Goal: Answer question/provide support

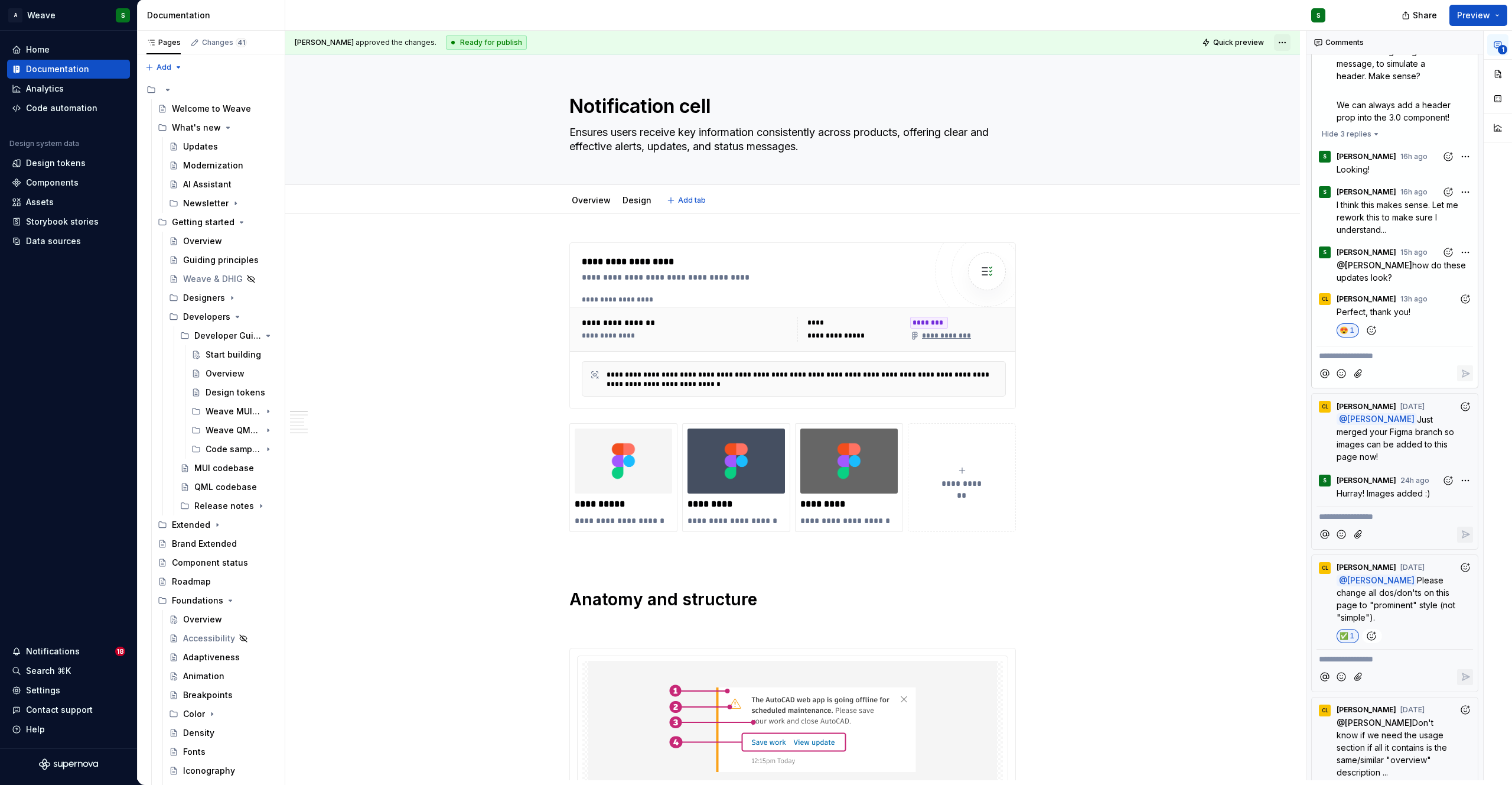
type textarea "*"
click at [1279, 39] on html "A Weave S Home Documentation Analytics Code automation Design system data Desig…" at bounding box center [756, 392] width 1512 height 785
click at [1303, 84] on div "Open preview" at bounding box center [1333, 84] width 77 height 11
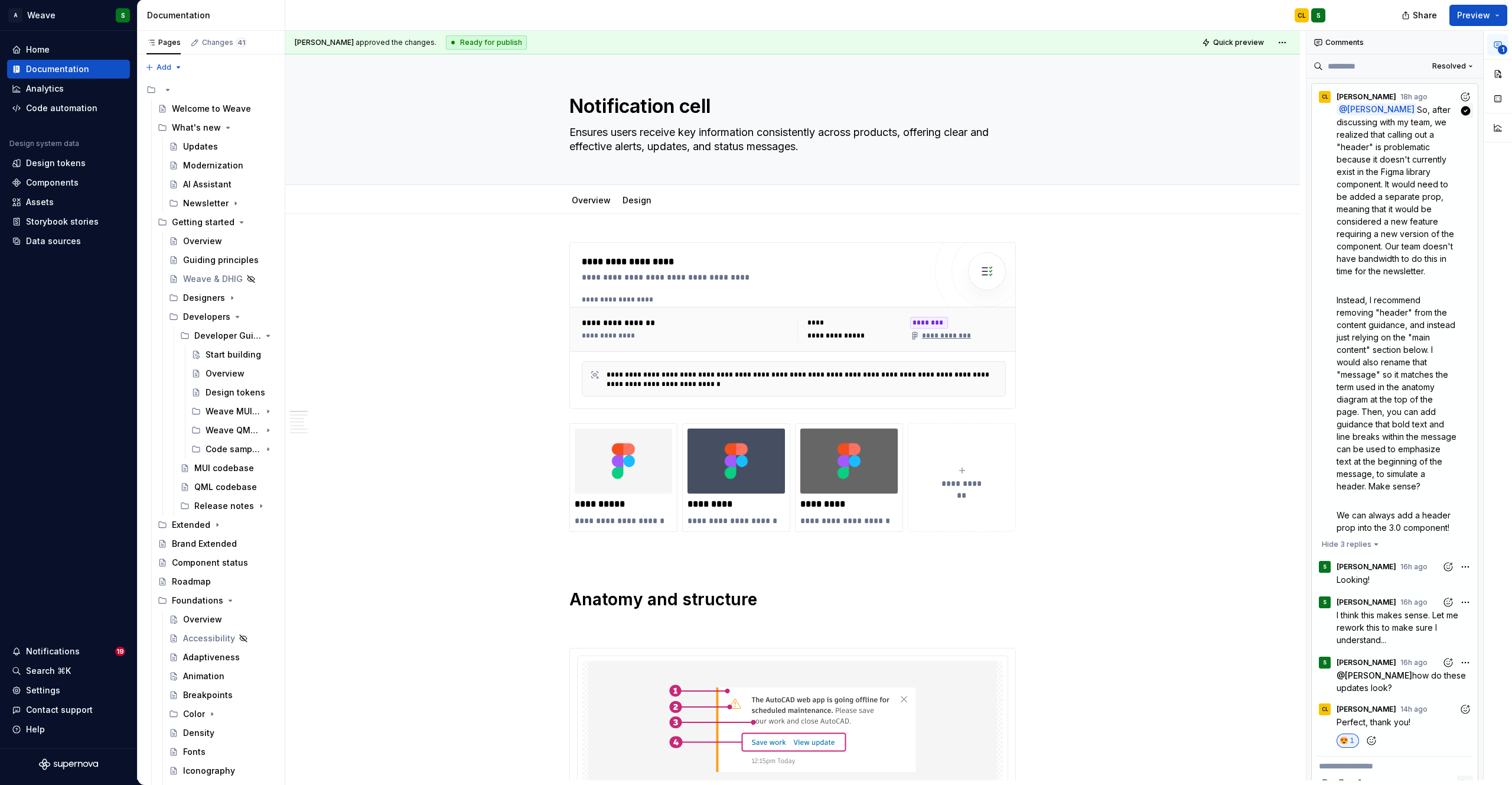
click at [1390, 308] on span "Instead, I recommend removing "header" from the content guidance, and instead j…" at bounding box center [1397, 392] width 122 height 196
click at [1364, 350] on span "Instead, I recommend removing "header" from the content guidance, and instead j…" at bounding box center [1397, 392] width 122 height 196
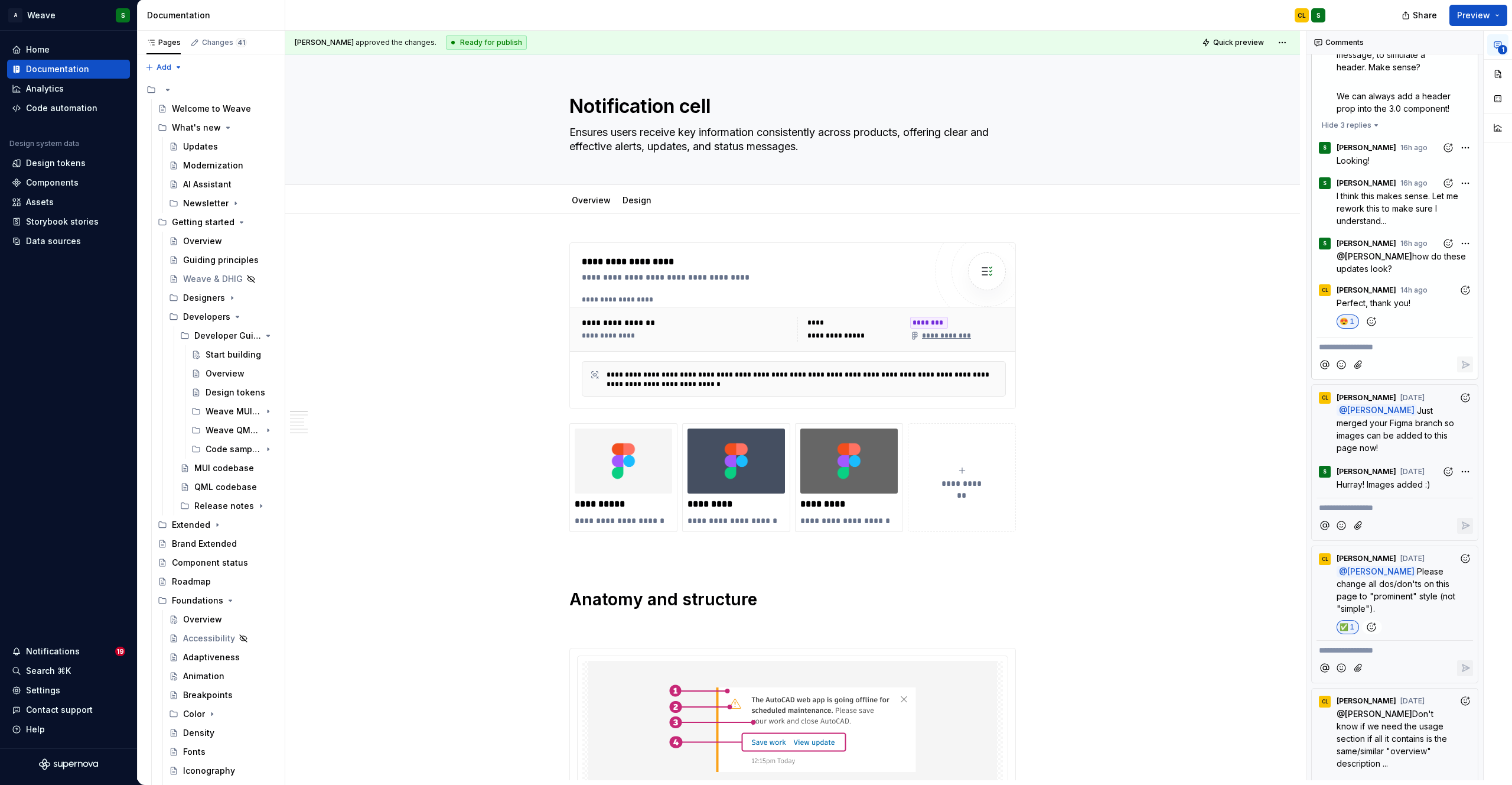
scroll to position [499, 0]
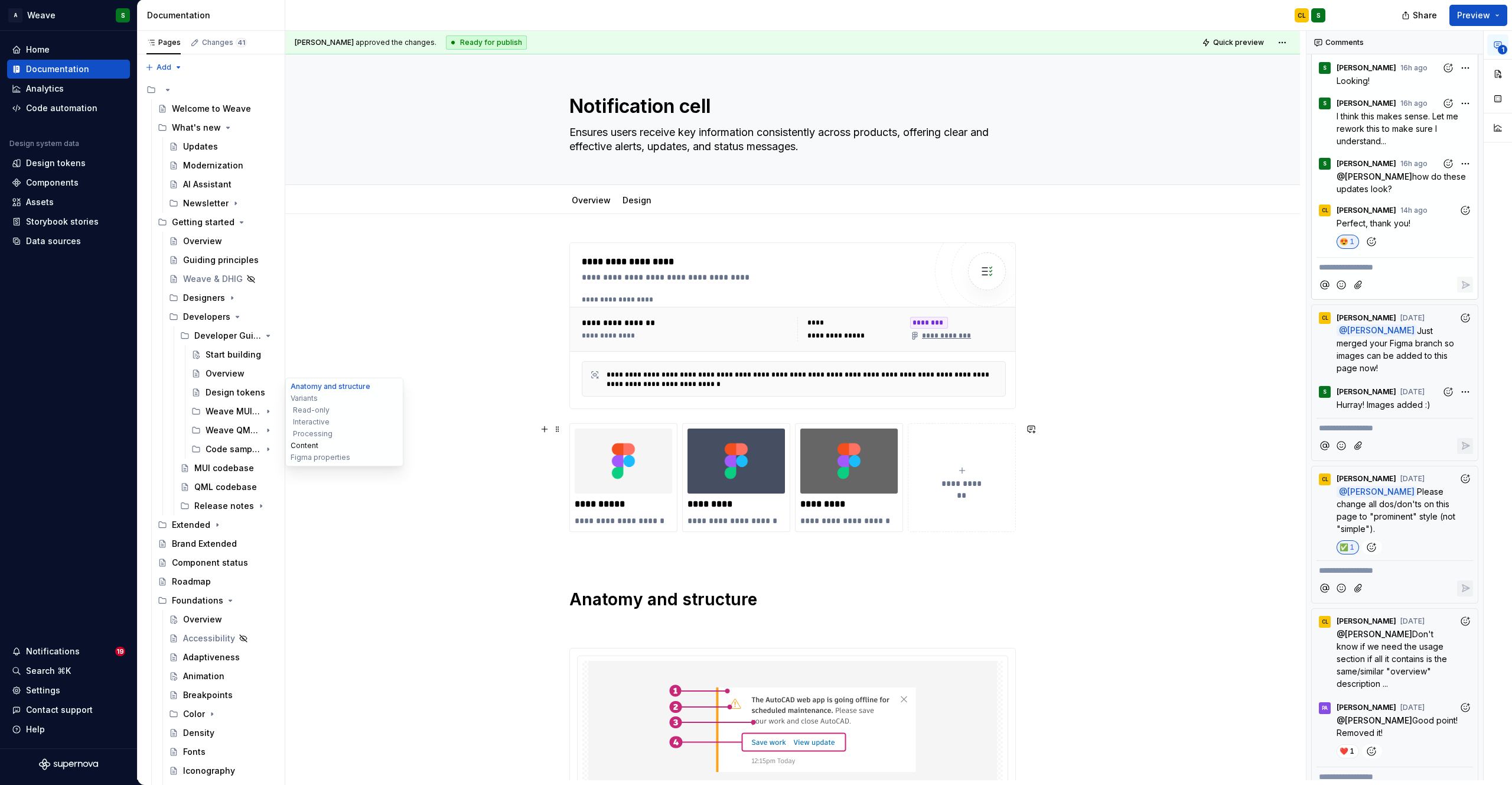
click at [304, 442] on button "Content" at bounding box center [344, 445] width 112 height 11
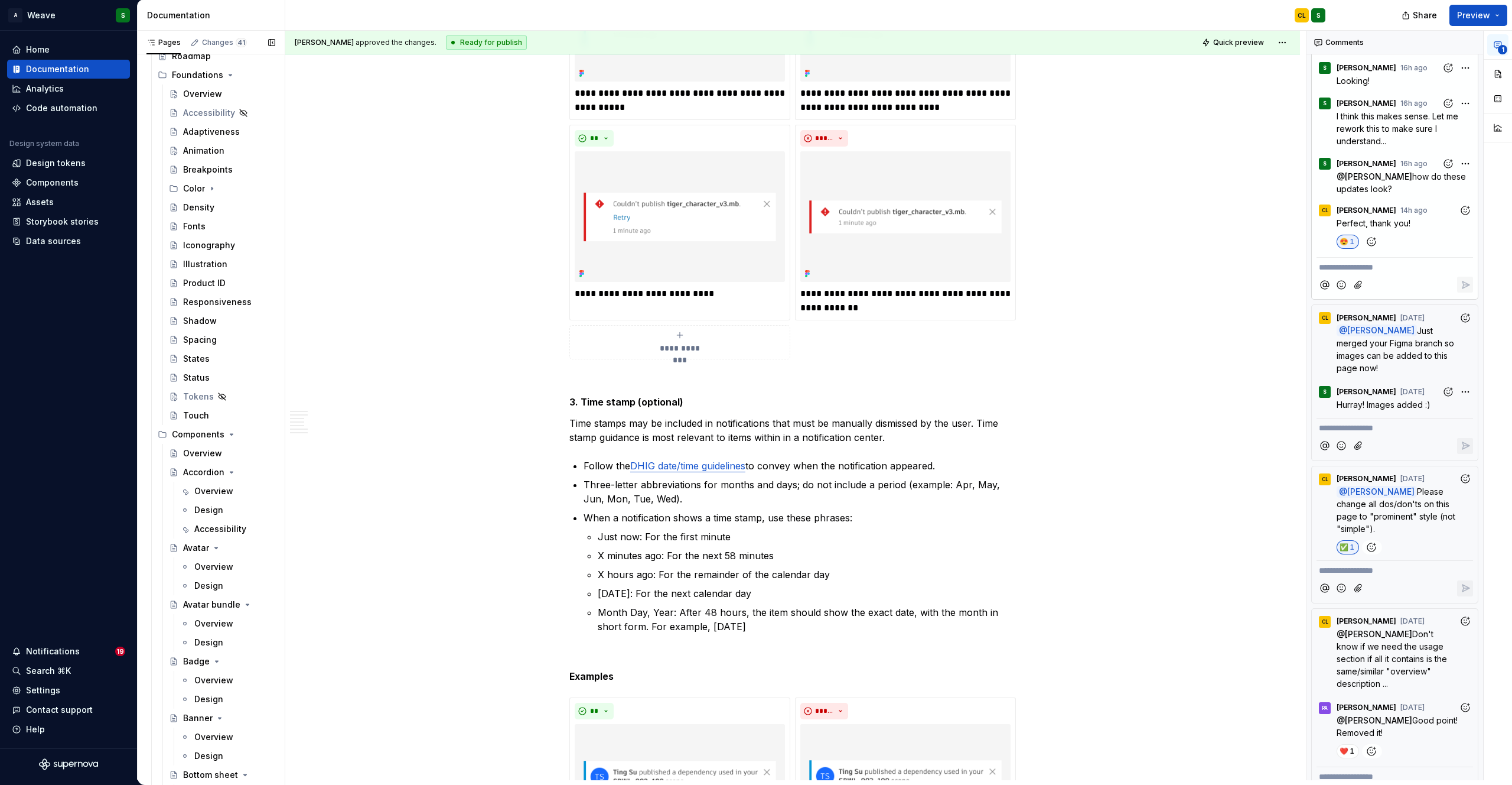
scroll to position [528, 0]
click at [313, 446] on button "Content" at bounding box center [344, 445] width 112 height 11
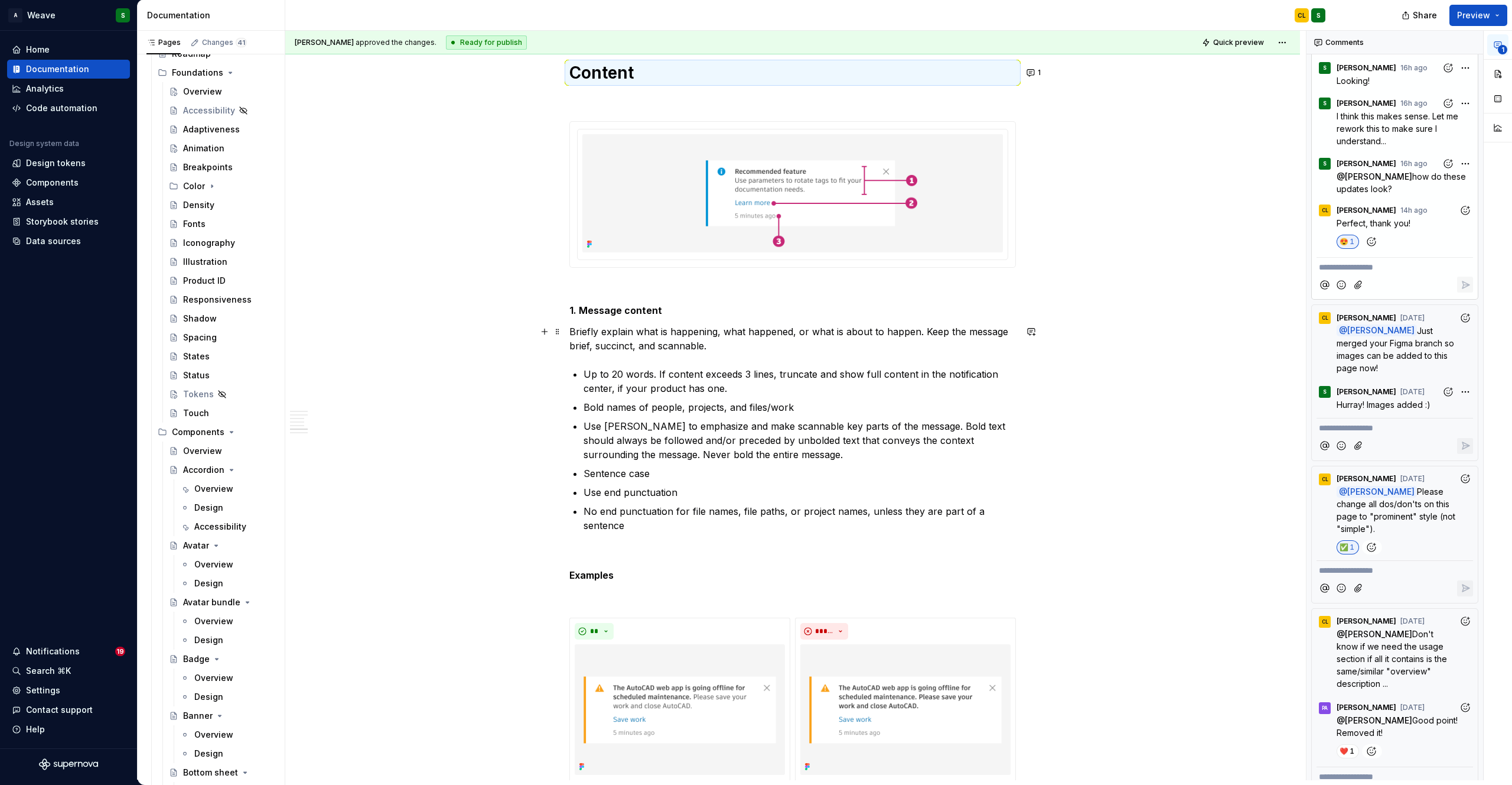
scroll to position [3234, 0]
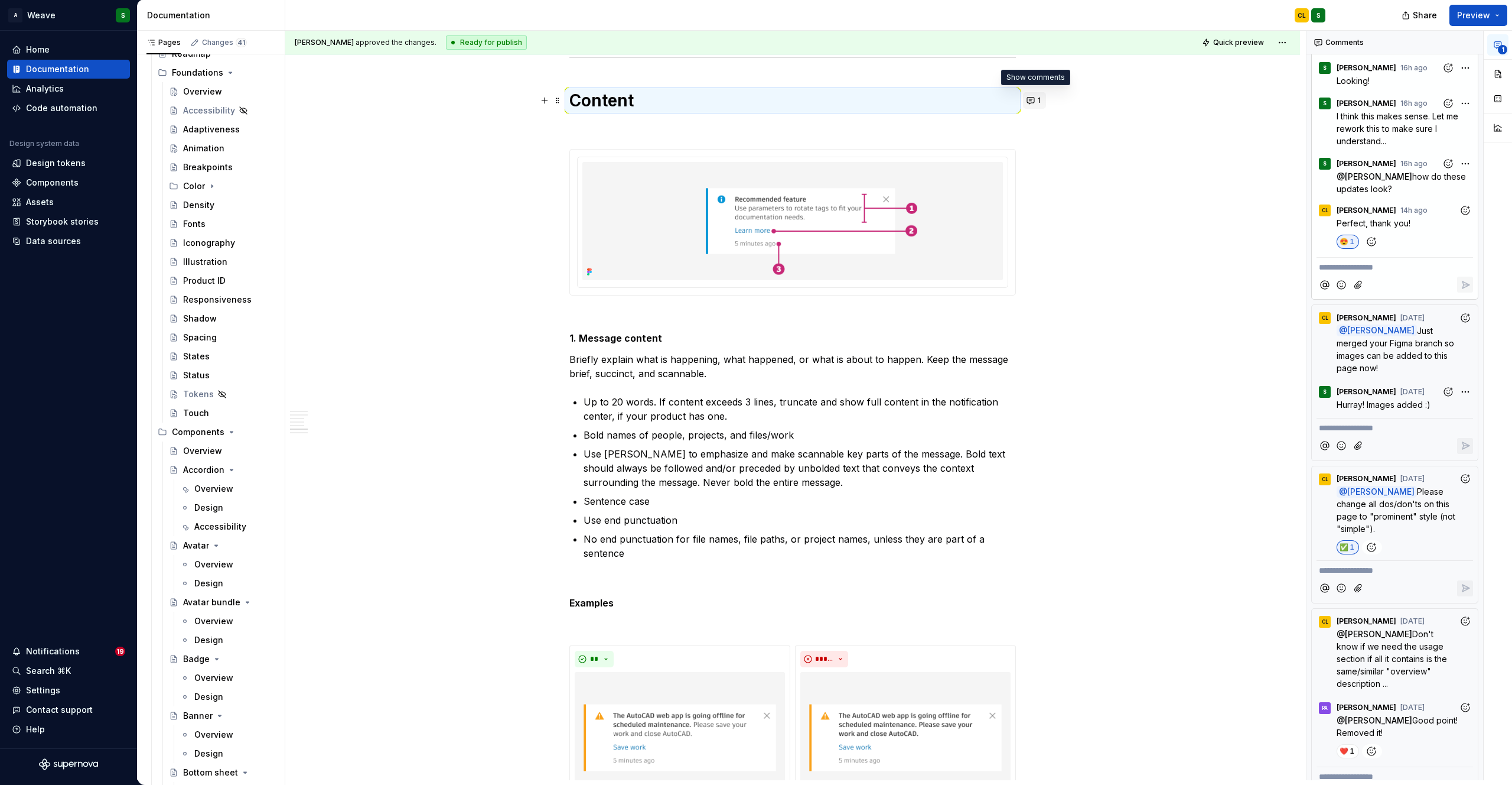
click at [1035, 104] on button "1" at bounding box center [1034, 100] width 23 height 16
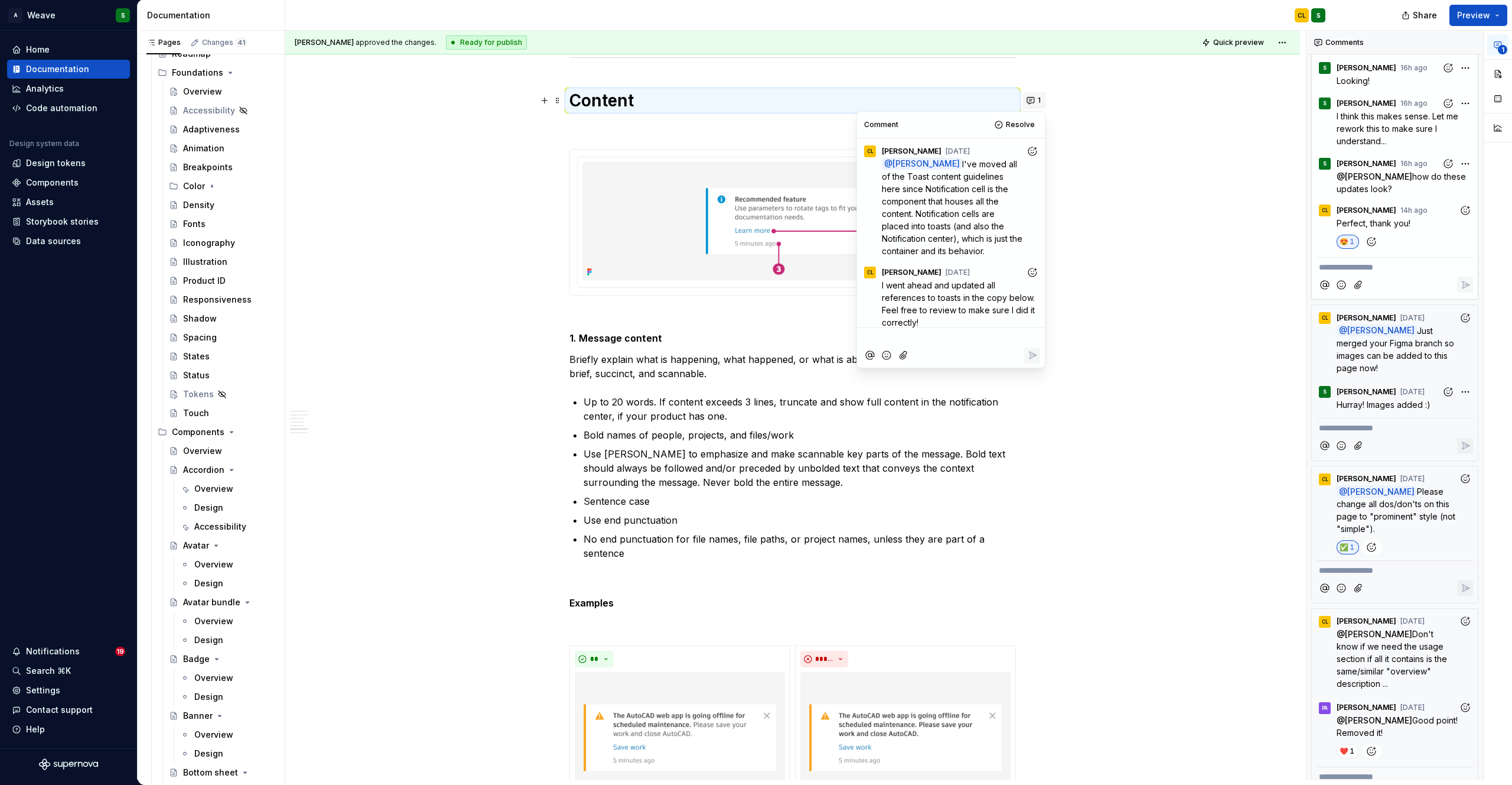
scroll to position [151, 0]
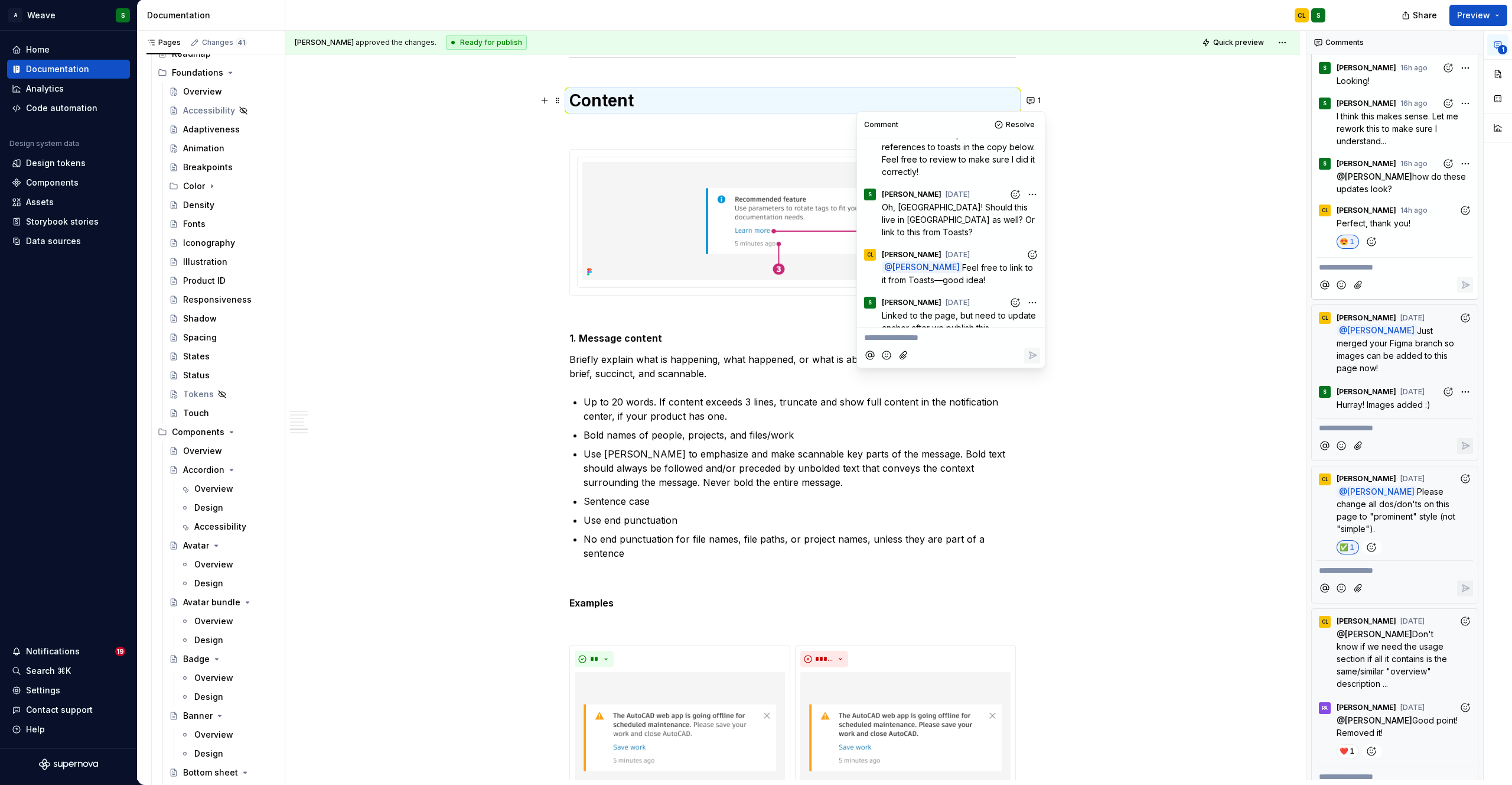
click at [731, 487] on p "Use bolding to emphasize and make scannable key parts of the message. Bold text…" at bounding box center [799, 468] width 432 height 43
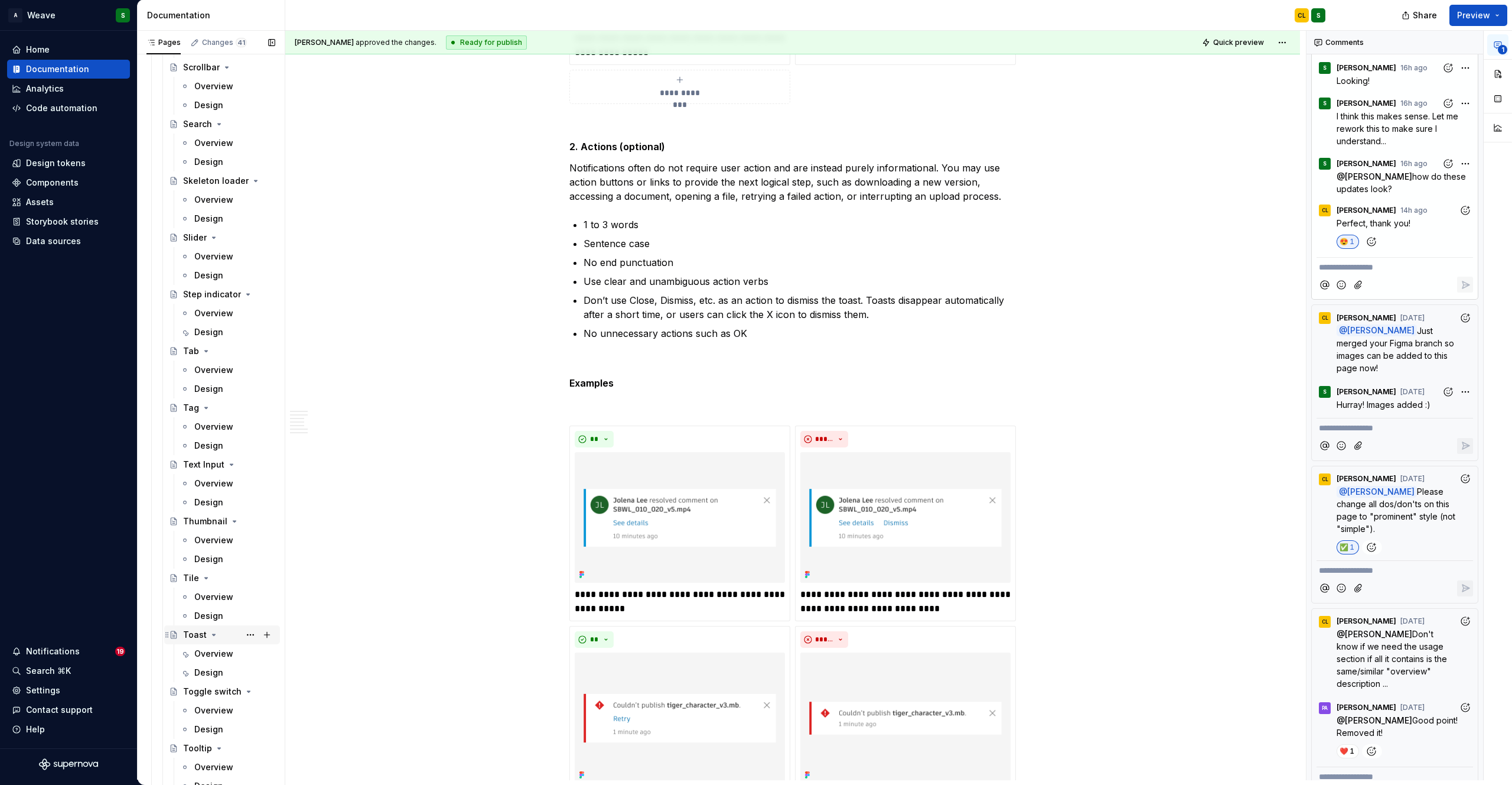
scroll to position [2748, 0]
click at [217, 670] on div "Design" at bounding box center [208, 669] width 29 height 11
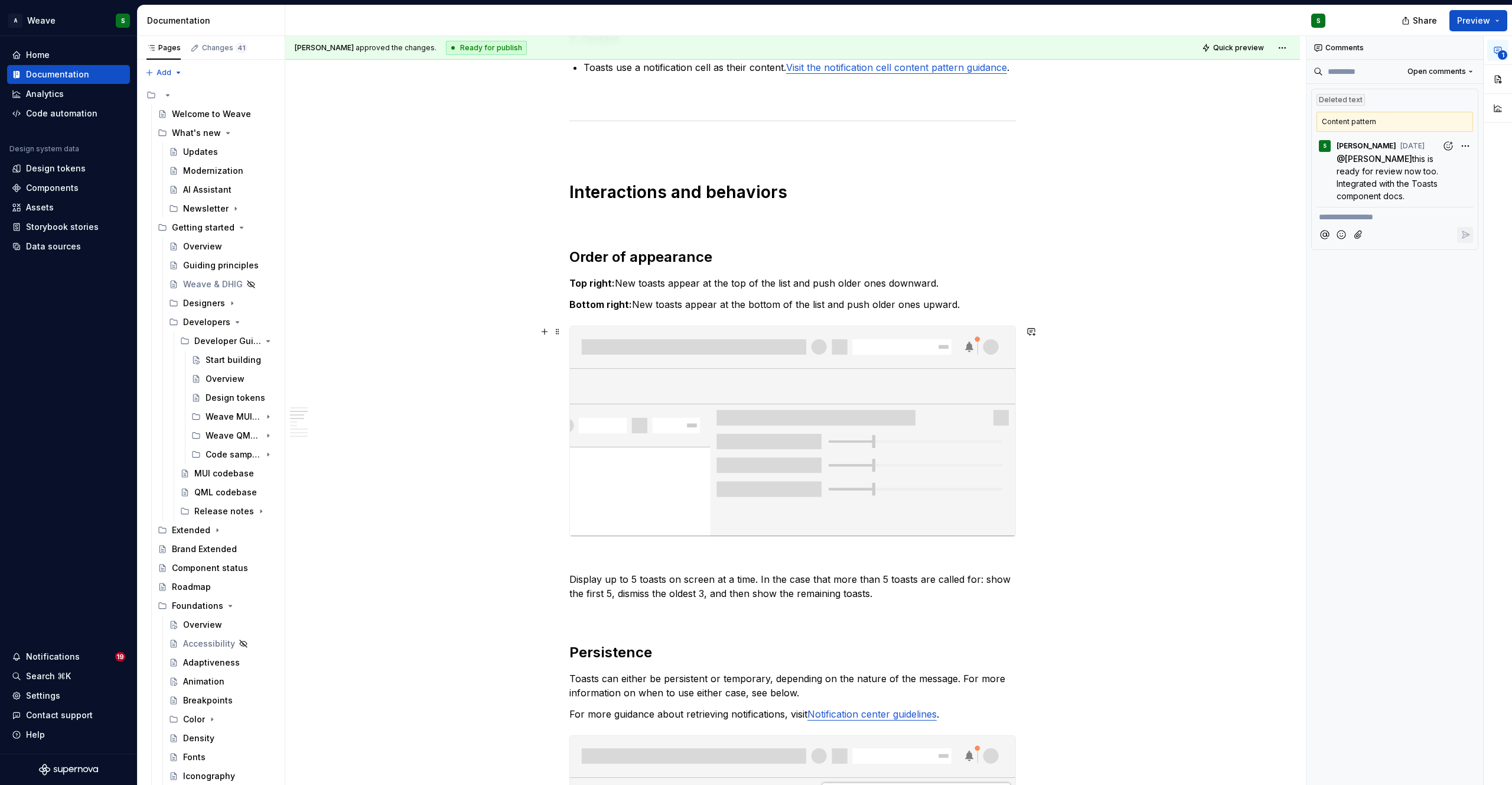
scroll to position [873, 0]
click at [1380, 171] on span "this is ready for review now too. Integrated with the Toasts component docs." at bounding box center [1388, 177] width 104 height 48
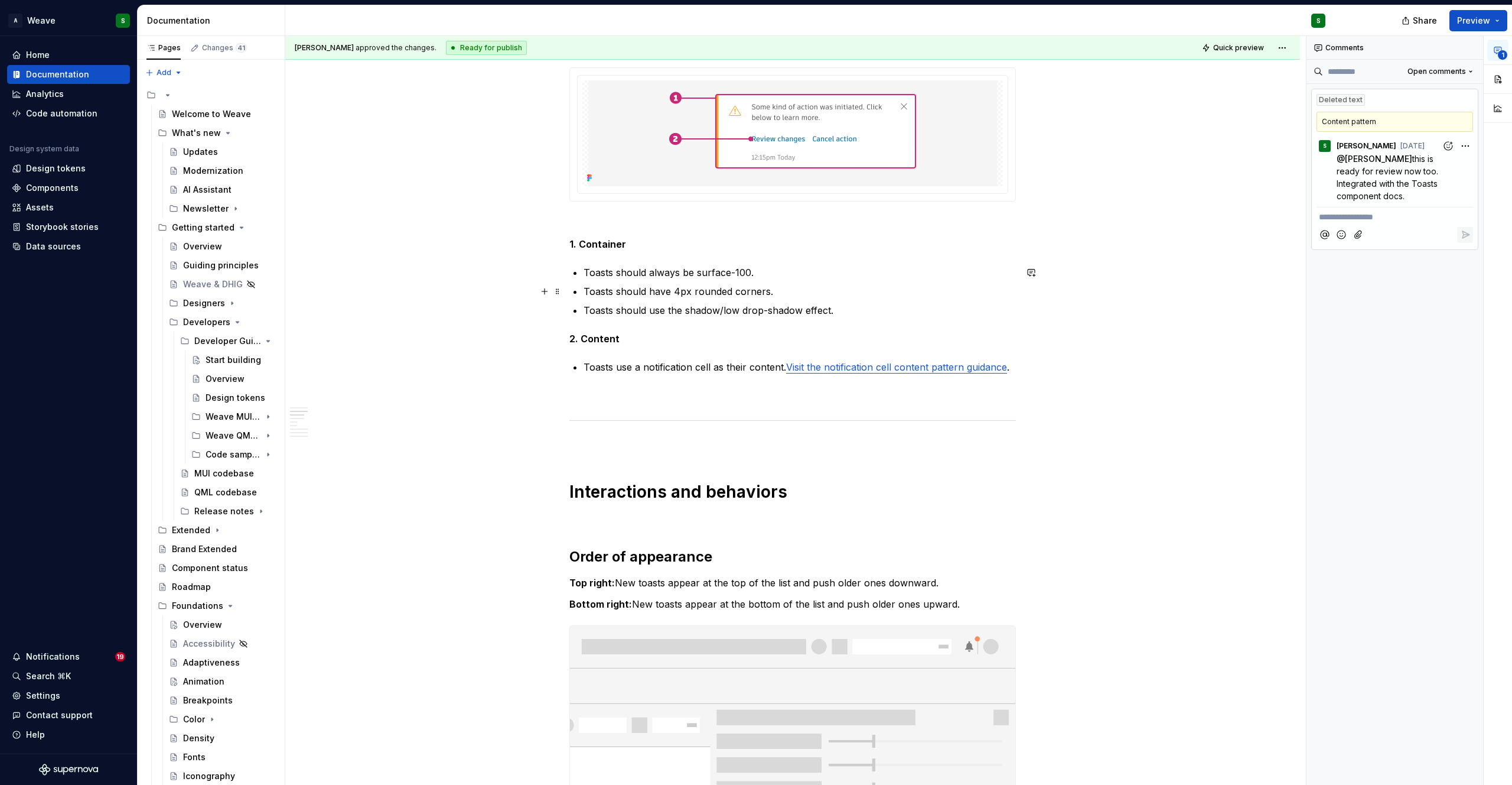
scroll to position [569, 0]
click at [613, 367] on p "Toasts use a notification cell as their content. Visit the notification cell co…" at bounding box center [799, 369] width 432 height 14
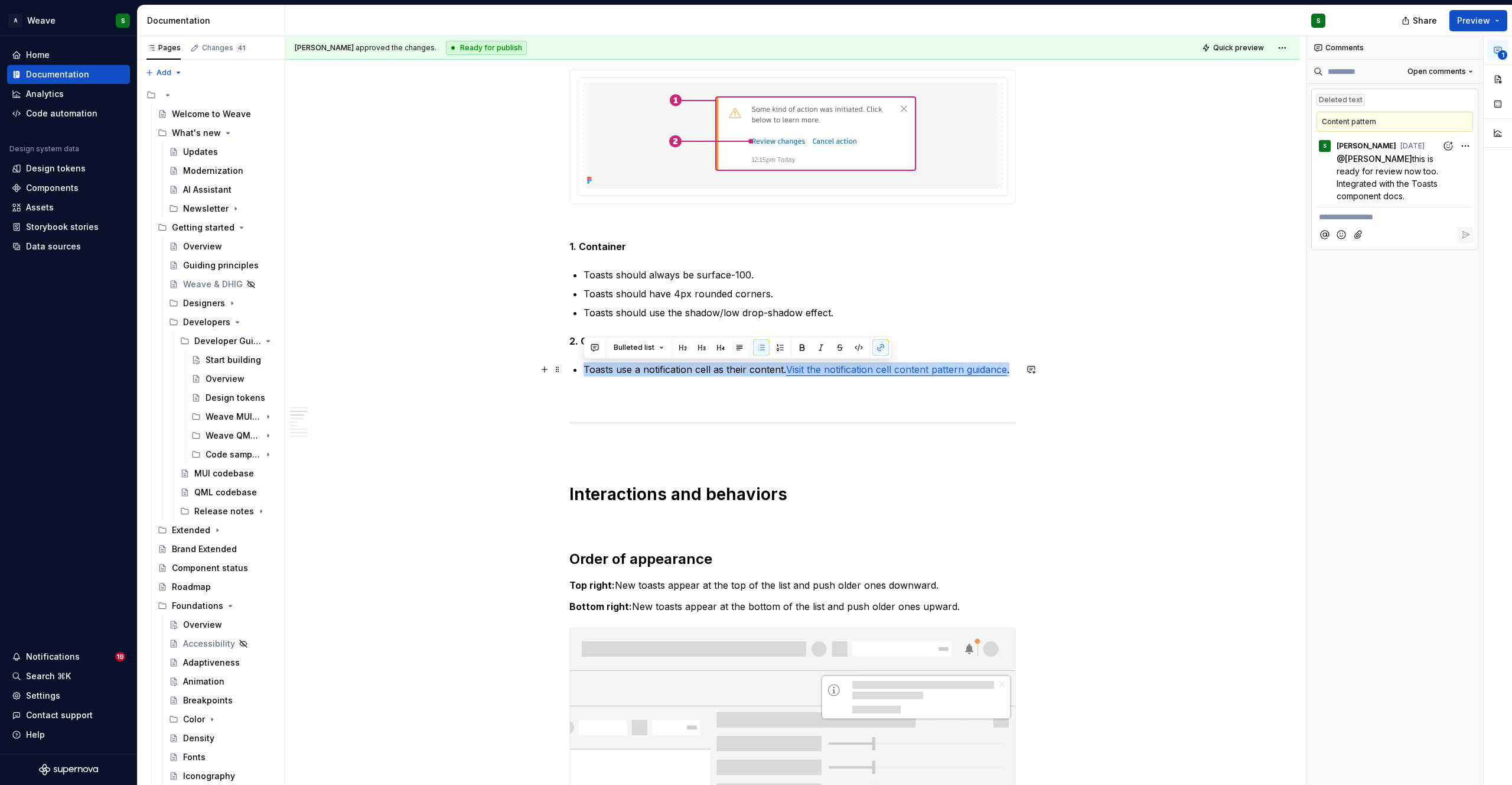
click at [919, 368] on link "Visit the notification cell content pattern guidance" at bounding box center [897, 369] width 221 height 11
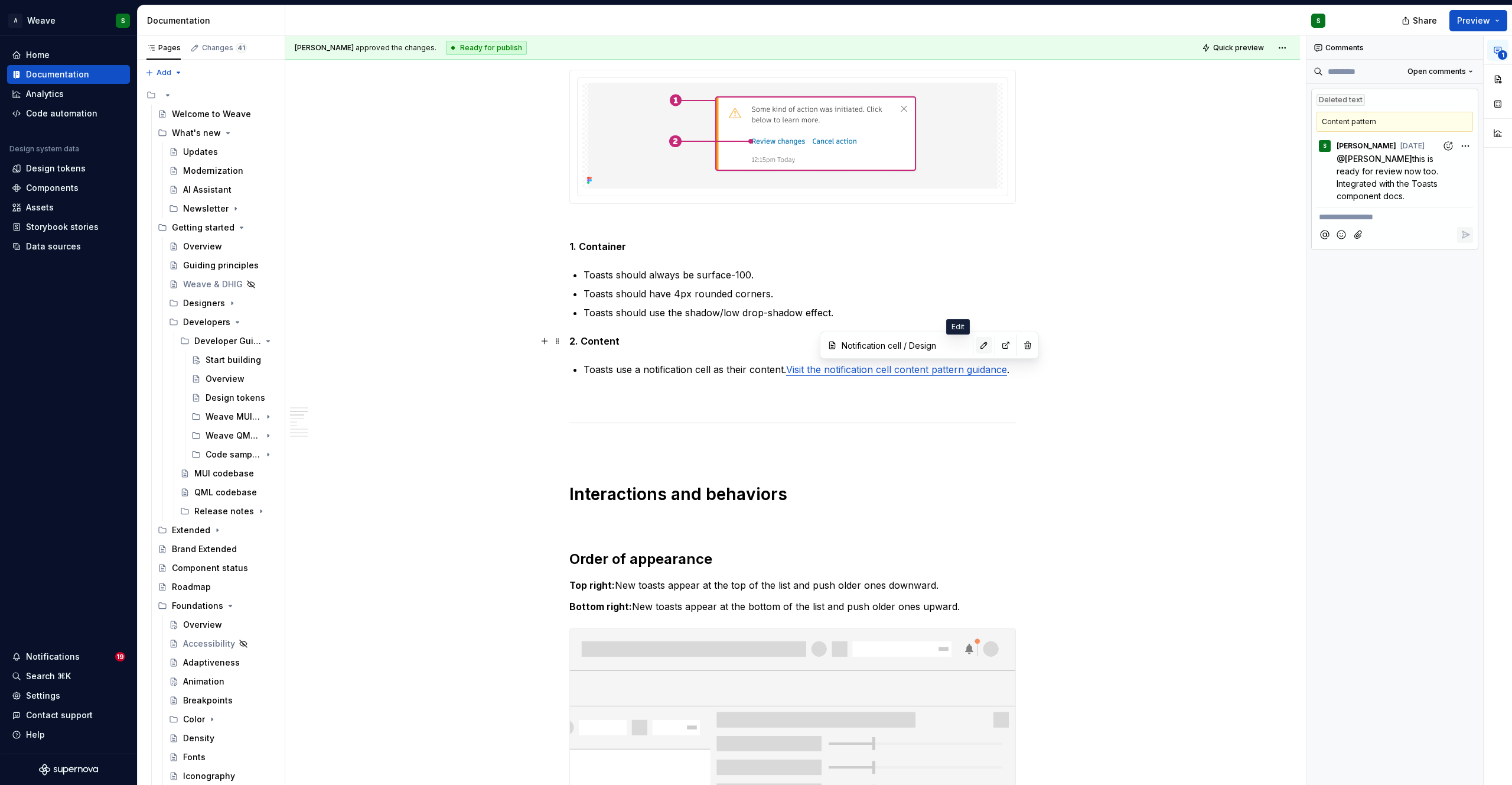
click at [976, 343] on button "button" at bounding box center [984, 345] width 16 height 16
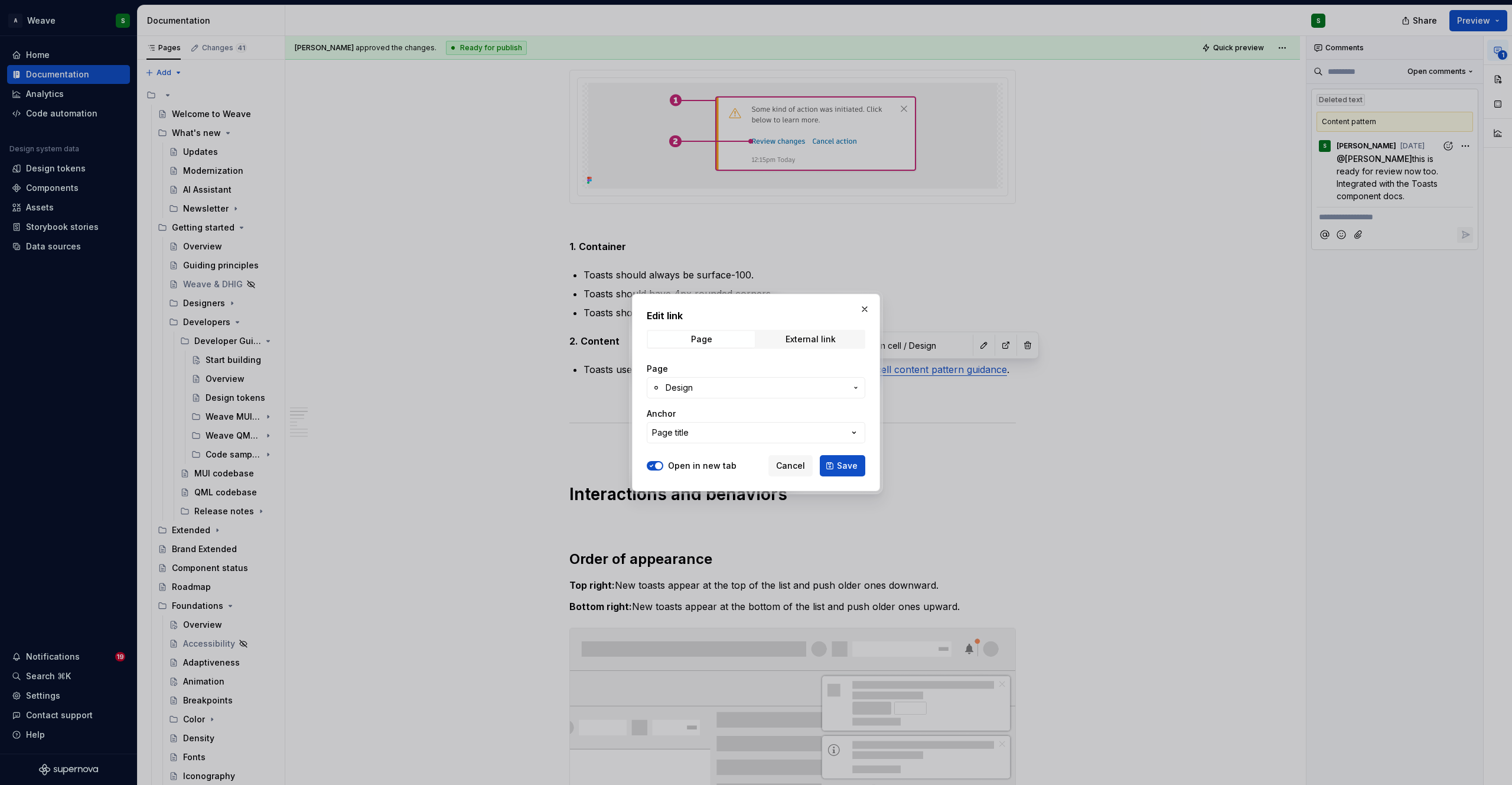
type textarea "*"
click at [693, 429] on button "Page title" at bounding box center [756, 433] width 219 height 21
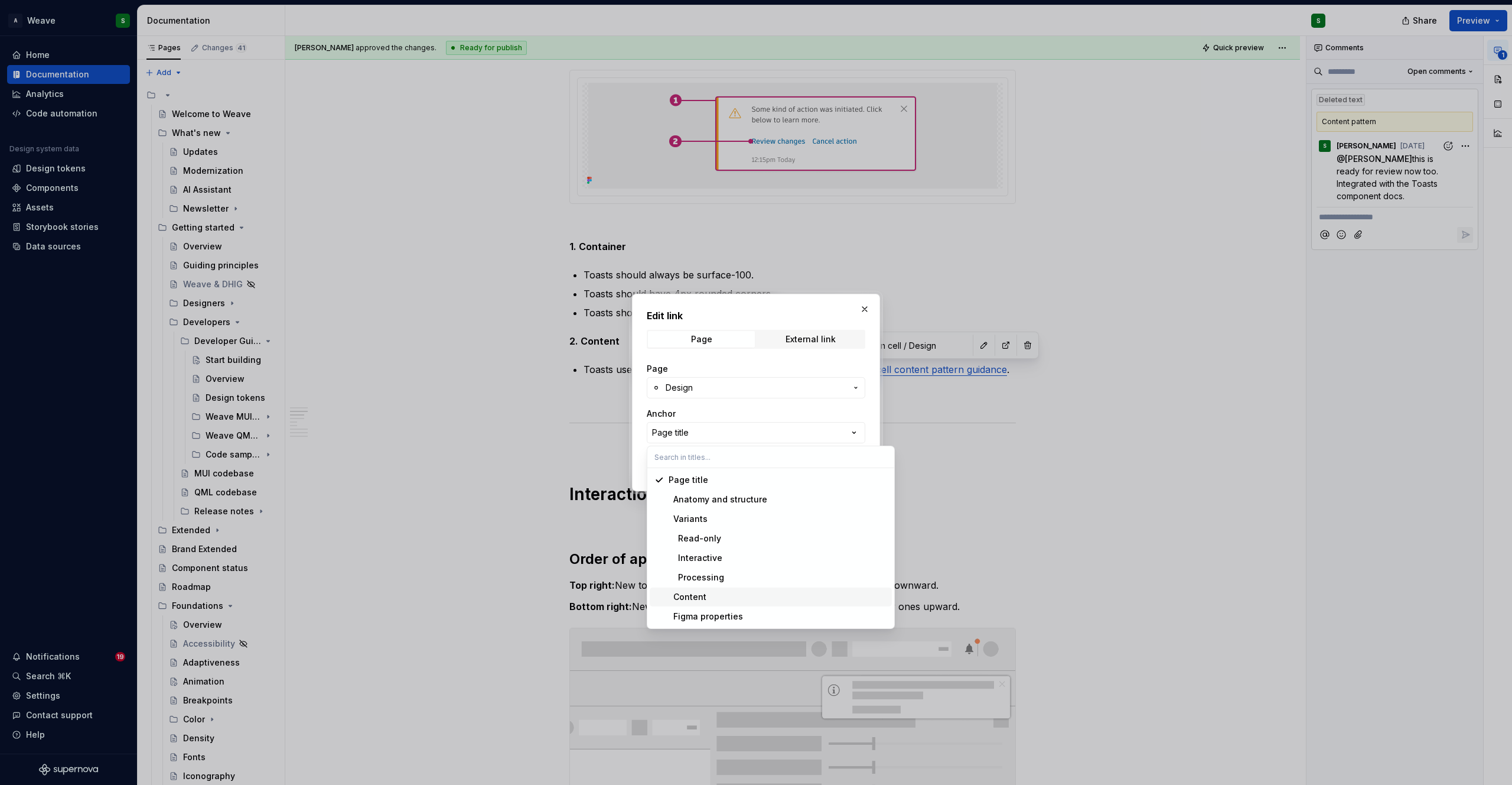
click at [695, 592] on div "Content" at bounding box center [687, 597] width 38 height 11
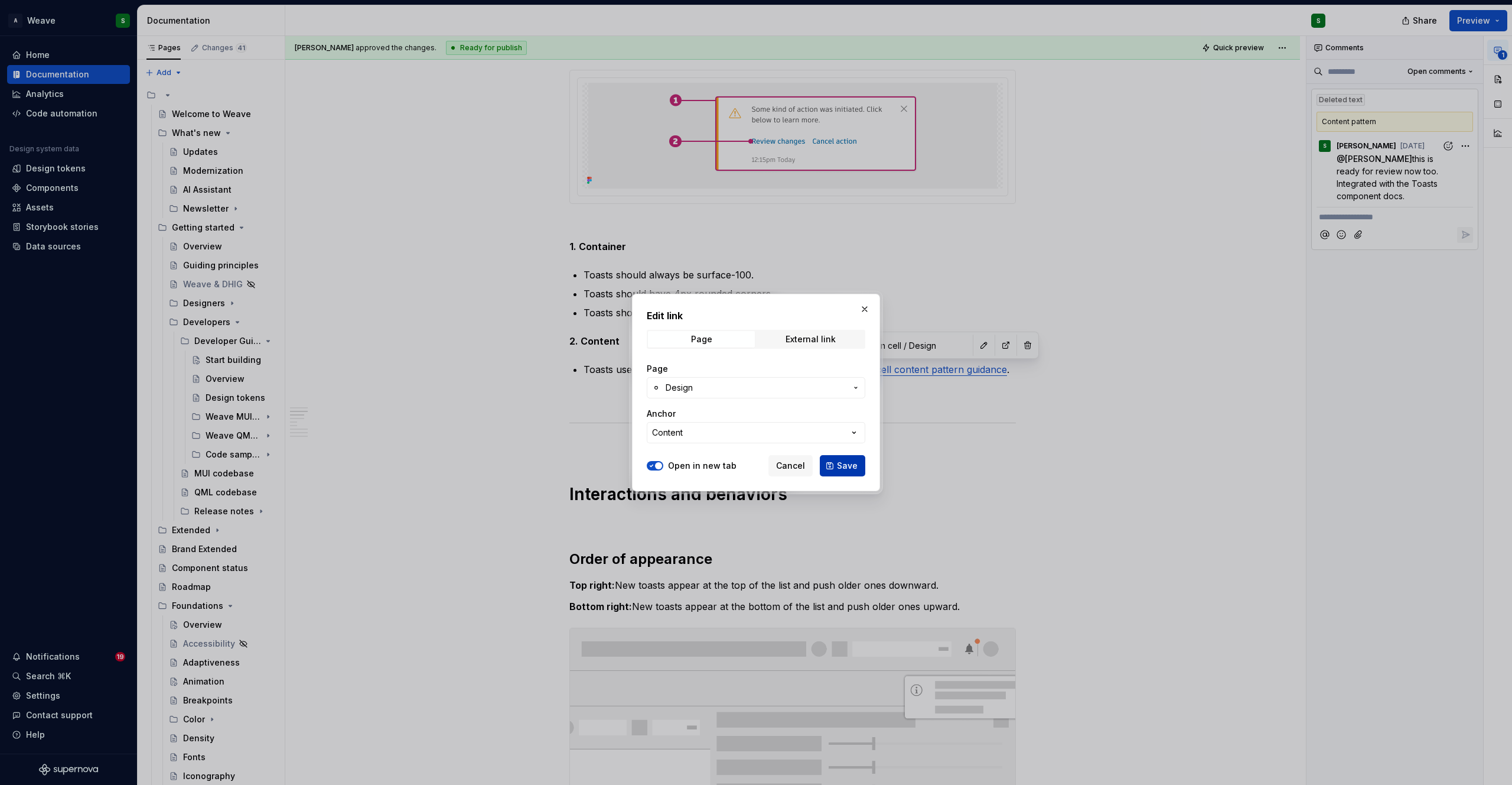
click at [837, 465] on button "Save" at bounding box center [843, 465] width 46 height 21
type input "Notification cell / Design/ Content"
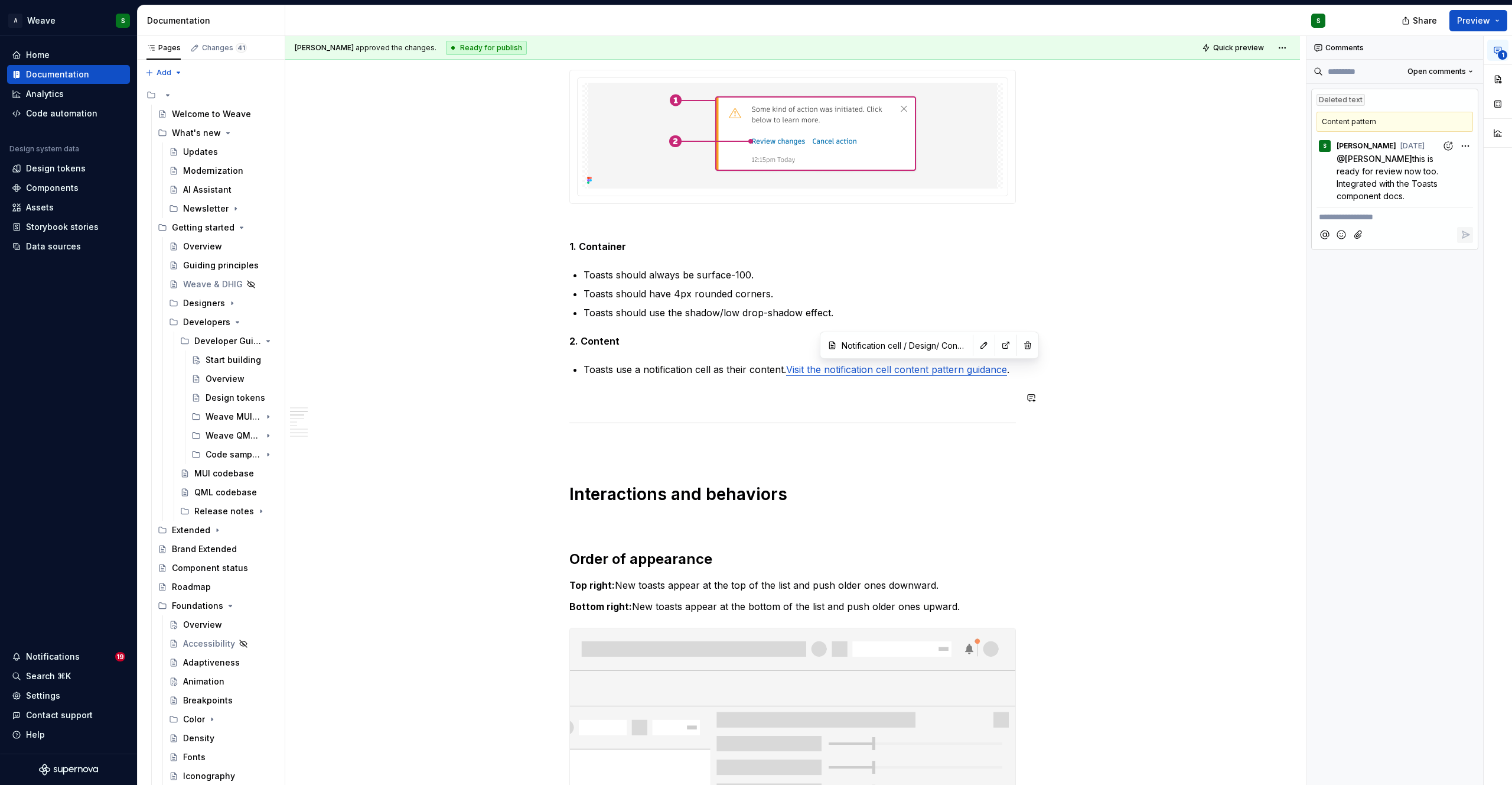
click at [911, 372] on link "Visit the notification cell content pattern guidance" at bounding box center [897, 369] width 221 height 11
click at [994, 342] on button "button" at bounding box center [1003, 345] width 16 height 16
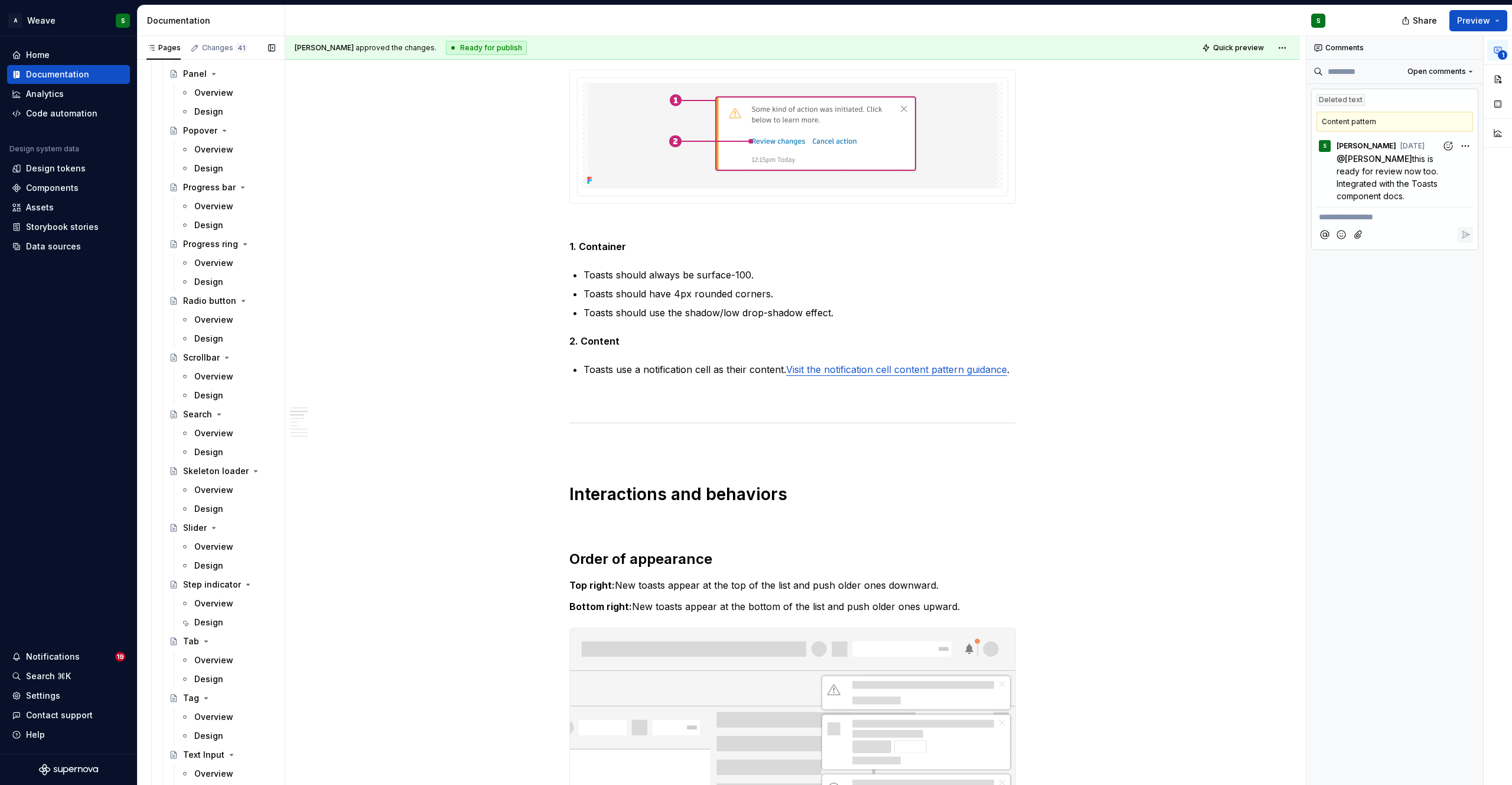
scroll to position [2566, 0]
click at [207, 516] on div "Design" at bounding box center [208, 516] width 29 height 11
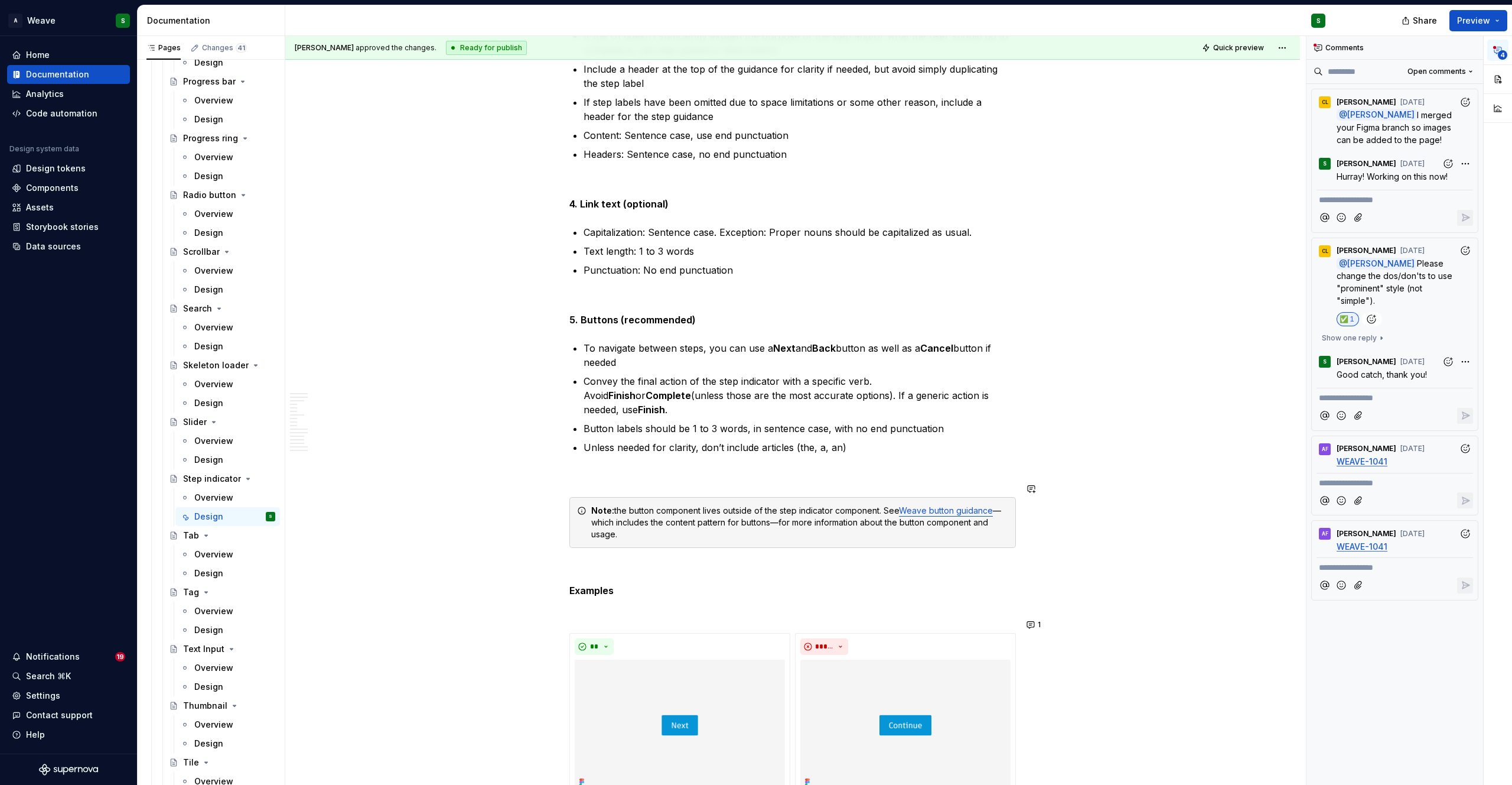
scroll to position [7186, 0]
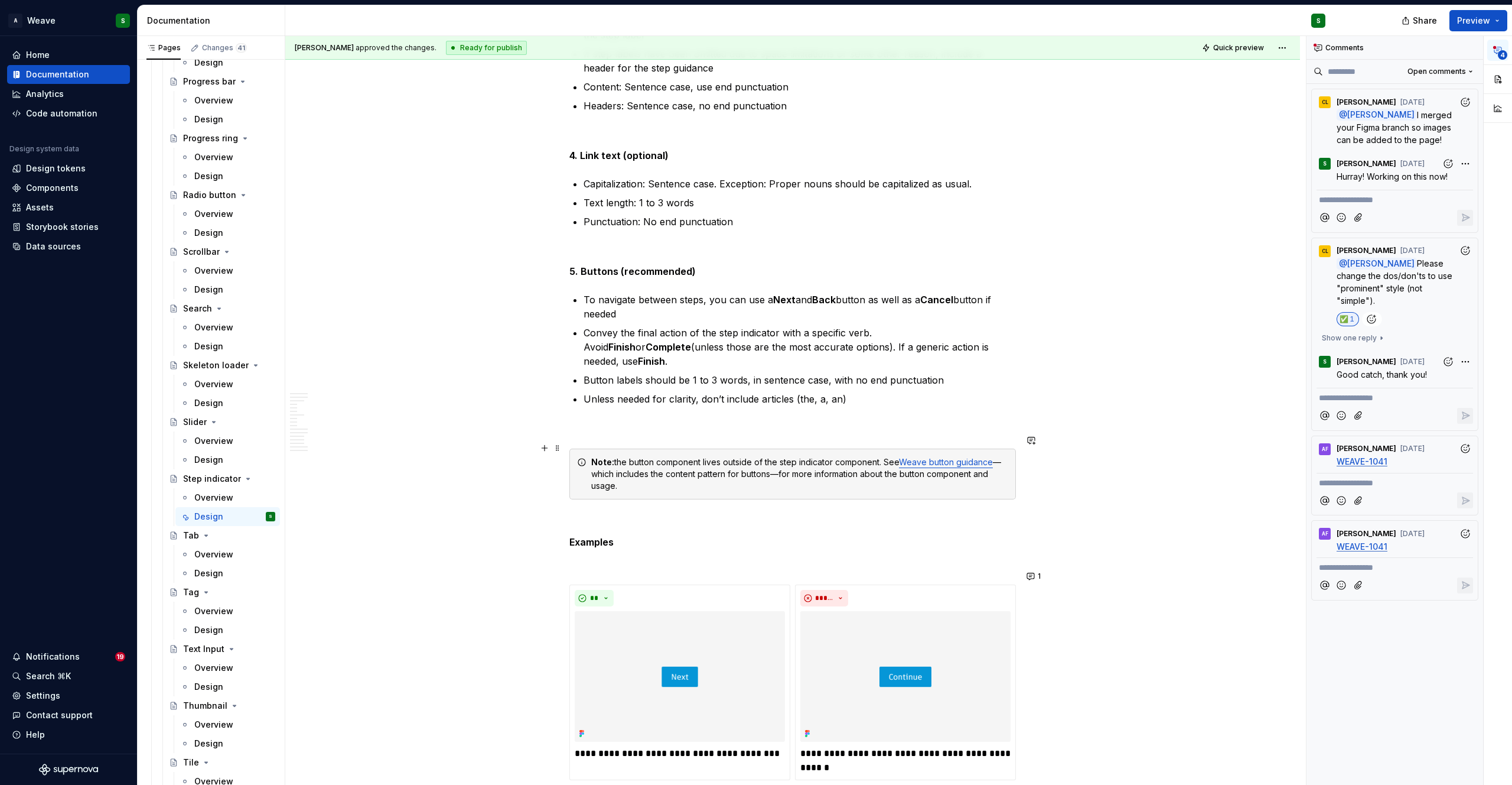
click at [926, 456] on link "Weave button guidance" at bounding box center [945, 461] width 94 height 10
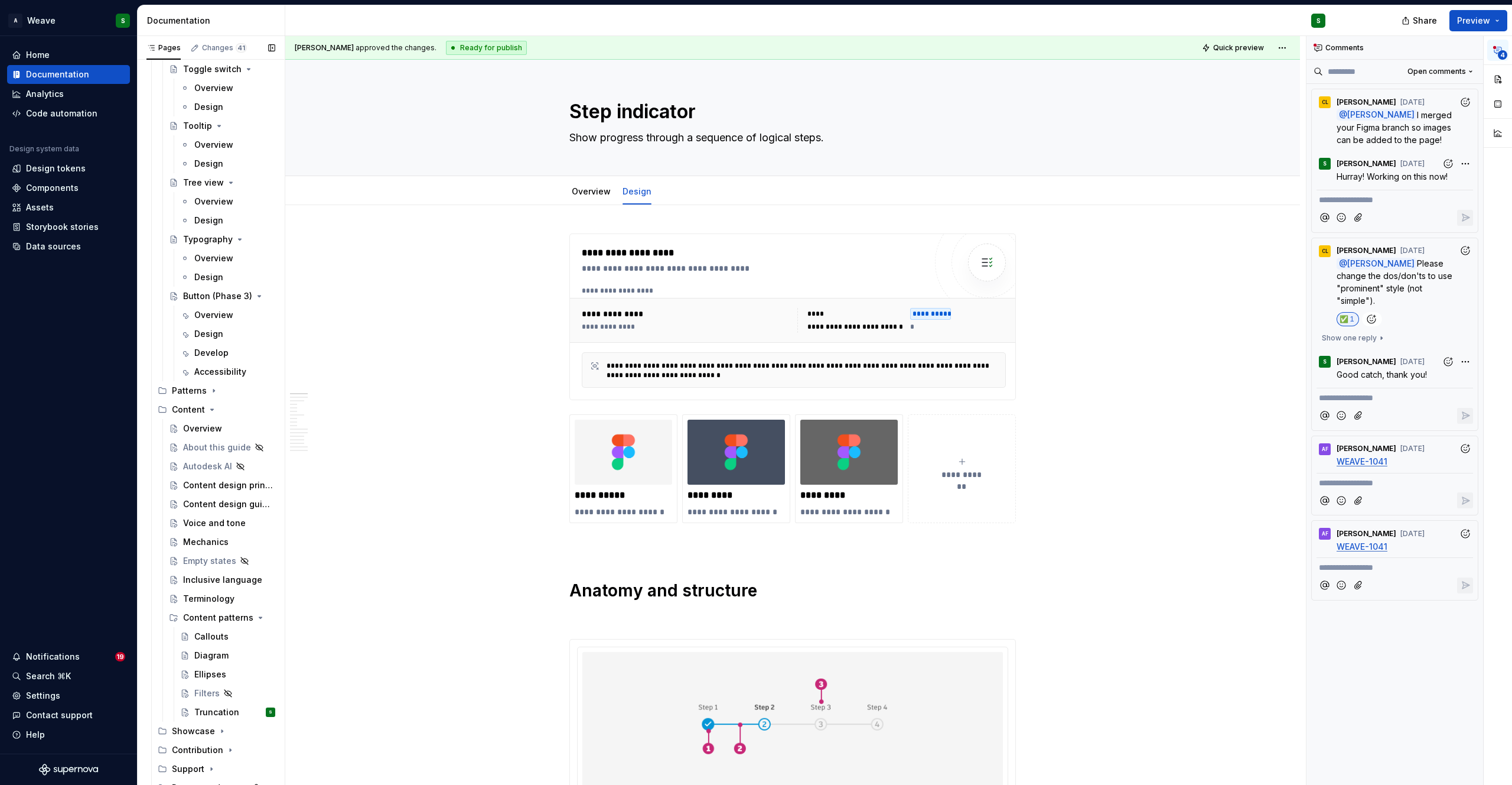
scroll to position [3420, 0]
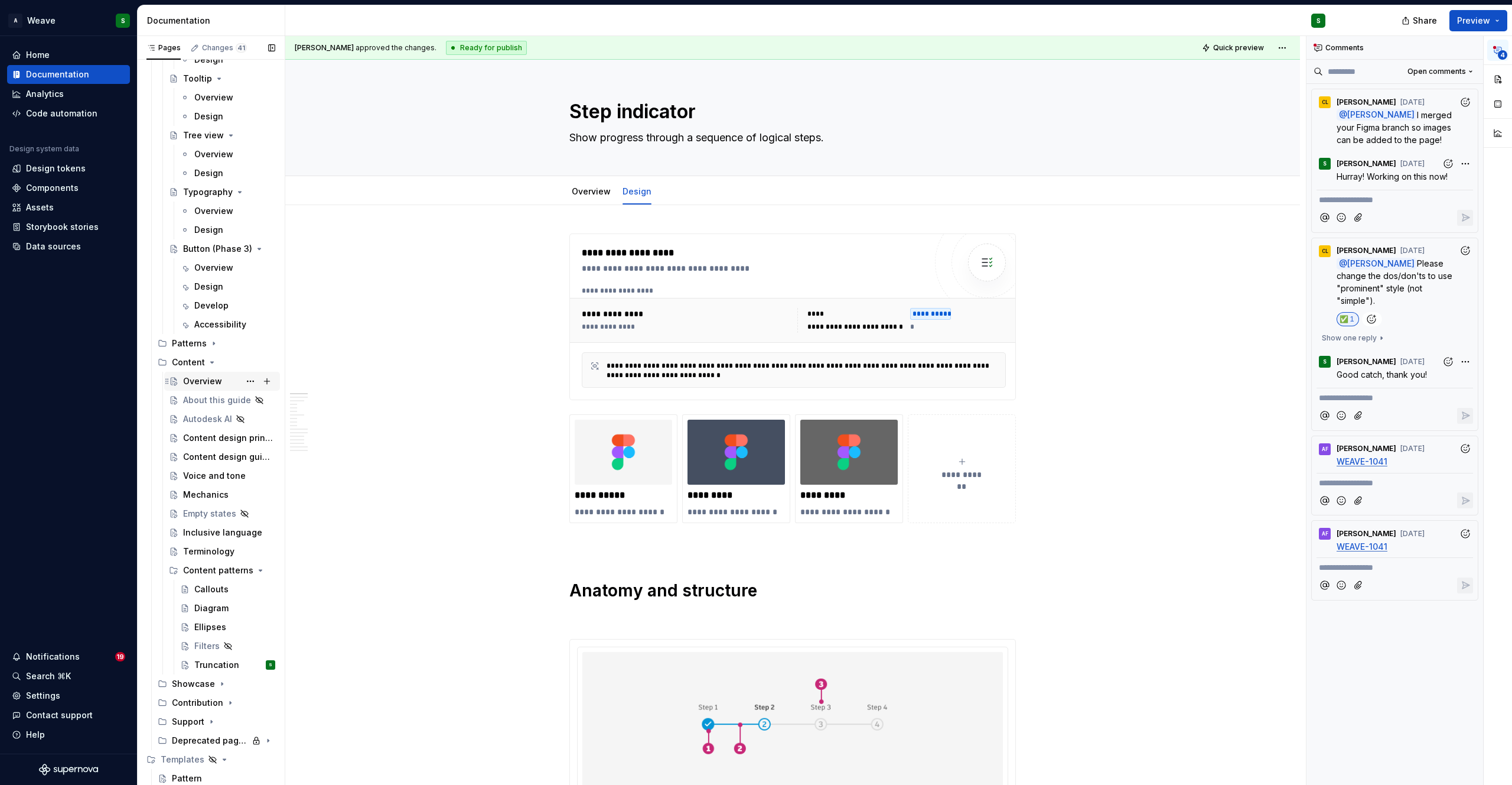
click at [207, 383] on div "Overview" at bounding box center [203, 381] width 39 height 11
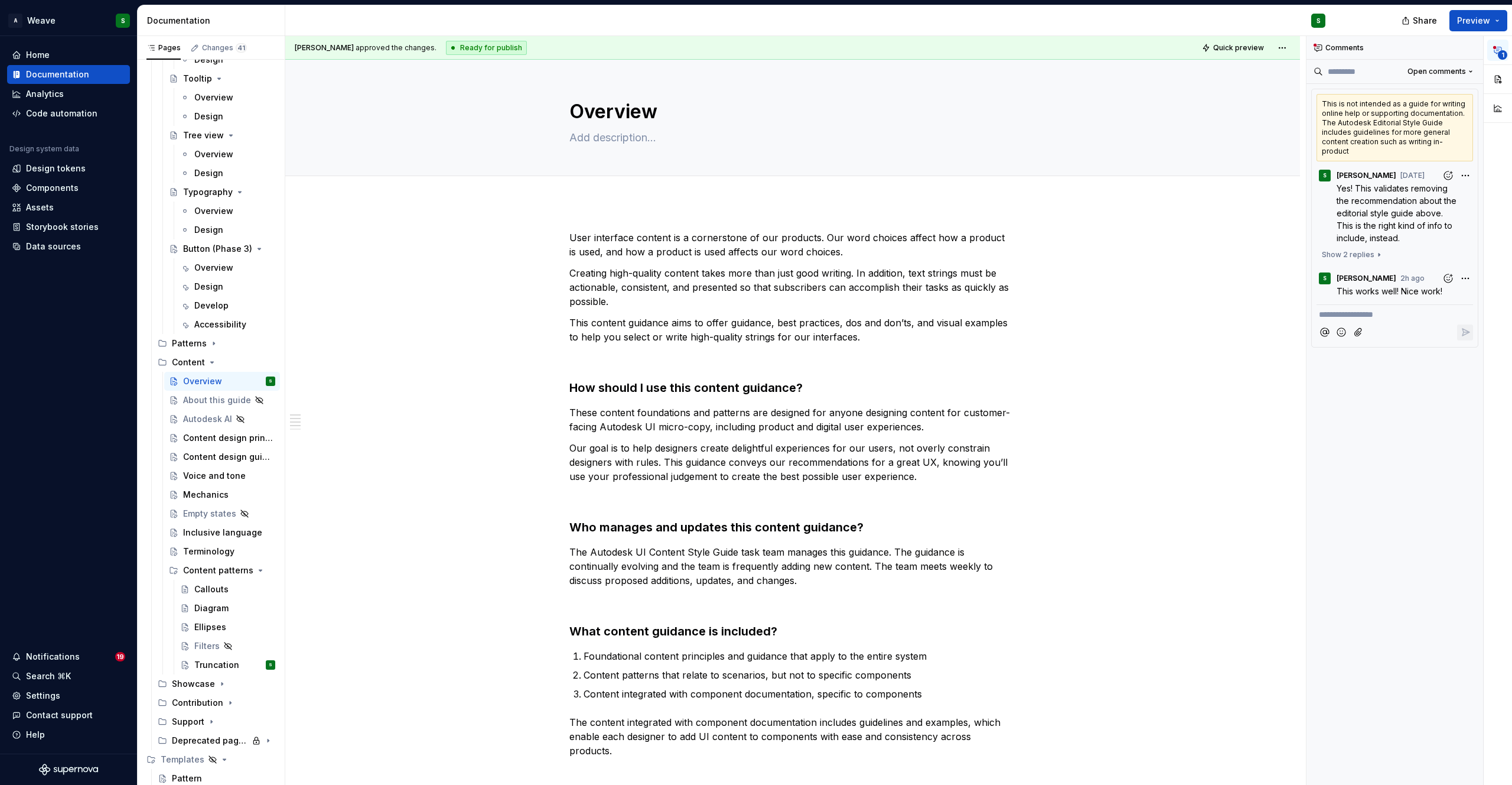
click at [1401, 286] on span "This works well! Nice work!" at bounding box center [1389, 291] width 106 height 10
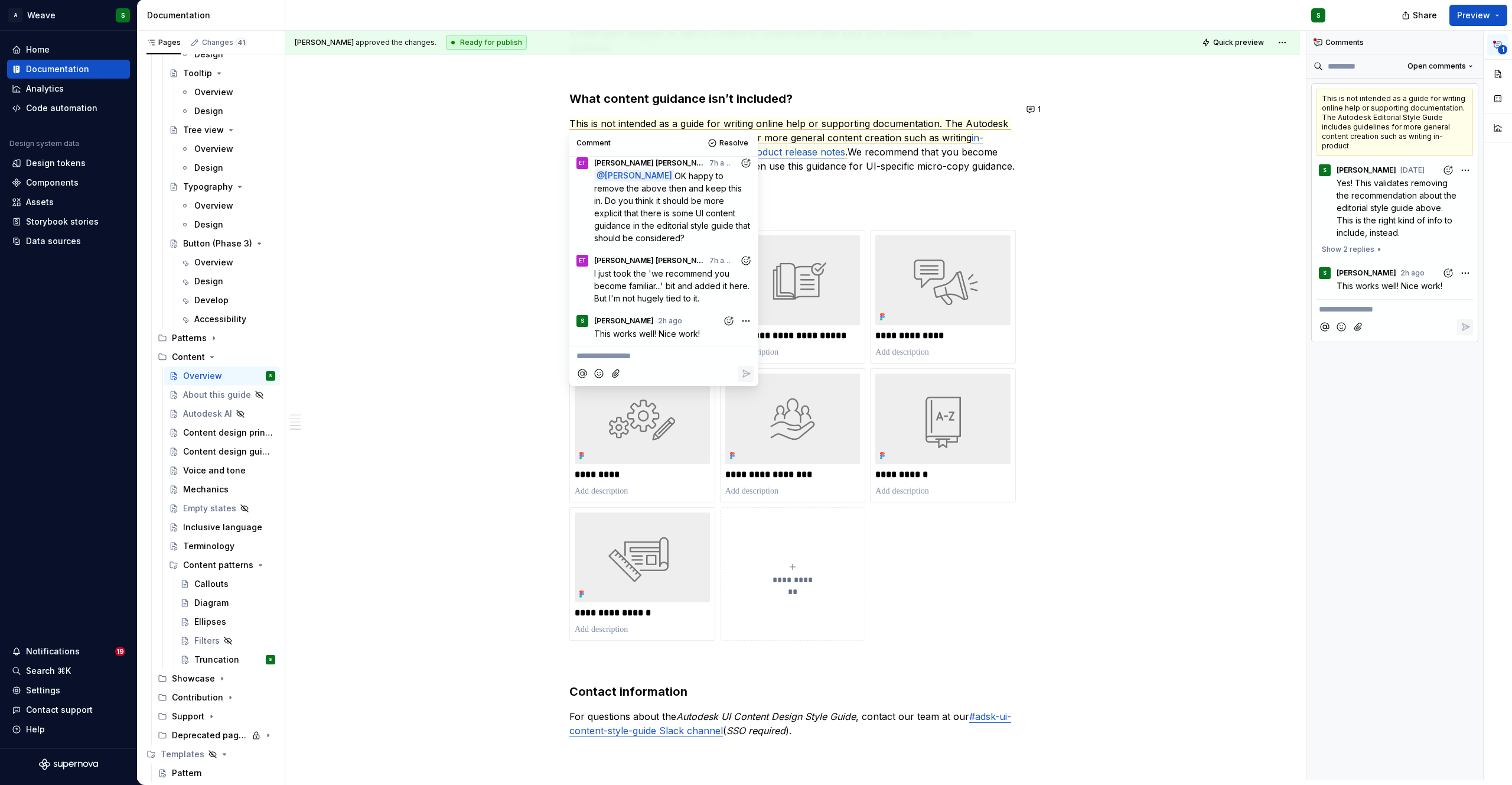
scroll to position [710, 0]
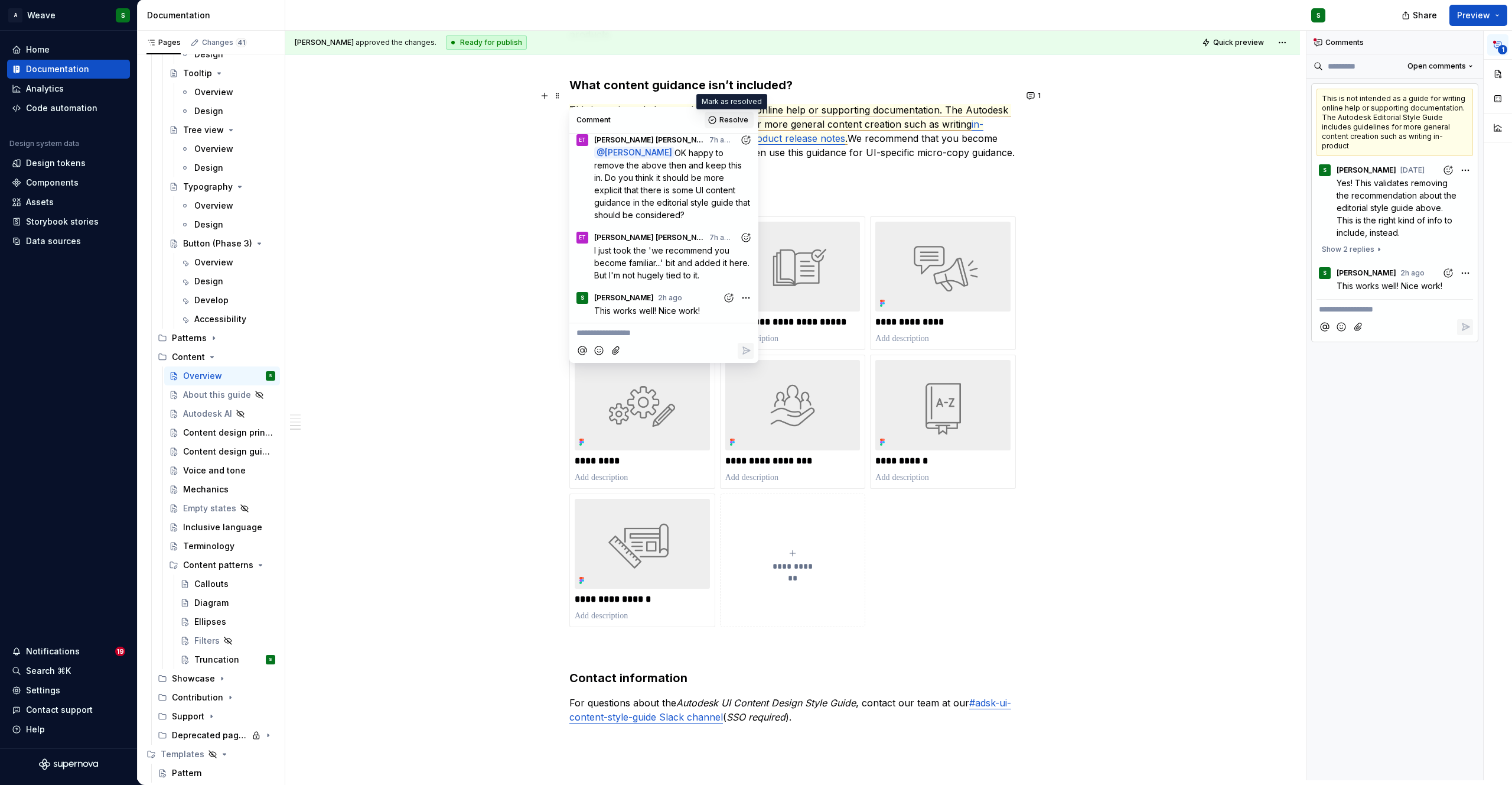
click at [739, 120] on span "Resolve" at bounding box center [733, 120] width 29 height 10
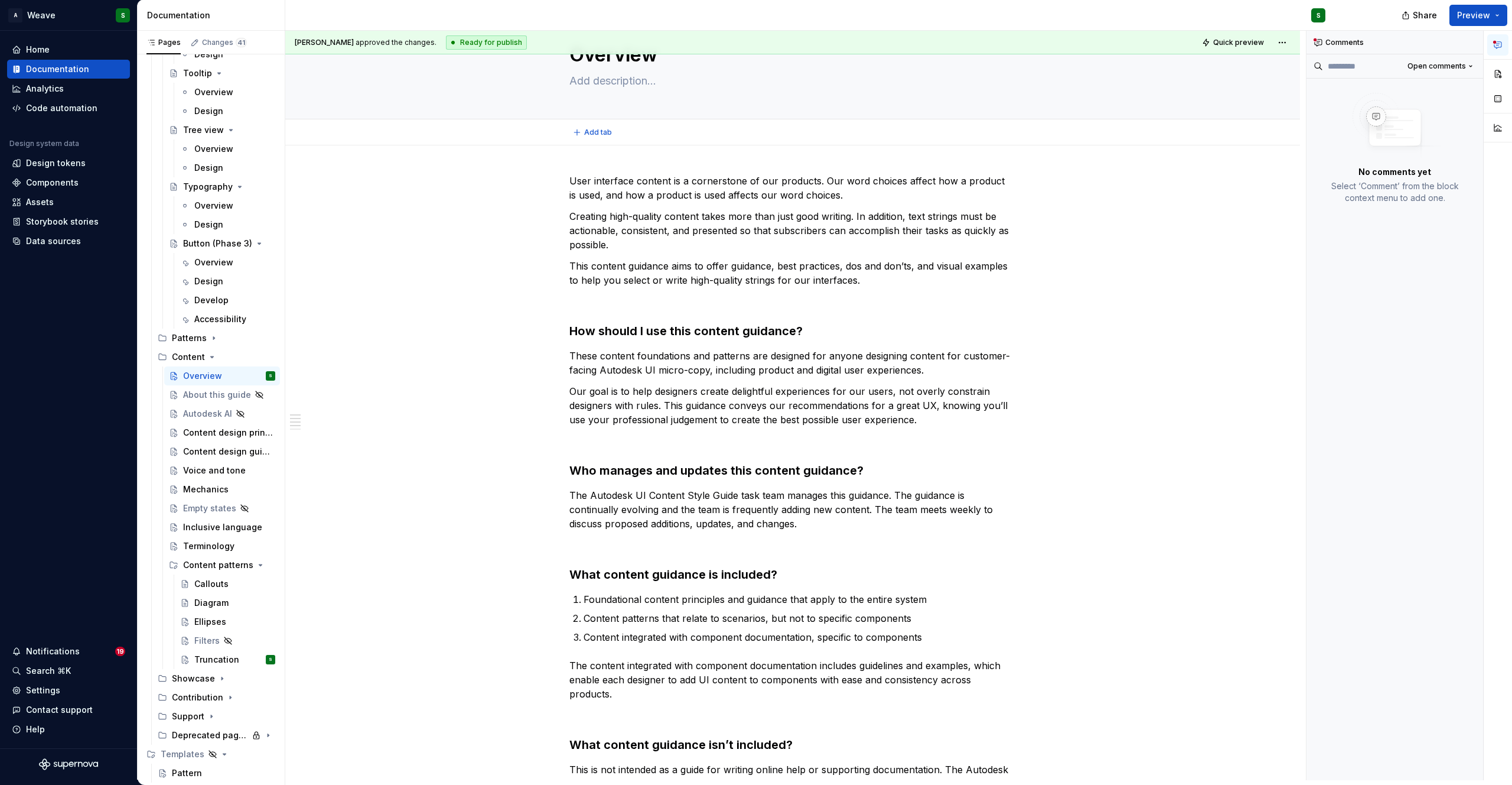
scroll to position [56, 0]
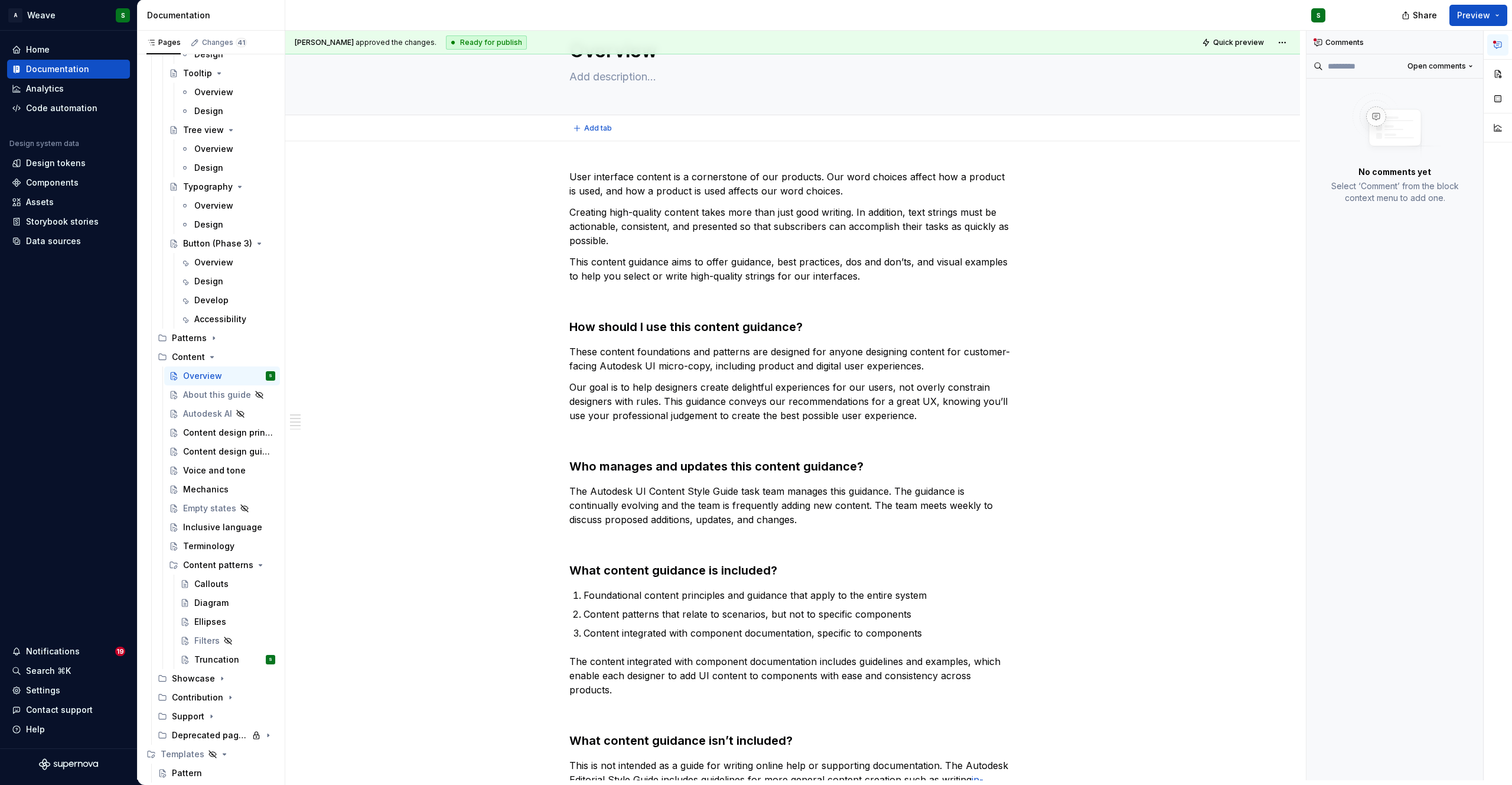
type textarea "*"
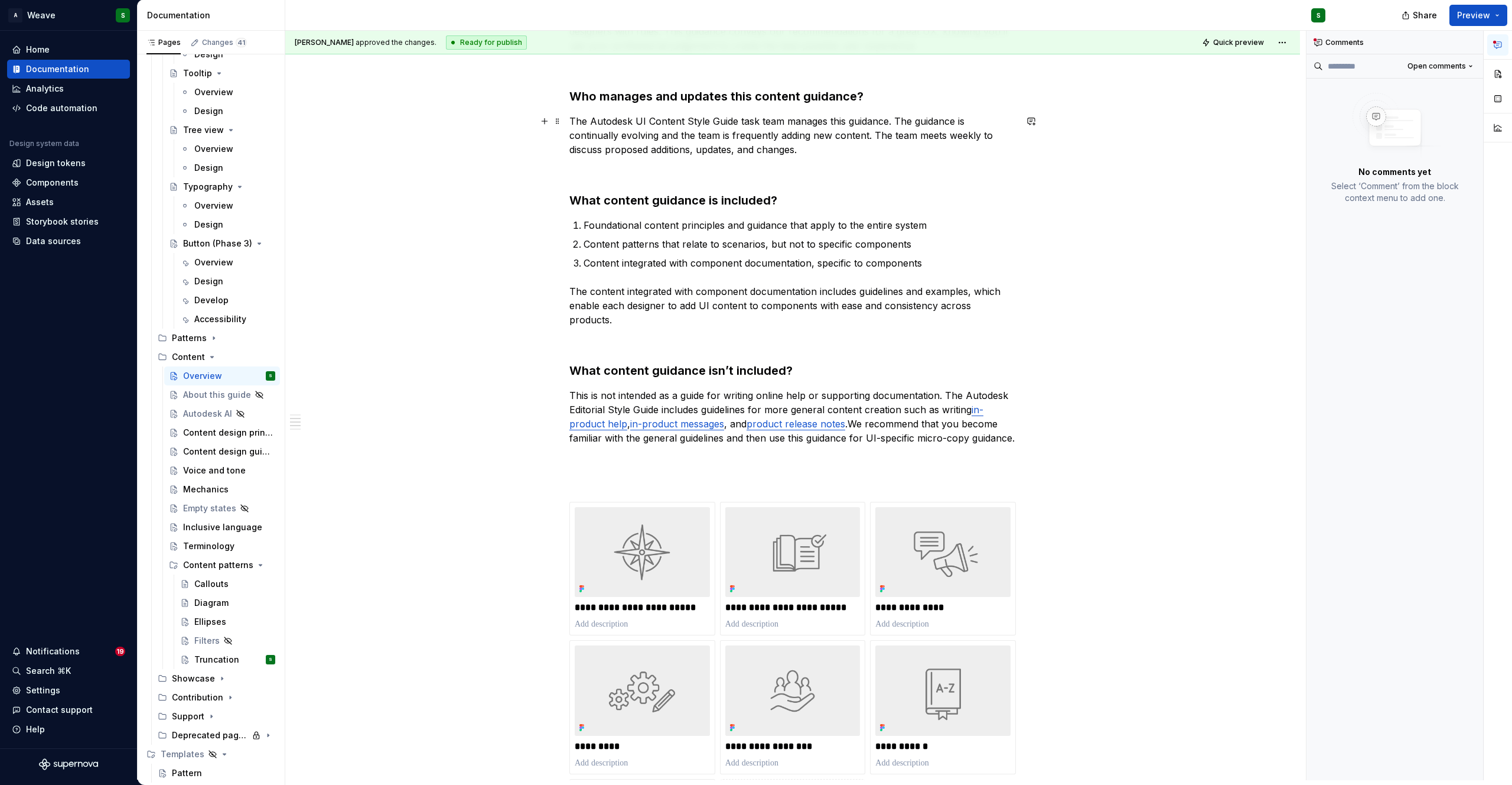
scroll to position [438, 0]
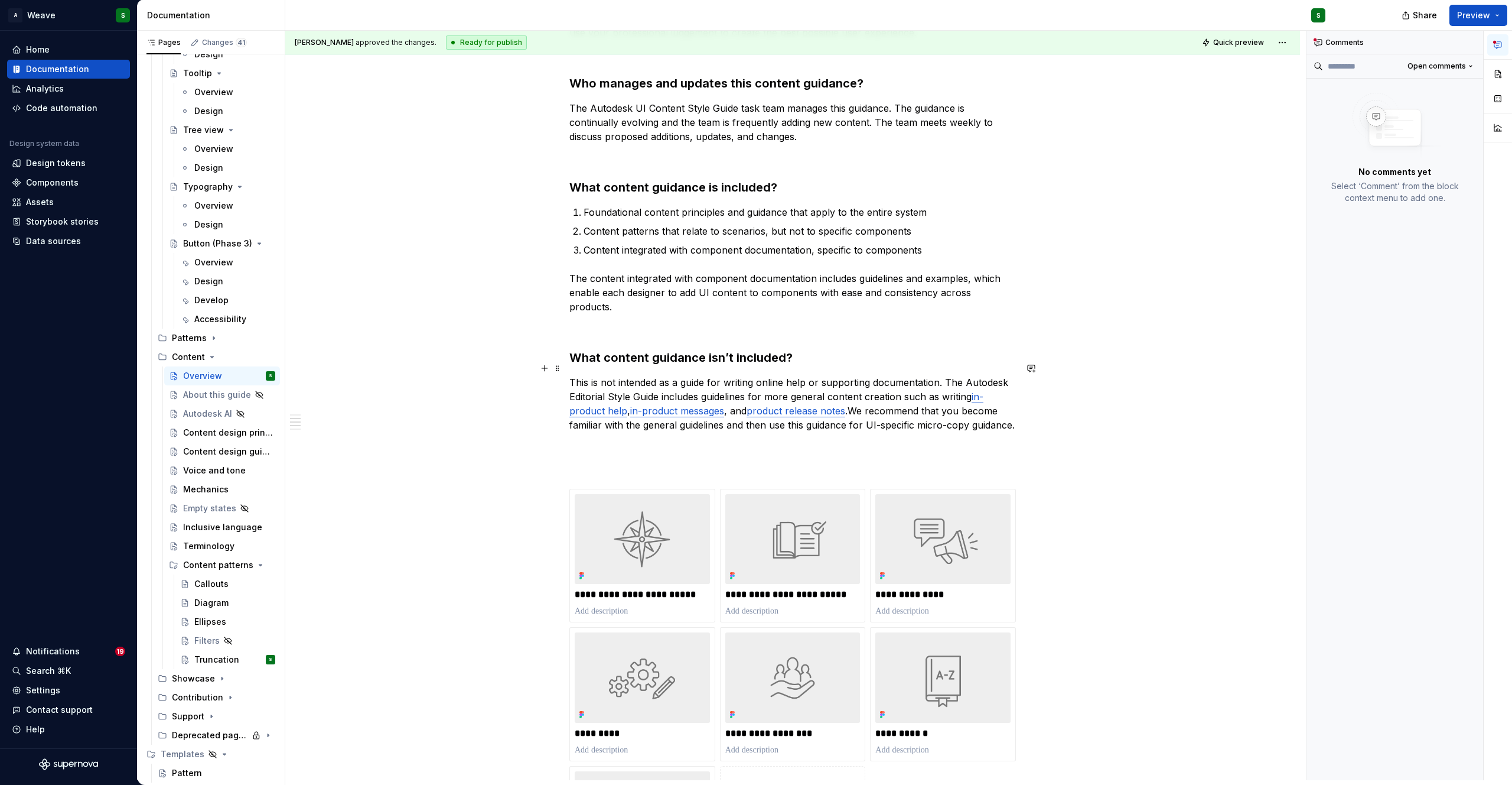
click at [604, 401] on commenthighlight "in-product help" at bounding box center [776, 404] width 414 height 26
click at [656, 405] on commenthighlight "in-product messages" at bounding box center [677, 411] width 94 height 11
click at [780, 405] on commenthighlight "product release notes" at bounding box center [795, 411] width 98 height 11
type input "http://styleguide.autodesk.com/in-product-release-notes/"
click at [918, 403] on p "This is not intended as a guide for writing online help or supporting documenta…" at bounding box center [792, 403] width 446 height 57
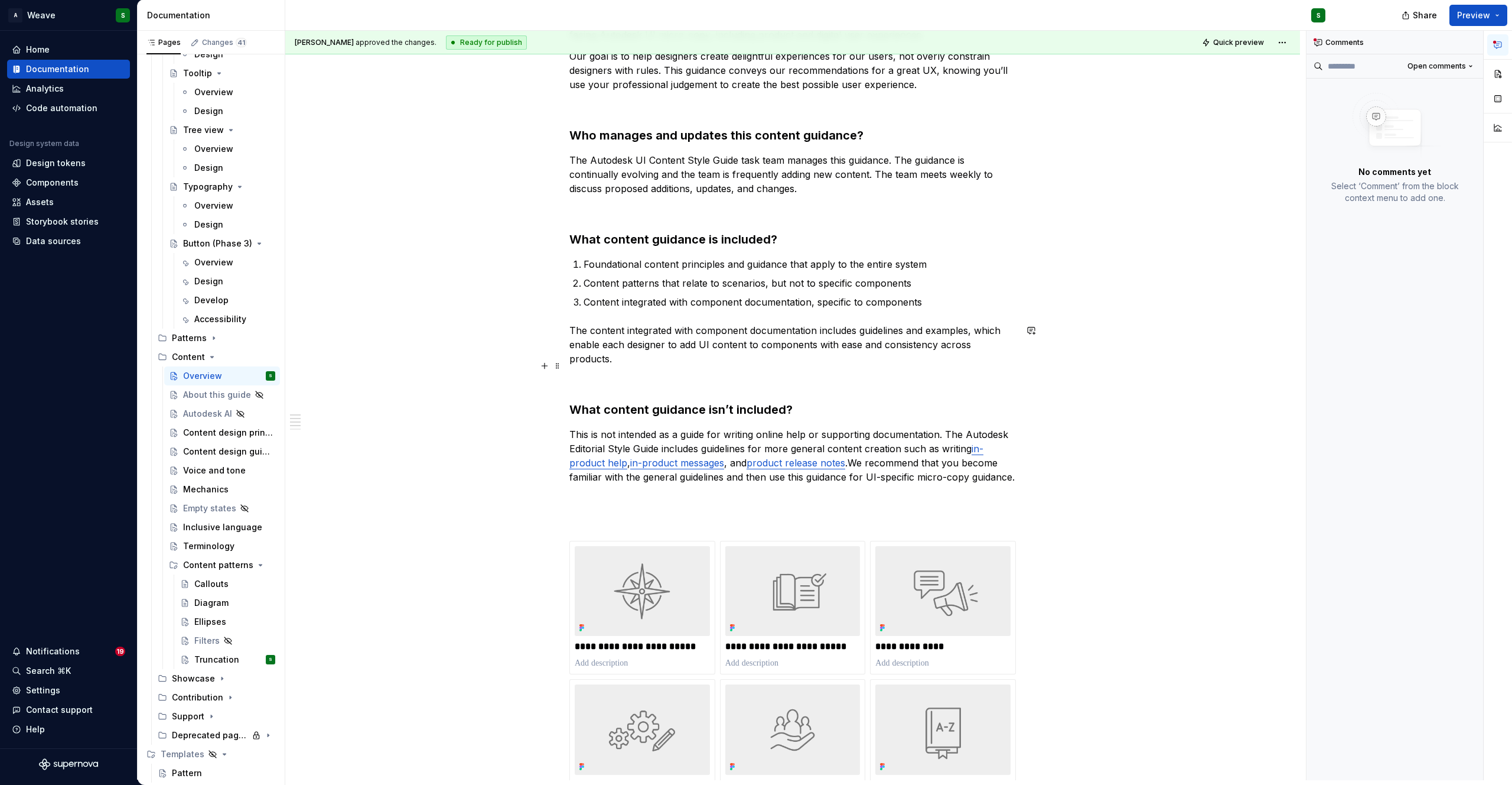
scroll to position [446, 0]
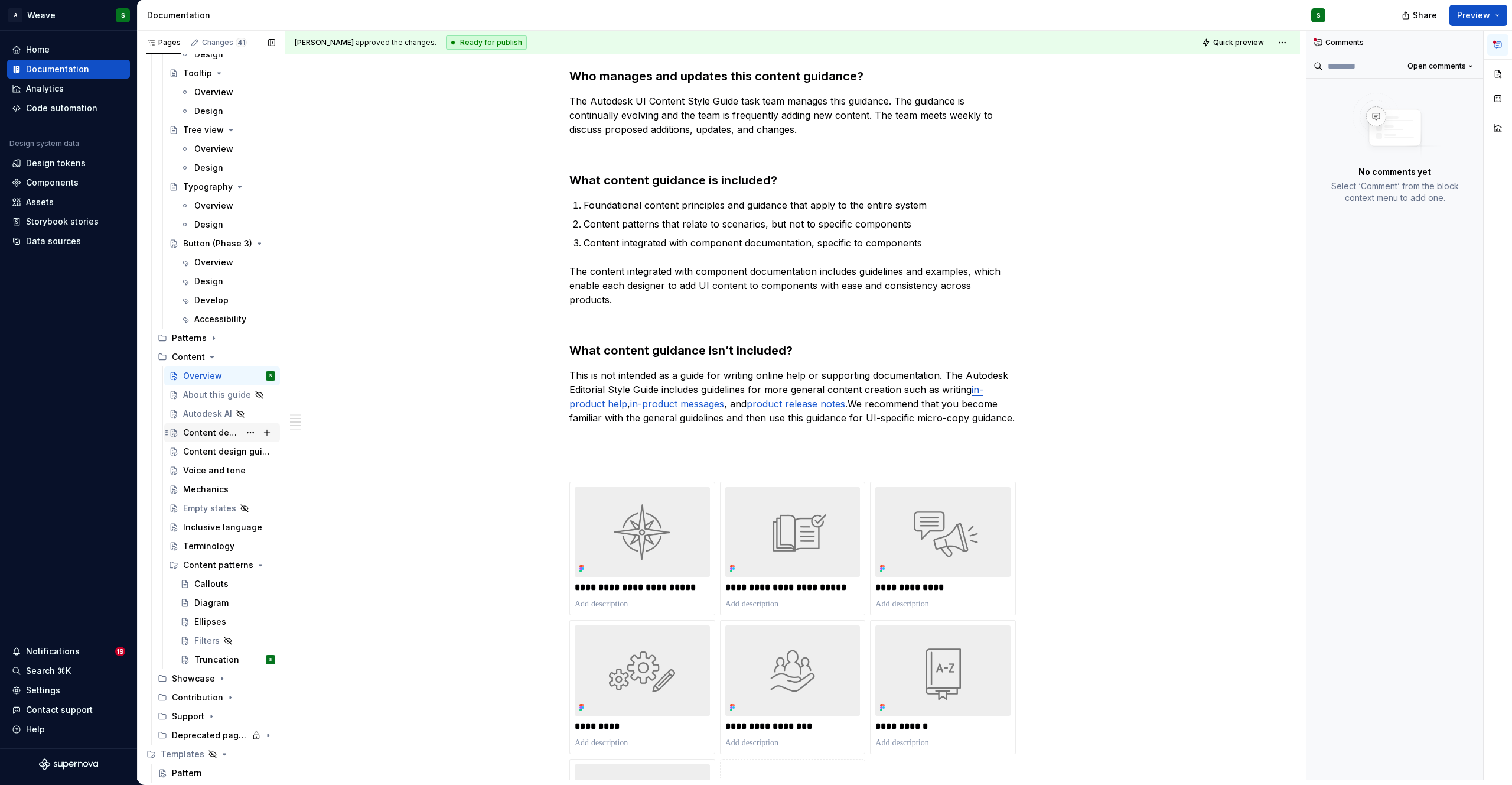
click at [199, 428] on div "Content design principles" at bounding box center [211, 433] width 57 height 11
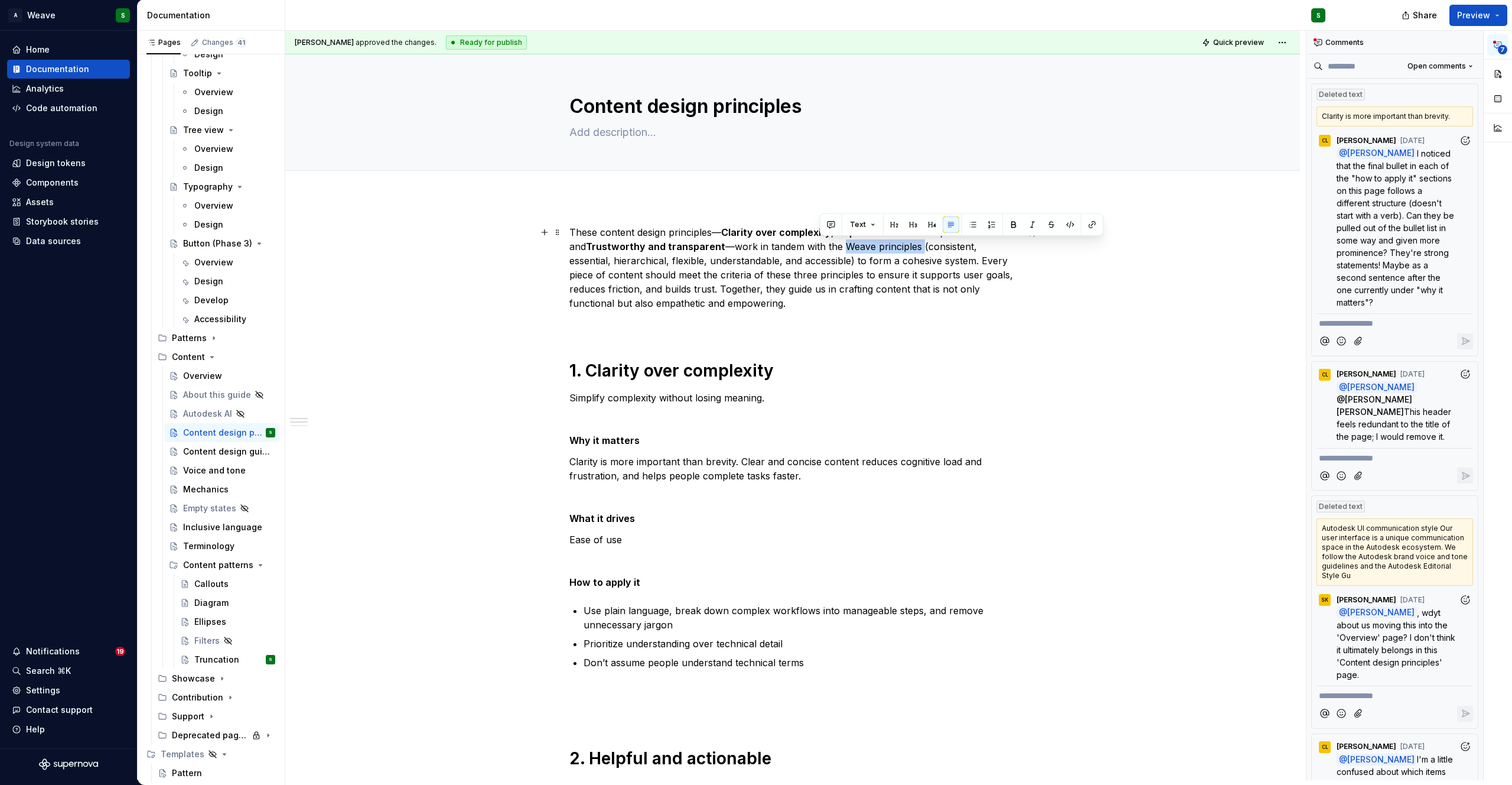
drag, startPoint x: 822, startPoint y: 247, endPoint x: 899, endPoint y: 249, distance: 77.0
click at [899, 249] on p "These content design principles— Clarity over complexity , Helpful and actionab…" at bounding box center [792, 268] width 446 height 85
click at [1091, 225] on button "button" at bounding box center [1092, 225] width 16 height 16
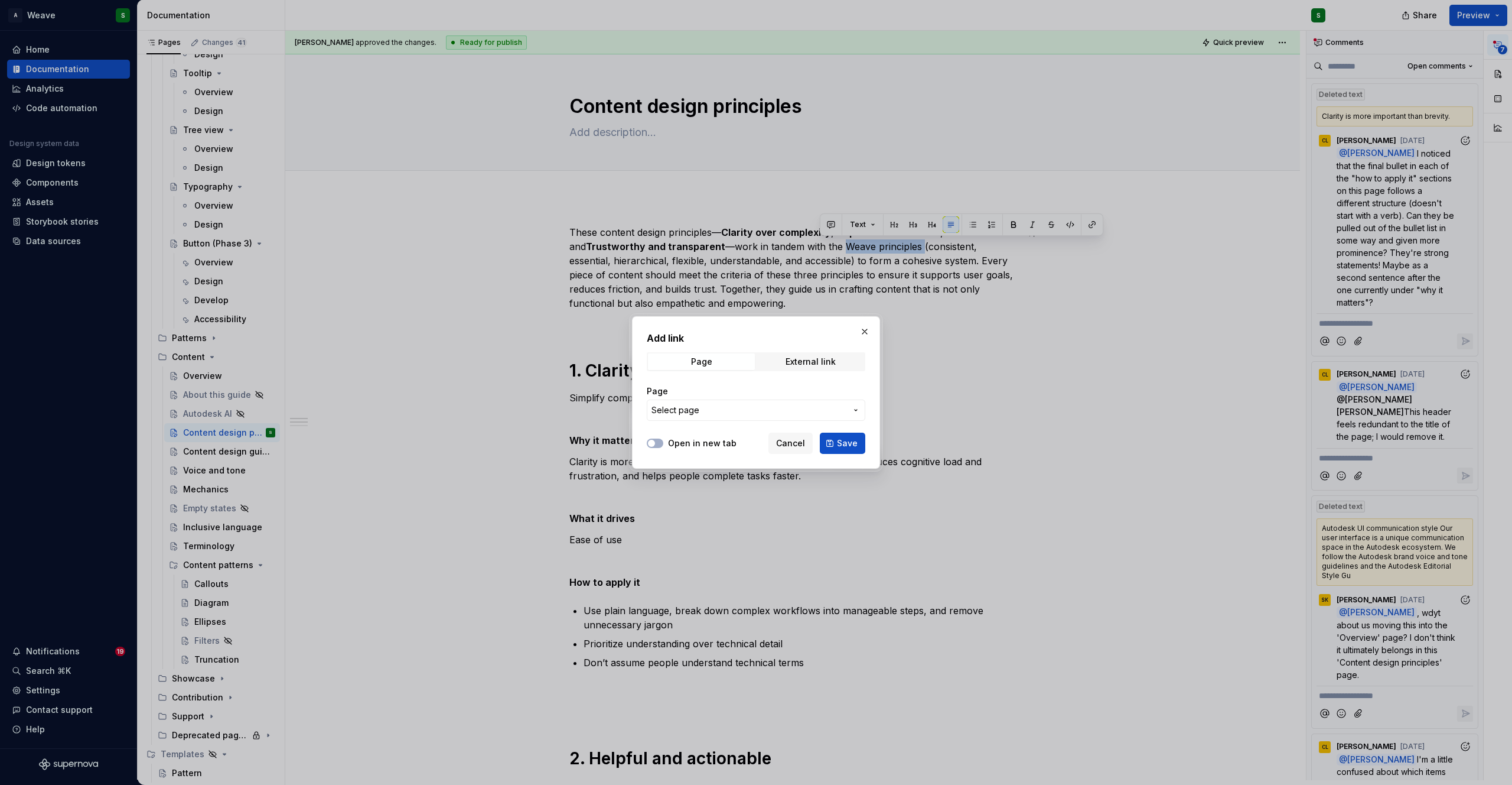
click at [706, 411] on span "Select page" at bounding box center [749, 410] width 195 height 11
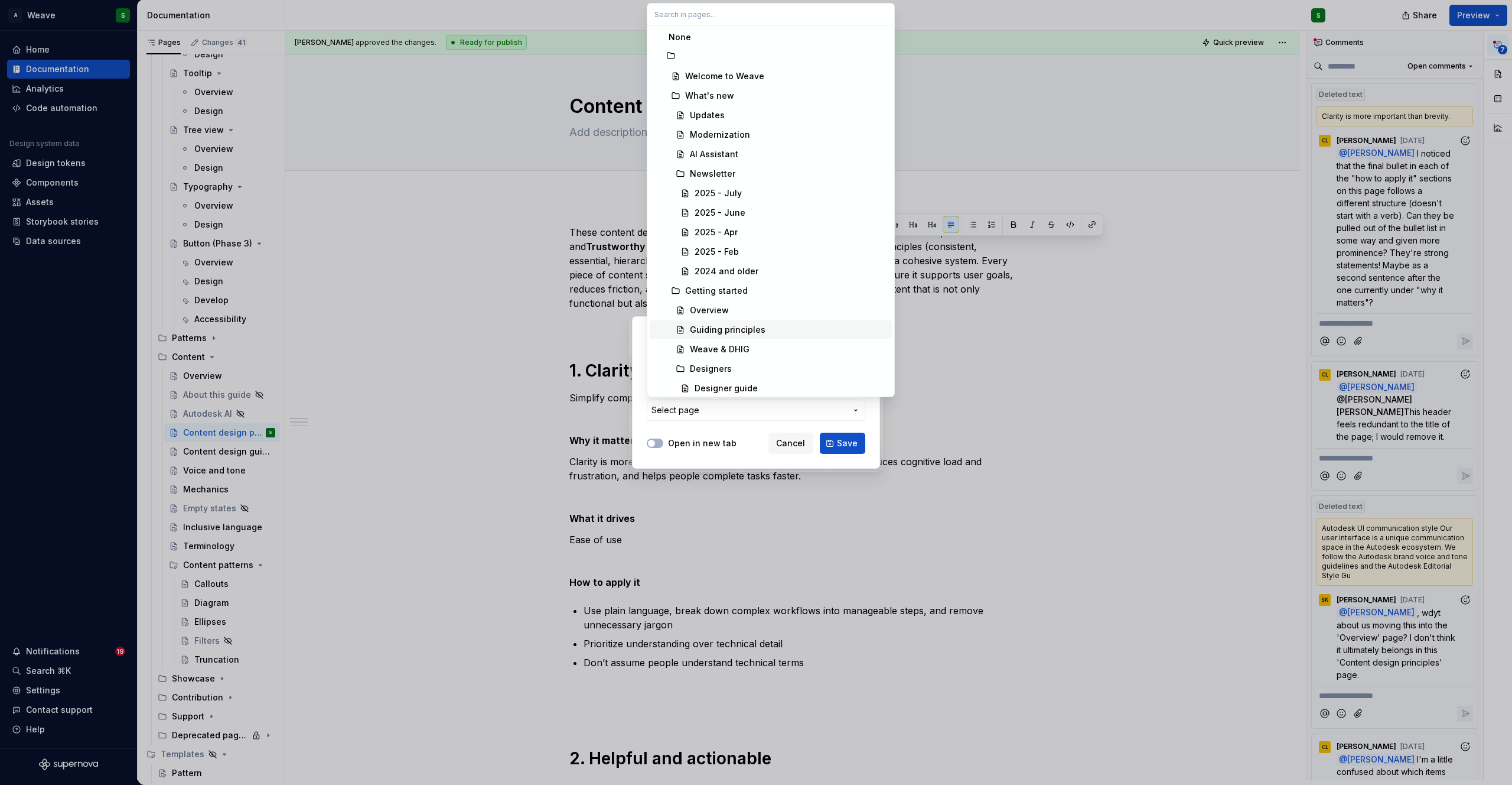
click at [699, 327] on div "Guiding principles" at bounding box center [727, 329] width 75 height 11
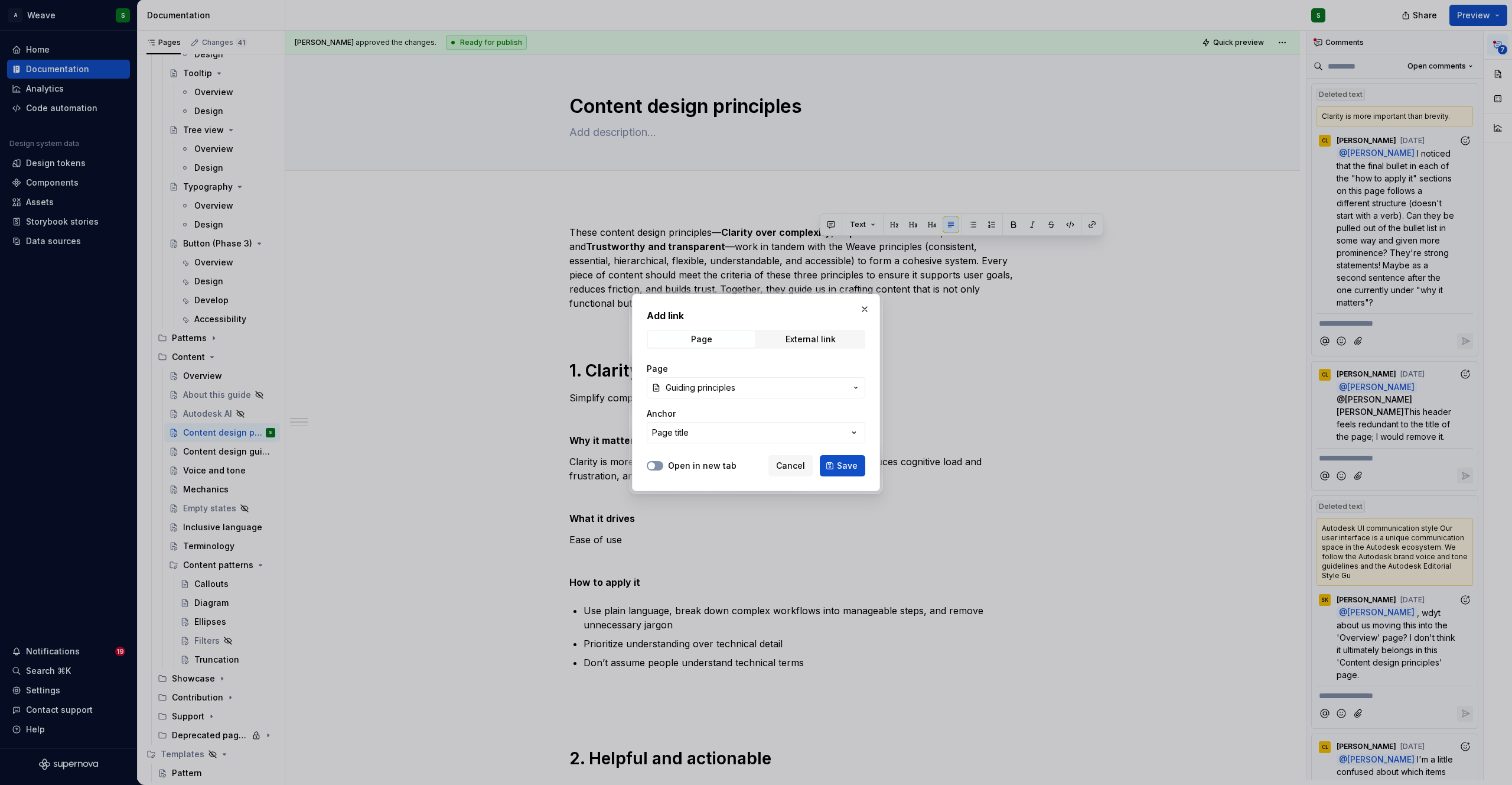
click at [657, 462] on button "Open in new tab" at bounding box center [655, 465] width 16 height 10
click at [840, 465] on span "Save" at bounding box center [847, 465] width 20 height 11
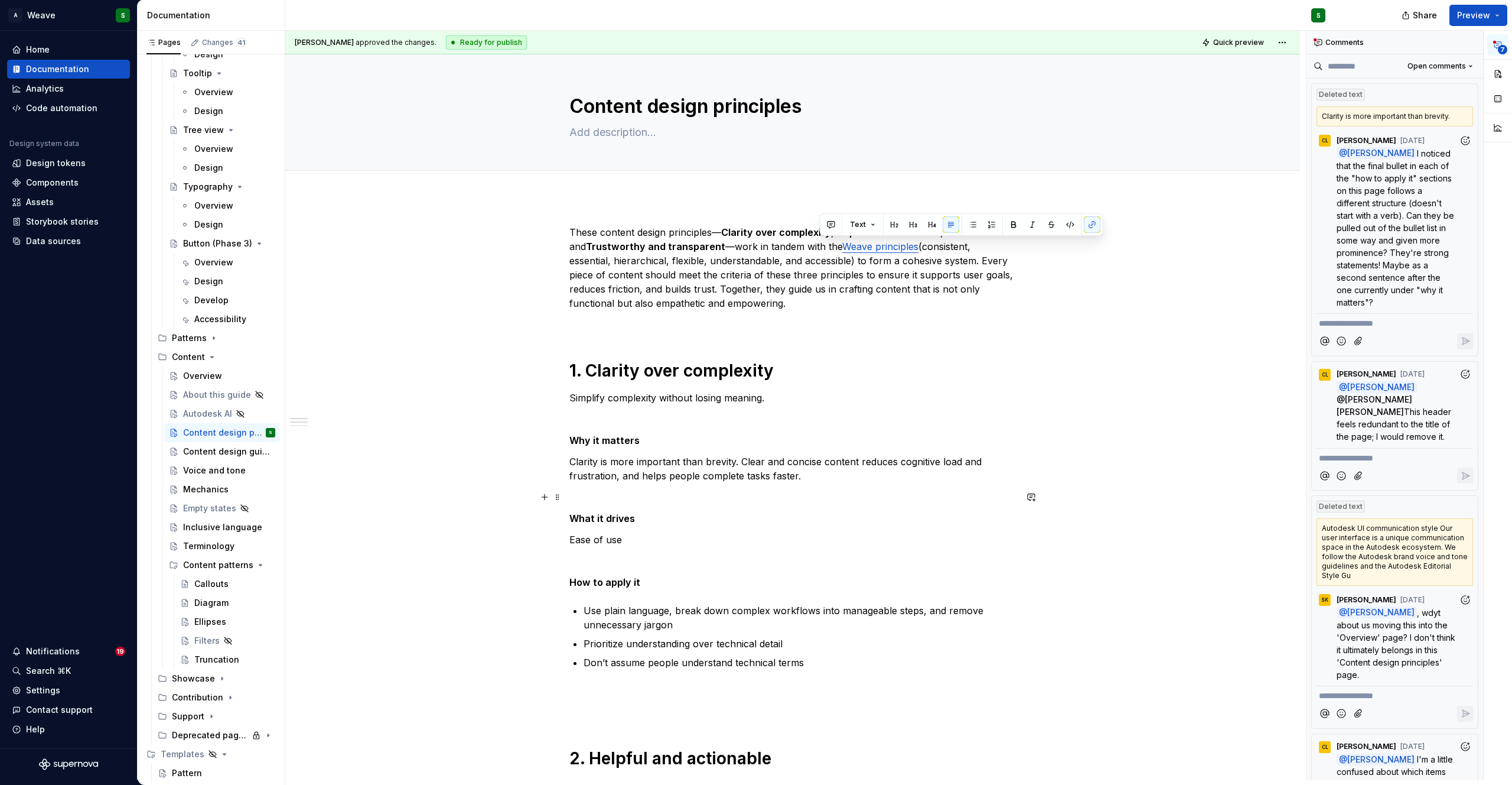
click at [826, 492] on p at bounding box center [792, 497] width 446 height 14
click at [984, 250] on p "These content design principles— Clarity over complexity , Helpful and actionab…" at bounding box center [792, 268] width 446 height 85
click at [207, 449] on div "Content design guidelines" at bounding box center [211, 451] width 57 height 11
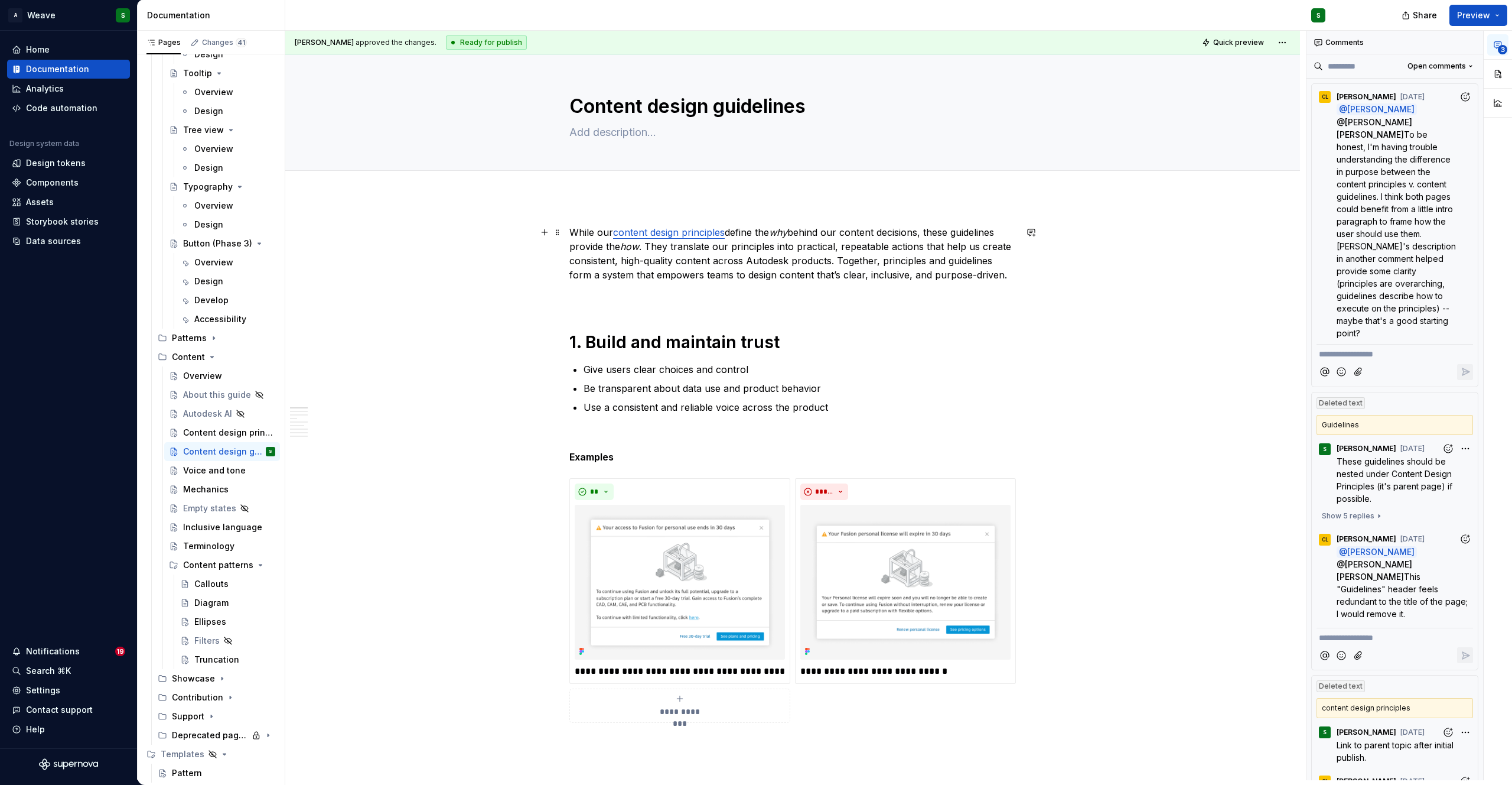
click at [674, 229] on commenthighlight "content design principles" at bounding box center [668, 232] width 111 height 11
click at [824, 252] on p "While our content design principles define the why behind our content decisions…" at bounding box center [792, 253] width 446 height 57
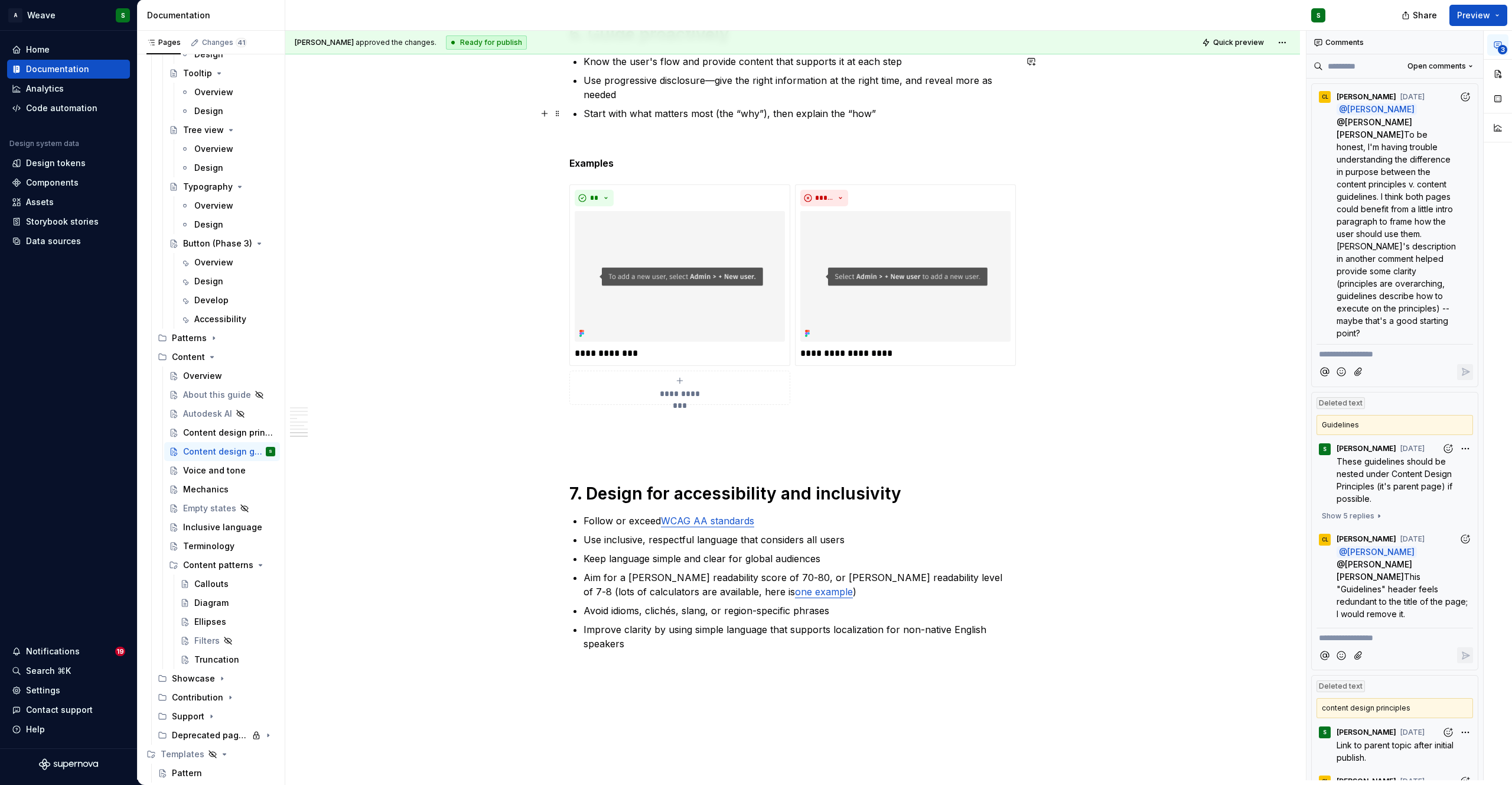
scroll to position [2698, 0]
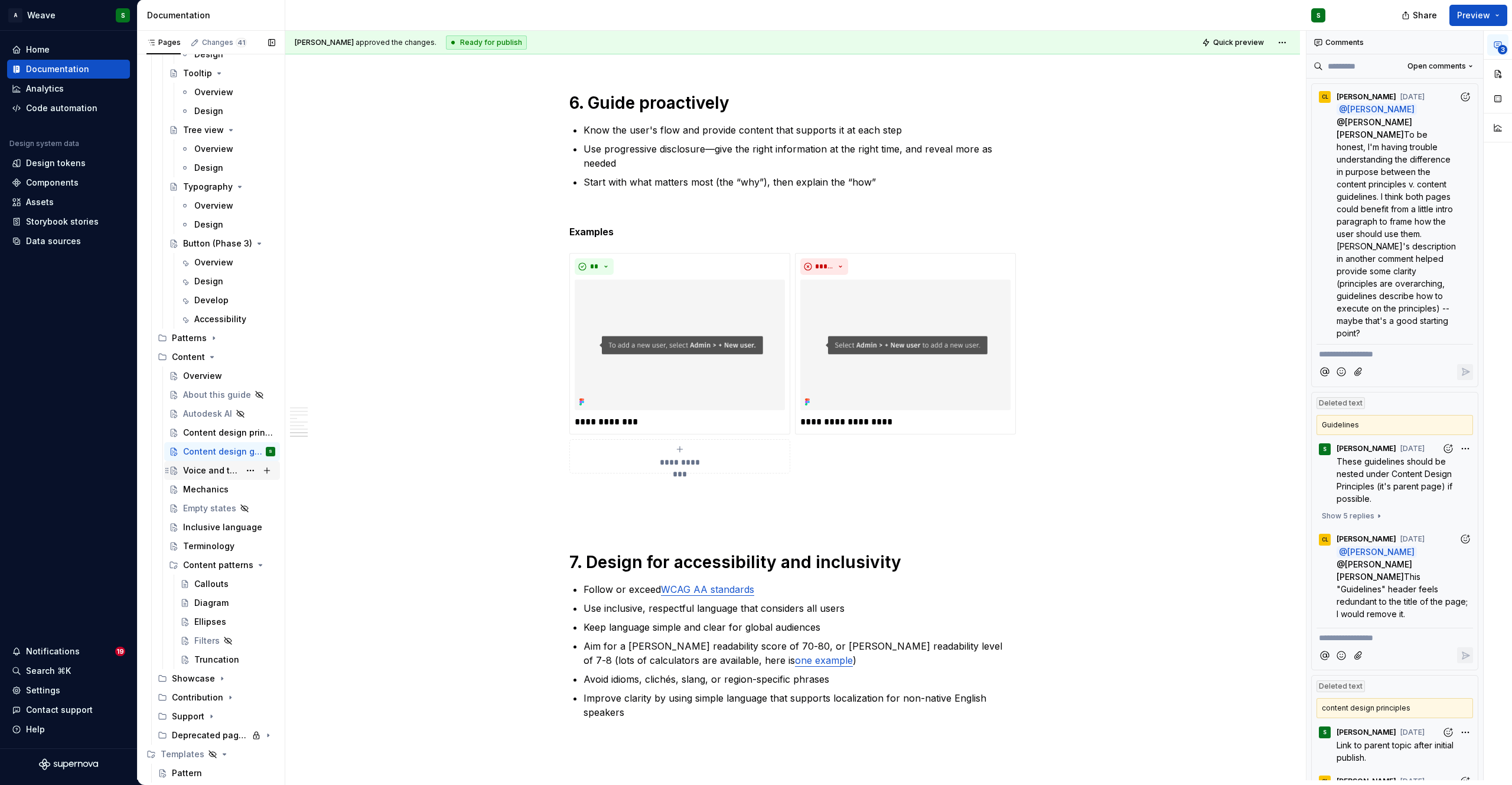
click at [193, 472] on div "Voice and tone" at bounding box center [211, 470] width 57 height 11
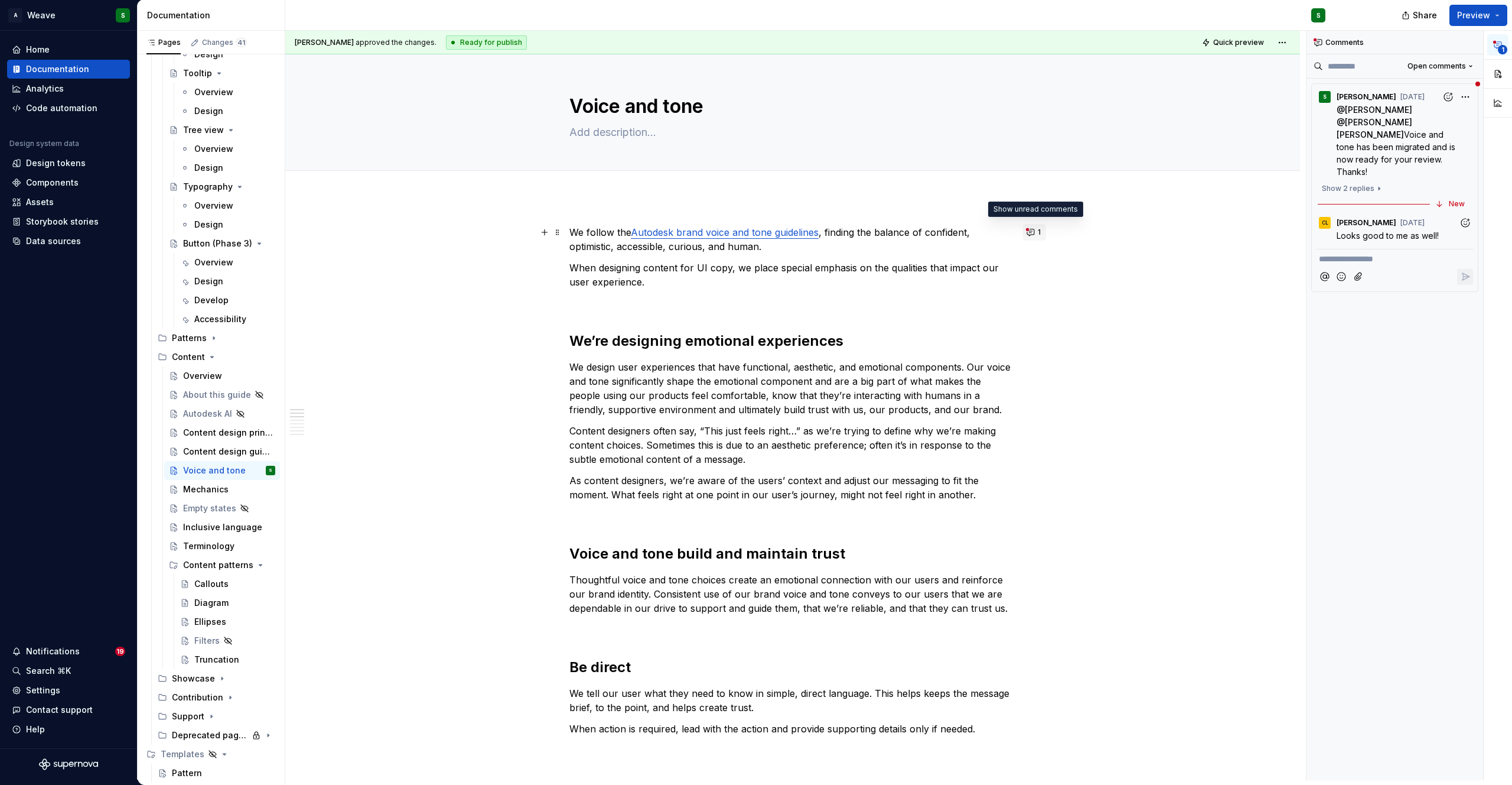
click at [1036, 231] on button "1" at bounding box center [1034, 232] width 23 height 16
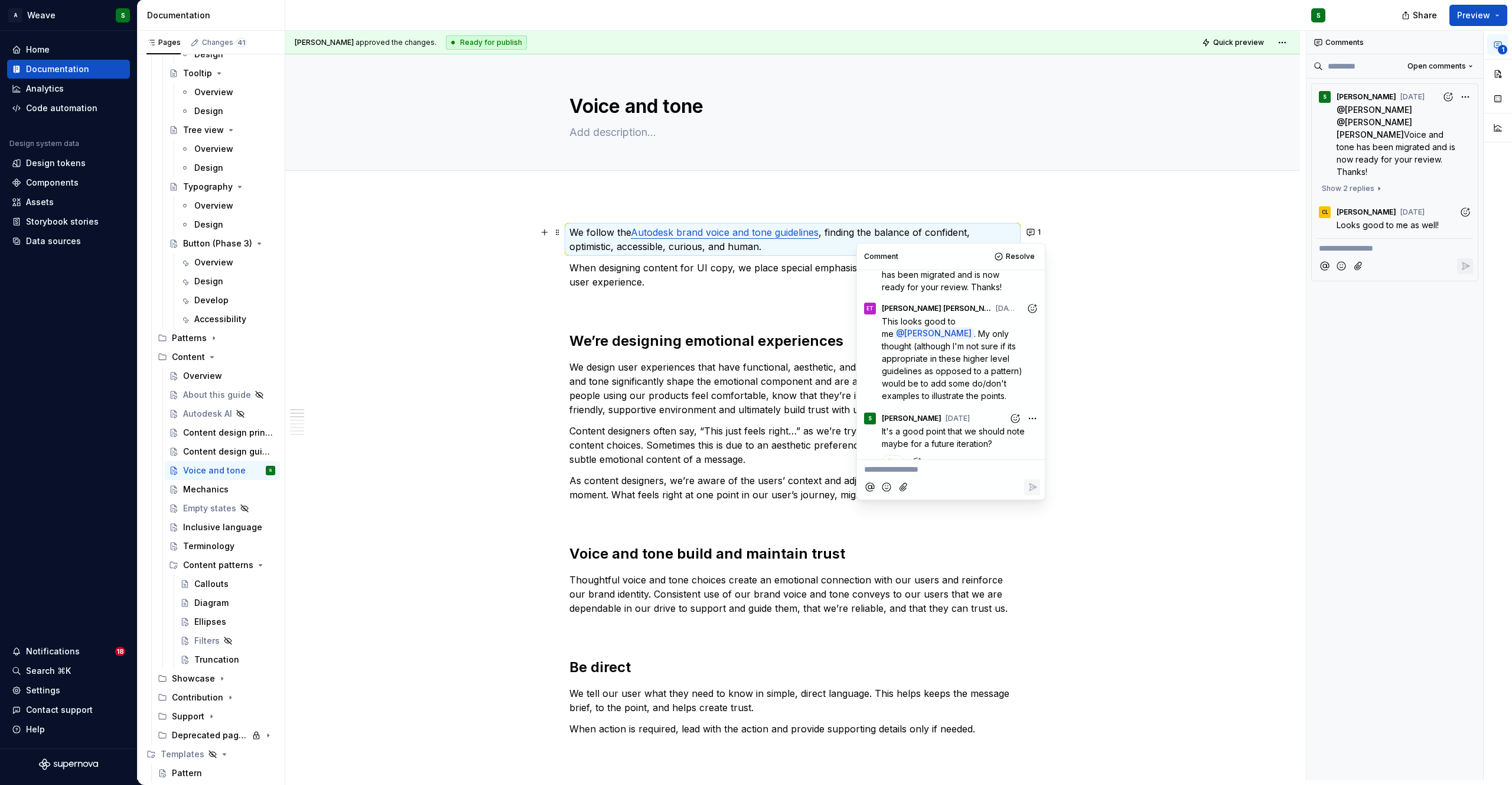
scroll to position [86, 0]
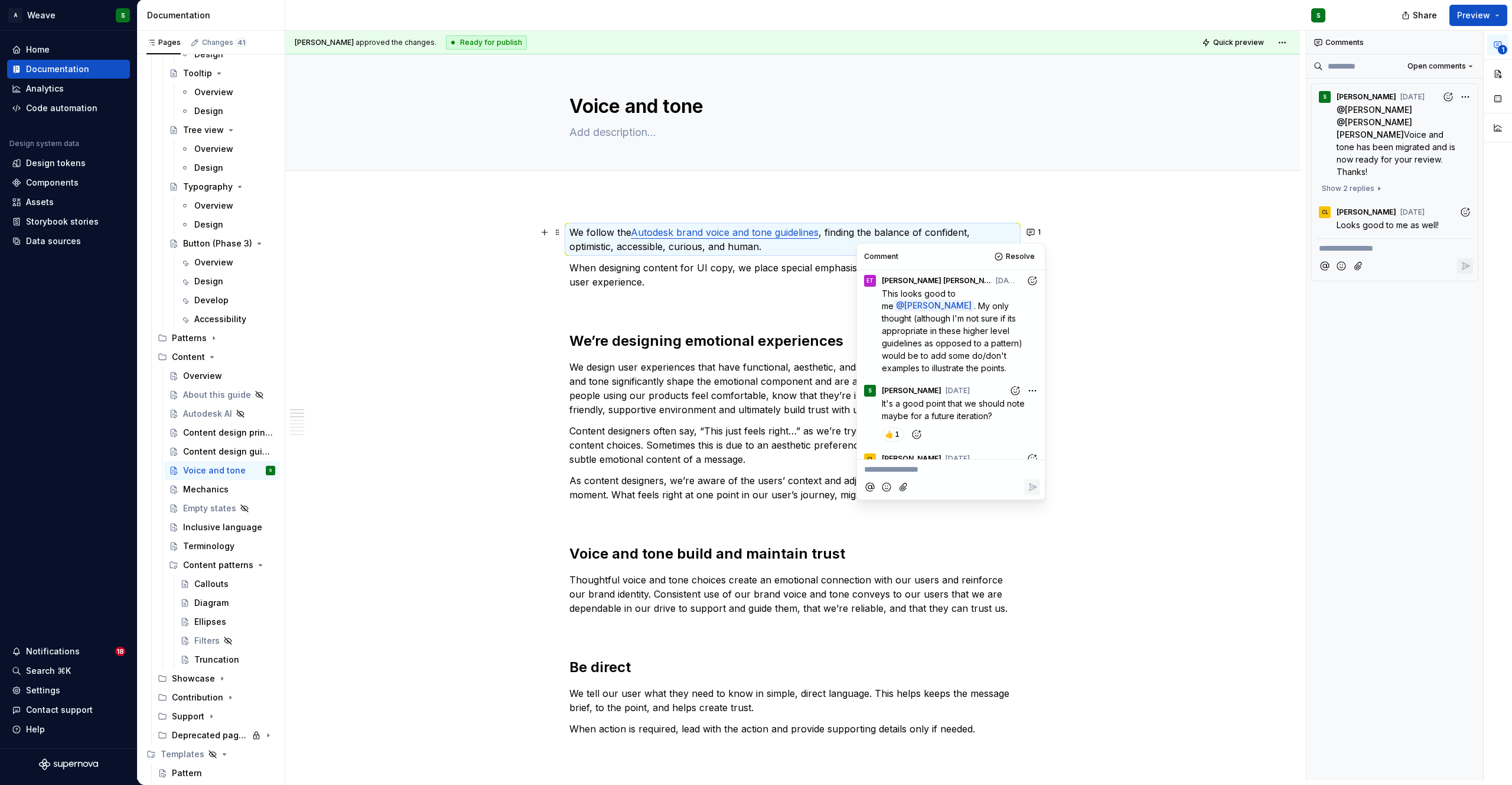
click at [689, 261] on p "When designing content for UI copy, we place special emphasis on the qualities …" at bounding box center [792, 275] width 446 height 29
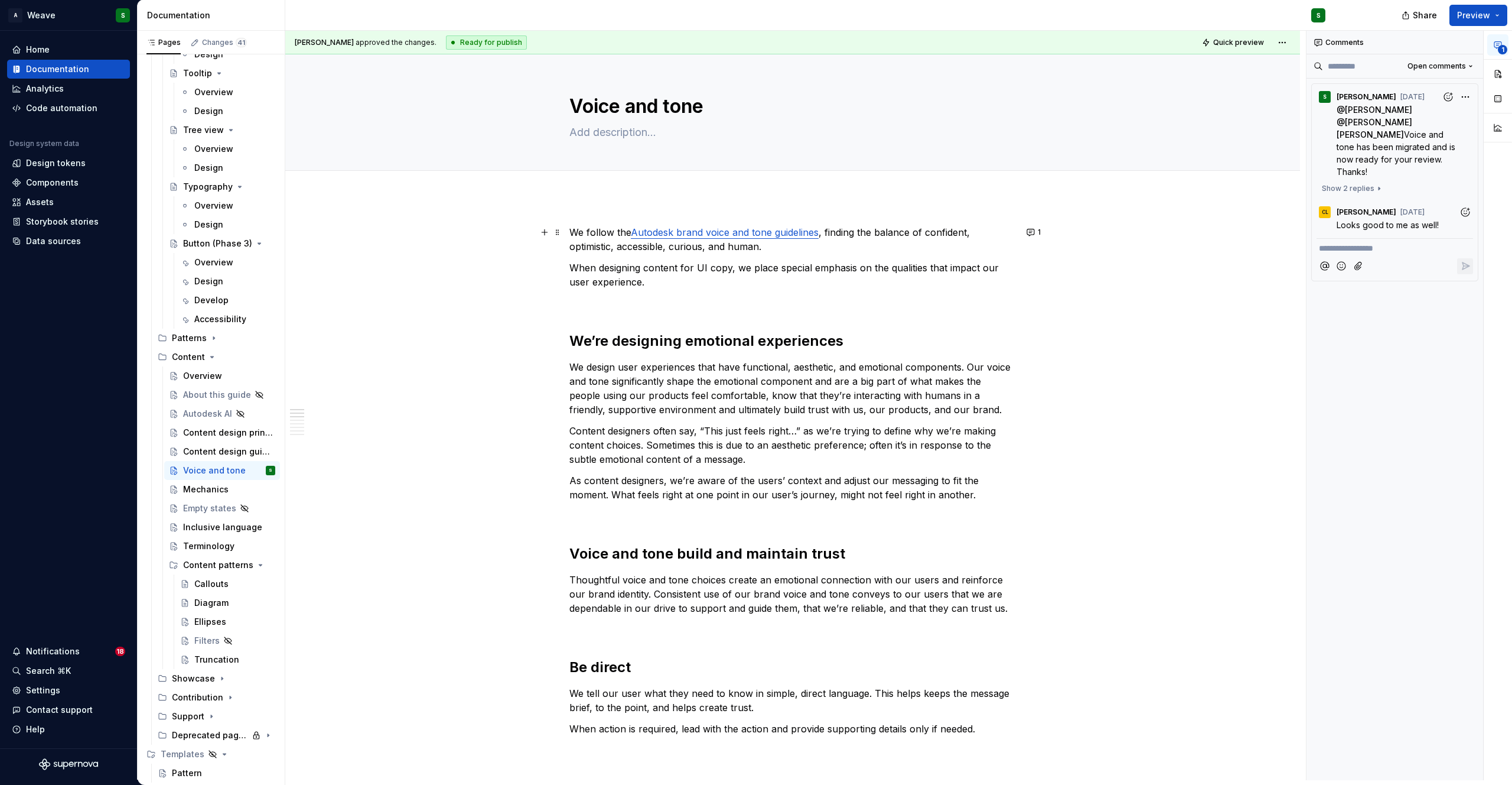
click at [735, 233] on link "Autodesk brand voice and tone guidelines" at bounding box center [724, 232] width 188 height 11
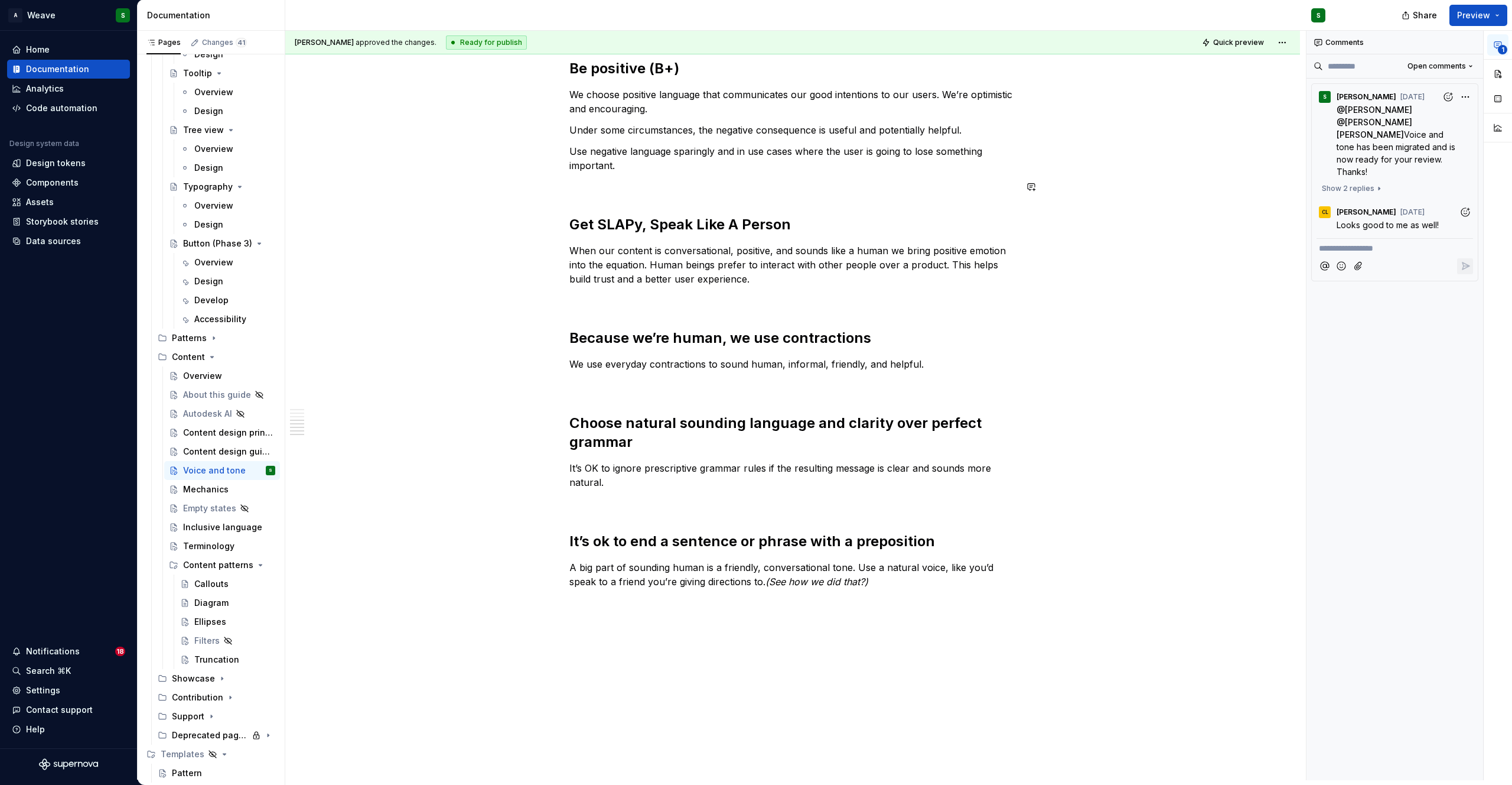
scroll to position [777, 0]
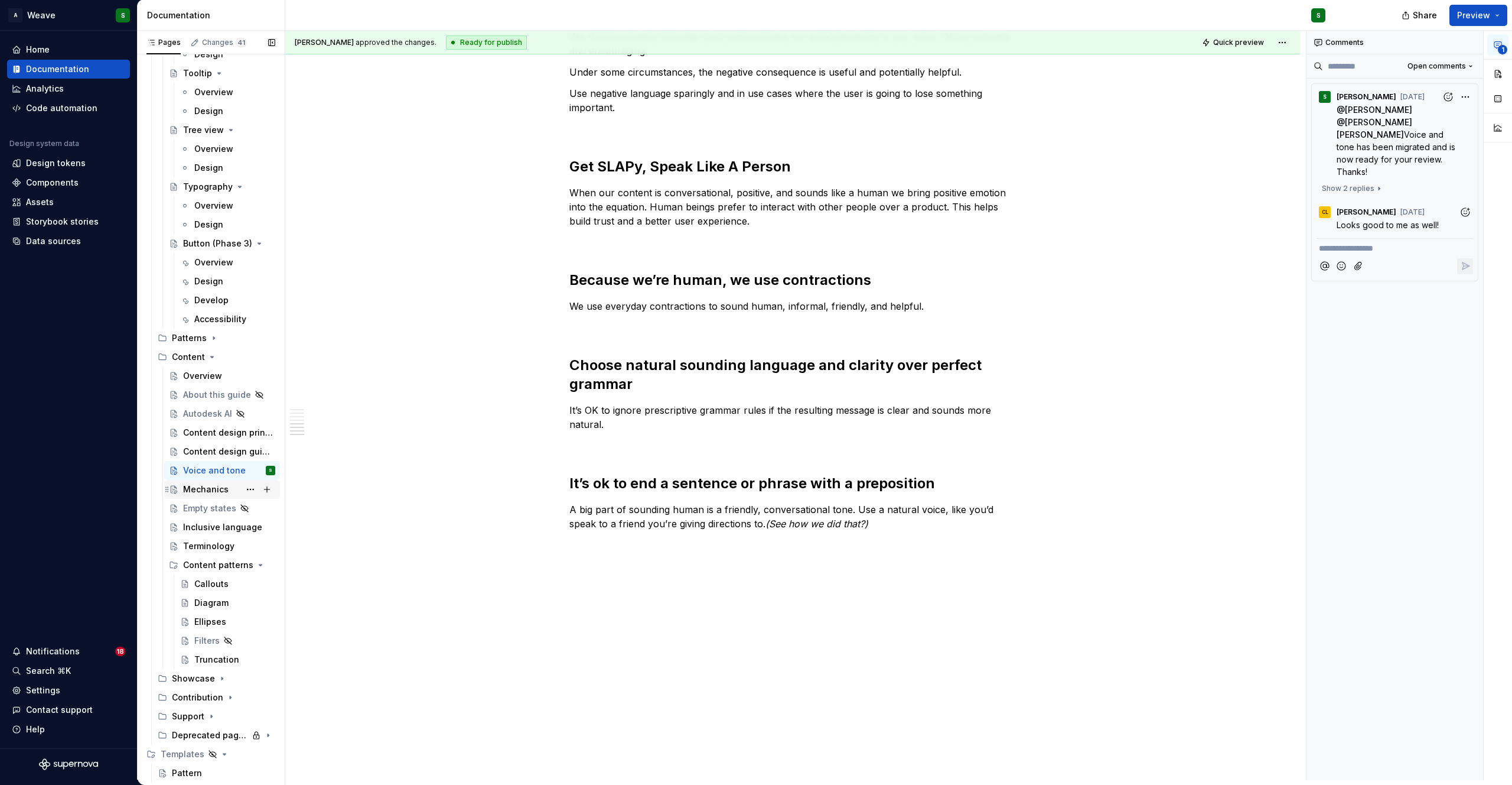
click at [210, 491] on div "Mechanics" at bounding box center [206, 489] width 46 height 11
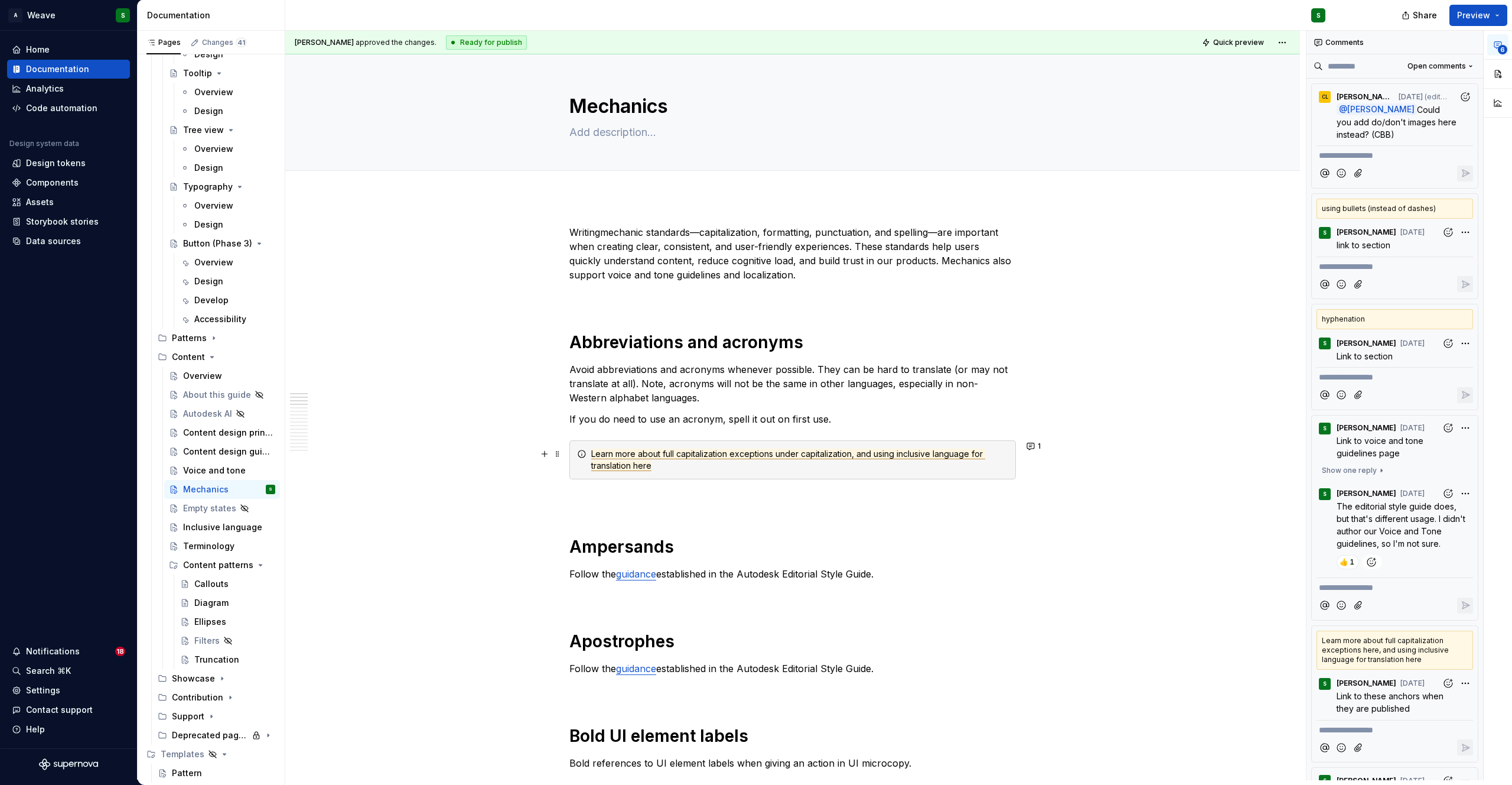
click at [824, 451] on span "Learn more about full capitalization exceptions under capitalization, and using…" at bounding box center [788, 459] width 394 height 22
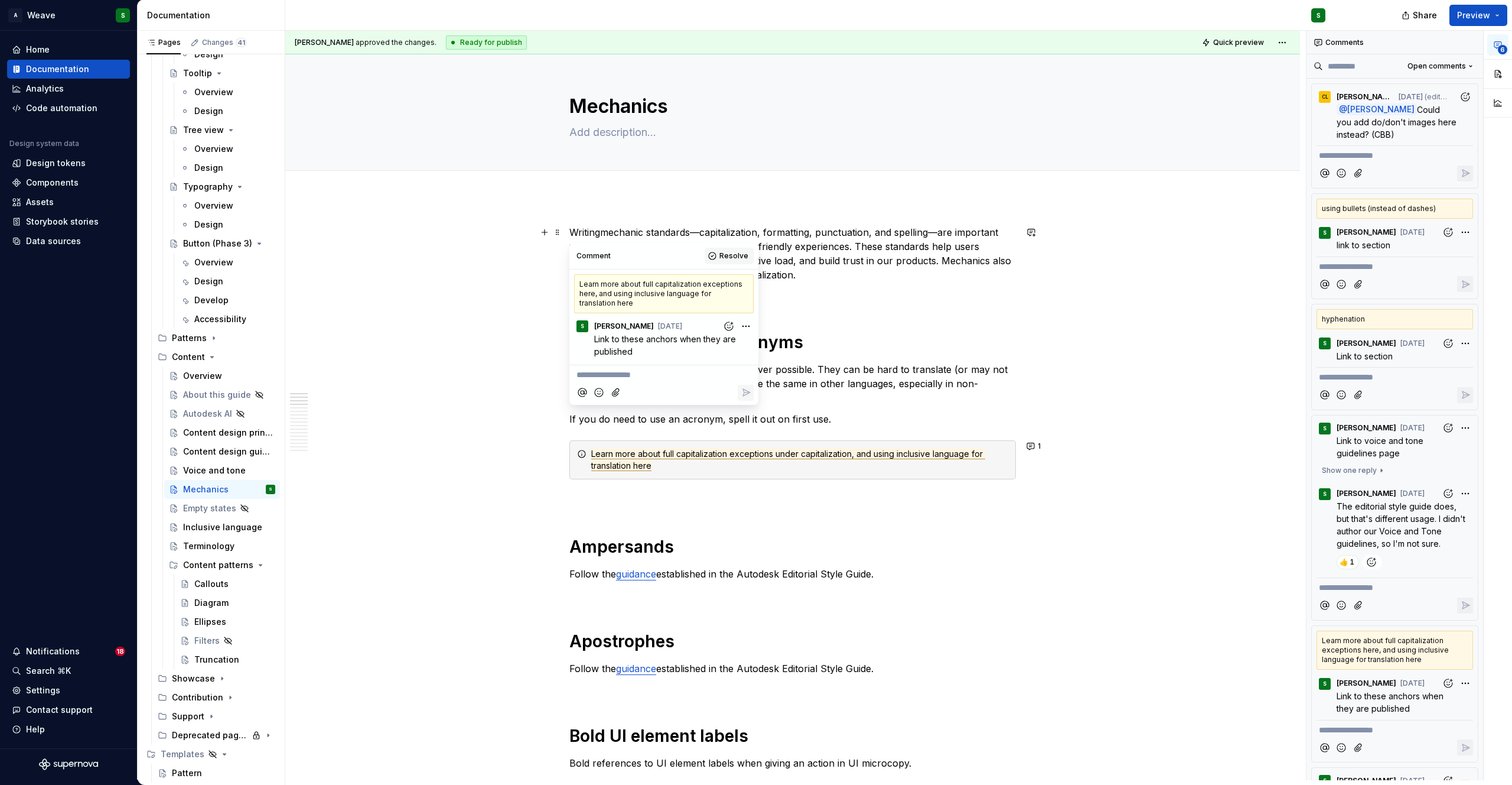
click at [725, 255] on span "Resolve" at bounding box center [733, 256] width 29 height 10
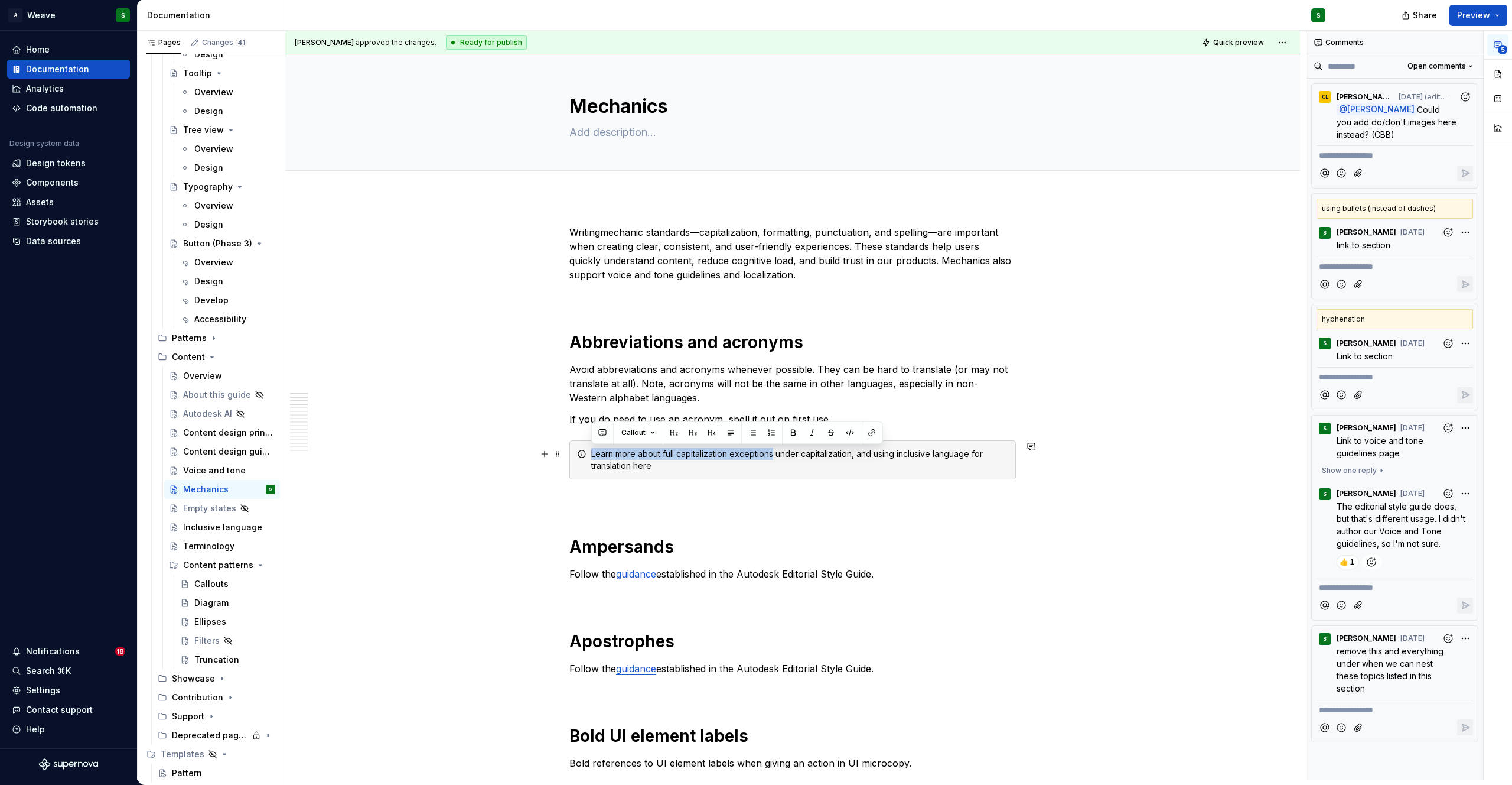
drag, startPoint x: 773, startPoint y: 455, endPoint x: 590, endPoint y: 454, distance: 183.0
click at [590, 454] on div "Learn more about full capitalization exceptions under capitalization, and using…" at bounding box center [792, 460] width 446 height 39
click at [805, 455] on commenthighlight "Learn more about full capitalization exceptions under capitalization, and using…" at bounding box center [788, 459] width 394 height 22
drag, startPoint x: 774, startPoint y: 454, endPoint x: 845, endPoint y: 454, distance: 71.0
click at [845, 454] on commenthighlight "Learn more about full capitalization exceptions under capitalization, and using…" at bounding box center [788, 459] width 394 height 22
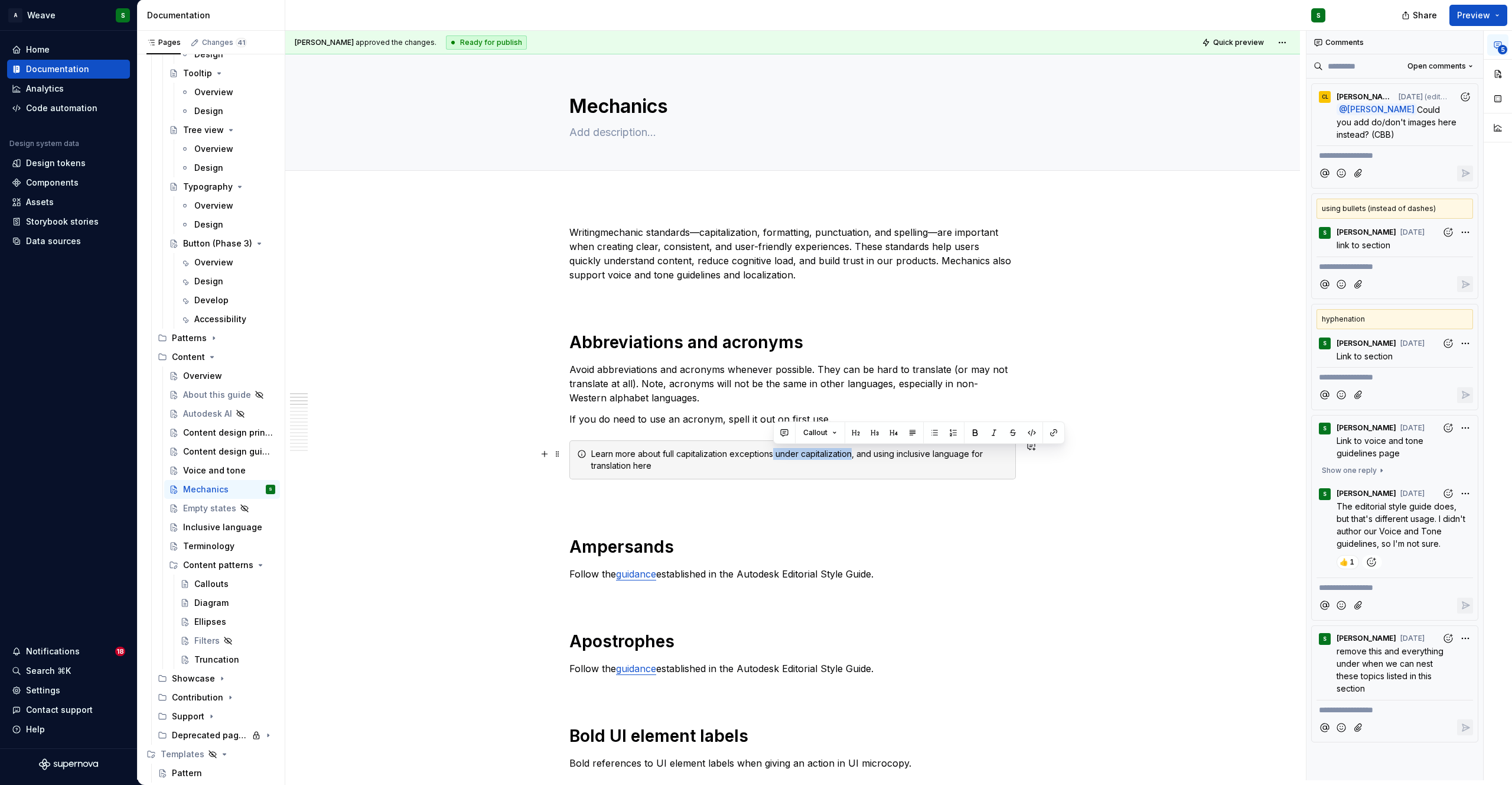
drag, startPoint x: 852, startPoint y: 455, endPoint x: 772, endPoint y: 448, distance: 80.3
click at [772, 448] on commenthighlight "Learn more about full capitalization exceptions under capitalization, and using…" at bounding box center [788, 459] width 394 height 22
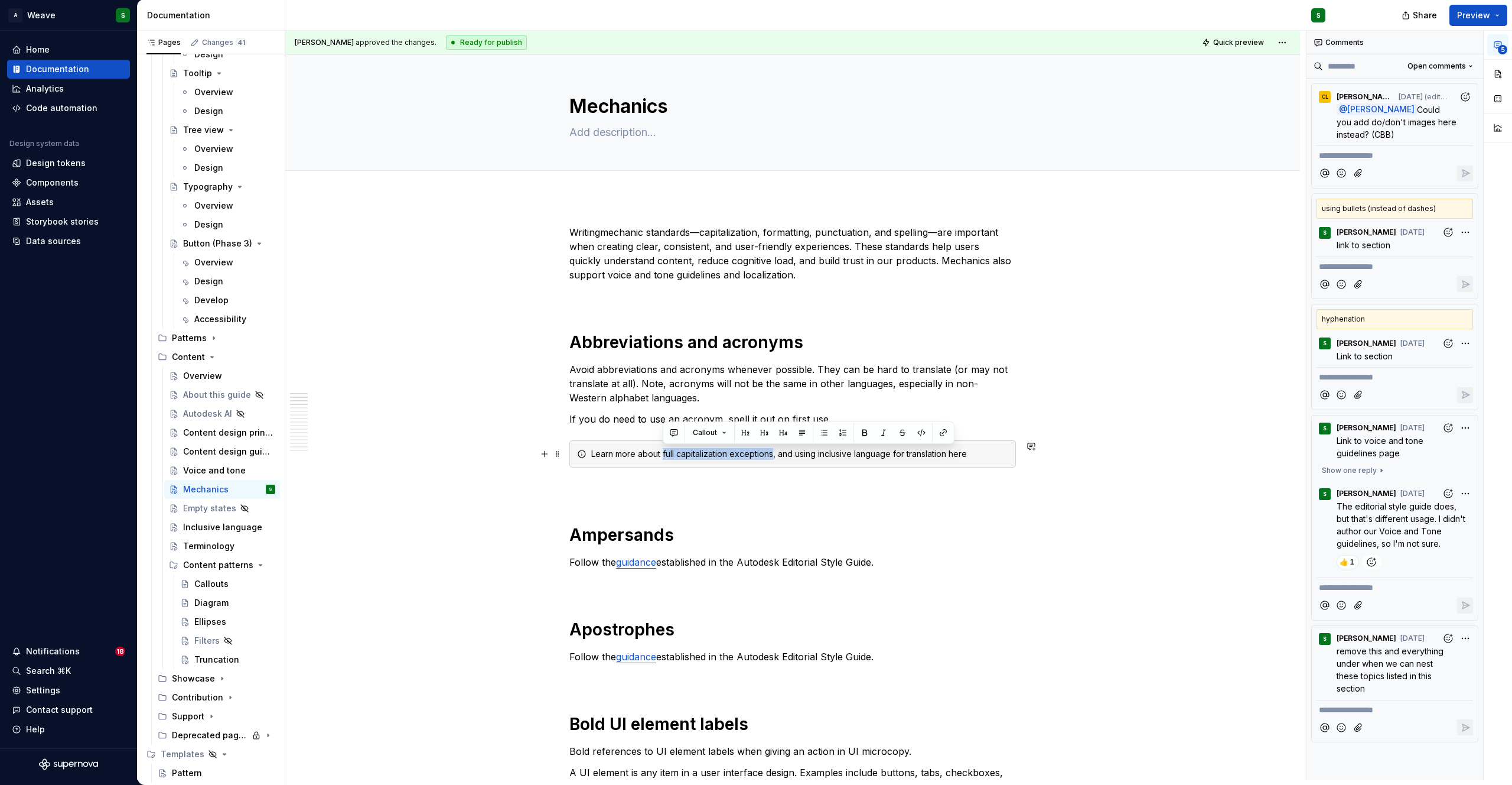
drag, startPoint x: 719, startPoint y: 454, endPoint x: 773, endPoint y: 455, distance: 54.0
click at [773, 455] on commenthighlight "Learn more about full capitalization exceptions, and using inclusive language f…" at bounding box center [779, 453] width 376 height 10
click at [944, 433] on button "button" at bounding box center [943, 433] width 16 height 16
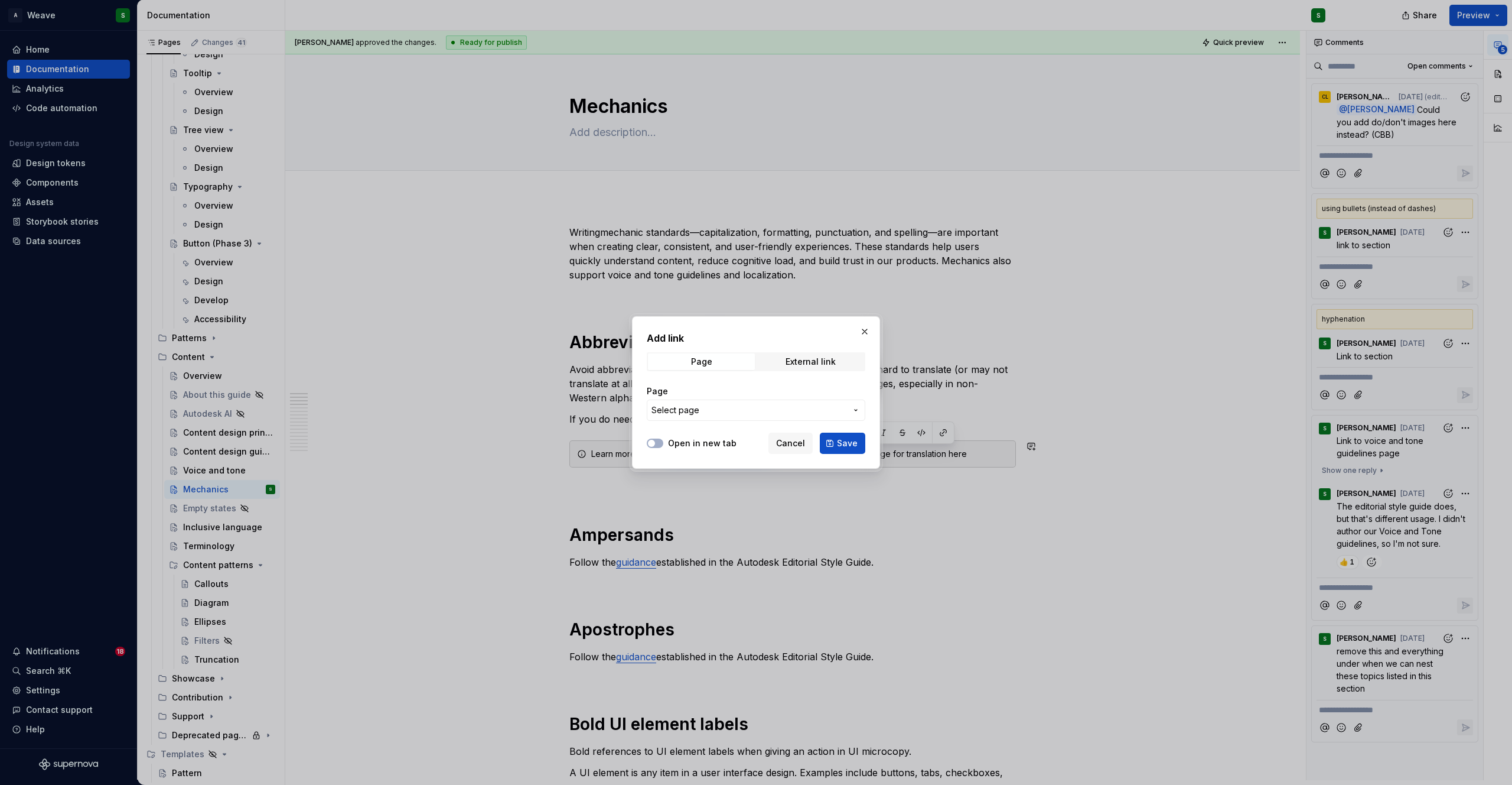
click at [749, 411] on span "Select page" at bounding box center [749, 410] width 195 height 11
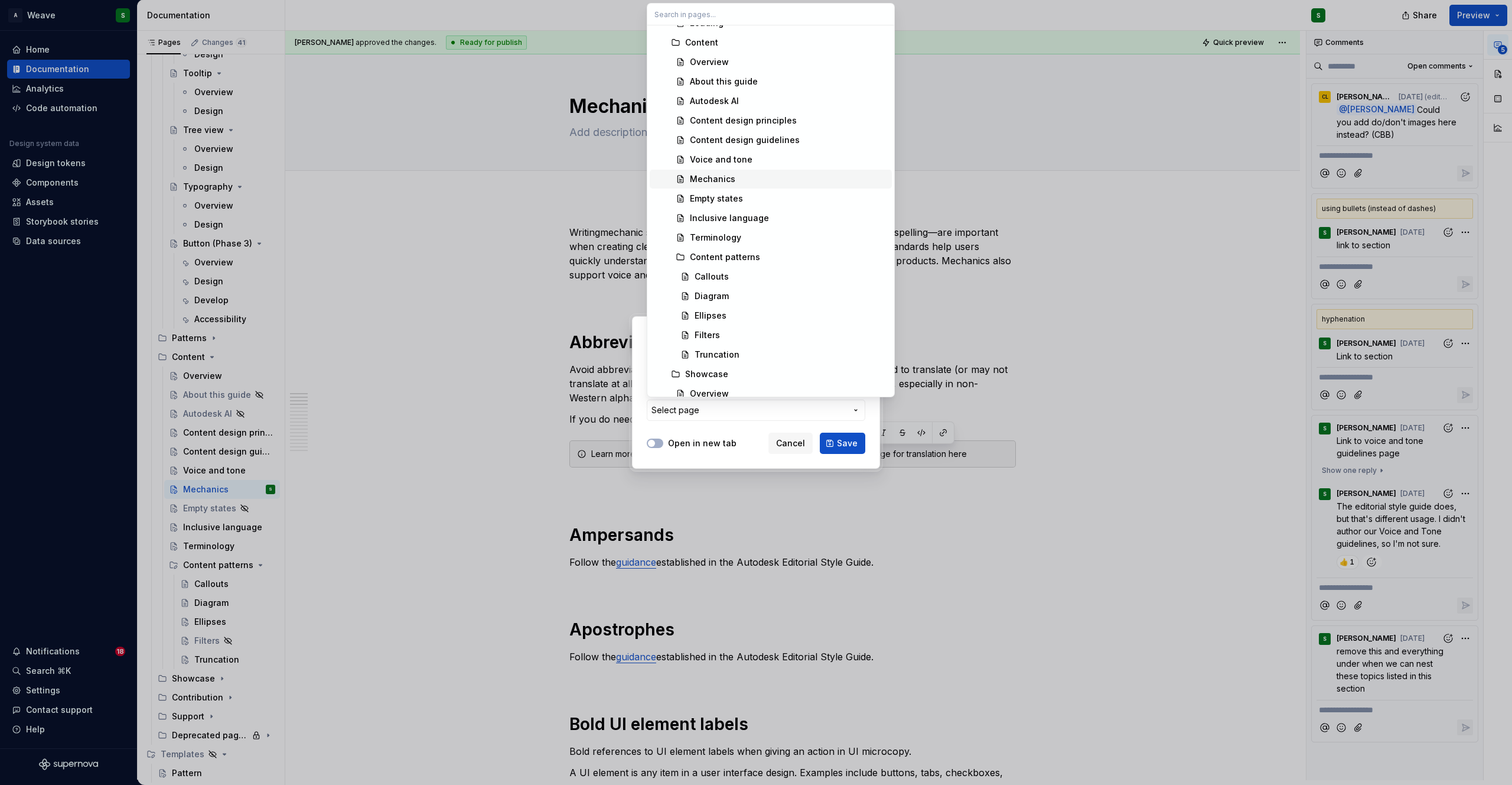
scroll to position [5180, 0]
click at [706, 176] on div "Mechanics" at bounding box center [713, 179] width 46 height 11
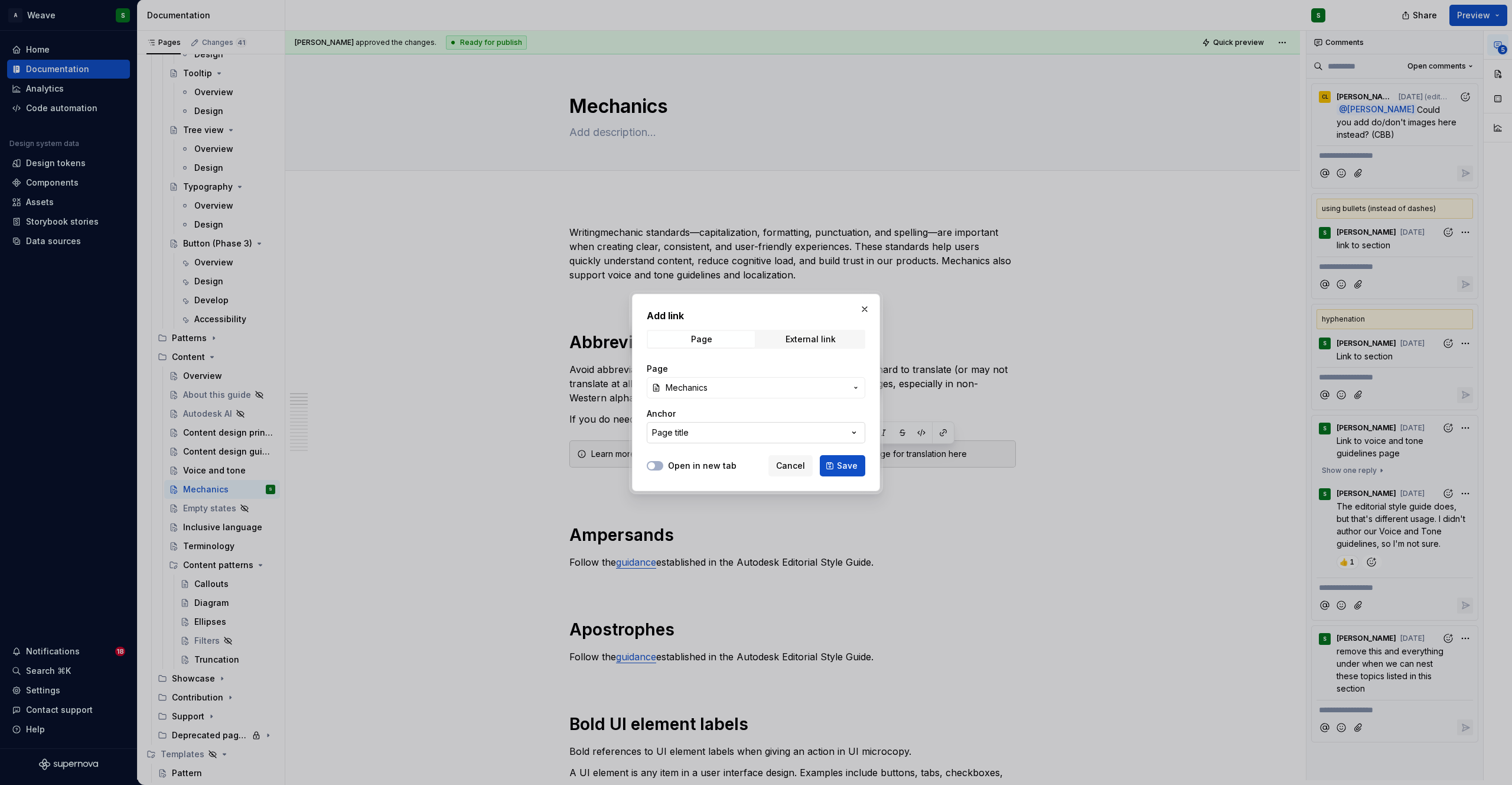
click at [747, 435] on button "Page title" at bounding box center [756, 433] width 219 height 21
type textarea "*"
type input "cap"
click at [725, 414] on div "Add link Page External link Page Mechanics Anchor Page title Open in new tab Ca…" at bounding box center [756, 392] width 1512 height 785
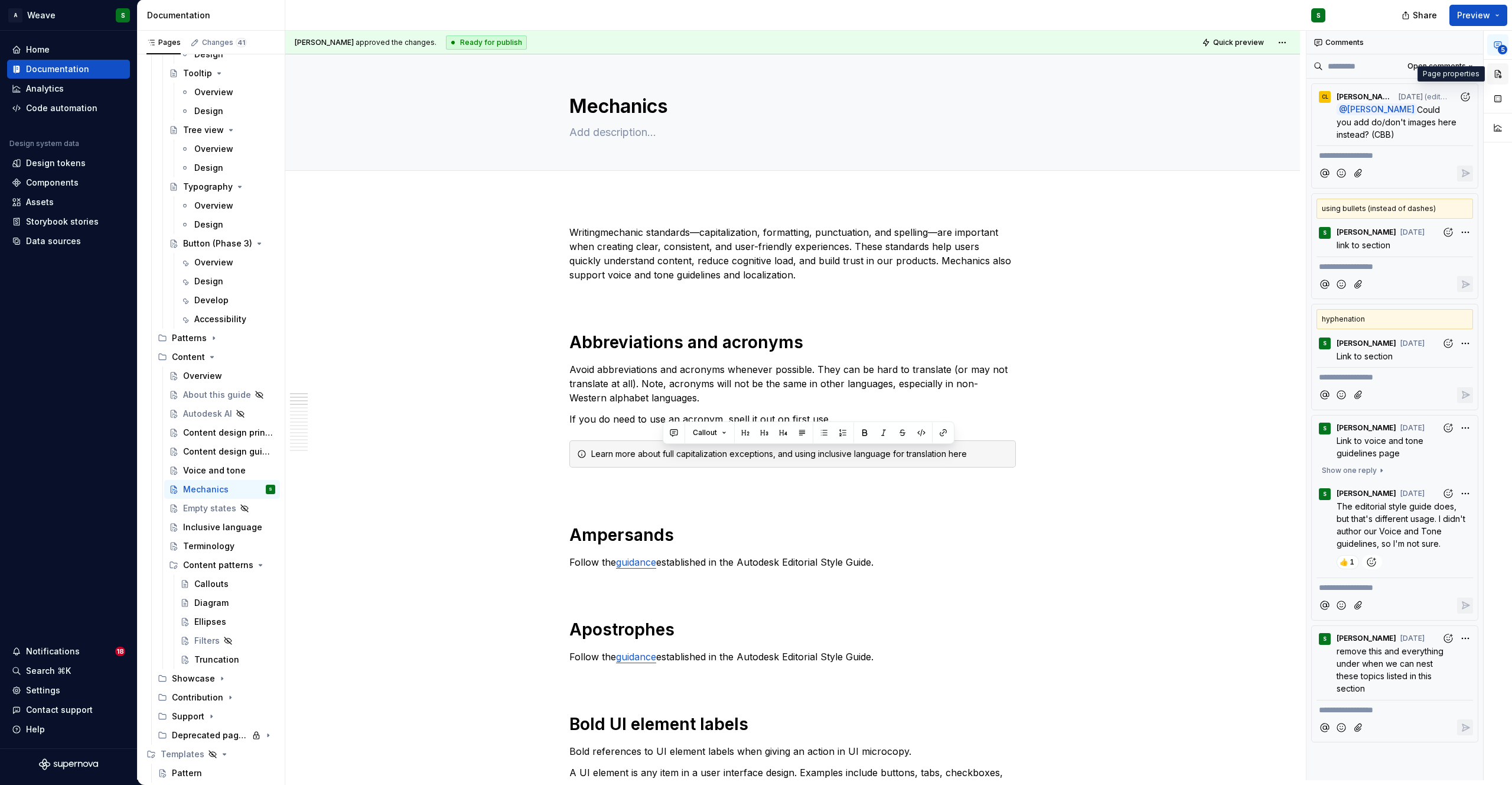
click at [1501, 75] on button "button" at bounding box center [1498, 74] width 21 height 21
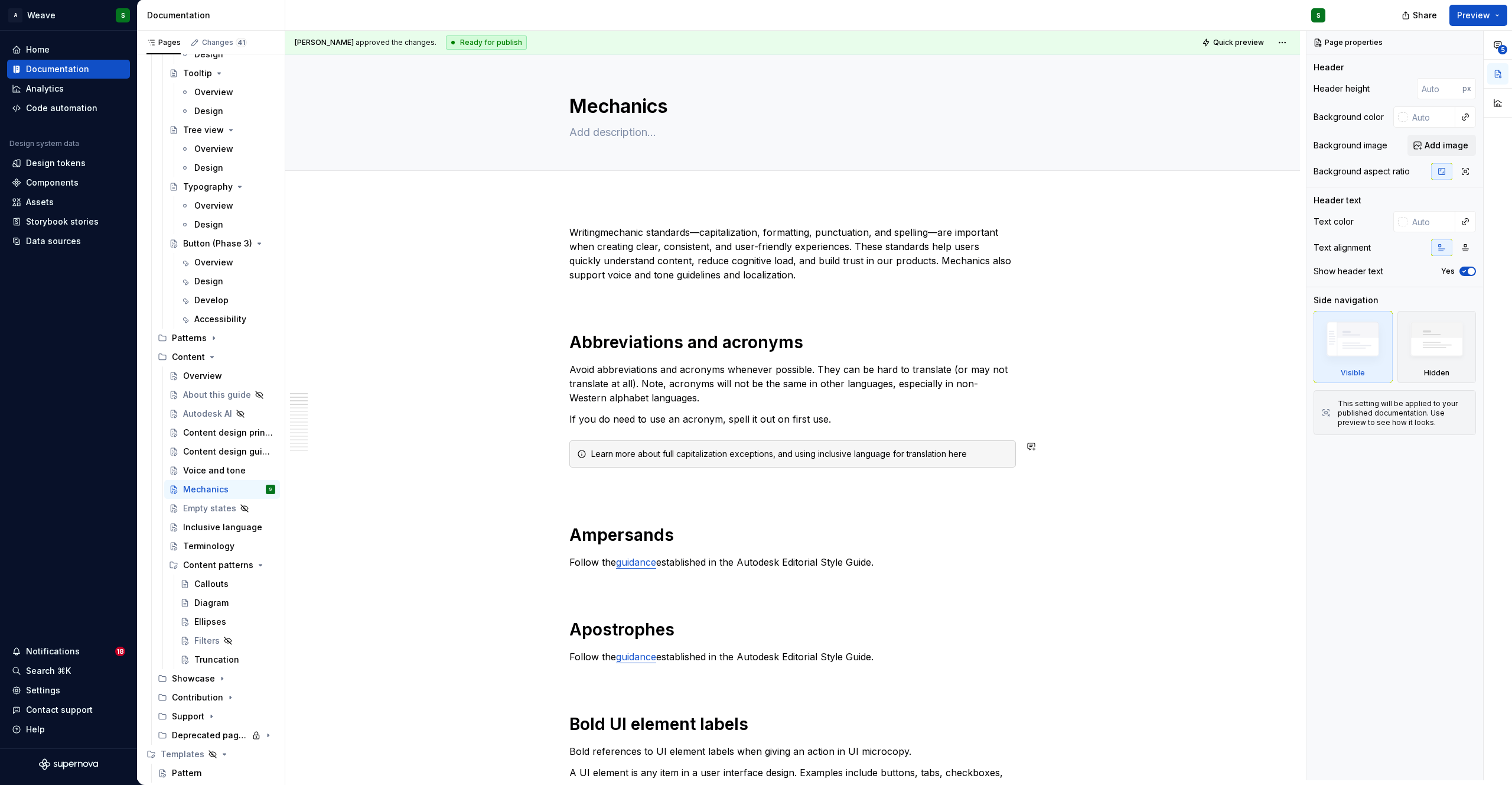
click at [626, 415] on p "If you do need to use an acronym, spell it out on first use." at bounding box center [792, 419] width 446 height 14
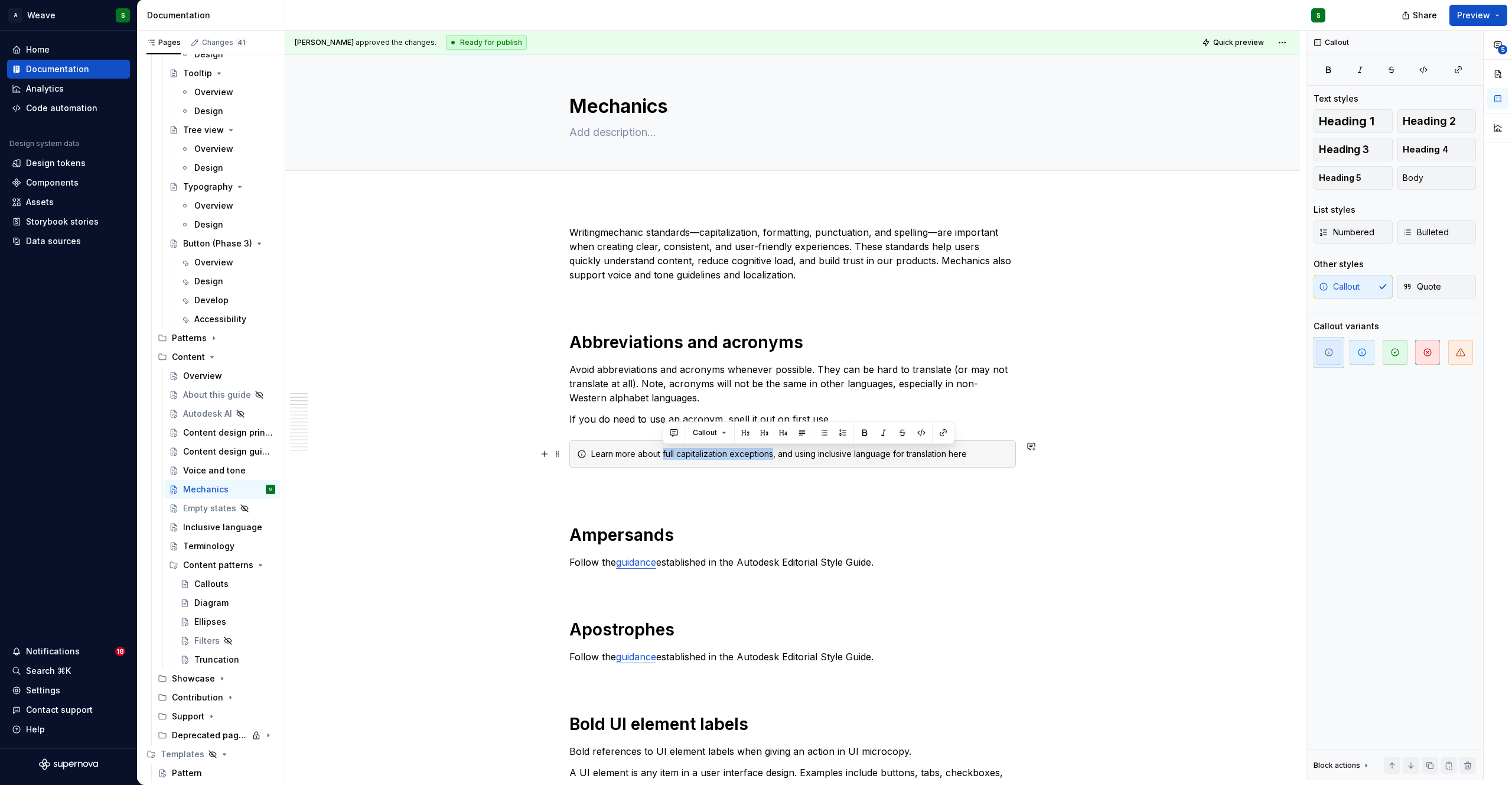
drag, startPoint x: 663, startPoint y: 452, endPoint x: 772, endPoint y: 452, distance: 109.0
click at [772, 452] on commenthighlight "Learn more about full capitalization exceptions, and using inclusive language f…" at bounding box center [779, 453] width 376 height 10
type textarea "*"
click at [1455, 73] on icon "button" at bounding box center [1459, 70] width 10 height 10
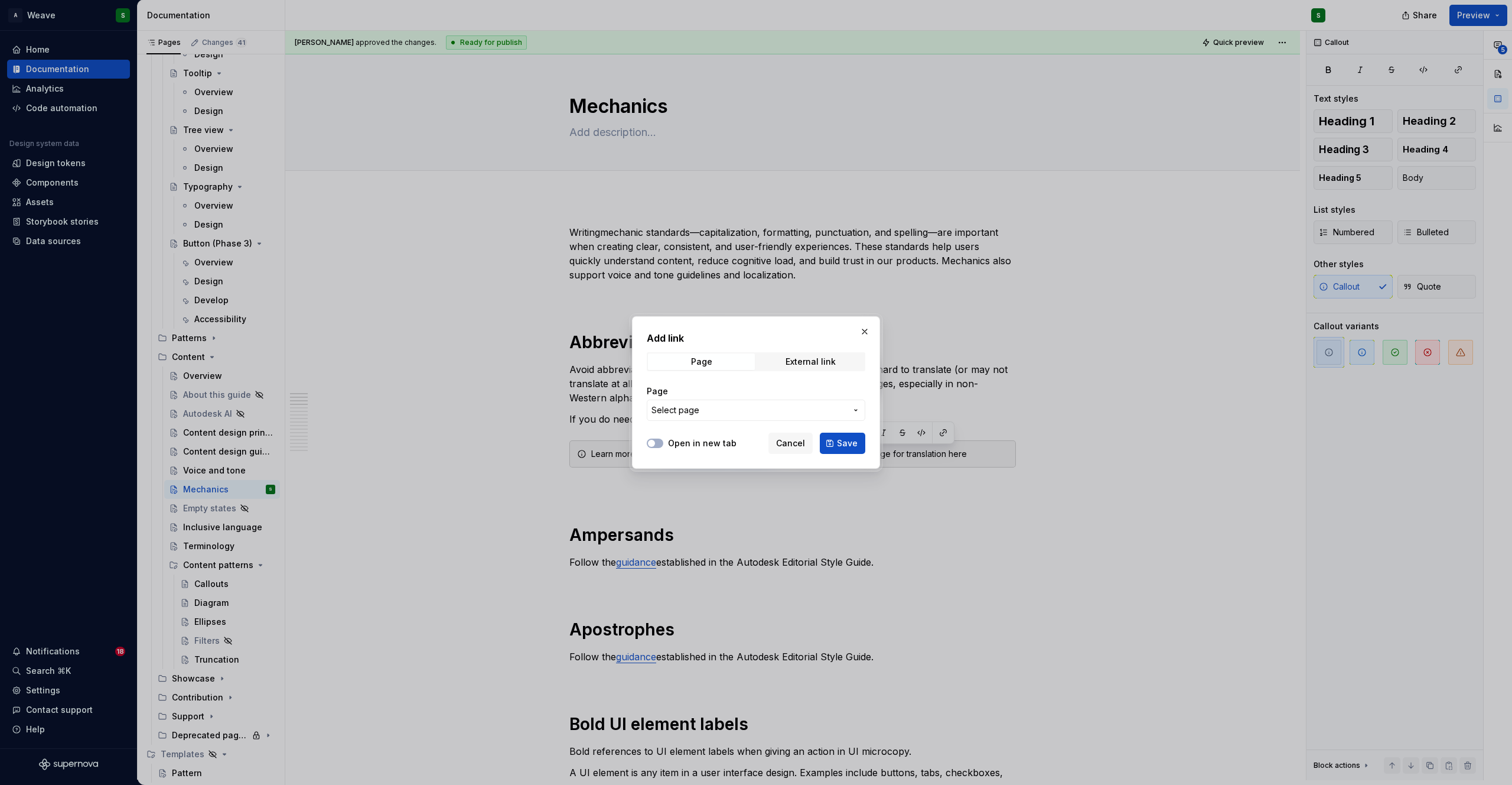
click at [711, 415] on span "Select page" at bounding box center [749, 410] width 195 height 11
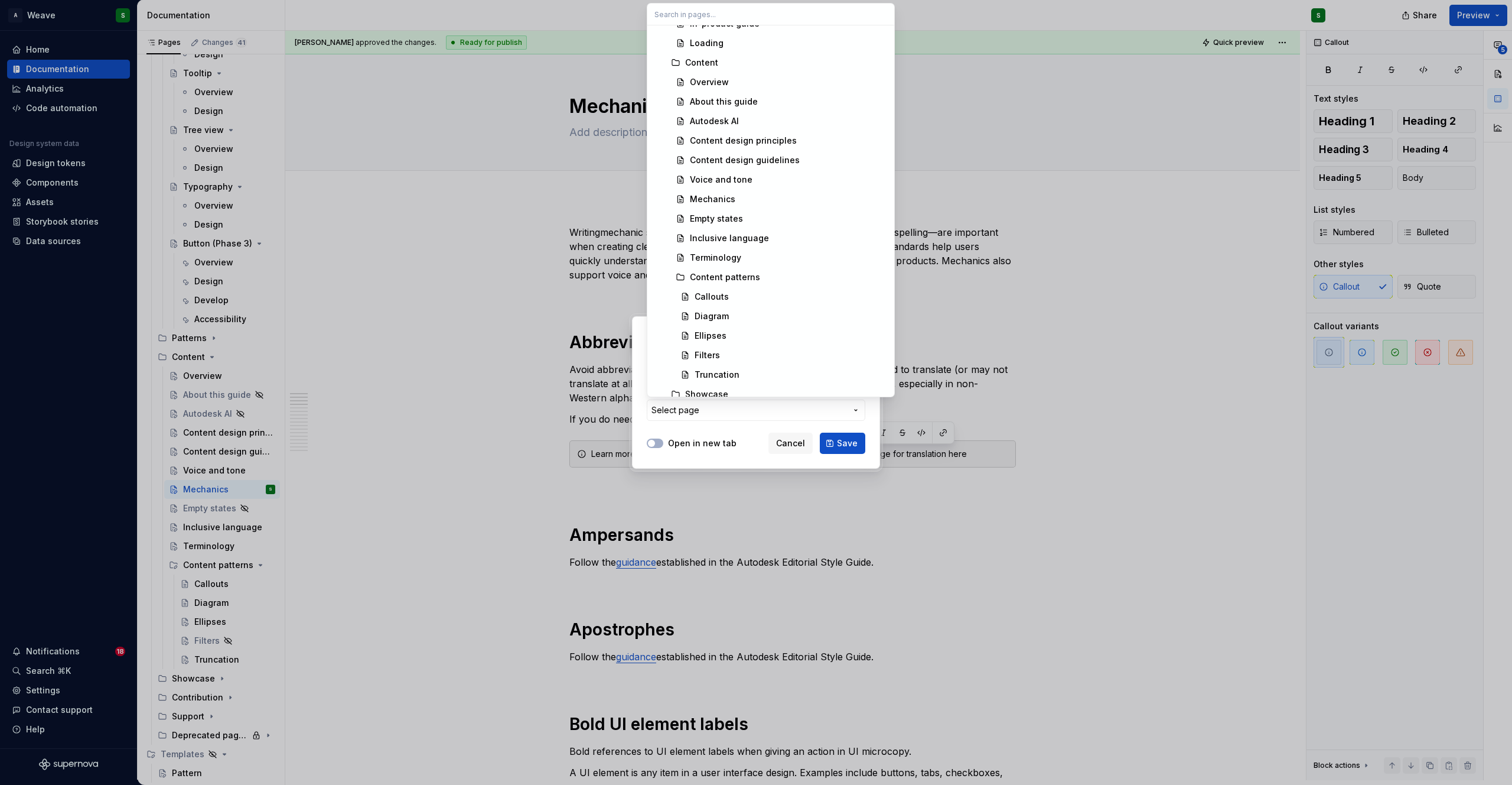
scroll to position [5134, 0]
click at [710, 222] on div "Mechanics" at bounding box center [713, 225] width 46 height 11
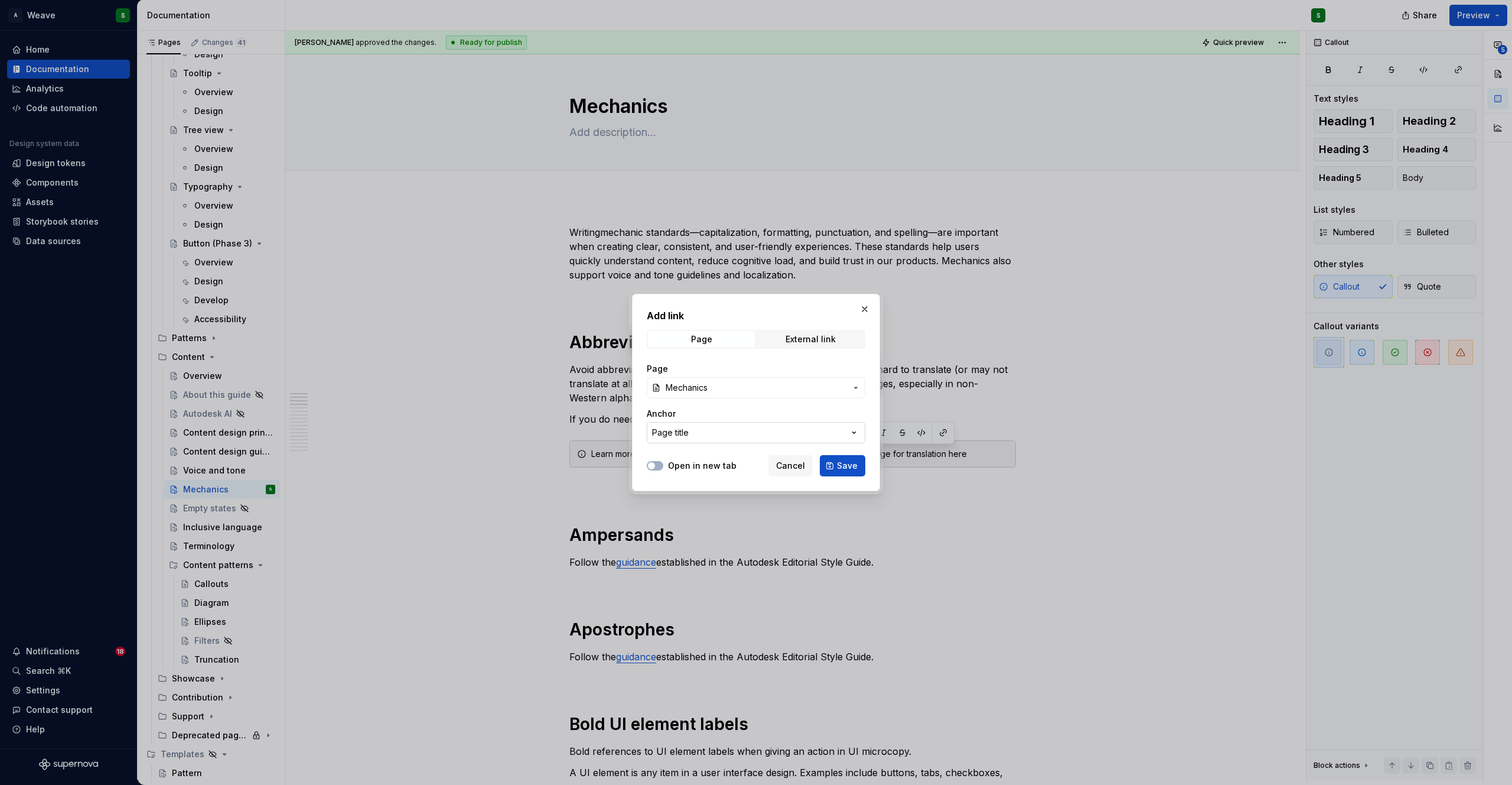
click at [754, 429] on button "Page title" at bounding box center [756, 433] width 219 height 21
click at [743, 361] on div "Add link Page External link Page Mechanics Anchor Page title Open in new tab Ca…" at bounding box center [756, 392] width 1512 height 785
click at [810, 336] on div "External link" at bounding box center [810, 339] width 50 height 10
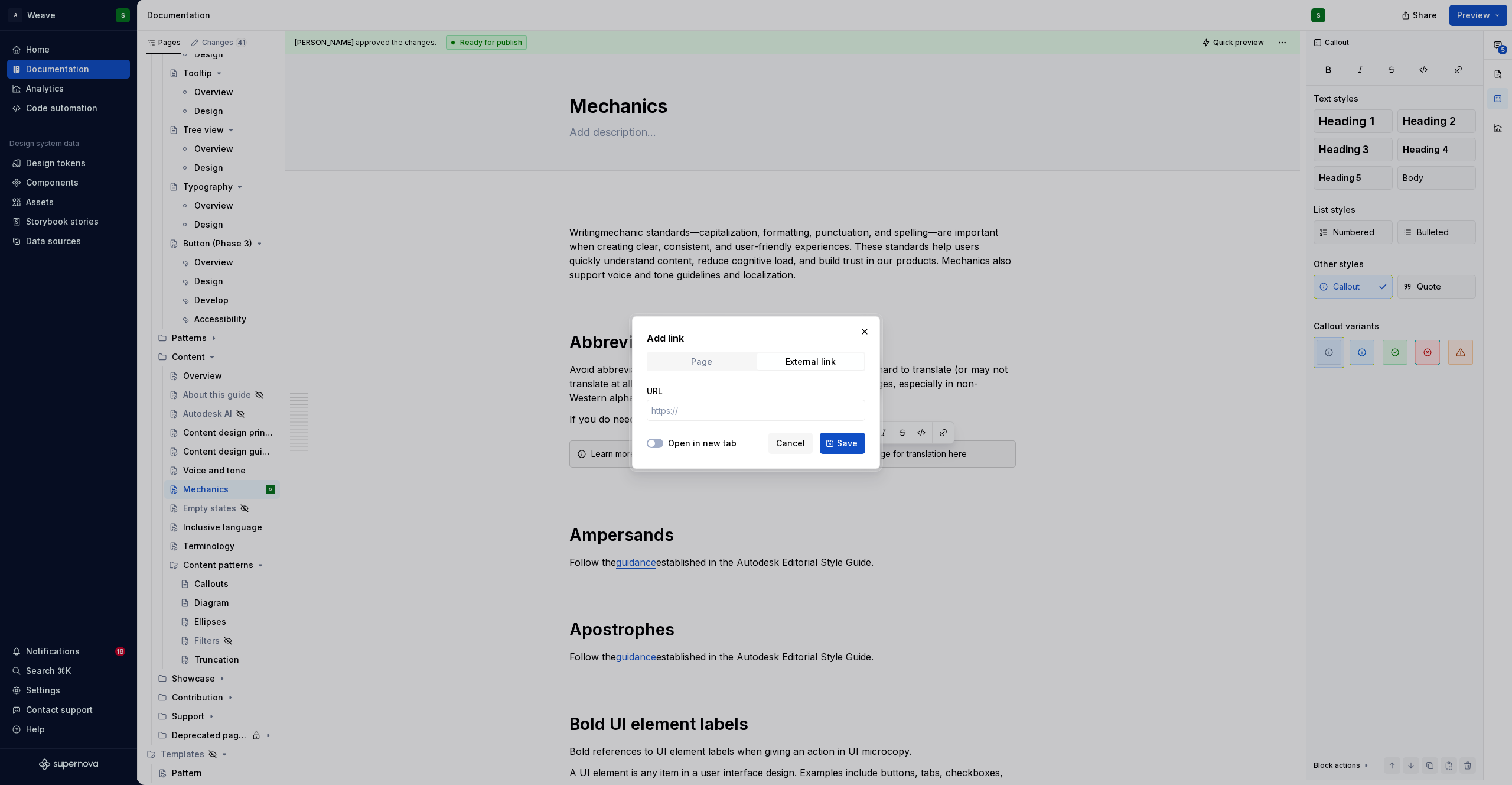
click at [738, 356] on span "Page" at bounding box center [701, 361] width 107 height 16
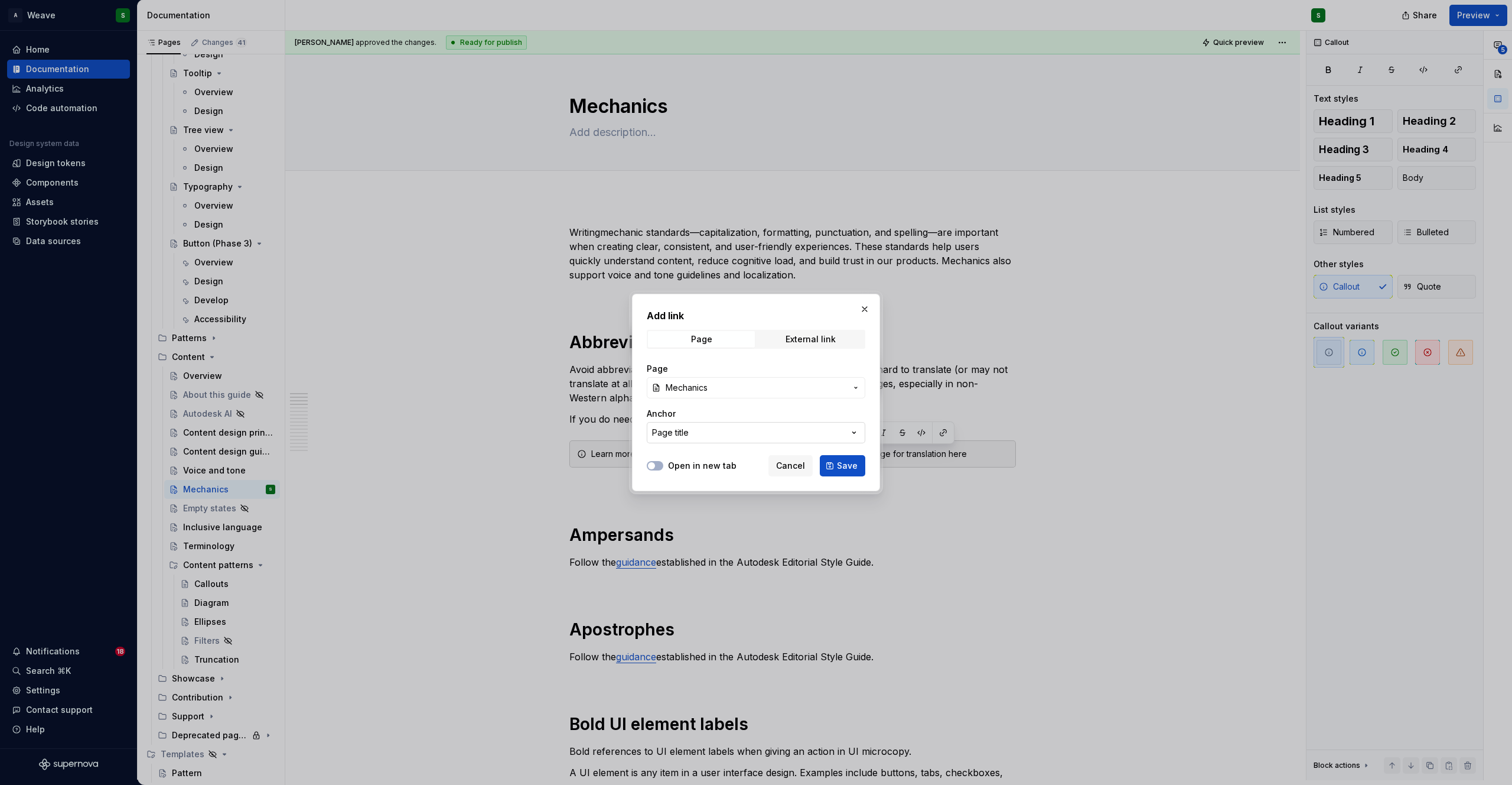
click at [858, 430] on icon "button" at bounding box center [853, 433] width 11 height 11
click at [786, 406] on div "Add link Page External link Page Mechanics Anchor Page title Open in new tab Ca…" at bounding box center [756, 392] width 1512 height 785
click at [844, 463] on span "Save" at bounding box center [847, 465] width 20 height 11
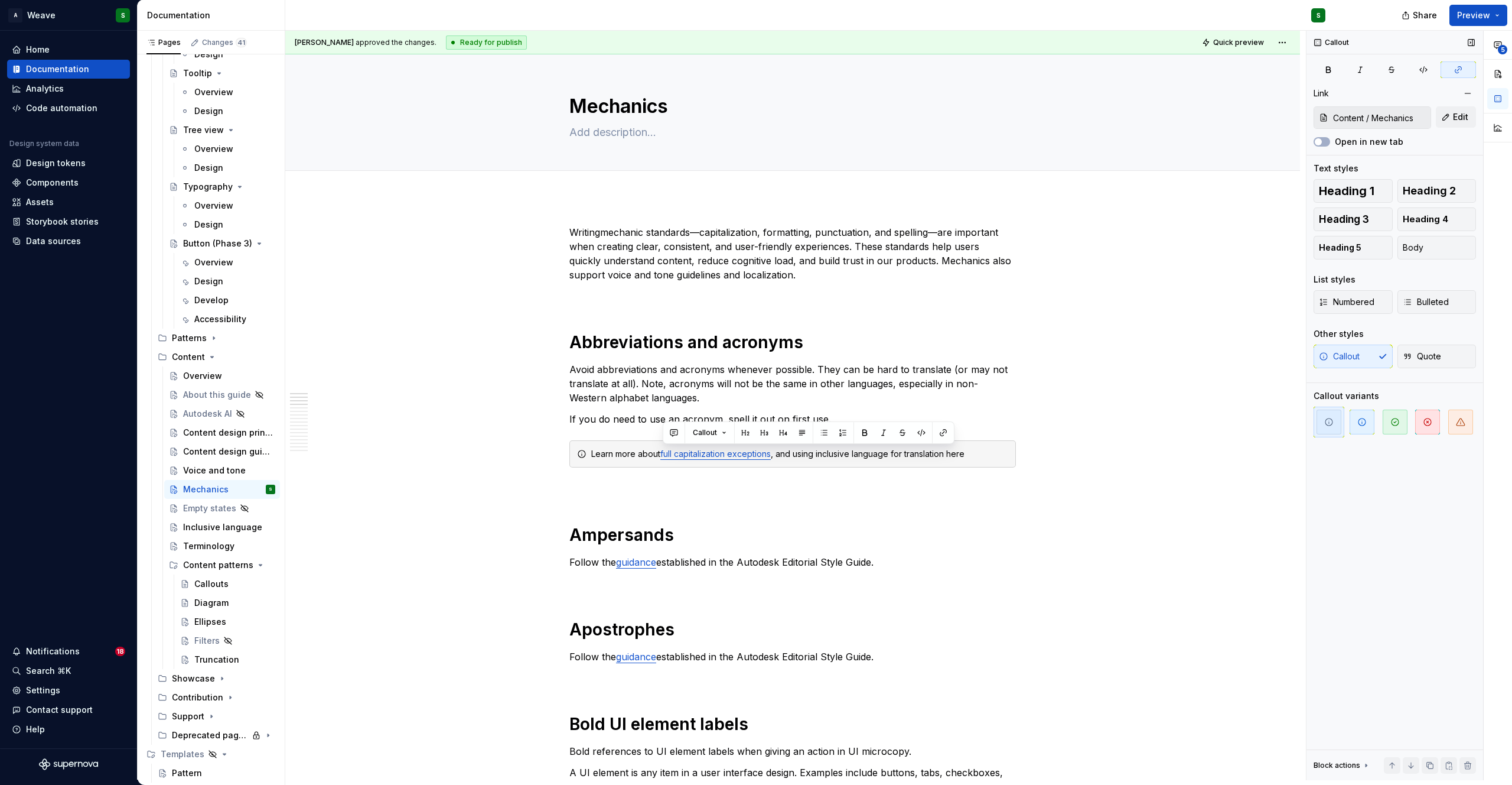
click at [1365, 116] on input "Content / Mechanics" at bounding box center [1379, 118] width 102 height 21
click at [1406, 120] on input "Content / Mechanics" at bounding box center [1379, 118] width 102 height 21
click at [1446, 117] on button "Edit" at bounding box center [1455, 117] width 40 height 21
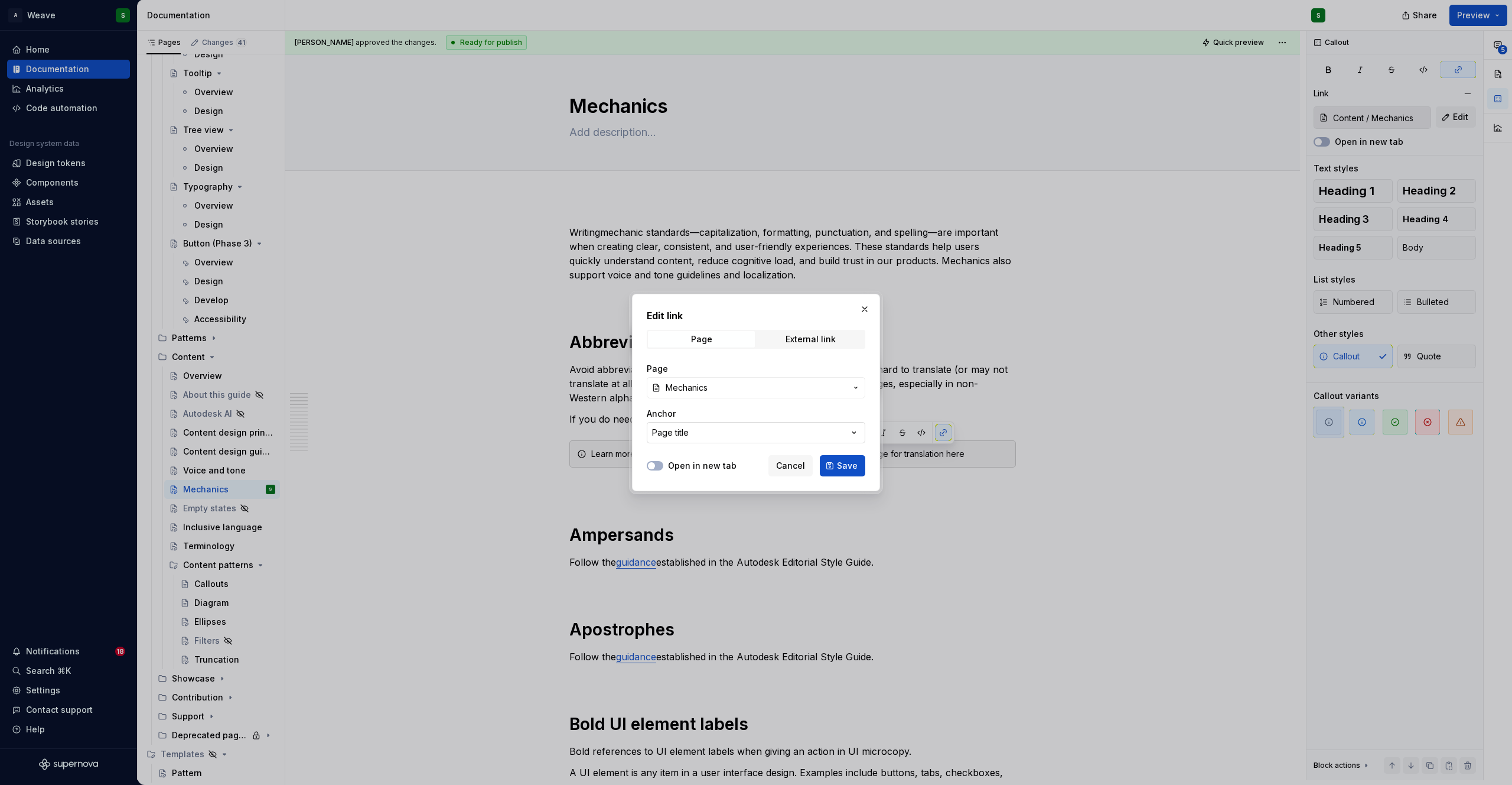
click at [695, 429] on button "Page title" at bounding box center [756, 433] width 219 height 21
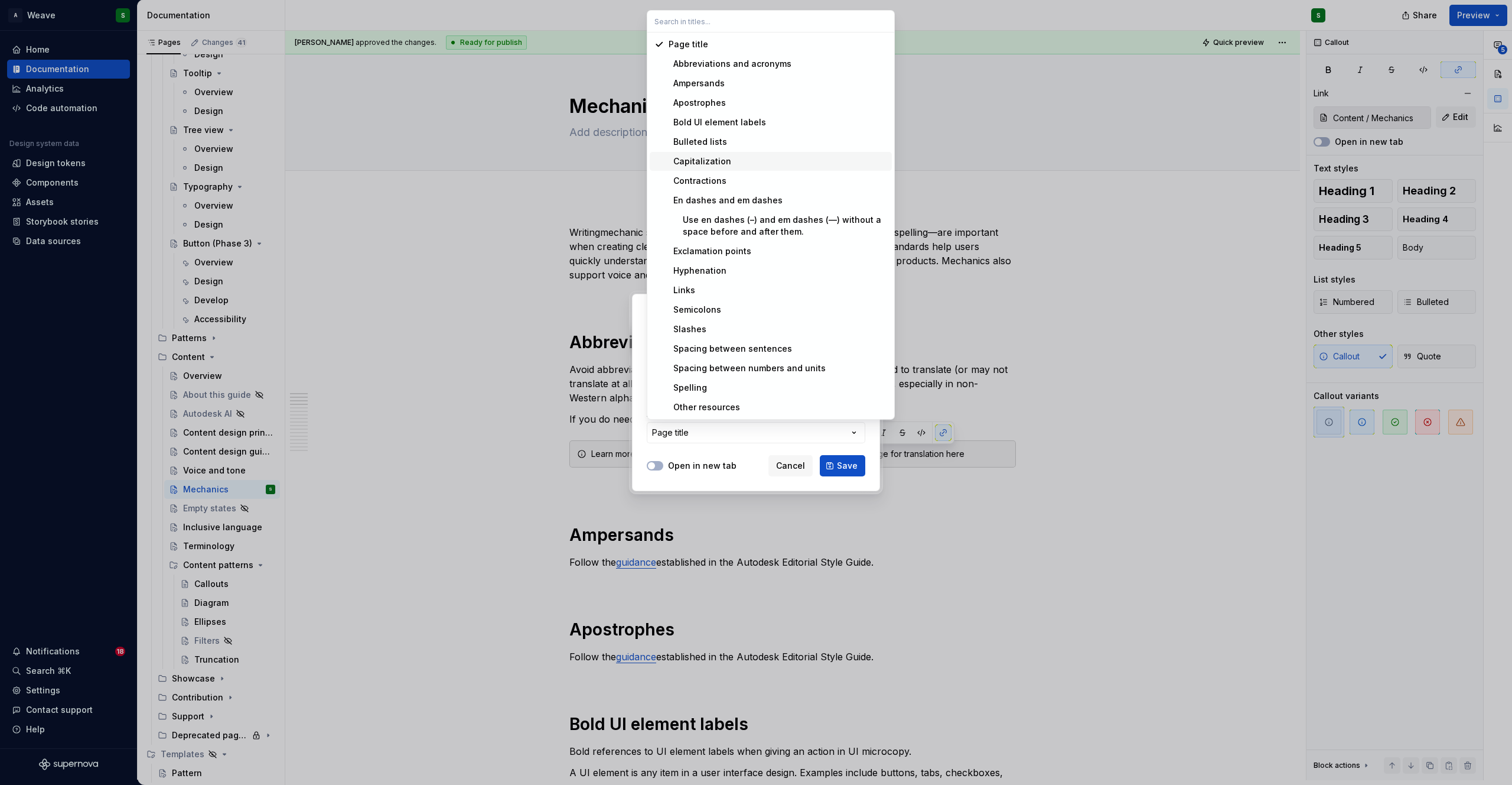
click at [713, 160] on div "Capitalization" at bounding box center [699, 161] width 62 height 11
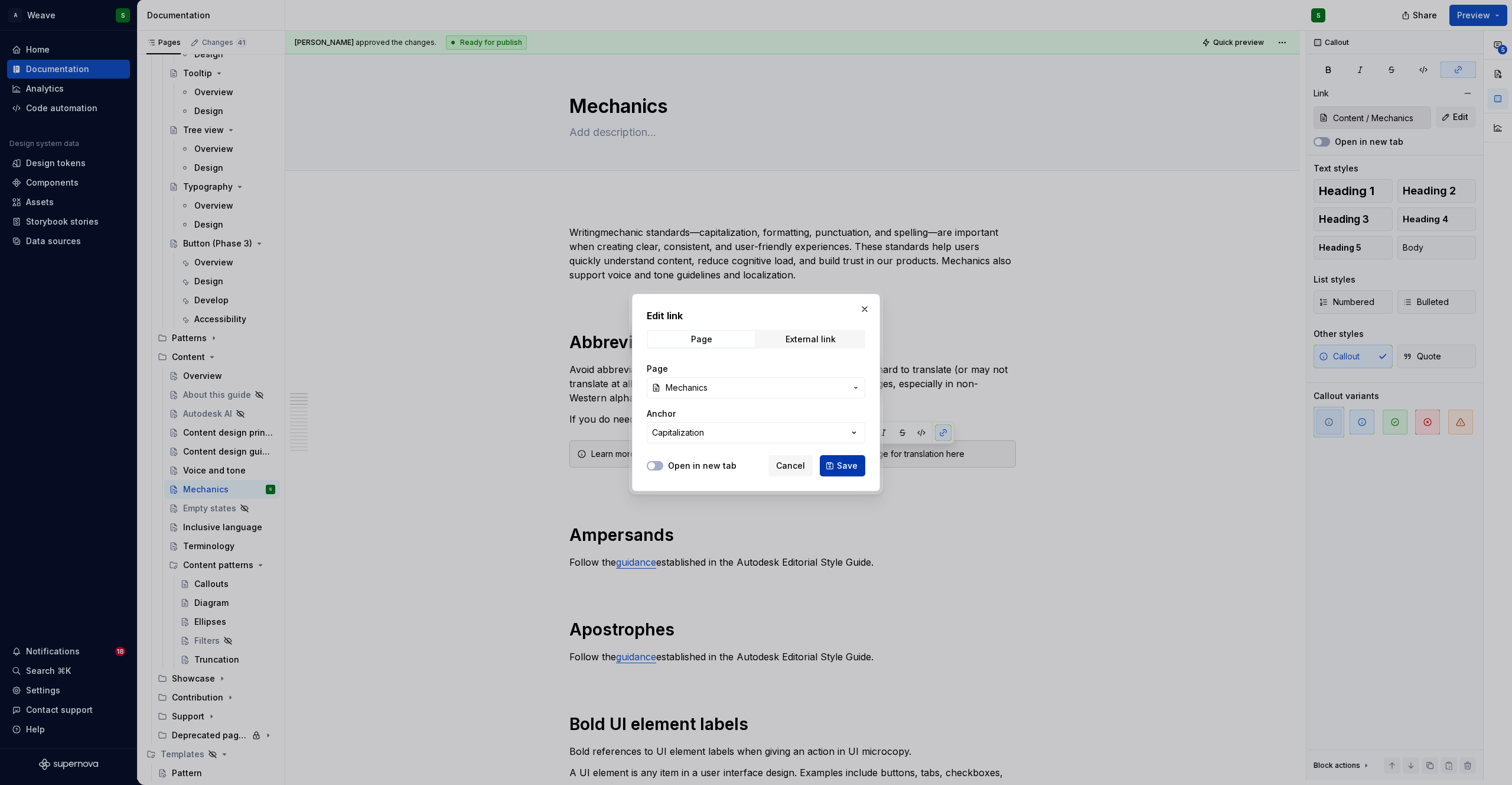
click at [858, 468] on button "Save" at bounding box center [843, 465] width 46 height 21
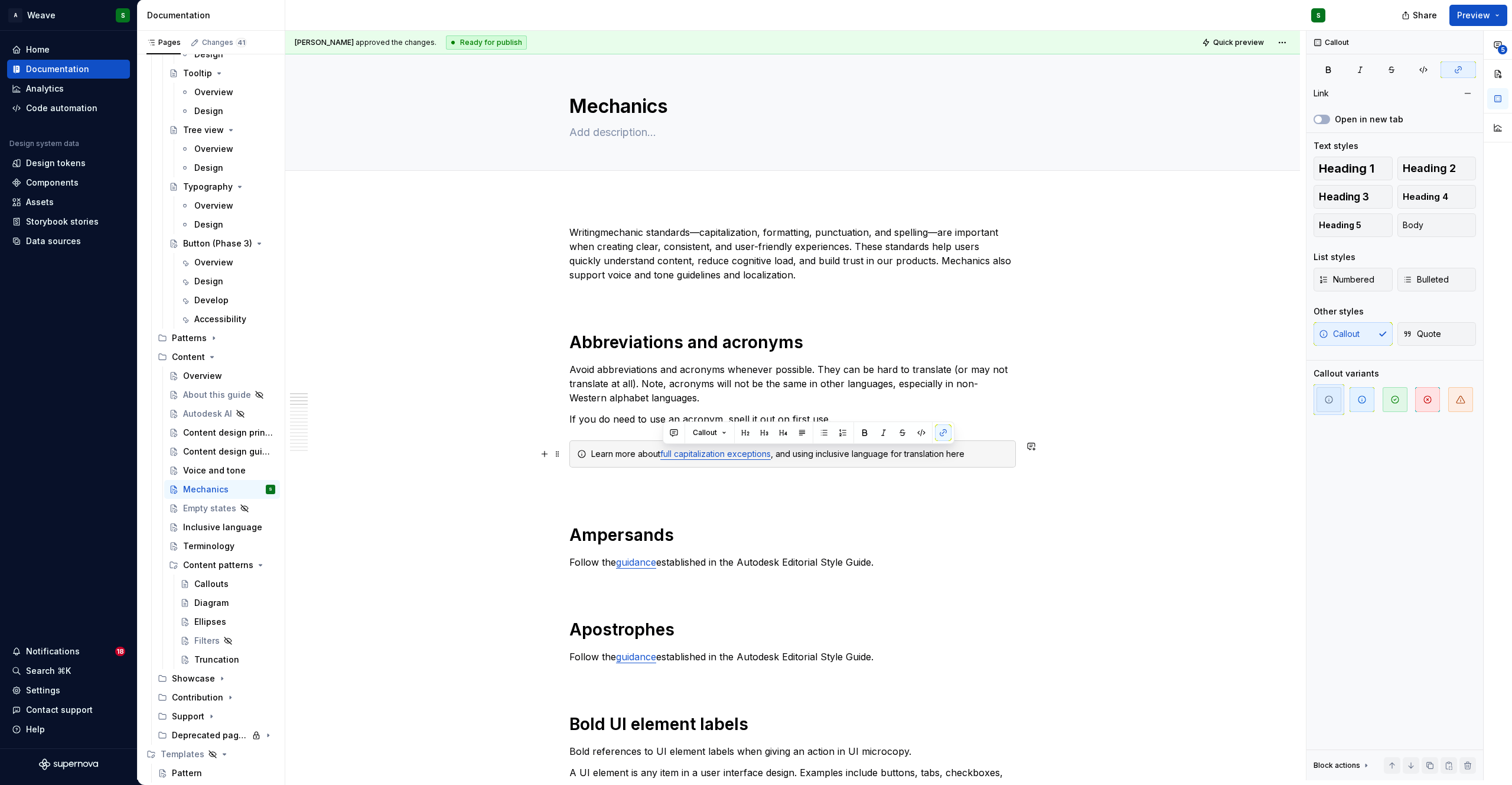
click at [861, 460] on div "Learn more about full capitalization exceptions , and using inclusive language …" at bounding box center [792, 453] width 446 height 27
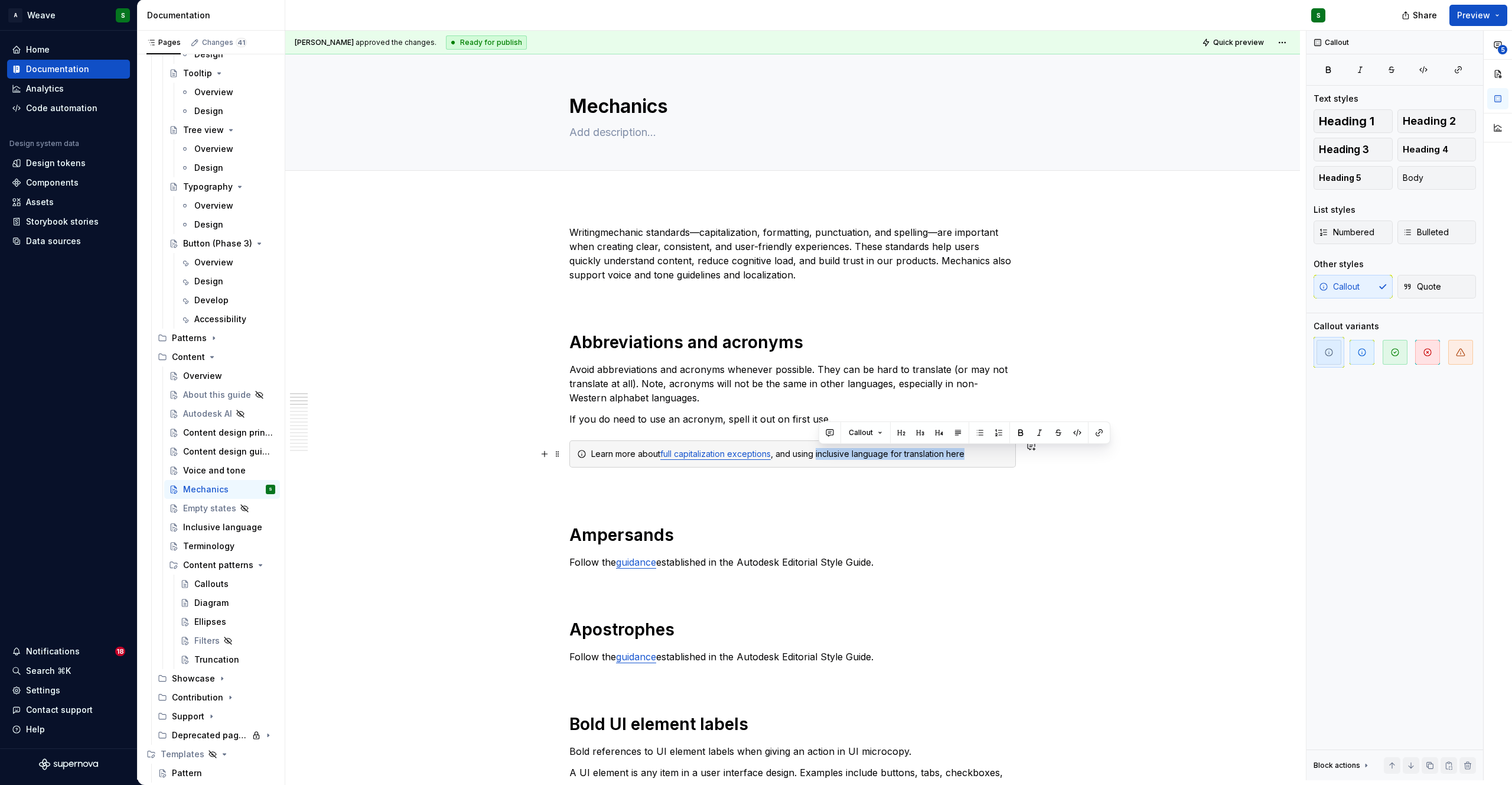
drag, startPoint x: 818, startPoint y: 455, endPoint x: 967, endPoint y: 452, distance: 149.0
click at [964, 452] on commenthighlight ", and using inclusive language for translation here" at bounding box center [867, 453] width 194 height 10
click at [1099, 429] on button "button" at bounding box center [1099, 433] width 16 height 16
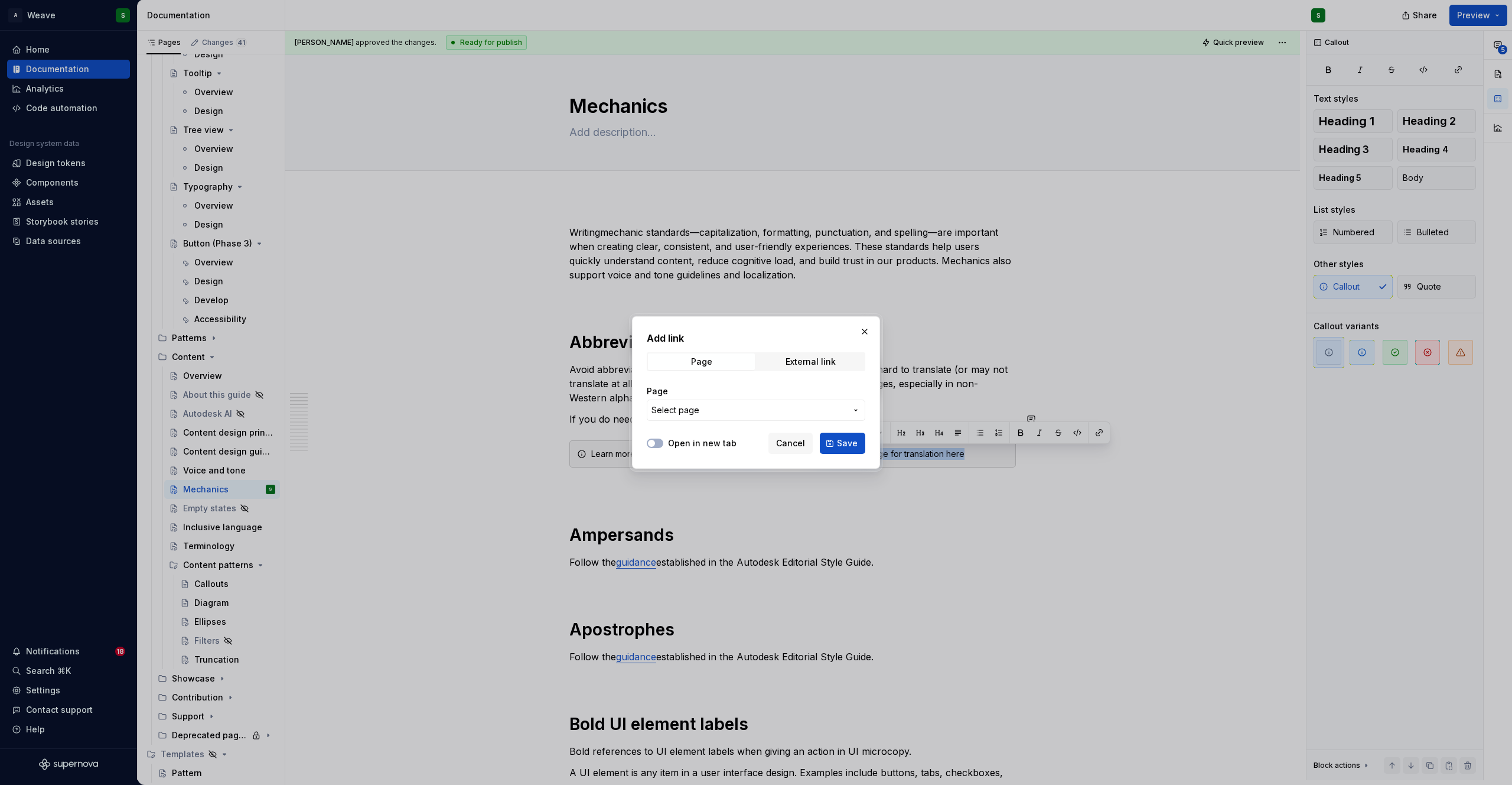
click at [693, 406] on span "Select page" at bounding box center [675, 410] width 48 height 11
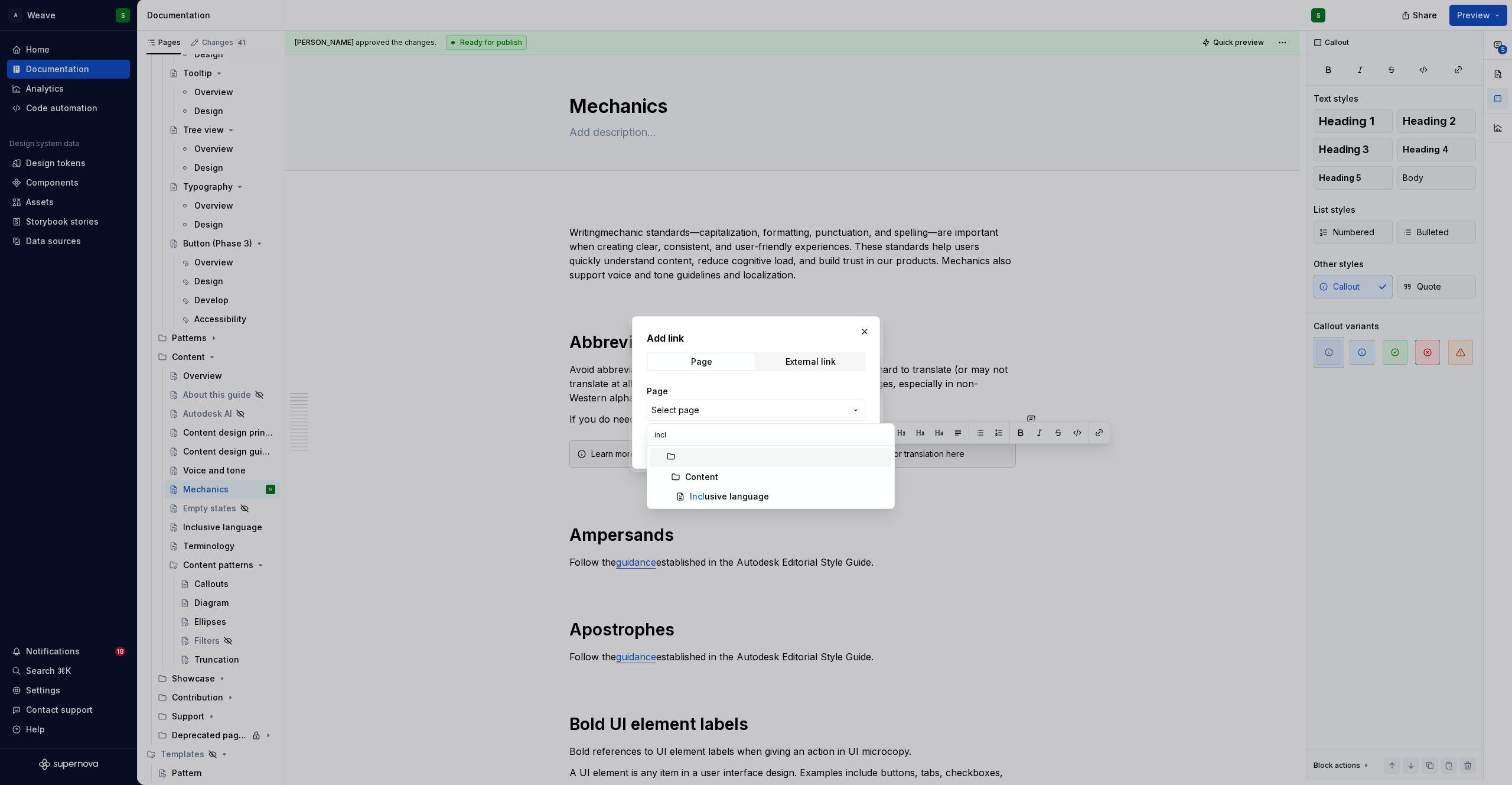
type input "inclu"
click at [721, 492] on div "Inclu sive language" at bounding box center [729, 496] width 79 height 11
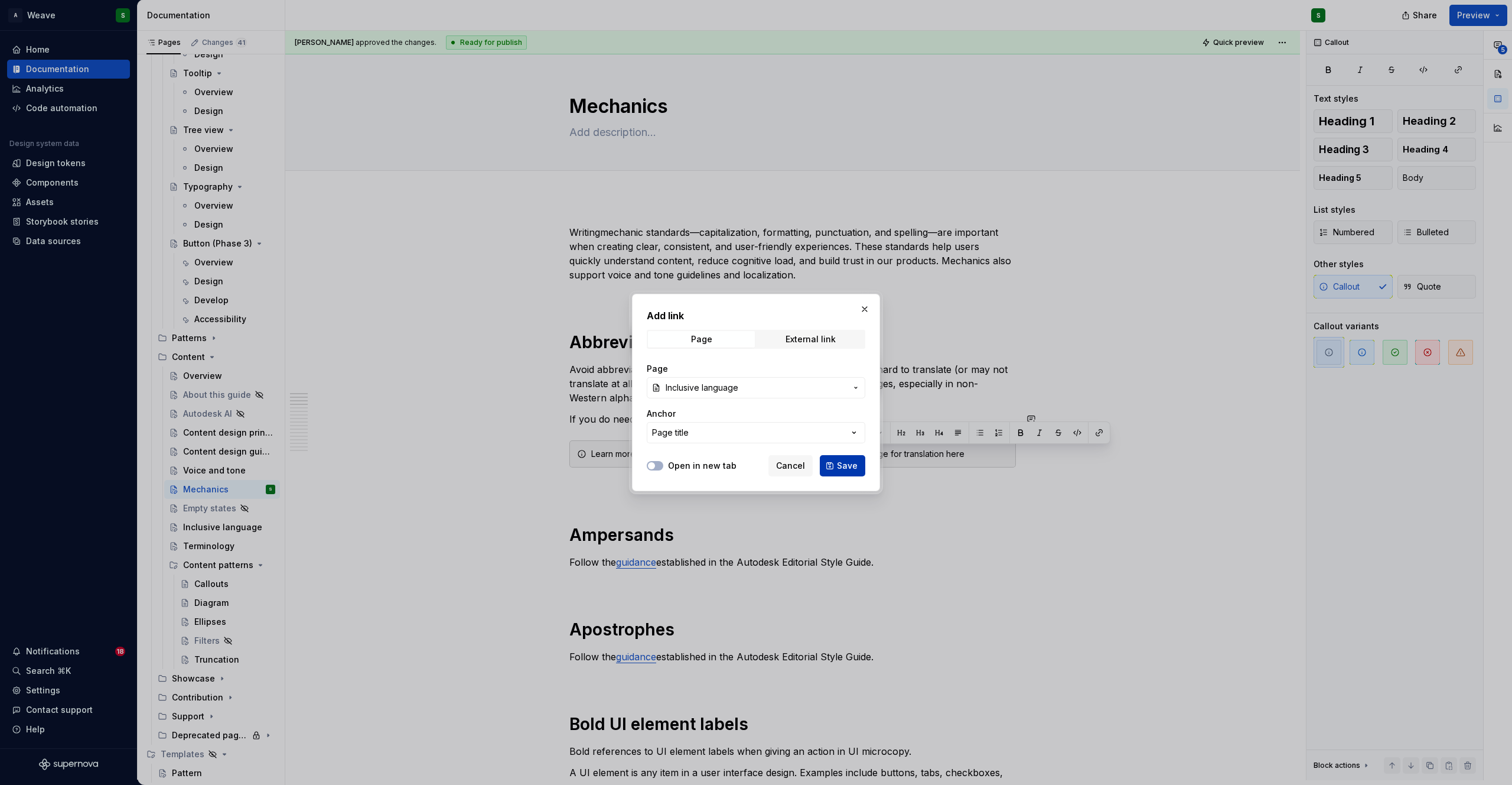
click at [835, 462] on button "Save" at bounding box center [843, 465] width 46 height 21
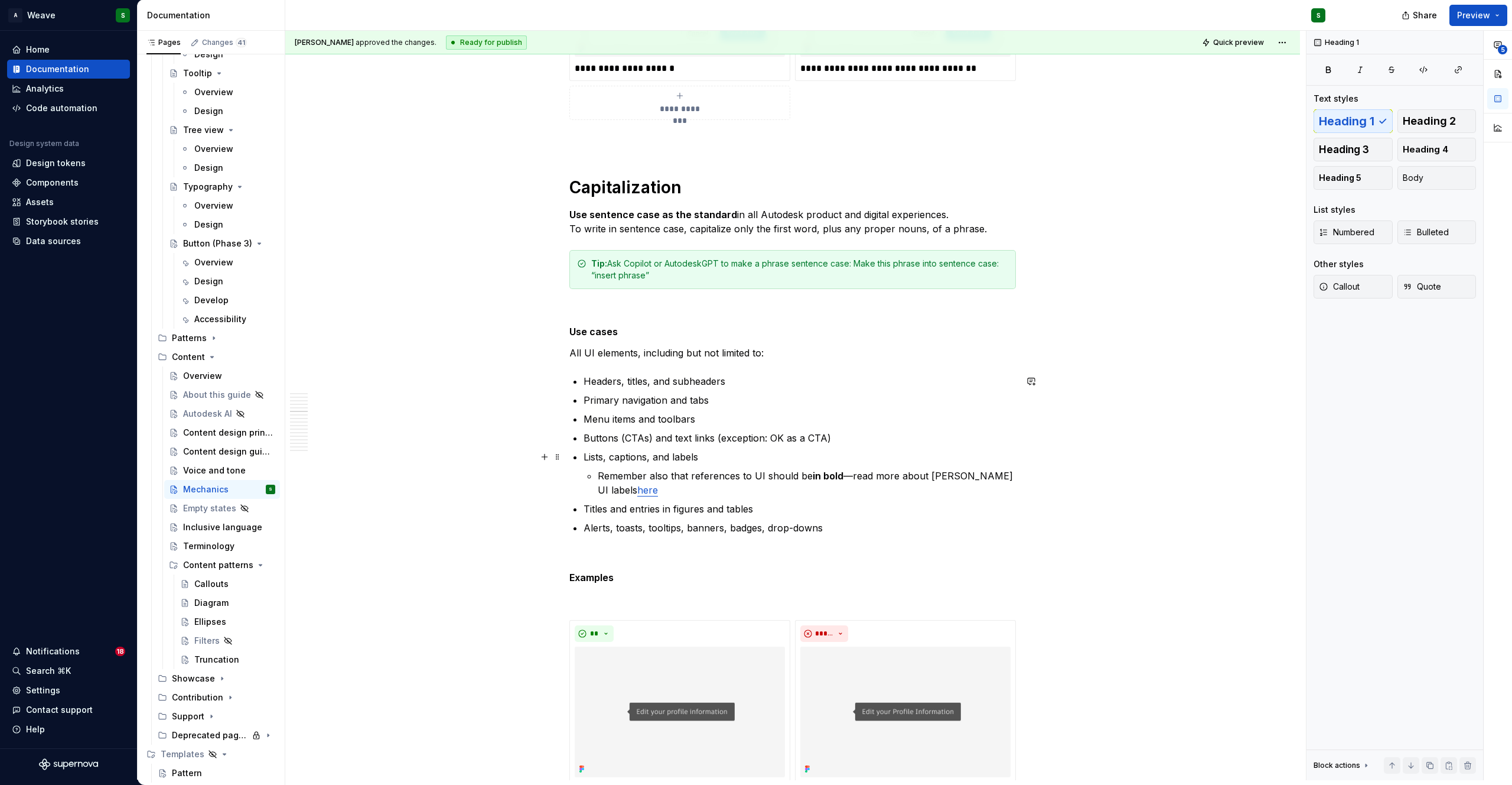
scroll to position [2571, 0]
click at [637, 488] on link "here" at bounding box center [647, 489] width 20 height 11
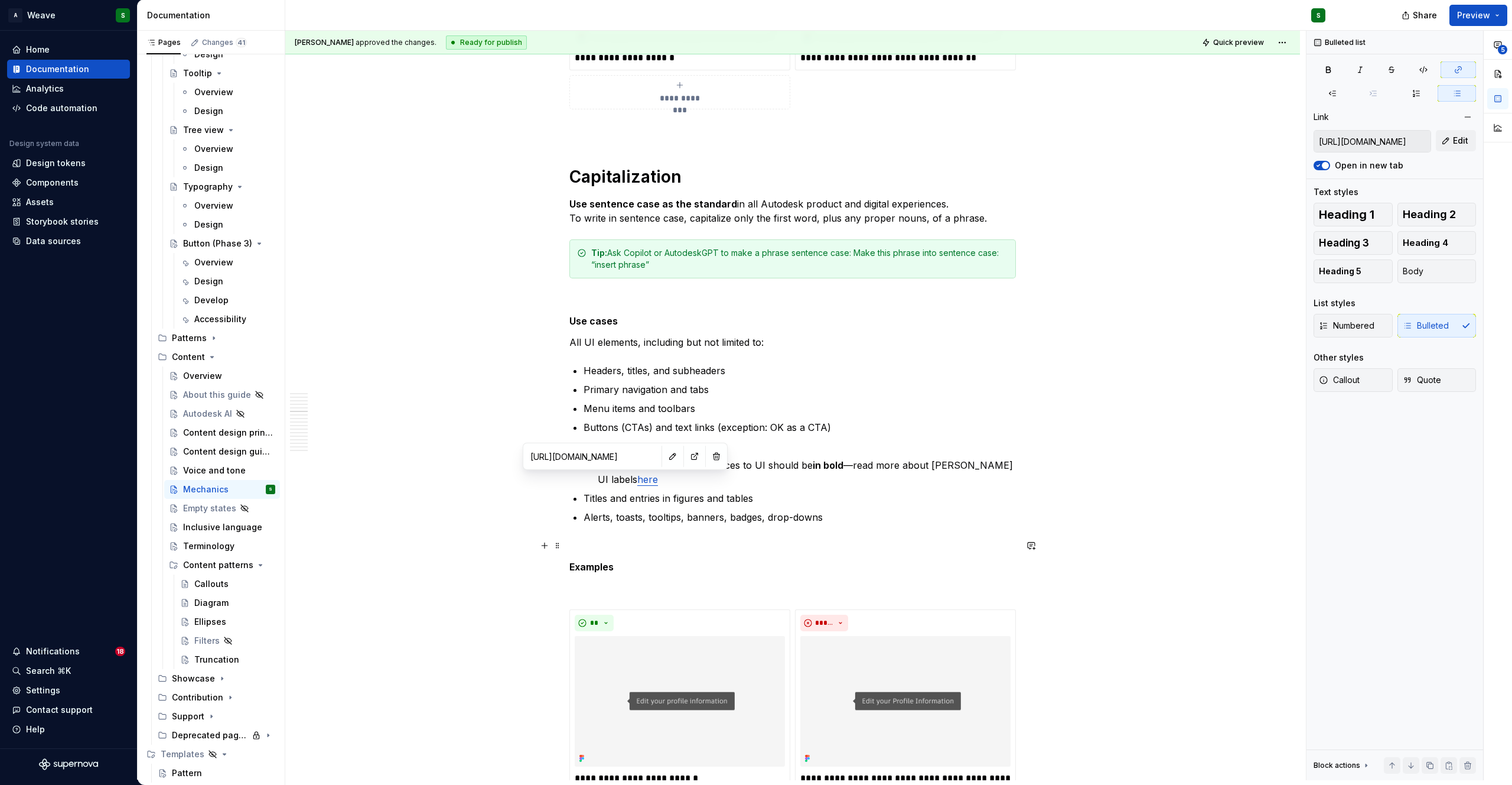
scroll to position [2581, 0]
click at [833, 482] on p "Remember also that references to UI should be in bold —read more about bolding …" at bounding box center [807, 471] width 419 height 29
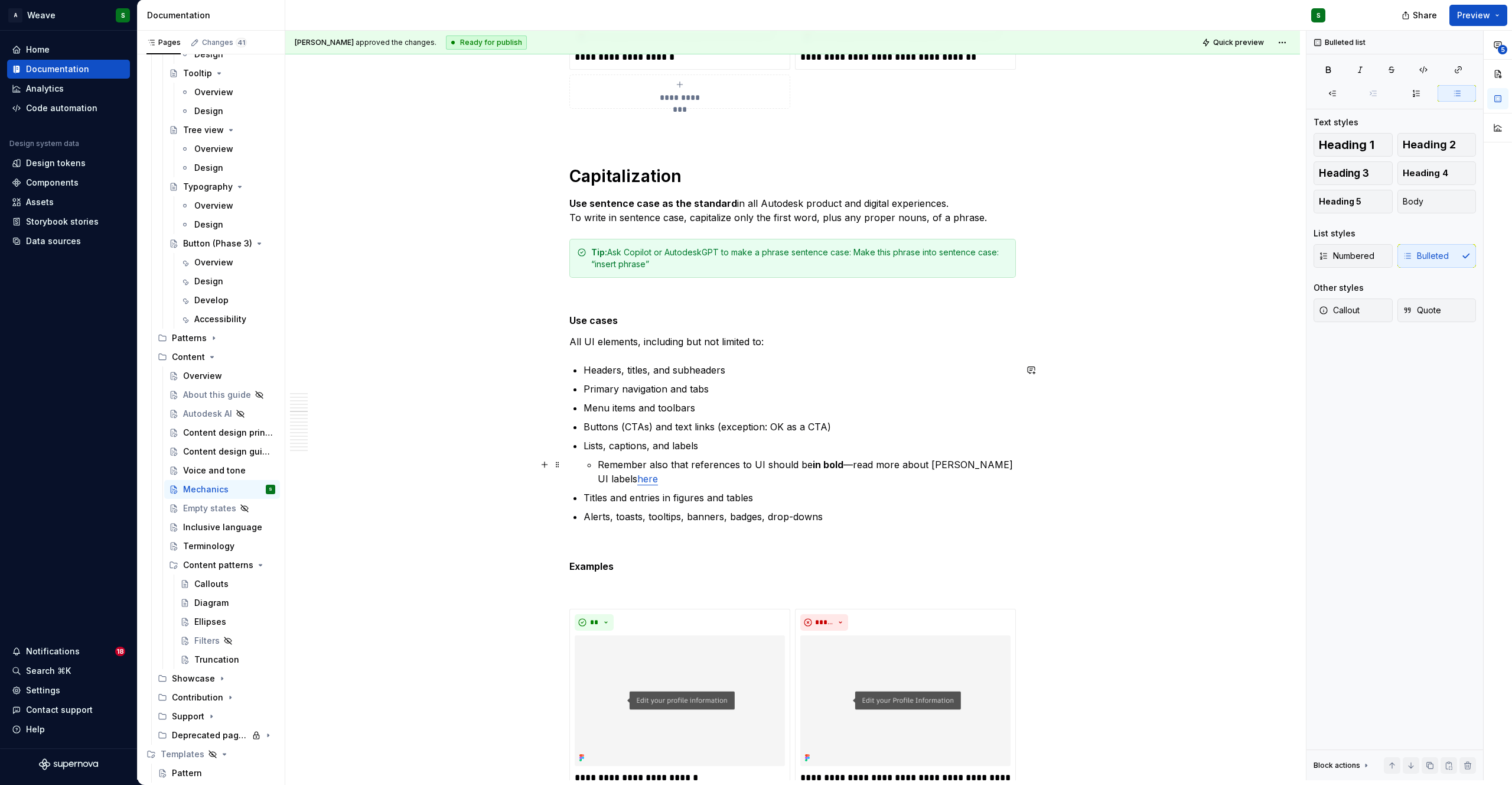
click at [637, 480] on link "here" at bounding box center [647, 479] width 20 height 11
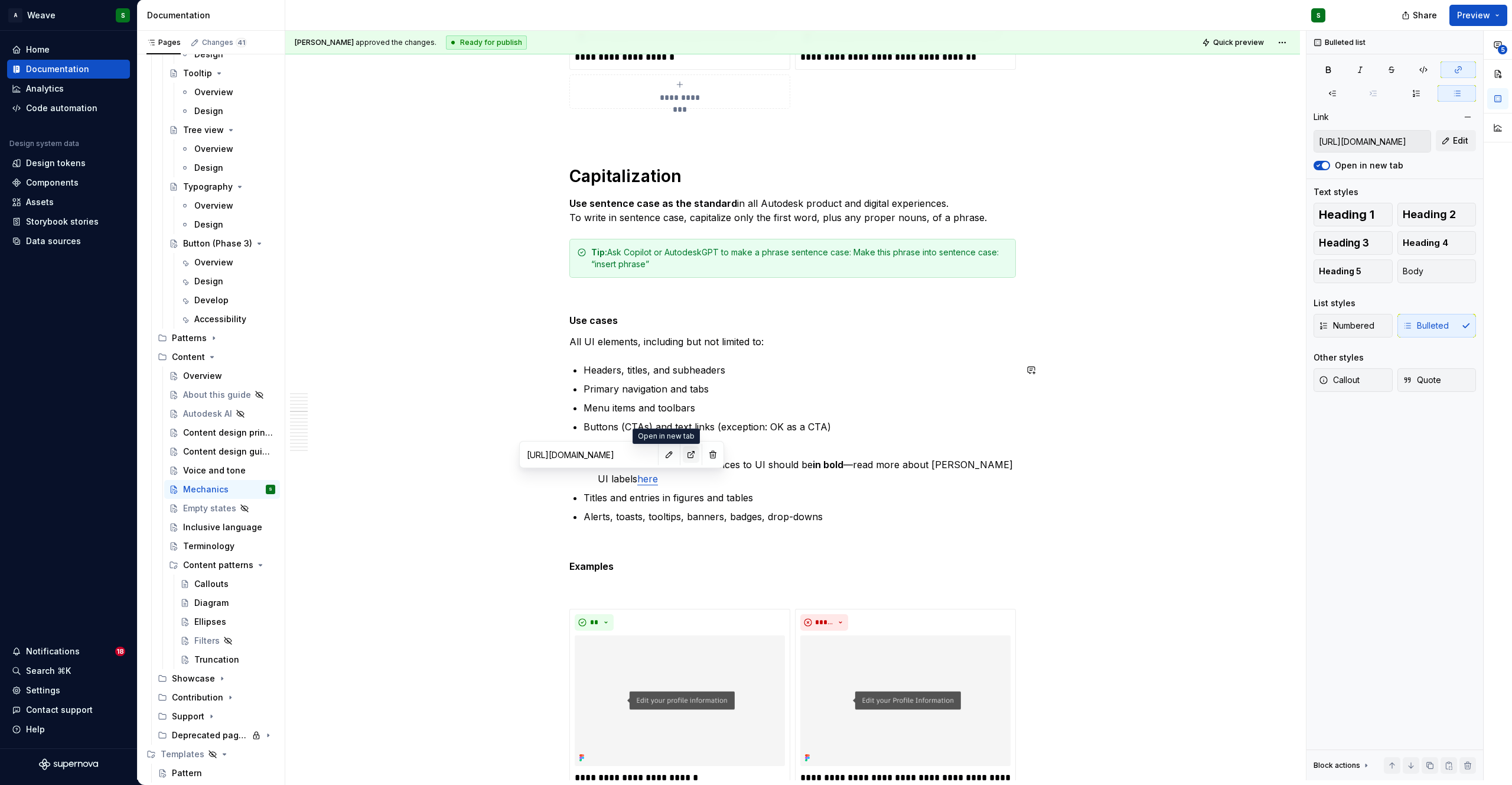
click at [683, 452] on button "button" at bounding box center [691, 454] width 16 height 16
drag, startPoint x: 618, startPoint y: 480, endPoint x: 594, endPoint y: 479, distance: 24.0
click at [594, 479] on li "Lists, captions, and labels Remember also that references to UI should be in bo…" at bounding box center [799, 462] width 432 height 48
click at [935, 470] on p "Remember also that references to UI should be in bold —read more about bolding …" at bounding box center [807, 471] width 419 height 29
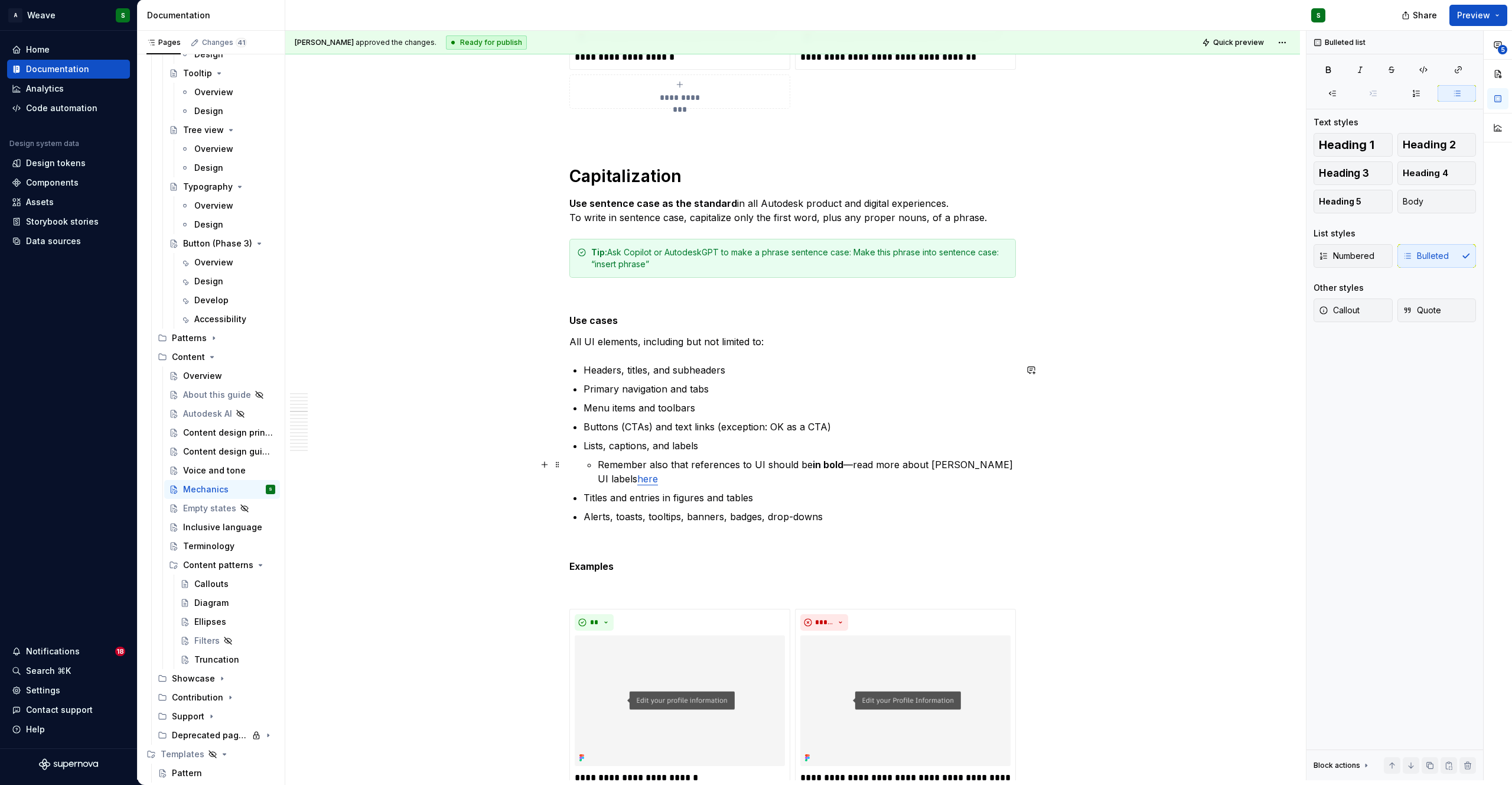
type textarea "*"
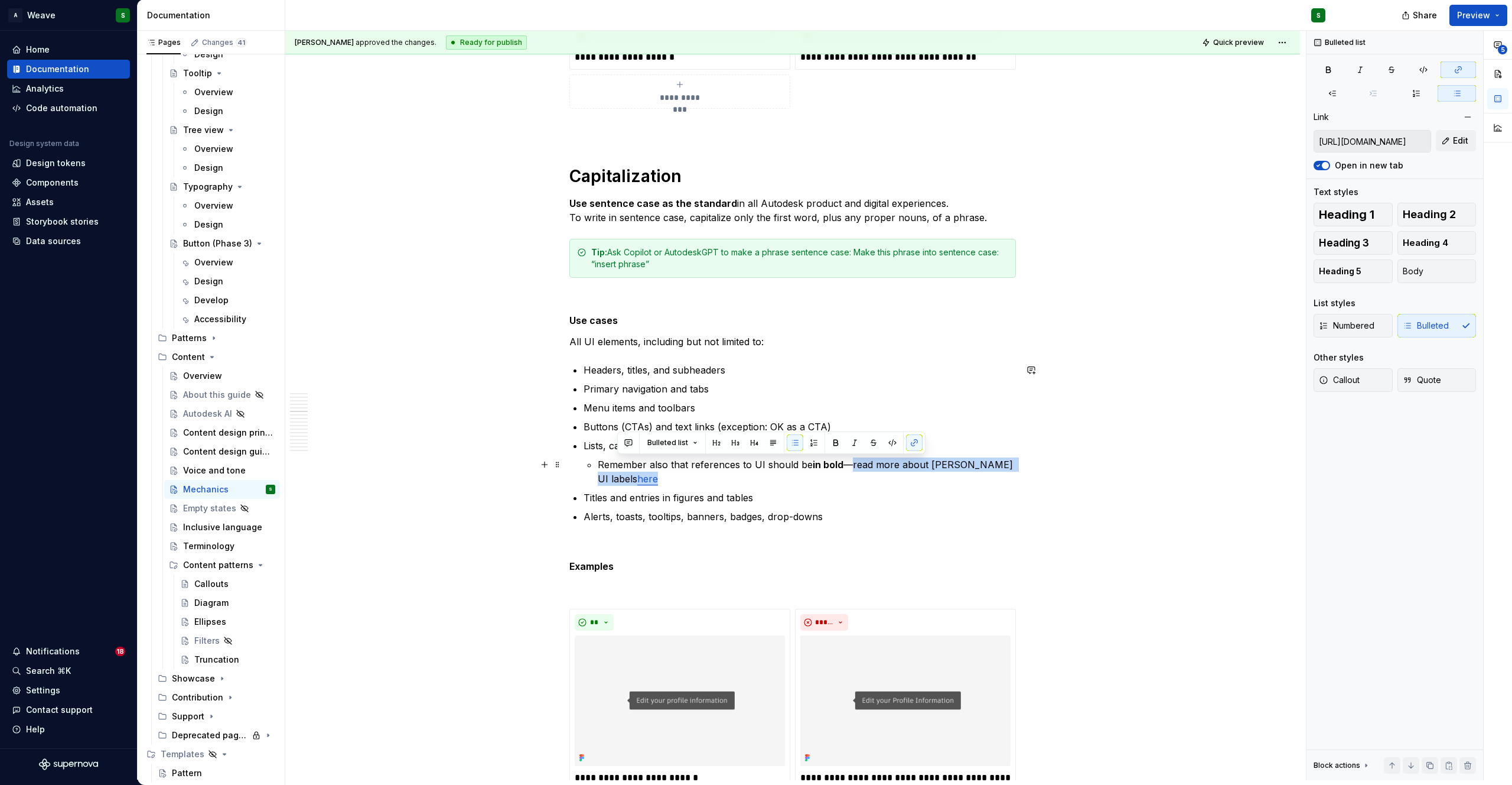
drag, startPoint x: 850, startPoint y: 466, endPoint x: 691, endPoint y: 484, distance: 160.0
click at [691, 484] on p "Remember also that references to UI should be in bold —read more about bolding …" at bounding box center [807, 471] width 419 height 29
click at [1458, 135] on span "Edit" at bounding box center [1460, 140] width 16 height 11
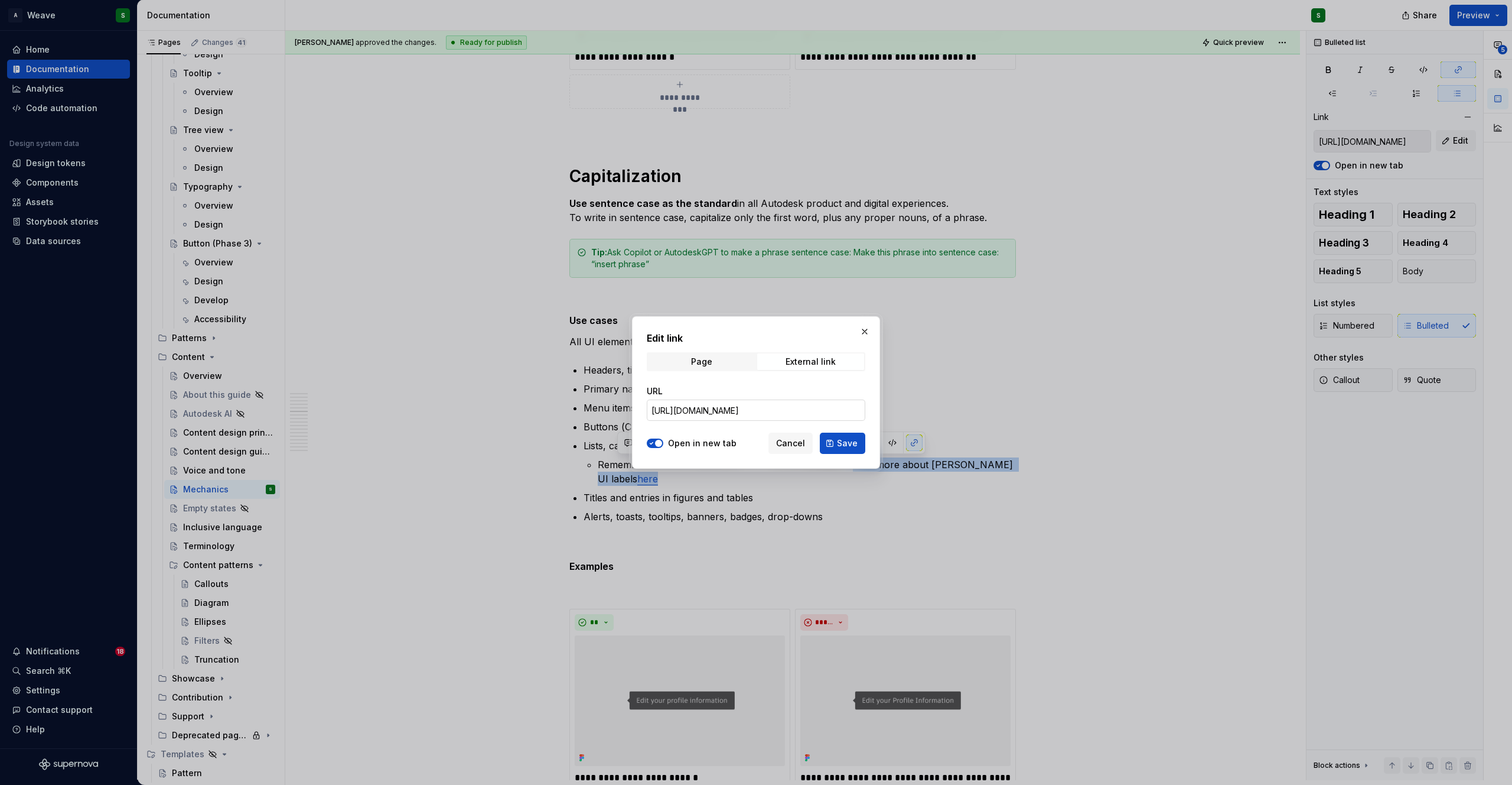
click at [684, 408] on input "https://digital-hig.autodesk.com/styling-references-to-ui-elements/" at bounding box center [756, 410] width 219 height 21
click at [772, 380] on div "URL" at bounding box center [756, 402] width 219 height 50
click at [681, 413] on input "URL" at bounding box center [756, 410] width 219 height 21
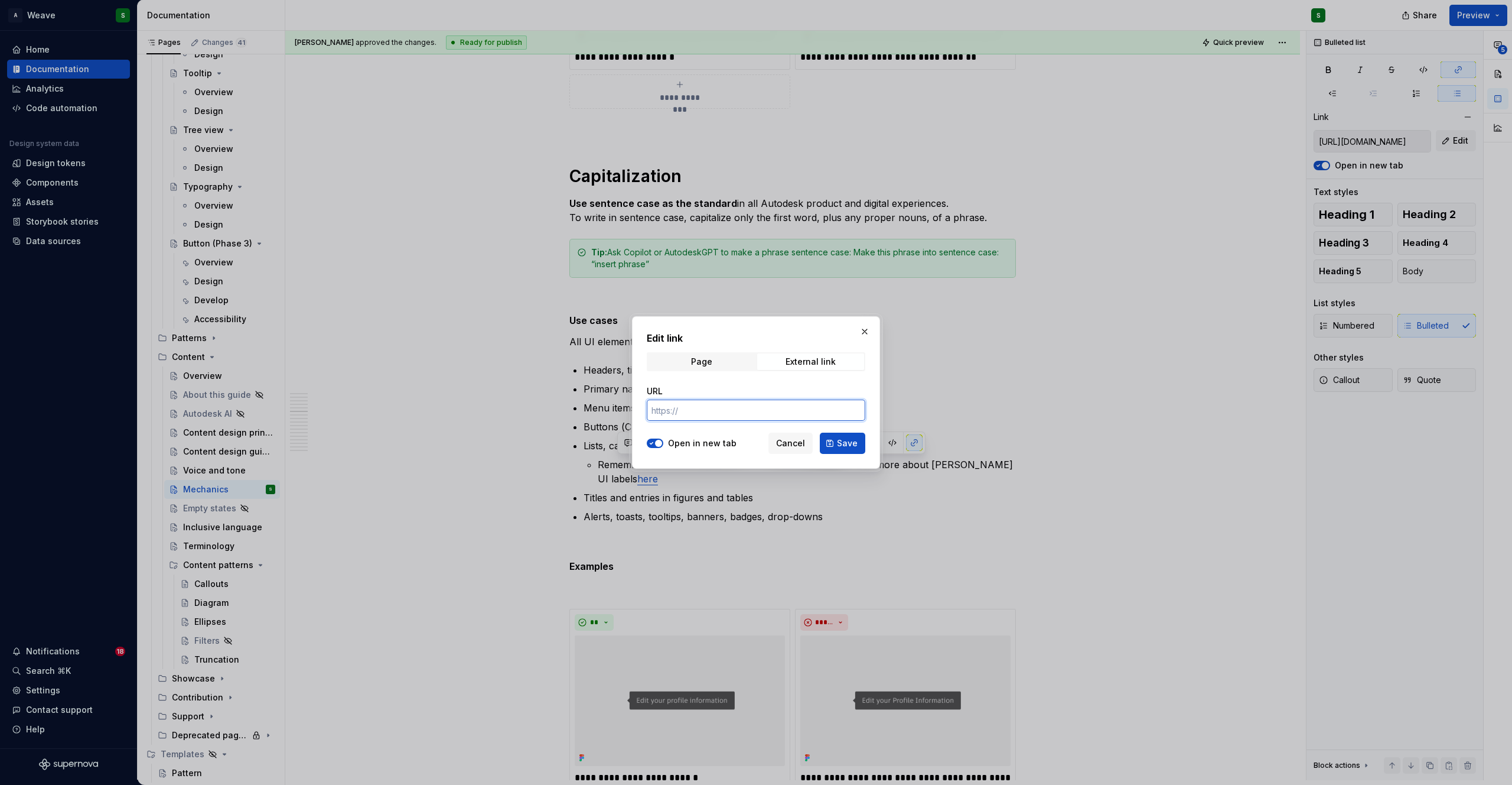
click at [672, 414] on input "URL" at bounding box center [756, 410] width 219 height 21
click at [704, 349] on div "Edit link Page External link URL" at bounding box center [756, 379] width 219 height 97
click at [703, 361] on div "Page" at bounding box center [702, 362] width 21 height 10
click at [702, 408] on span "Select page" at bounding box center [749, 410] width 195 height 11
type input "bold"
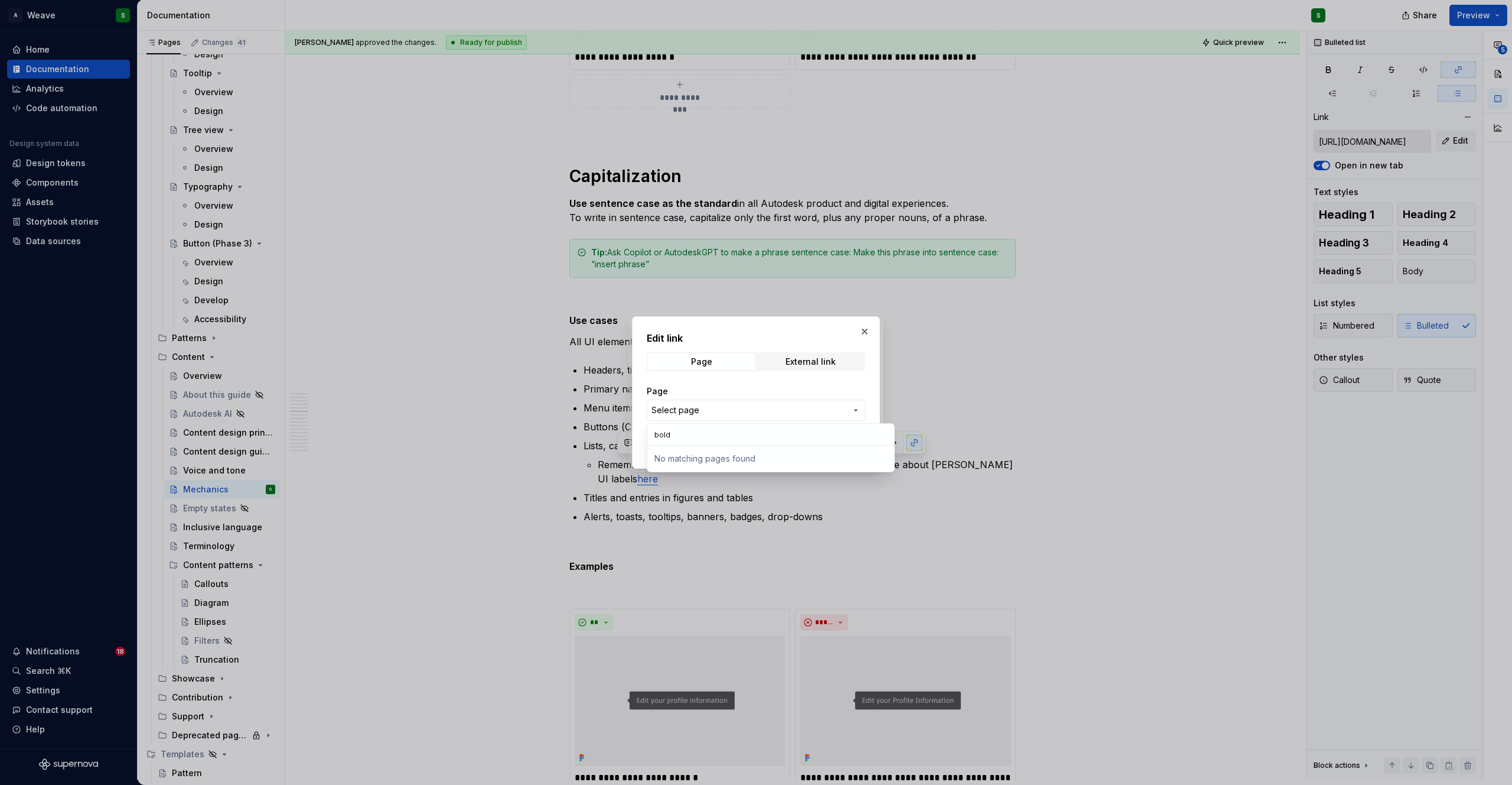
click at [687, 399] on div "Edit link Page External link Page Select page Open in new tab Cancel Save" at bounding box center [756, 392] width 1512 height 785
click at [698, 412] on span "Select page" at bounding box center [675, 410] width 48 height 11
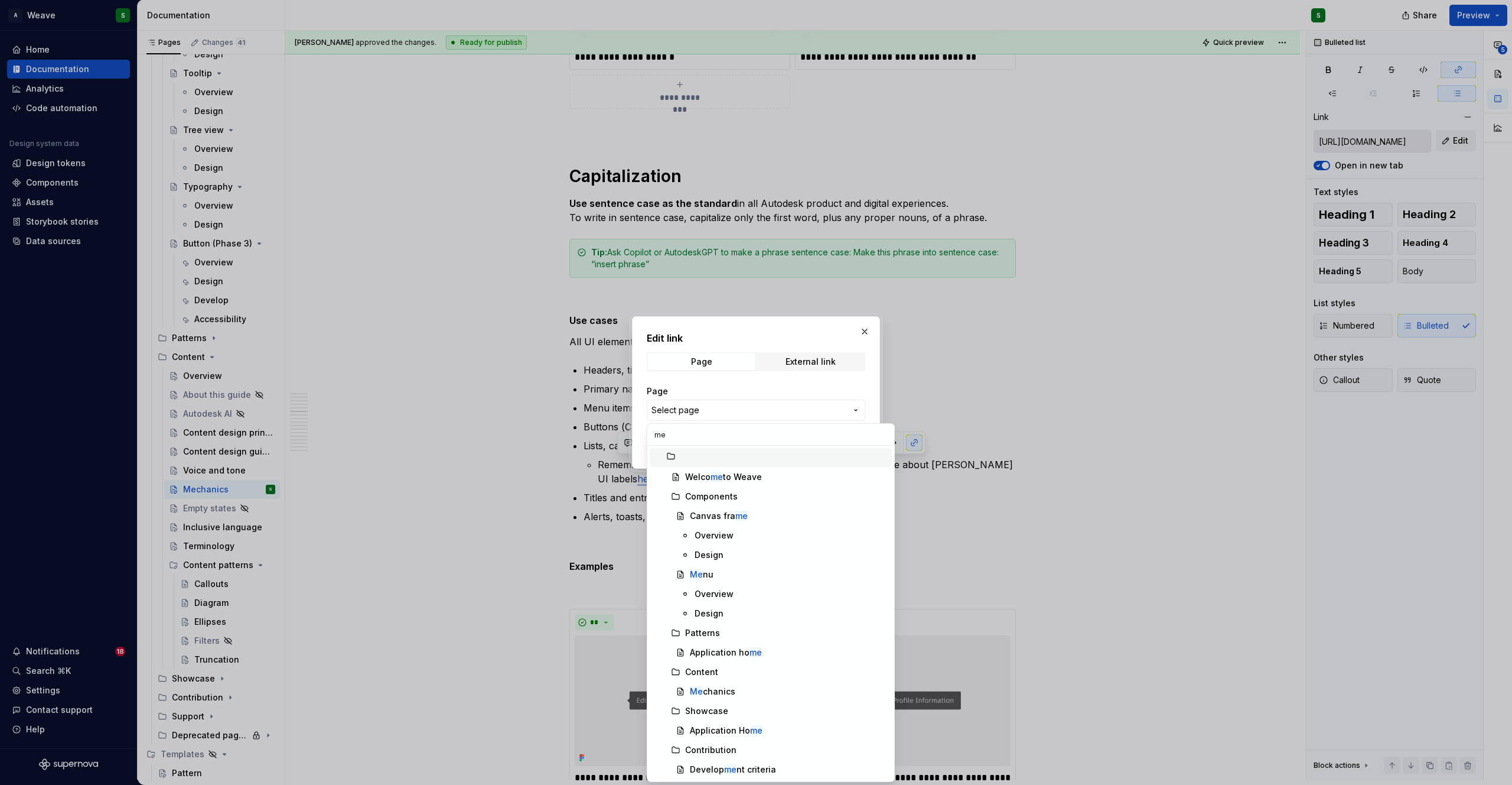
scroll to position [0, 0]
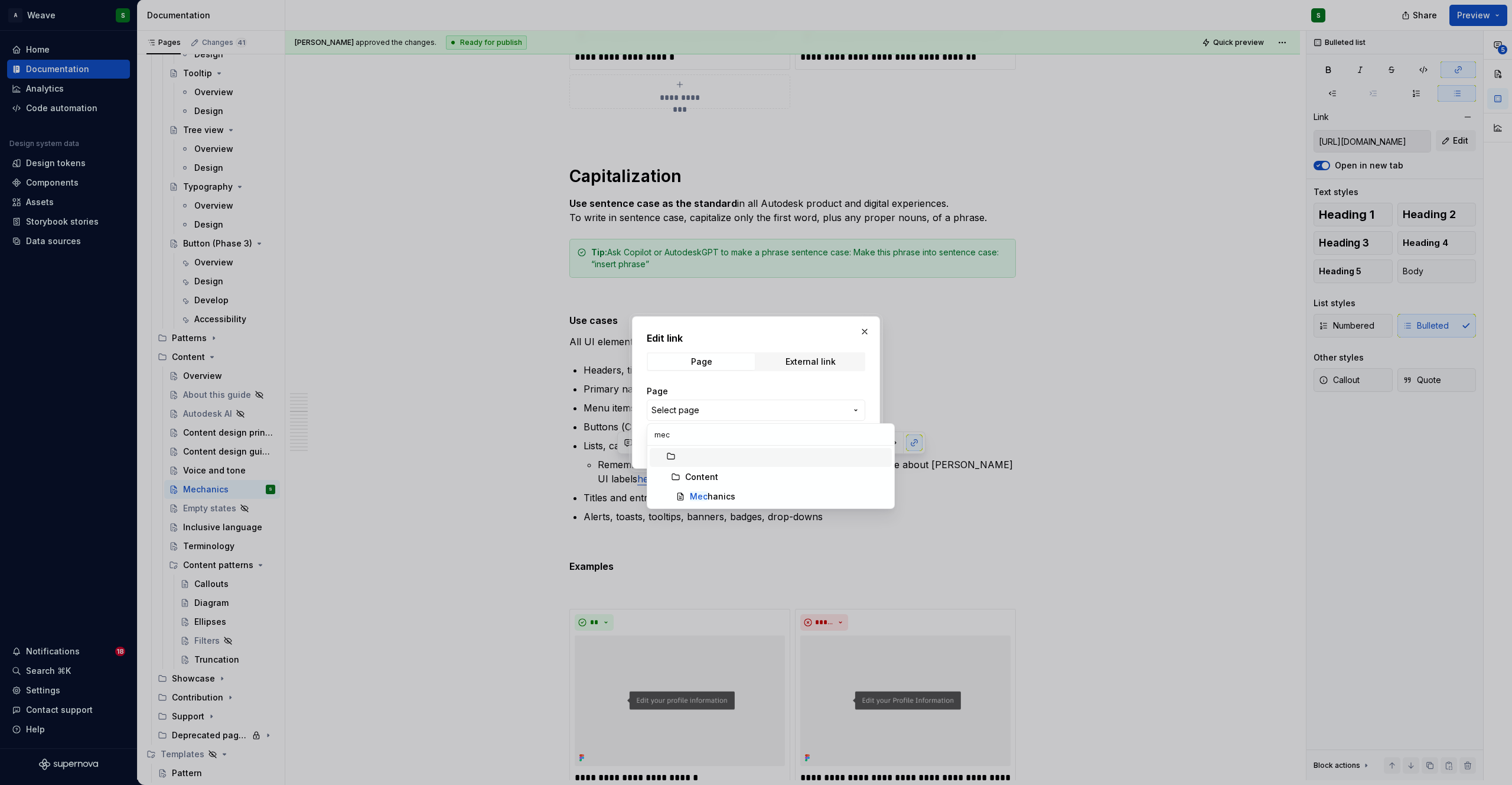
type input "mech"
click at [702, 495] on mark "Mech" at bounding box center [701, 496] width 23 height 10
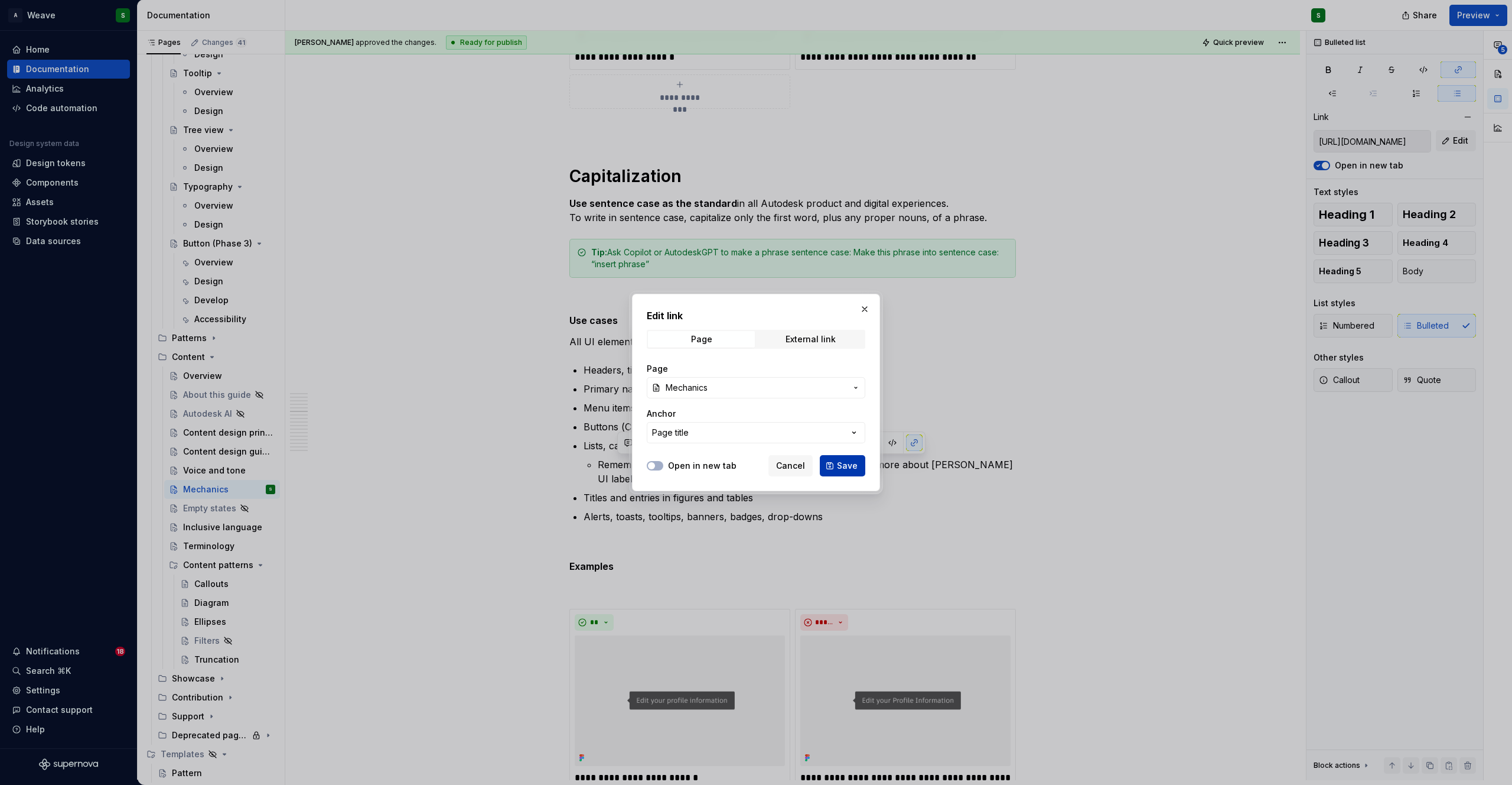
click at [843, 461] on span "Save" at bounding box center [847, 465] width 20 height 11
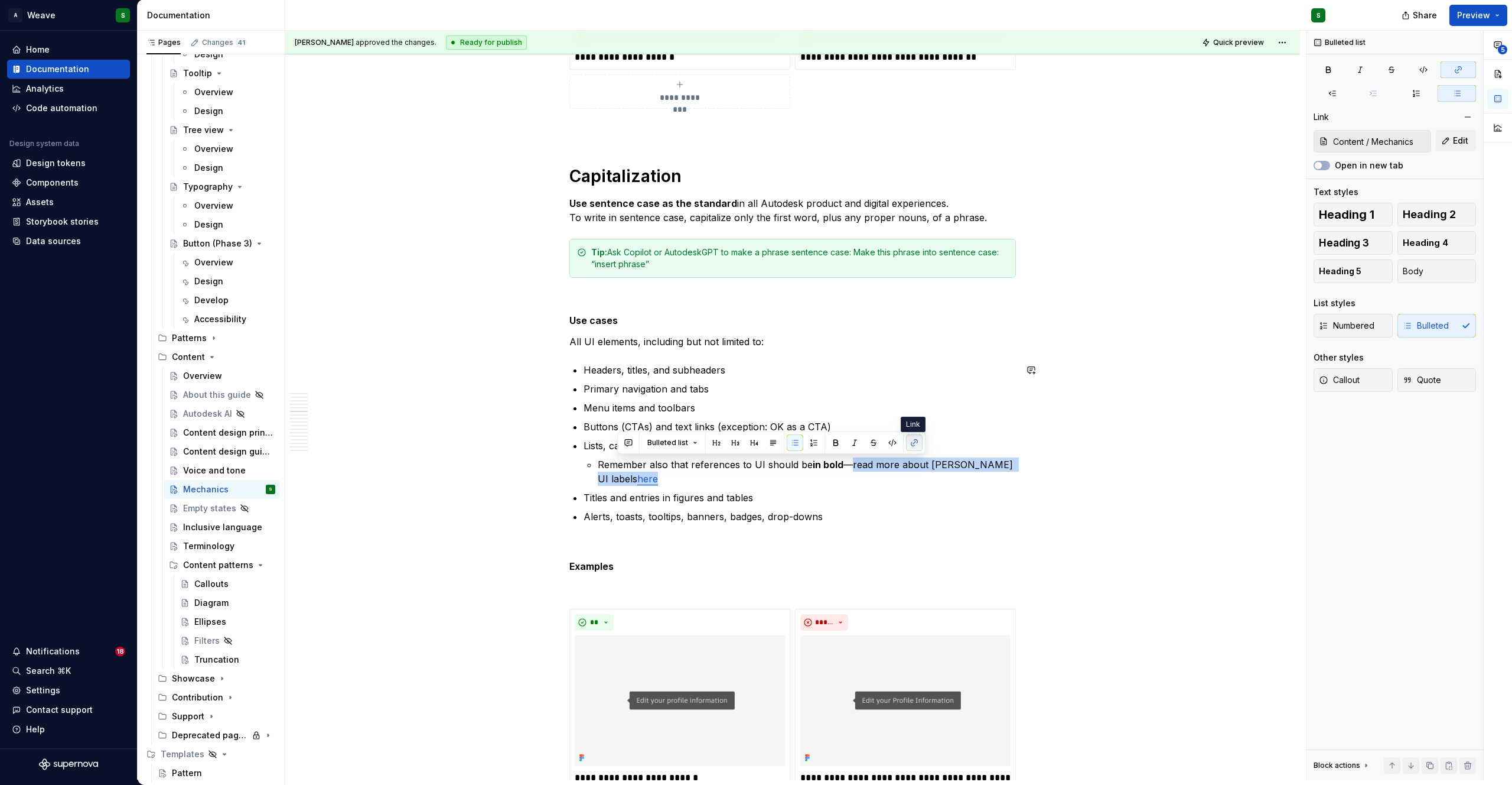
click at [912, 446] on button "button" at bounding box center [914, 442] width 16 height 16
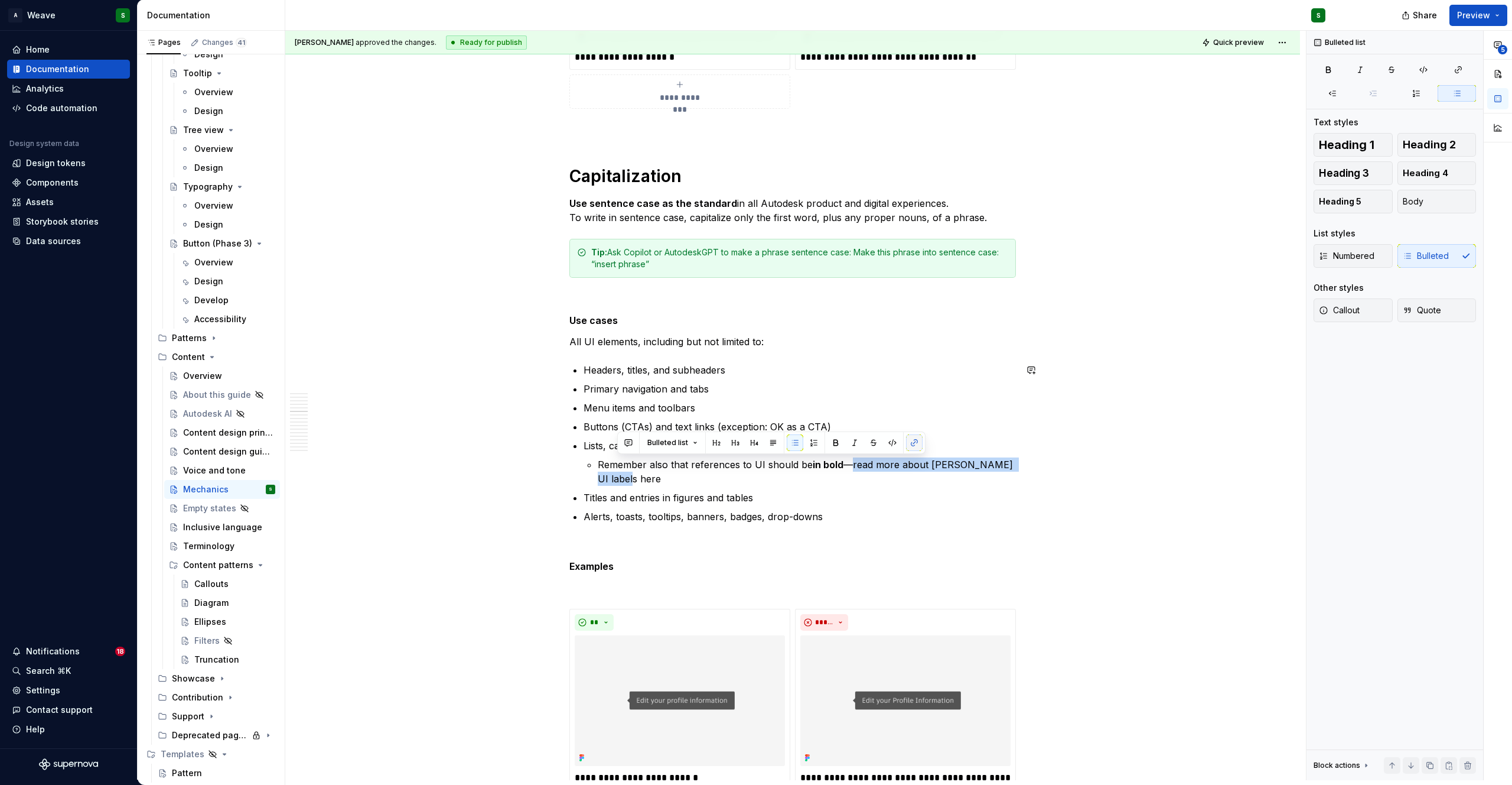
click at [912, 446] on button "button" at bounding box center [914, 442] width 16 height 16
click at [912, 444] on button "button" at bounding box center [914, 442] width 16 height 16
click at [1455, 72] on icon "button" at bounding box center [1459, 70] width 7 height 7
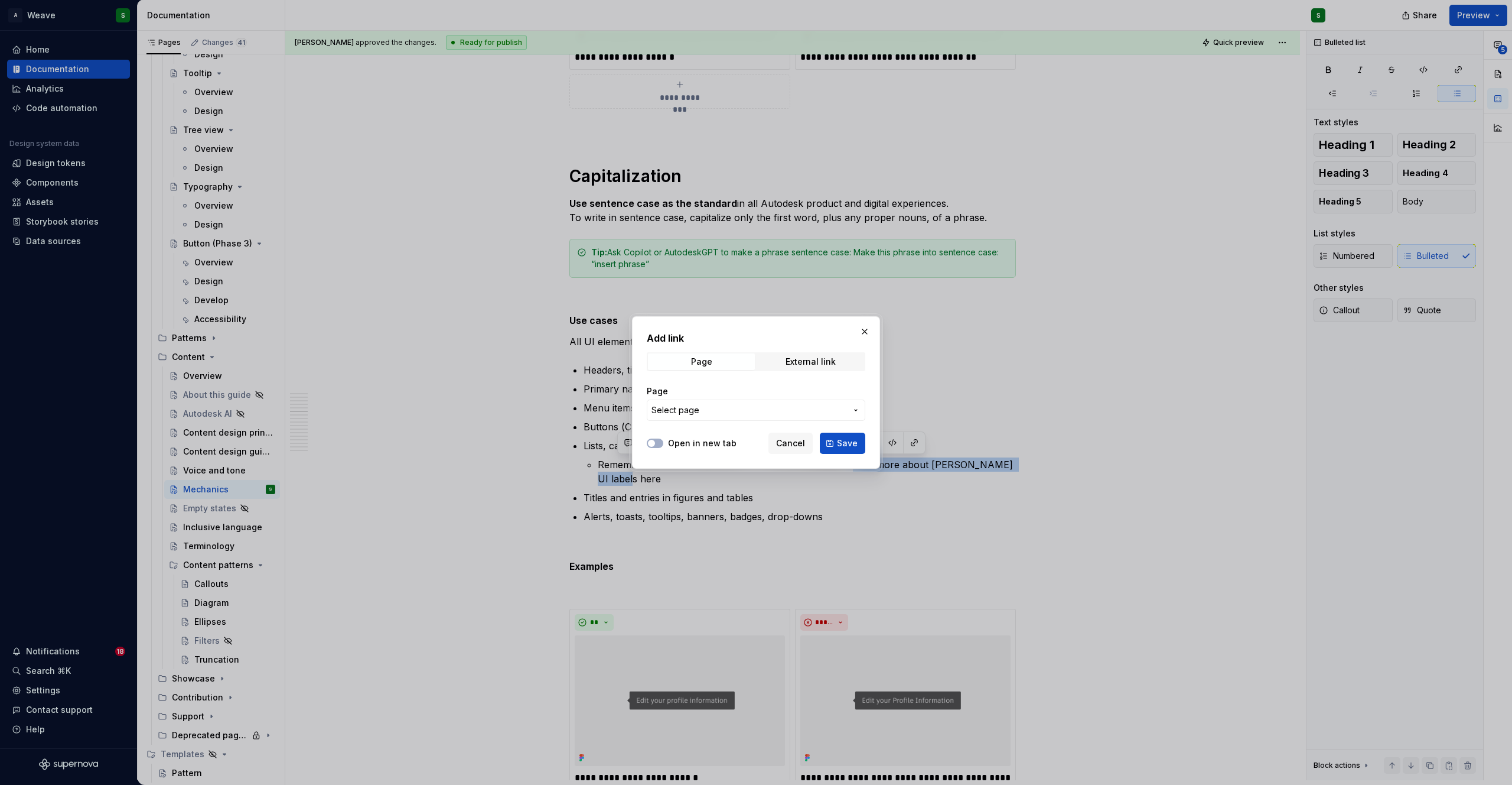
click at [734, 408] on span "Select page" at bounding box center [749, 410] width 195 height 11
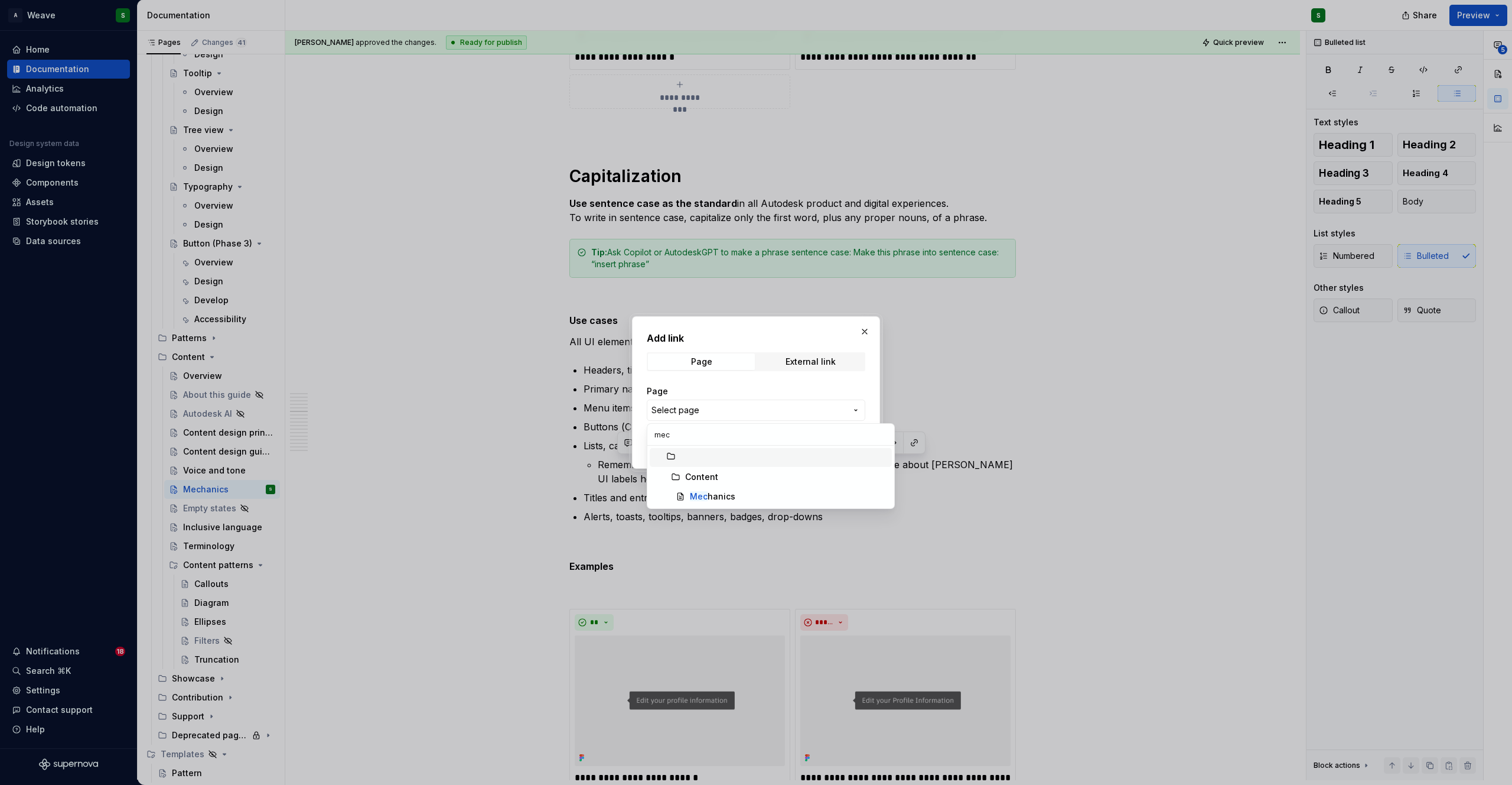
type input "mech"
click at [714, 490] on div "Mech anics" at bounding box center [713, 496] width 46 height 11
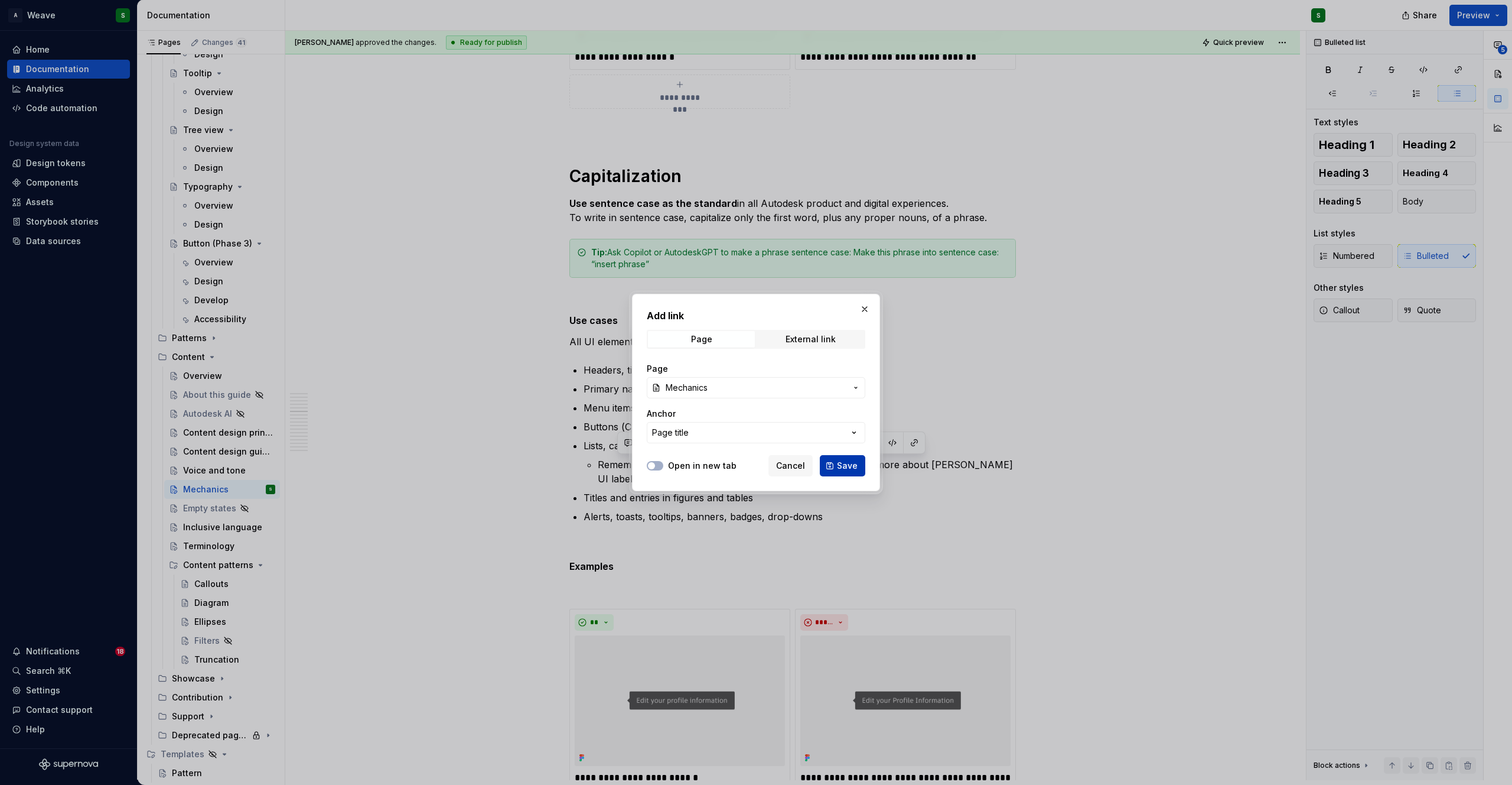
click at [850, 463] on span "Save" at bounding box center [847, 465] width 20 height 11
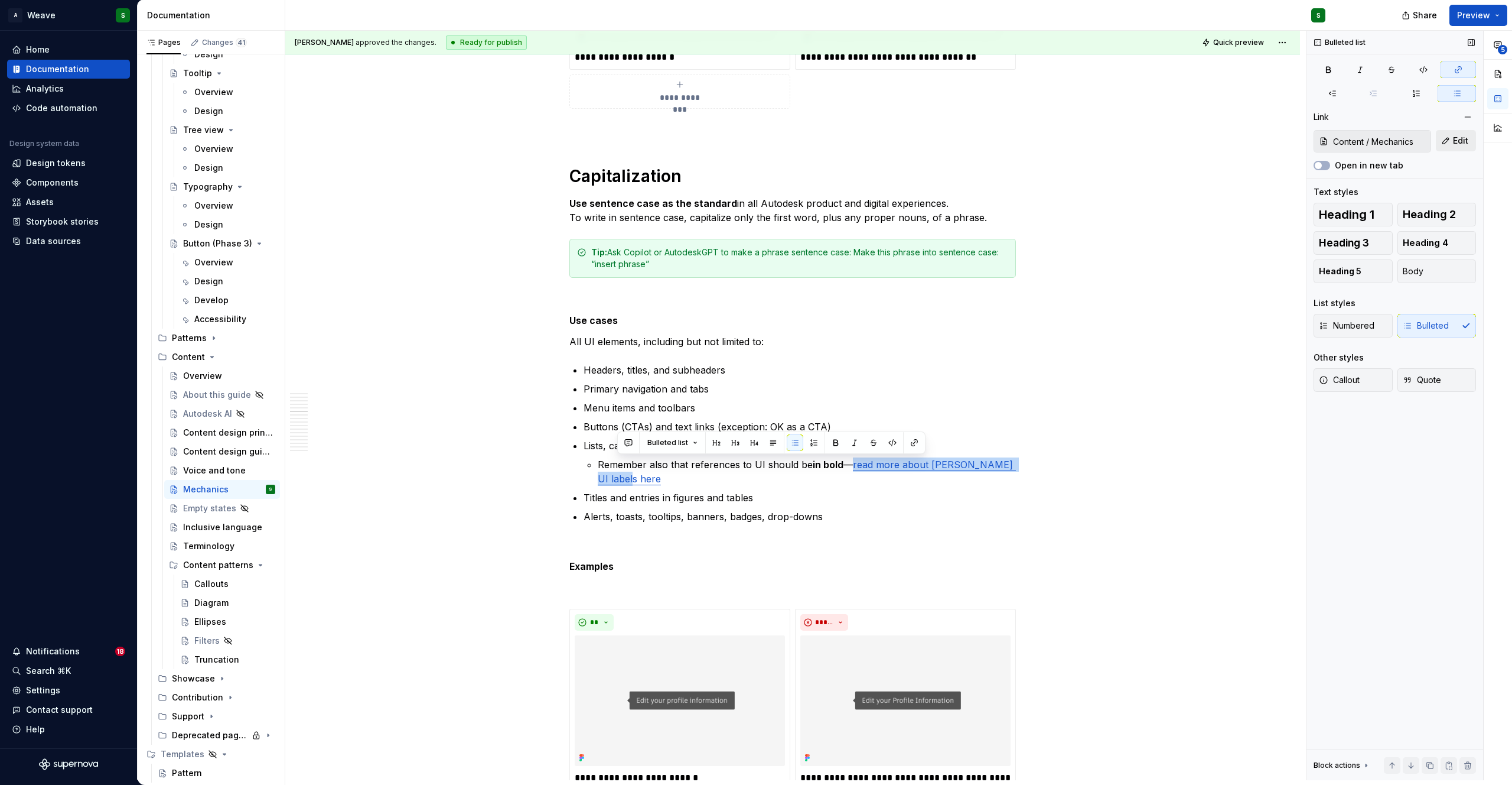
click at [1452, 143] on button "Edit" at bounding box center [1455, 141] width 40 height 21
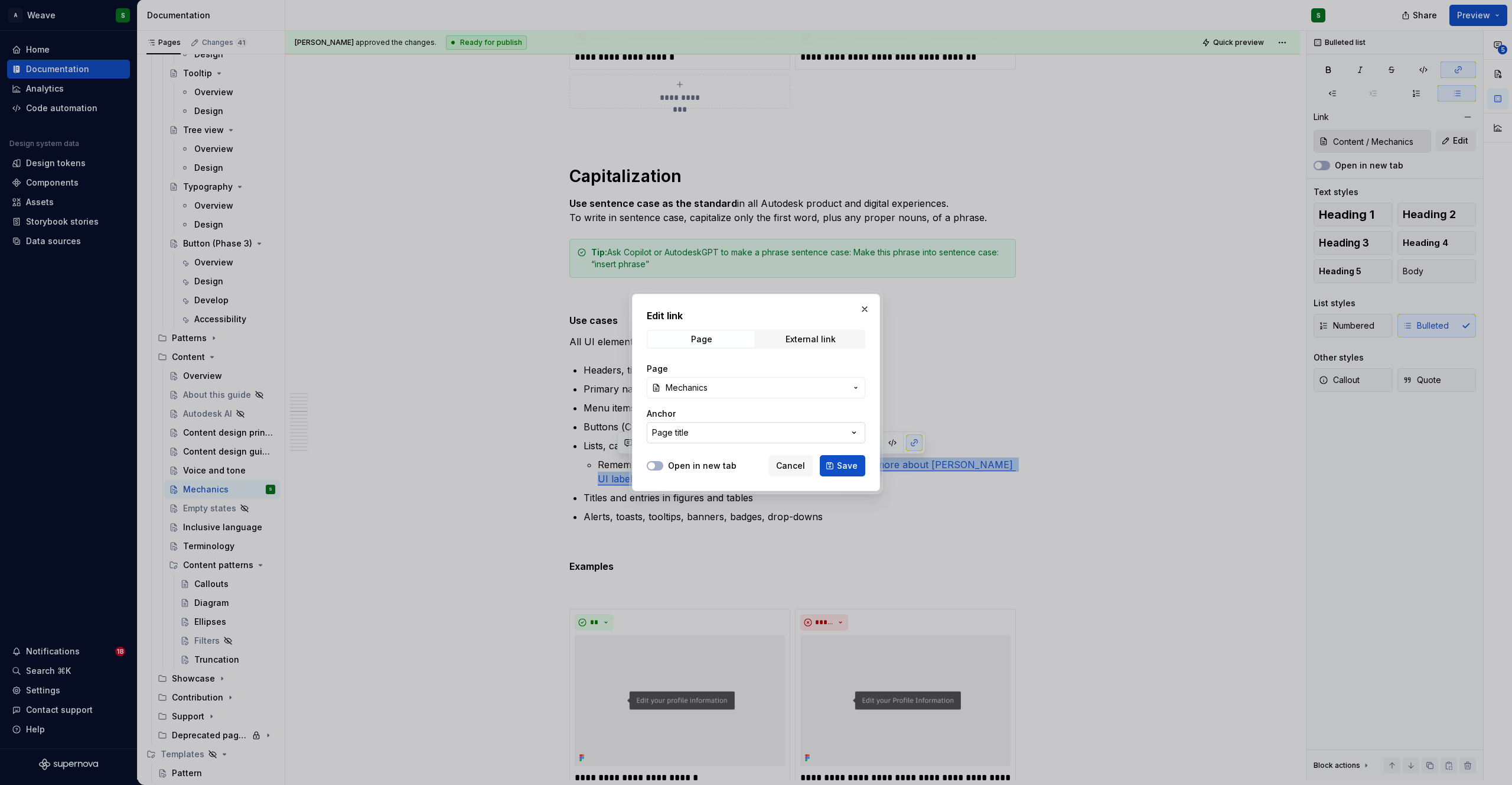
click at [715, 429] on button "Page title" at bounding box center [756, 433] width 219 height 21
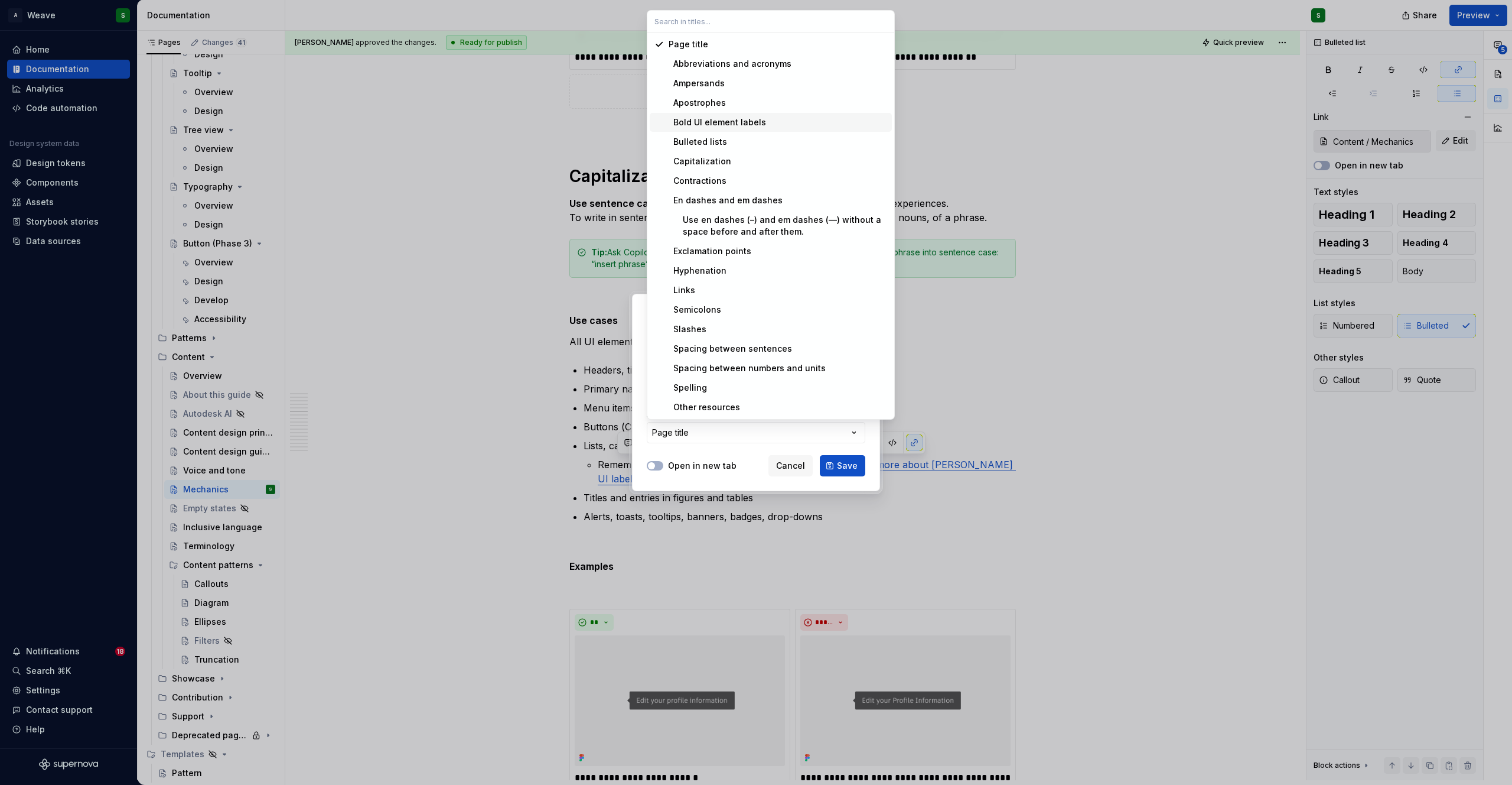
click at [716, 120] on div "Bold UI element labels" at bounding box center [717, 122] width 97 height 11
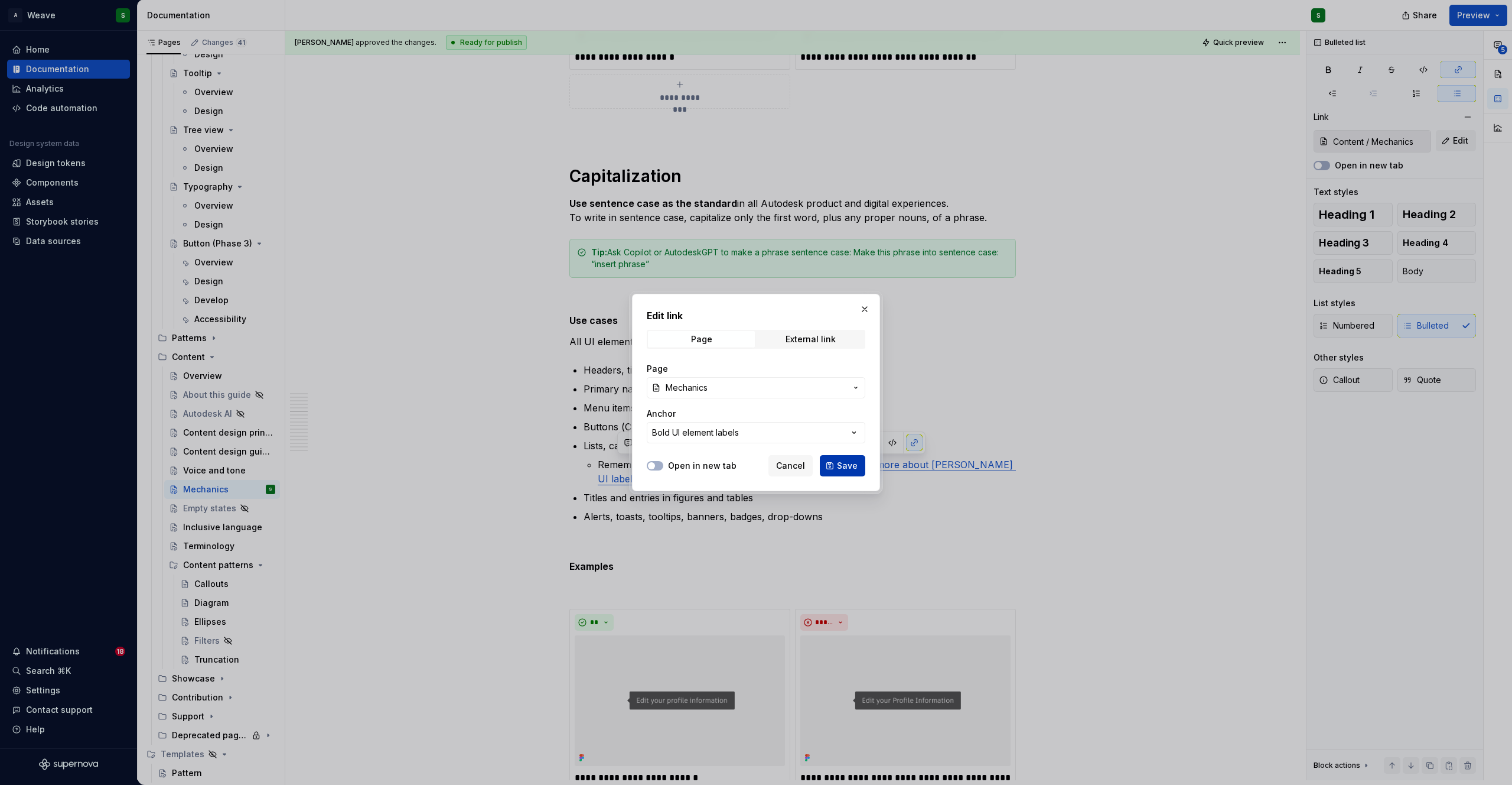
click at [840, 471] on span "Save" at bounding box center [847, 465] width 20 height 11
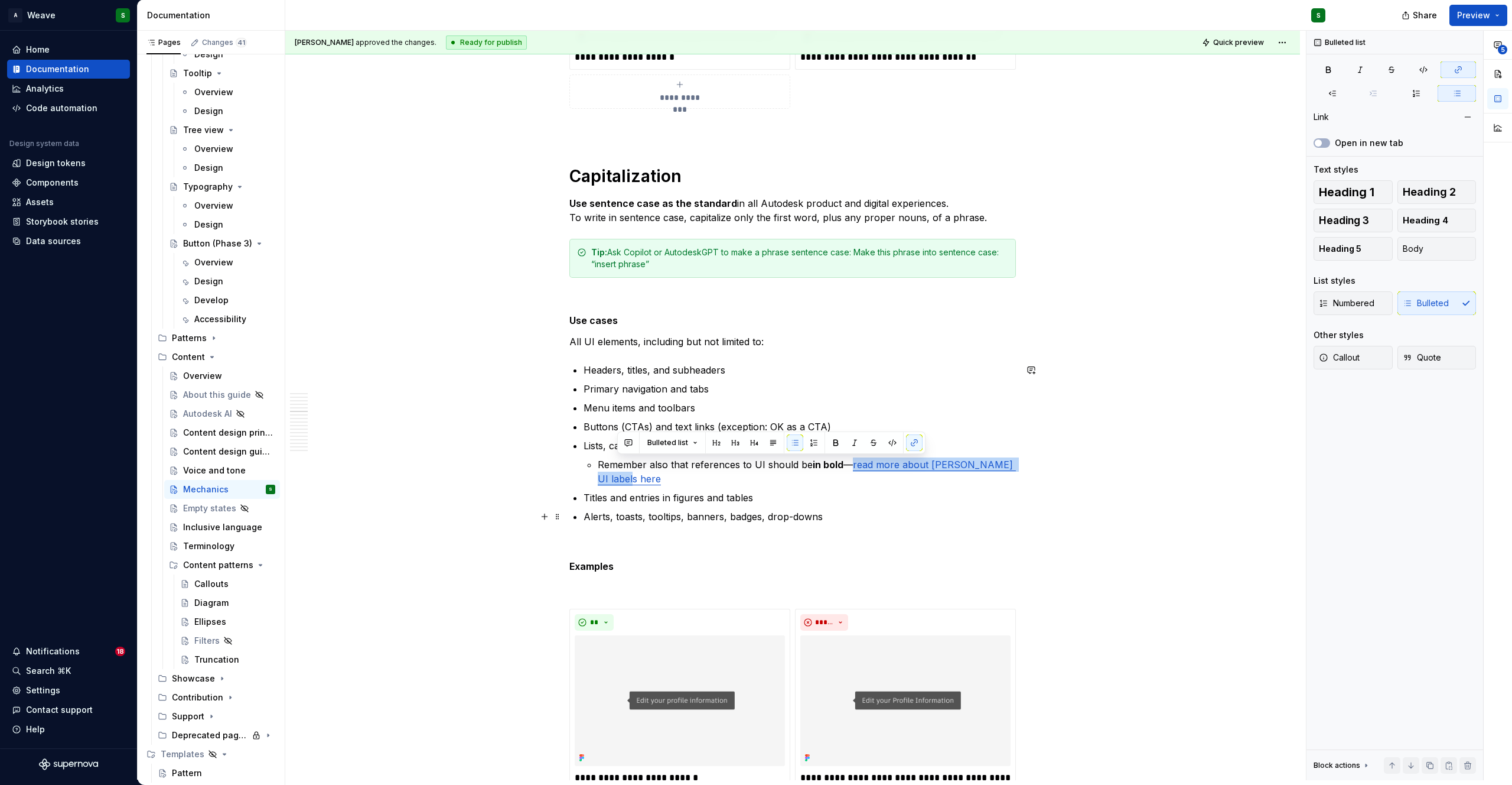
click at [795, 518] on p "Alerts, toasts, tooltips, banners, badges, drop-downs" at bounding box center [799, 516] width 432 height 14
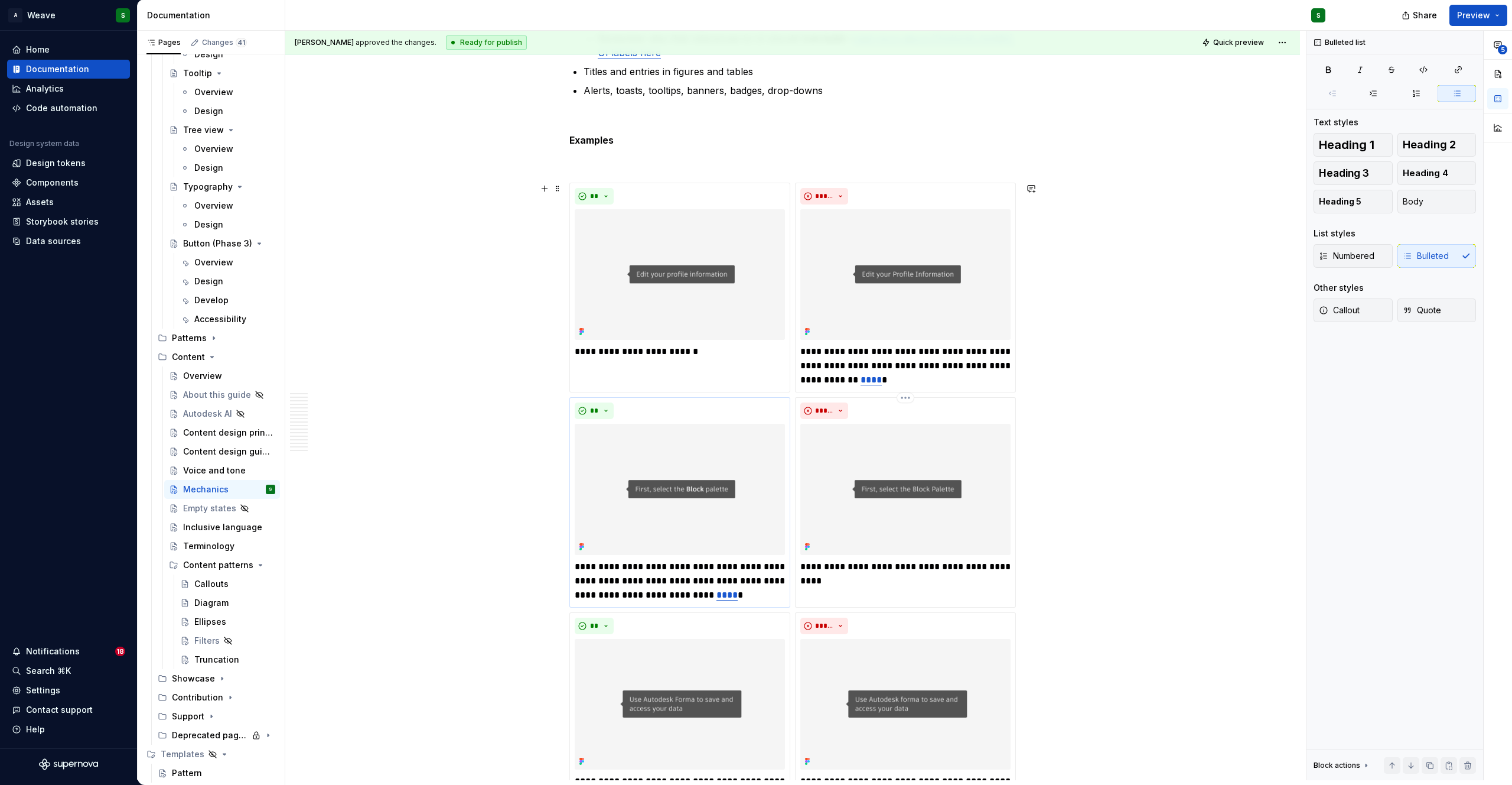
scroll to position [3008, 0]
click at [882, 380] on link "****" at bounding box center [871, 379] width 21 height 9
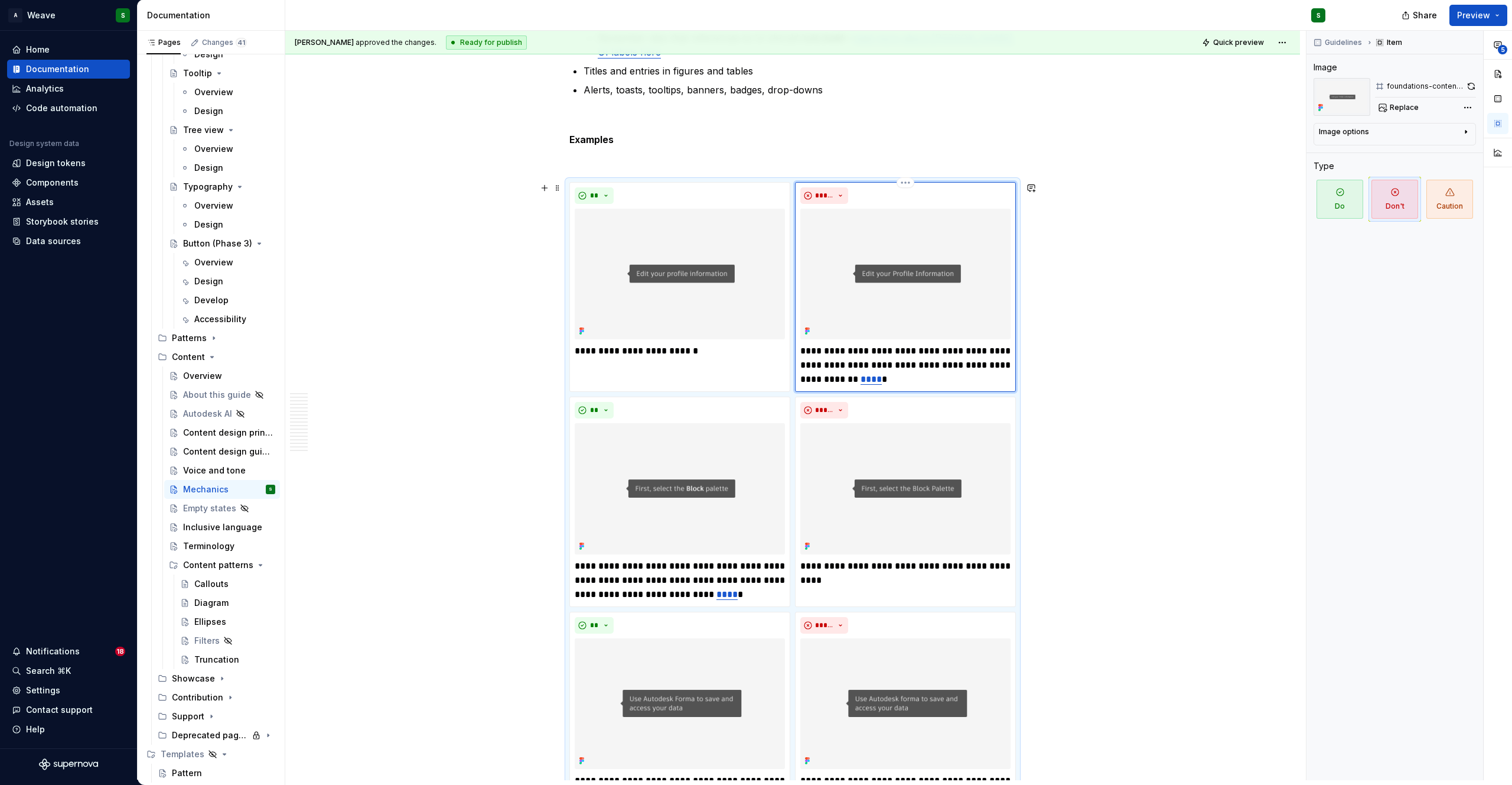
click at [882, 380] on link "****" at bounding box center [871, 379] width 21 height 9
click at [1059, 357] on button "button" at bounding box center [1054, 357] width 16 height 16
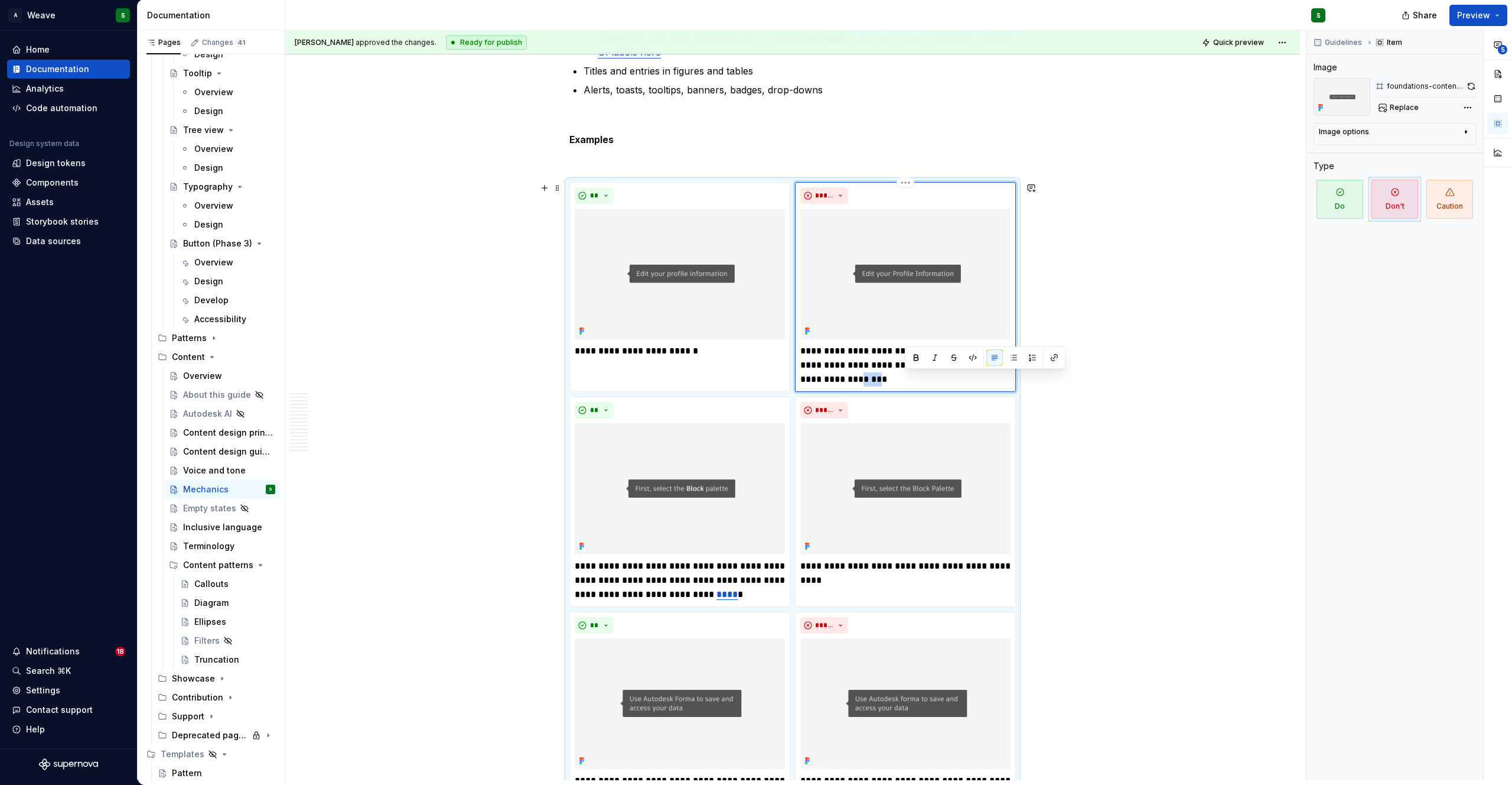
click at [835, 384] on p "**********" at bounding box center [905, 365] width 211 height 43
drag, startPoint x: 829, startPoint y: 380, endPoint x: 926, endPoint y: 379, distance: 97.0
click at [926, 379] on p "**********" at bounding box center [905, 365] width 211 height 43
click at [948, 383] on p "**********" at bounding box center [905, 365] width 211 height 43
drag, startPoint x: 939, startPoint y: 364, endPoint x: 923, endPoint y: 378, distance: 21.3
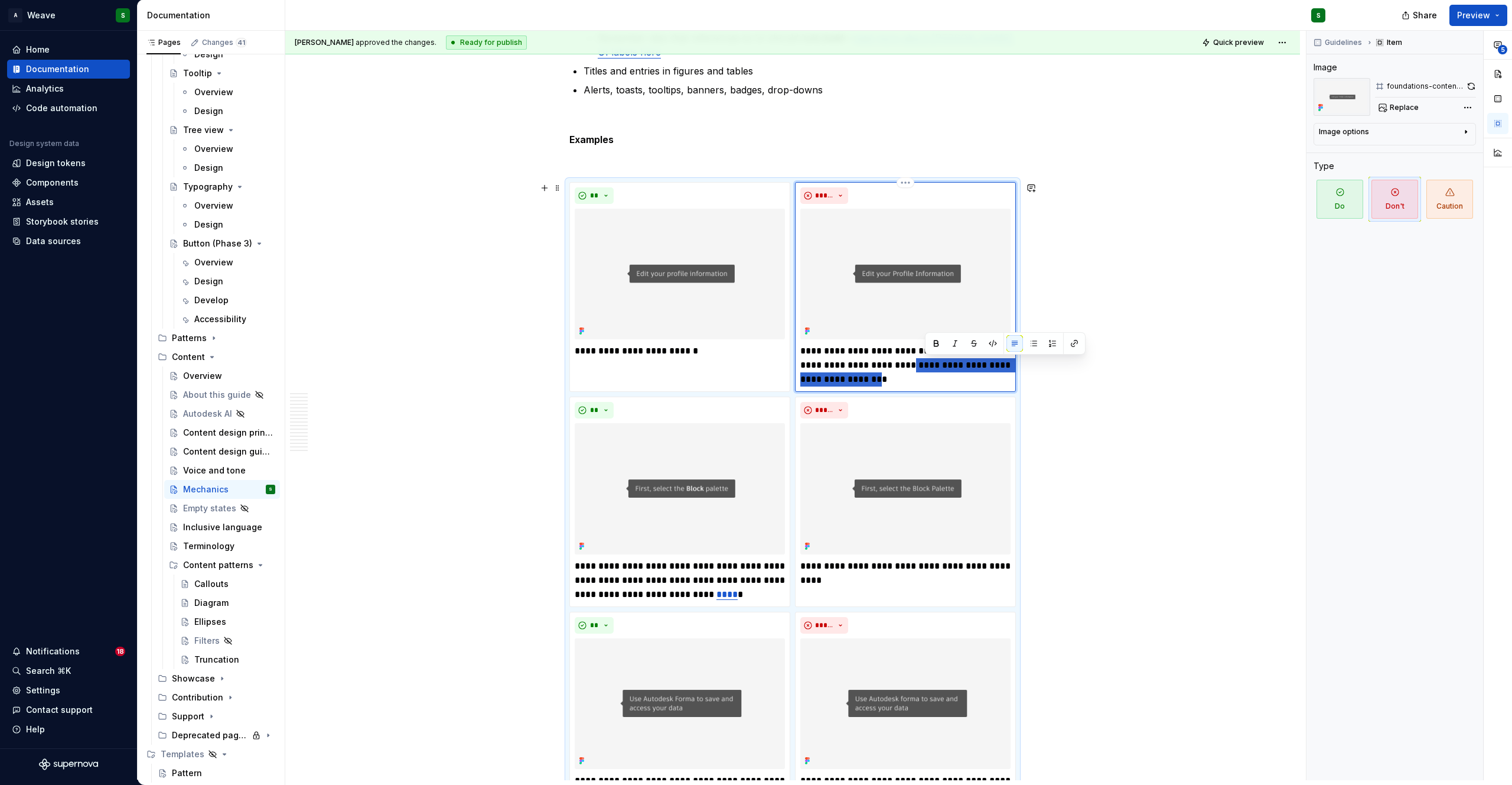
click at [923, 378] on p "**********" at bounding box center [905, 365] width 211 height 43
click at [1066, 343] on button "button" at bounding box center [1075, 343] width 16 height 16
type textarea "*"
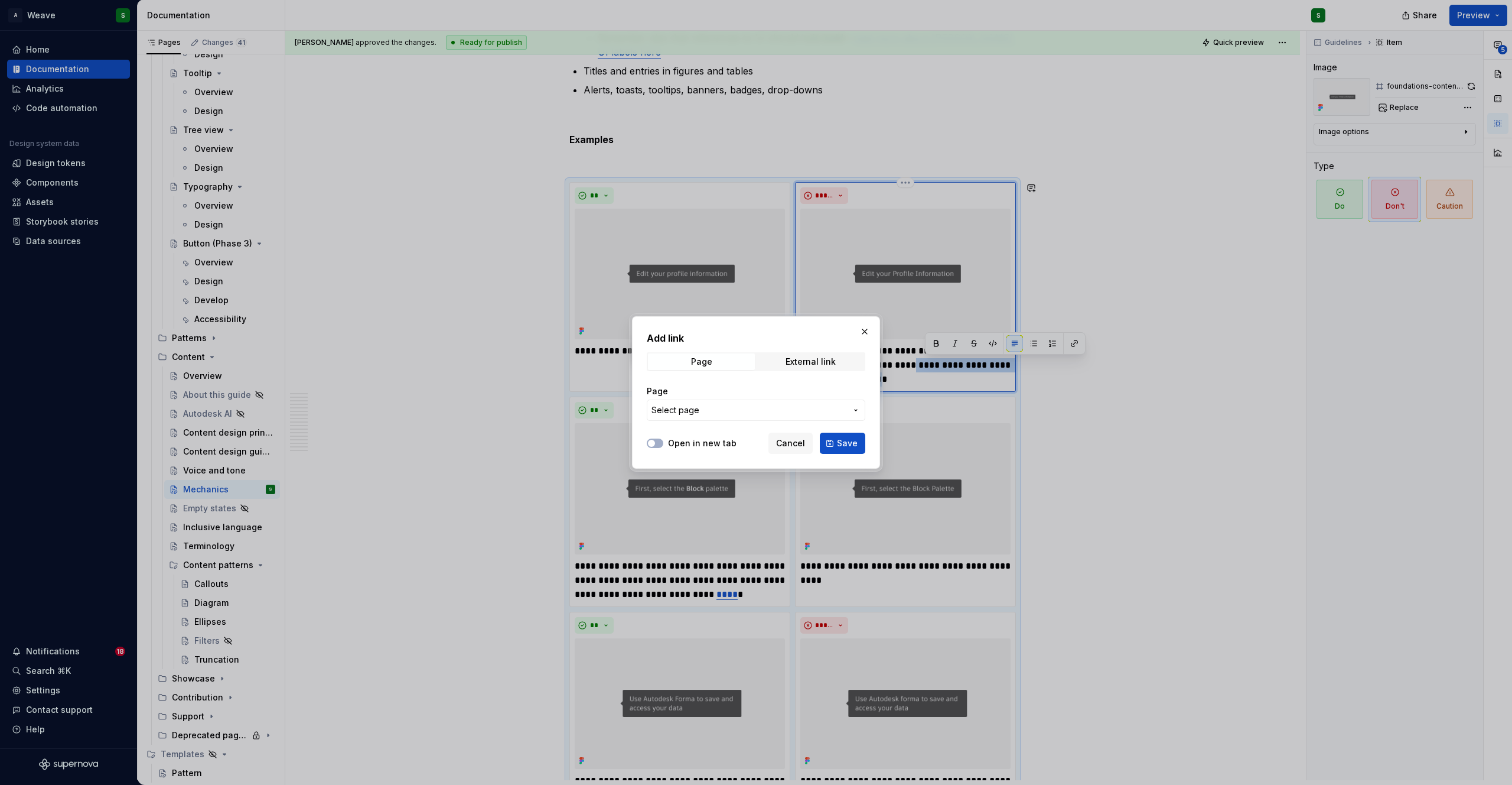
click at [717, 414] on span "Select page" at bounding box center [749, 410] width 195 height 11
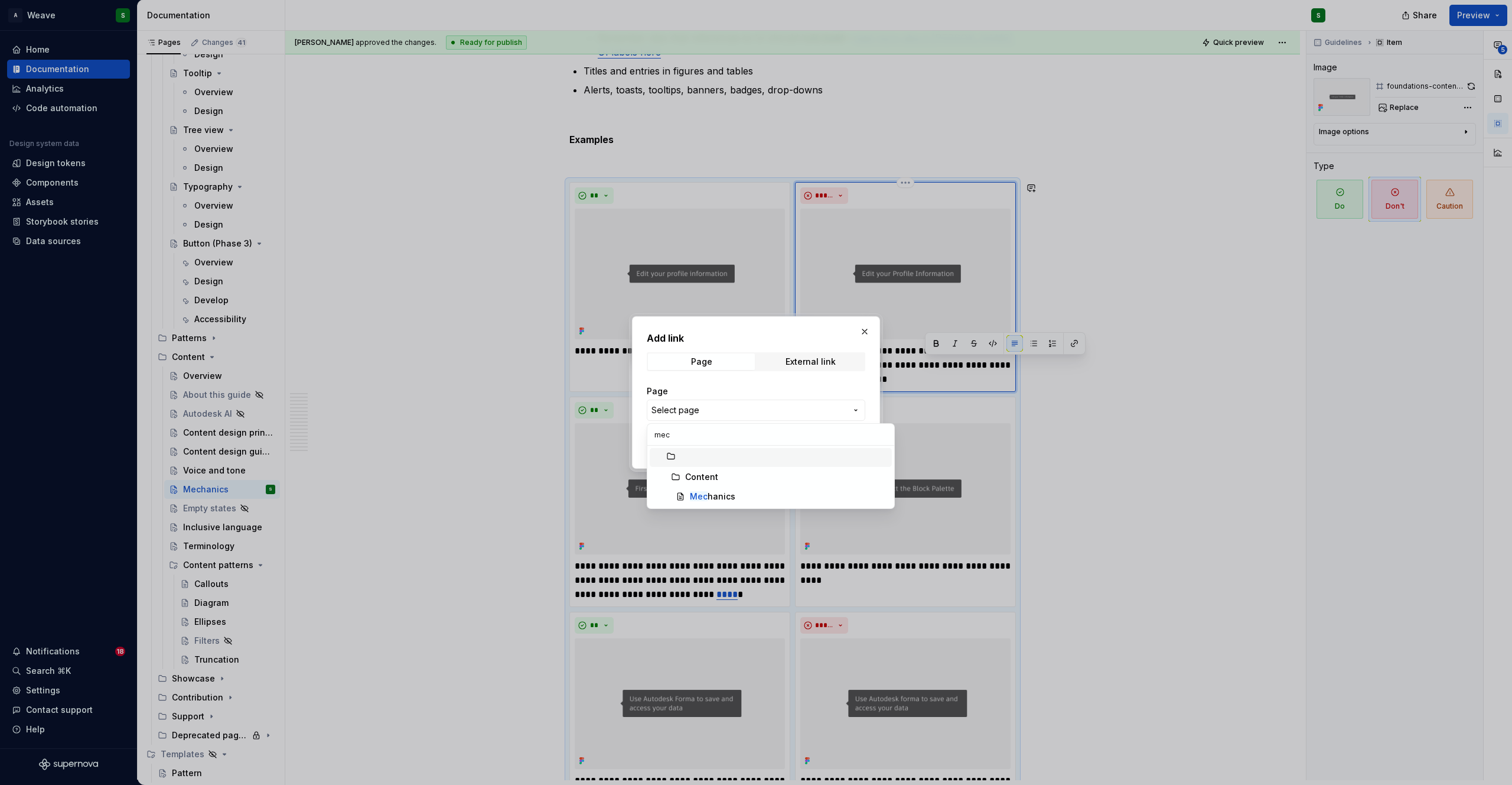
type input "mech"
click at [706, 496] on mark "Mech" at bounding box center [701, 496] width 23 height 10
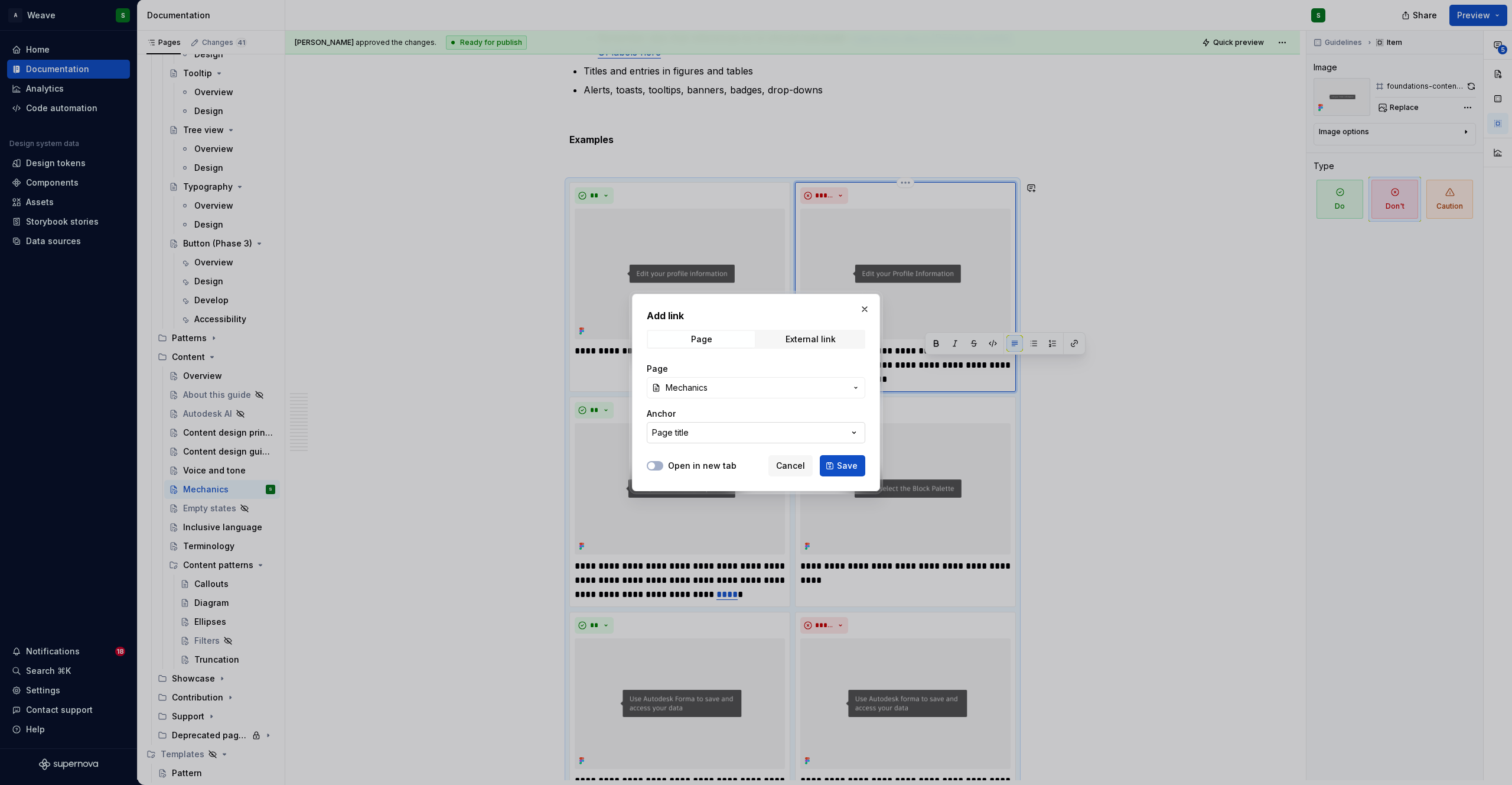
click at [804, 435] on button "Page title" at bounding box center [756, 433] width 219 height 21
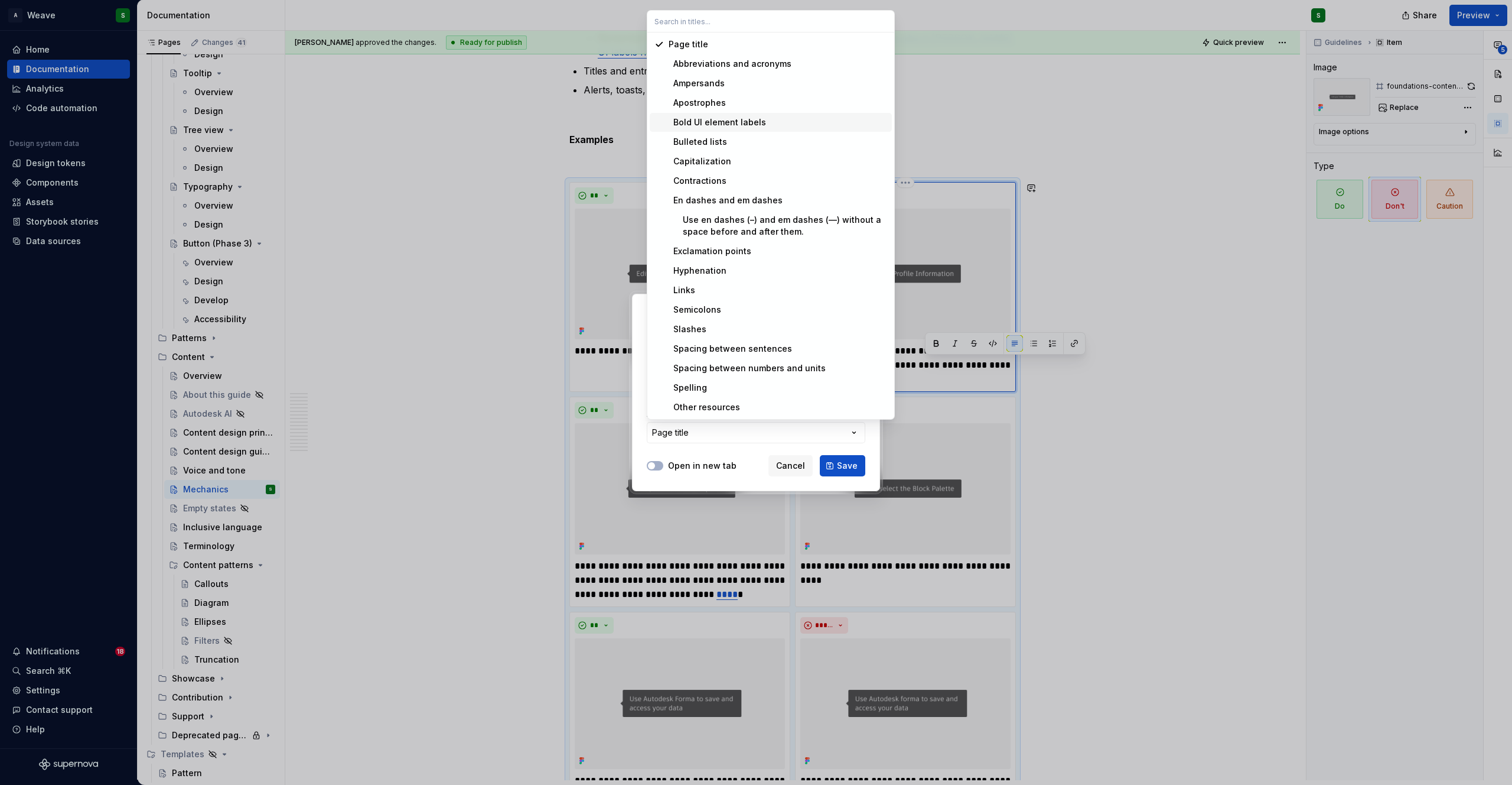
click at [706, 122] on div "Bold UI element labels" at bounding box center [717, 122] width 97 height 11
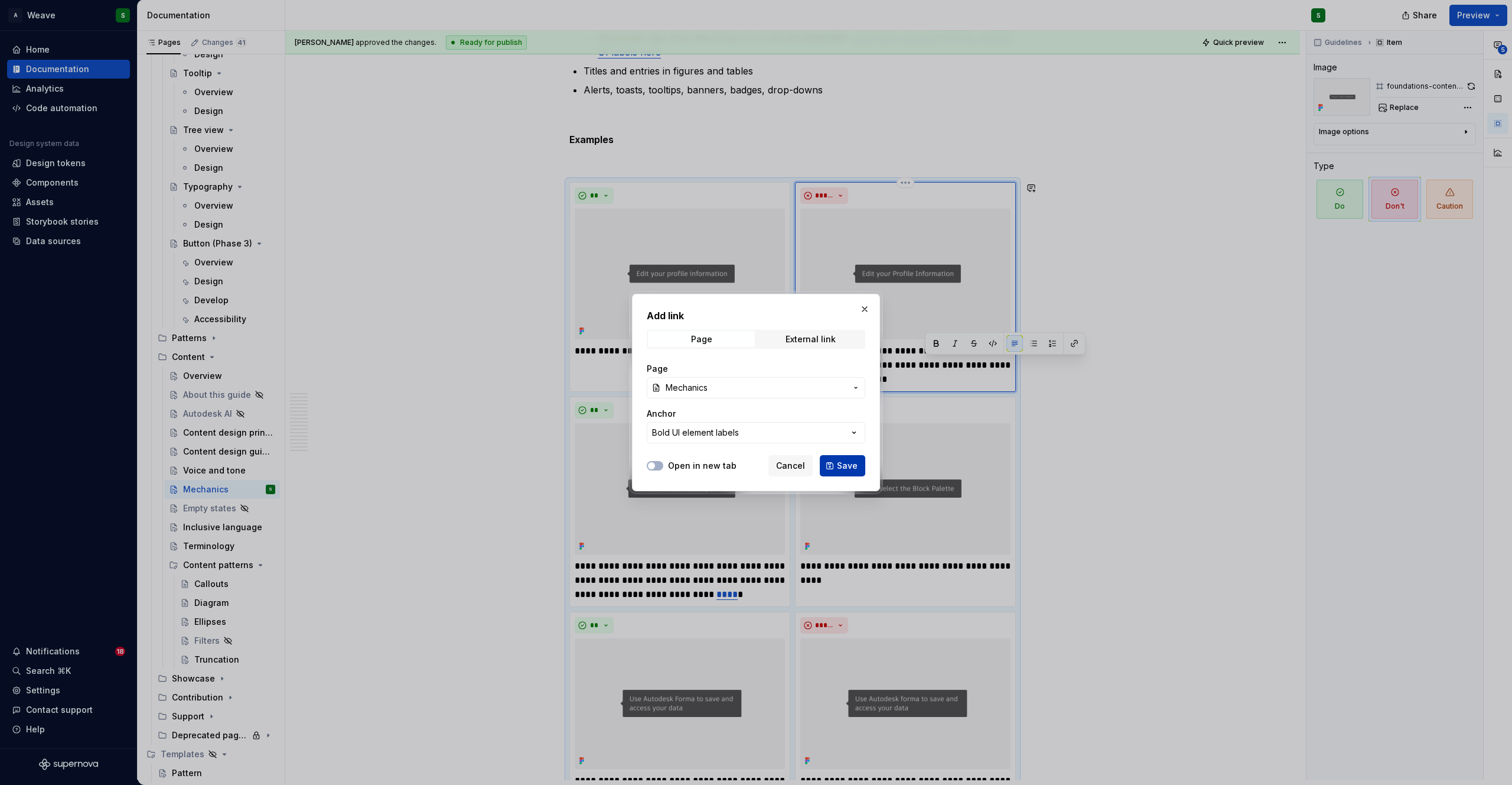
click at [850, 463] on span "Save" at bounding box center [847, 465] width 20 height 11
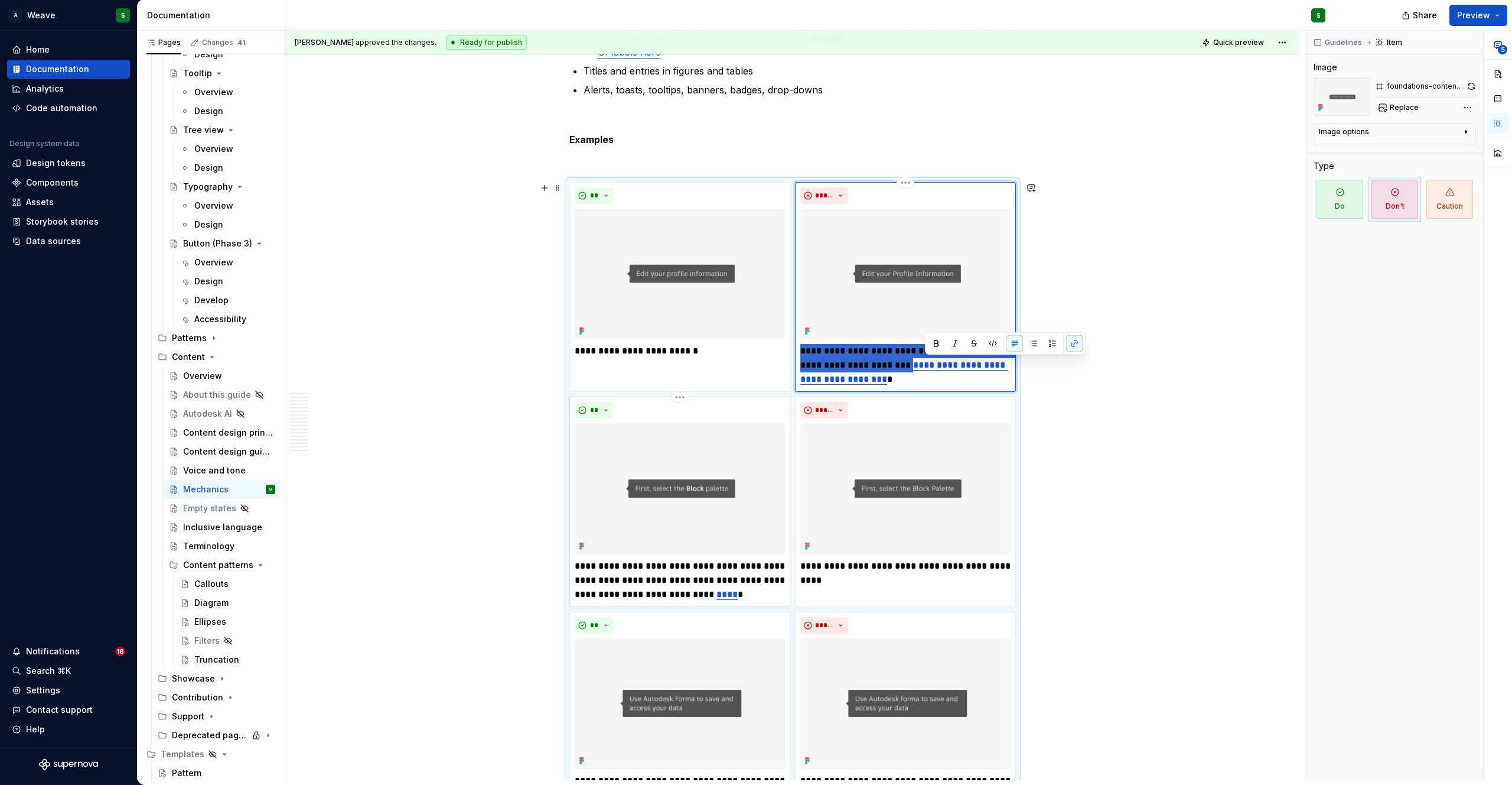
click at [699, 593] on p "**********" at bounding box center [680, 580] width 211 height 43
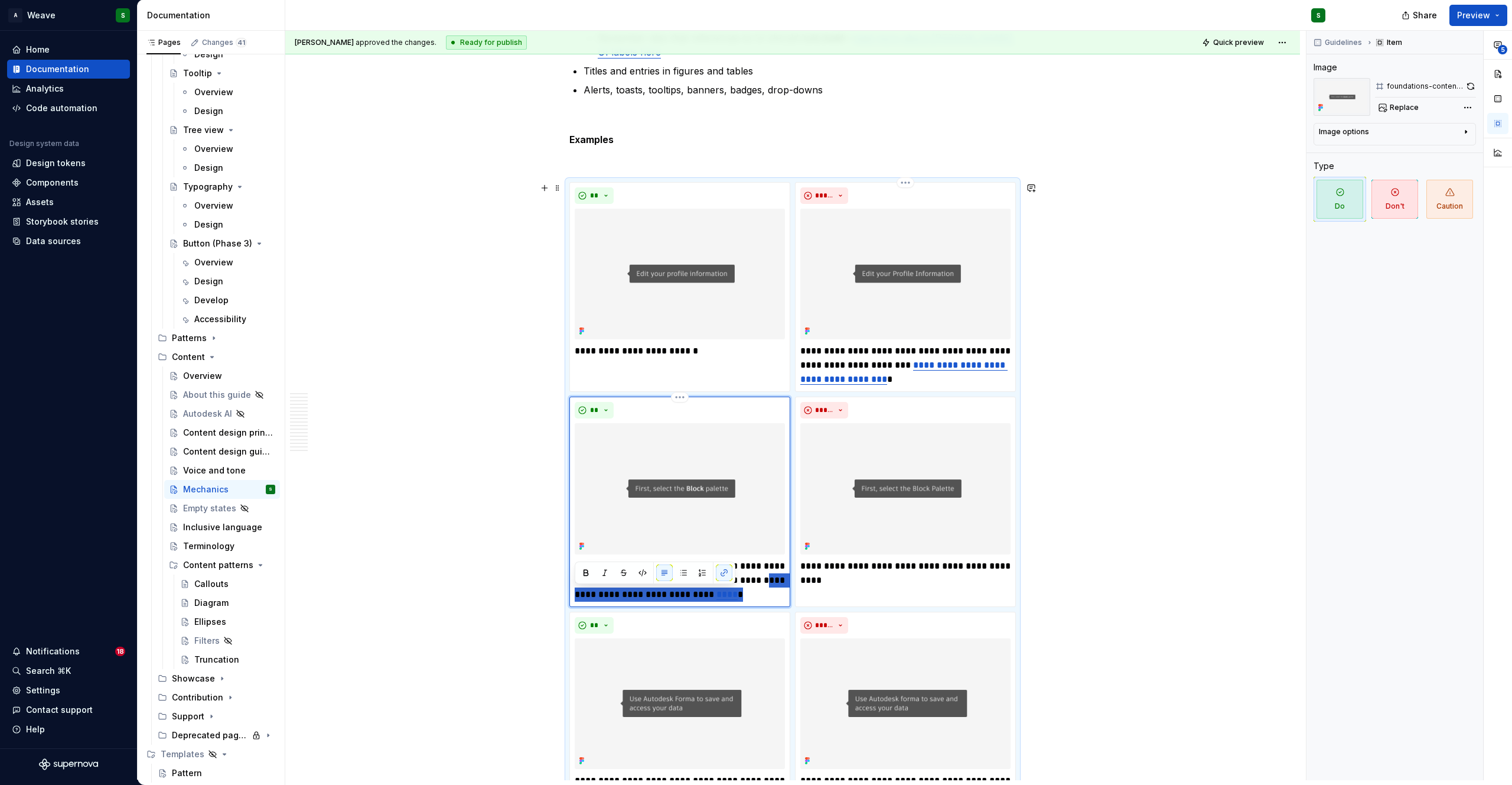
drag, startPoint x: 574, startPoint y: 593, endPoint x: 776, endPoint y: 594, distance: 202.0
click at [776, 594] on p "**********" at bounding box center [680, 580] width 211 height 43
click at [724, 570] on button "button" at bounding box center [724, 573] width 16 height 16
type textarea "*"
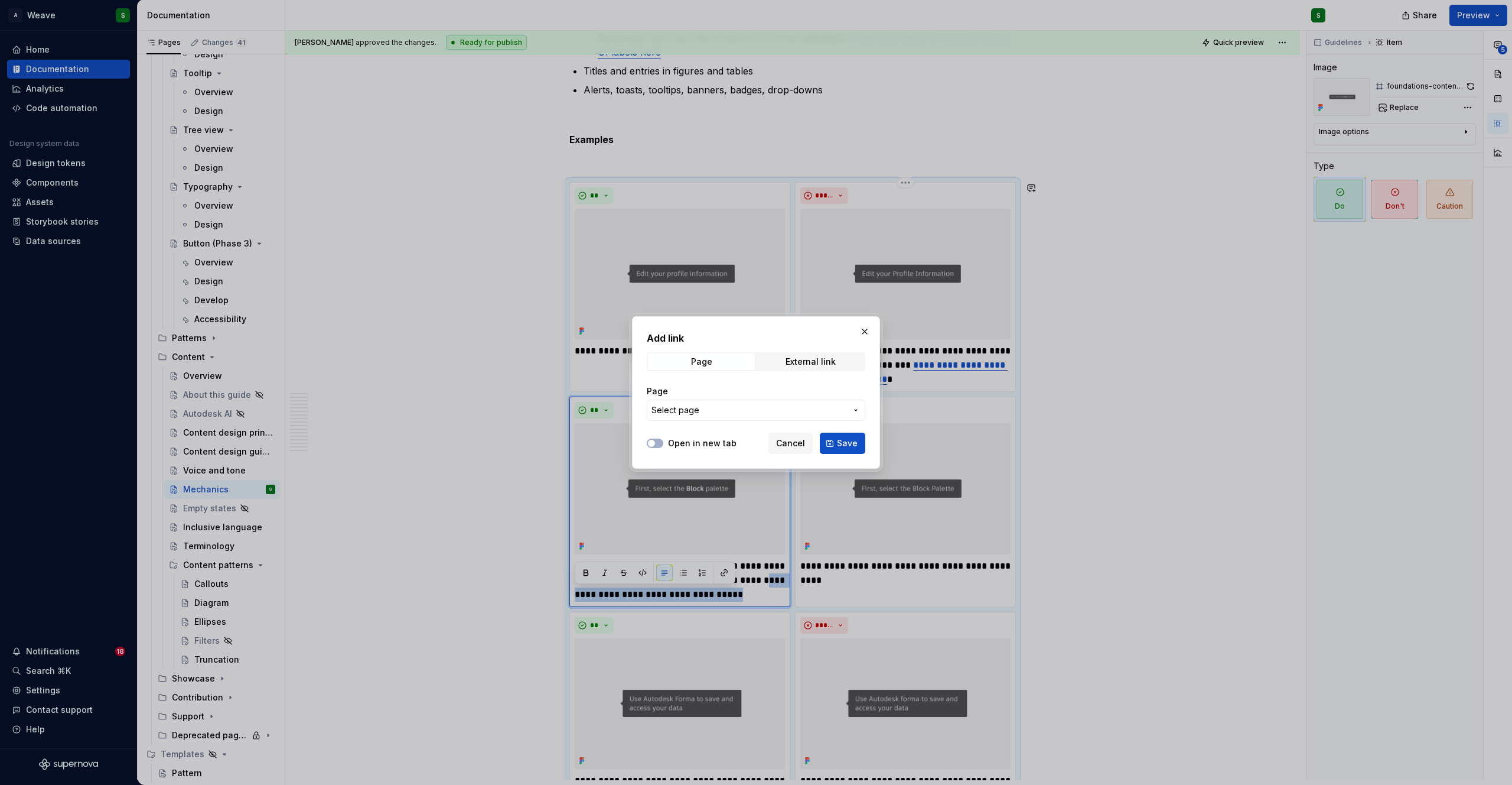
click at [690, 415] on span "Select page" at bounding box center [675, 410] width 48 height 11
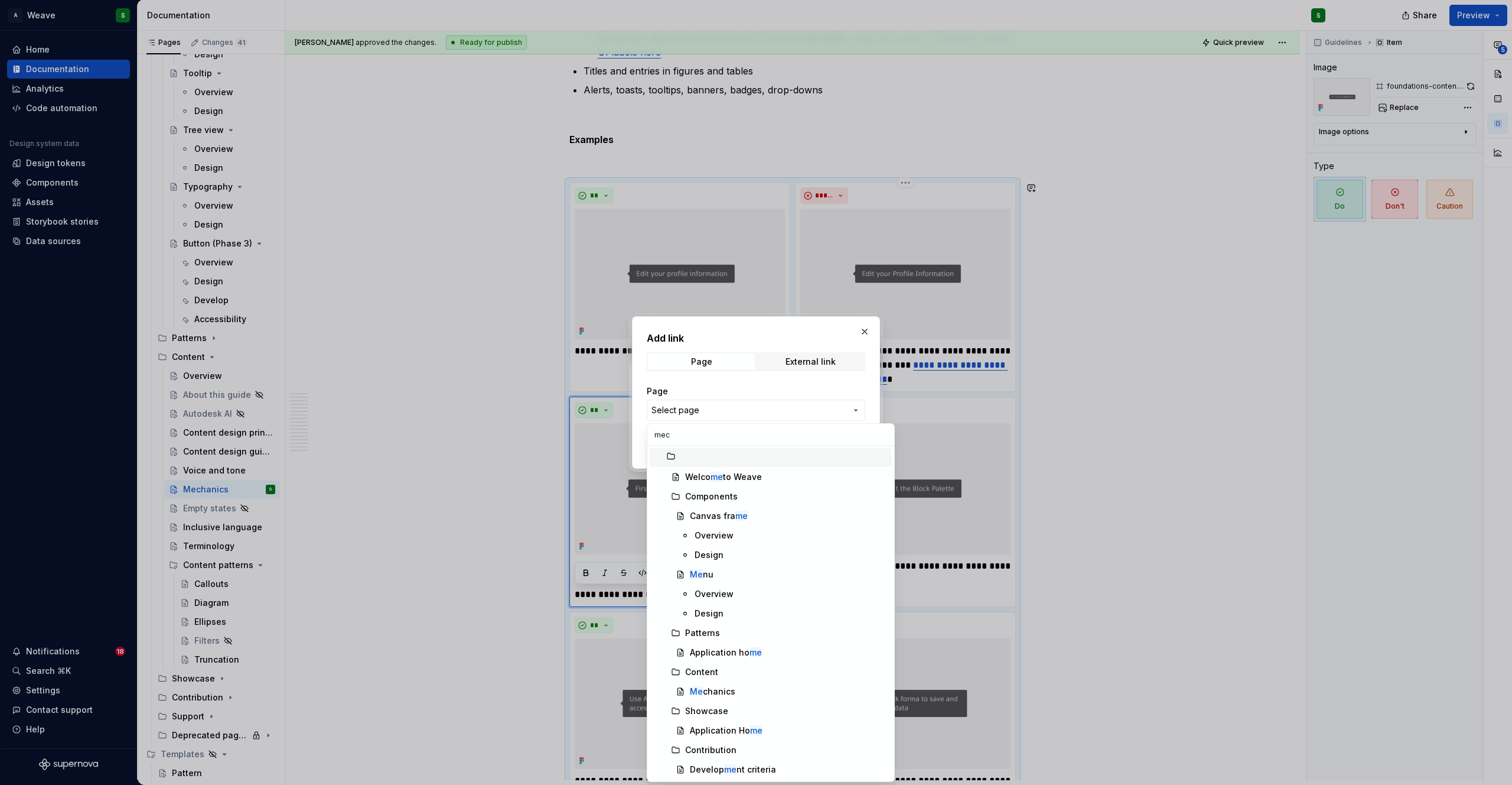
type input "mech"
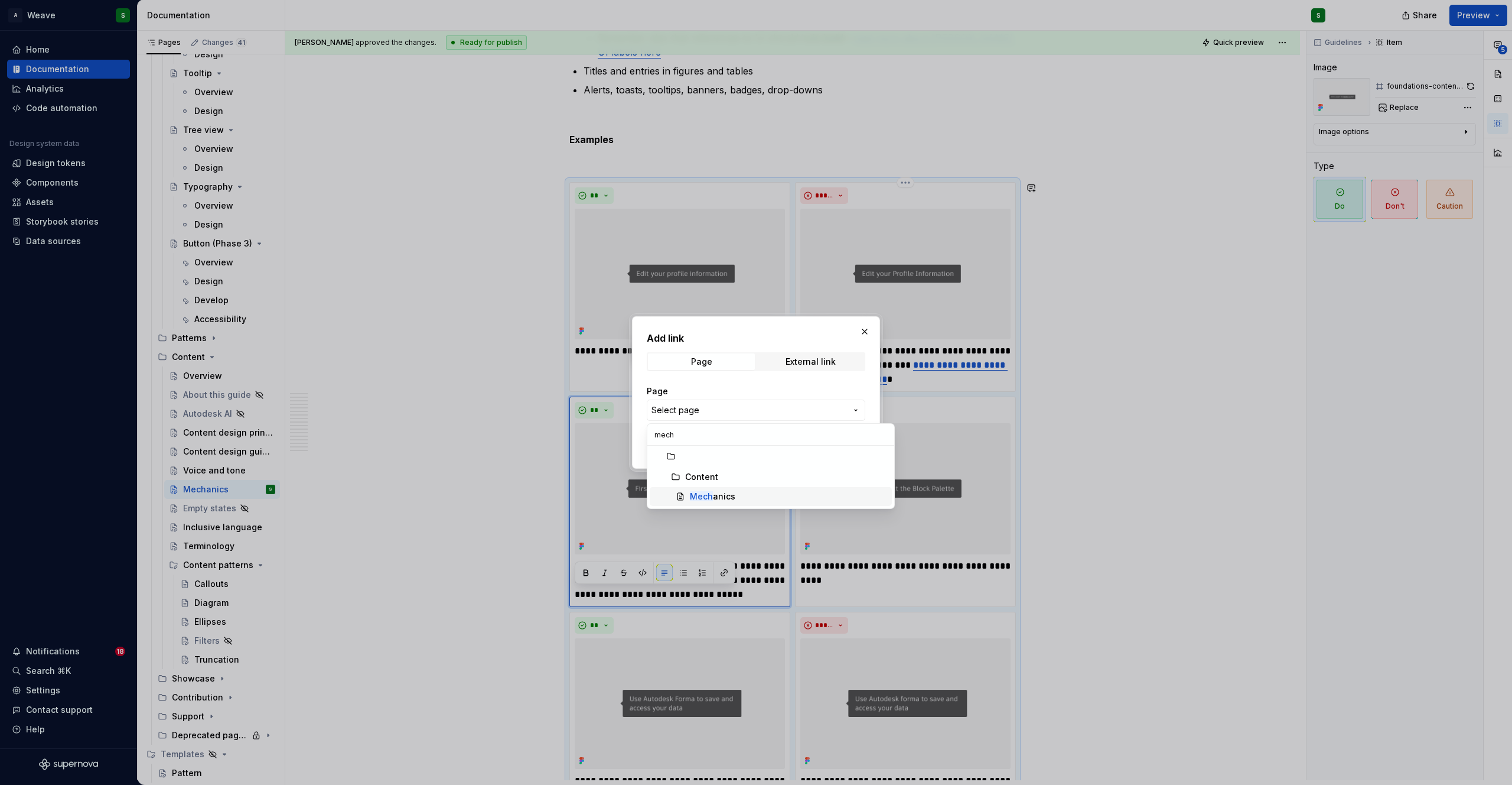
click at [702, 488] on span "Mech anics" at bounding box center [771, 496] width 242 height 19
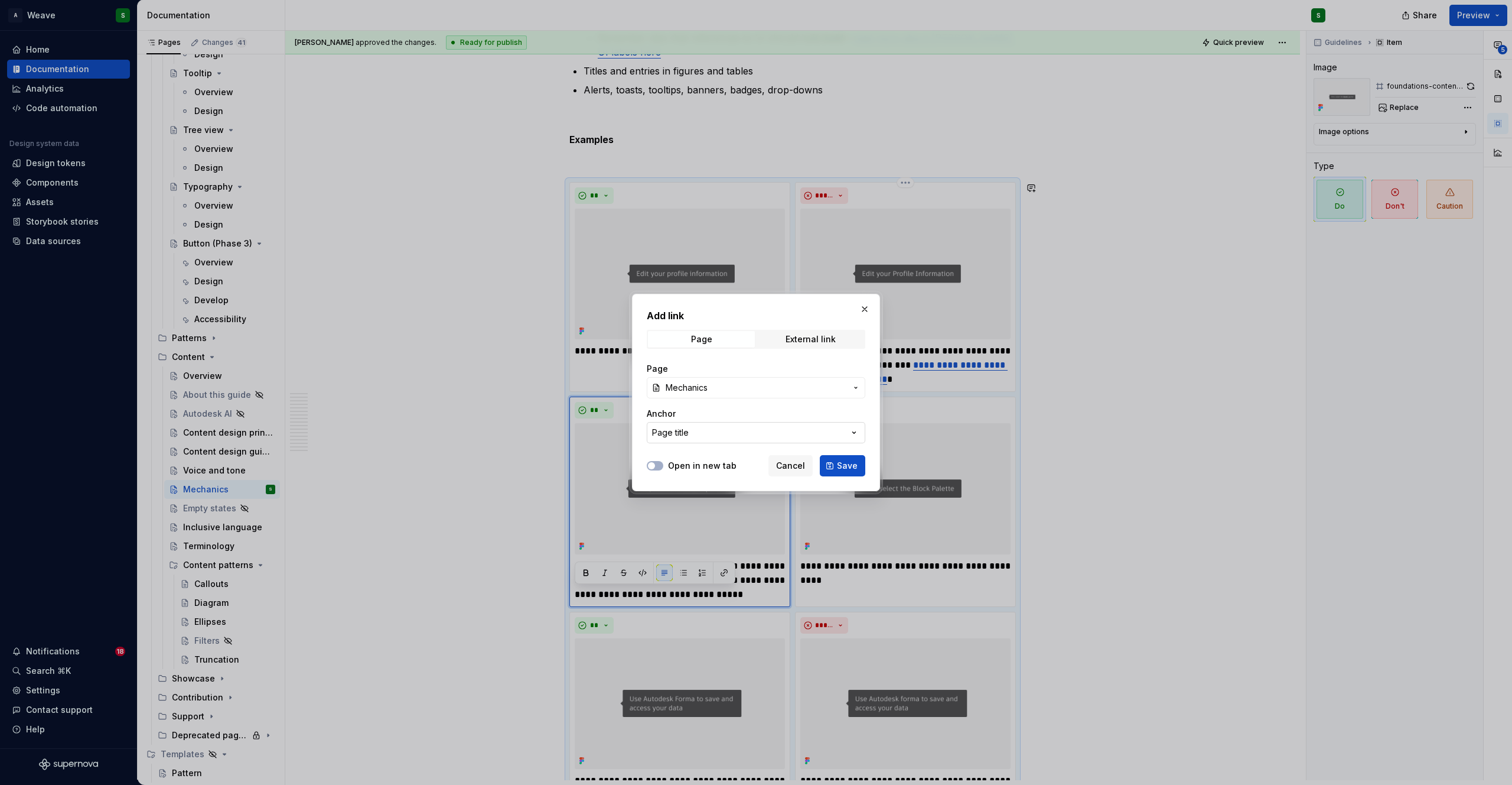
click at [699, 430] on button "Page title" at bounding box center [756, 433] width 219 height 21
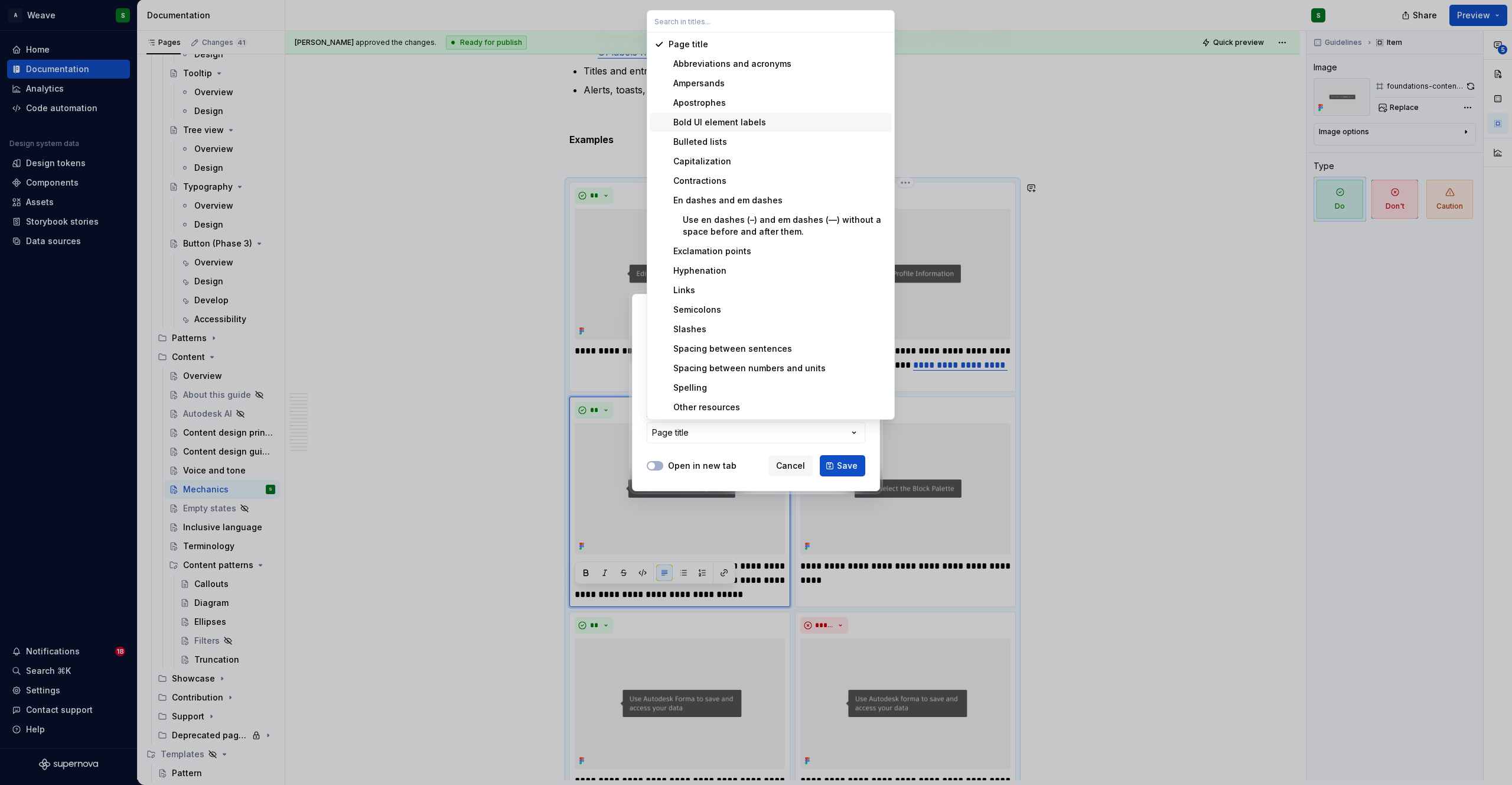
click at [722, 121] on div "Bold UI element labels" at bounding box center [717, 122] width 97 height 11
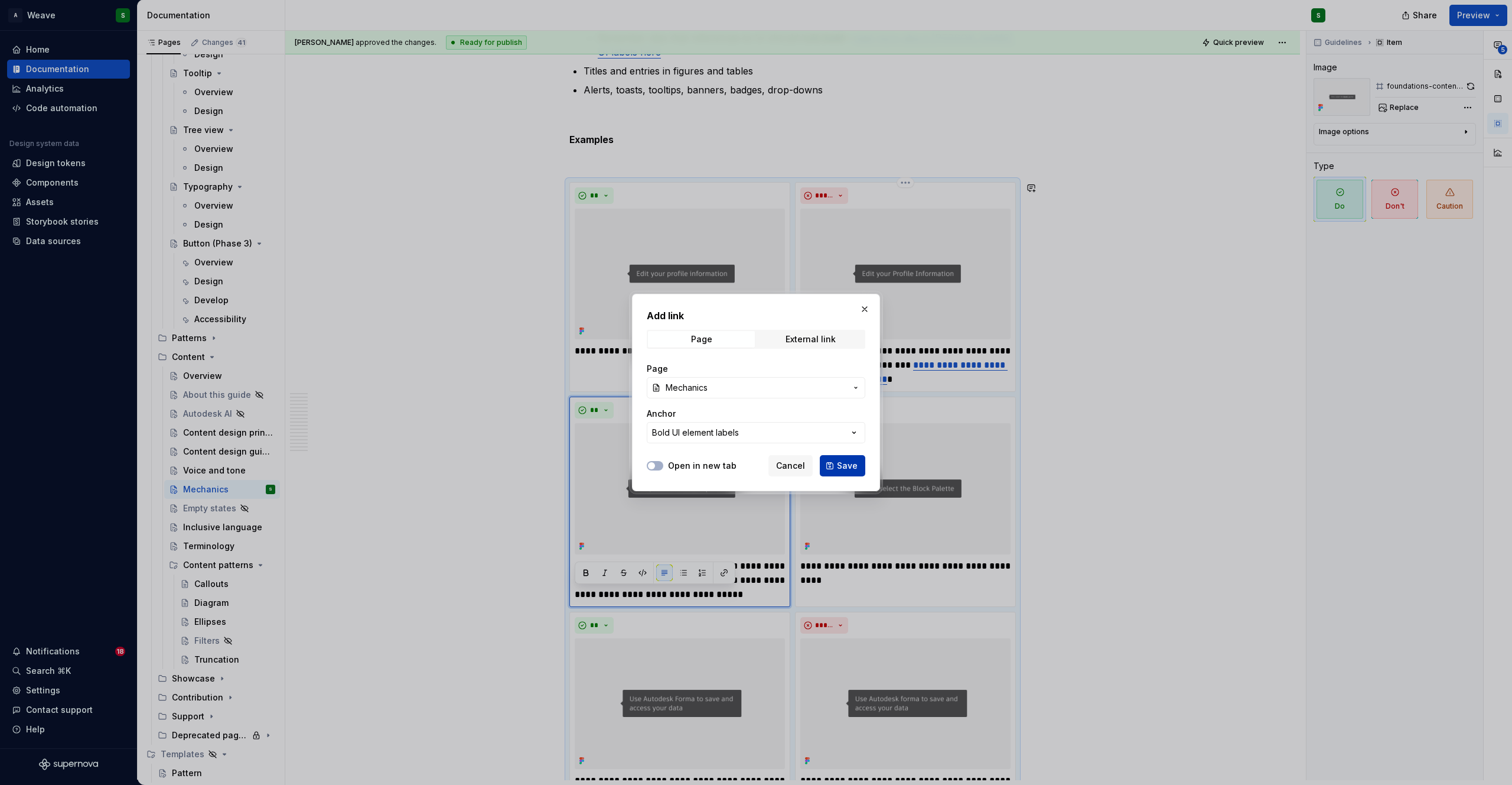
click at [848, 465] on span "Save" at bounding box center [847, 465] width 20 height 11
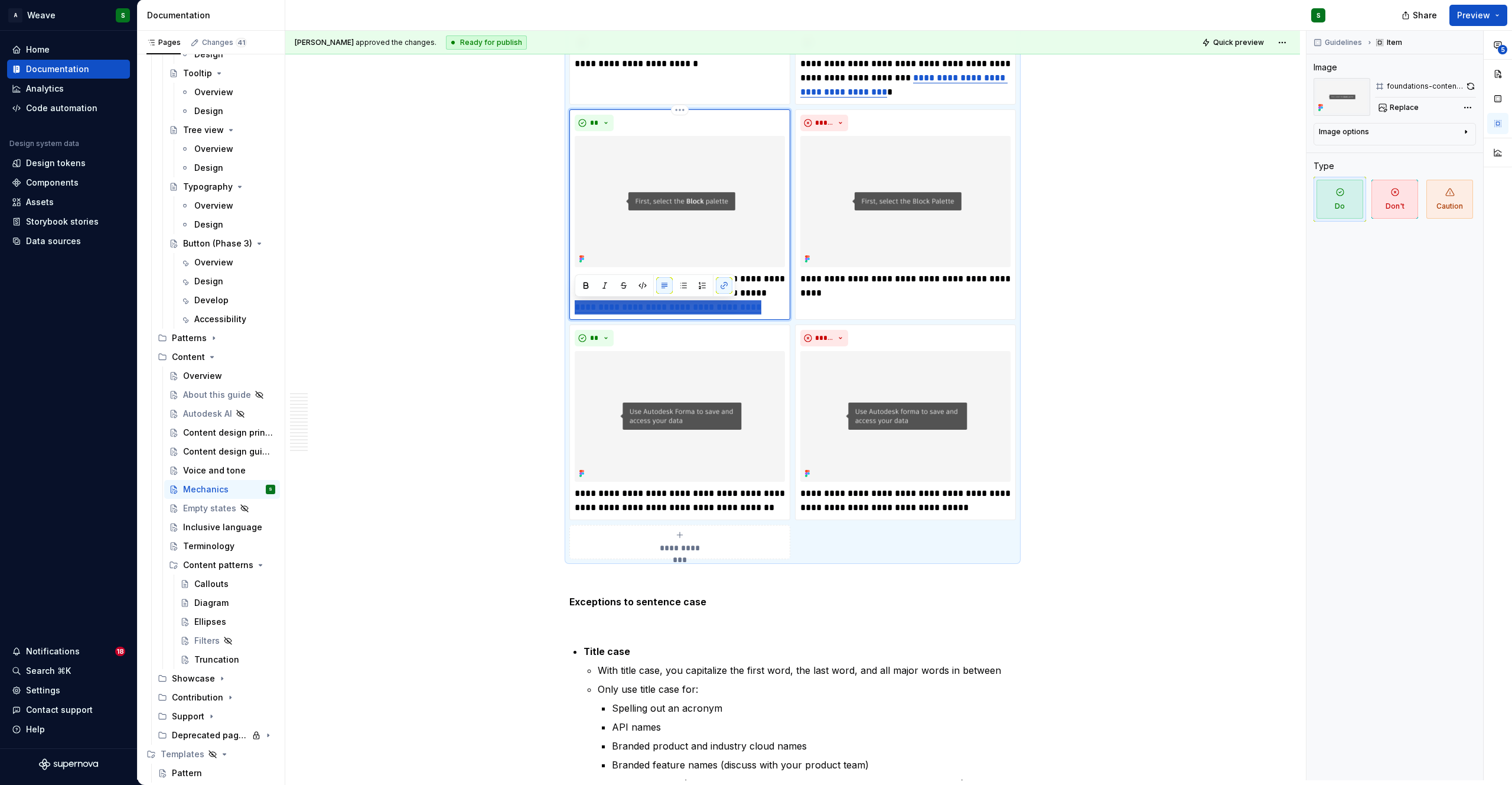
scroll to position [3439, 0]
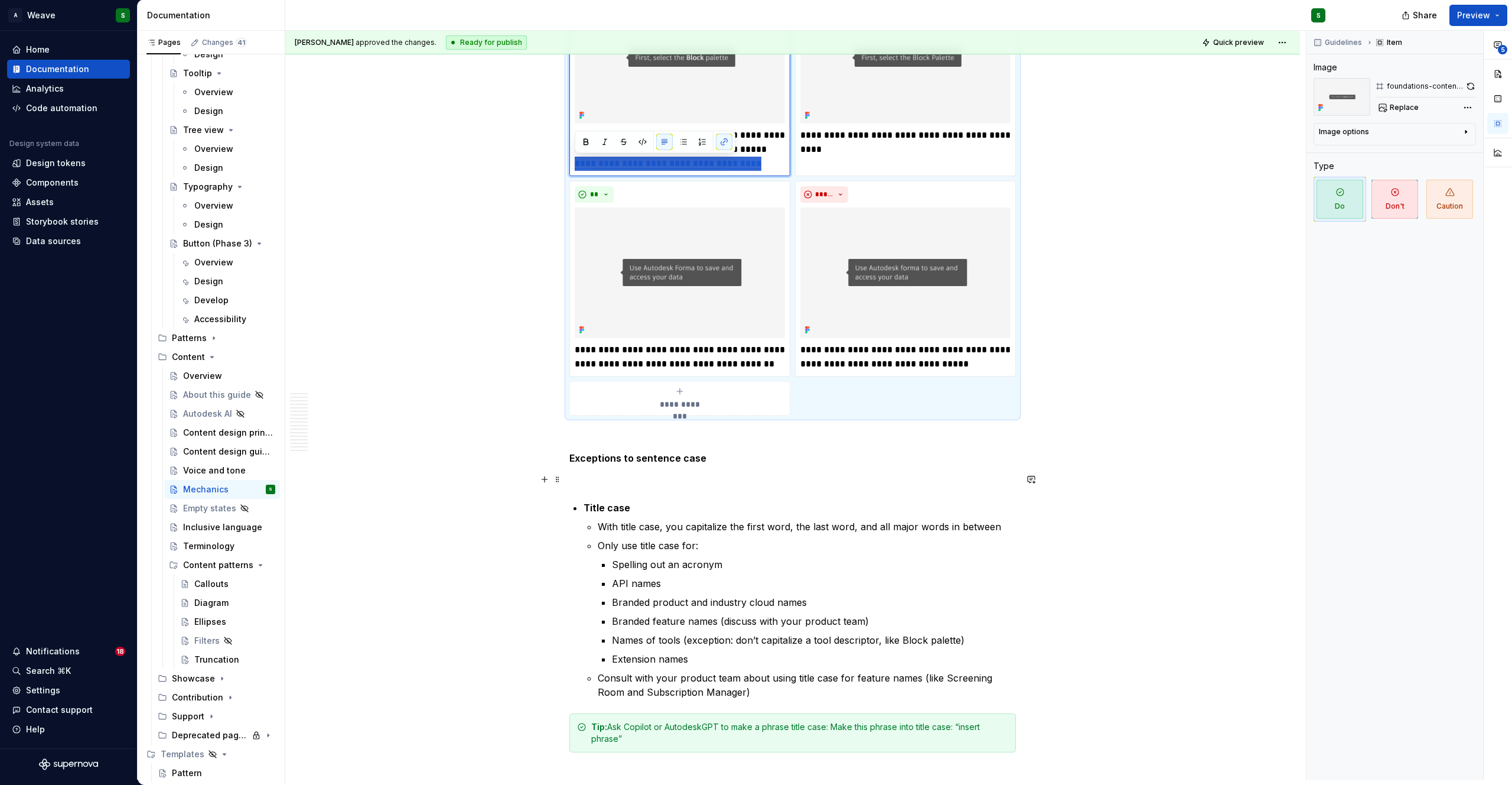
click at [789, 486] on p at bounding box center [792, 479] width 446 height 14
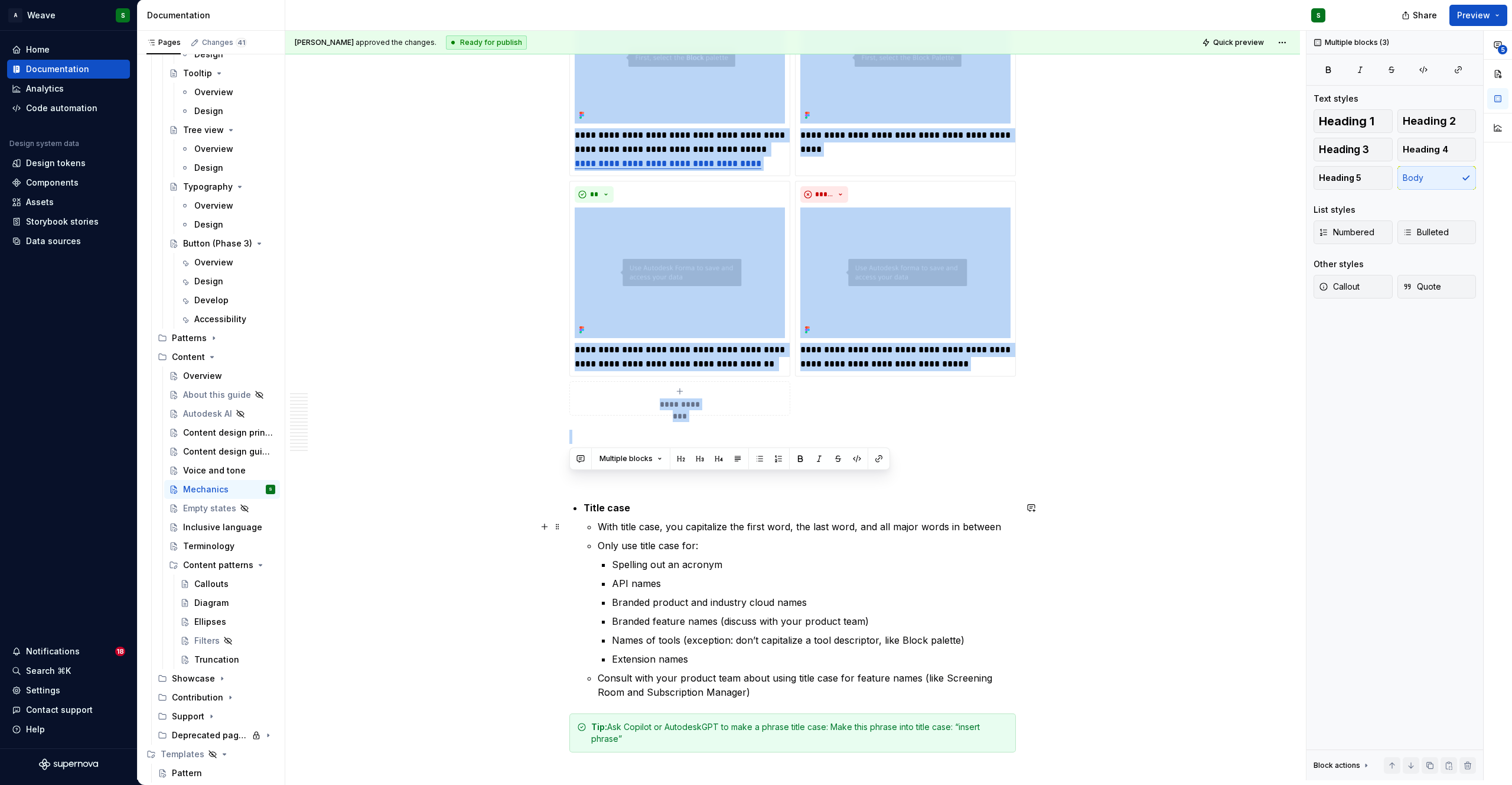
click at [921, 530] on p "With title case, you capitalize the first word, the last word, and all major wo…" at bounding box center [807, 526] width 419 height 14
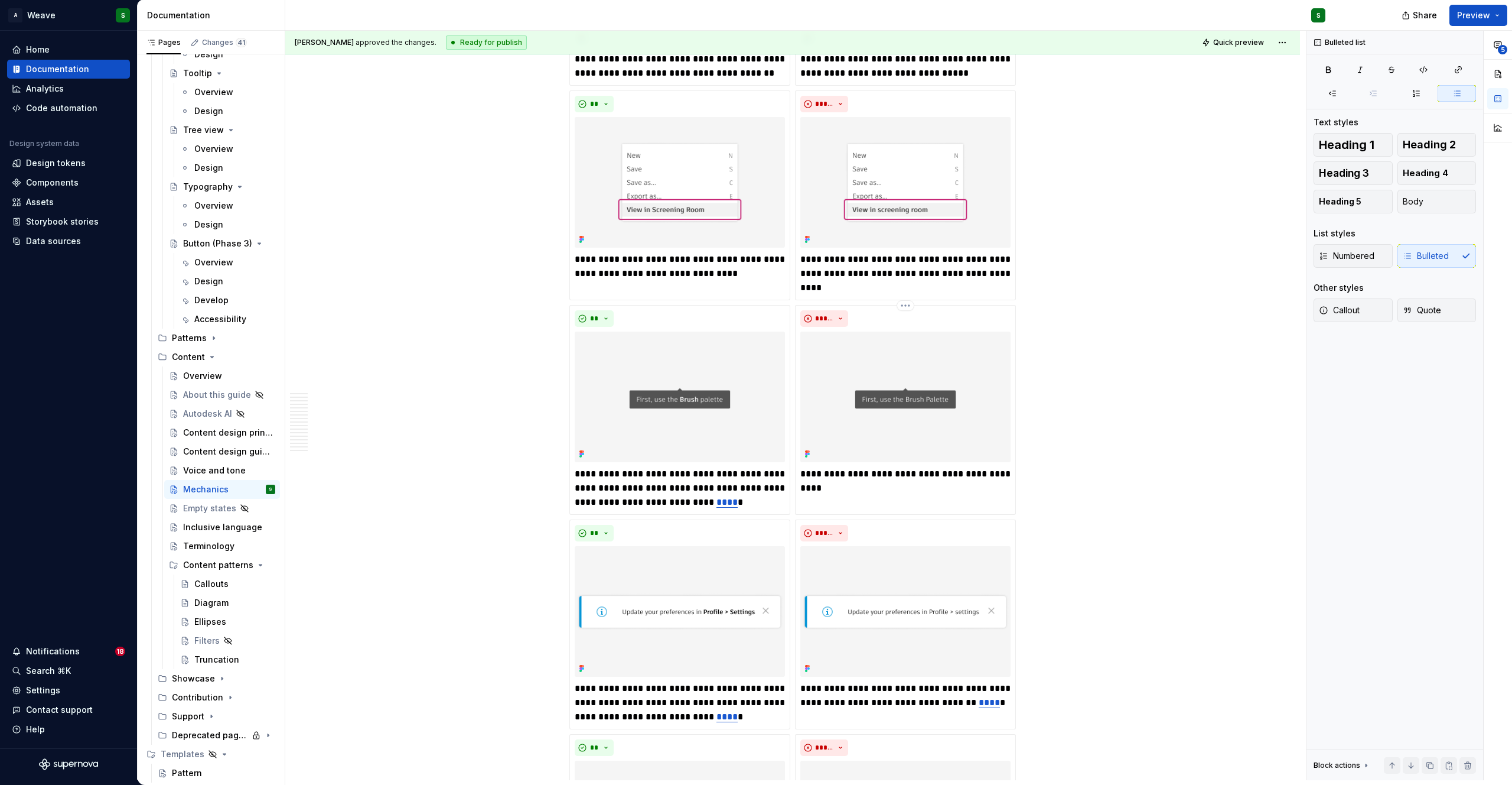
scroll to position [4594, 0]
click at [604, 504] on p "**********" at bounding box center [680, 488] width 211 height 43
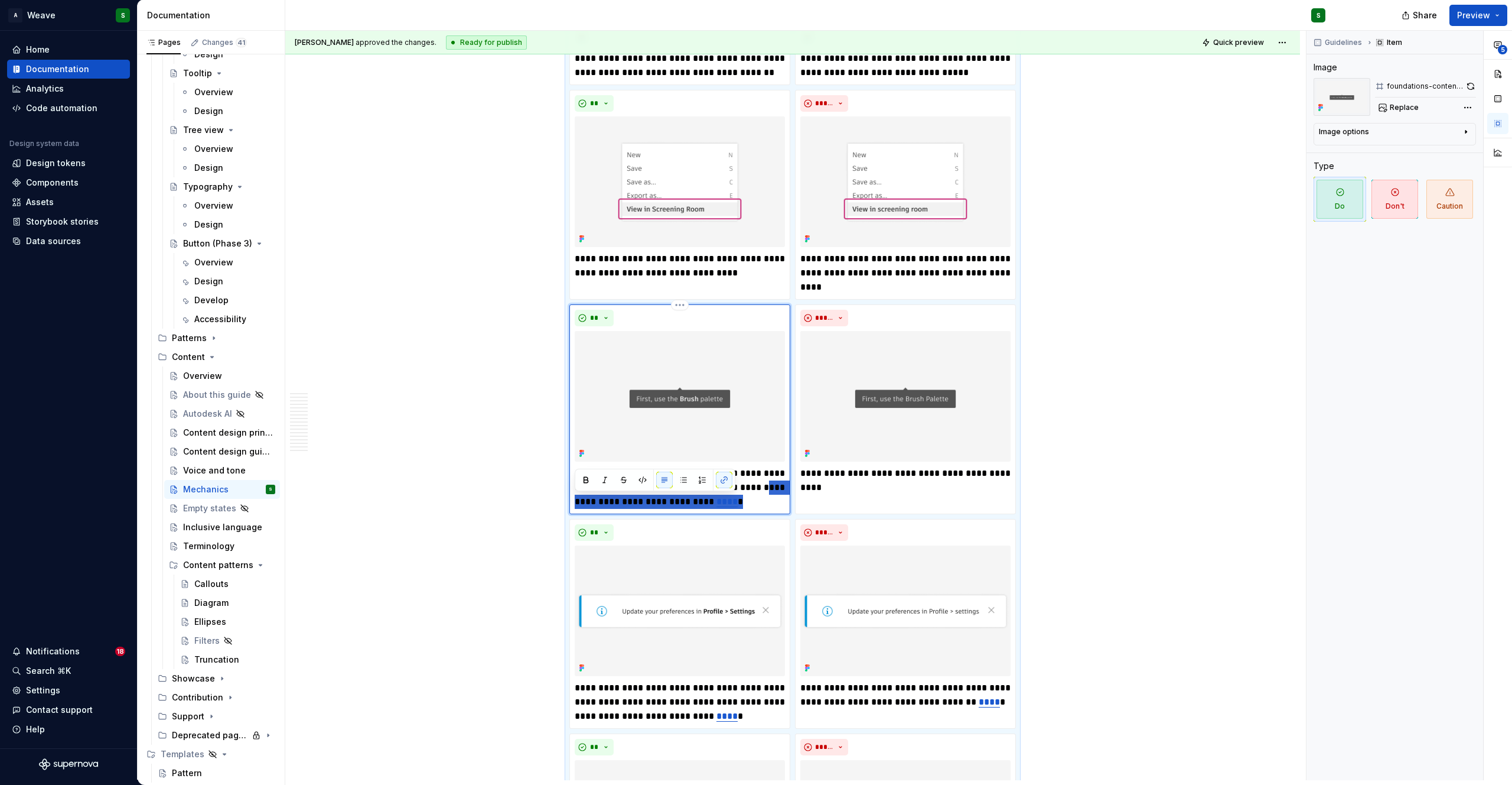
drag, startPoint x: 576, startPoint y: 502, endPoint x: 753, endPoint y: 503, distance: 177.0
click at [753, 502] on p "**********" at bounding box center [680, 488] width 211 height 43
click at [690, 503] on p "**********" at bounding box center [680, 488] width 211 height 43
drag, startPoint x: 575, startPoint y: 501, endPoint x: 749, endPoint y: 502, distance: 174.0
click at [749, 502] on p "**********" at bounding box center [680, 488] width 211 height 43
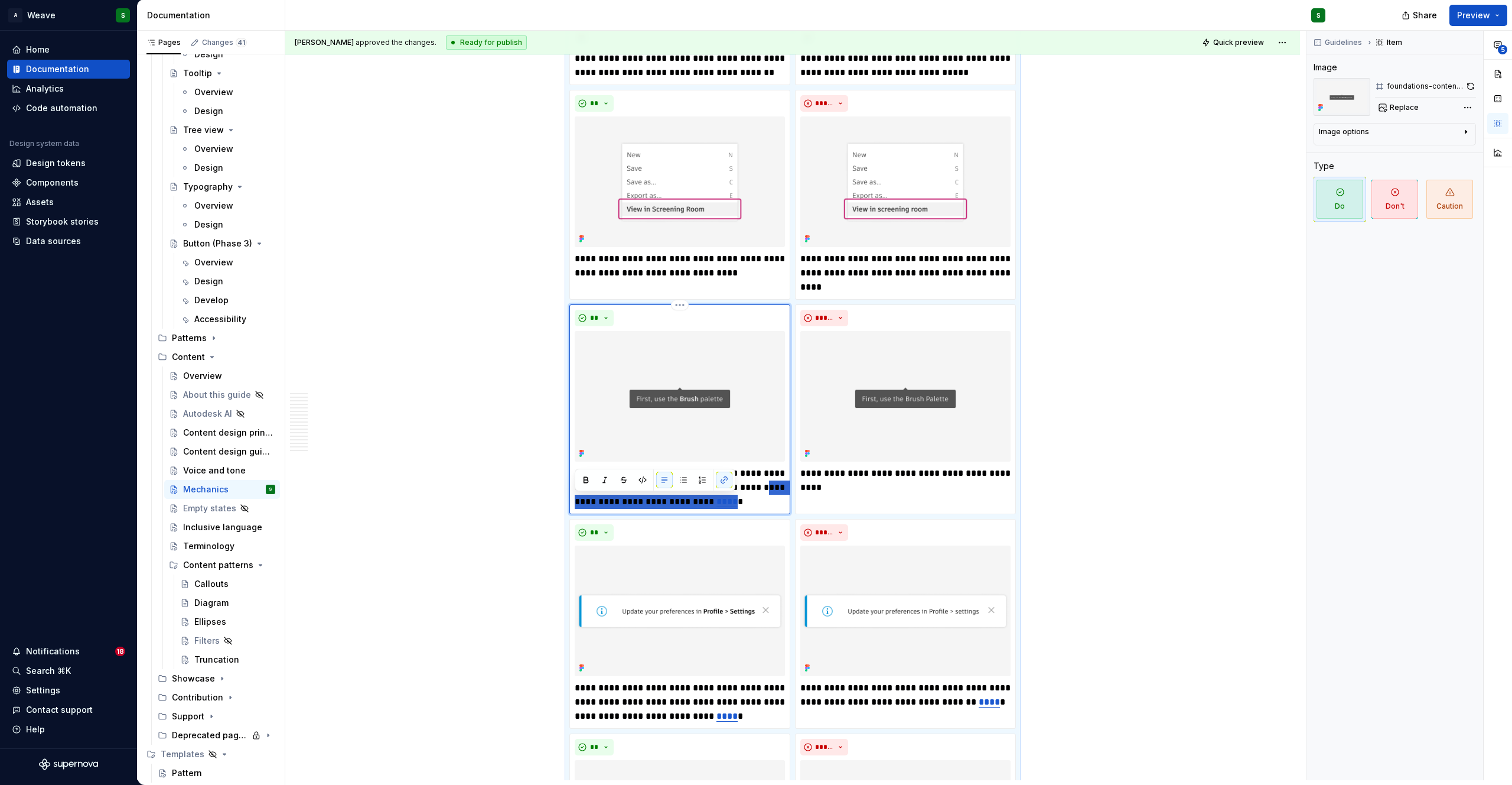
click at [757, 503] on p "**********" at bounding box center [680, 488] width 211 height 43
type textarea "*"
drag, startPoint x: 763, startPoint y: 501, endPoint x: 567, endPoint y: 501, distance: 196.0
click at [569, 501] on div "**********" at bounding box center [792, 729] width 446 height 1680
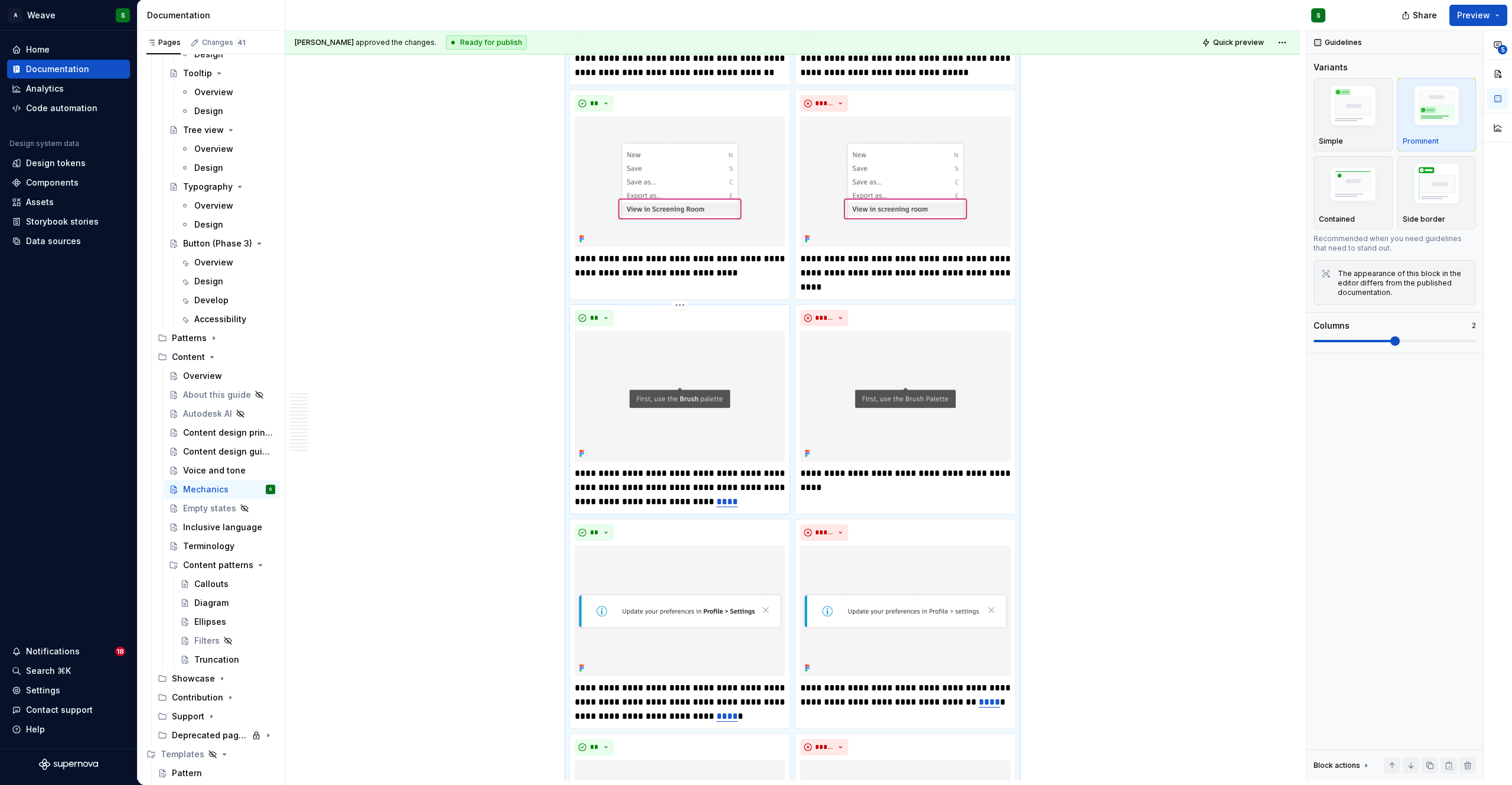
click at [626, 501] on p "**********" at bounding box center [680, 488] width 211 height 43
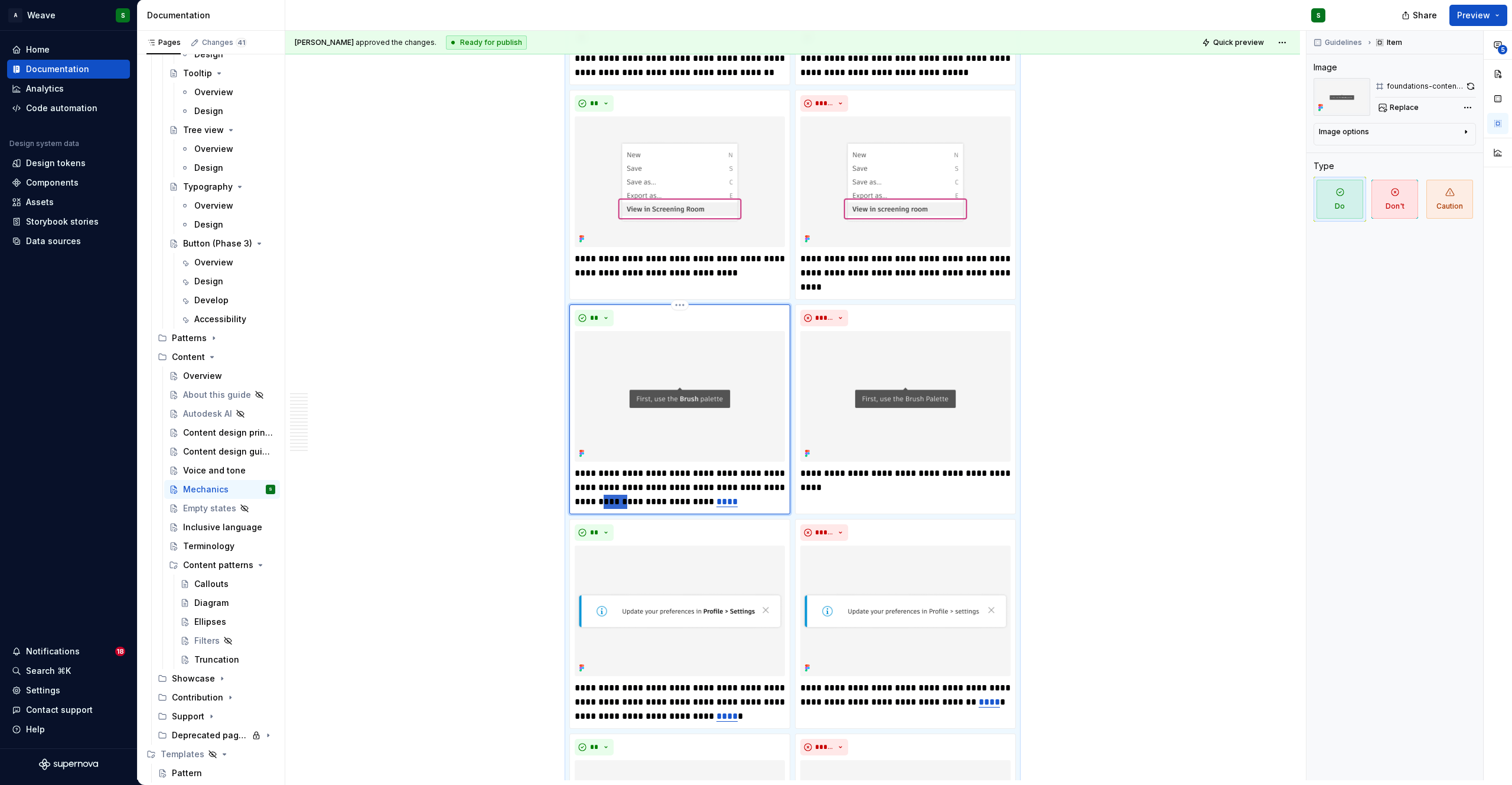
click at [626, 501] on p "**********" at bounding box center [680, 488] width 211 height 43
drag, startPoint x: 591, startPoint y: 502, endPoint x: 754, endPoint y: 502, distance: 163.0
click at [754, 502] on p "**********" at bounding box center [680, 488] width 211 height 43
click at [722, 482] on button "button" at bounding box center [724, 479] width 16 height 16
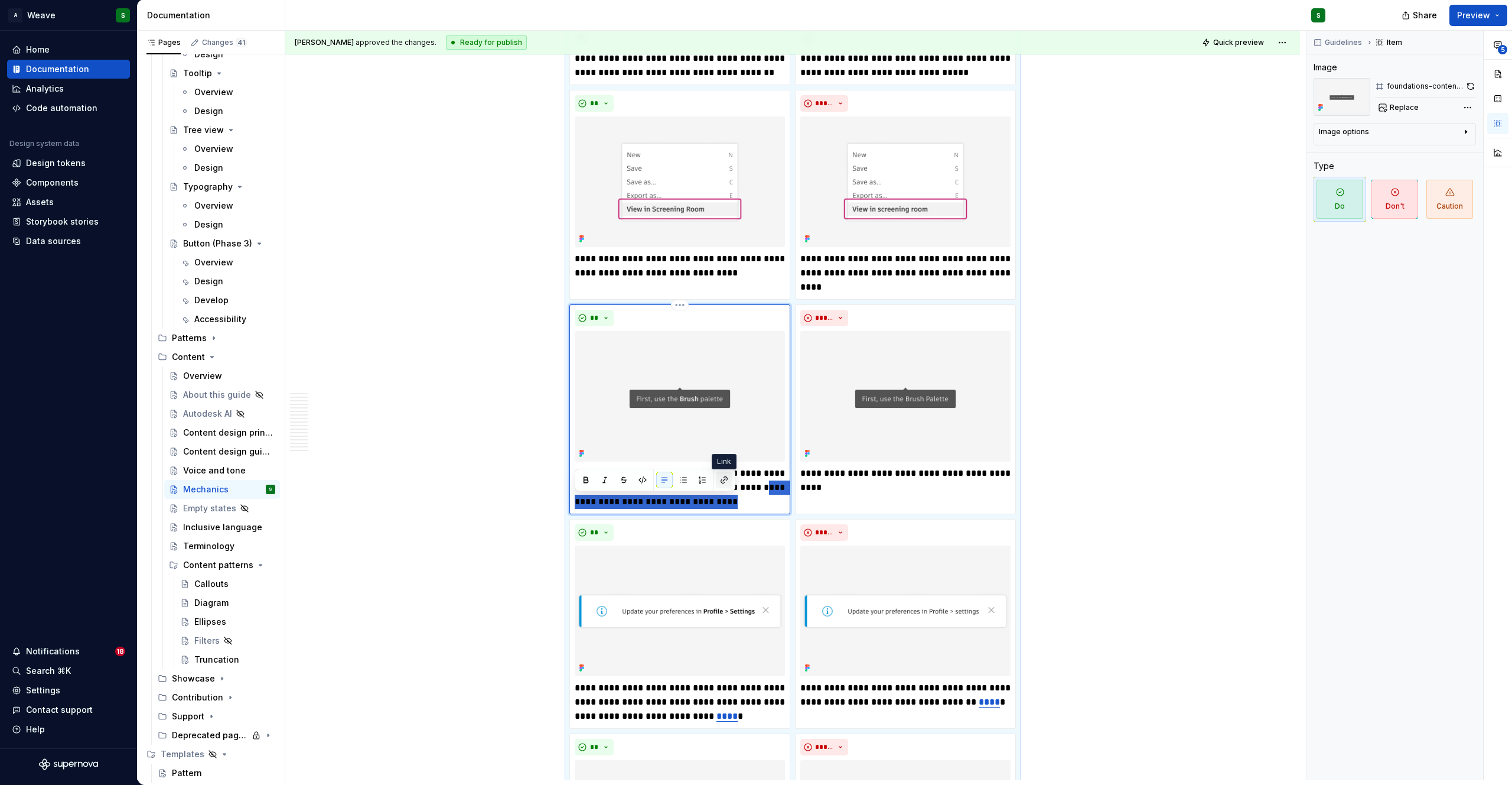
click at [721, 478] on button "button" at bounding box center [724, 479] width 16 height 16
type textarea "*"
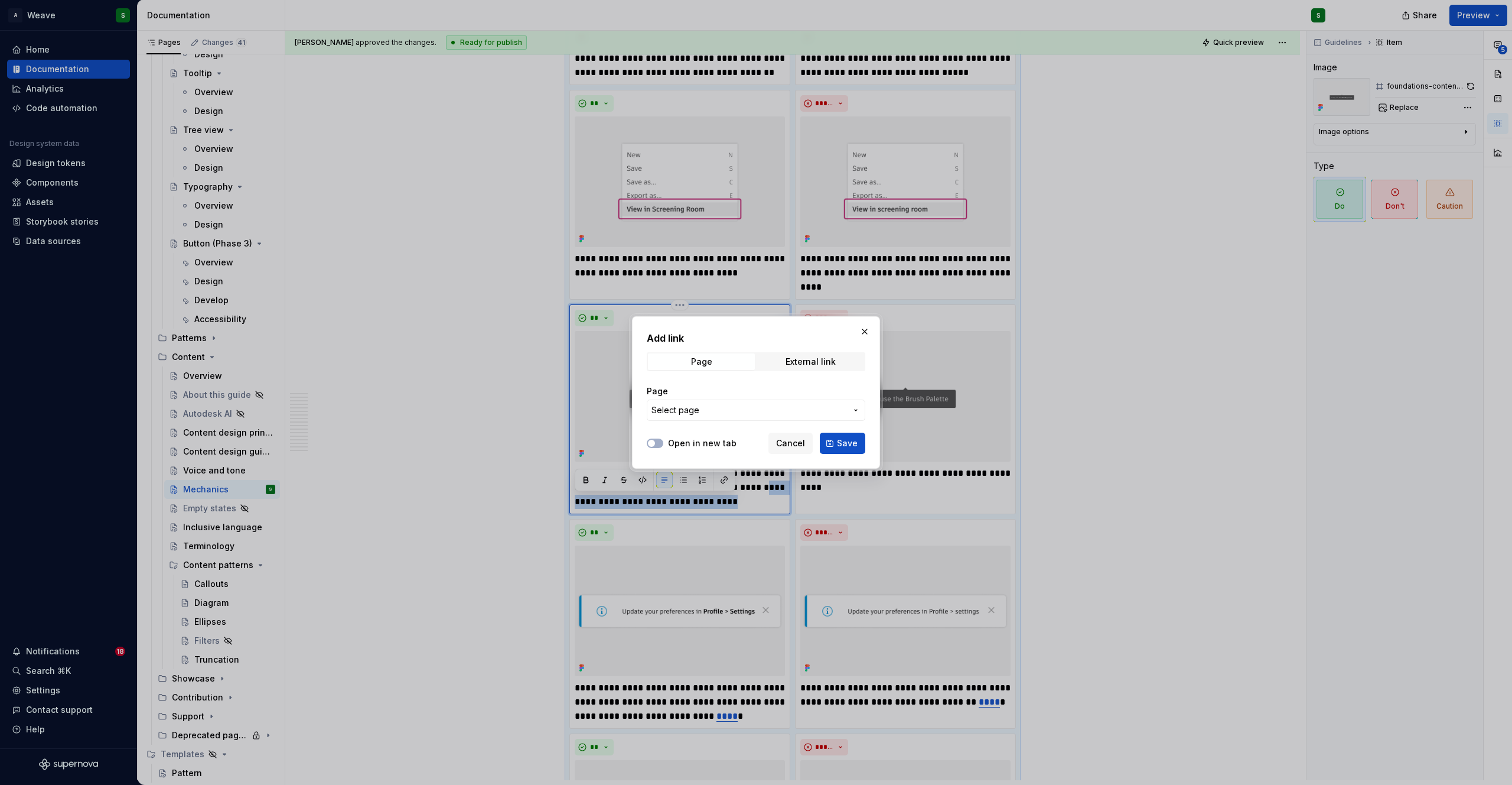
click at [694, 405] on span "Select page" at bounding box center [675, 410] width 48 height 11
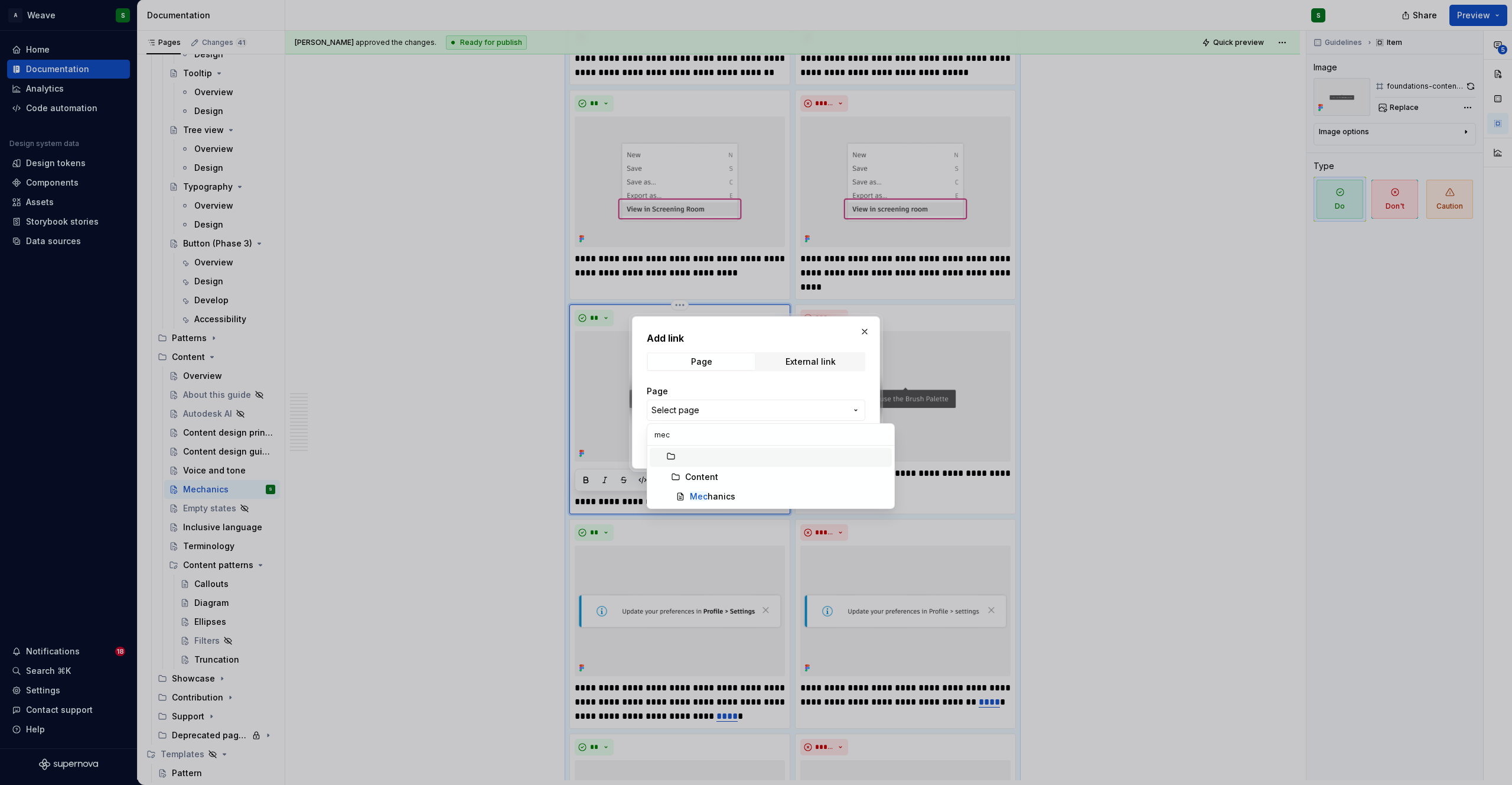
type input "mech"
click at [701, 496] on mark "Mech" at bounding box center [701, 496] width 23 height 10
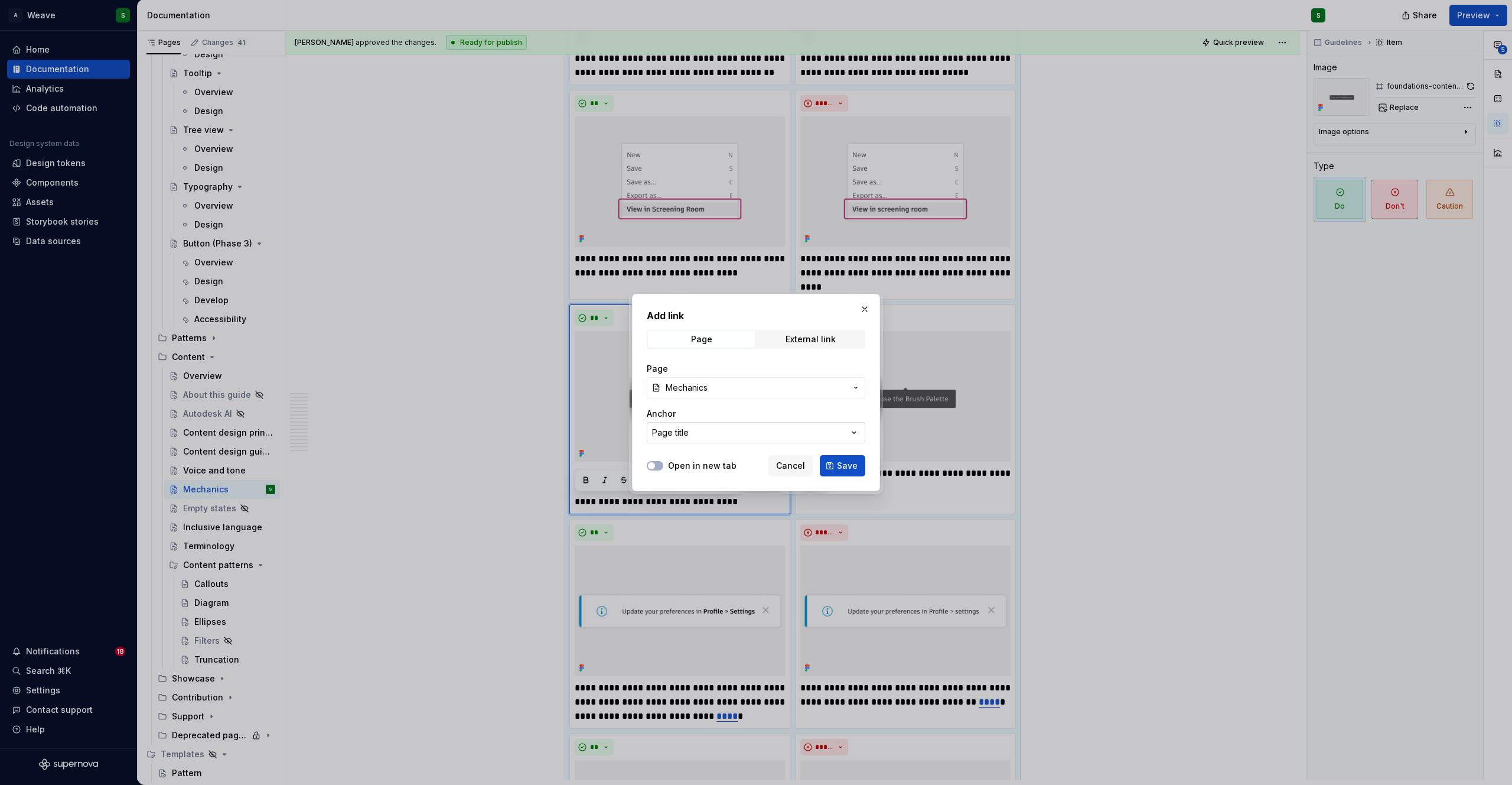
click at [710, 438] on button "Page title" at bounding box center [756, 433] width 219 height 21
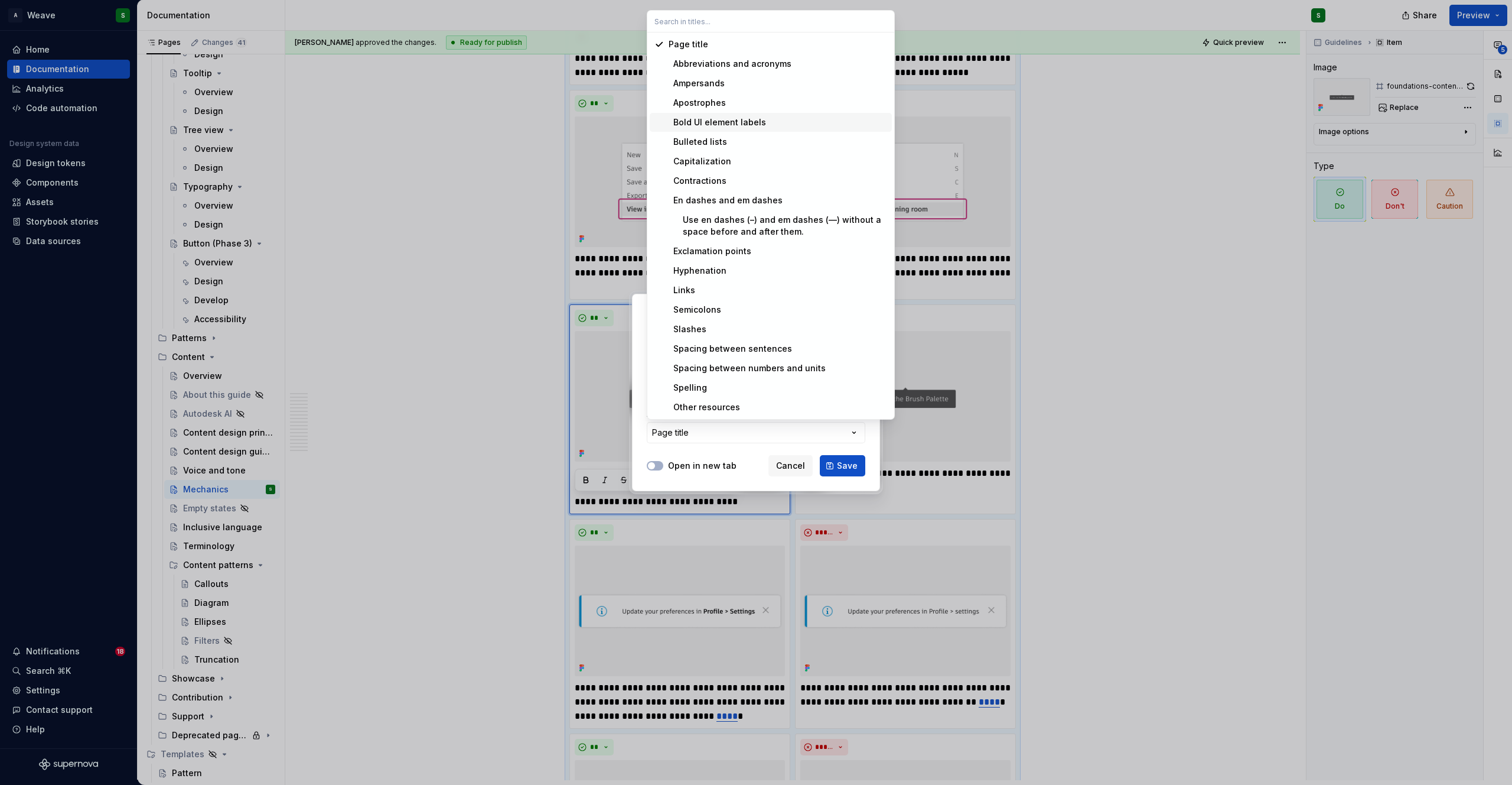
click at [741, 118] on div "Bold UI element labels" at bounding box center [717, 122] width 97 height 11
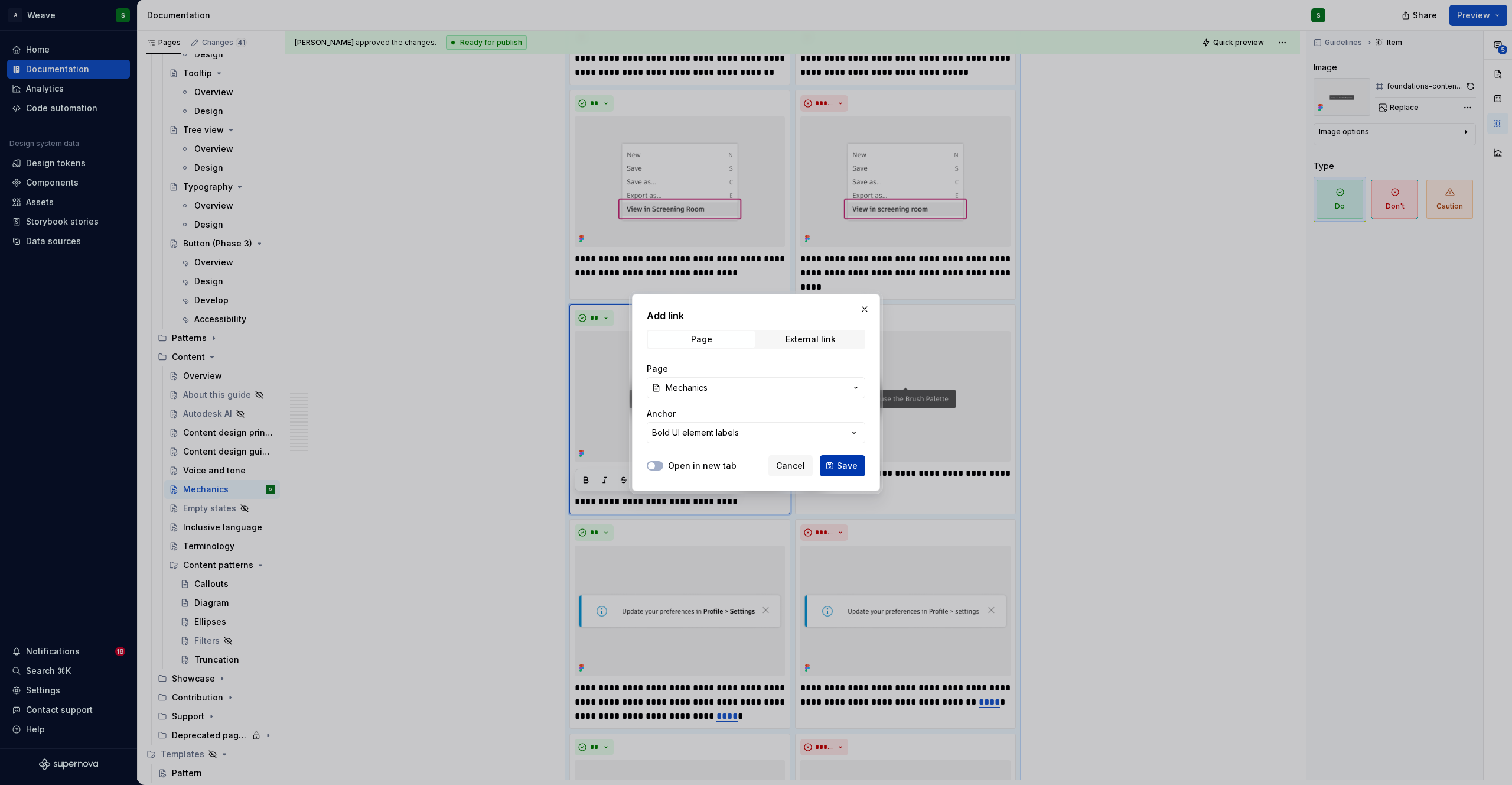
click at [845, 467] on span "Save" at bounding box center [847, 465] width 20 height 11
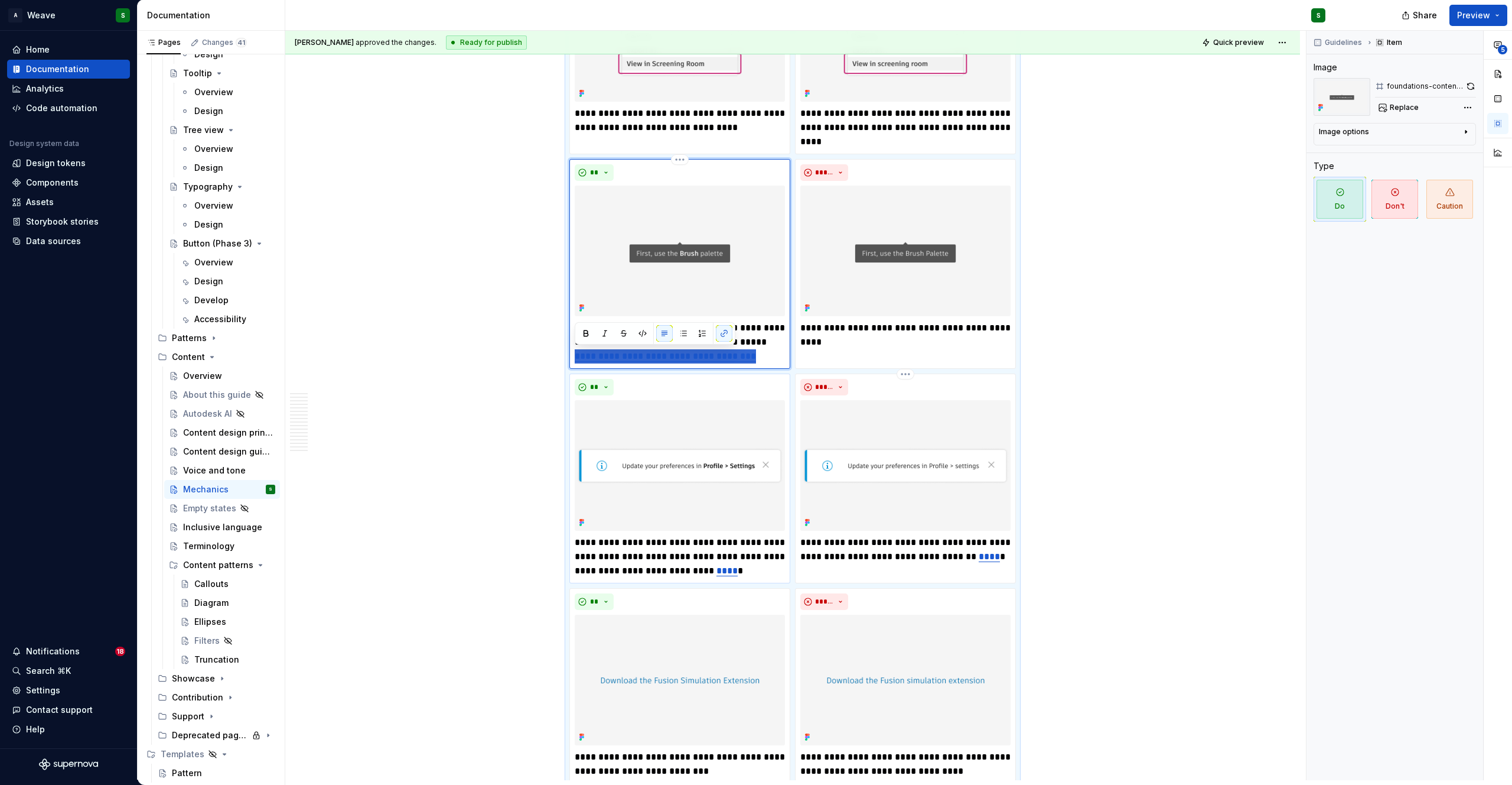
scroll to position [4741, 0]
click at [675, 565] on p "**********" at bounding box center [680, 556] width 211 height 43
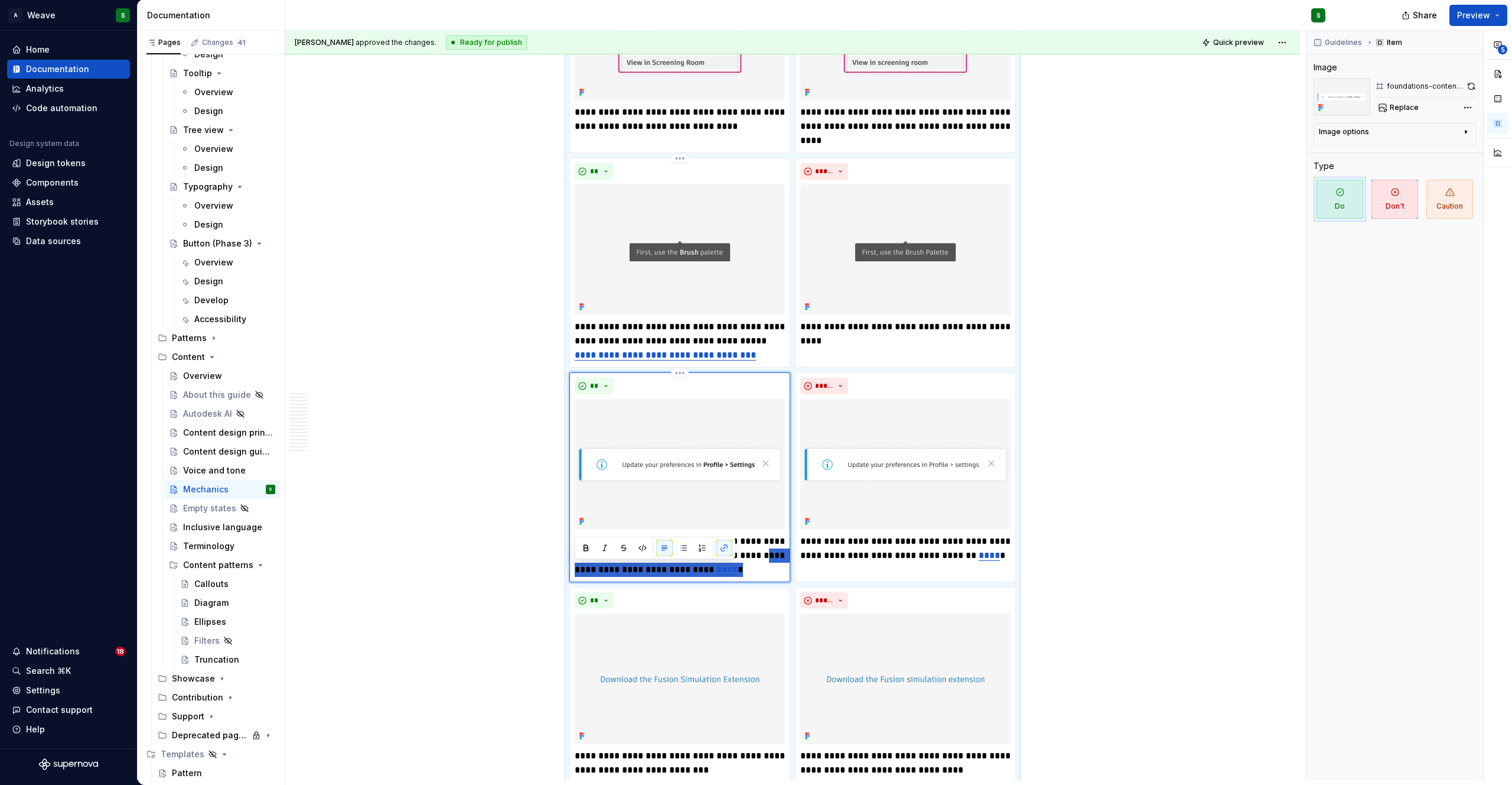
drag, startPoint x: 573, startPoint y: 571, endPoint x: 763, endPoint y: 573, distance: 190.0
click at [763, 573] on p "**********" at bounding box center [680, 556] width 211 height 43
click at [725, 552] on button "button" at bounding box center [724, 547] width 16 height 16
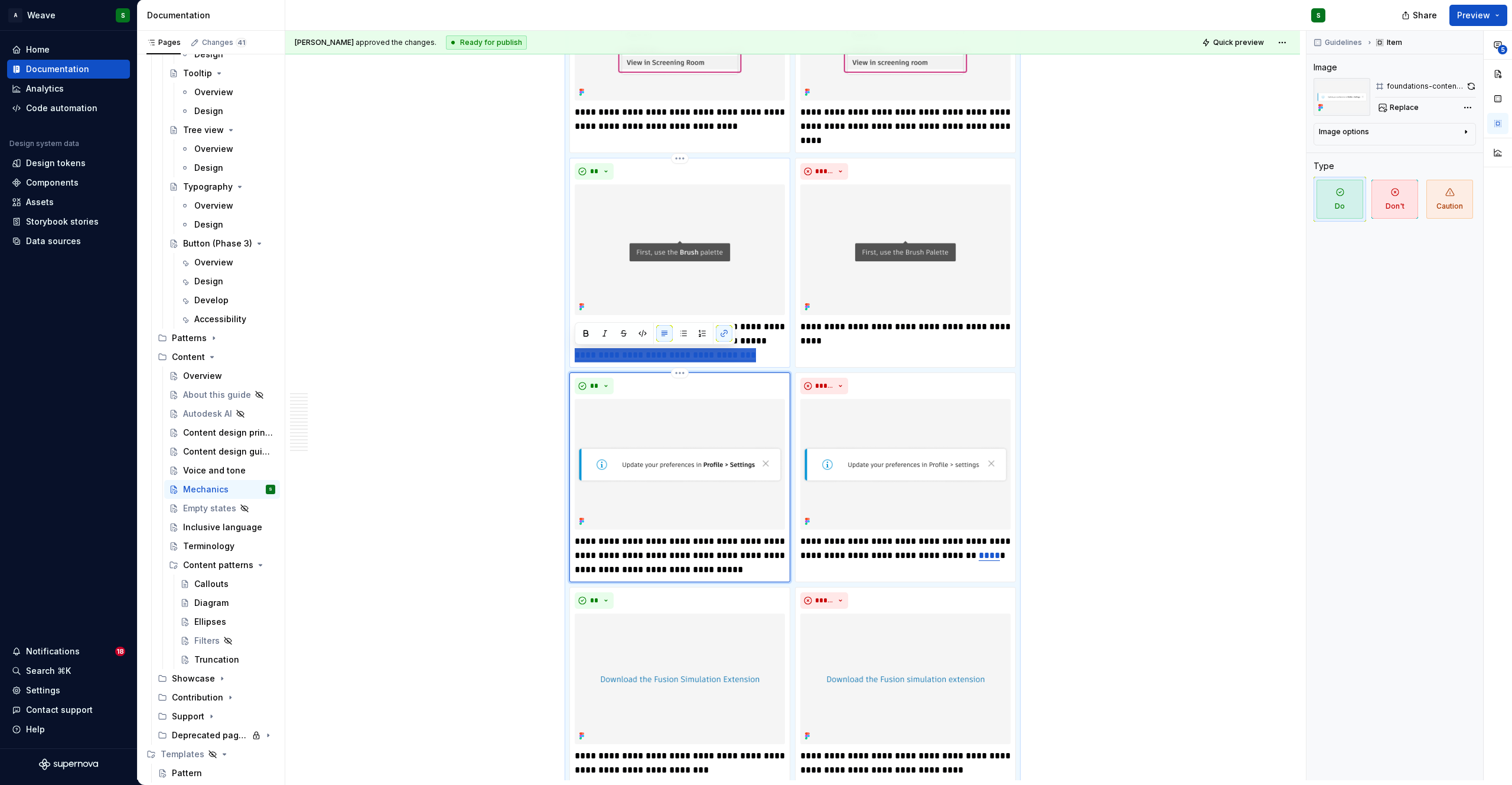
drag, startPoint x: 708, startPoint y: 359, endPoint x: 574, endPoint y: 356, distance: 134.0
click at [575, 356] on p "**********" at bounding box center [680, 341] width 211 height 43
click at [756, 572] on p "**********" at bounding box center [680, 556] width 211 height 43
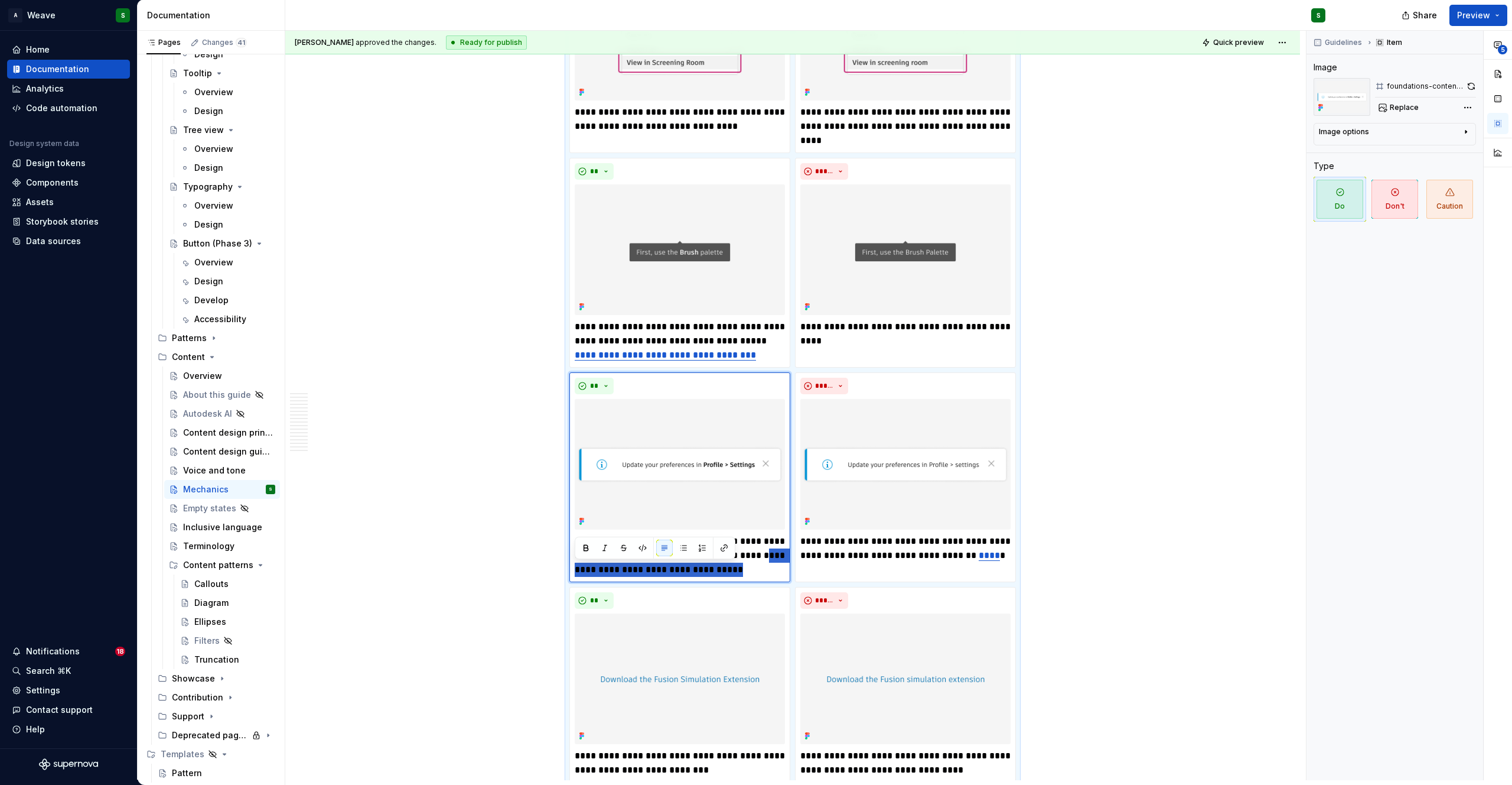
drag, startPoint x: 755, startPoint y: 570, endPoint x: 548, endPoint y: 575, distance: 207.1
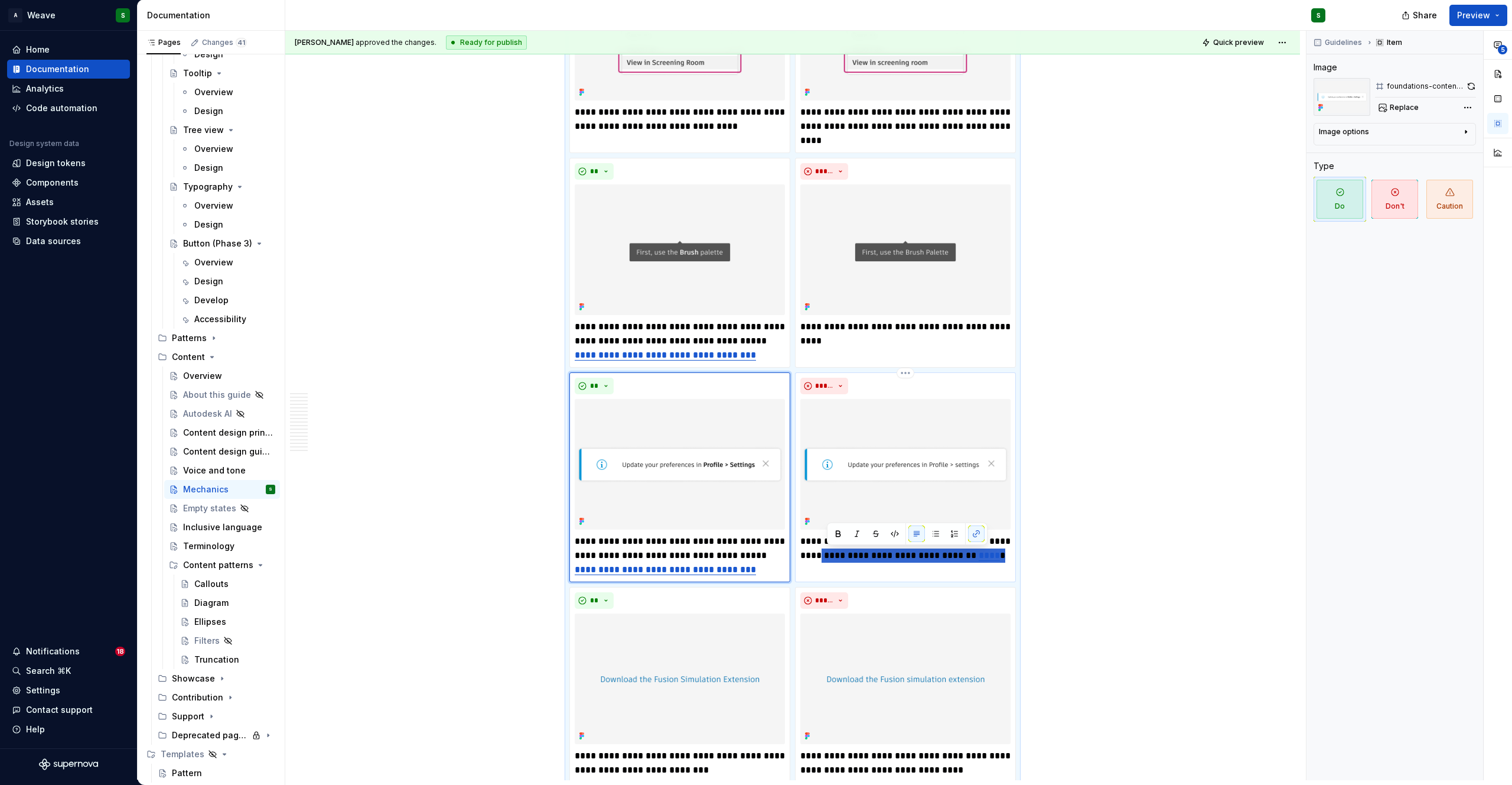
drag, startPoint x: 903, startPoint y: 556, endPoint x: 1007, endPoint y: 560, distance: 104.1
click at [1007, 560] on p "**********" at bounding box center [905, 548] width 211 height 29
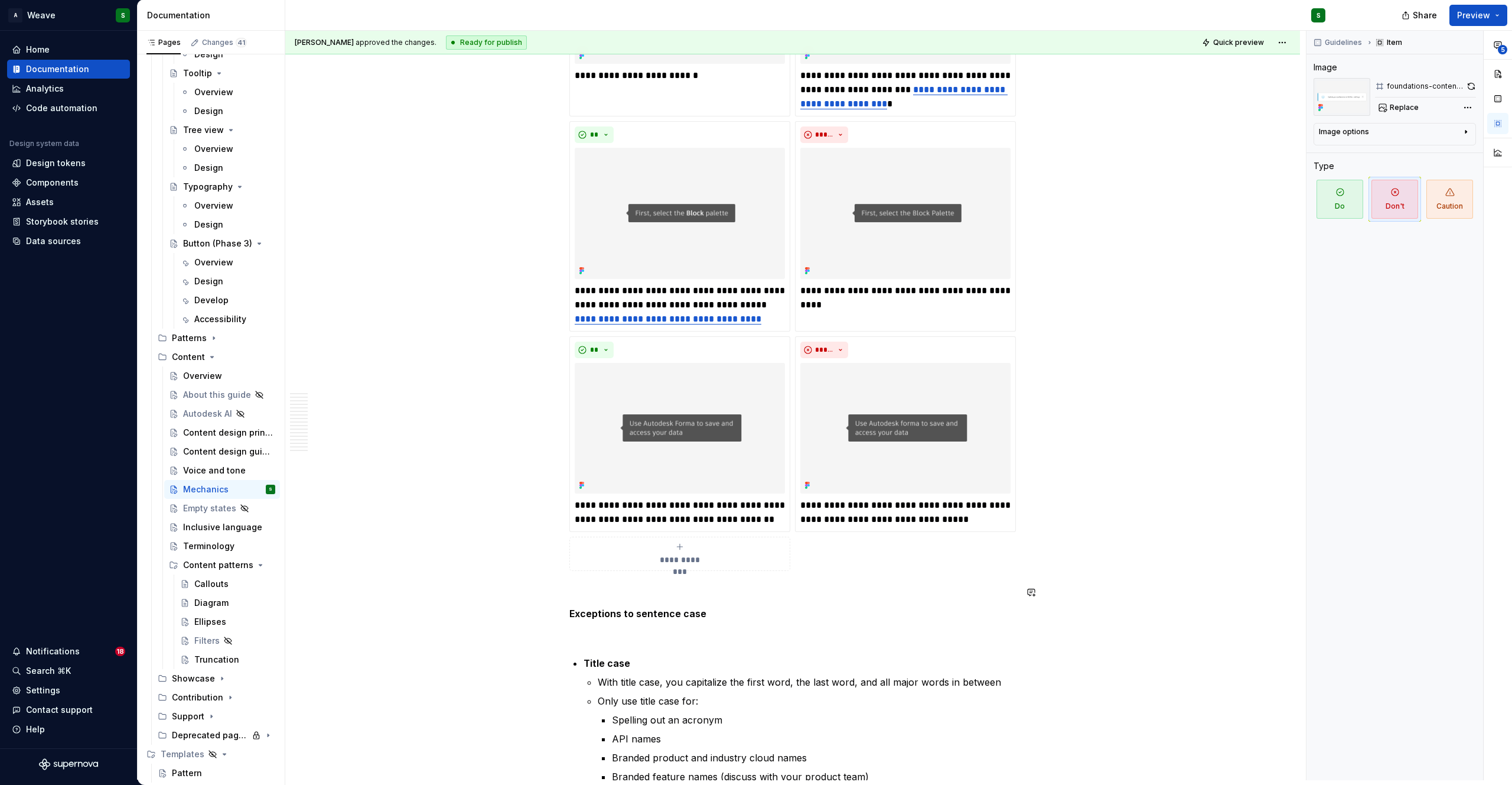
scroll to position [3251, 0]
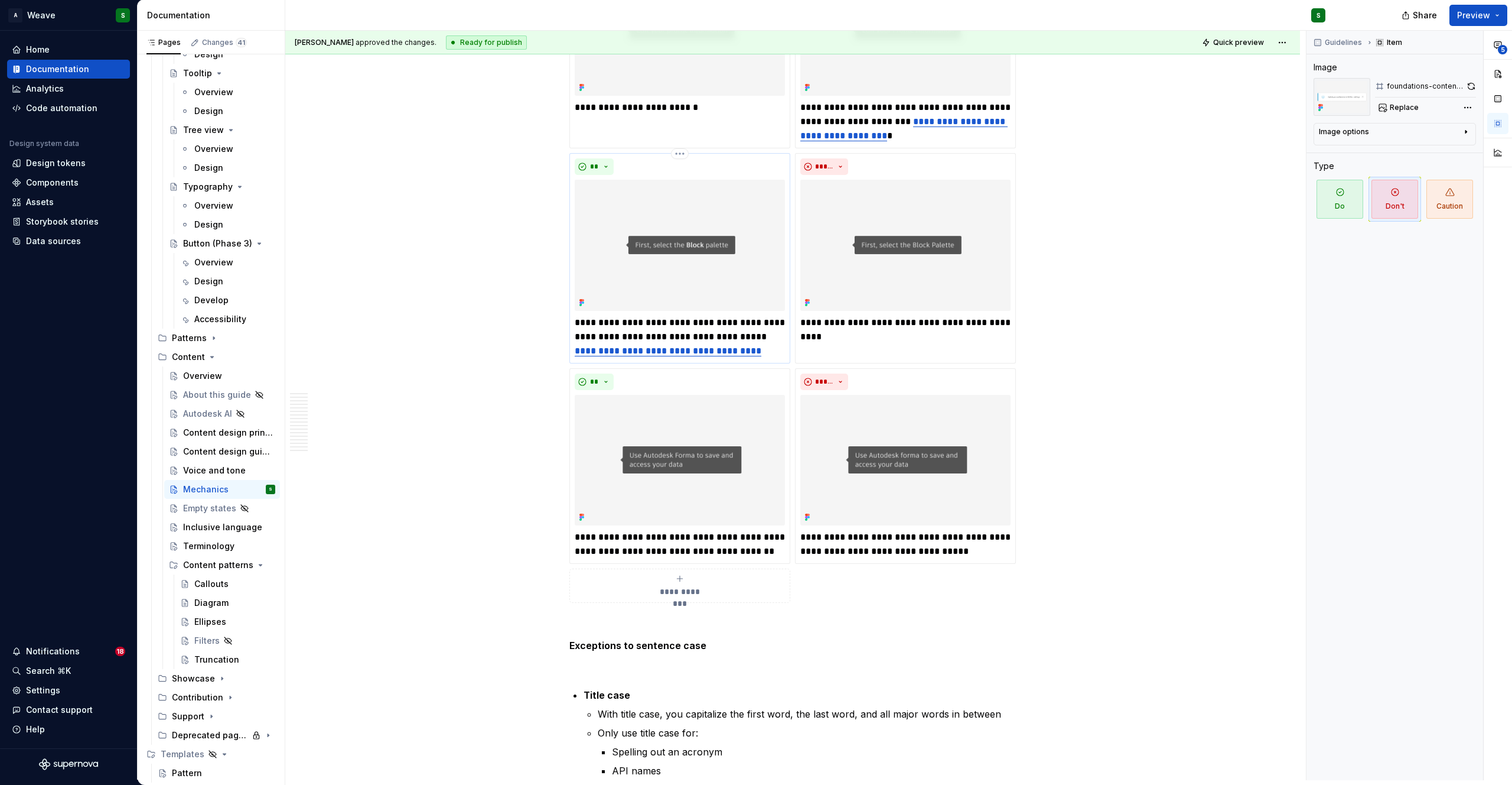
click at [754, 348] on p "**********" at bounding box center [680, 337] width 211 height 43
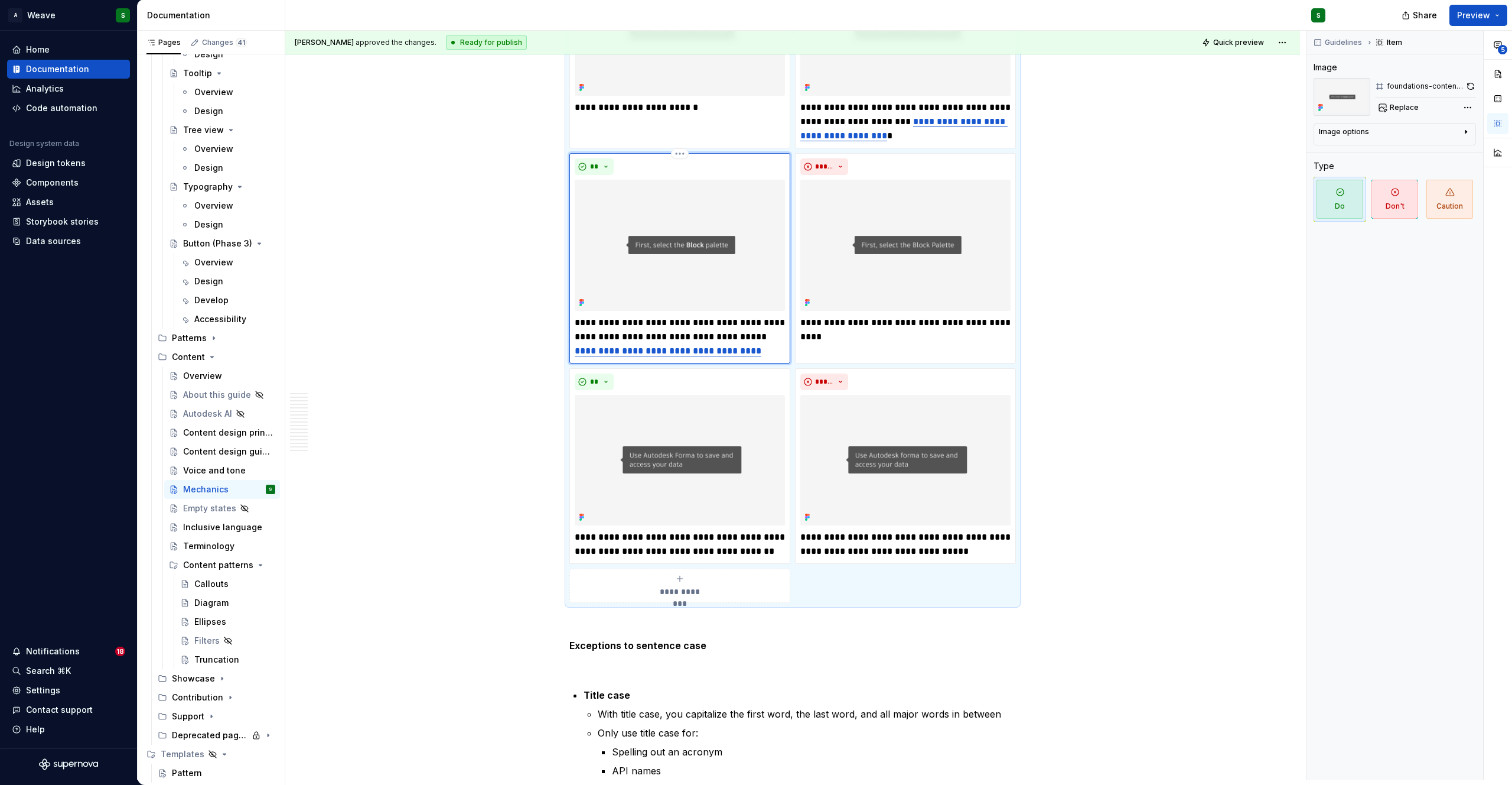
type textarea "*"
click at [946, 138] on p "**********" at bounding box center [905, 122] width 211 height 43
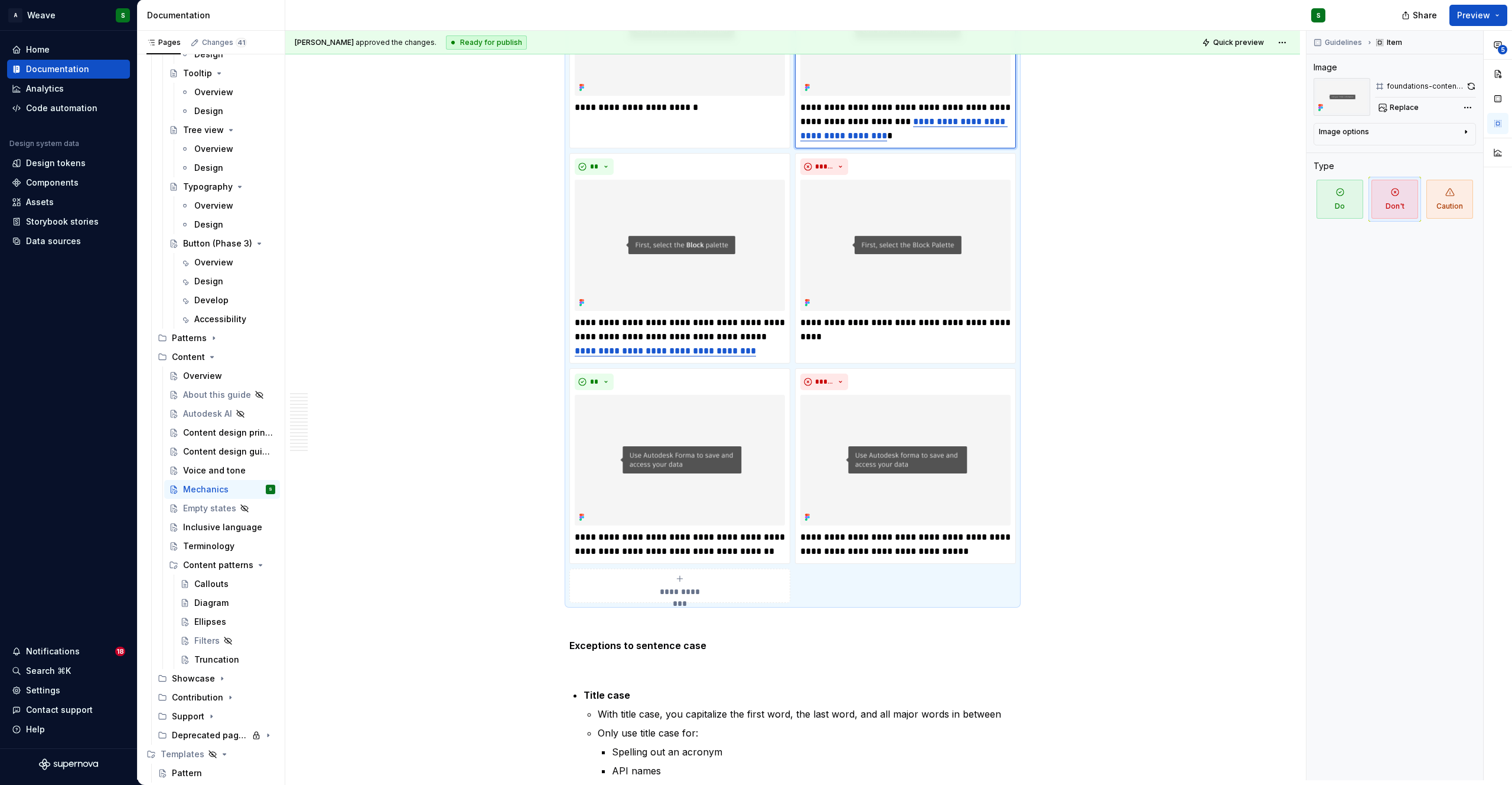
type textarea "*"
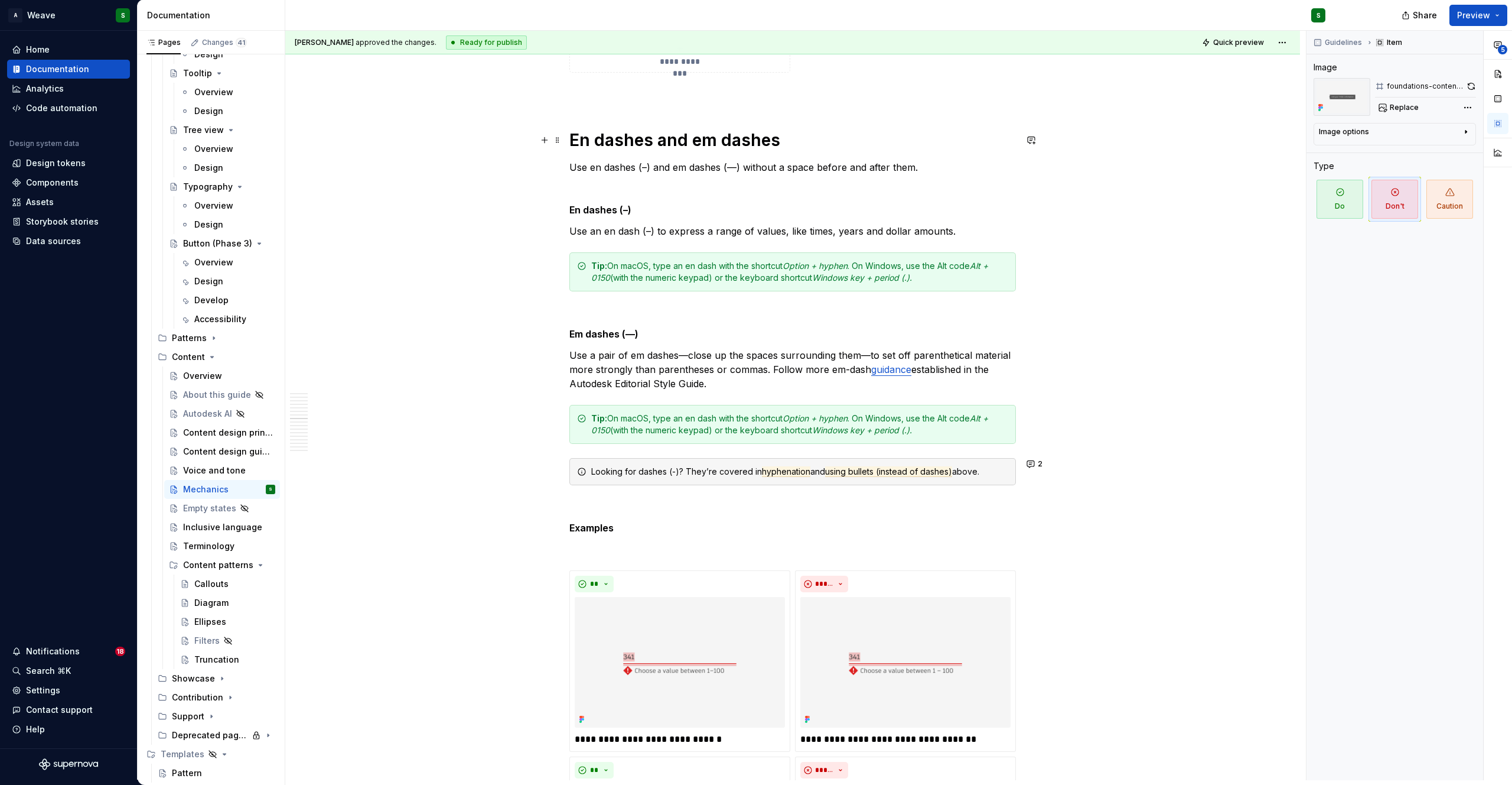
scroll to position [6709, 0]
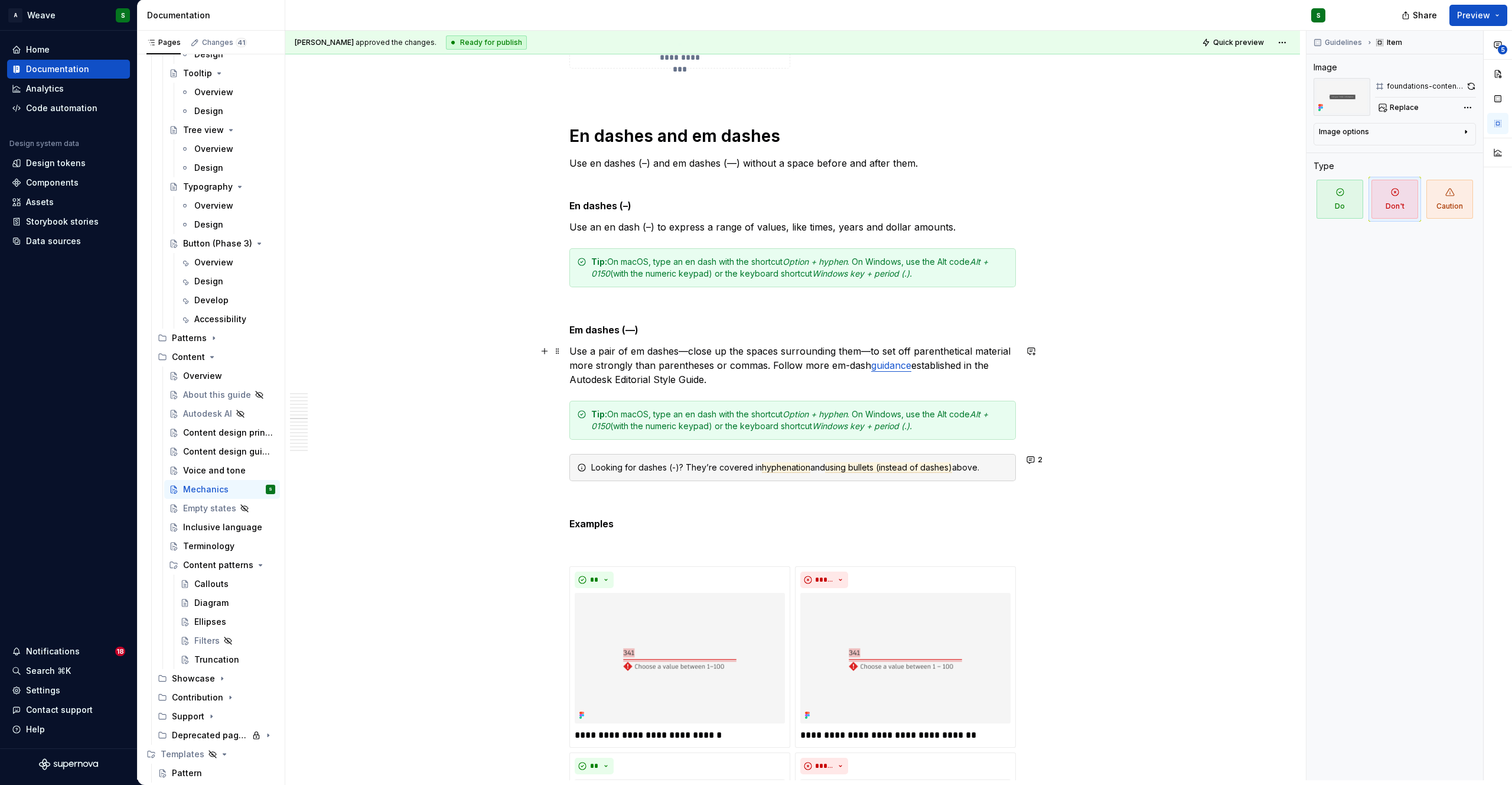
click at [895, 367] on link "guidance" at bounding box center [891, 365] width 40 height 11
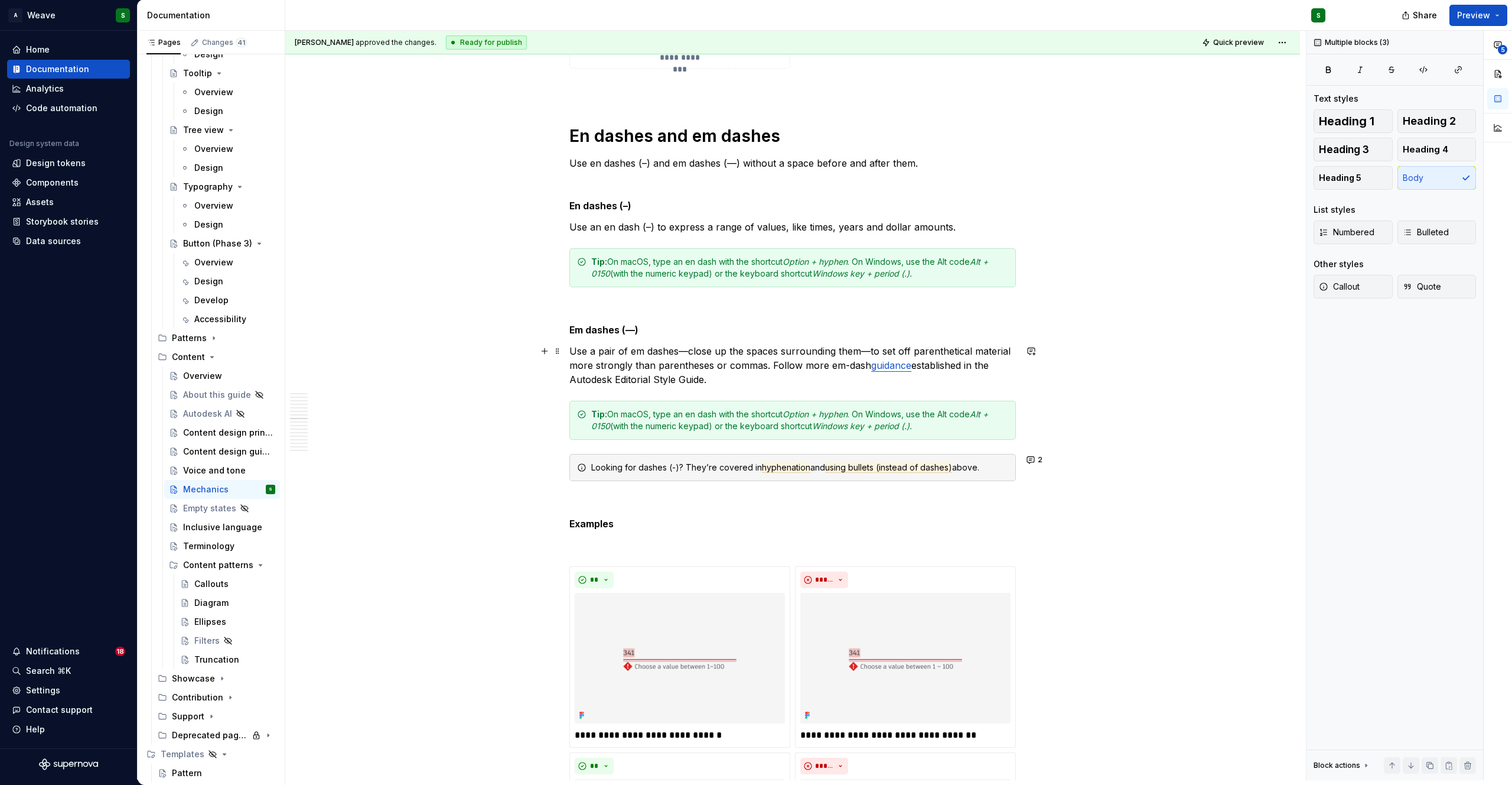
click at [885, 367] on link "guidance" at bounding box center [891, 365] width 40 height 11
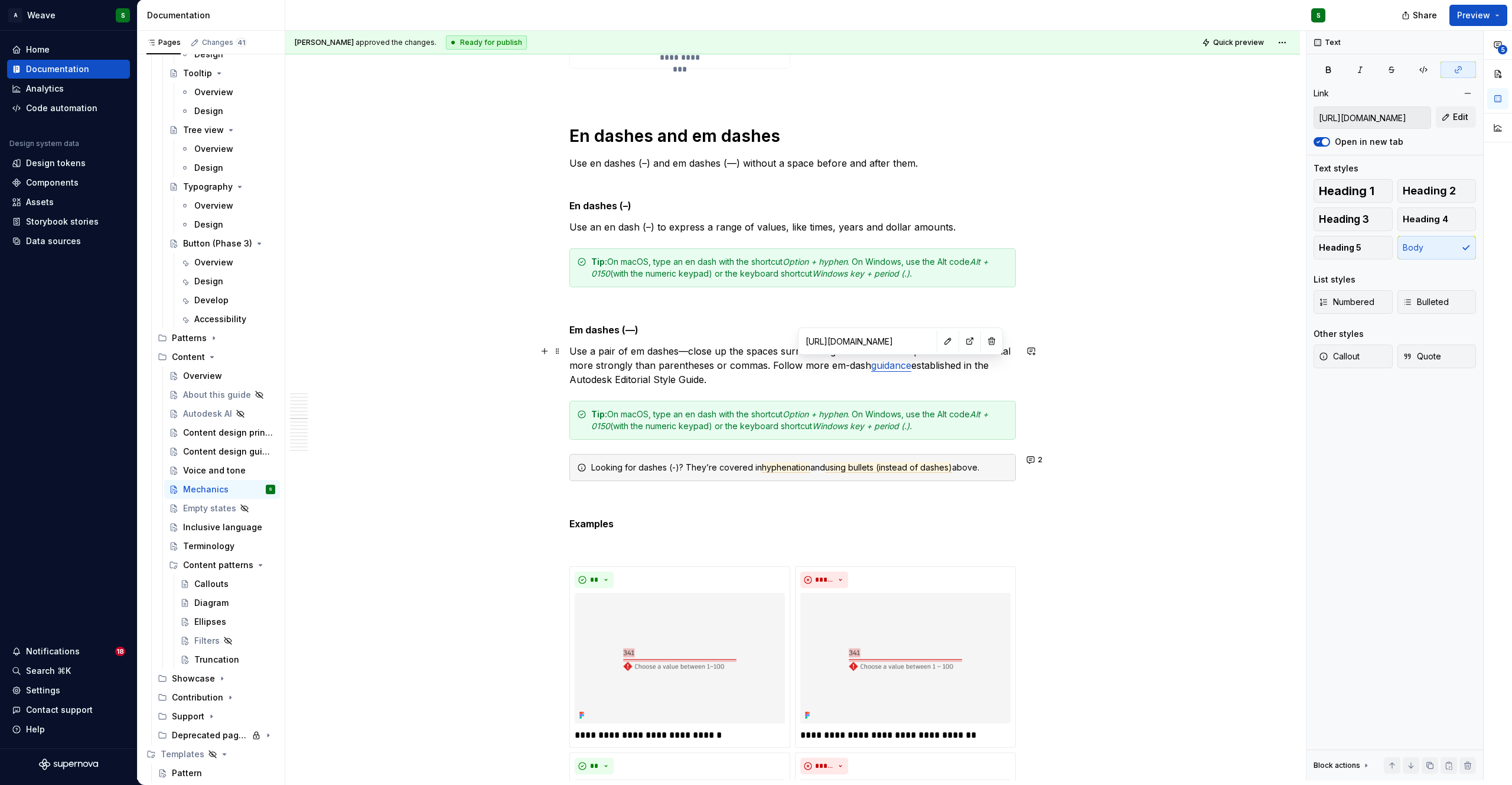
click at [833, 368] on p "Use a pair of em dashes—close up the spaces surrounding them—to set off parenth…" at bounding box center [792, 365] width 446 height 43
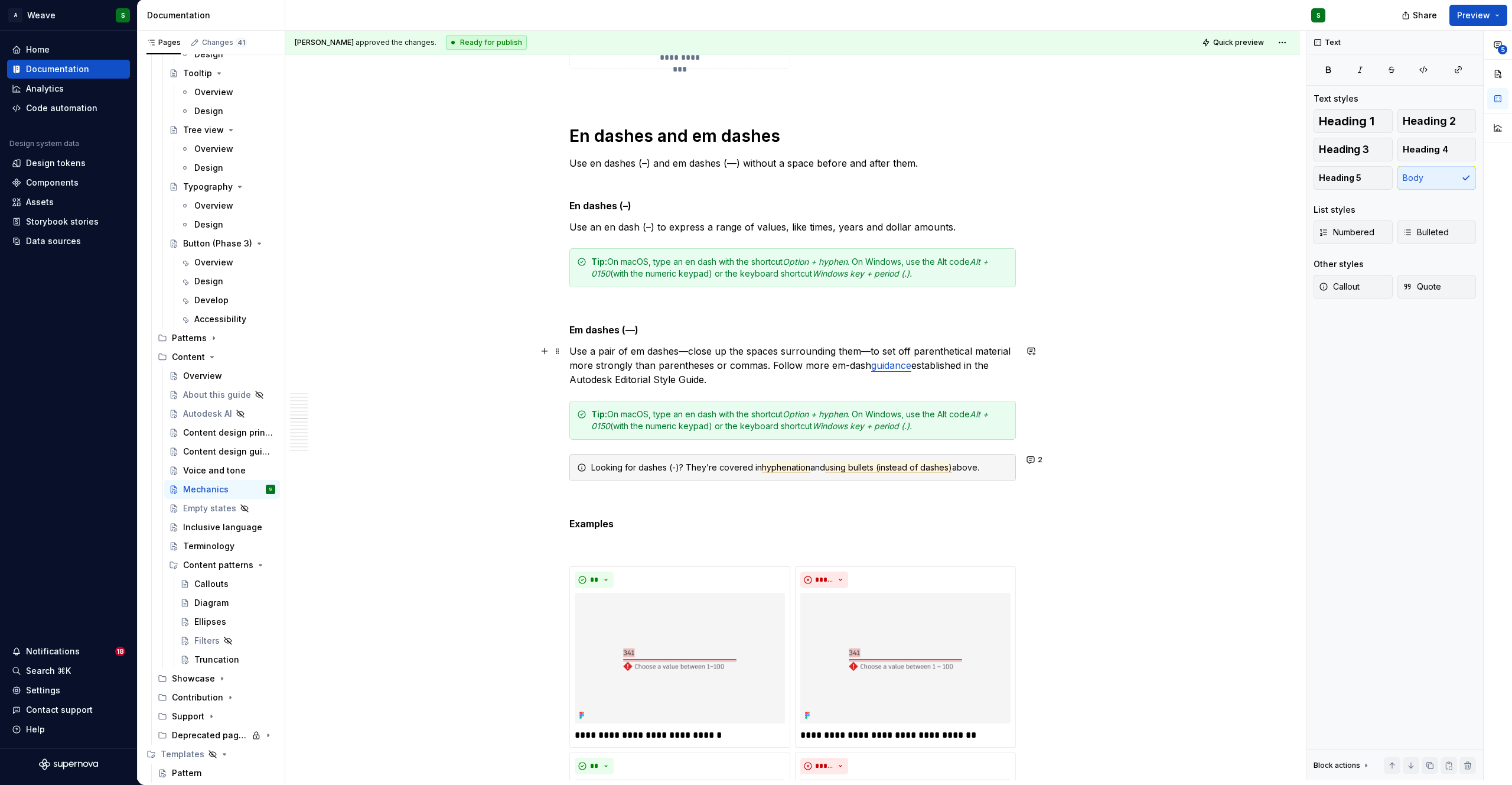
click at [888, 365] on link "guidance" at bounding box center [891, 365] width 40 height 11
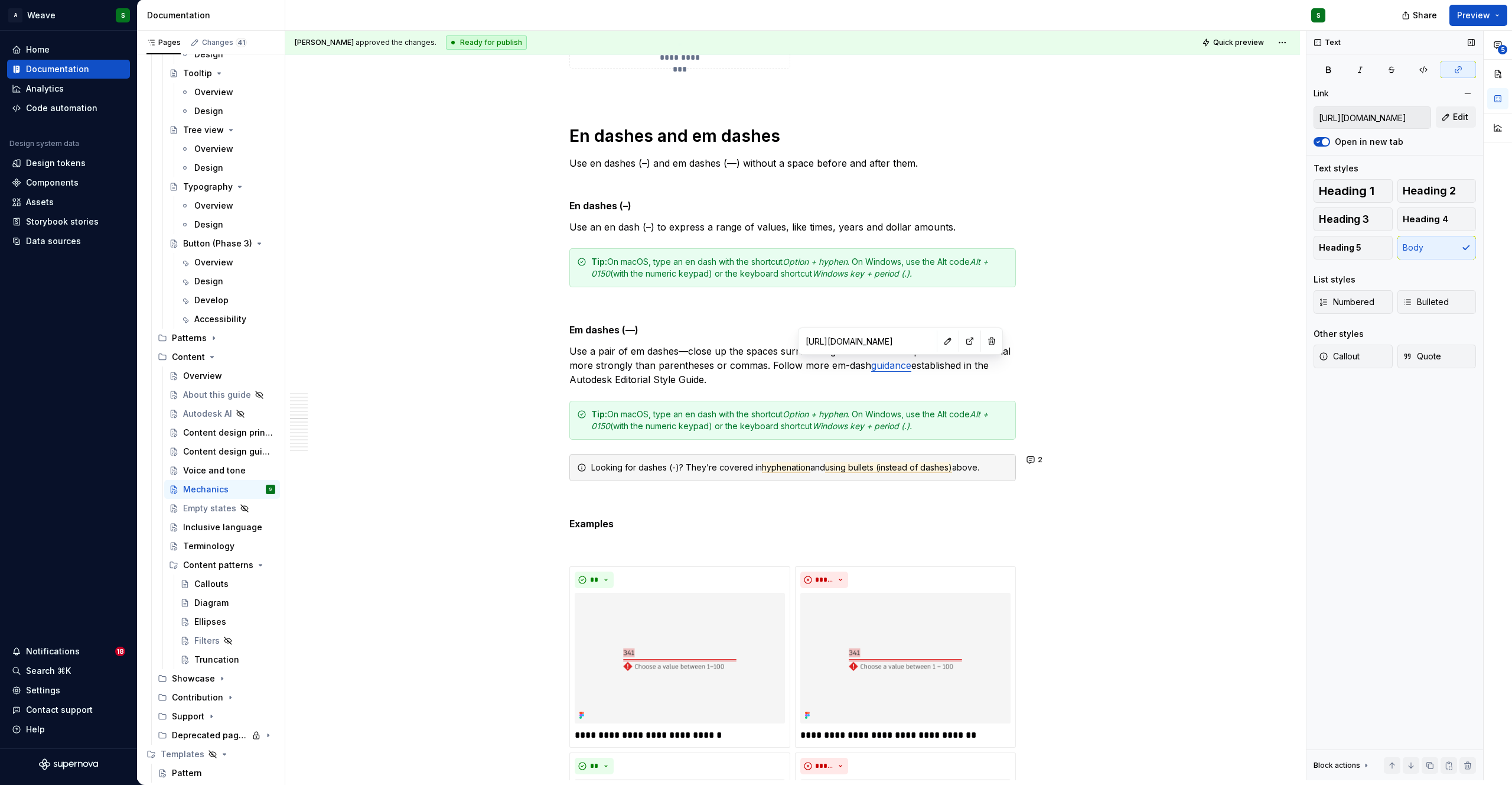
click at [1378, 122] on input "https://styleguide.autodesk.com/punctuation-and-grammar/#em-dashes" at bounding box center [1372, 118] width 116 height 21
click at [825, 369] on p "Use a pair of em dashes—close up the spaces surrounding them—to set off parenth…" at bounding box center [792, 365] width 446 height 43
drag, startPoint x: 793, startPoint y: 365, endPoint x: 910, endPoint y: 365, distance: 117.0
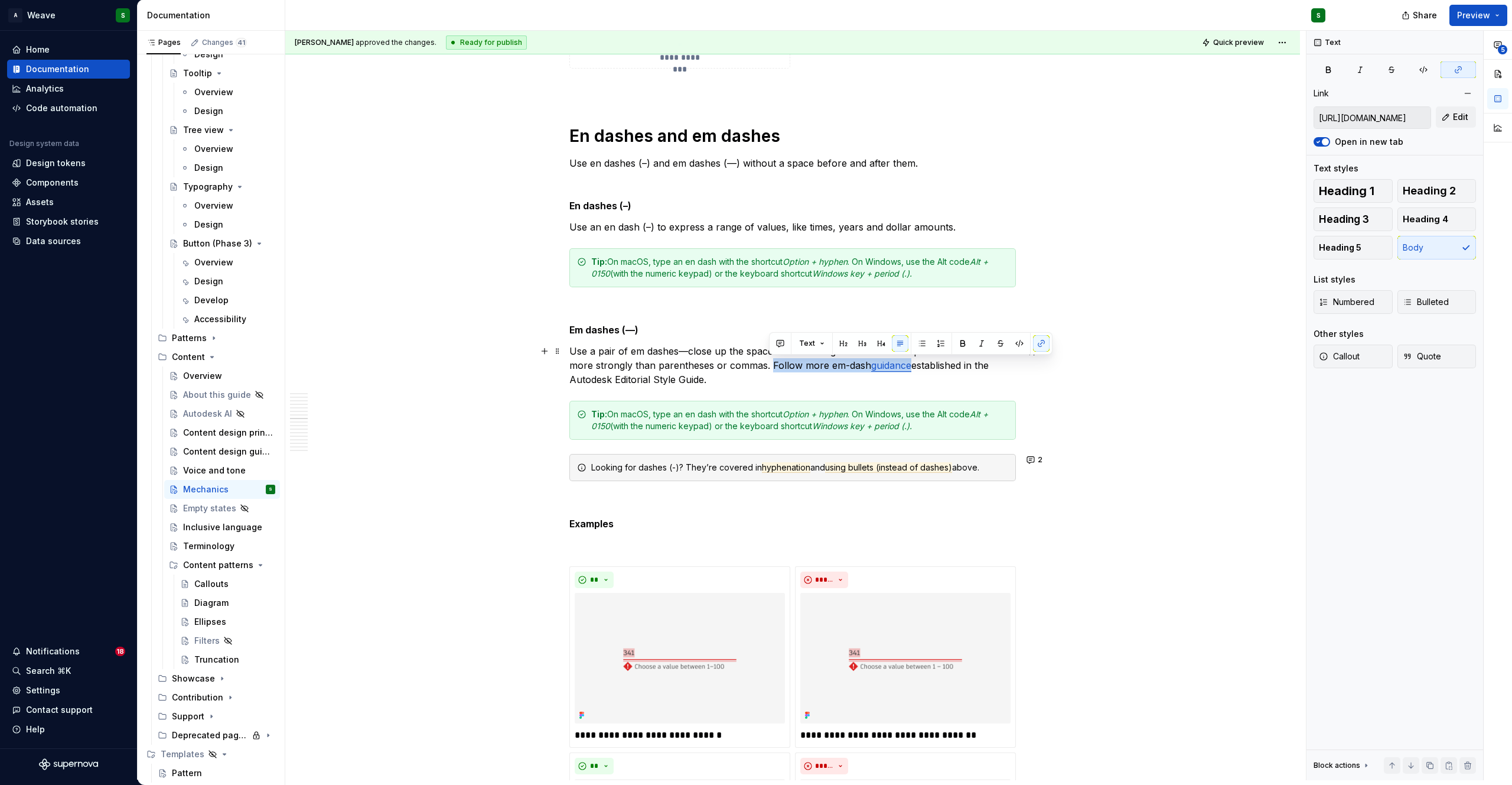
click at [910, 365] on p "Use a pair of em dashes—close up the spaces surrounding them—to set off parenth…" at bounding box center [792, 365] width 446 height 43
click at [1036, 342] on button "button" at bounding box center [1041, 343] width 16 height 16
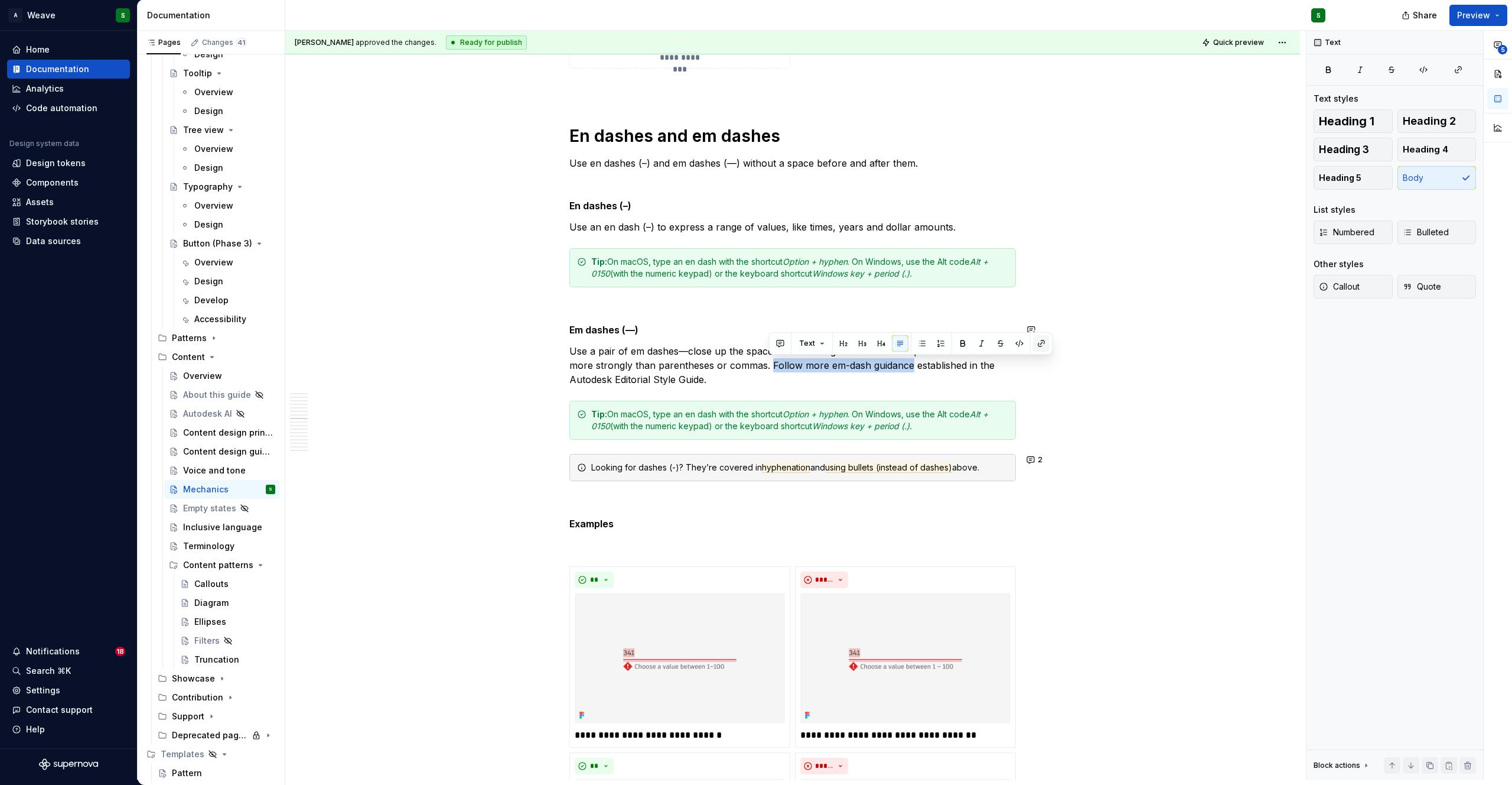
click at [1036, 342] on button "button" at bounding box center [1041, 343] width 16 height 16
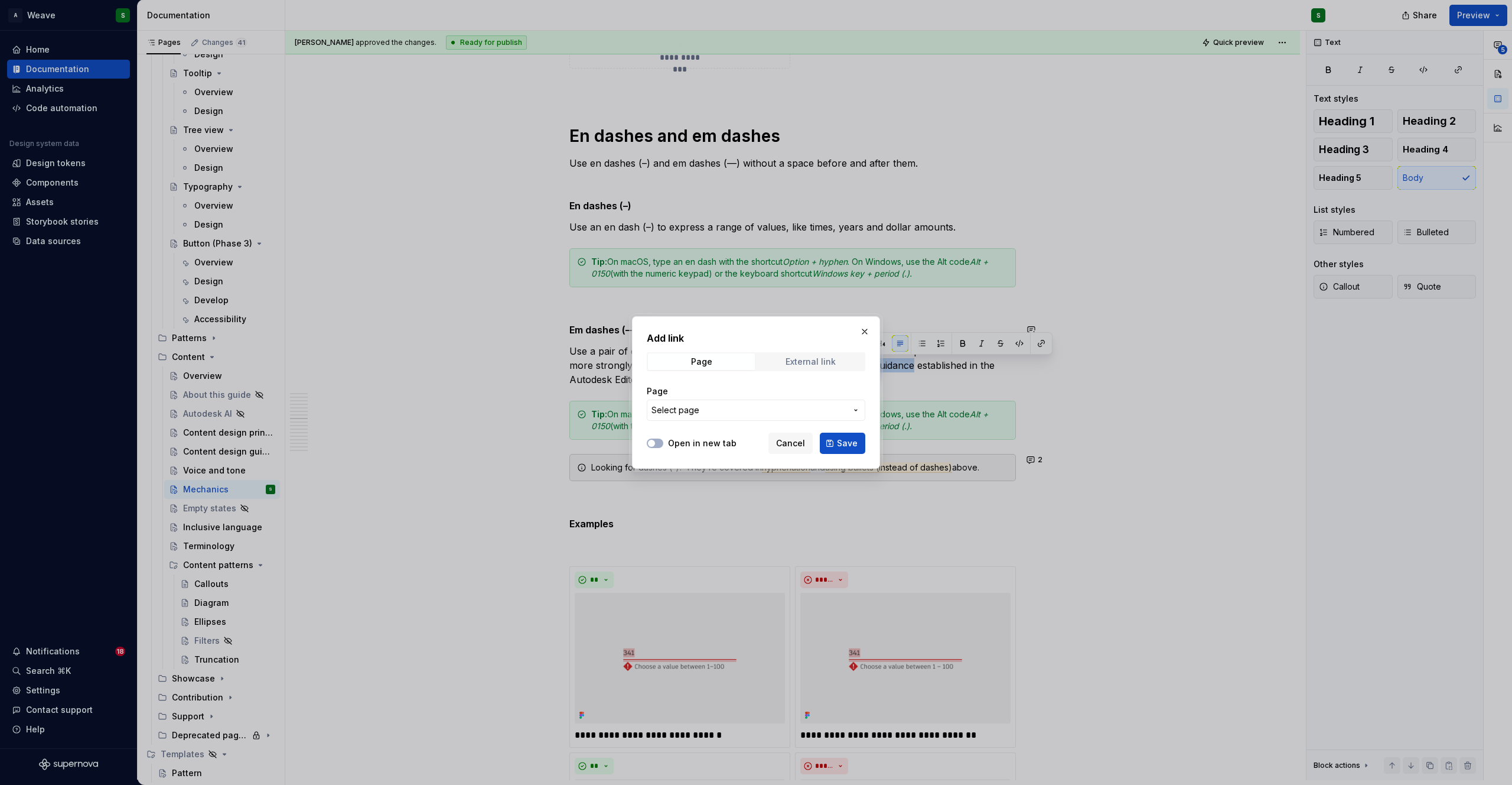
click at [832, 359] on div "External link" at bounding box center [810, 362] width 50 height 10
click at [693, 411] on input "URL" at bounding box center [756, 410] width 219 height 21
paste input "https://styleguide.autodesk.com/punctuation-and-grammar/#em-dashes"
type input "https://styleguide.autodesk.com/punctuation-and-grammar/#em-dashes"
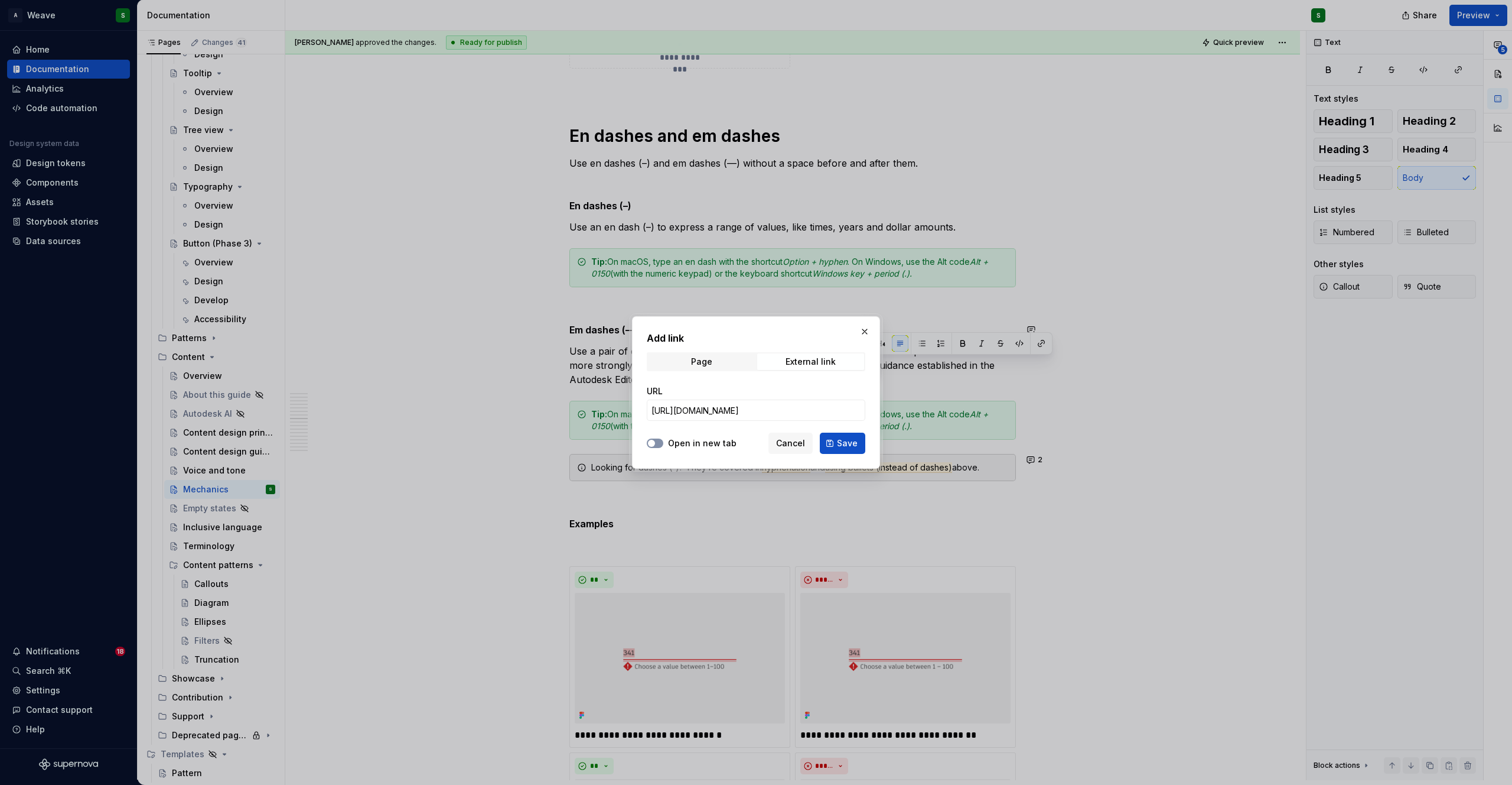
click at [660, 442] on button "Open in new tab" at bounding box center [655, 443] width 16 height 10
click at [854, 446] on span "Save" at bounding box center [847, 443] width 20 height 11
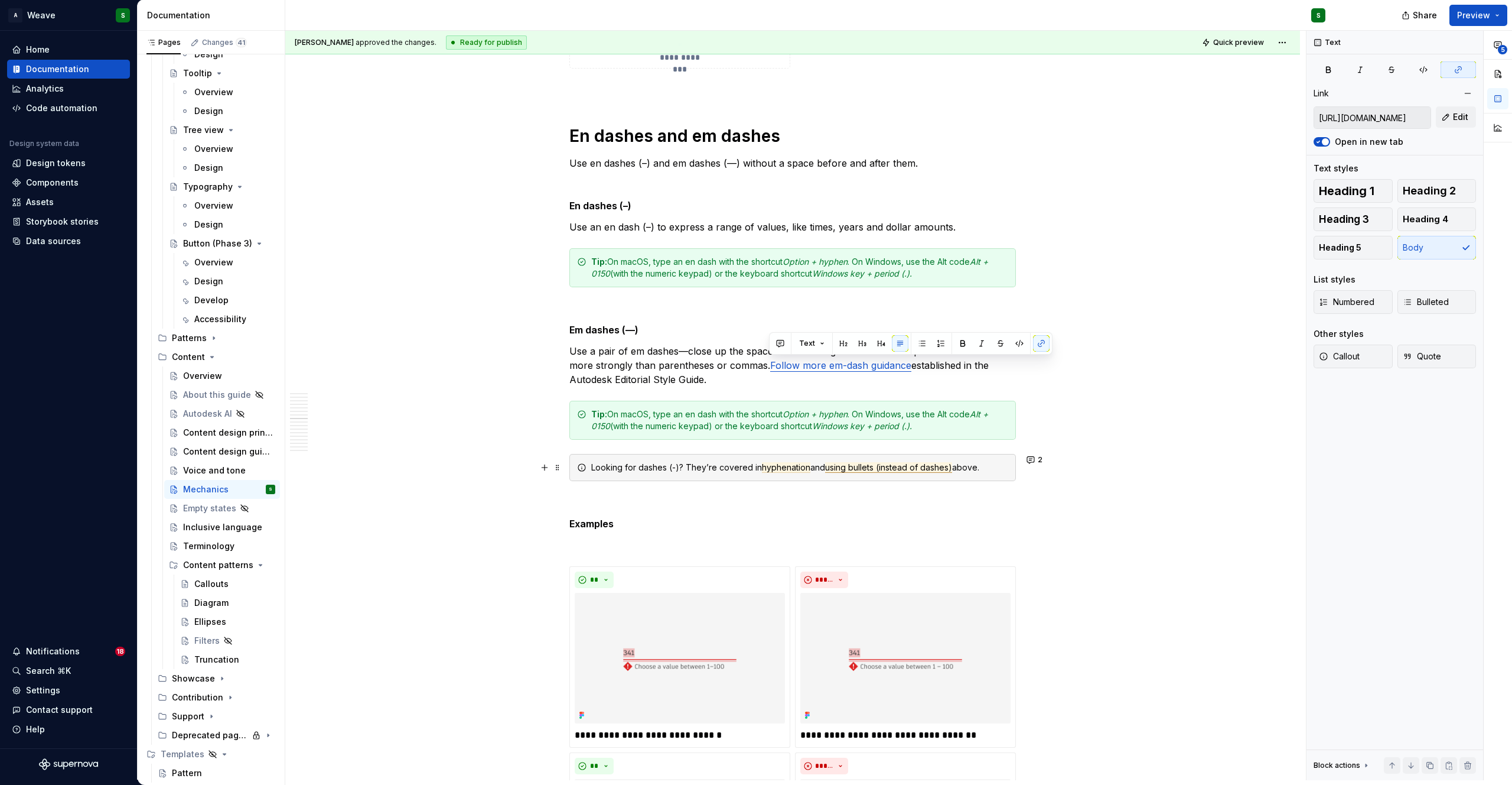
click at [839, 465] on span "using bullets (instead of dashes)" at bounding box center [888, 467] width 127 height 11
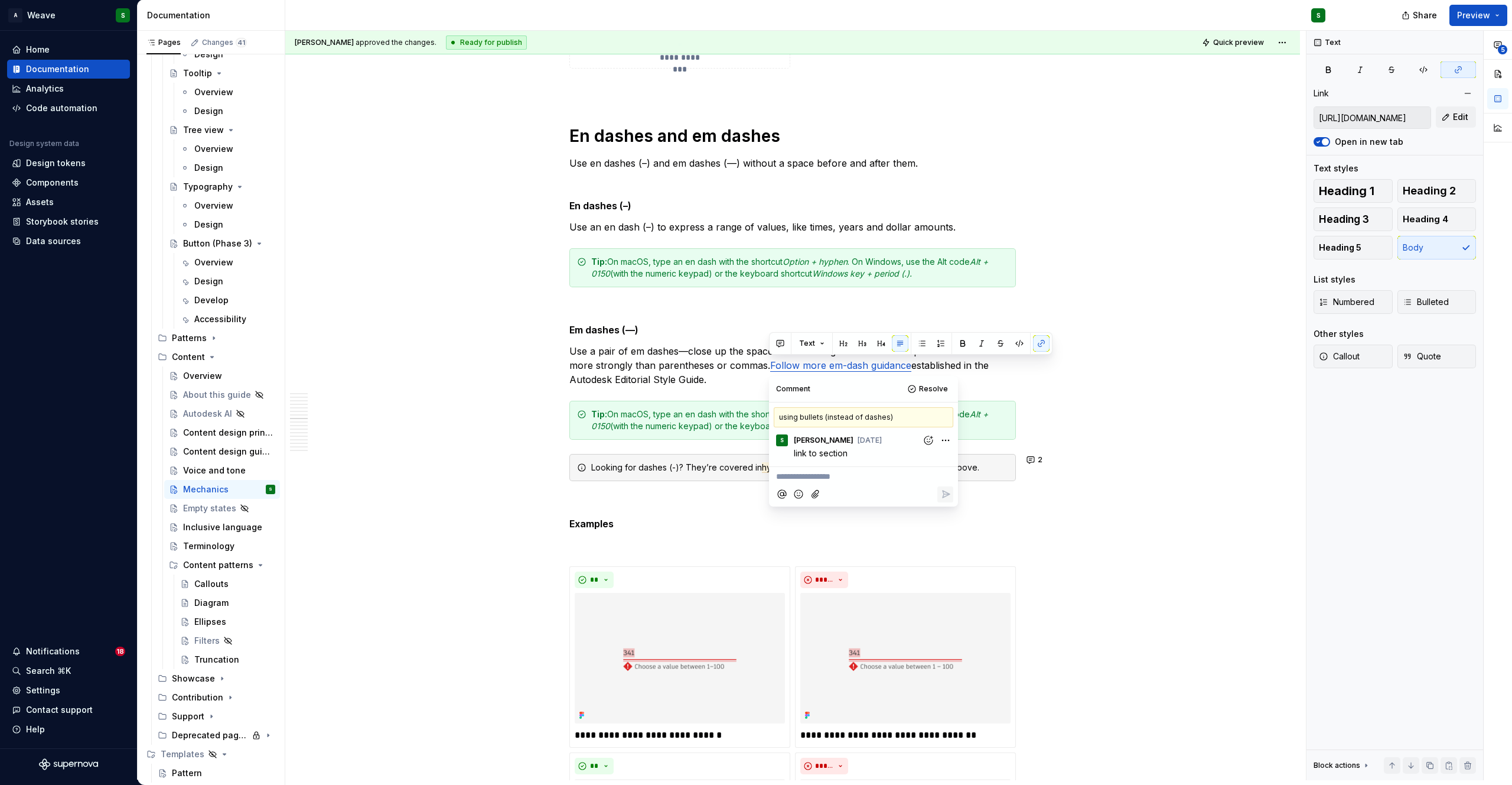
click at [732, 471] on div "Looking for dashes (-)? They’re covered in hyphenation and using bullets (inste…" at bounding box center [799, 467] width 417 height 11
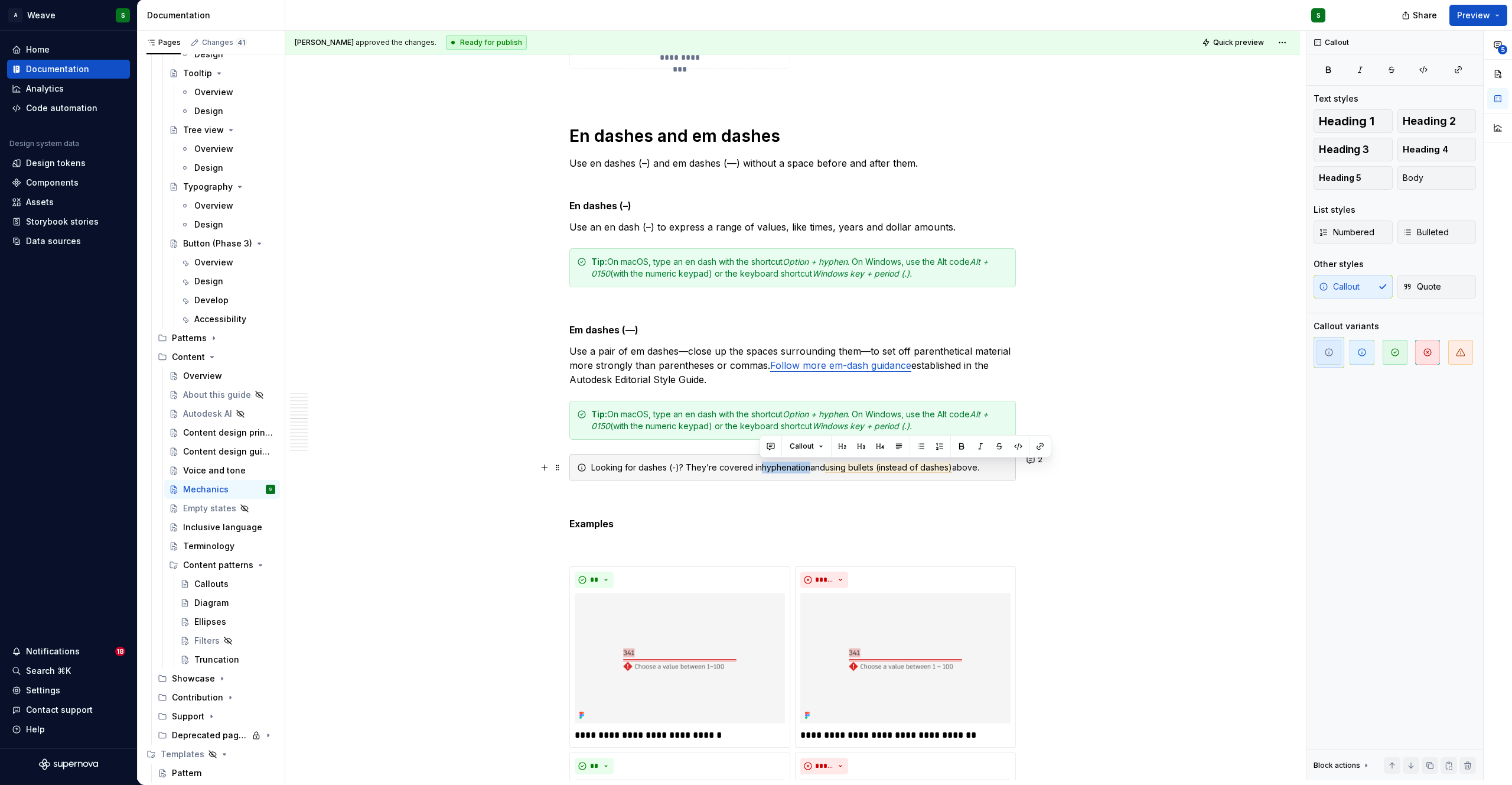
drag, startPoint x: 761, startPoint y: 469, endPoint x: 808, endPoint y: 469, distance: 47.0
click at [808, 469] on div "Looking for dashes (-)? They’re covered in hyphenation and using bullets (inste…" at bounding box center [799, 467] width 417 height 11
click at [1036, 443] on button "button" at bounding box center [1040, 446] width 16 height 16
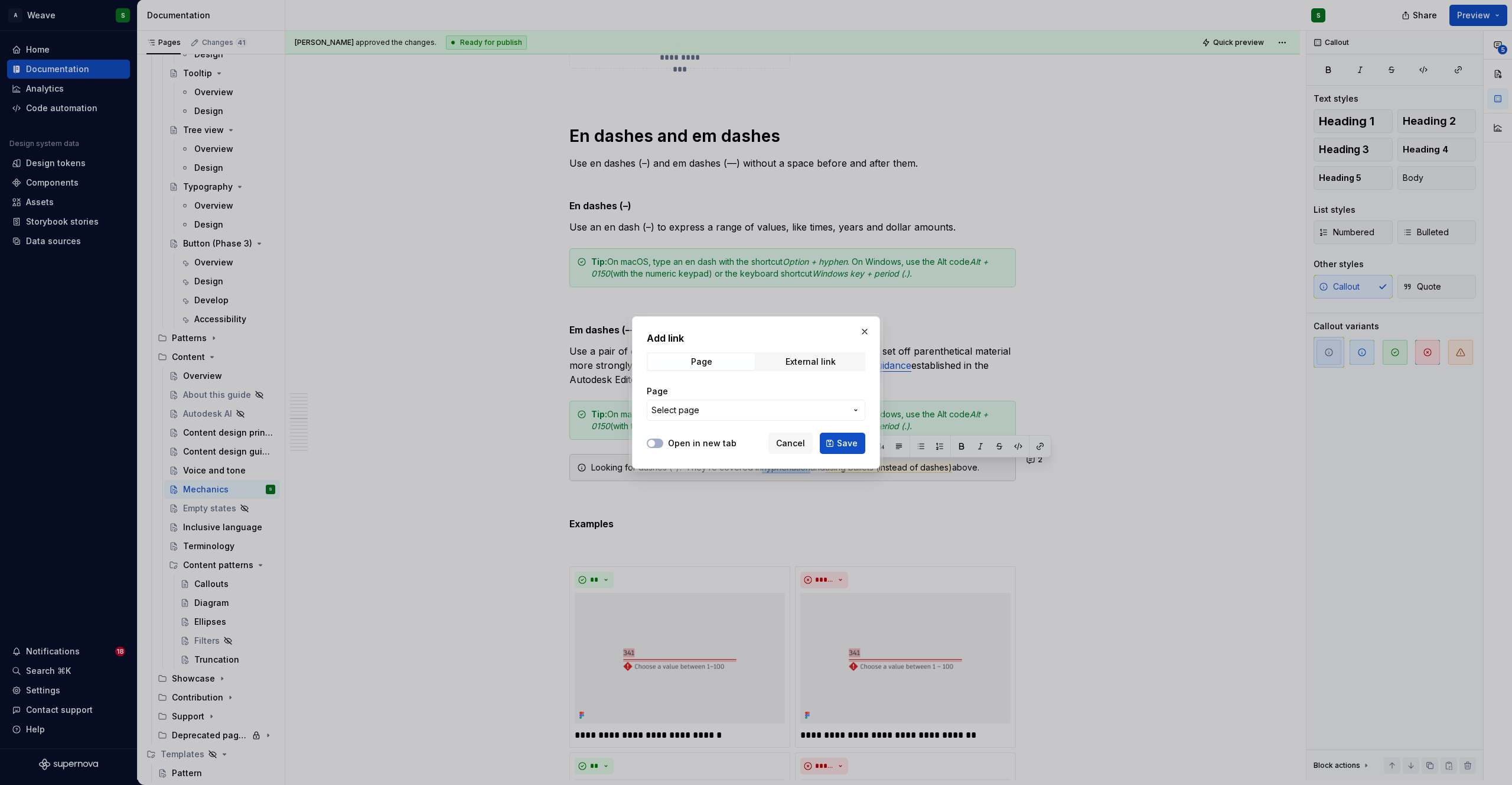
click at [735, 410] on span "Select page" at bounding box center [749, 410] width 195 height 11
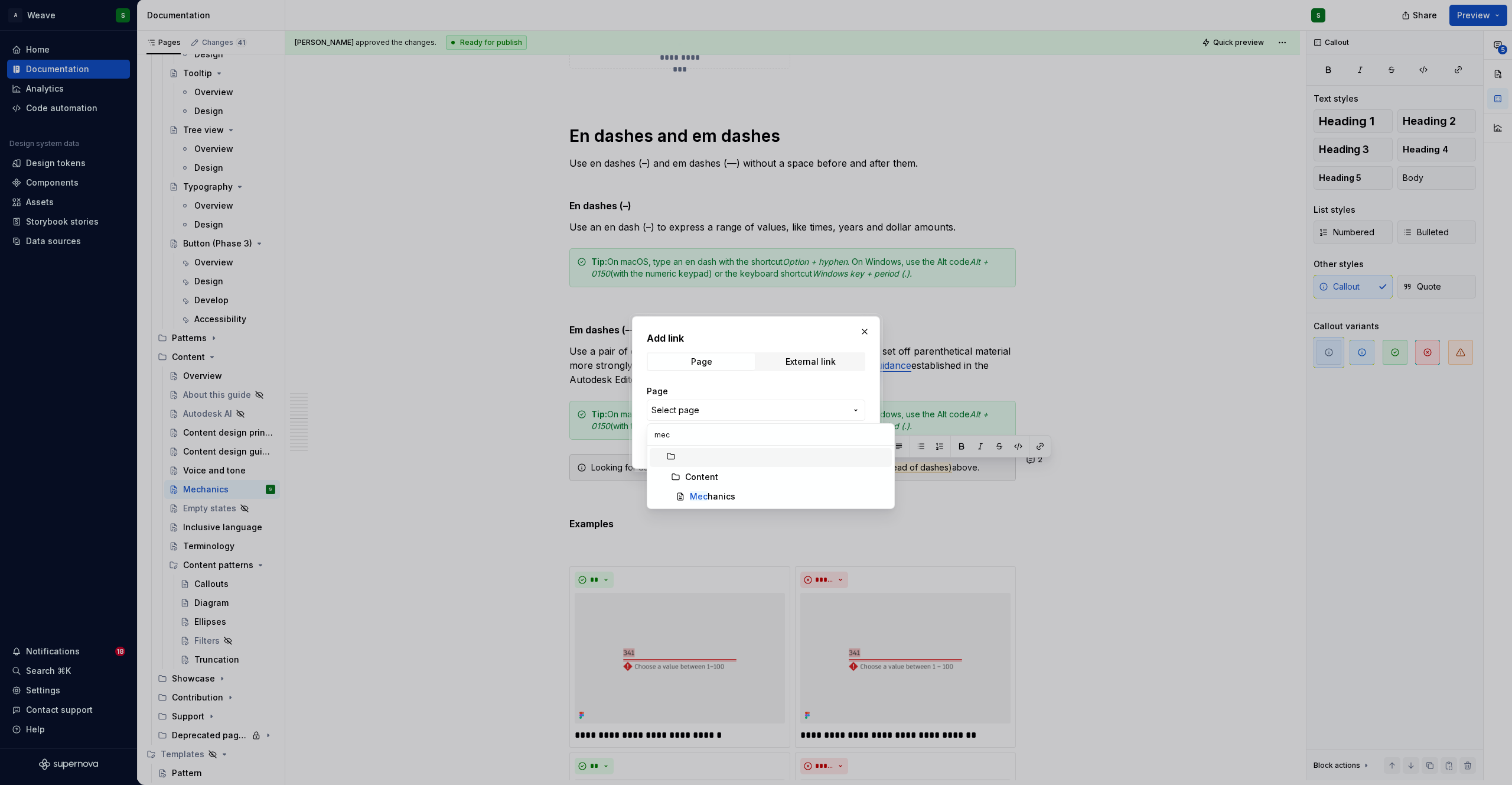
type input "mech"
click at [714, 493] on div "Mech anics" at bounding box center [713, 496] width 46 height 11
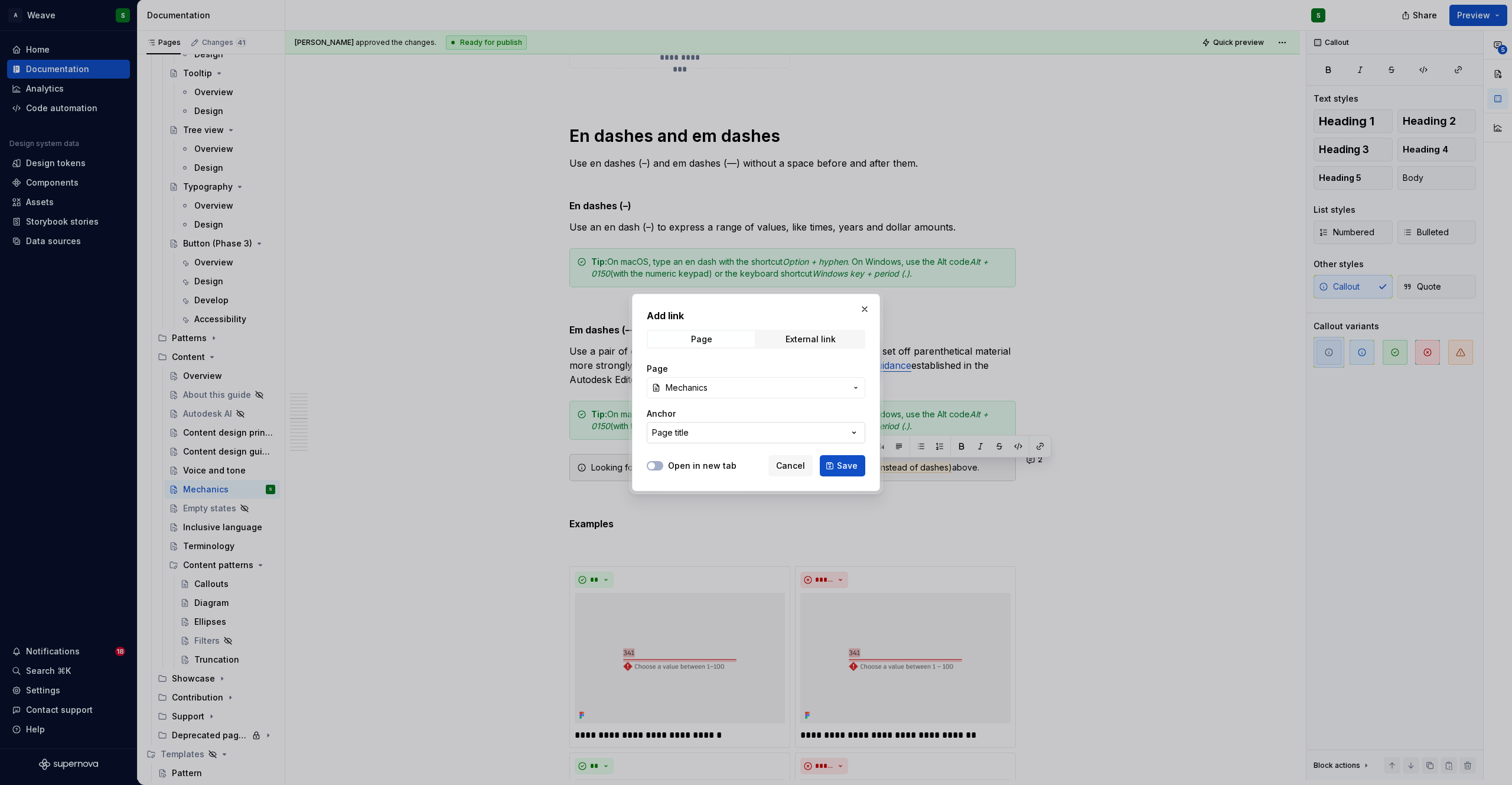
click at [689, 430] on button "Page title" at bounding box center [756, 433] width 219 height 21
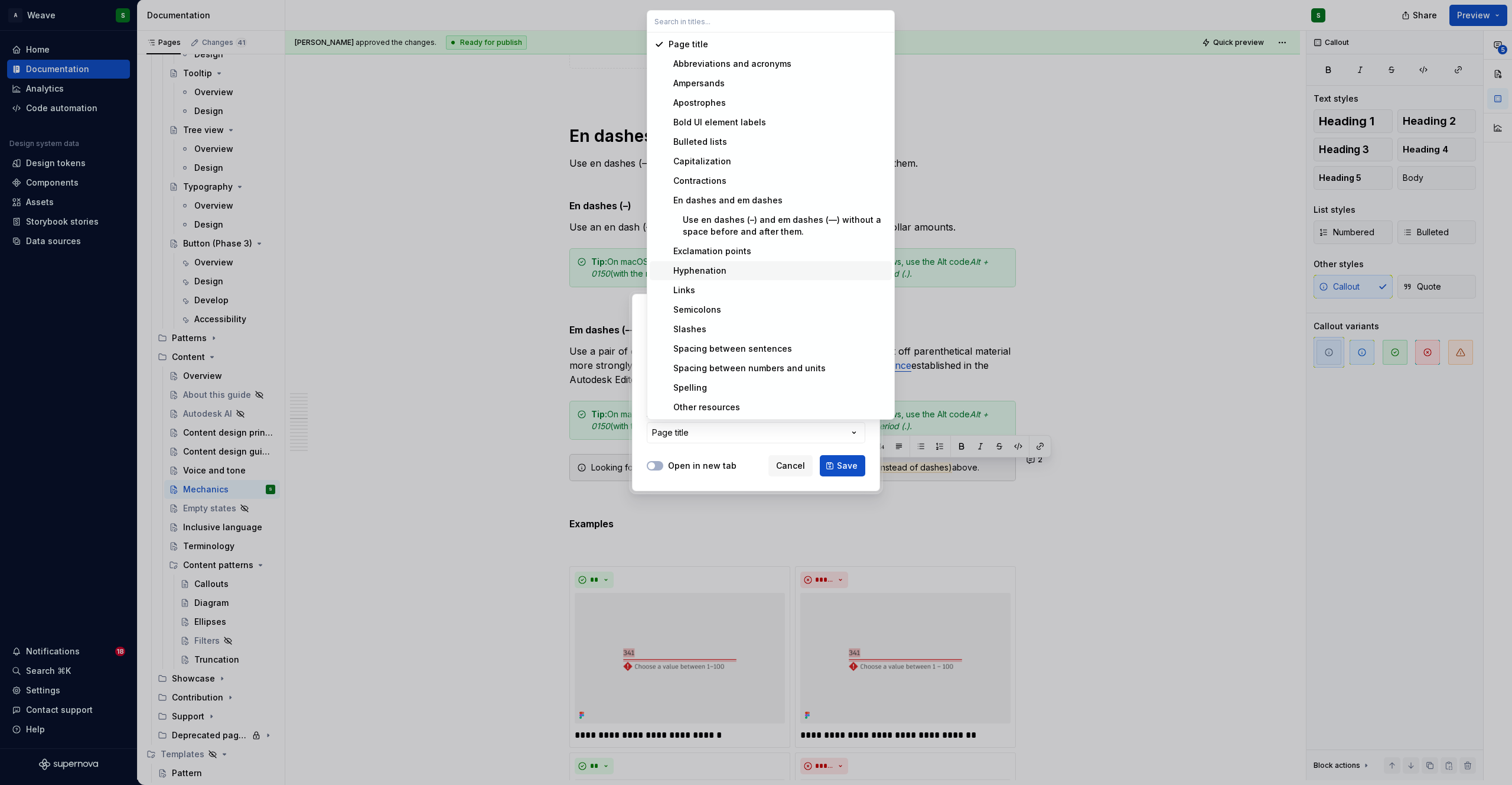
click at [694, 272] on div "Hyphenation" at bounding box center [697, 270] width 58 height 11
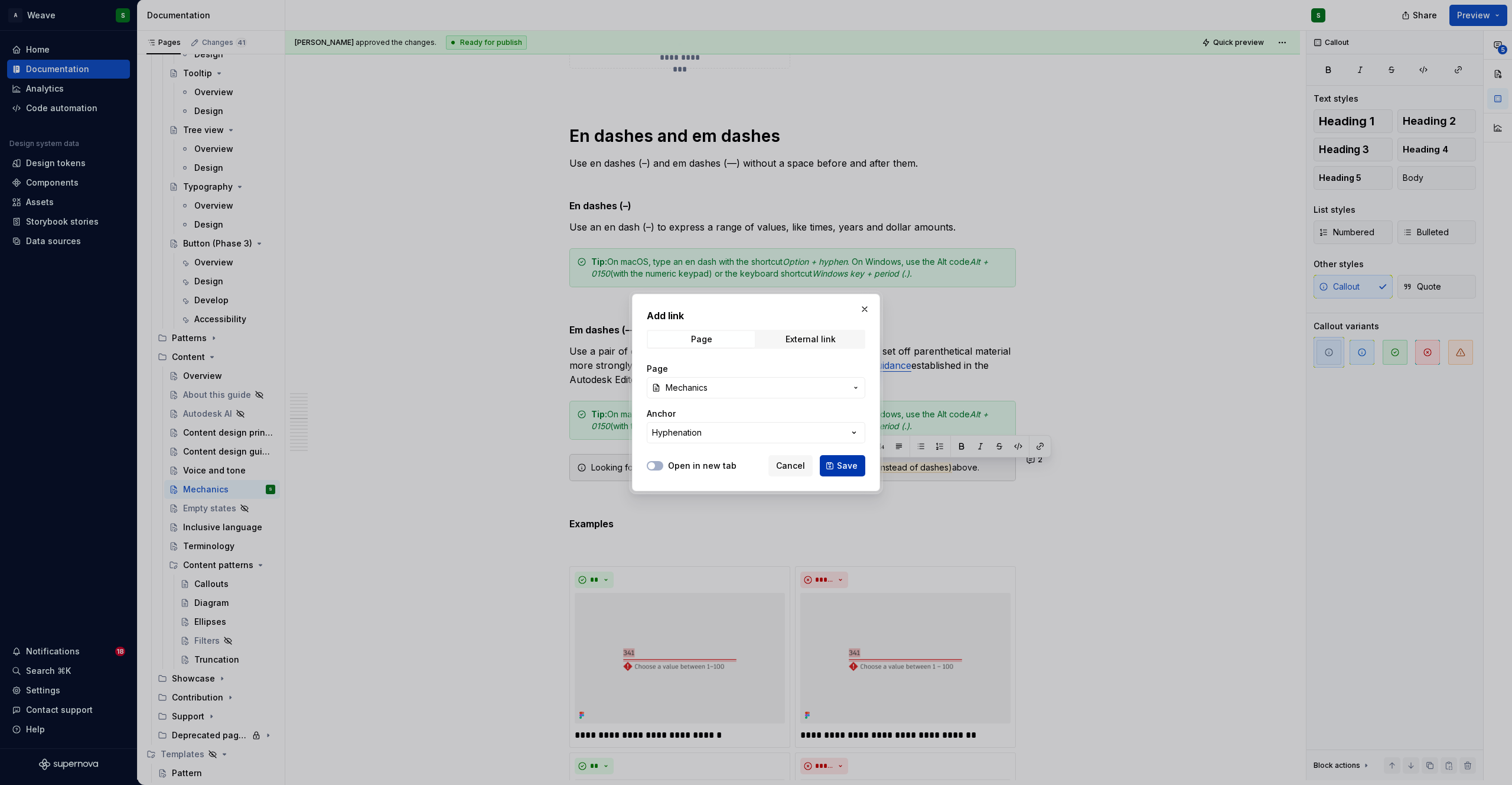
click at [835, 465] on button "Save" at bounding box center [843, 465] width 46 height 21
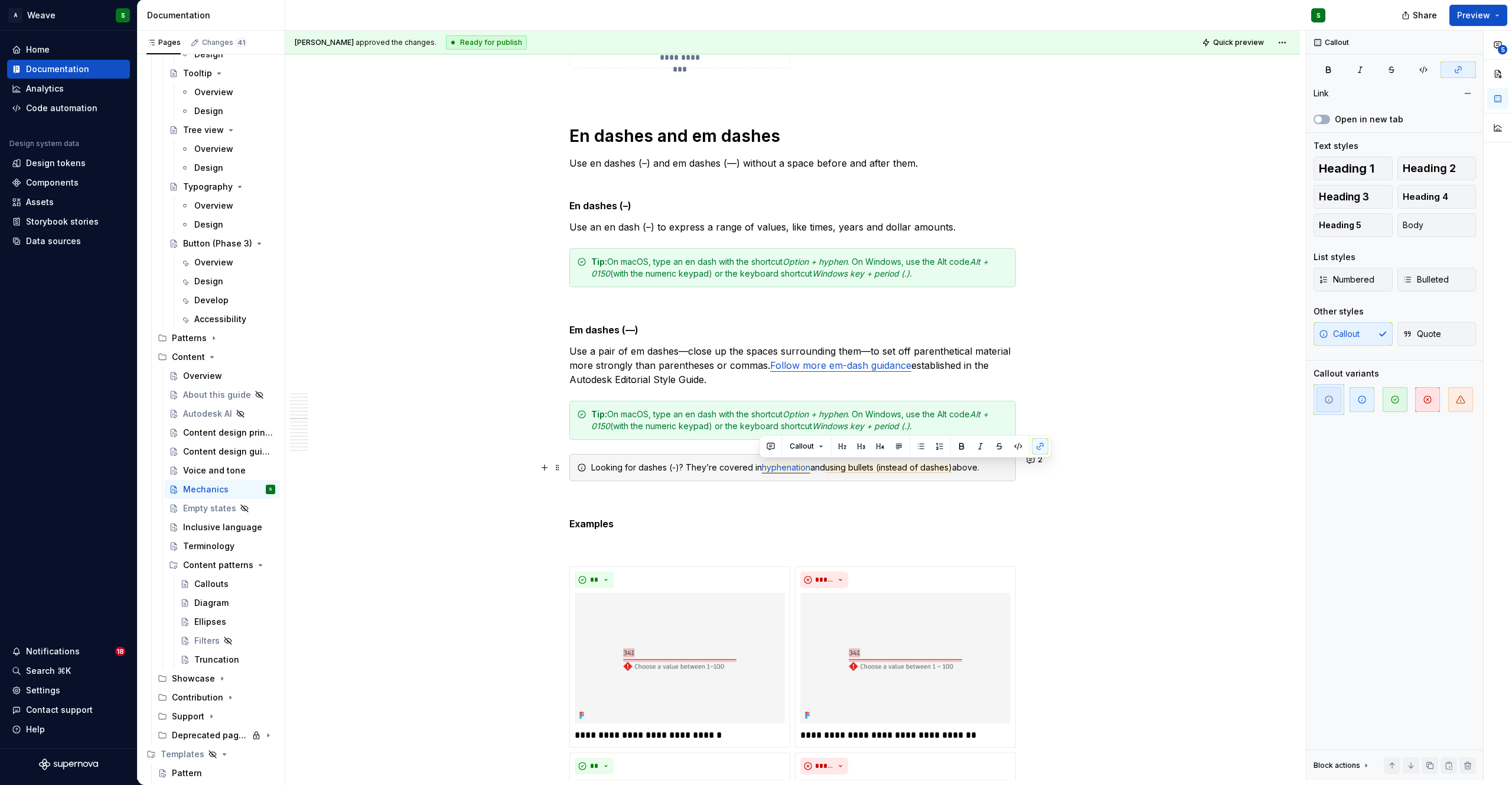
click at [847, 477] on div "Looking for dashes (-)? They’re covered in hyphenation and using bullets (inste…" at bounding box center [792, 467] width 446 height 27
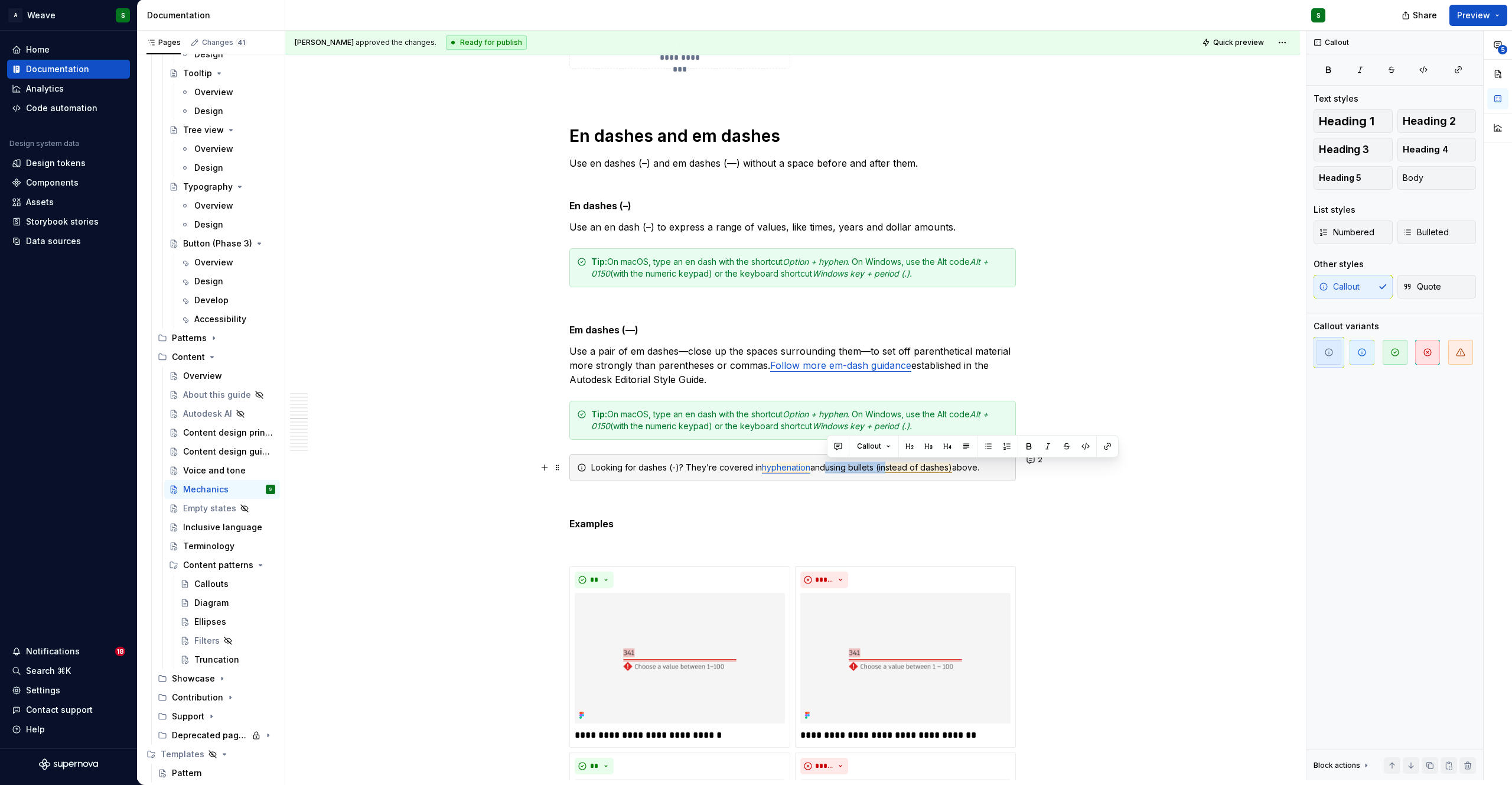
type textarea "*"
drag, startPoint x: 826, startPoint y: 469, endPoint x: 876, endPoint y: 467, distance: 50.0
click at [876, 467] on span "using bullets (instead of dashes)" at bounding box center [888, 467] width 127 height 11
click at [1109, 443] on button "button" at bounding box center [1107, 446] width 16 height 16
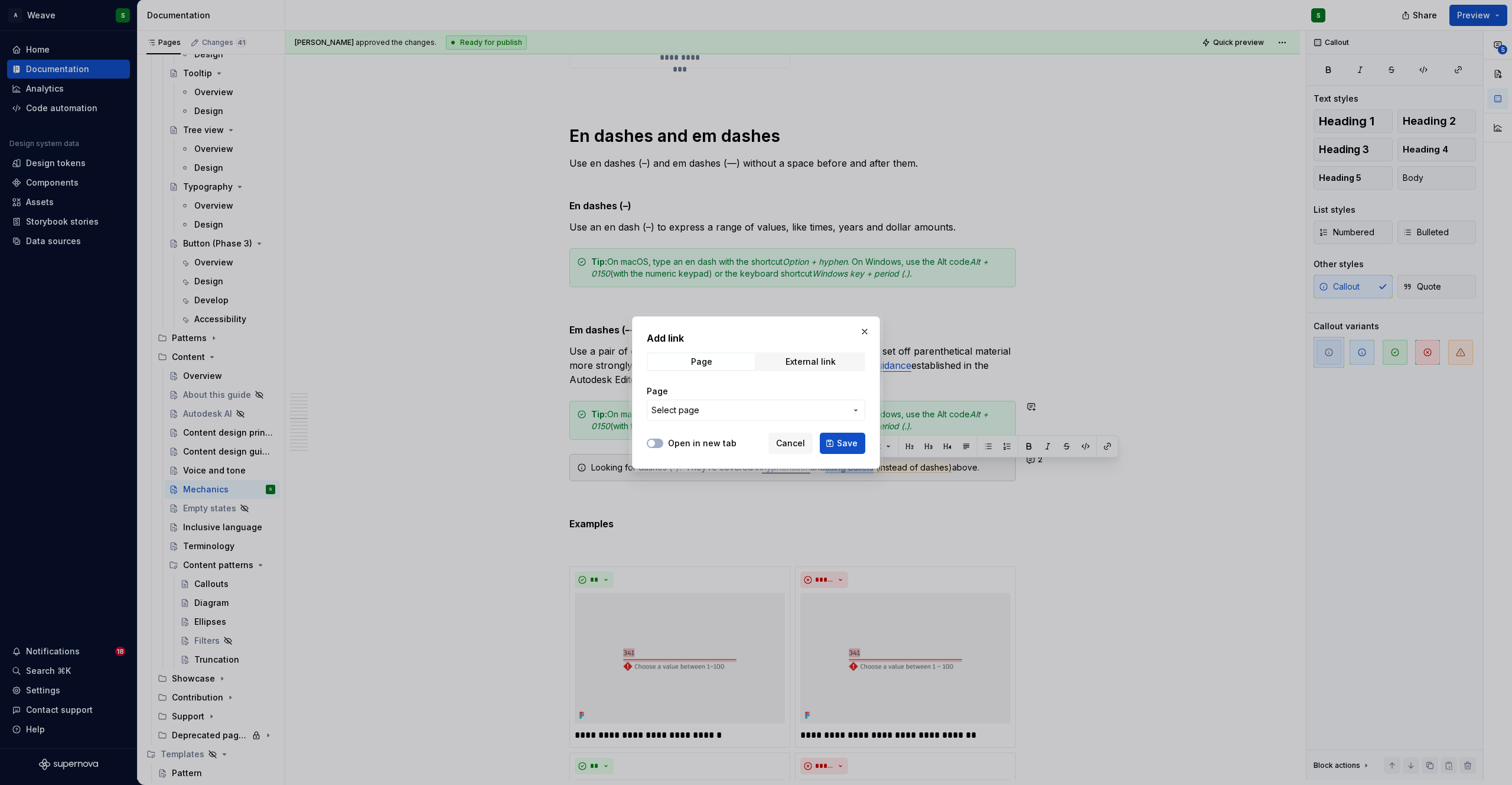
click at [730, 414] on span "Select page" at bounding box center [749, 410] width 195 height 11
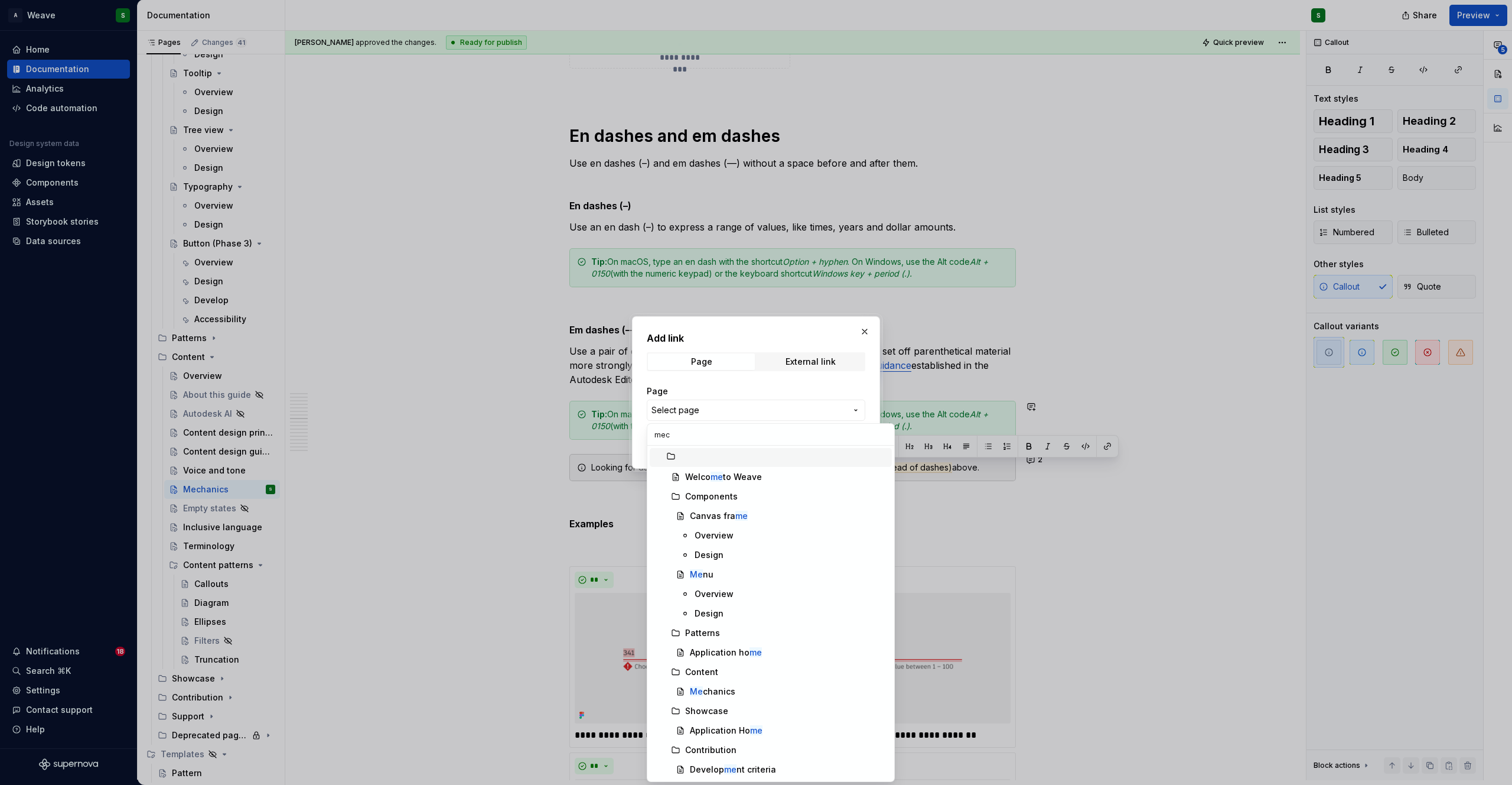
type input "mech"
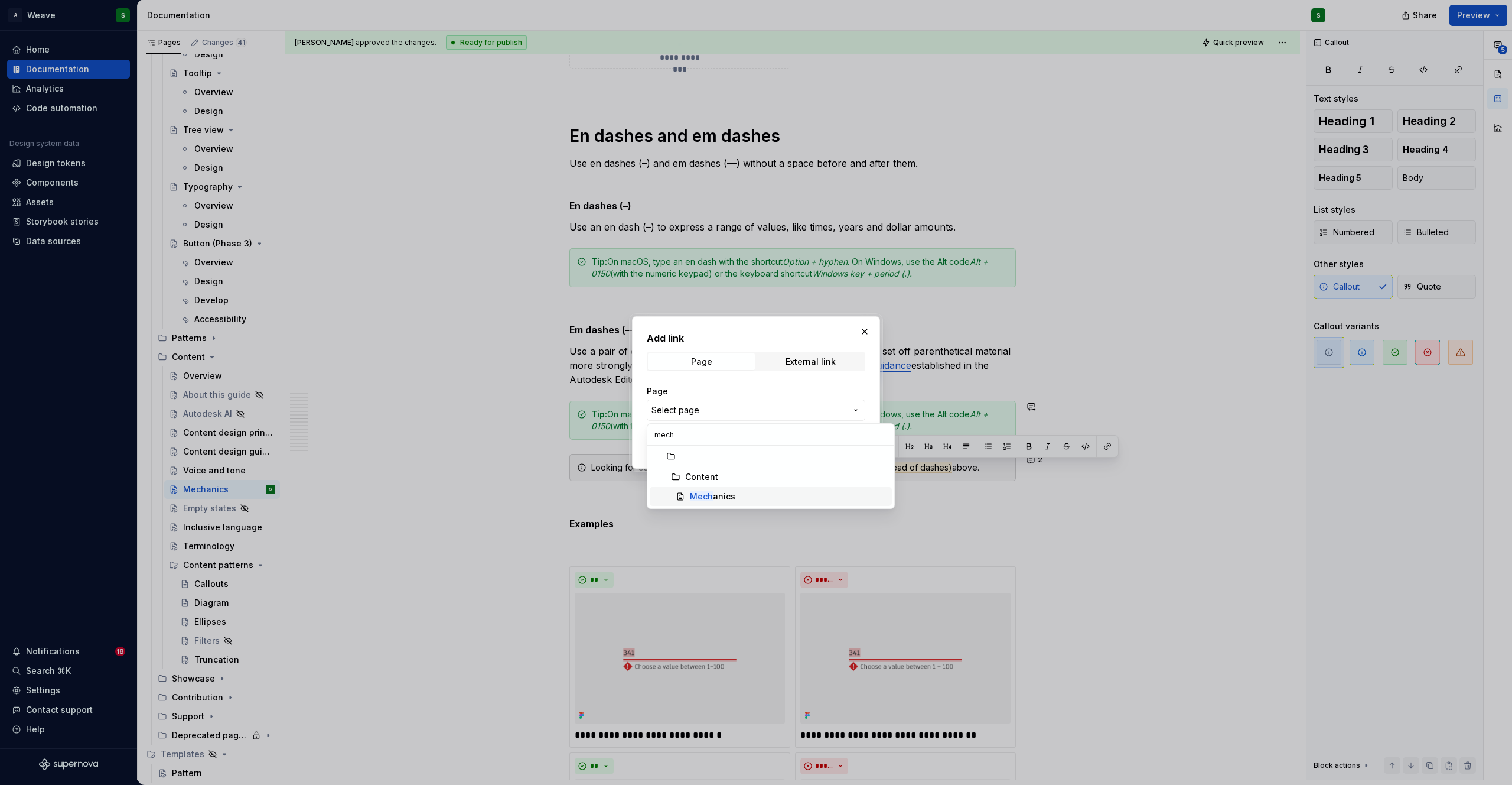
click at [695, 491] on mark "Mech" at bounding box center [701, 496] width 23 height 10
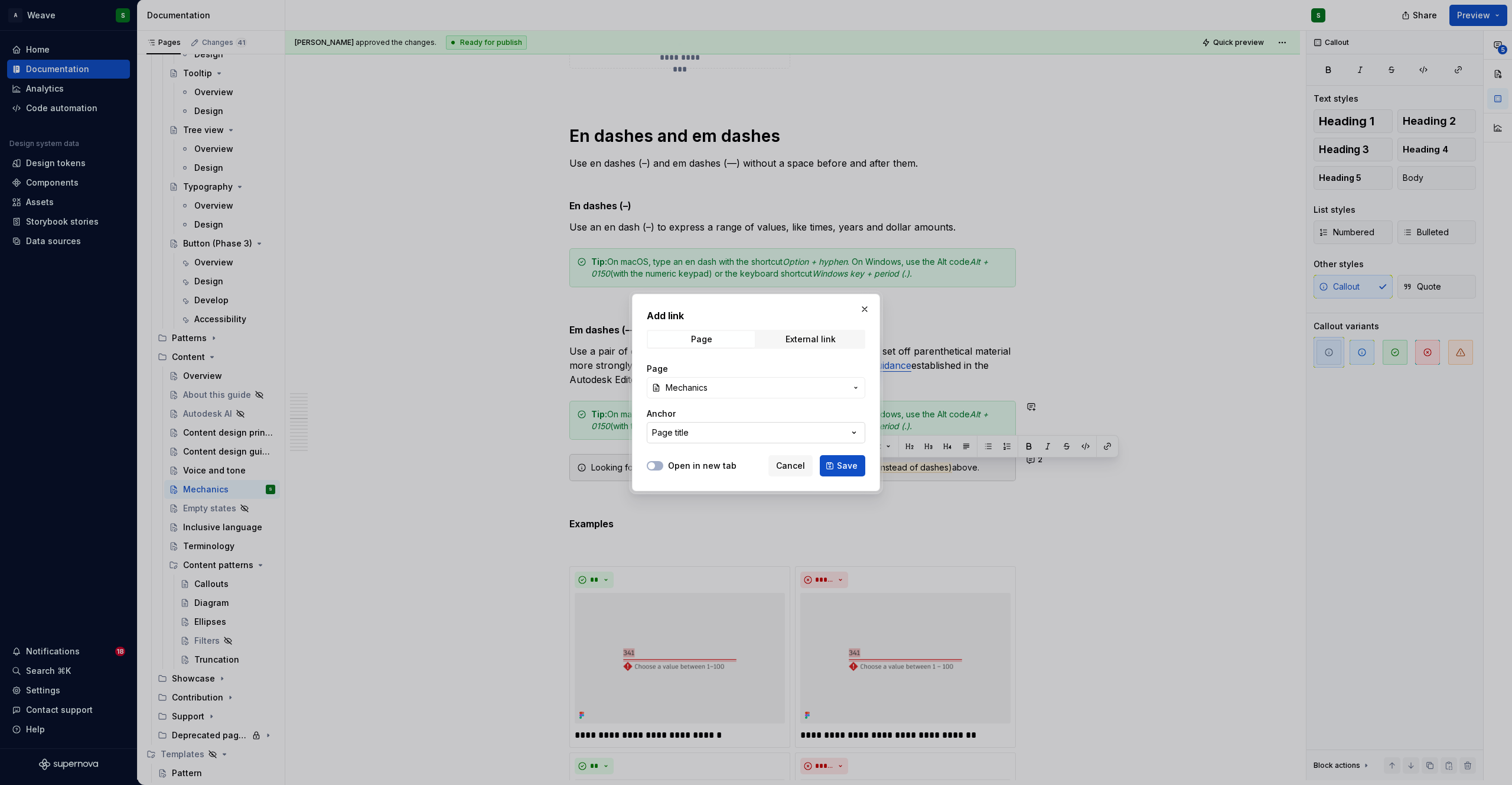
click at [687, 434] on div "Page title" at bounding box center [670, 433] width 37 height 11
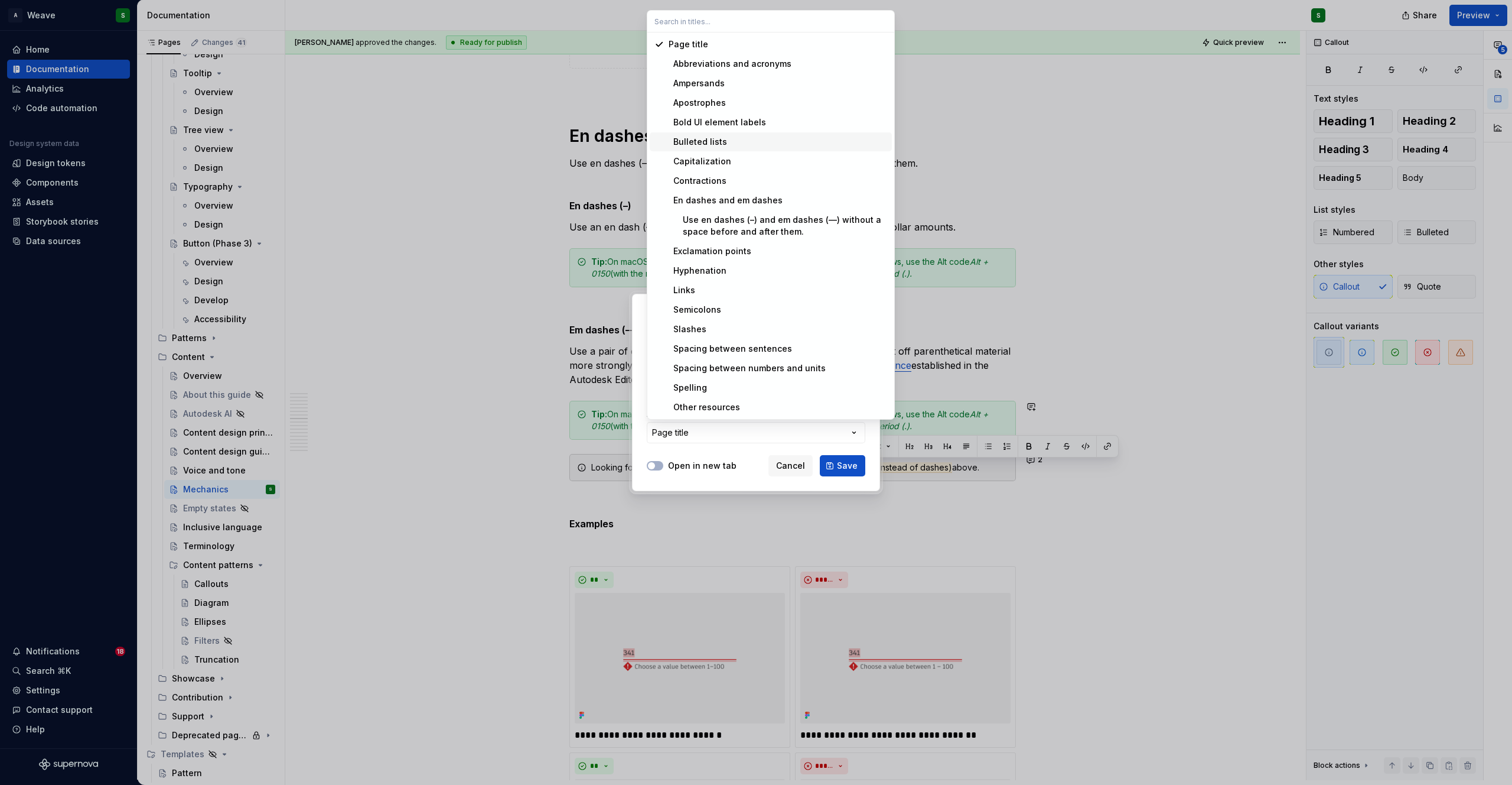
click at [739, 138] on div "Bulleted lists" at bounding box center [777, 142] width 219 height 11
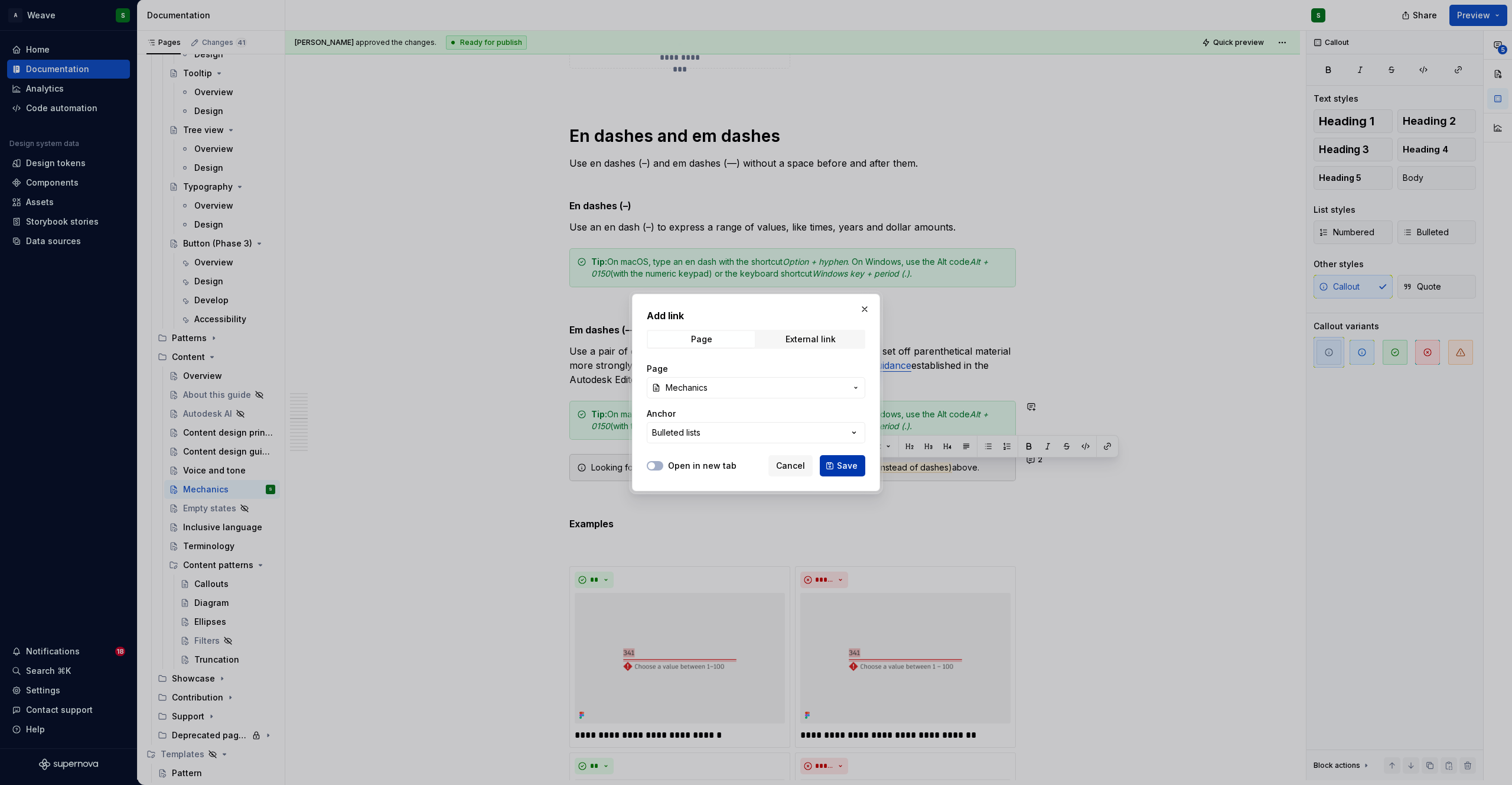
click at [843, 468] on span "Save" at bounding box center [847, 465] width 20 height 11
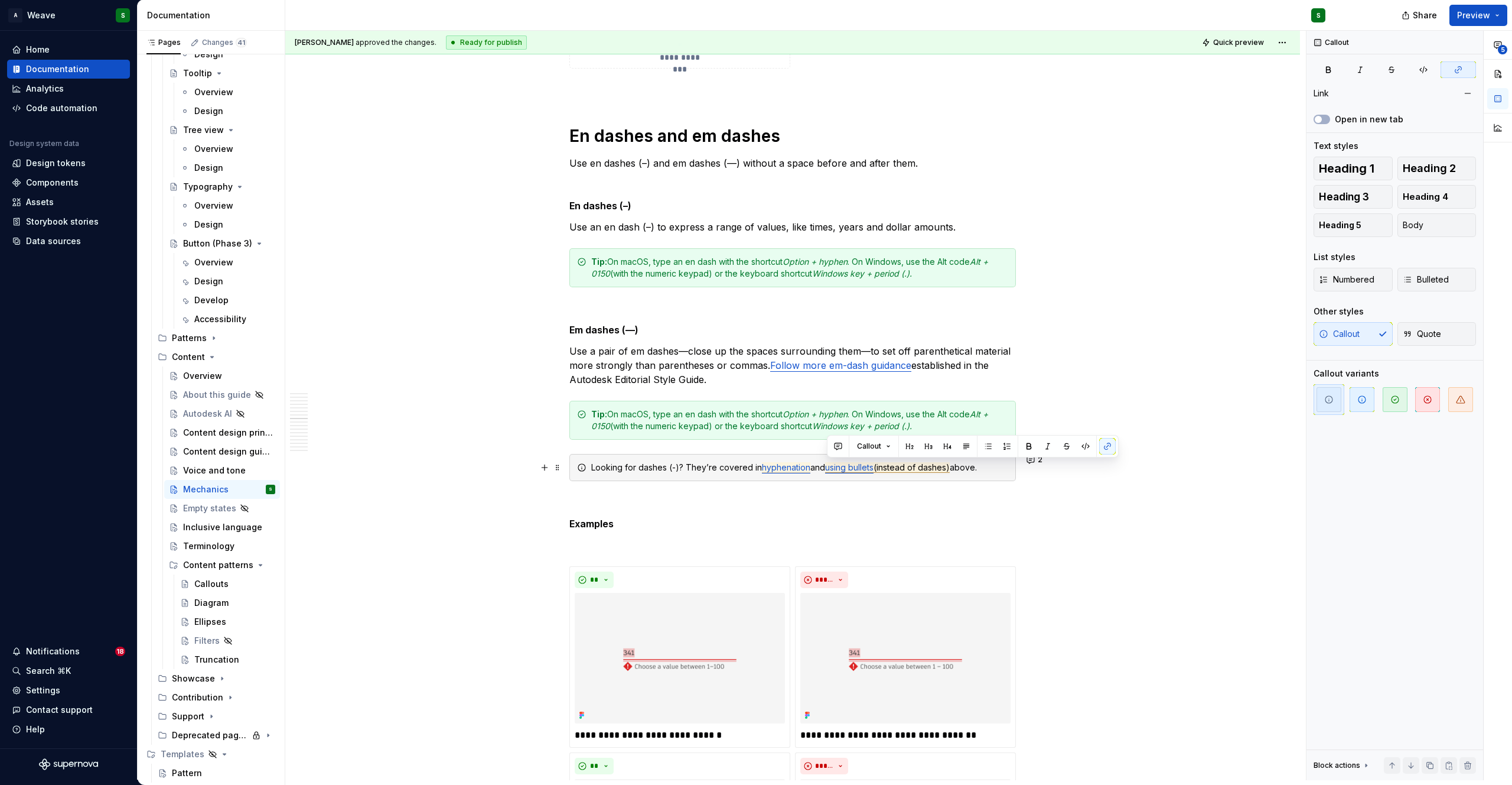
click at [914, 465] on span "(instead of dashes)" at bounding box center [911, 467] width 76 height 11
click at [985, 488] on span "Resolve" at bounding box center [991, 490] width 29 height 10
click at [786, 468] on span "hyphenation" at bounding box center [785, 467] width 48 height 11
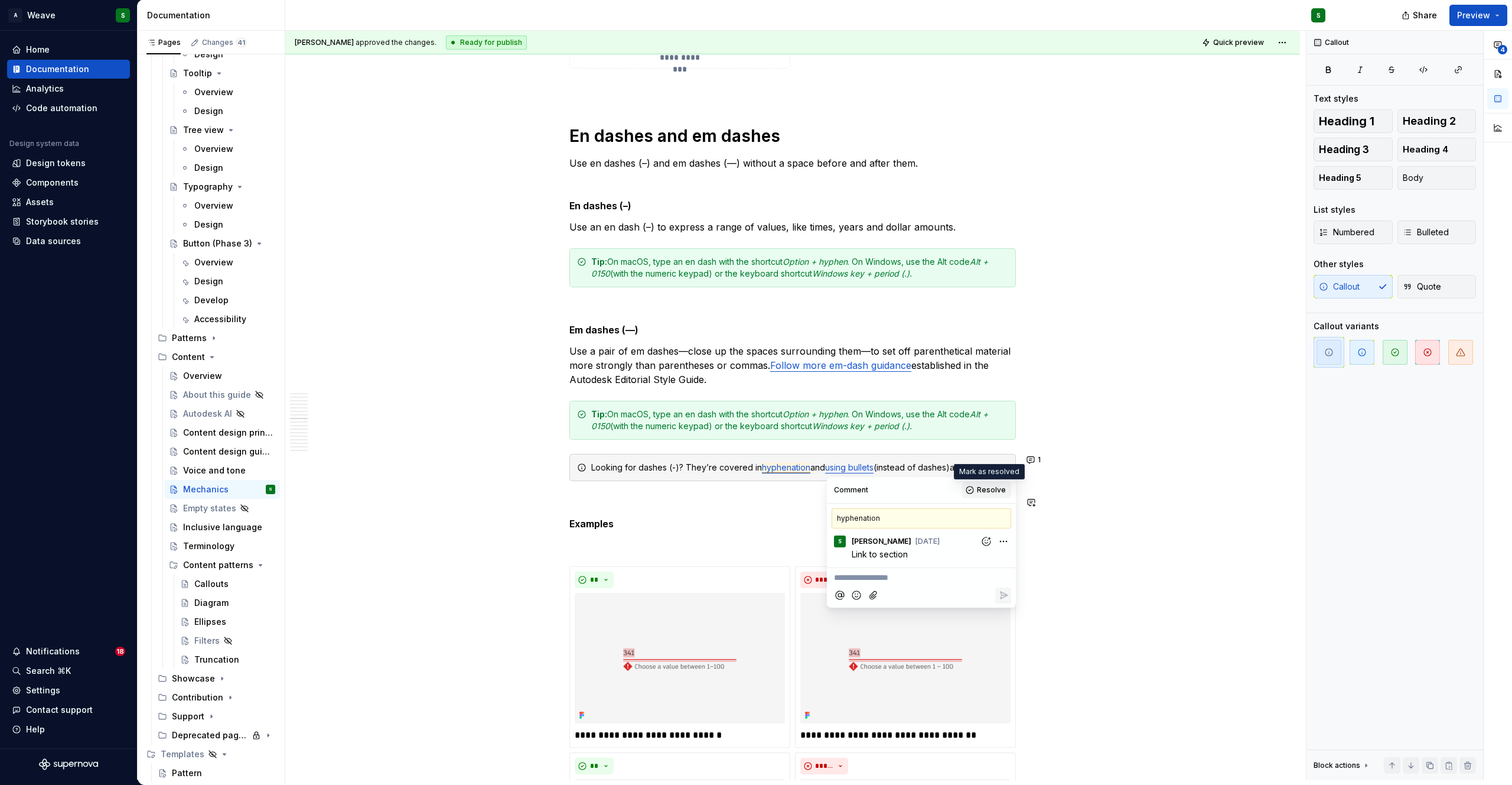
click at [985, 488] on span "Resolve" at bounding box center [991, 490] width 29 height 10
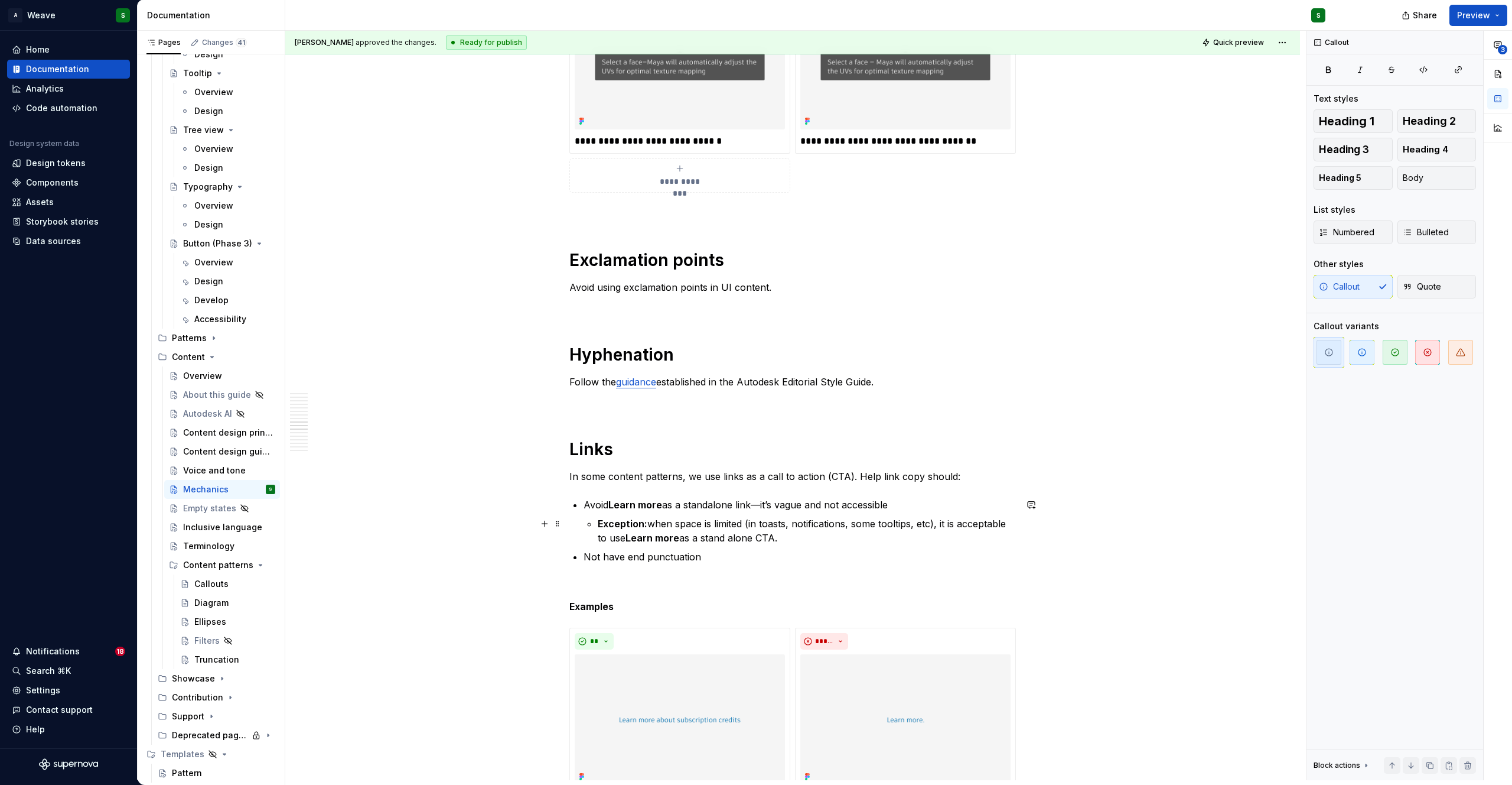
scroll to position [7519, 0]
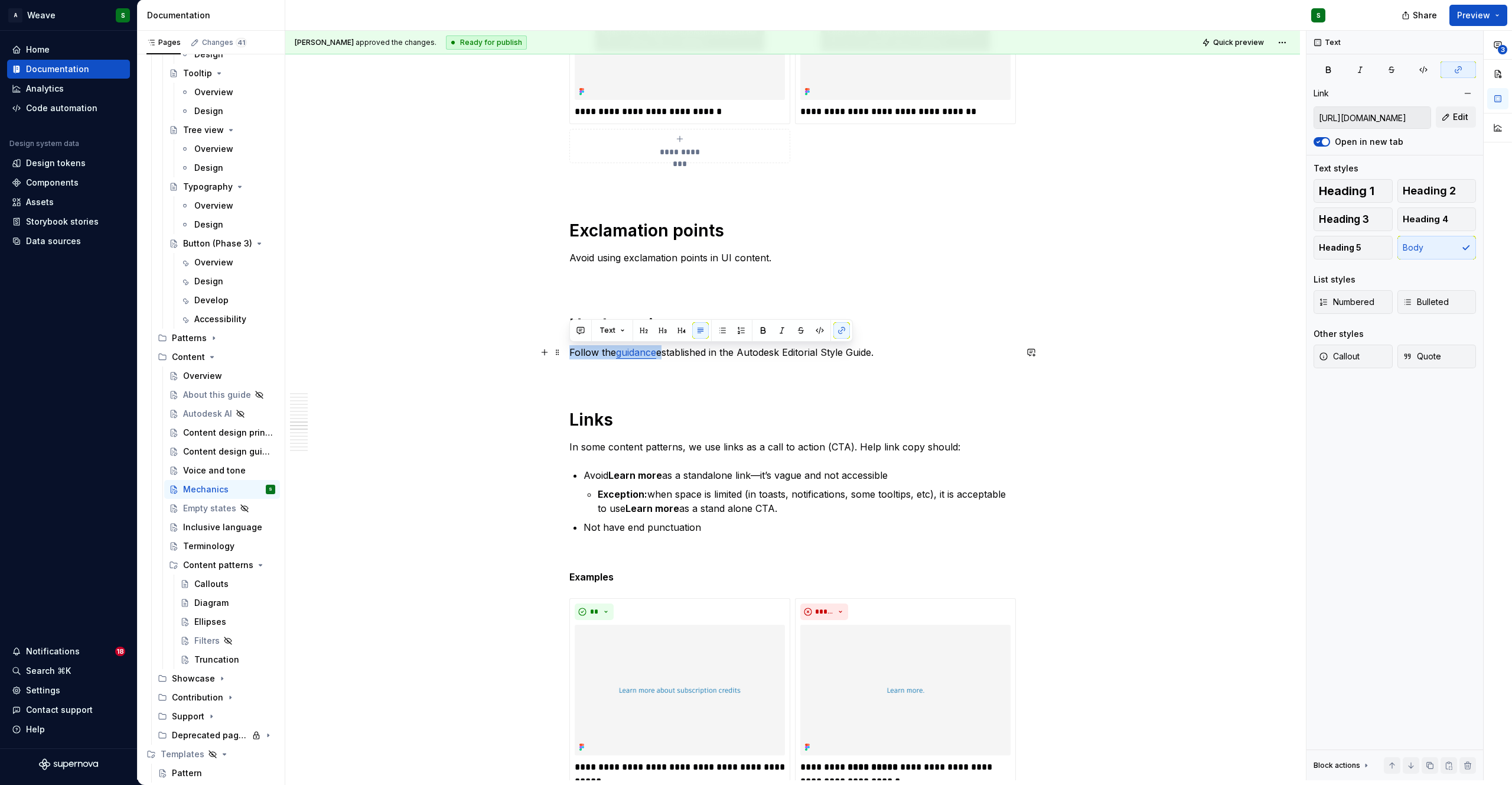
drag, startPoint x: 571, startPoint y: 354, endPoint x: 660, endPoint y: 352, distance: 89.0
click at [660, 352] on p "Follow the guidance established in the Autodesk Editorial Style Guide." at bounding box center [792, 352] width 446 height 14
click at [638, 352] on link "guidance" at bounding box center [636, 352] width 40 height 11
click at [615, 332] on input "https://styleguide.autodesk.com/punctuation-and-grammar/#hyphenation" at bounding box center [617, 328] width 134 height 21
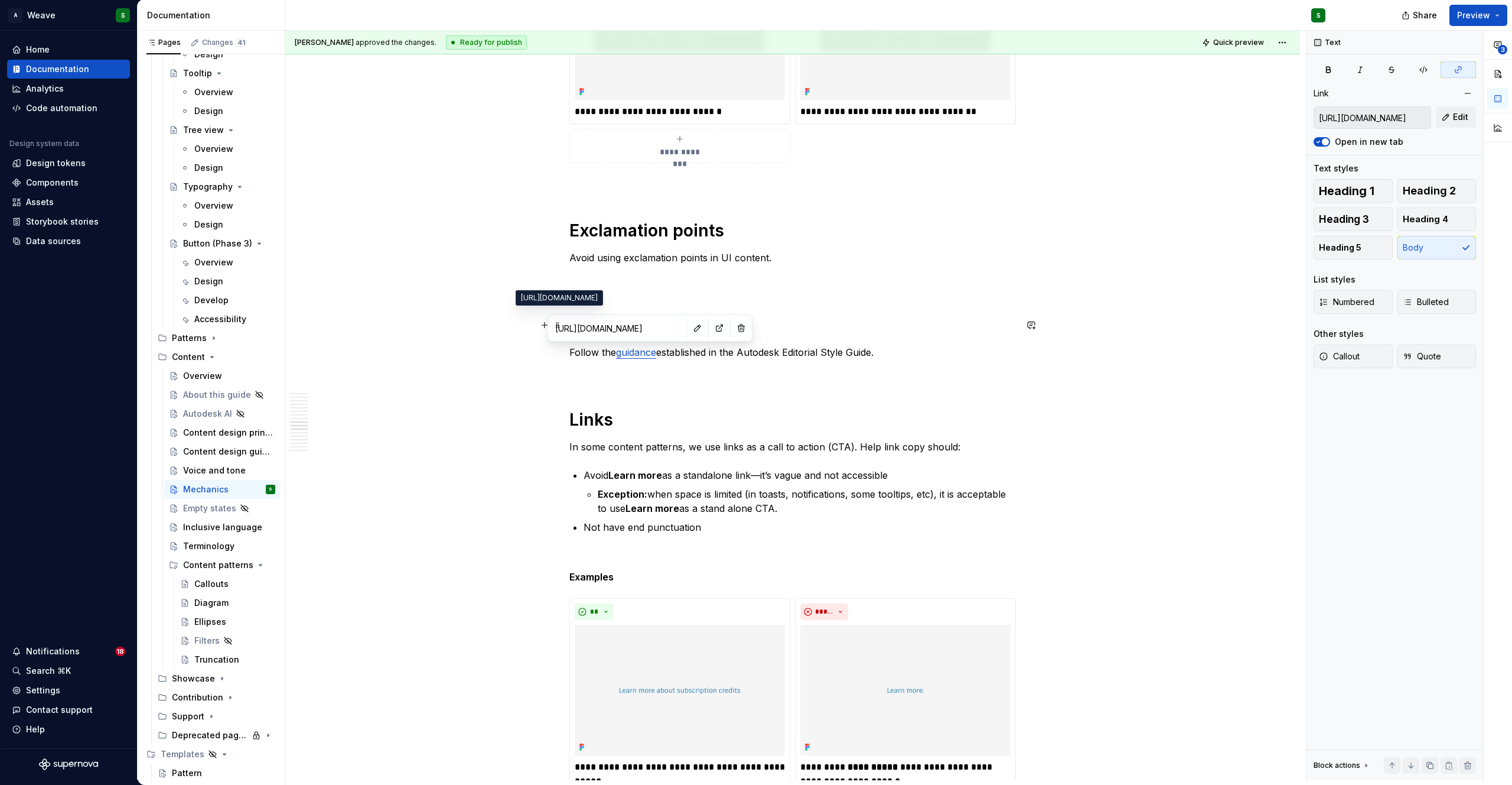
click at [615, 332] on input "https://styleguide.autodesk.com/punctuation-and-grammar/#hyphenation" at bounding box center [617, 328] width 134 height 21
click at [689, 325] on button "button" at bounding box center [697, 328] width 16 height 16
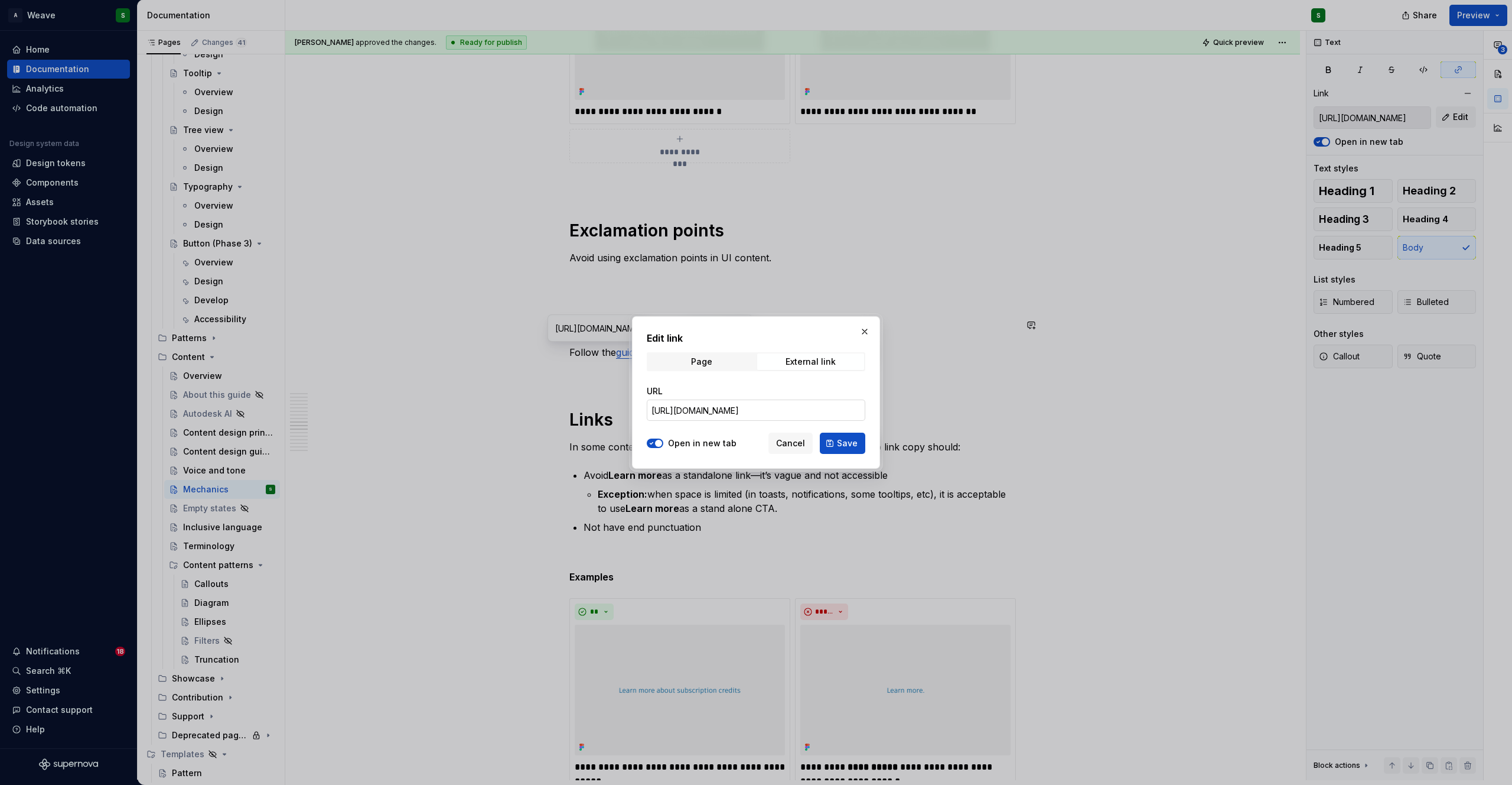
click at [712, 417] on input "https://styleguide.autodesk.com/punctuation-and-grammar/#hyphenation" at bounding box center [756, 410] width 219 height 21
click at [801, 445] on span "Cancel" at bounding box center [790, 443] width 29 height 11
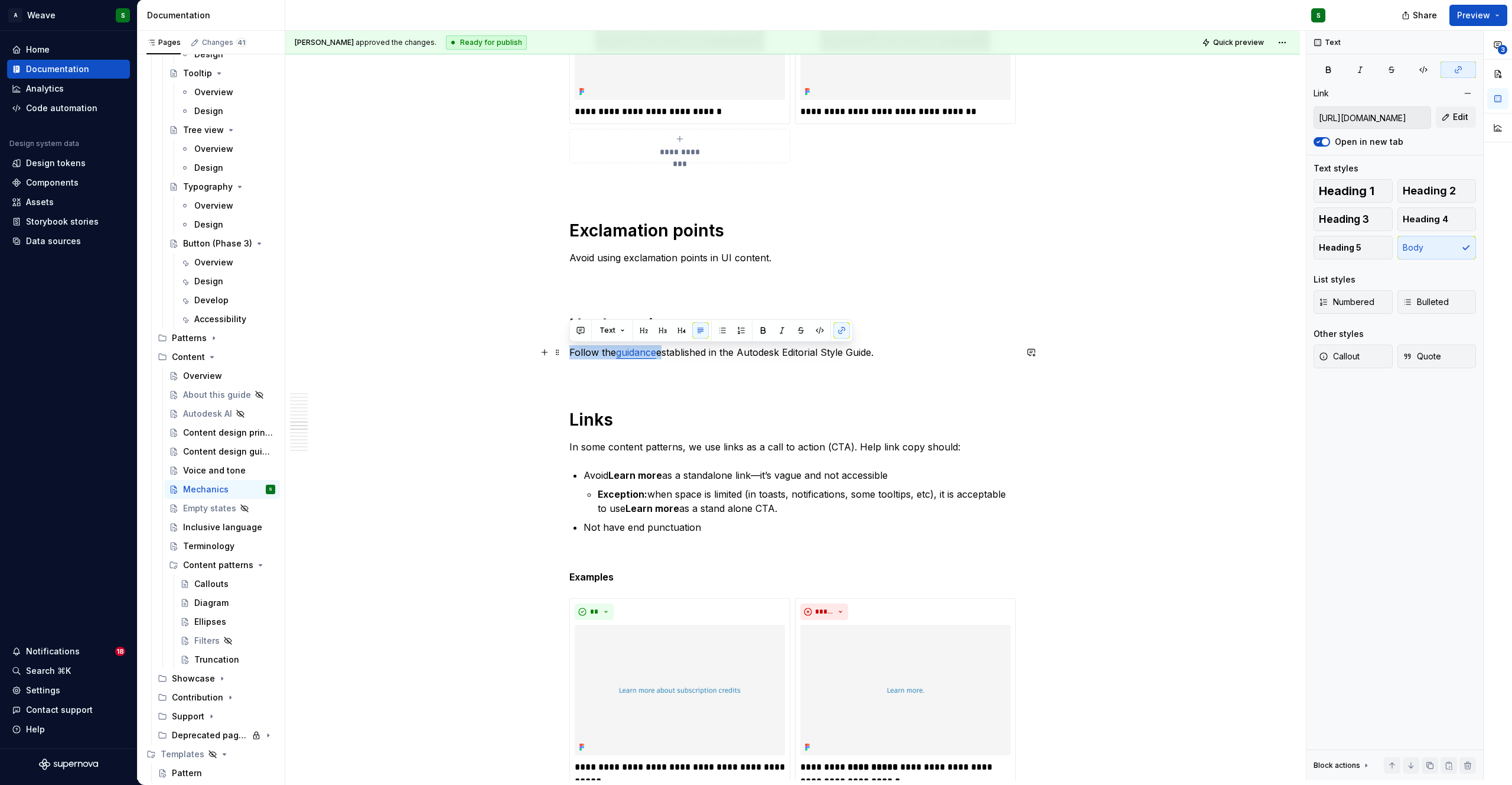
drag, startPoint x: 569, startPoint y: 352, endPoint x: 660, endPoint y: 352, distance: 91.0
click at [660, 352] on p "Follow the guidance established in the Autodesk Editorial Style Guide." at bounding box center [792, 352] width 446 height 14
click at [840, 326] on button "button" at bounding box center [841, 330] width 16 height 16
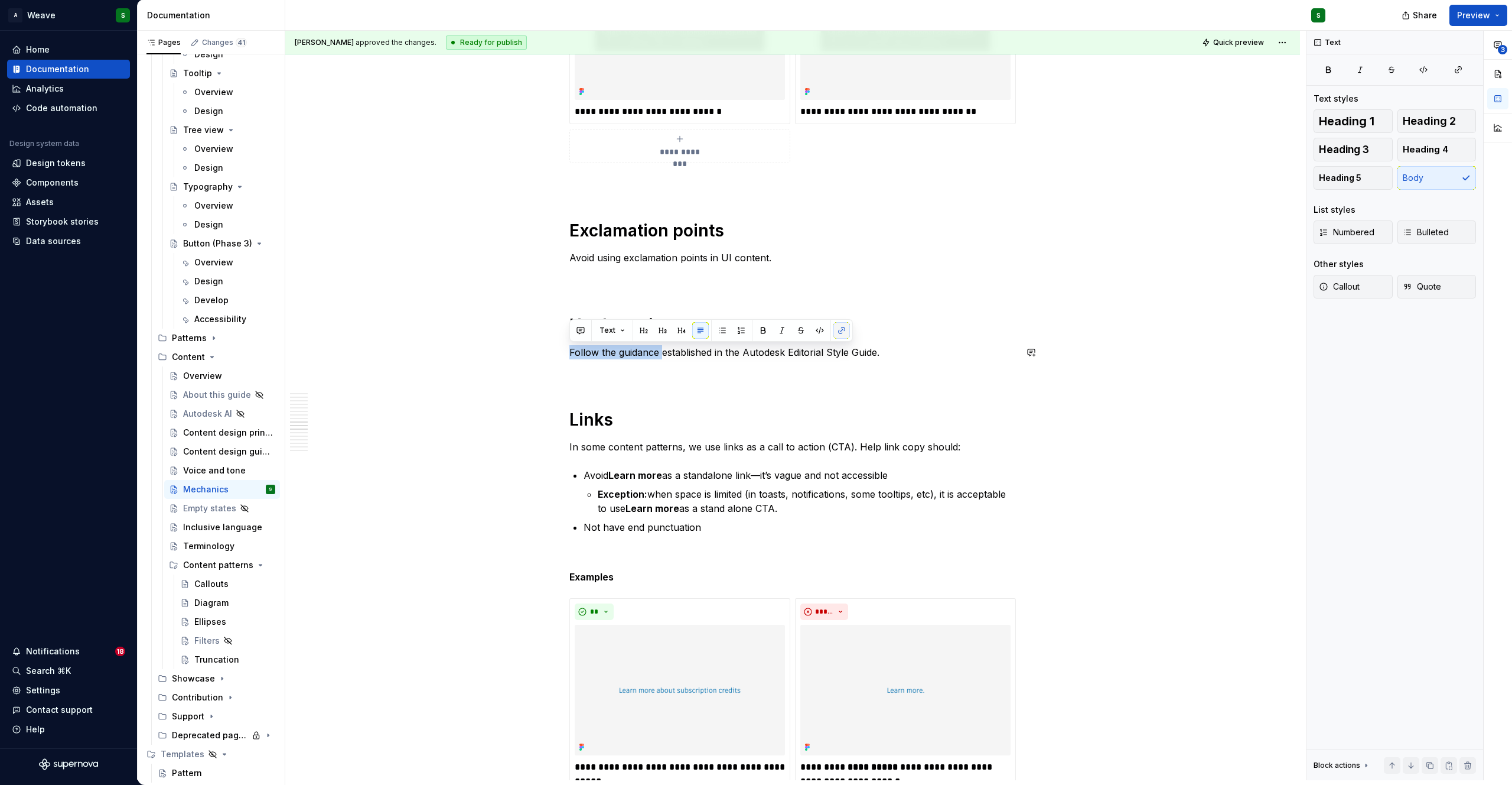
click at [840, 326] on button "button" at bounding box center [841, 330] width 16 height 16
click at [1456, 70] on icon "button" at bounding box center [1459, 70] width 10 height 10
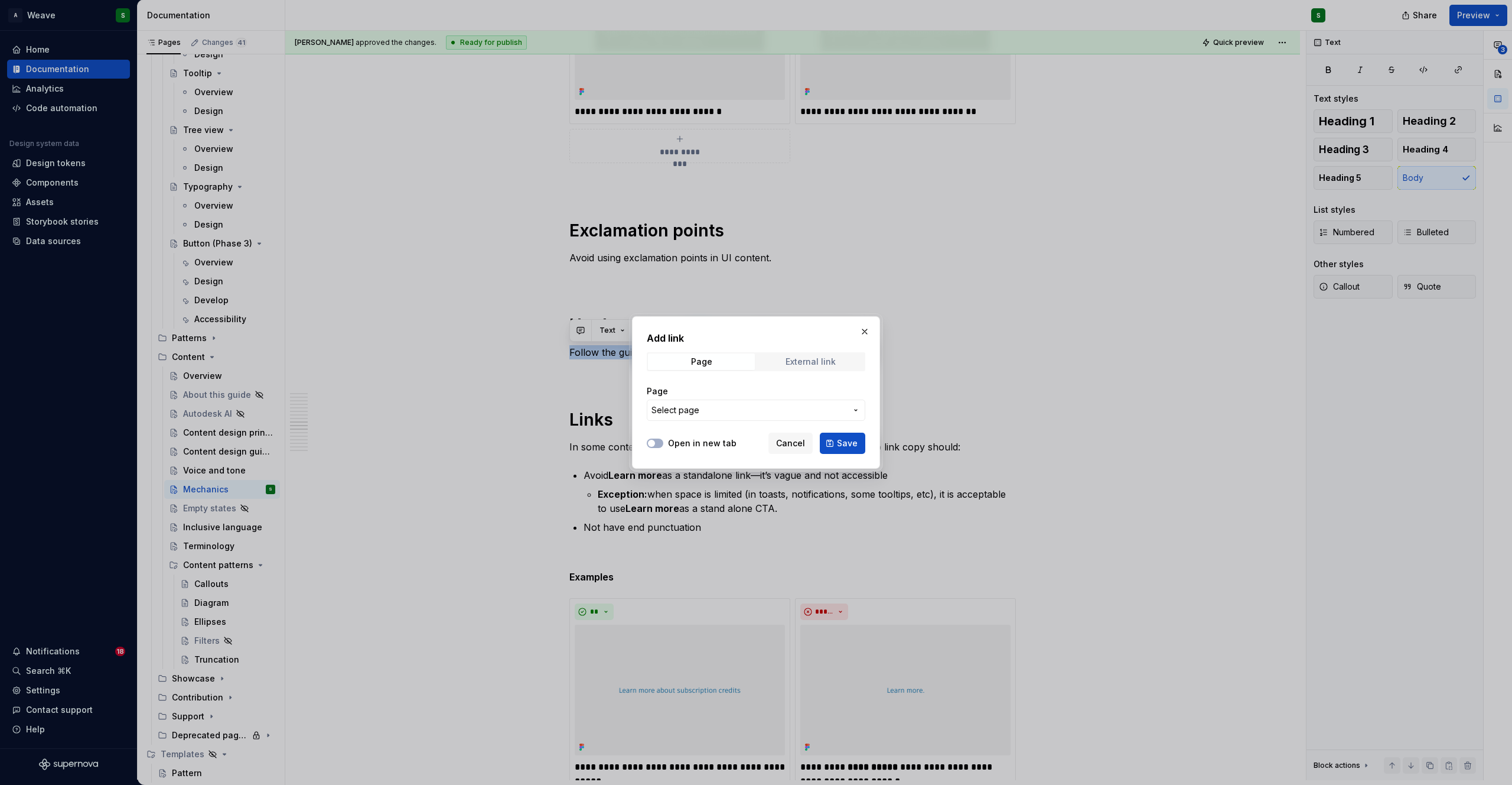
click at [793, 357] on div "External link" at bounding box center [810, 362] width 50 height 10
click at [656, 442] on button "Open in new tab" at bounding box center [655, 443] width 16 height 10
click at [689, 410] on input "URL" at bounding box center [756, 410] width 219 height 21
paste input "https://styleguide.autodesk.com/punctuation-and-grammar/#hyphenation"
type input "https://styleguide.autodesk.com/punctuation-and-grammar/#hyphenation"
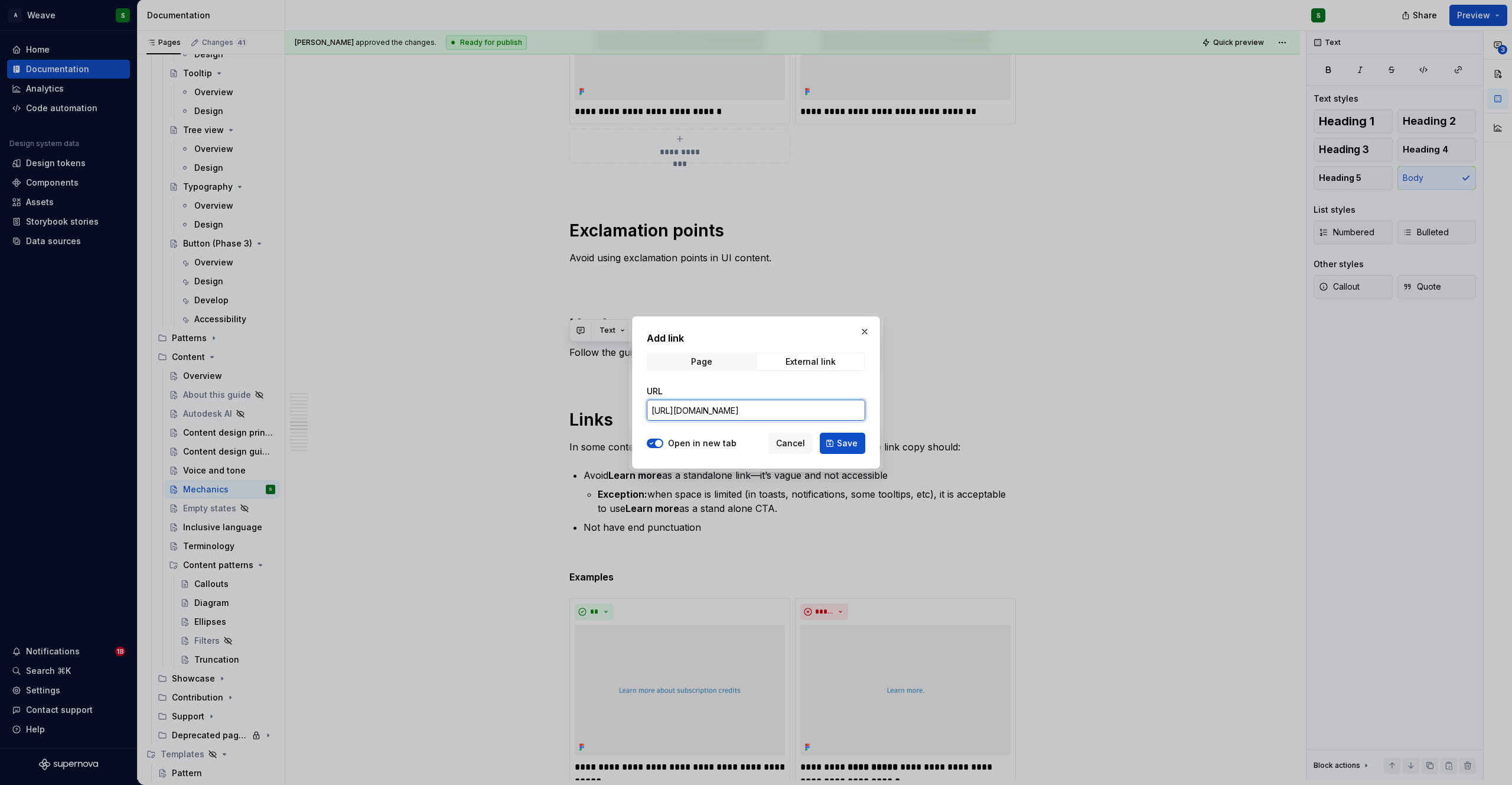
scroll to position [0, 79]
click at [841, 448] on span "Save" at bounding box center [847, 443] width 20 height 11
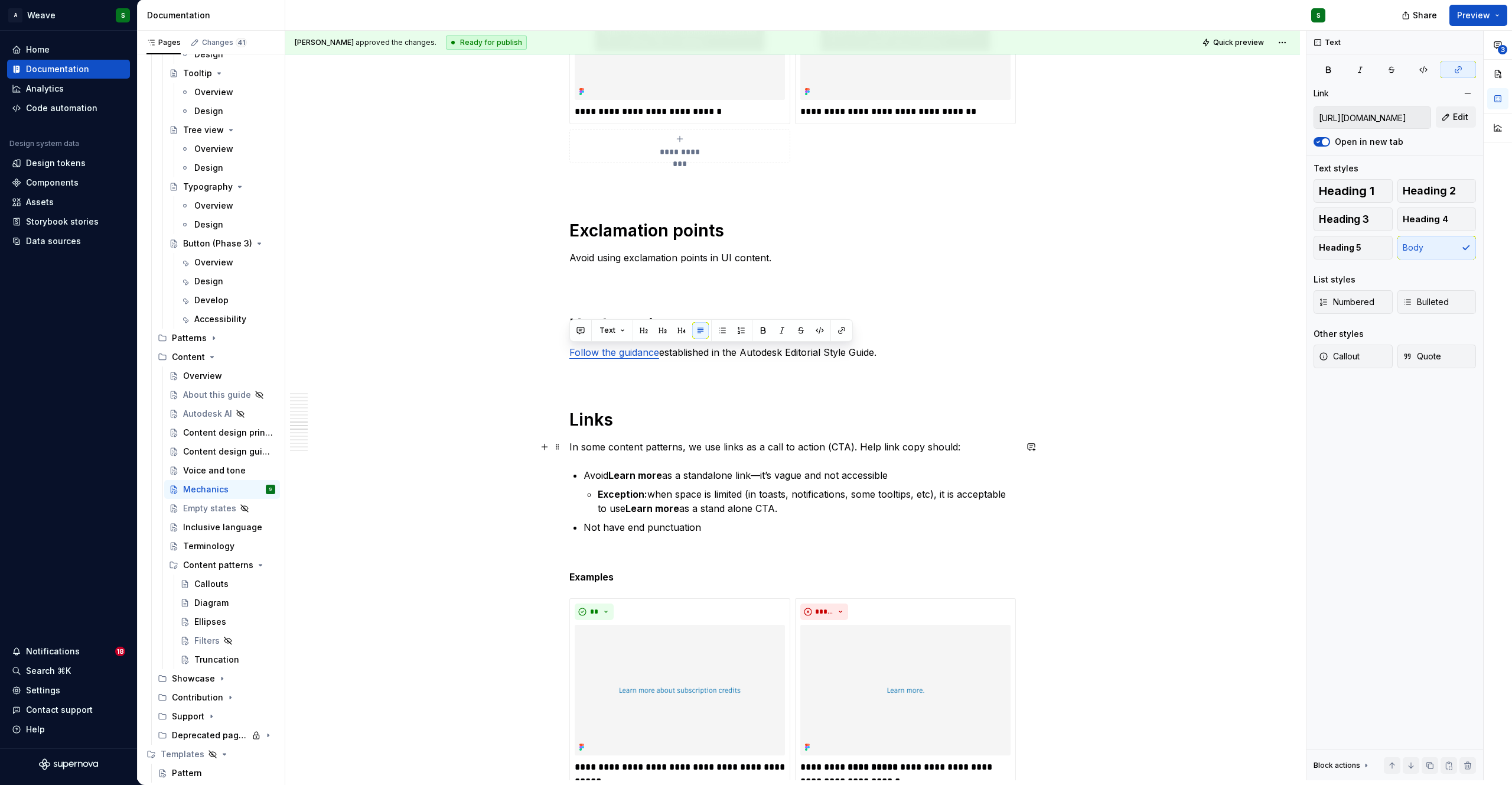
click at [788, 442] on p "In some content patterns, we use links as a call to action (CTA). Help link cop…" at bounding box center [792, 446] width 446 height 14
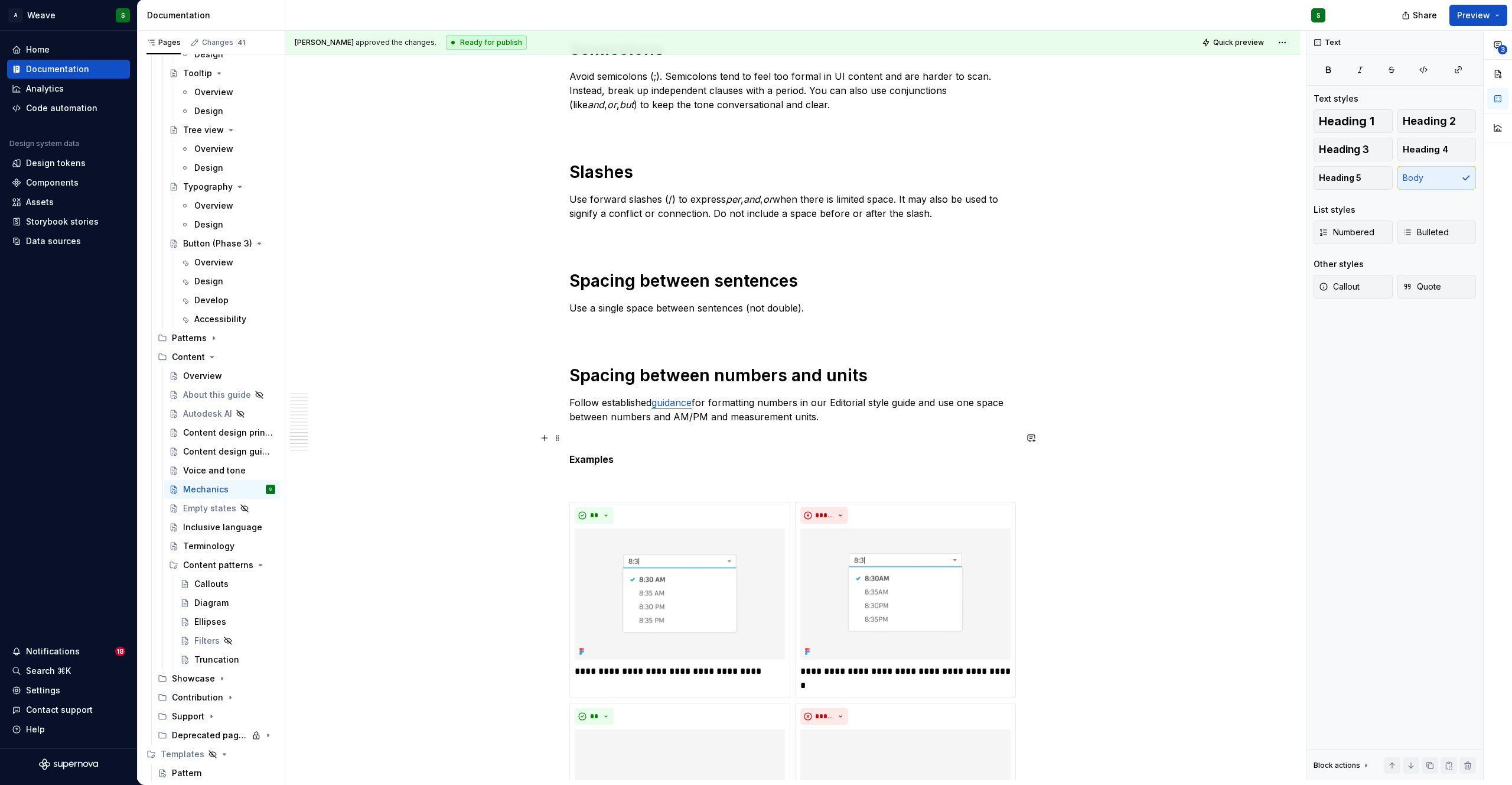
scroll to position [8575, 0]
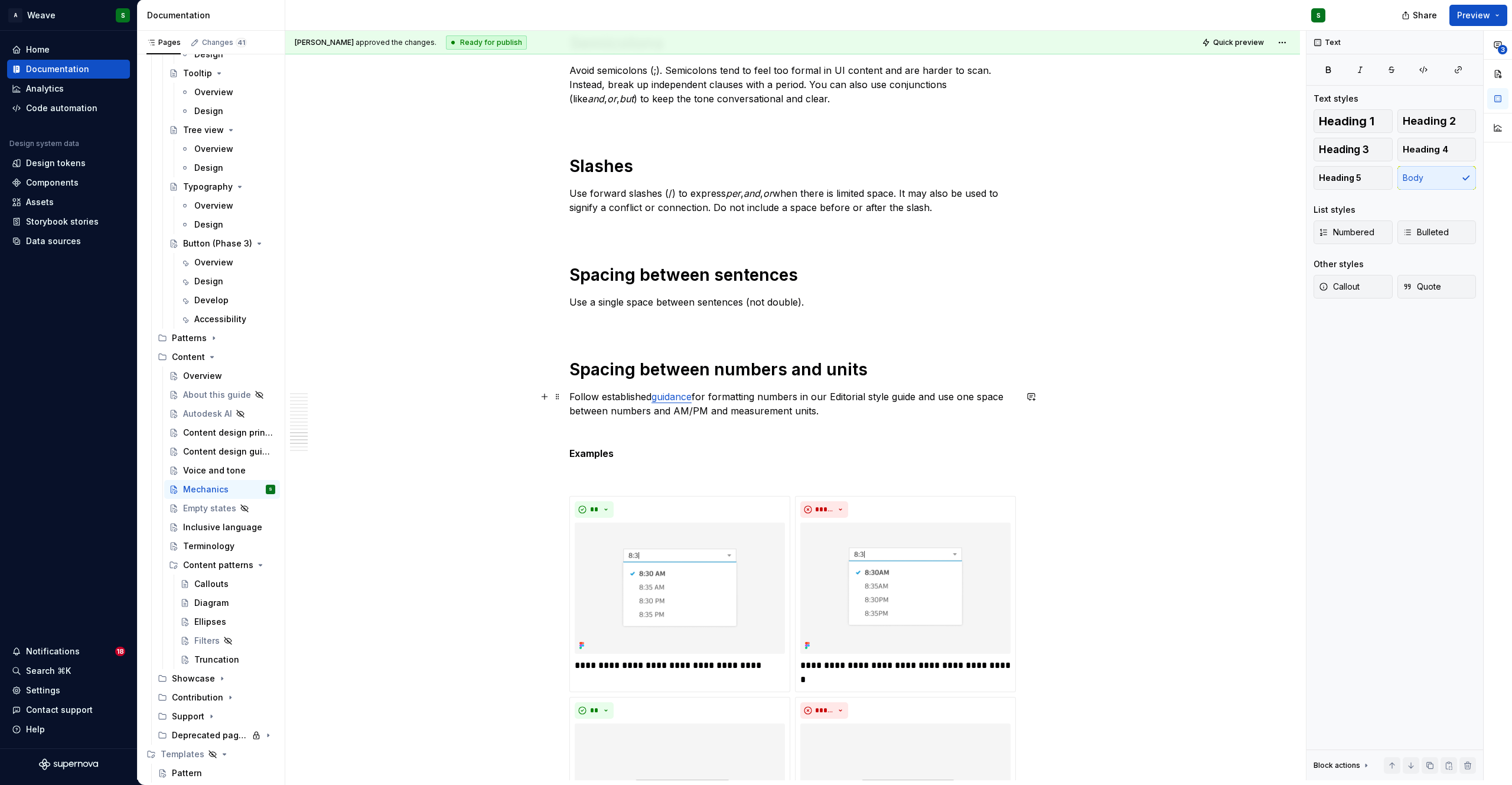
click at [676, 396] on link "guidance" at bounding box center [671, 397] width 40 height 11
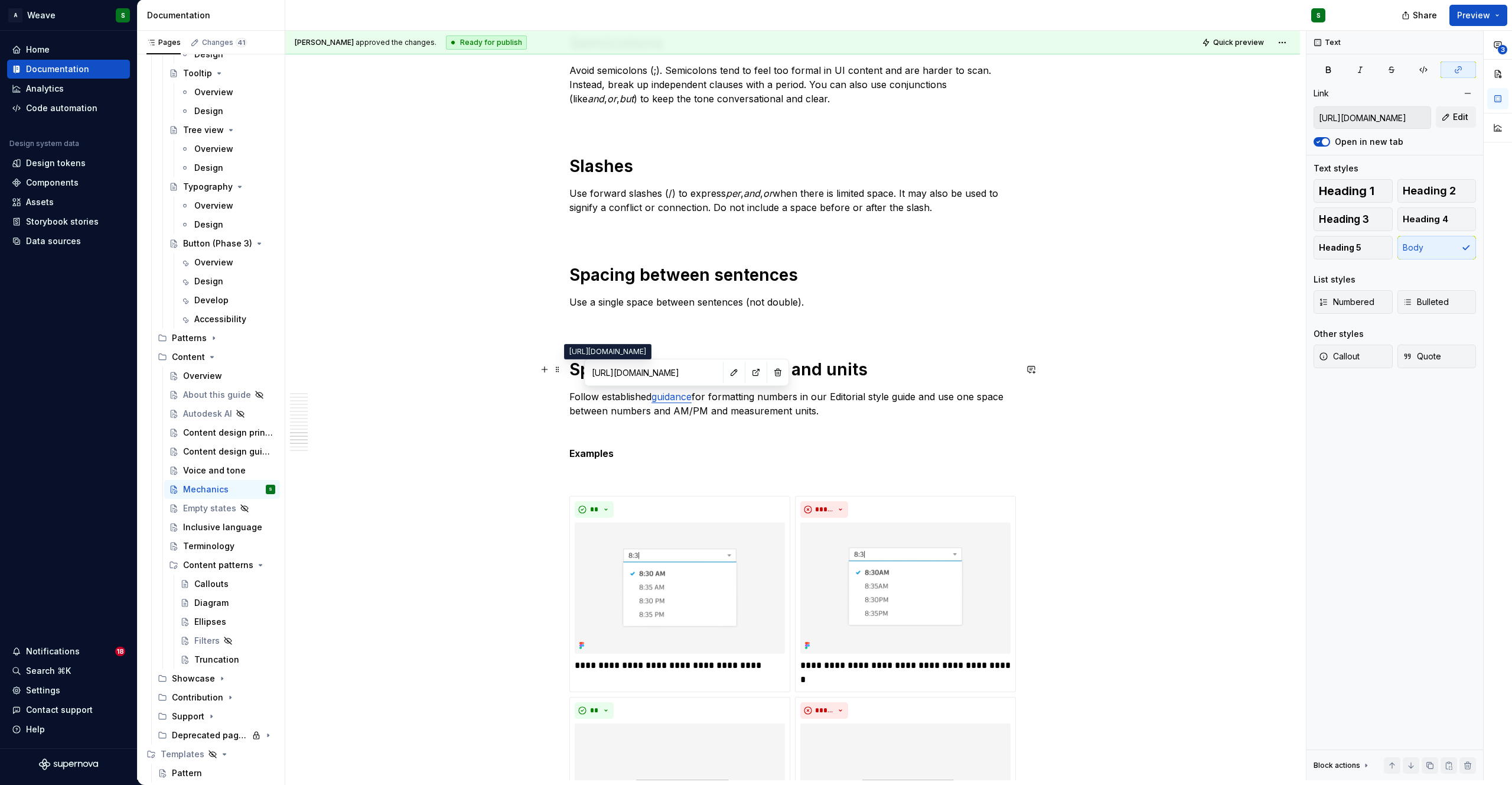
click at [663, 375] on input "https://styleguide.autodesk.com/numbers/" at bounding box center [654, 372] width 134 height 21
click at [609, 403] on p "Follow established guidance for formatting numbers in our Editorial style guide…" at bounding box center [792, 403] width 446 height 29
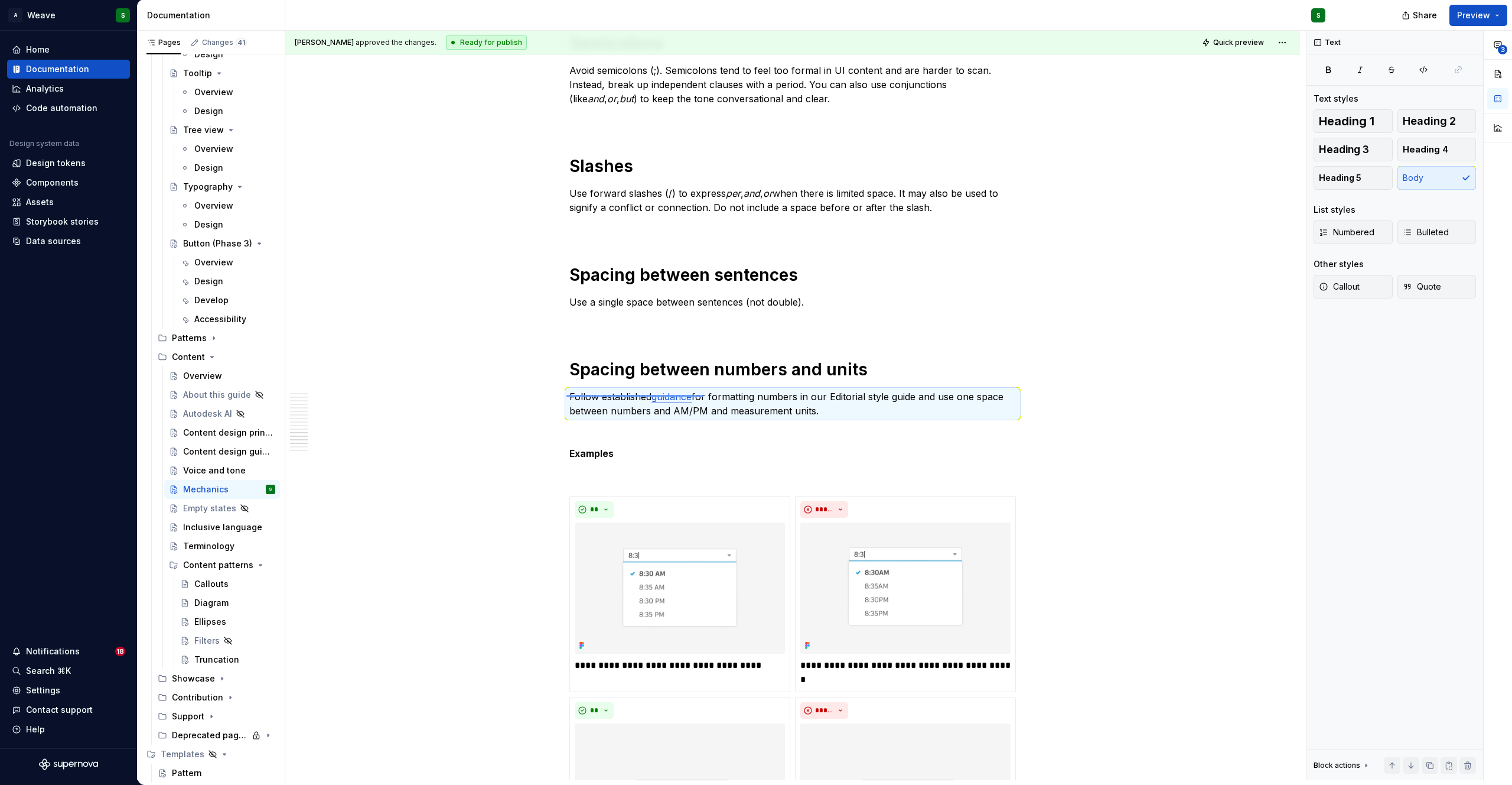
drag, startPoint x: 650, startPoint y: 395, endPoint x: 703, endPoint y: 396, distance: 53.0
click at [703, 397] on div "Christine Lee approved the changes. Ready for publish Quick preview Mechanics E…" at bounding box center [795, 405] width 1021 height 749
click at [698, 396] on p "Follow established guidance for formatting numbers in our Editorial style guide…" at bounding box center [792, 403] width 446 height 29
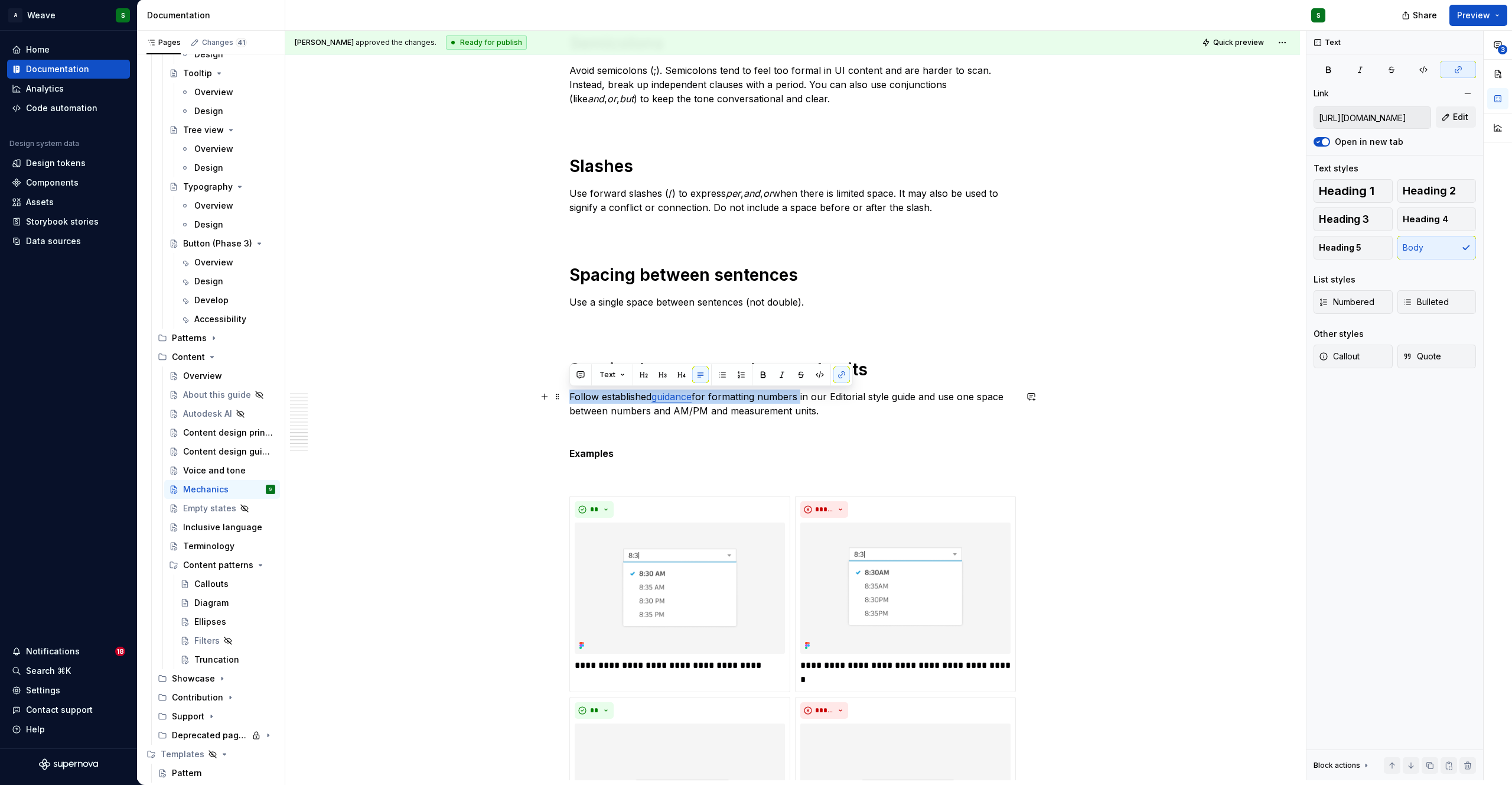
drag, startPoint x: 801, startPoint y: 397, endPoint x: 568, endPoint y: 399, distance: 233.0
click at [569, 399] on p "Follow established guidance for formatting numbers in our Editorial style guide…" at bounding box center [792, 403] width 446 height 29
click at [844, 378] on button "button" at bounding box center [841, 374] width 16 height 16
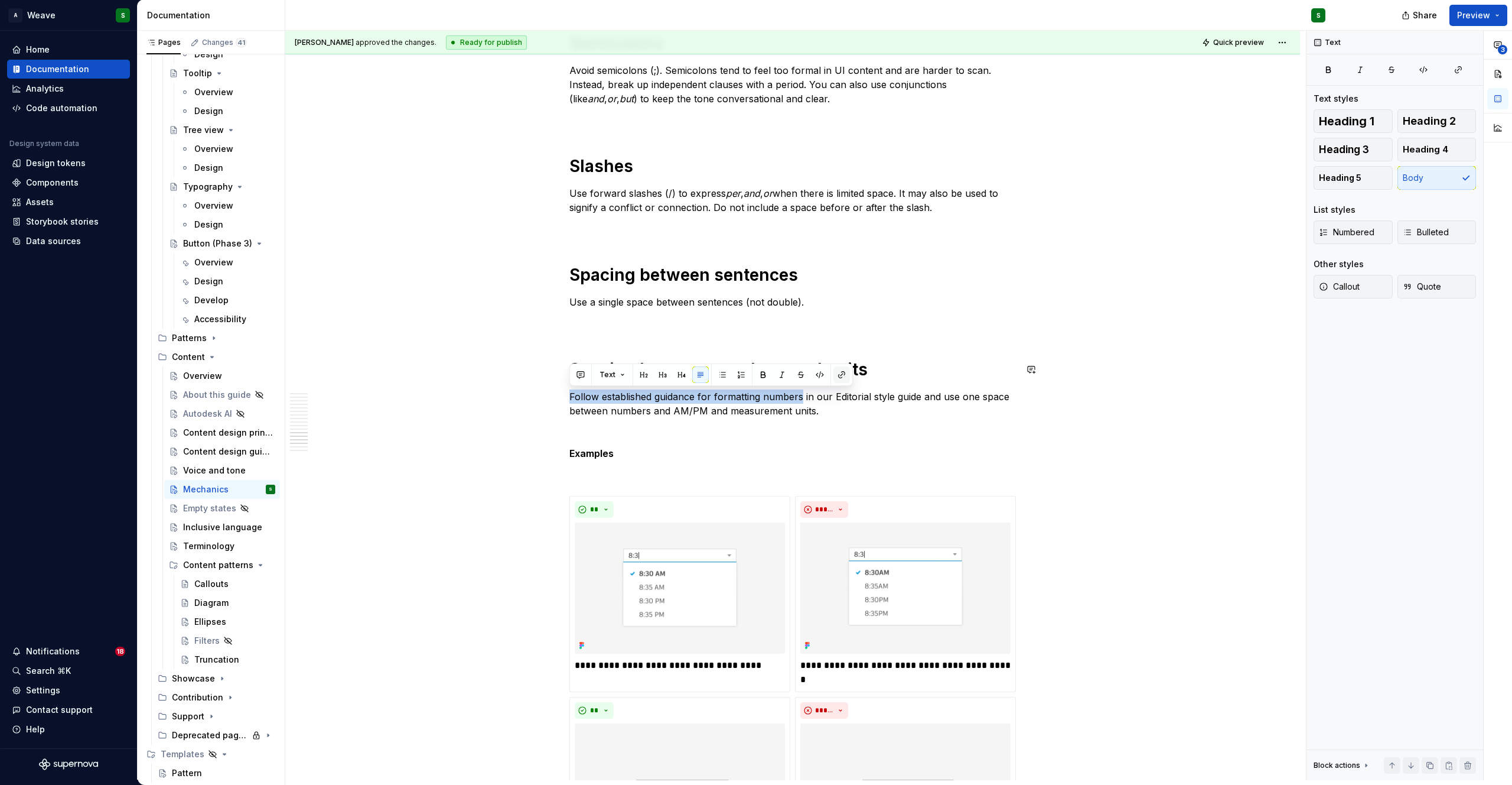
click at [844, 378] on button "button" at bounding box center [841, 374] width 16 height 16
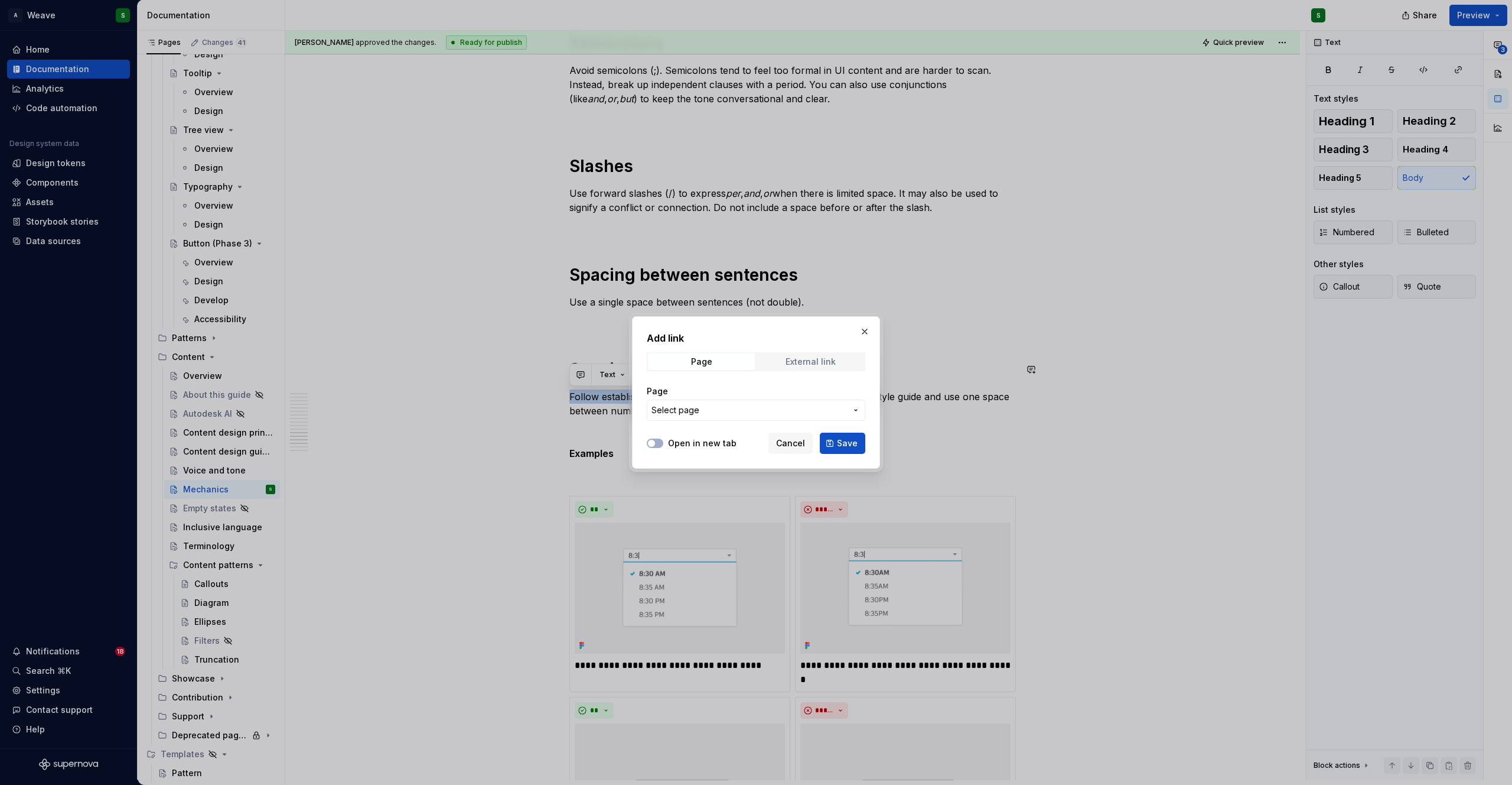
click at [821, 359] on div "External link" at bounding box center [810, 362] width 50 height 10
click at [656, 443] on button "Open in new tab" at bounding box center [655, 443] width 16 height 10
click at [673, 415] on input "URL" at bounding box center [756, 410] width 219 height 21
paste input "https://styleguide.autodesk.com/numbers/"
type input "https://styleguide.autodesk.com/numbers/"
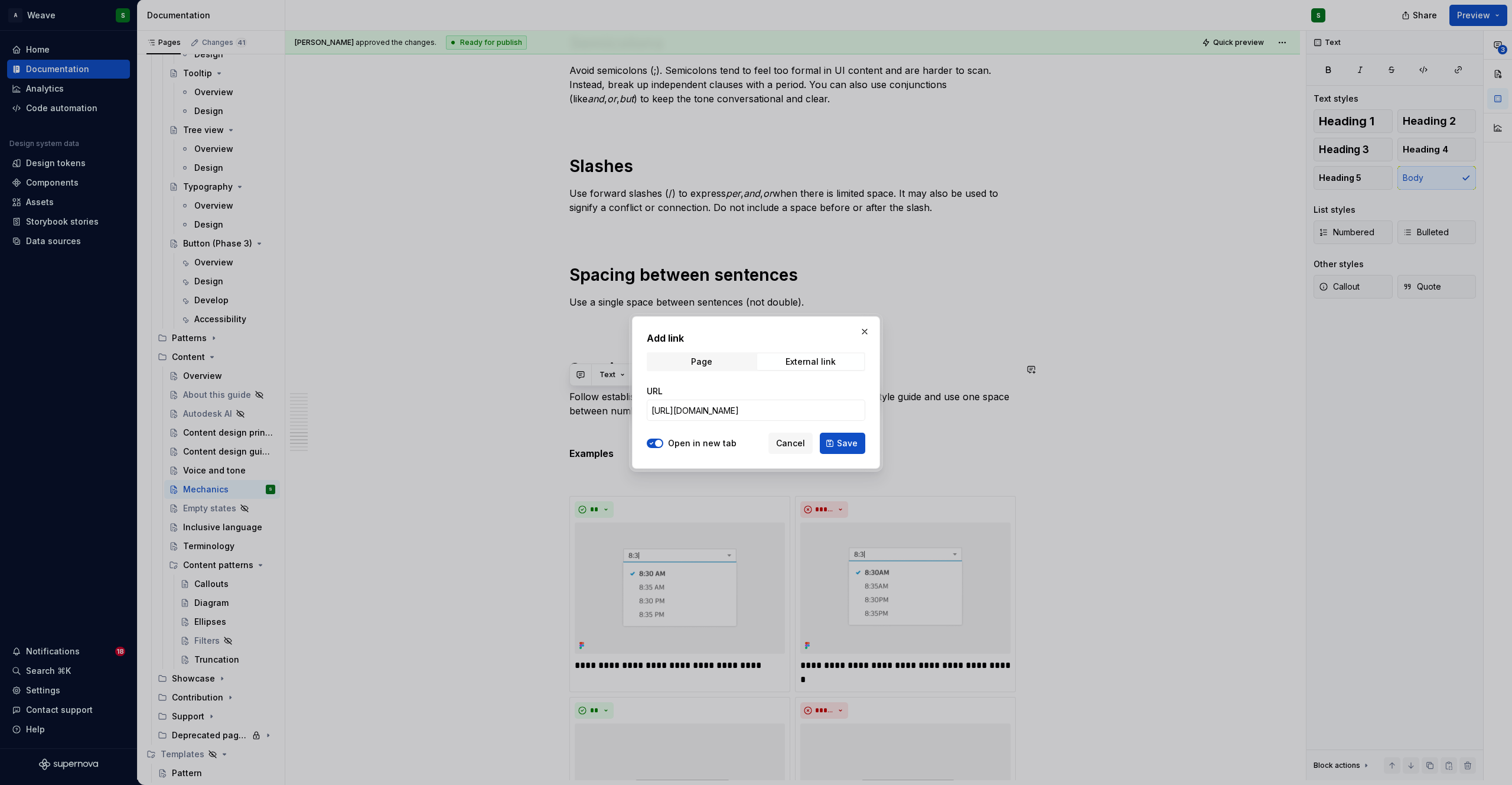
click at [760, 381] on div "URL https://styleguide.autodesk.com/numbers/" at bounding box center [756, 402] width 219 height 50
click at [852, 441] on span "Save" at bounding box center [847, 443] width 20 height 11
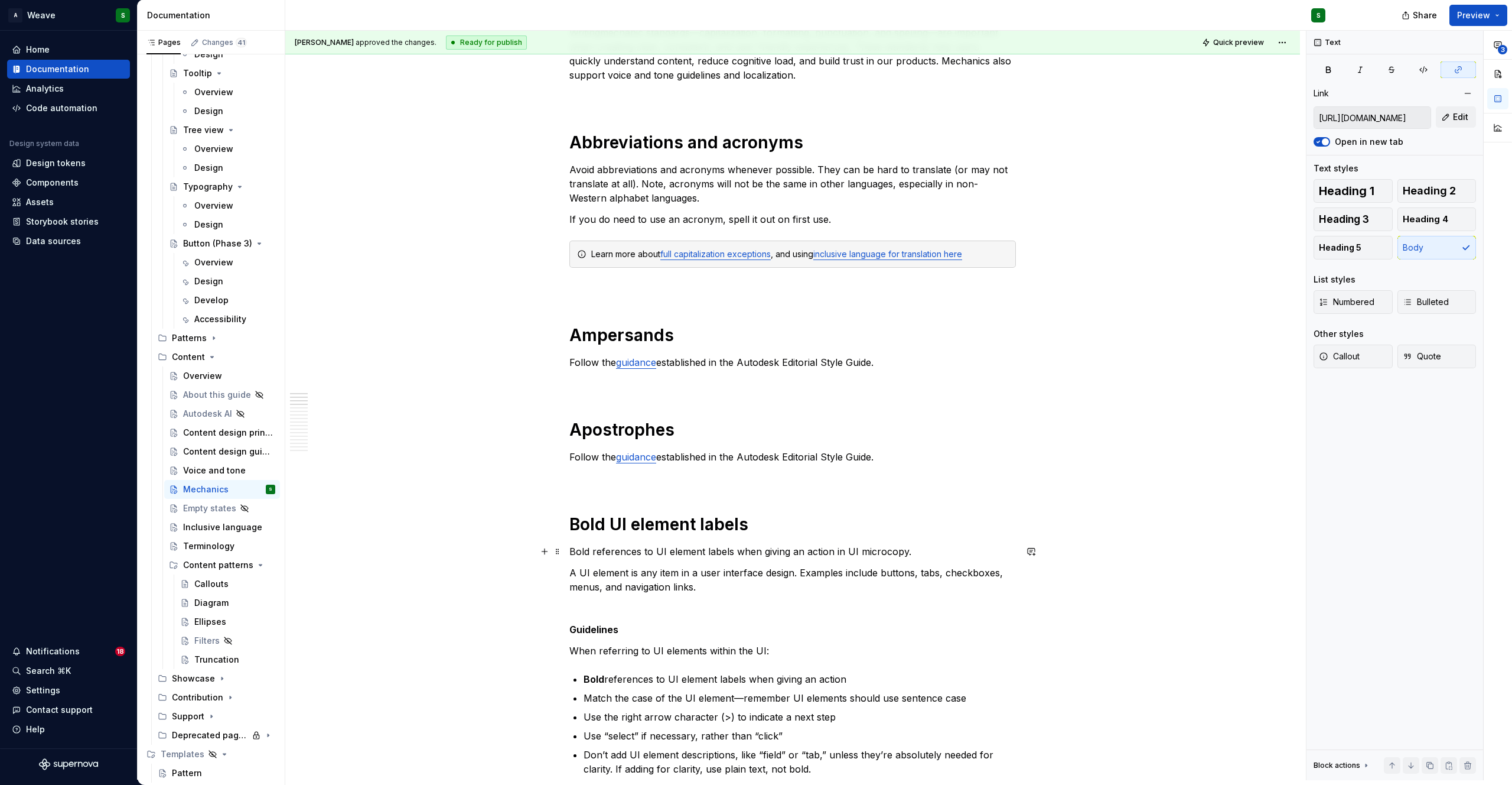
scroll to position [208, 0]
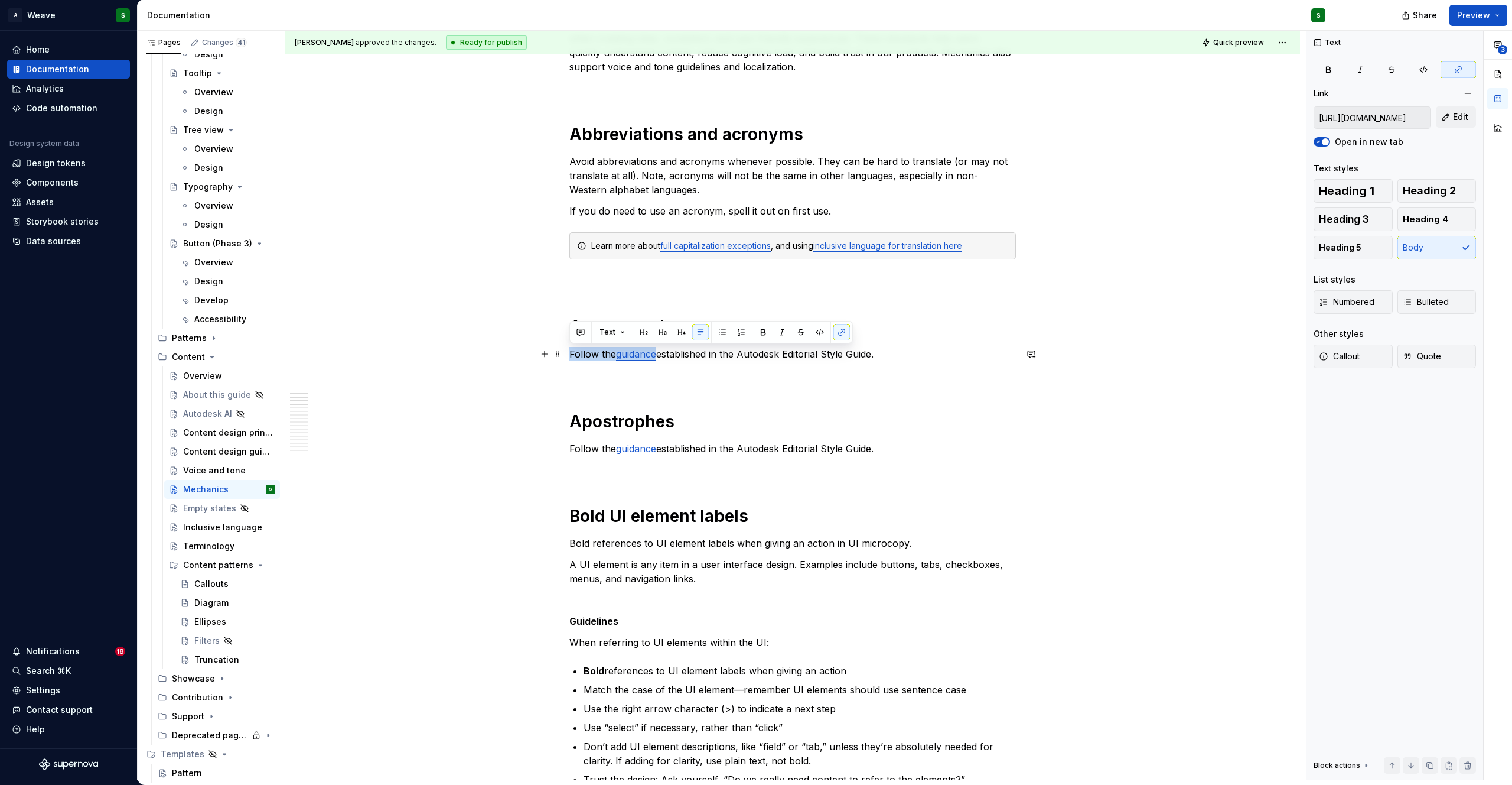
drag, startPoint x: 604, startPoint y: 353, endPoint x: 658, endPoint y: 351, distance: 54.0
click at [658, 351] on p "Follow the guidance established in the Autodesk Editorial Style Guide." at bounding box center [792, 353] width 446 height 14
click at [636, 352] on link "guidance" at bounding box center [636, 354] width 40 height 11
click at [624, 332] on input "https://styleguide.autodesk.com/punctuation-and-grammar/#ampersand" at bounding box center [617, 329] width 134 height 21
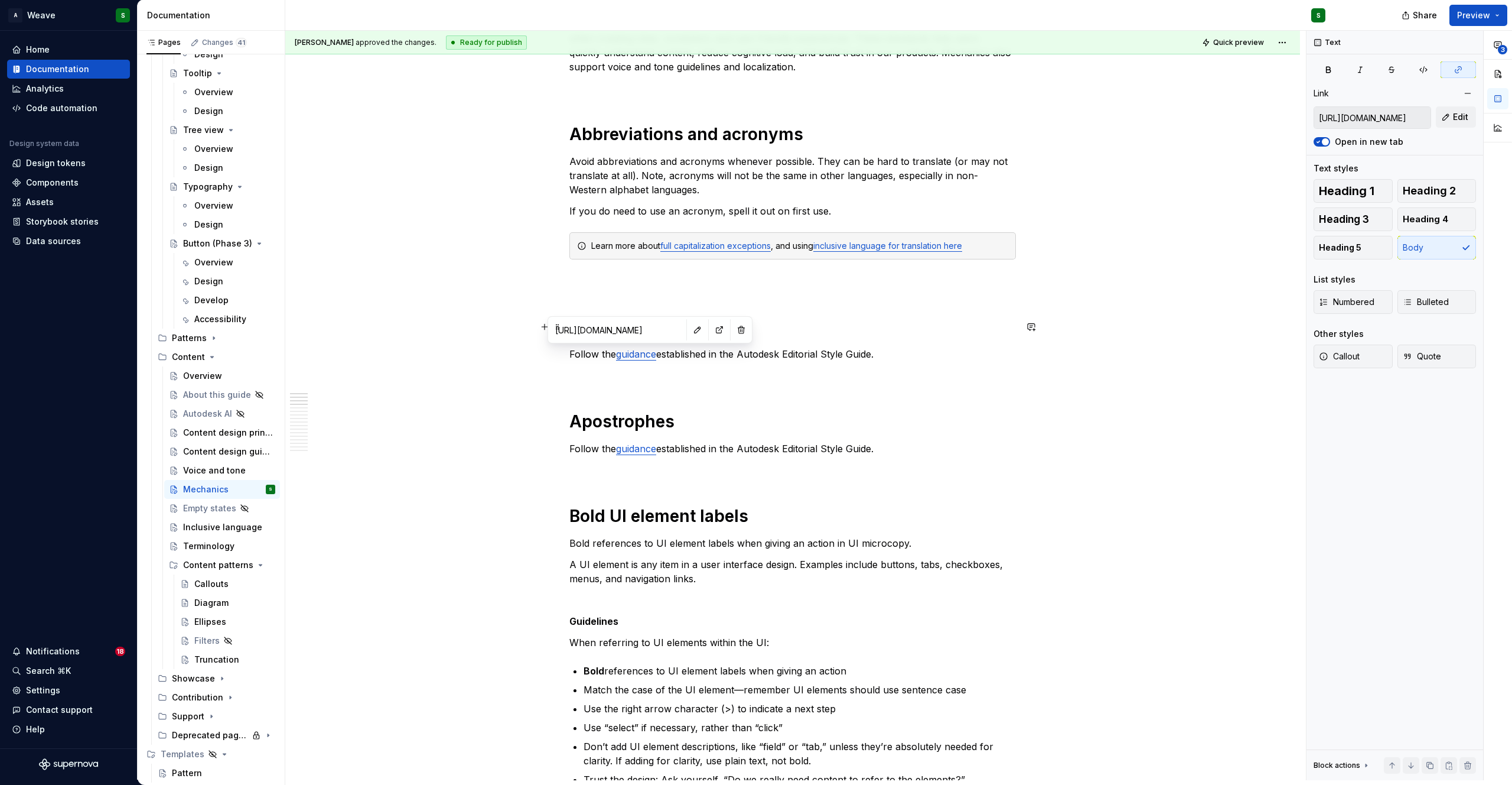
click at [624, 332] on input "https://styleguide.autodesk.com/punctuation-and-grammar/#ampersand" at bounding box center [617, 329] width 134 height 21
click at [604, 352] on p "Follow the guidance established in the Autodesk Editorial Style Guide." at bounding box center [792, 353] width 446 height 14
drag, startPoint x: 570, startPoint y: 356, endPoint x: 657, endPoint y: 356, distance: 87.0
click at [657, 357] on p "Follow the guidance established in the Autodesk Editorial Style Guide." at bounding box center [792, 353] width 446 height 14
click at [838, 326] on button "button" at bounding box center [841, 332] width 16 height 16
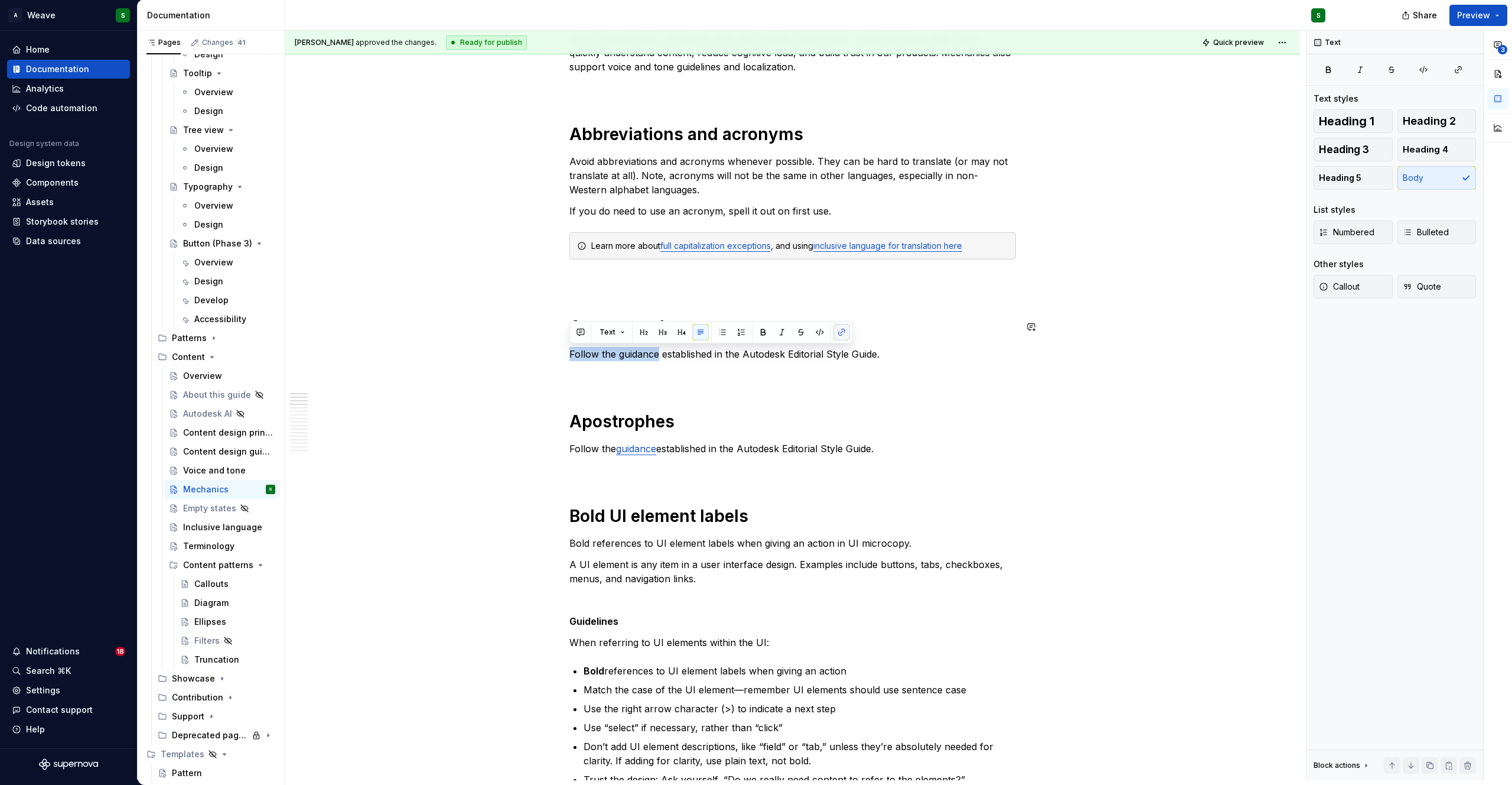
click at [838, 326] on button "button" at bounding box center [841, 332] width 16 height 16
click at [842, 329] on button "button" at bounding box center [841, 332] width 16 height 16
click at [841, 337] on button "button" at bounding box center [841, 332] width 16 height 16
click at [1460, 75] on button "button" at bounding box center [1458, 70] width 35 height 16
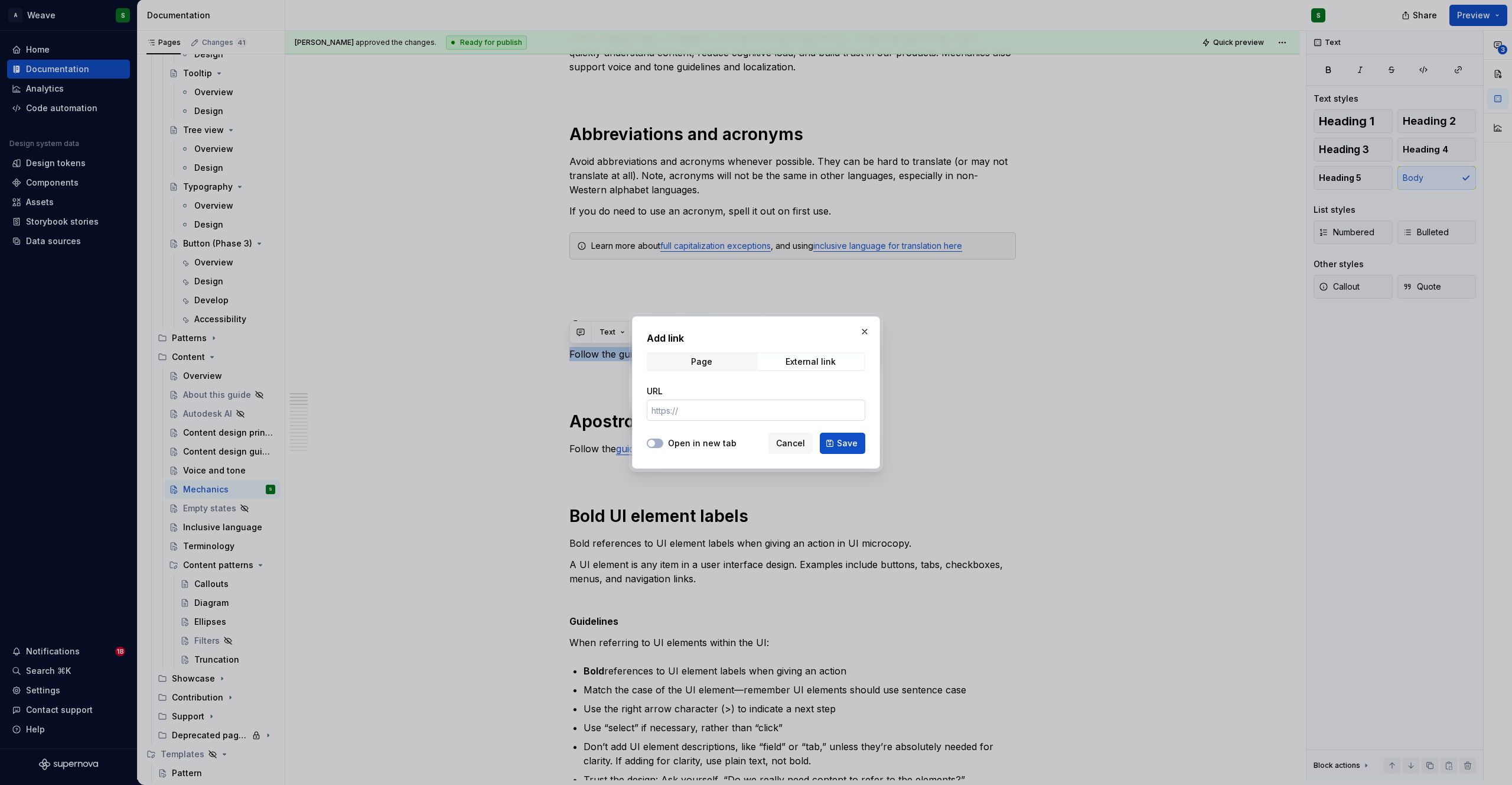
click at [683, 409] on input "URL" at bounding box center [756, 410] width 219 height 21
paste input "https://styleguide.autodesk.com/punctuation-and-grammar/#ampersand"
type input "https://styleguide.autodesk.com/punctuation-and-grammar/#ampersand"
click at [656, 448] on div at bounding box center [655, 443] width 16 height 11
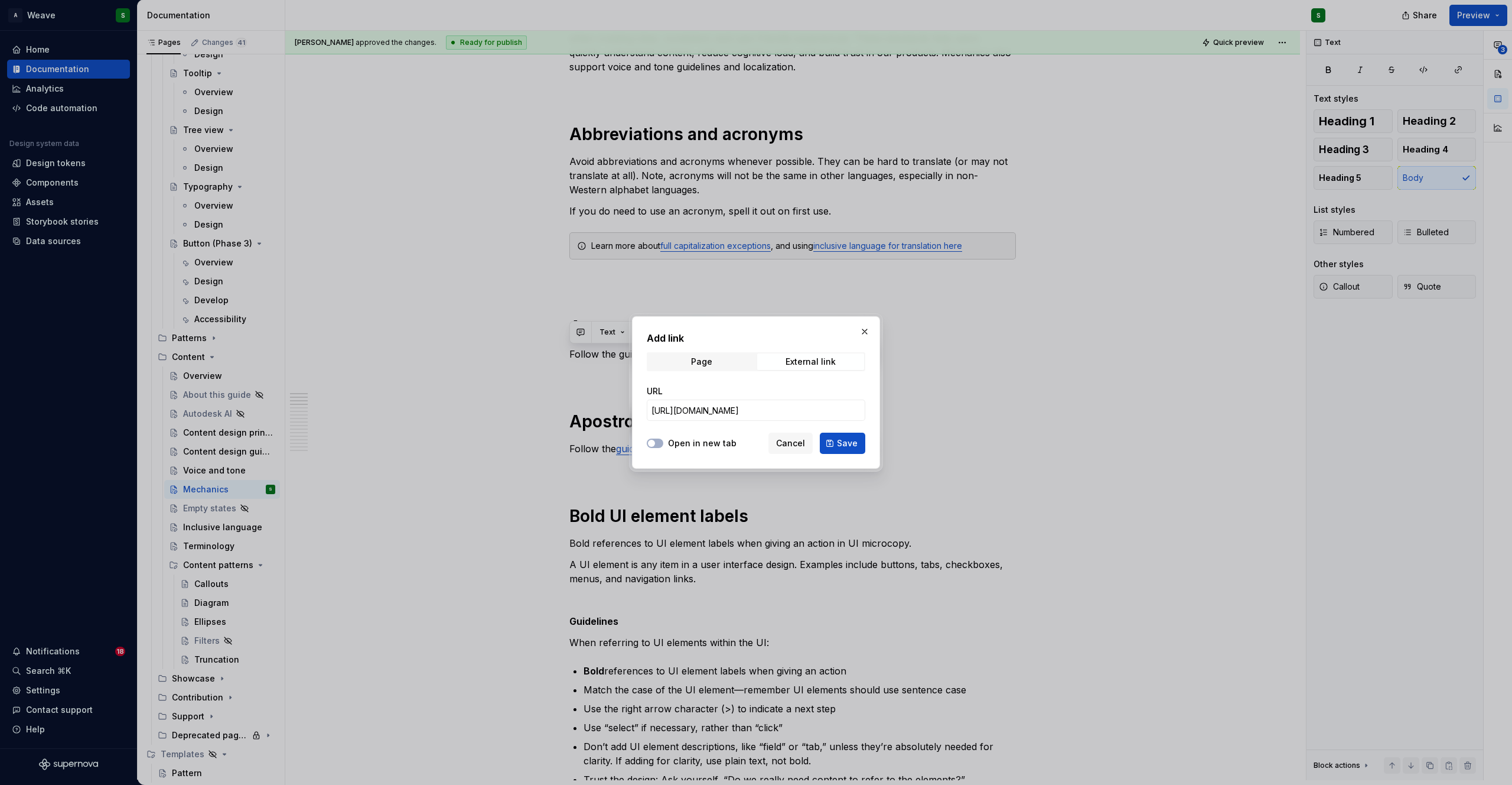
scroll to position [0, 0]
click at [656, 447] on button "Open in new tab" at bounding box center [655, 443] width 16 height 10
click at [849, 443] on span "Save" at bounding box center [847, 443] width 20 height 11
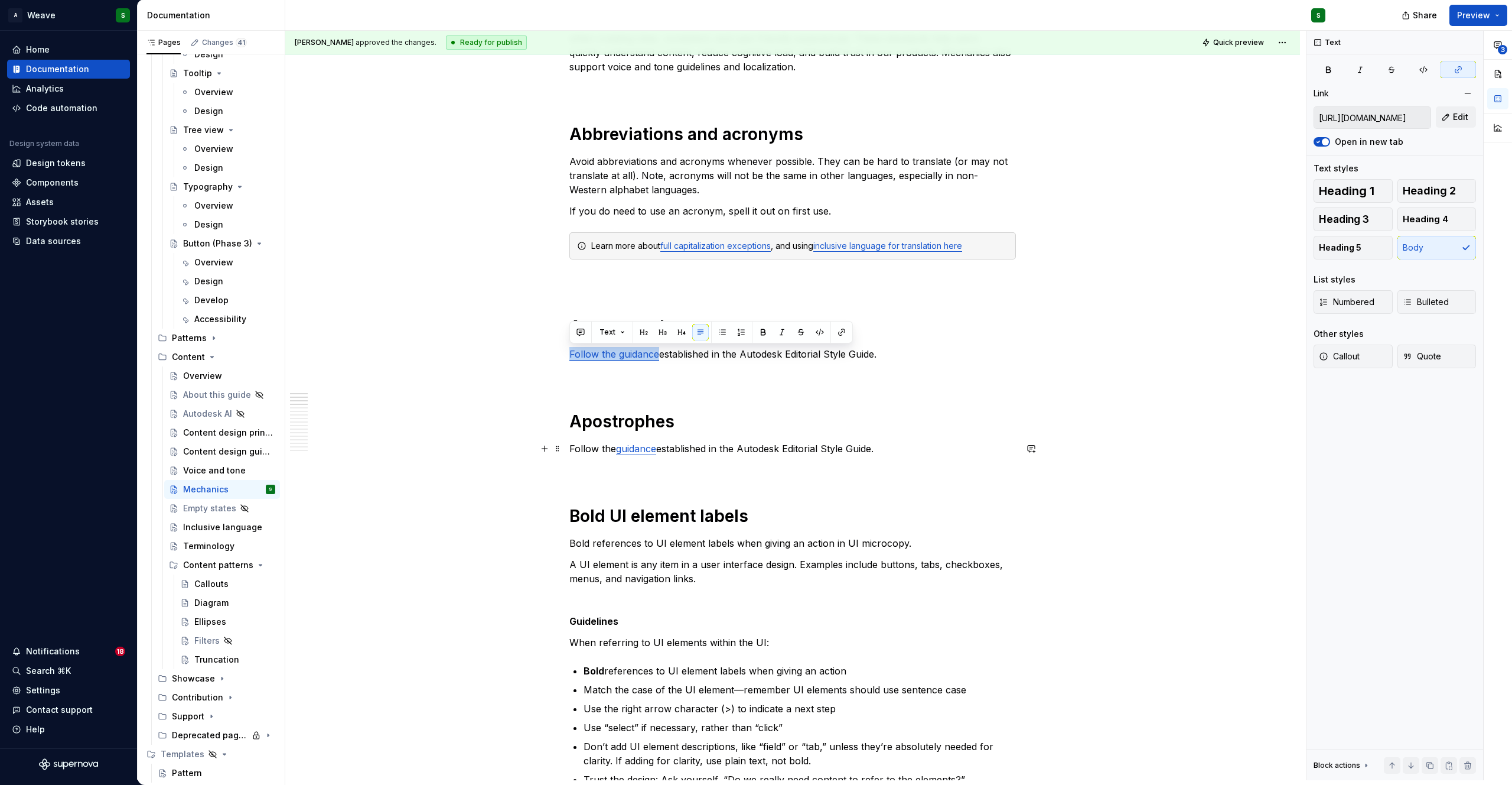
click at [633, 451] on link "guidance" at bounding box center [636, 448] width 40 height 11
type input "https://styleguide.autodesk.com/punctuation-and-grammar/#apostrophes"
click at [683, 424] on button "button" at bounding box center [691, 424] width 16 height 16
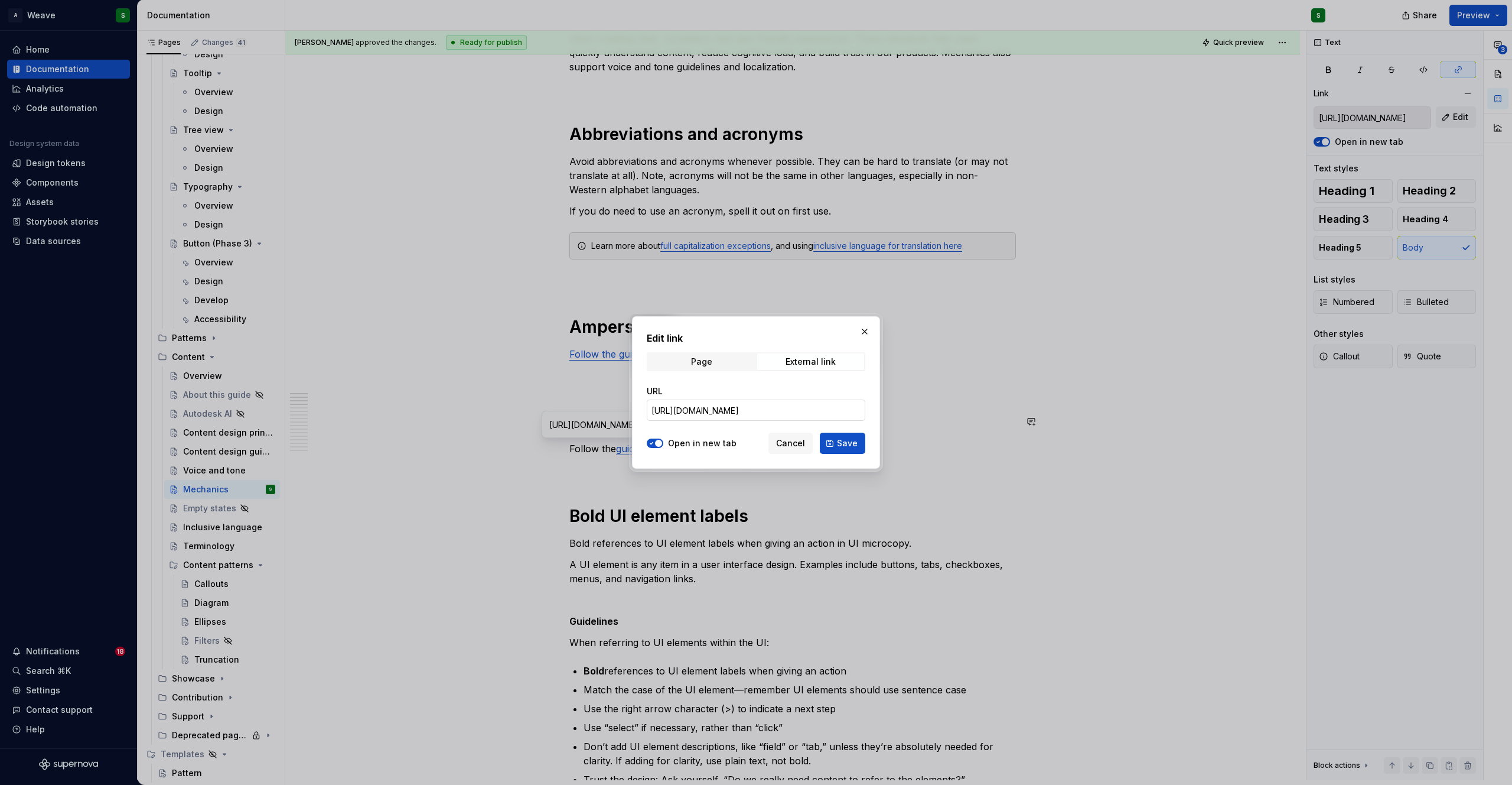
click at [707, 410] on input "https://styleguide.autodesk.com/punctuation-and-grammar/#apostrophes" at bounding box center [756, 410] width 219 height 21
click at [785, 438] on span "Cancel" at bounding box center [790, 443] width 29 height 11
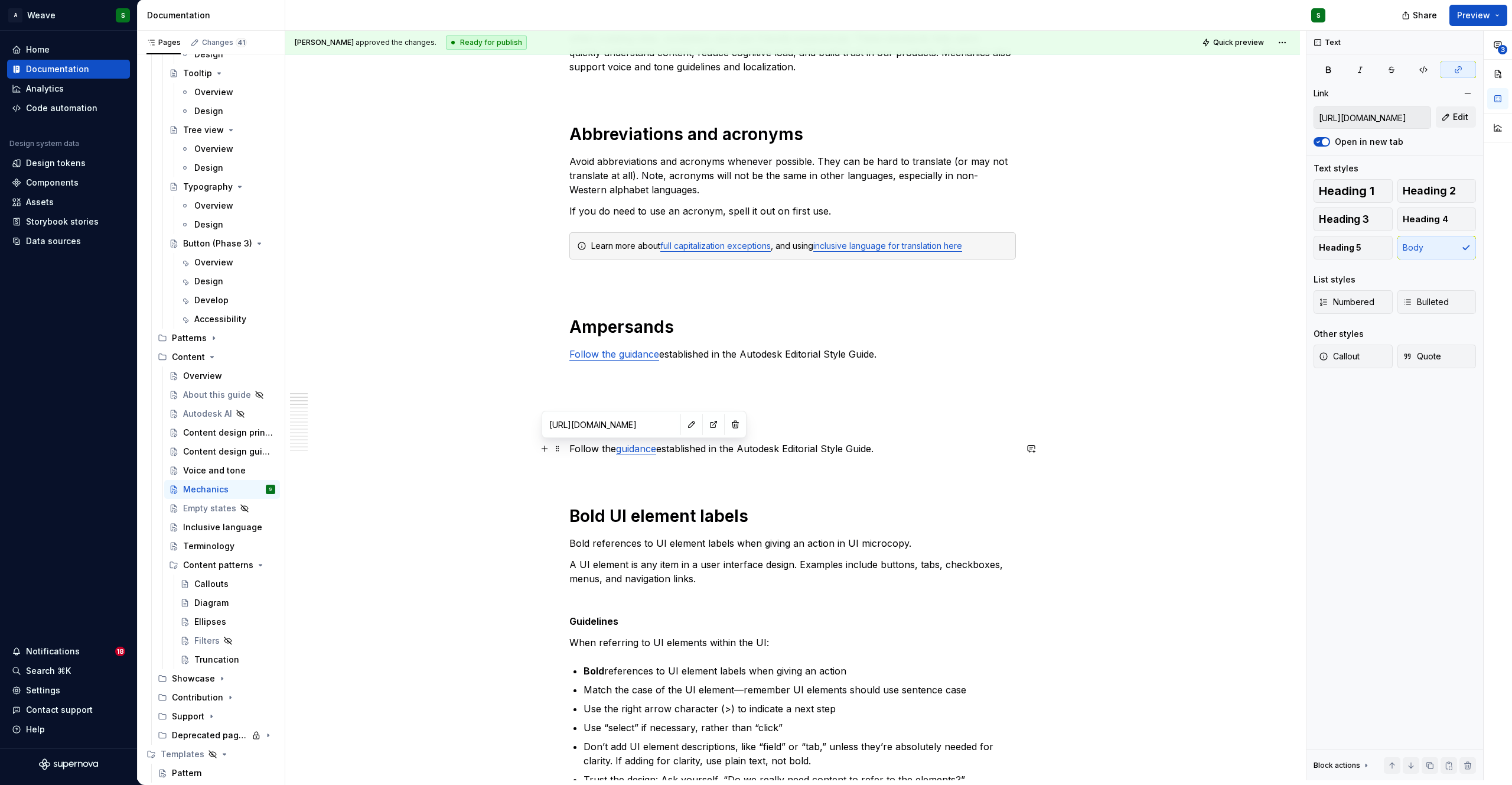
click at [579, 445] on p "Follow the guidance established in the Autodesk Editorial Style Guide." at bounding box center [792, 448] width 446 height 14
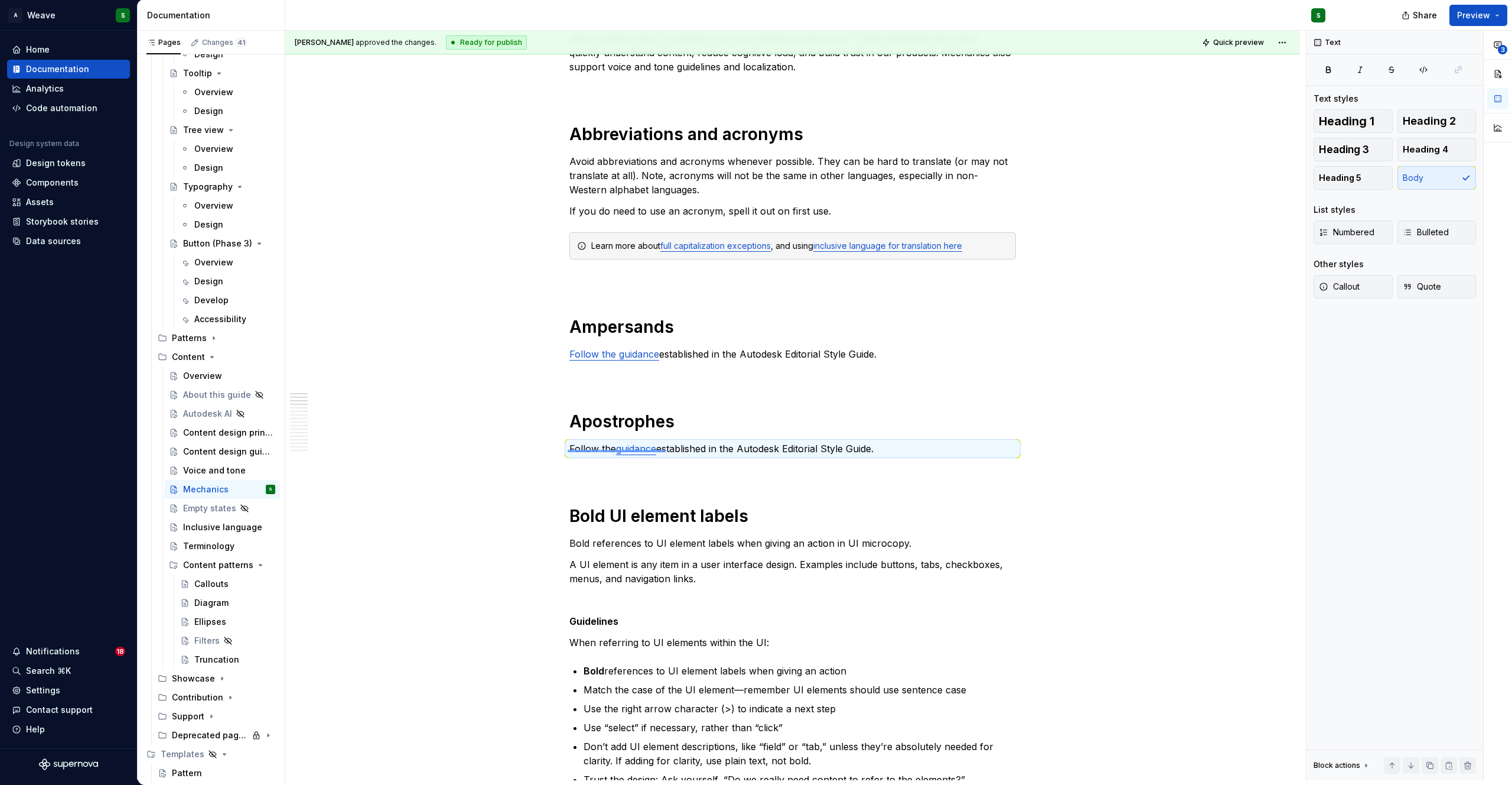
drag, startPoint x: 643, startPoint y: 450, endPoint x: 666, endPoint y: 450, distance: 23.0
click at [666, 450] on div "Christine Lee approved the changes. Ready for publish Quick preview Mechanics E…" at bounding box center [795, 405] width 1021 height 749
click at [698, 449] on p "Follow the guidance established in the Autodesk Editorial Style Guide." at bounding box center [792, 448] width 446 height 14
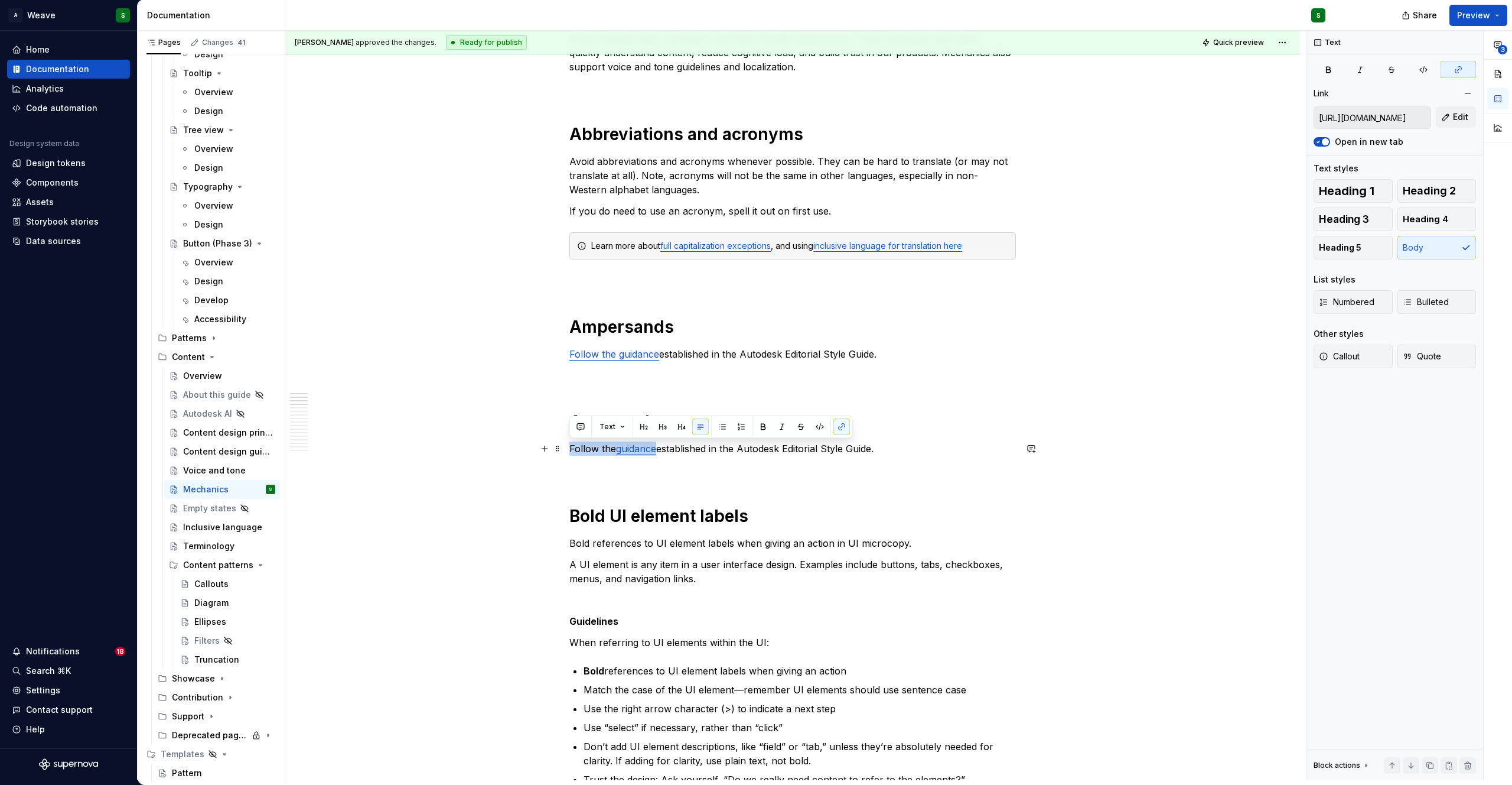
drag, startPoint x: 658, startPoint y: 450, endPoint x: 569, endPoint y: 449, distance: 89.0
click at [569, 449] on p "Follow the guidance established in the Autodesk Editorial Style Guide." at bounding box center [792, 448] width 446 height 14
click at [835, 427] on button "button" at bounding box center [841, 427] width 16 height 16
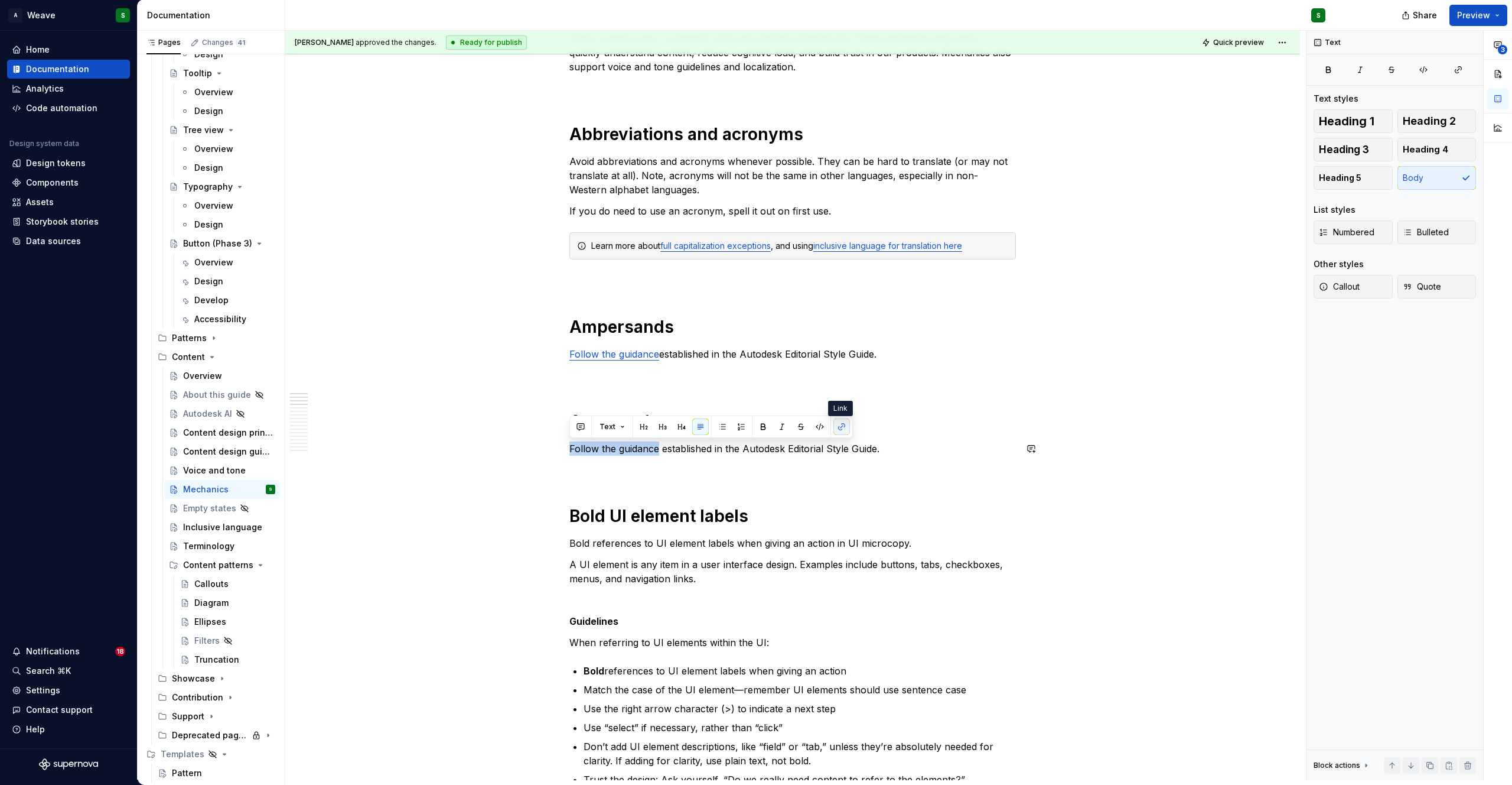
click at [837, 427] on button "button" at bounding box center [841, 427] width 16 height 16
click at [1455, 66] on icon "button" at bounding box center [1459, 70] width 10 height 10
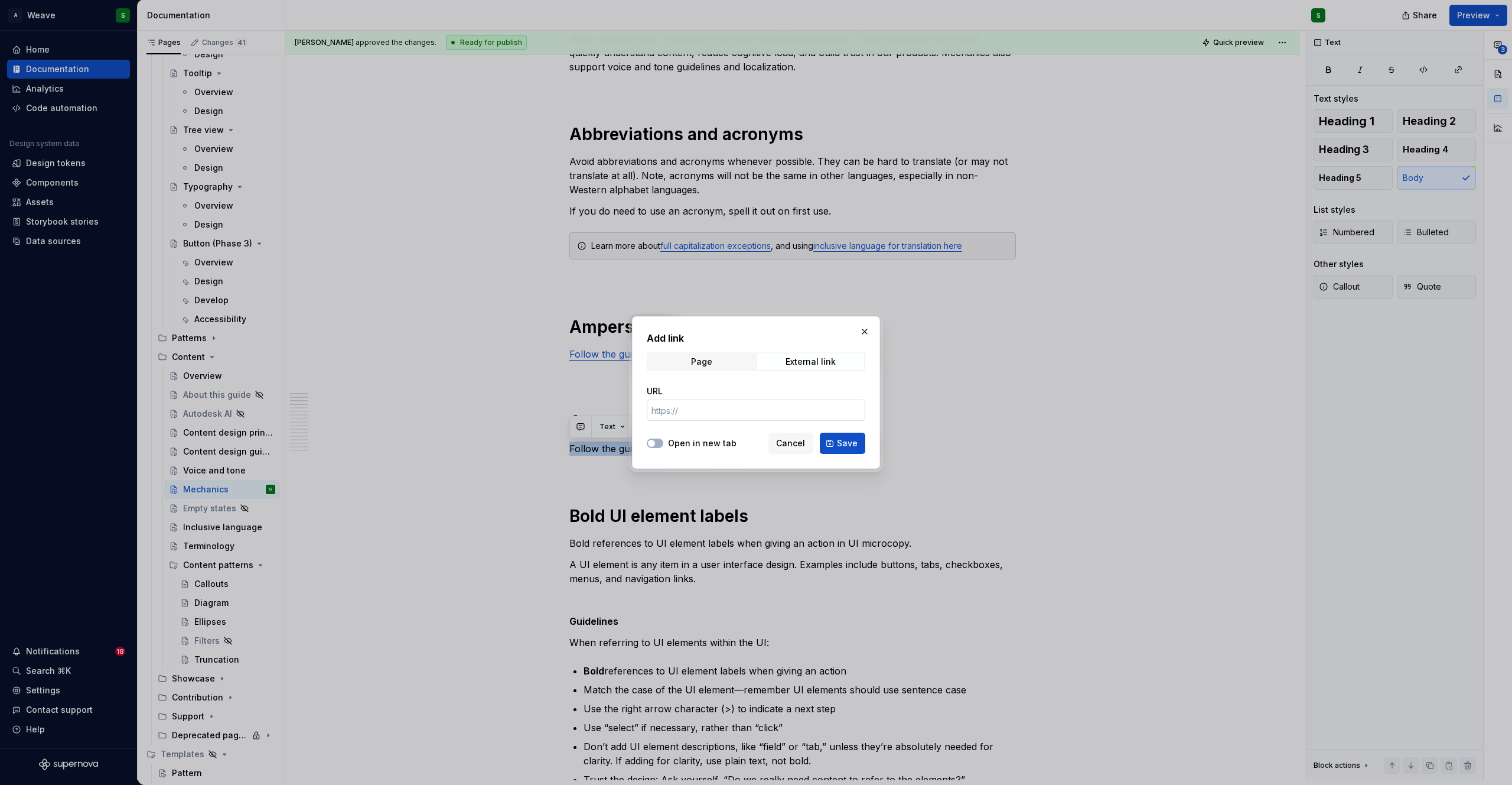
click at [695, 416] on input "URL" at bounding box center [756, 410] width 219 height 21
paste input "https://styleguide.autodesk.com/punctuation-and-grammar/#apostrophes"
type input "https://styleguide.autodesk.com/punctuation-and-grammar/#apostrophes"
click at [661, 442] on button "Open in new tab" at bounding box center [655, 443] width 16 height 10
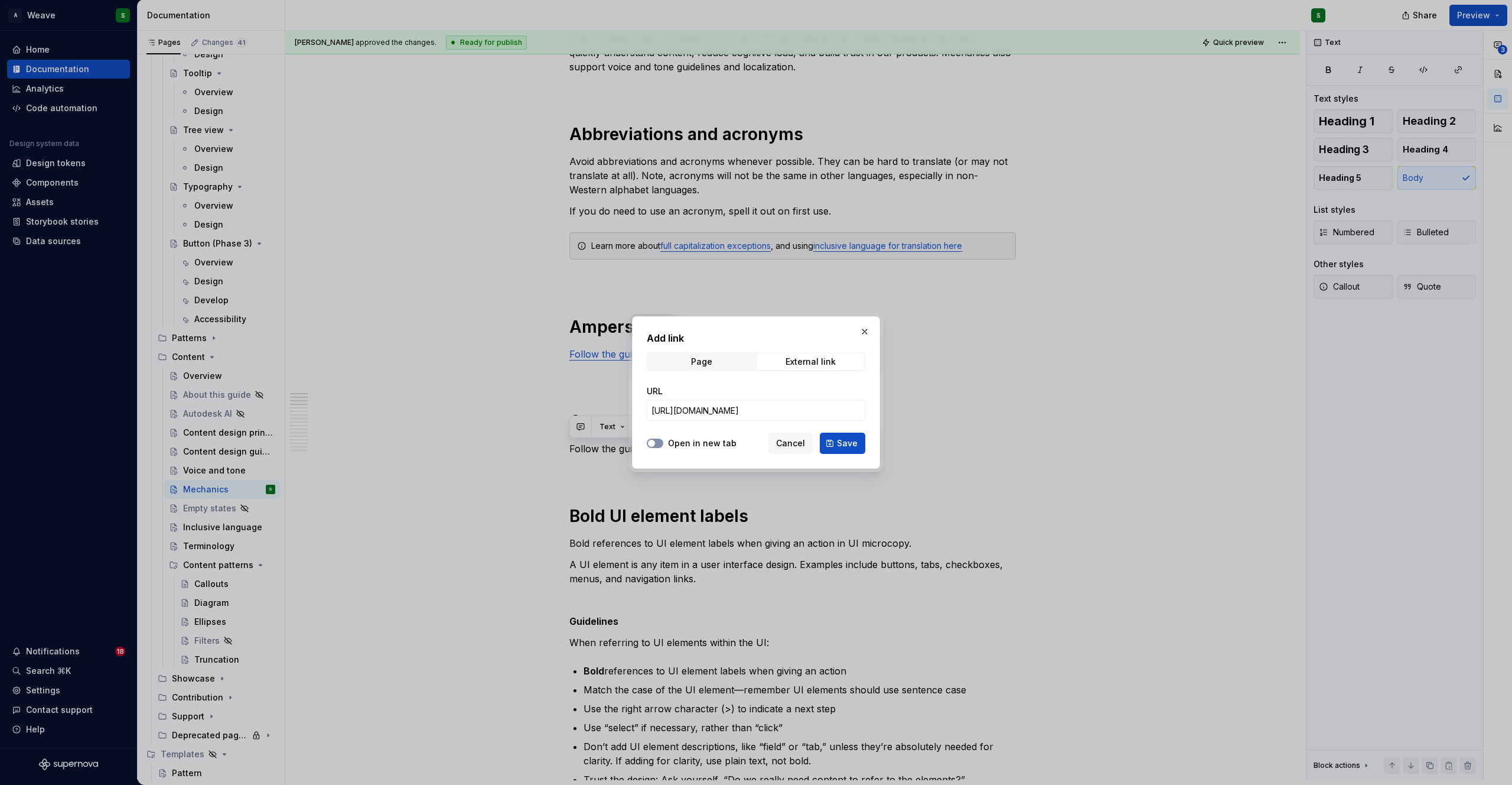
scroll to position [0, 0]
click at [837, 441] on span "Save" at bounding box center [847, 443] width 20 height 11
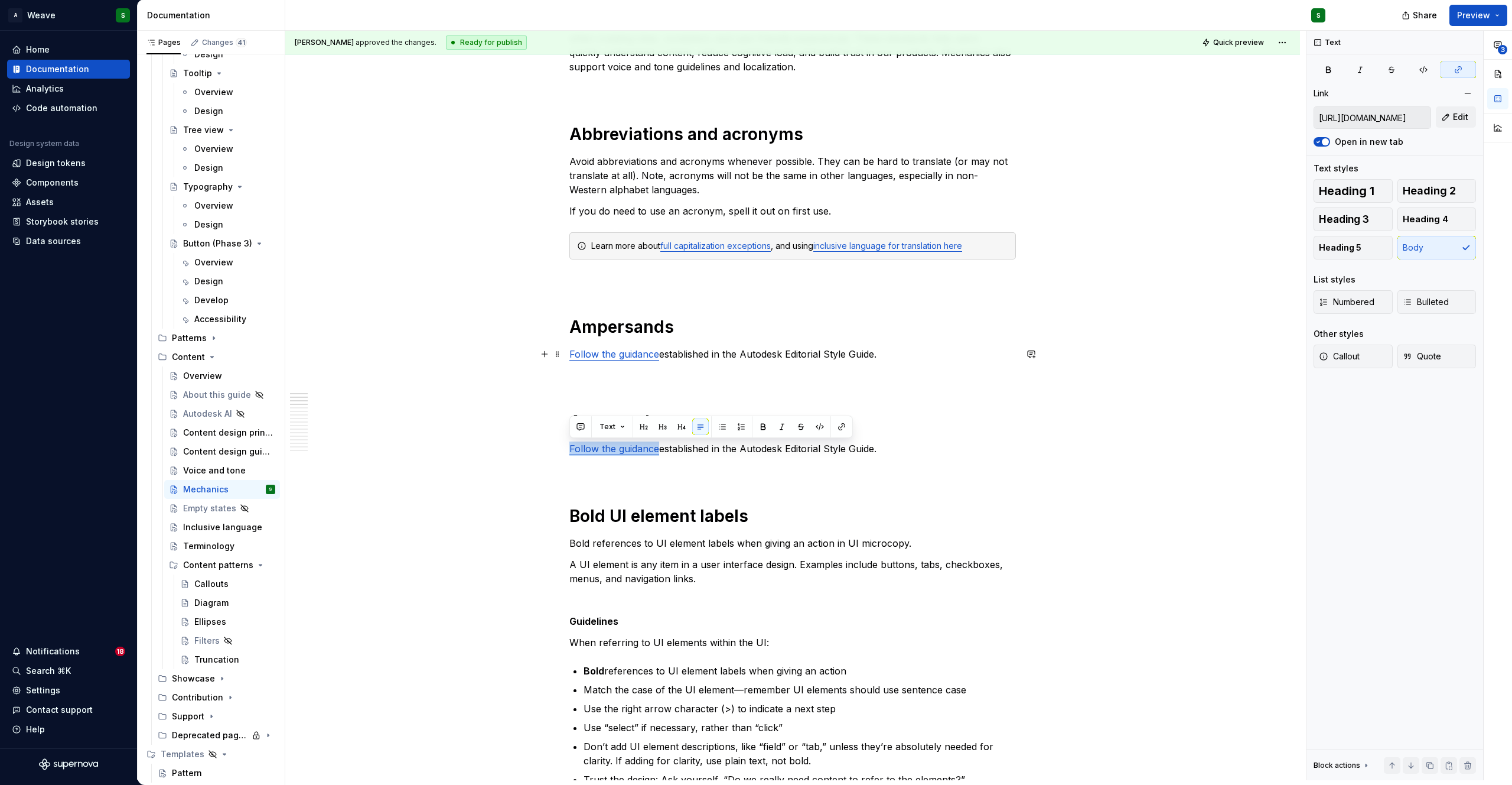
click at [634, 359] on link "Follow the guidance" at bounding box center [614, 354] width 90 height 11
type input "https://styleguide.autodesk.com/punctuation-and-grammar/#ampersand"
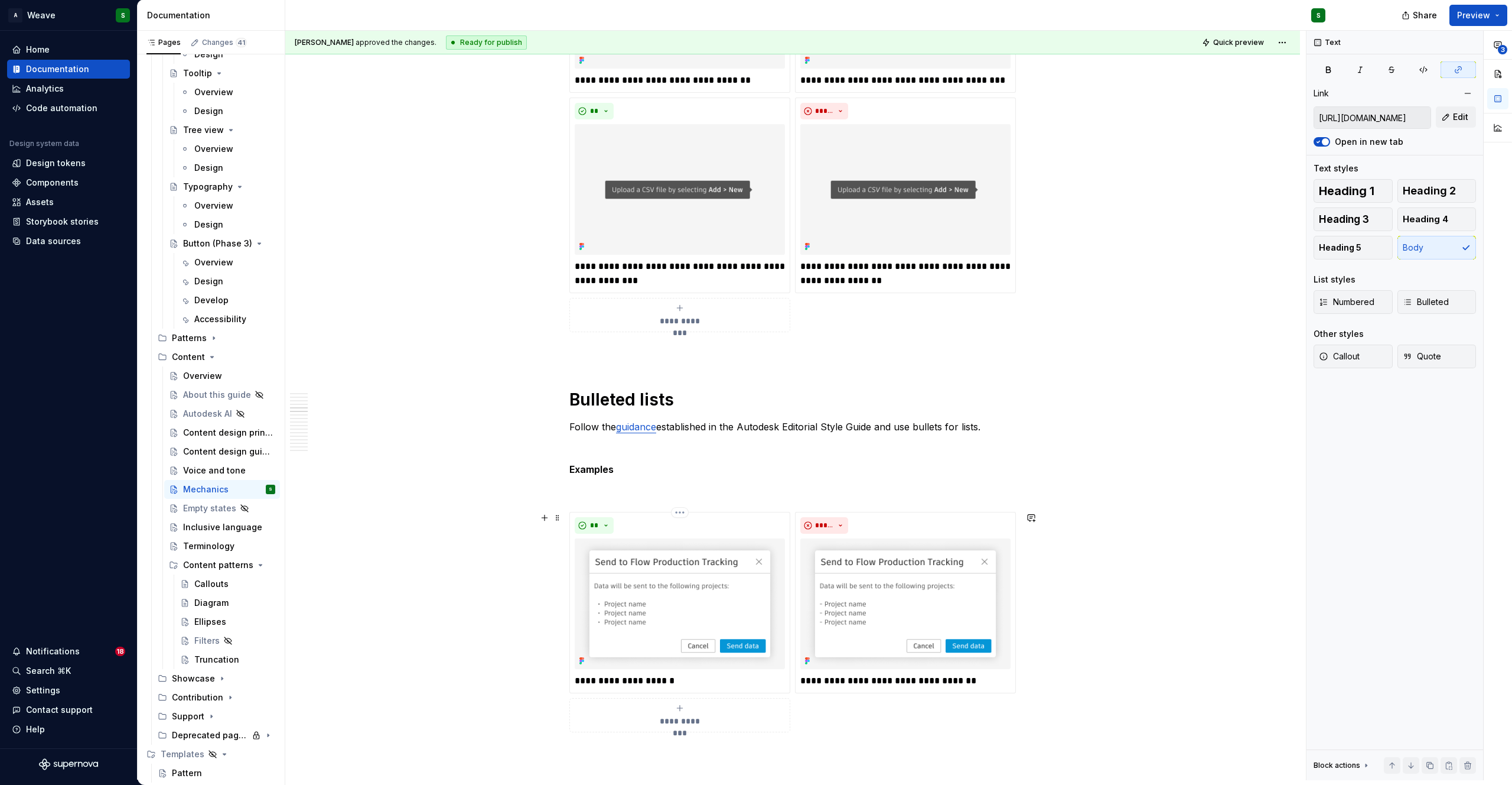
scroll to position [2101, 0]
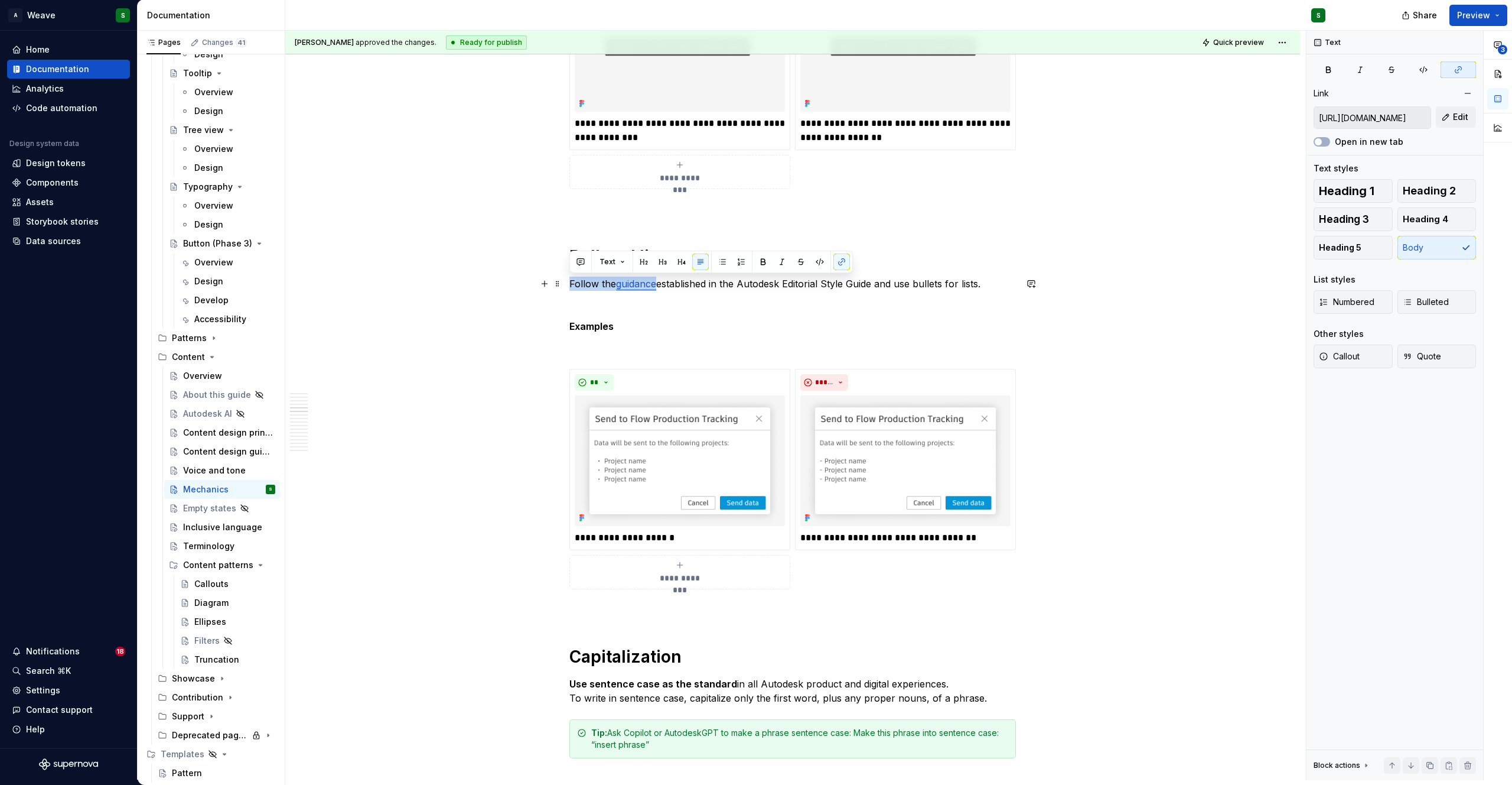
drag, startPoint x: 570, startPoint y: 284, endPoint x: 659, endPoint y: 283, distance: 89.0
click at [659, 283] on p "Follow the guidance established in the Autodesk Editorial Style Guide and use b…" at bounding box center [792, 283] width 446 height 14
click at [633, 285] on link "guidance" at bounding box center [636, 284] width 40 height 11
click at [619, 260] on input "https://styleguide.autodesk.com/usage-and-style/#bulleted-lists" at bounding box center [611, 260] width 134 height 21
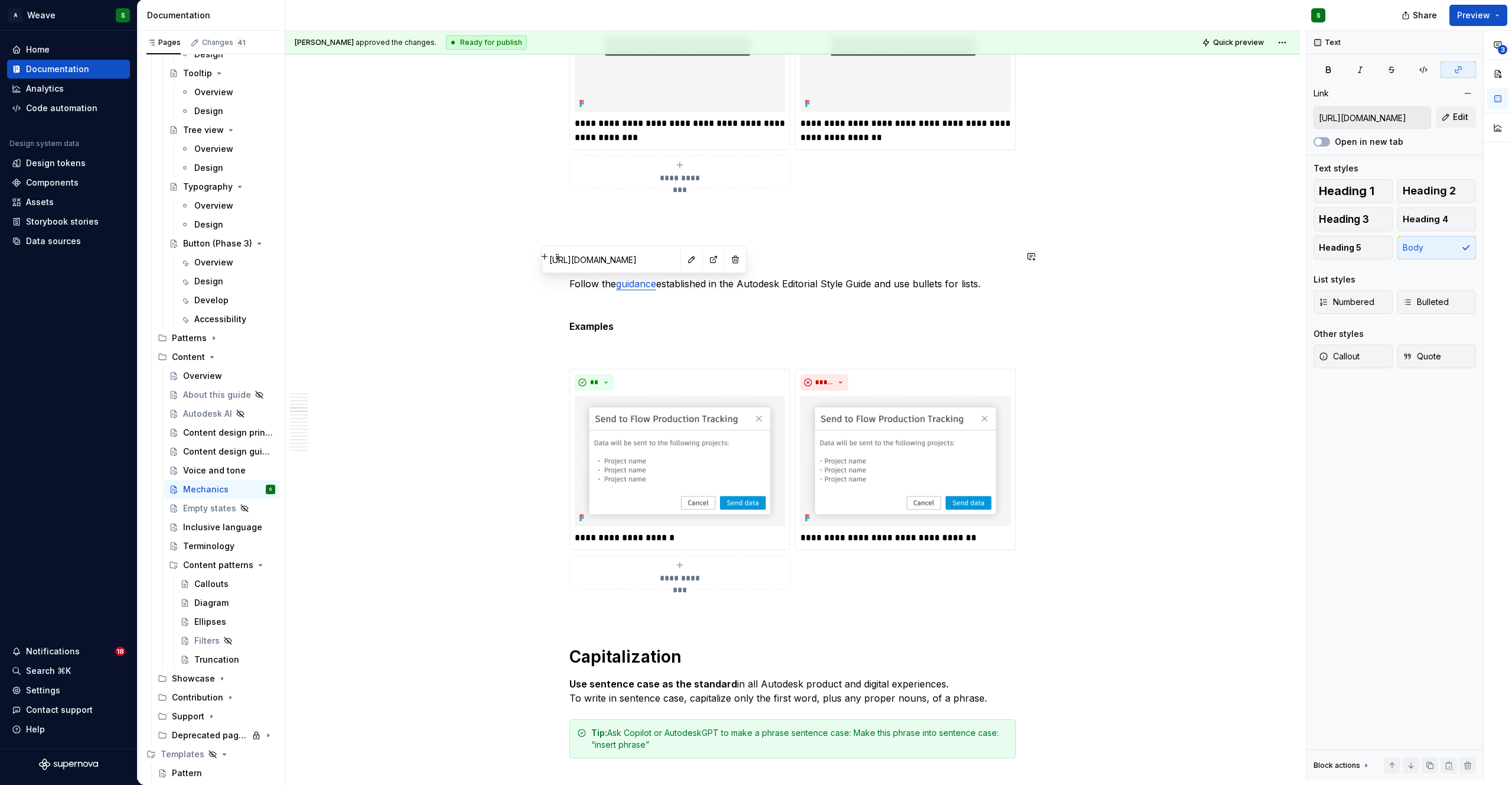
click at [619, 260] on input "https://styleguide.autodesk.com/usage-and-style/#bulleted-lists" at bounding box center [611, 260] width 134 height 21
click at [603, 288] on p "Follow the guidance established in the Autodesk Editorial Style Guide and use b…" at bounding box center [792, 283] width 446 height 14
drag, startPoint x: 571, startPoint y: 285, endPoint x: 659, endPoint y: 285, distance: 88.0
click at [659, 285] on p "Follow the guidance established in the Autodesk Editorial Style Guide and use b…" at bounding box center [792, 283] width 446 height 14
click at [844, 264] on button "button" at bounding box center [841, 261] width 16 height 16
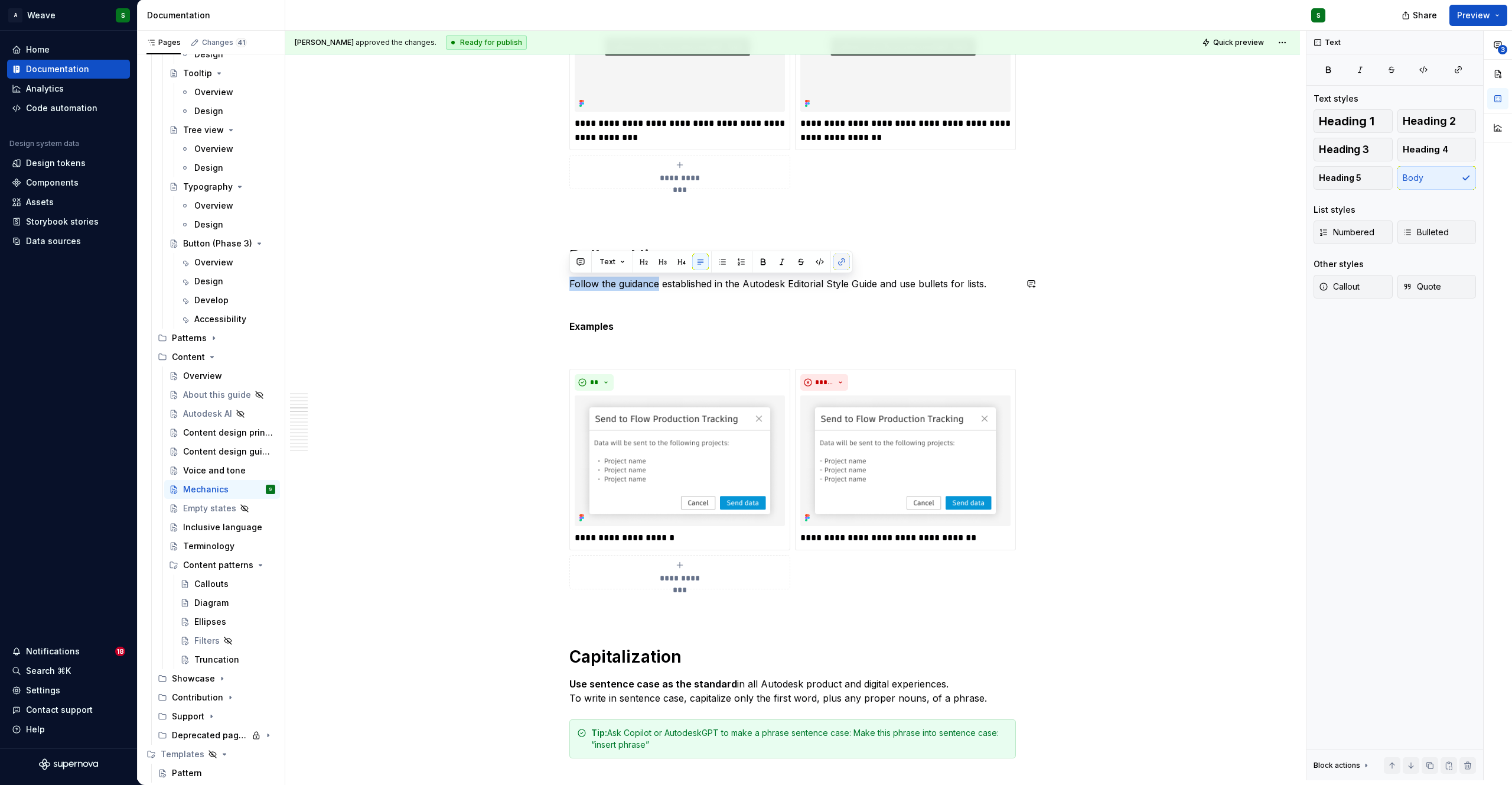
click at [844, 264] on button "button" at bounding box center [841, 261] width 16 height 16
click at [1455, 64] on button "button" at bounding box center [1458, 70] width 35 height 16
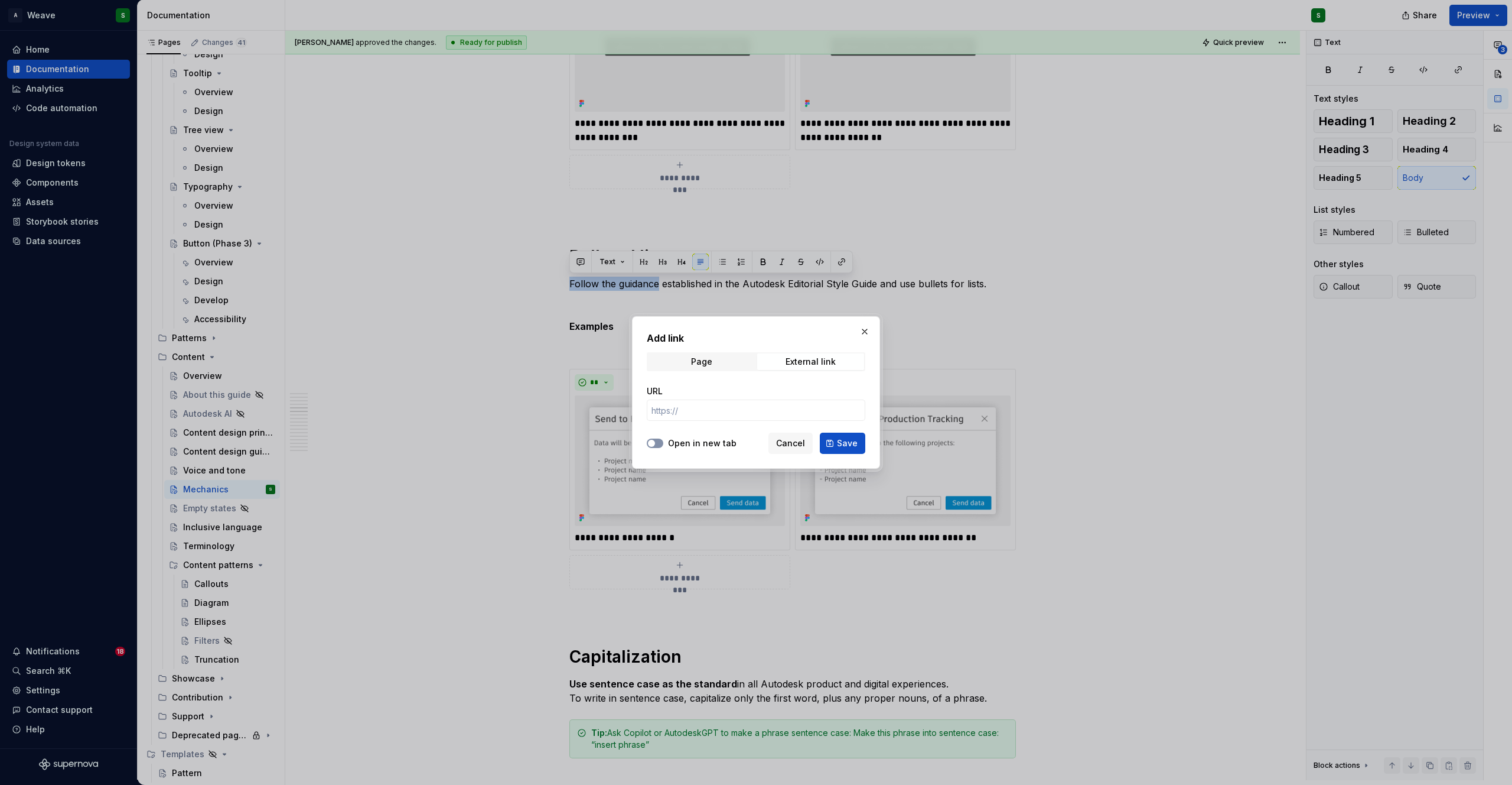
click at [660, 441] on button "Open in new tab" at bounding box center [655, 443] width 16 height 10
click at [699, 408] on input "URL" at bounding box center [756, 410] width 219 height 21
paste input "https://styleguide.autodesk.com/usage-and-style/#bulleted-lists"
type input "https://styleguide.autodesk.com/usage-and-style/#bulleted-lists"
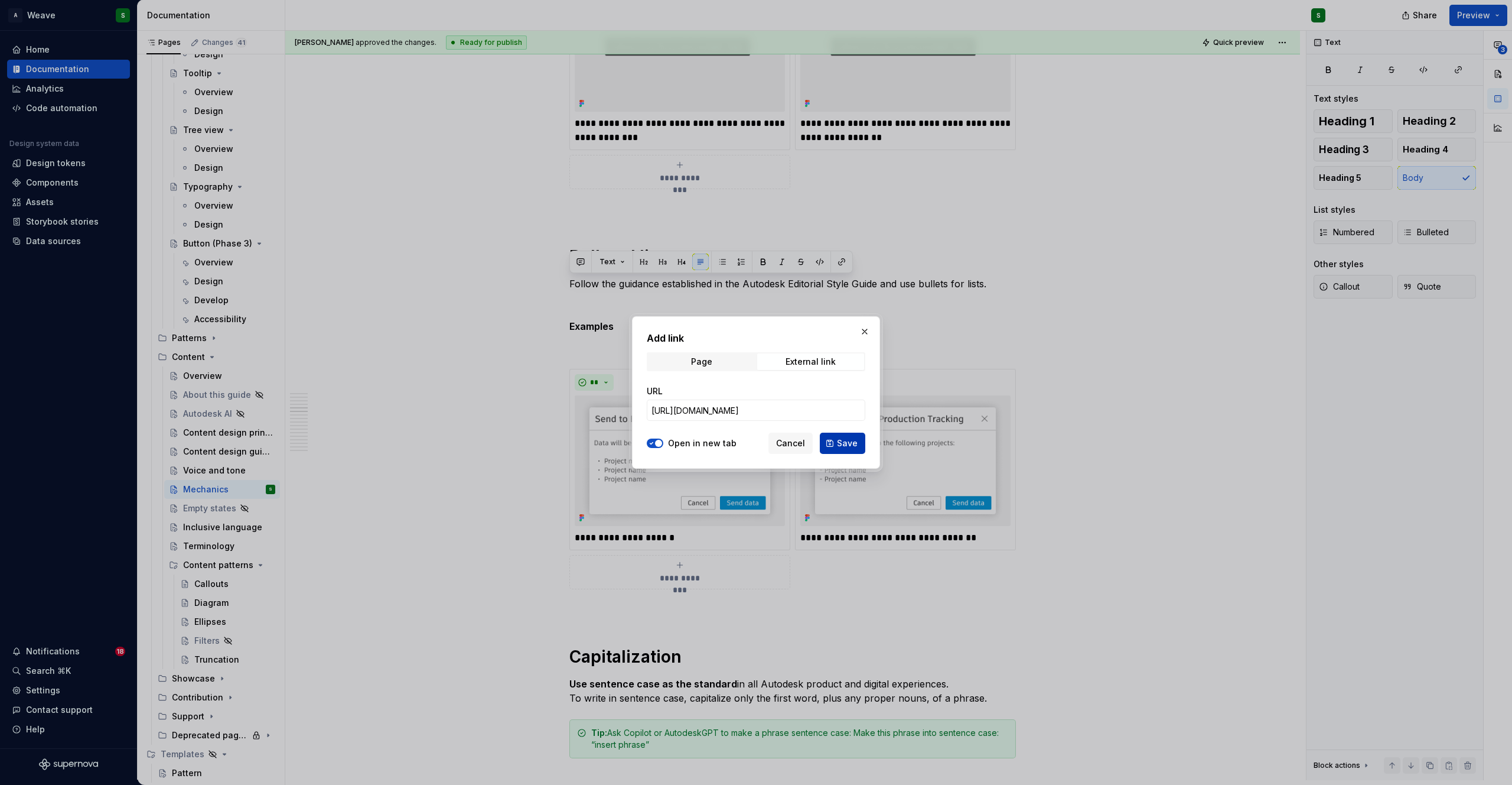
click at [844, 448] on span "Save" at bounding box center [847, 443] width 20 height 11
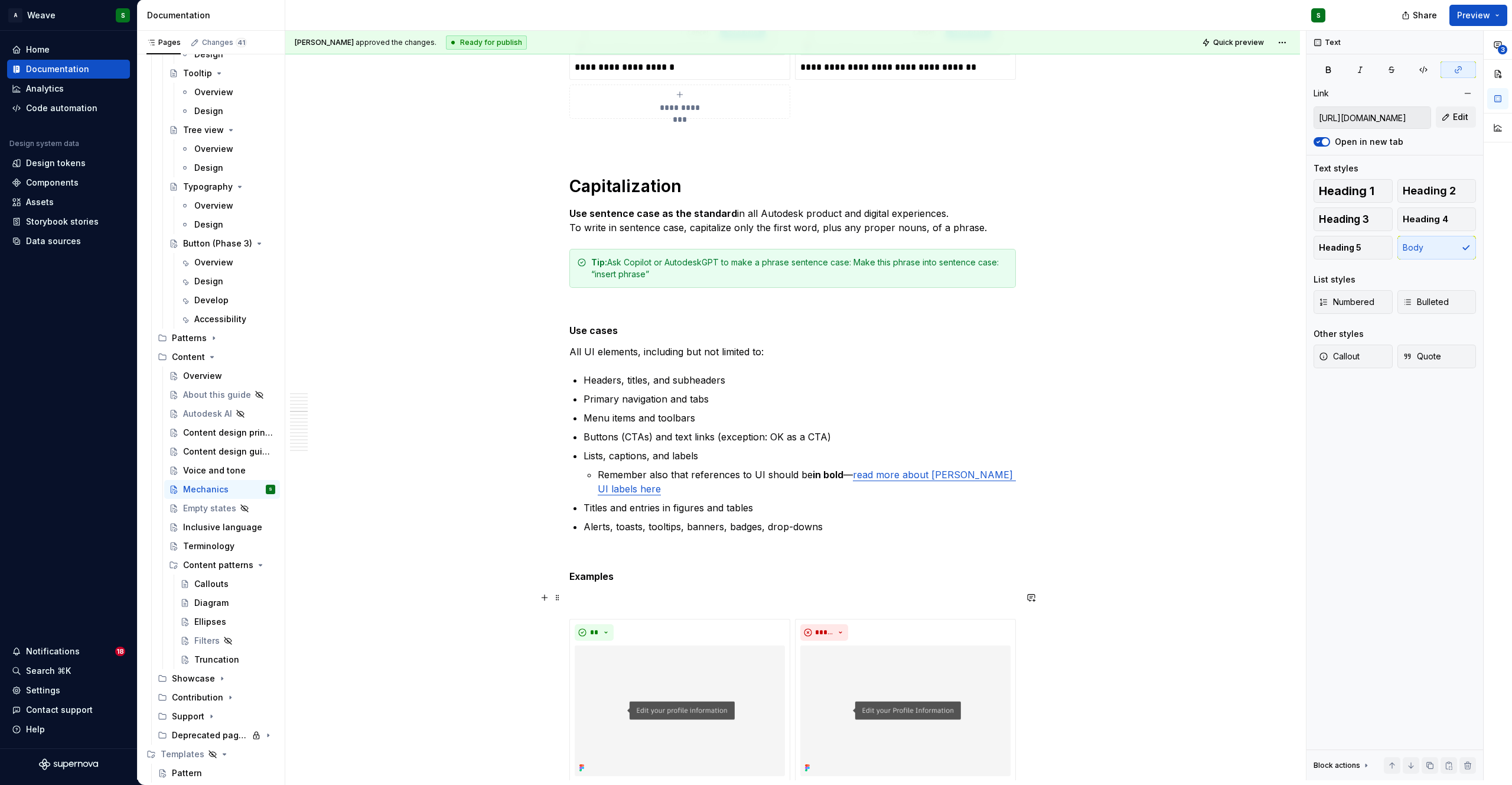
scroll to position [2588, 0]
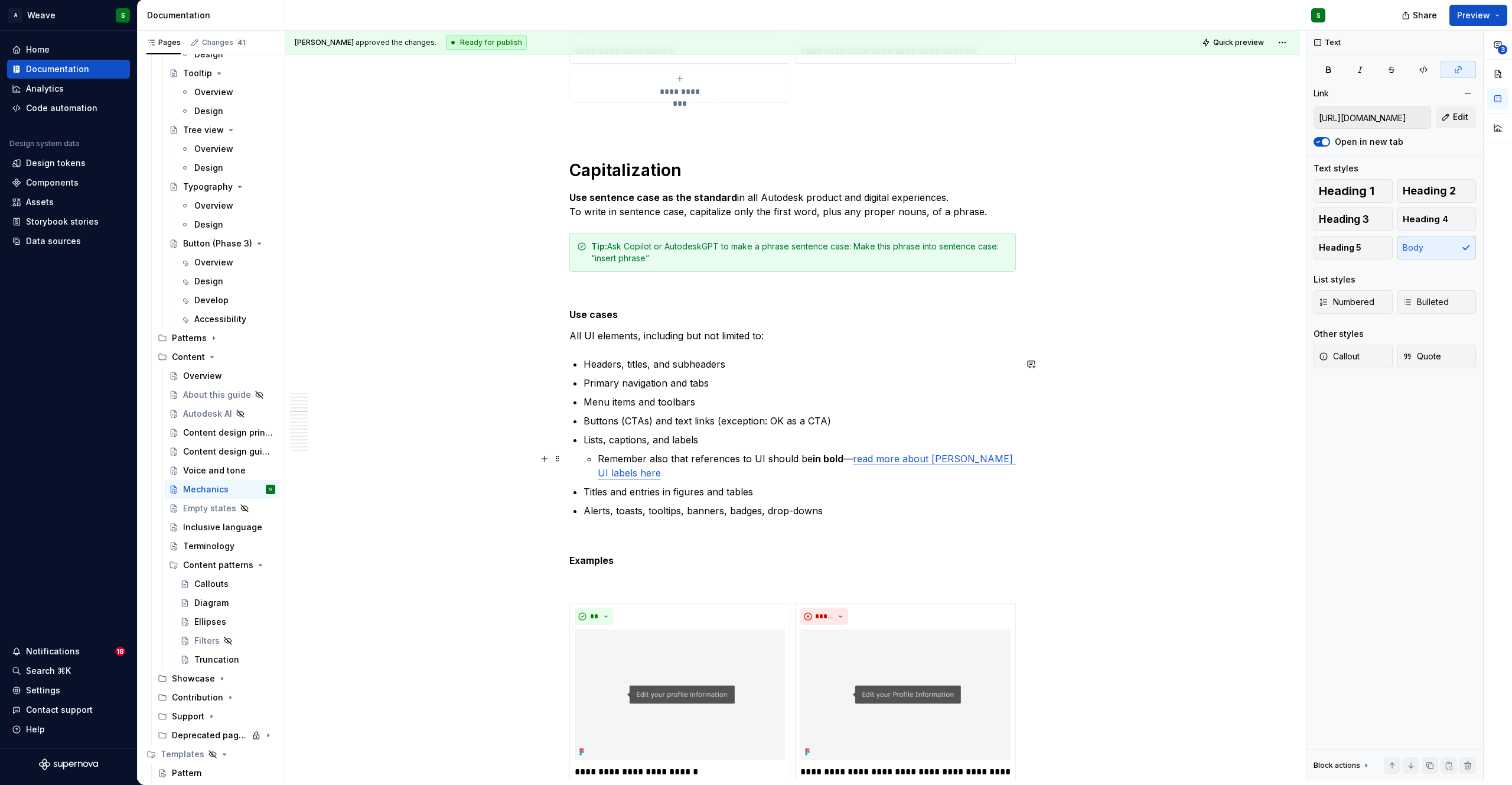
click at [937, 461] on link "read more about bolding UI labels here" at bounding box center [807, 465] width 419 height 26
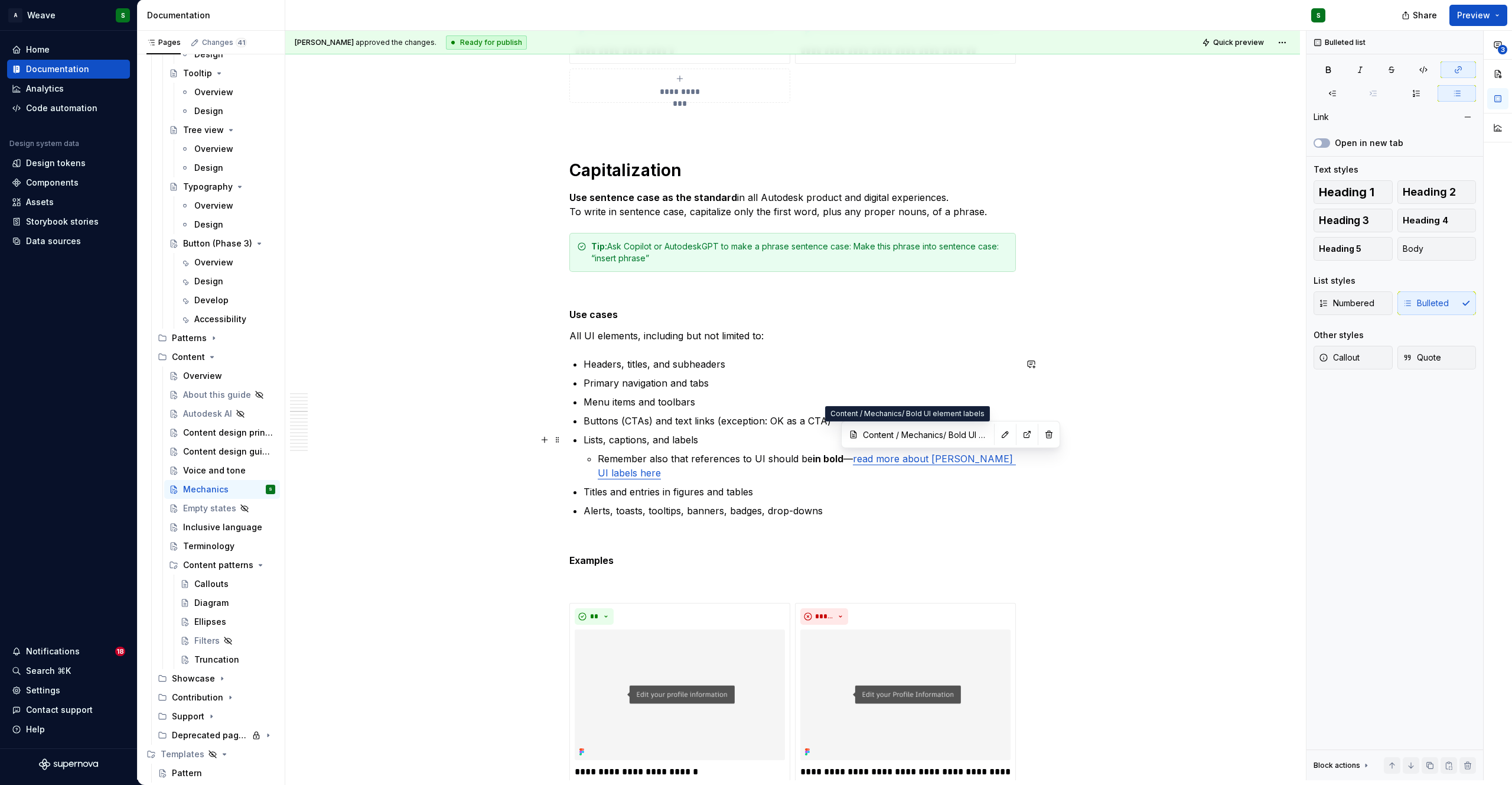
click at [912, 433] on input "Content / Mechanics/ Bold UI element labels" at bounding box center [925, 434] width 134 height 21
click at [778, 509] on p "Alerts, toasts, tooltips, banners, badges, drop-downs" at bounding box center [799, 510] width 432 height 14
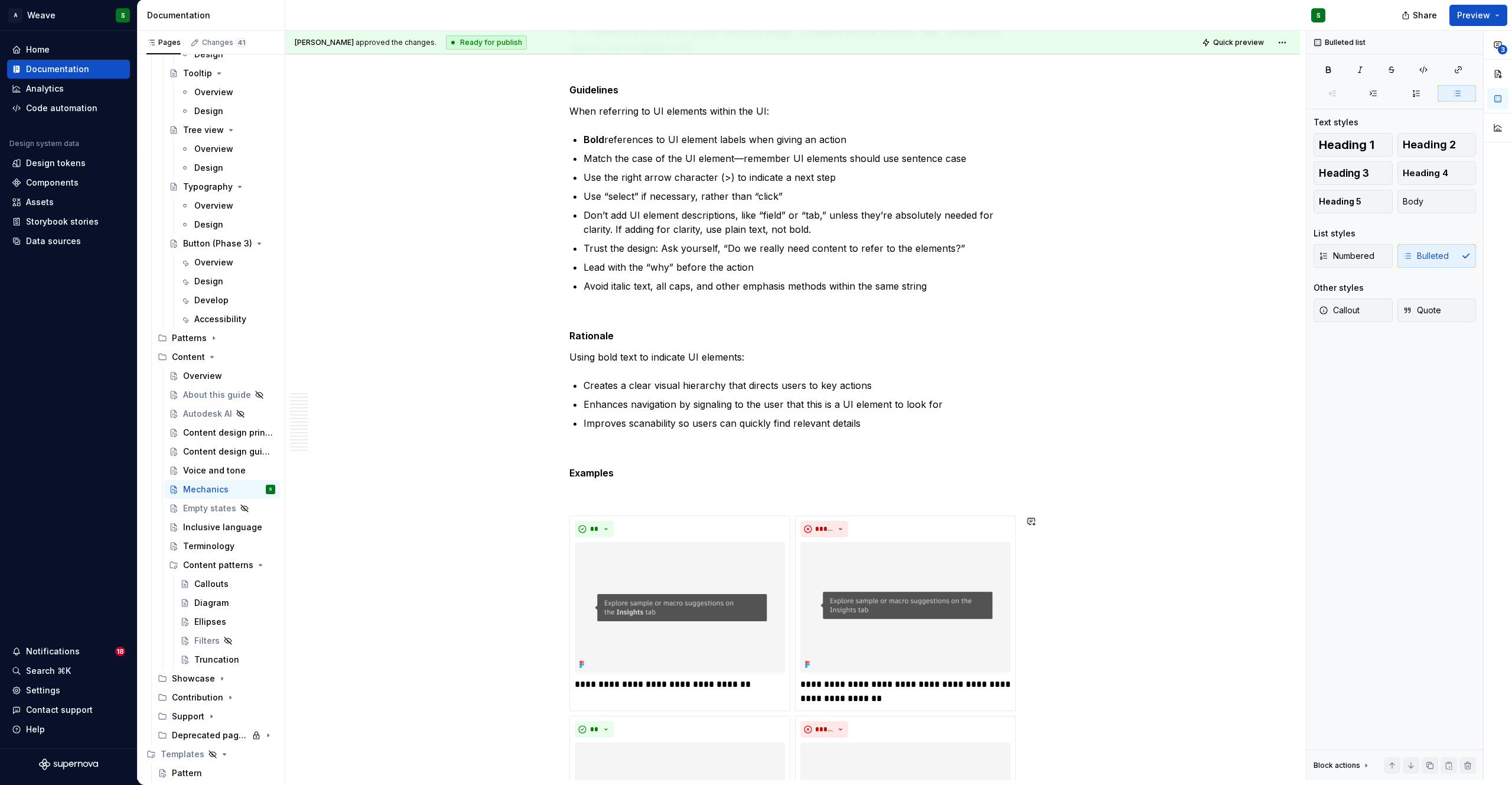
scroll to position [0, 0]
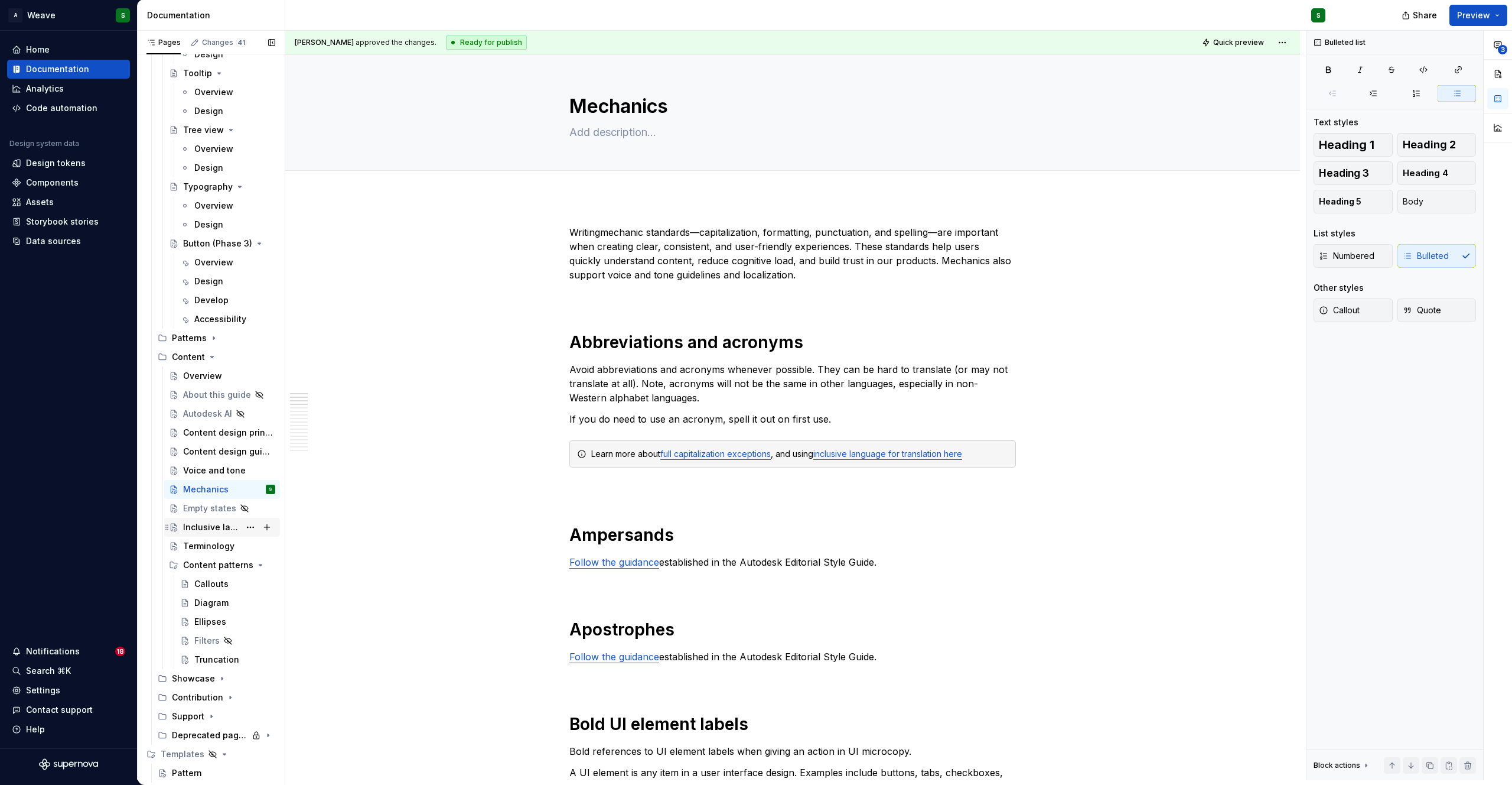
click at [217, 534] on div "Inclusive language" at bounding box center [229, 527] width 92 height 16
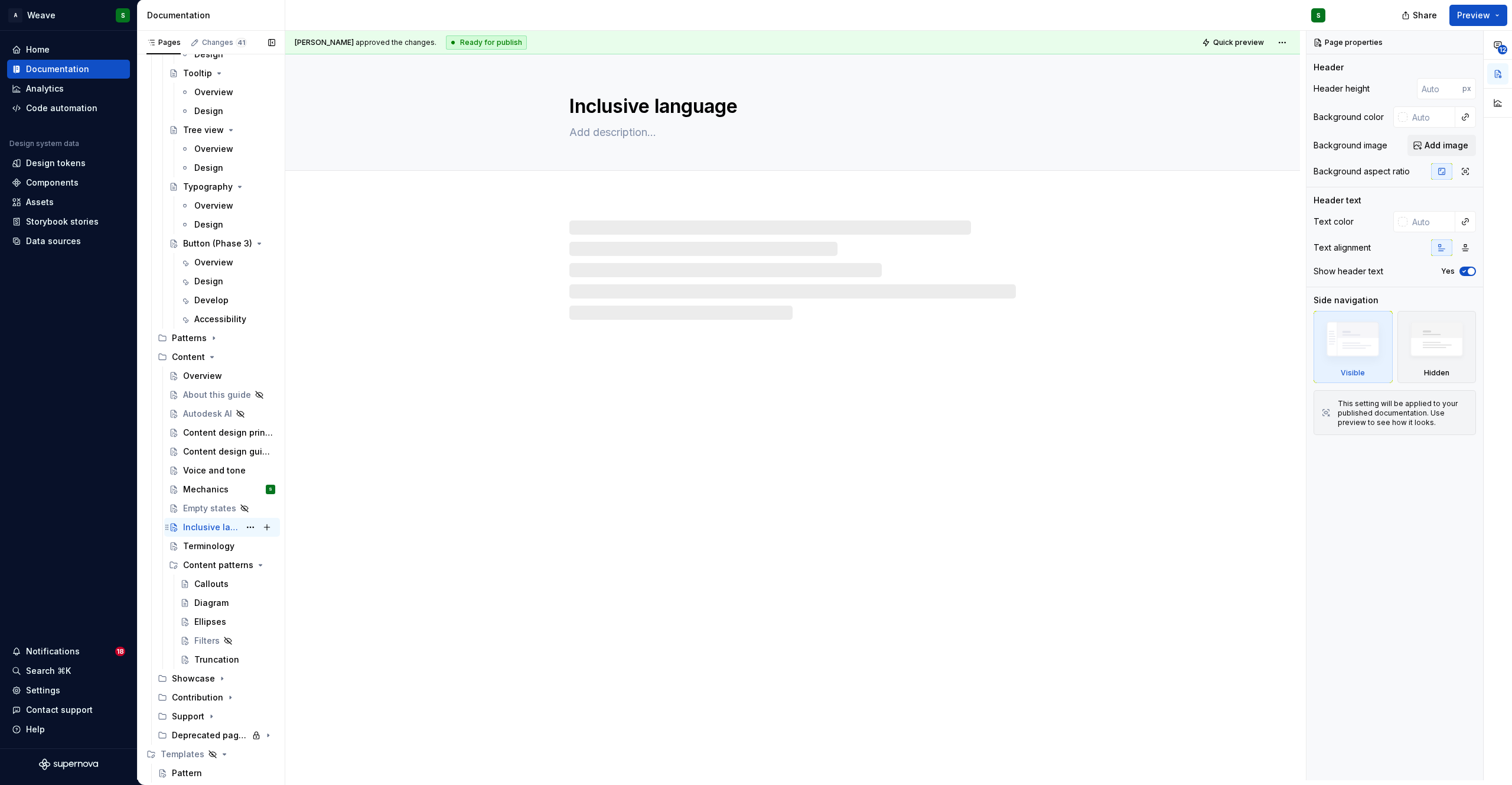
click at [208, 527] on div "Inclusive language" at bounding box center [211, 527] width 57 height 11
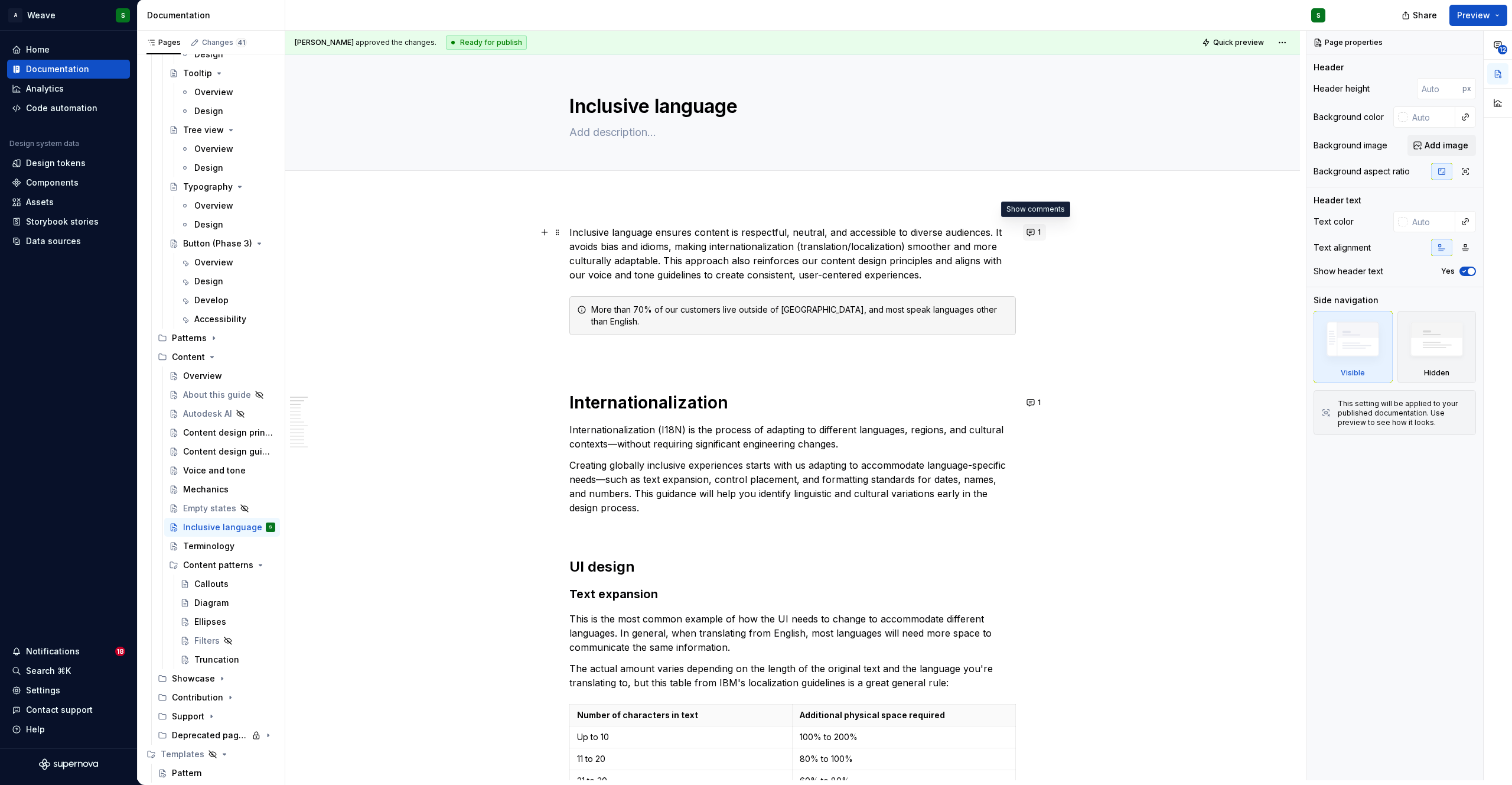
click at [1030, 233] on button "1" at bounding box center [1034, 232] width 23 height 16
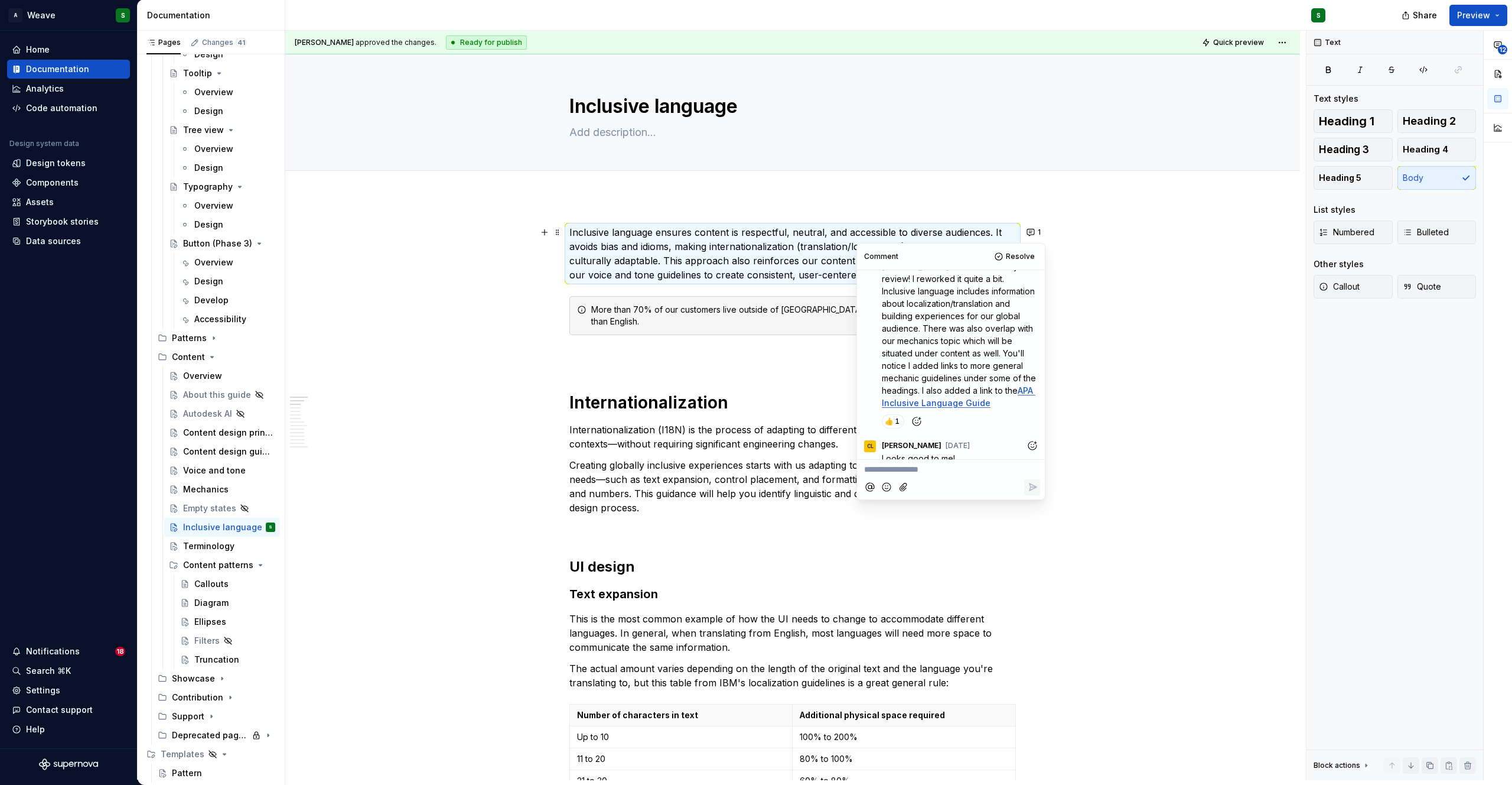
scroll to position [257, 0]
click at [1017, 254] on span "Resolve" at bounding box center [1020, 256] width 29 height 10
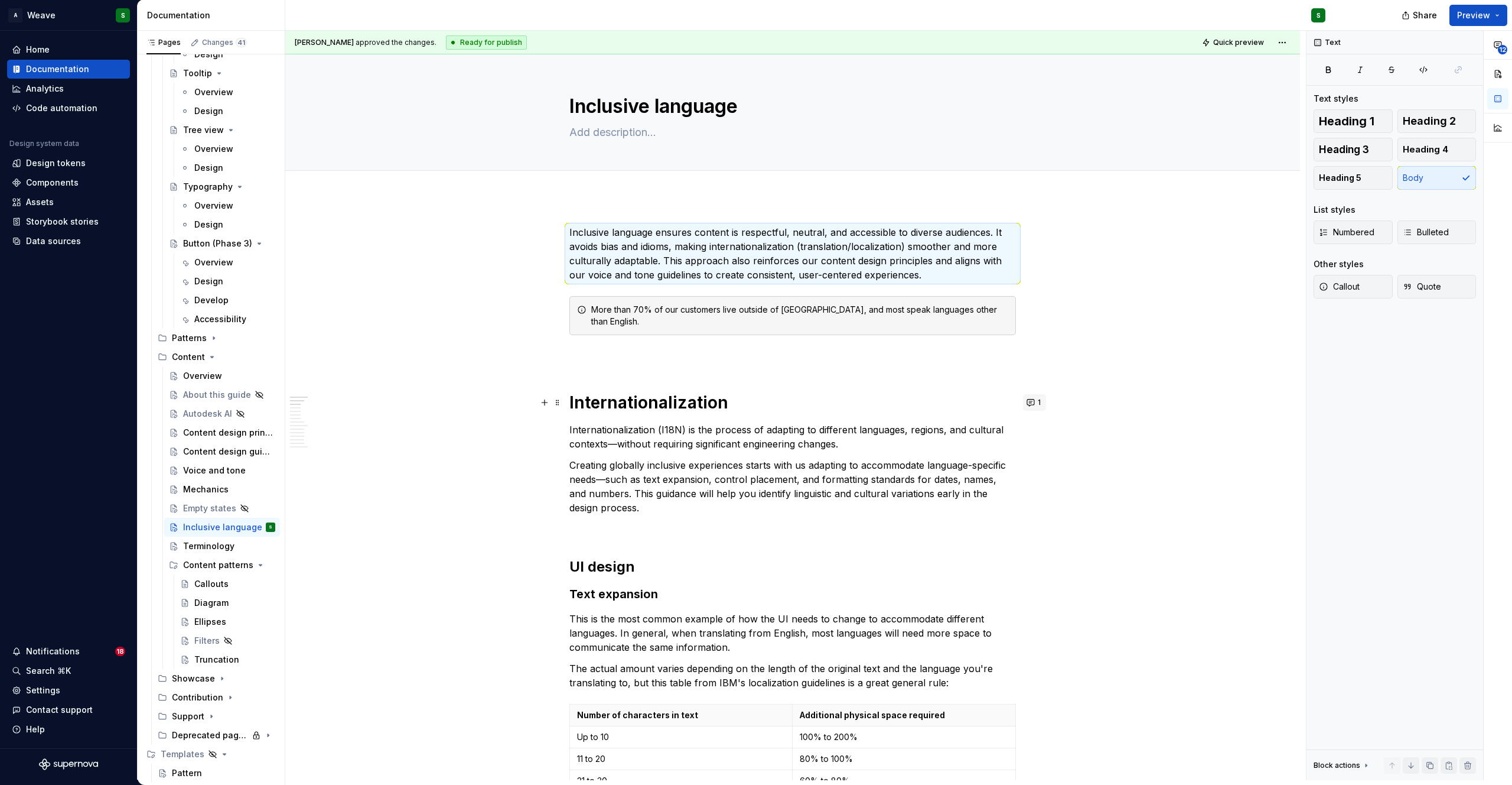
click at [1032, 399] on button "1" at bounding box center [1034, 402] width 23 height 16
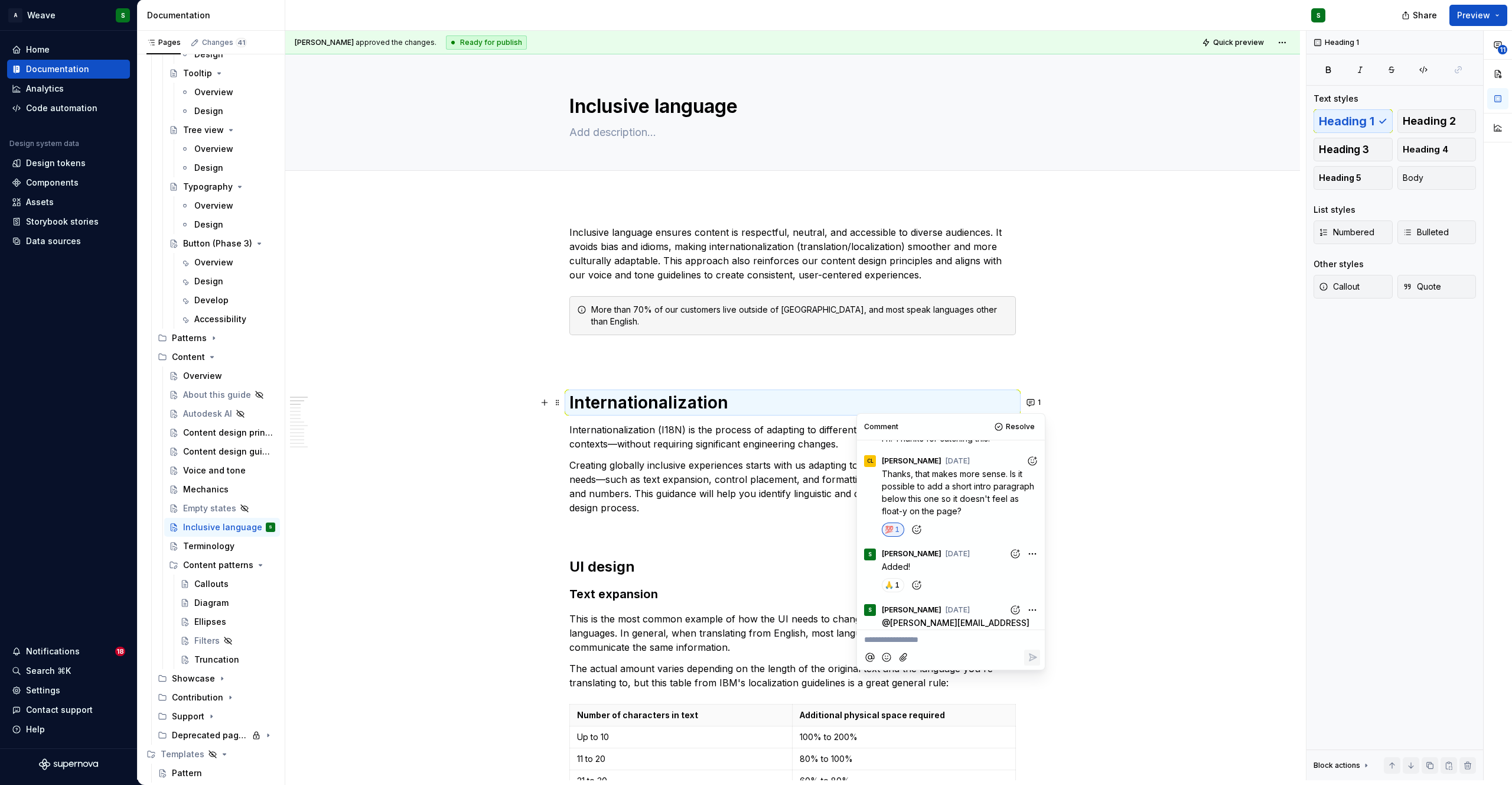
scroll to position [166, 0]
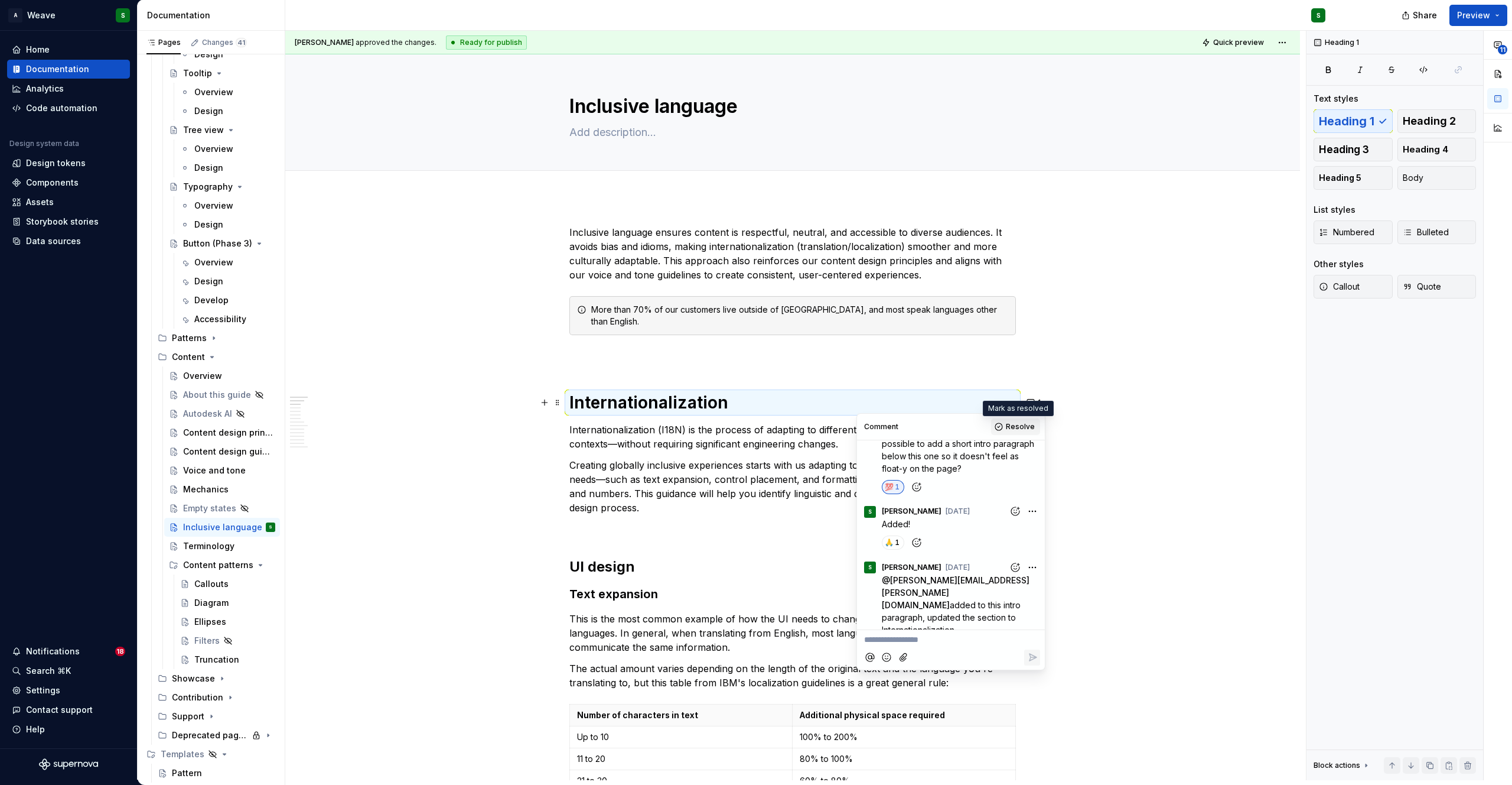
click at [1016, 424] on span "Resolve" at bounding box center [1020, 427] width 29 height 10
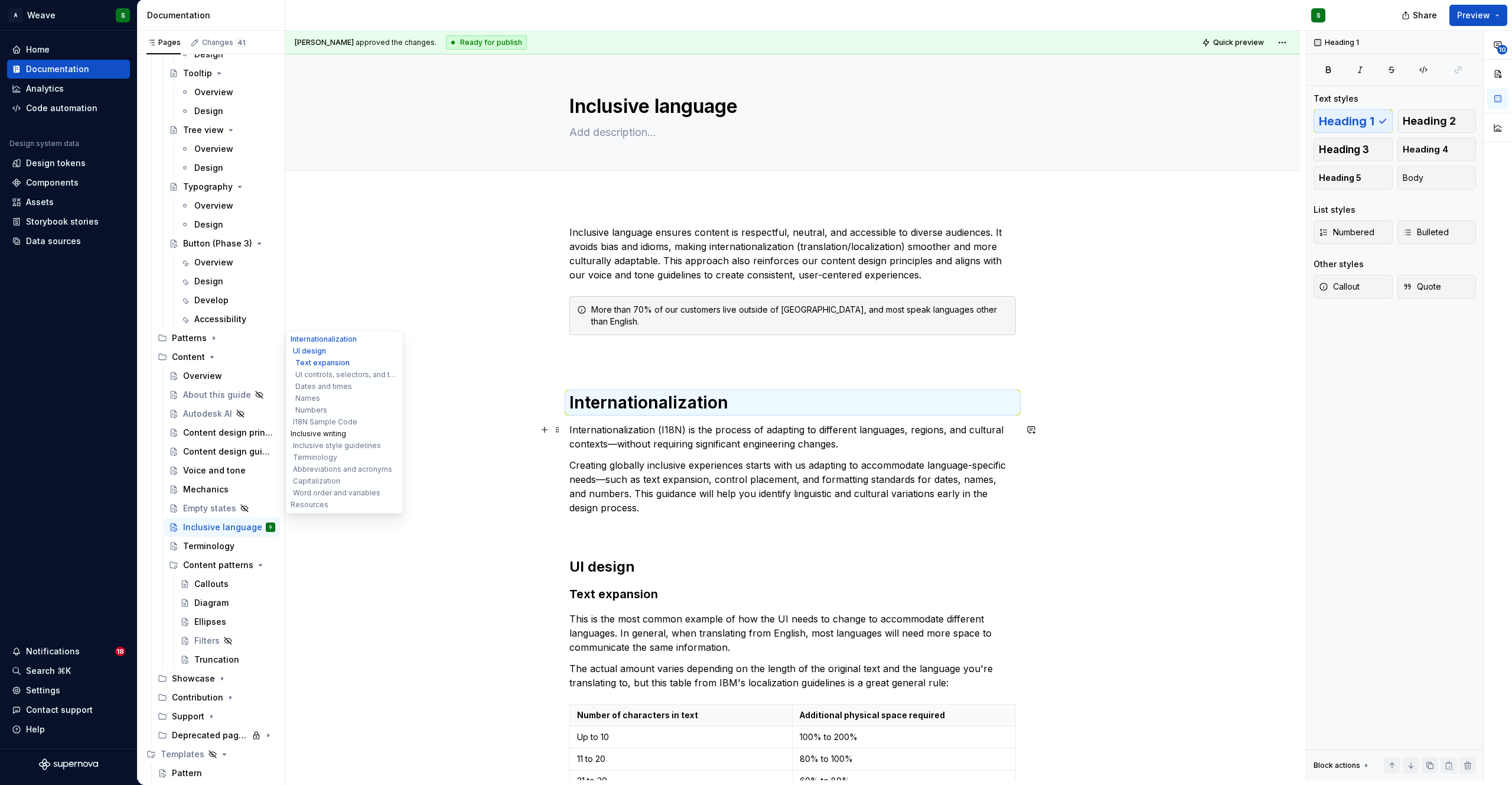
type textarea "*"
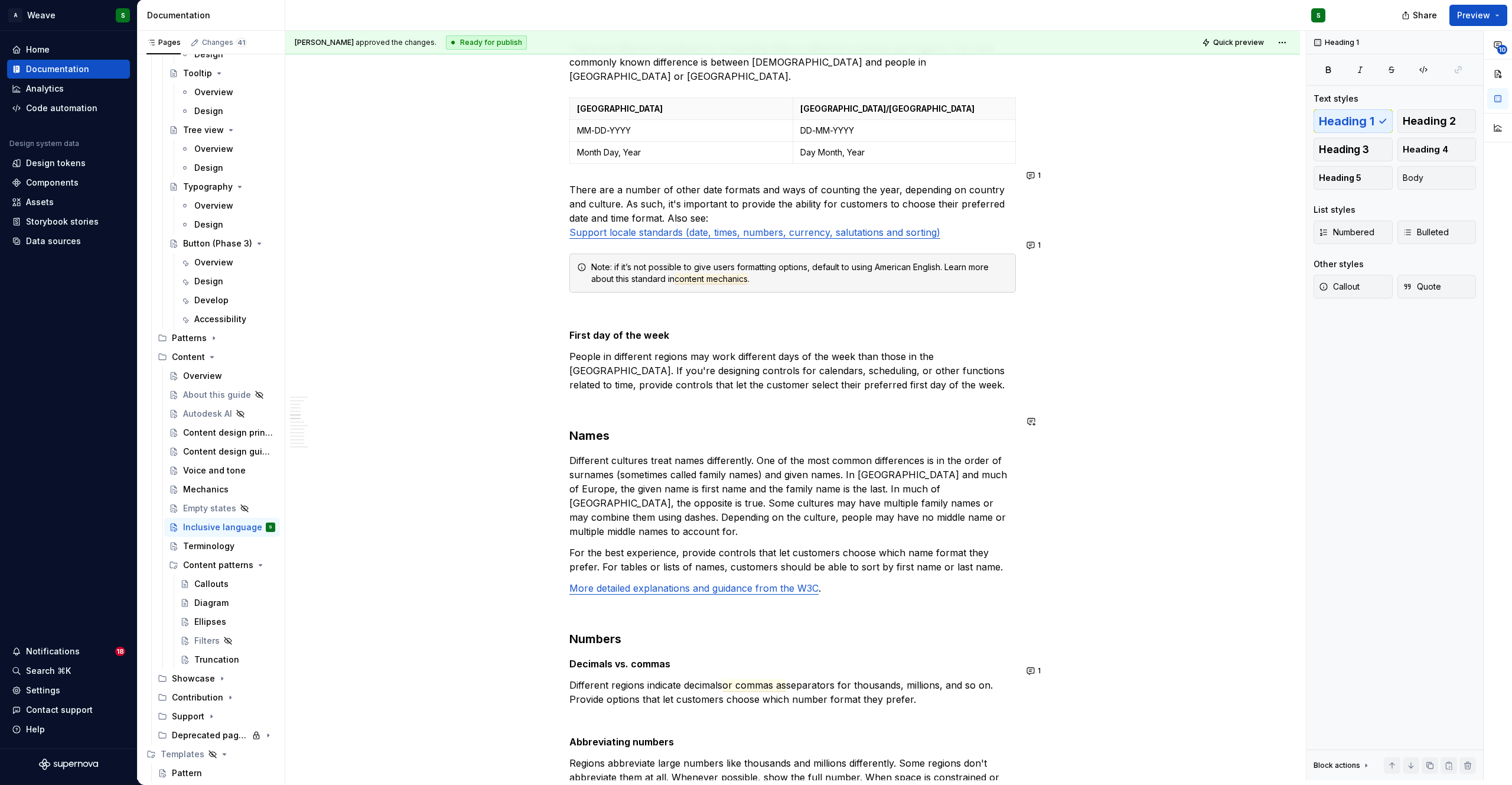
scroll to position [1081, 0]
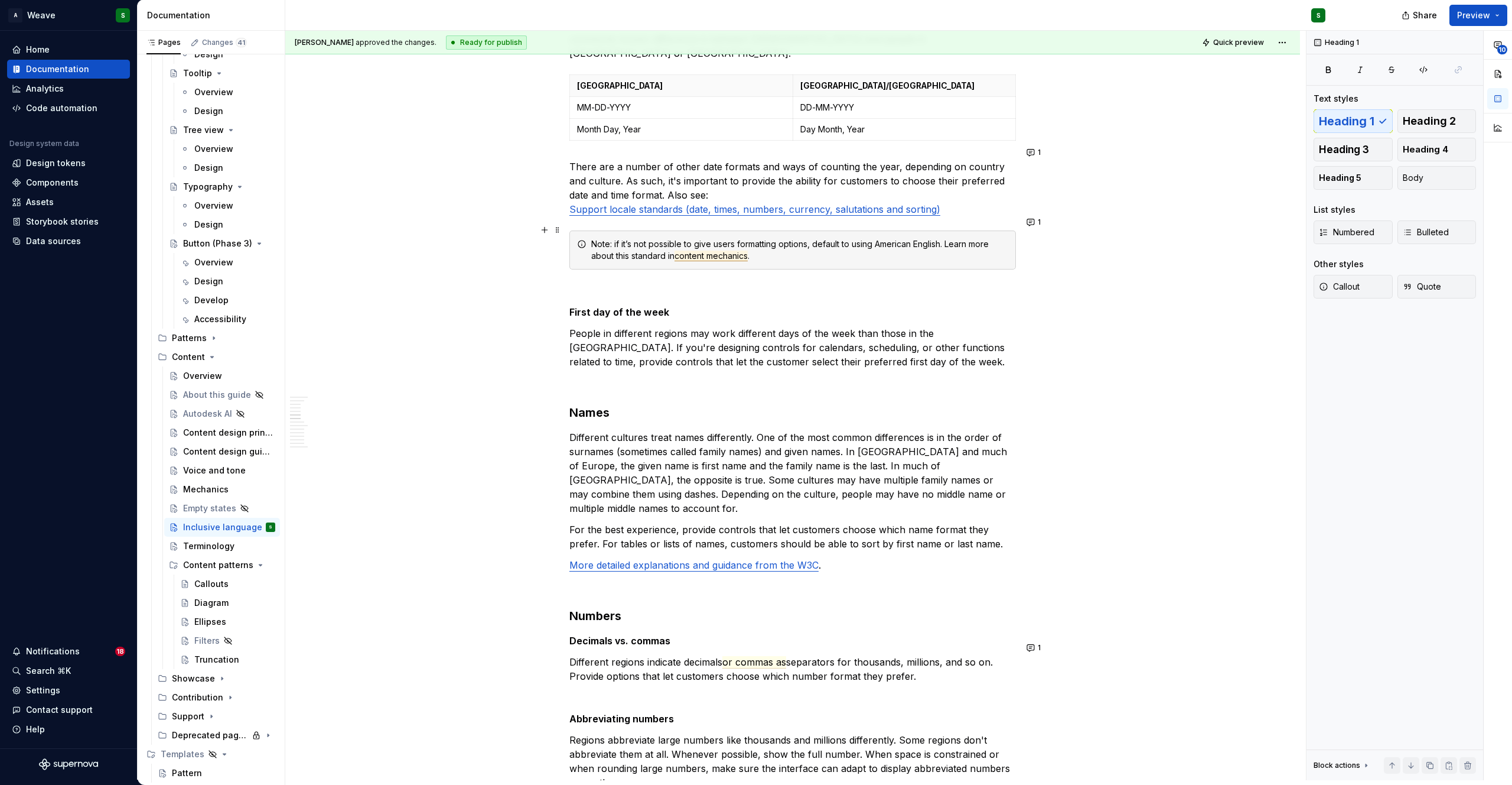
click at [730, 251] on span "content mechanics" at bounding box center [710, 256] width 73 height 11
click at [718, 251] on span "content mechanics" at bounding box center [710, 256] width 73 height 11
click at [714, 251] on span "content mechanics" at bounding box center [710, 256] width 73 height 11
click at [677, 251] on span "content mechanics" at bounding box center [710, 256] width 73 height 11
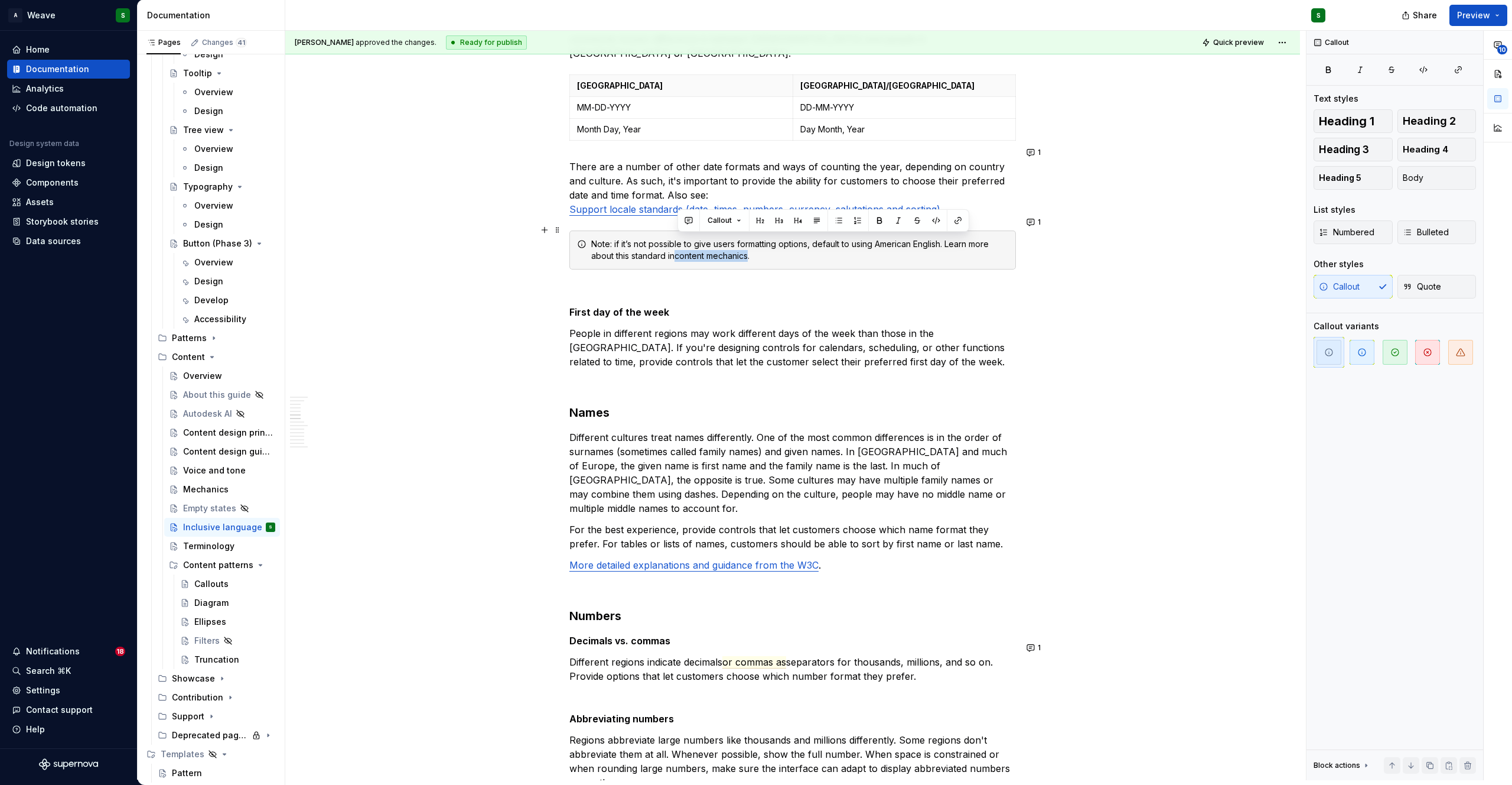
drag, startPoint x: 677, startPoint y: 243, endPoint x: 753, endPoint y: 243, distance: 76.0
click at [753, 243] on div "Note: if it’s not possible to give users formatting options, default to using A…" at bounding box center [799, 250] width 417 height 24
click at [963, 218] on button "button" at bounding box center [957, 220] width 16 height 16
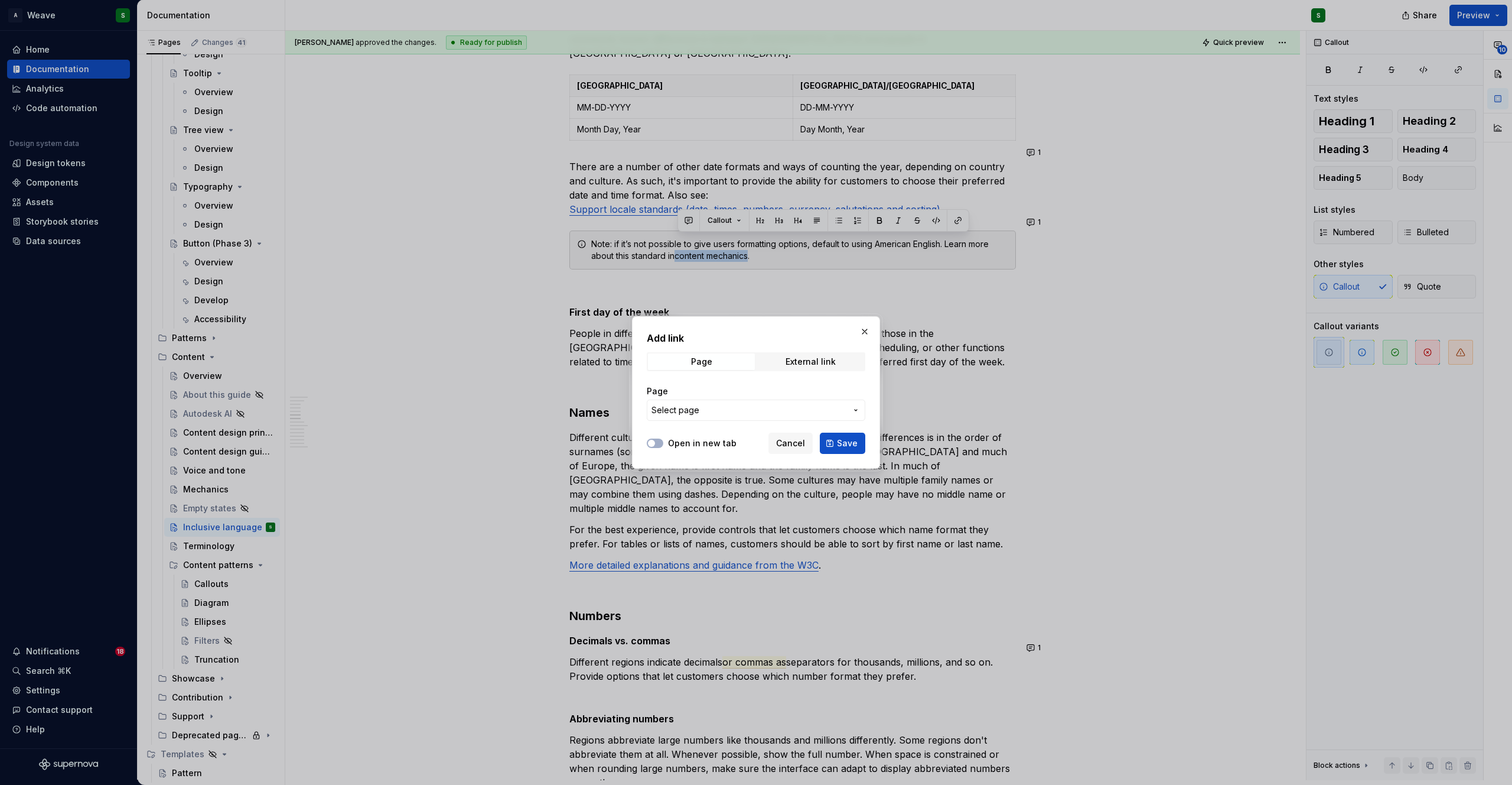
click at [710, 406] on span "Select page" at bounding box center [749, 410] width 195 height 11
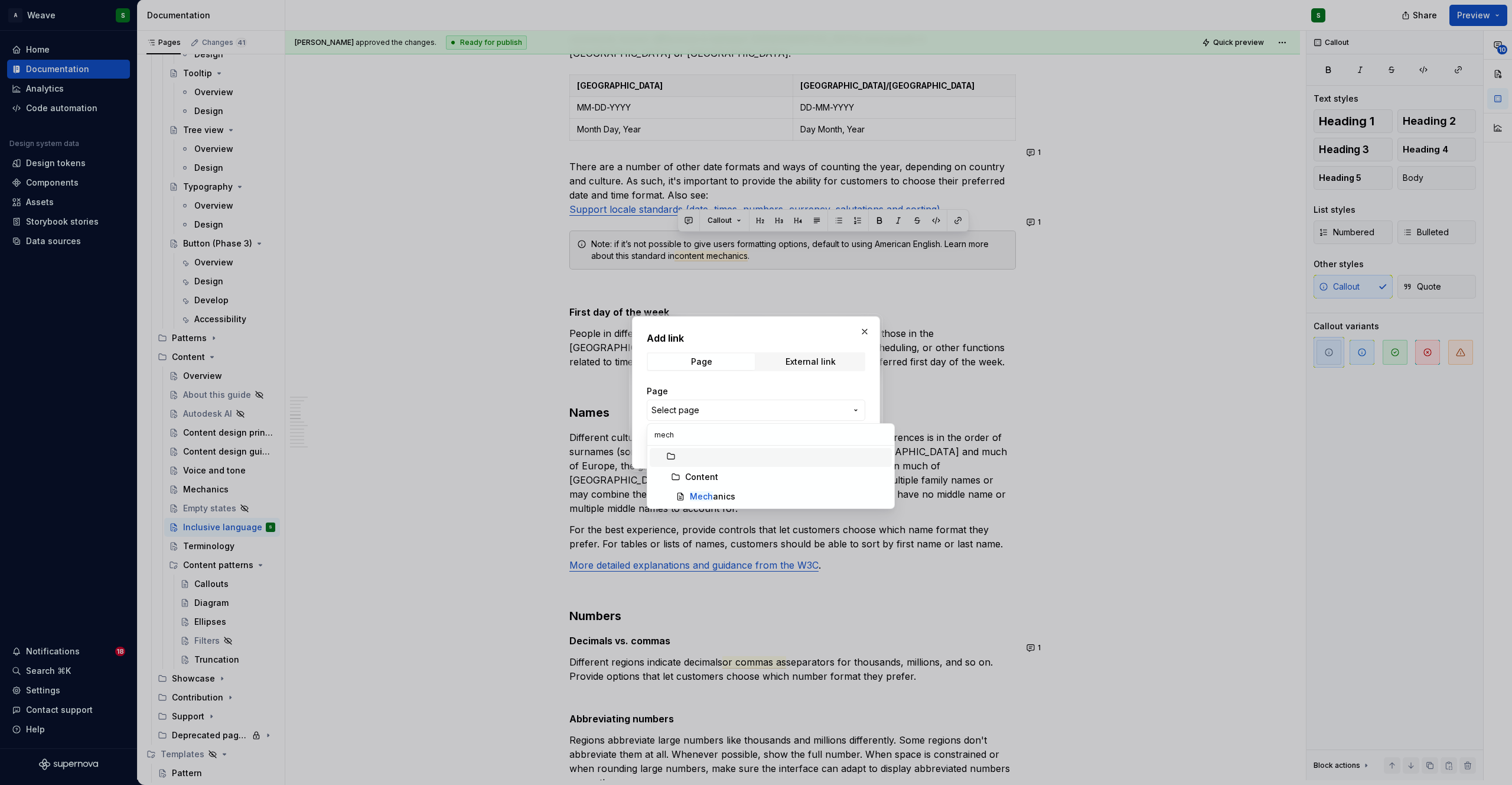
type input "mecha"
click at [695, 492] on mark "Mecha" at bounding box center [704, 496] width 29 height 10
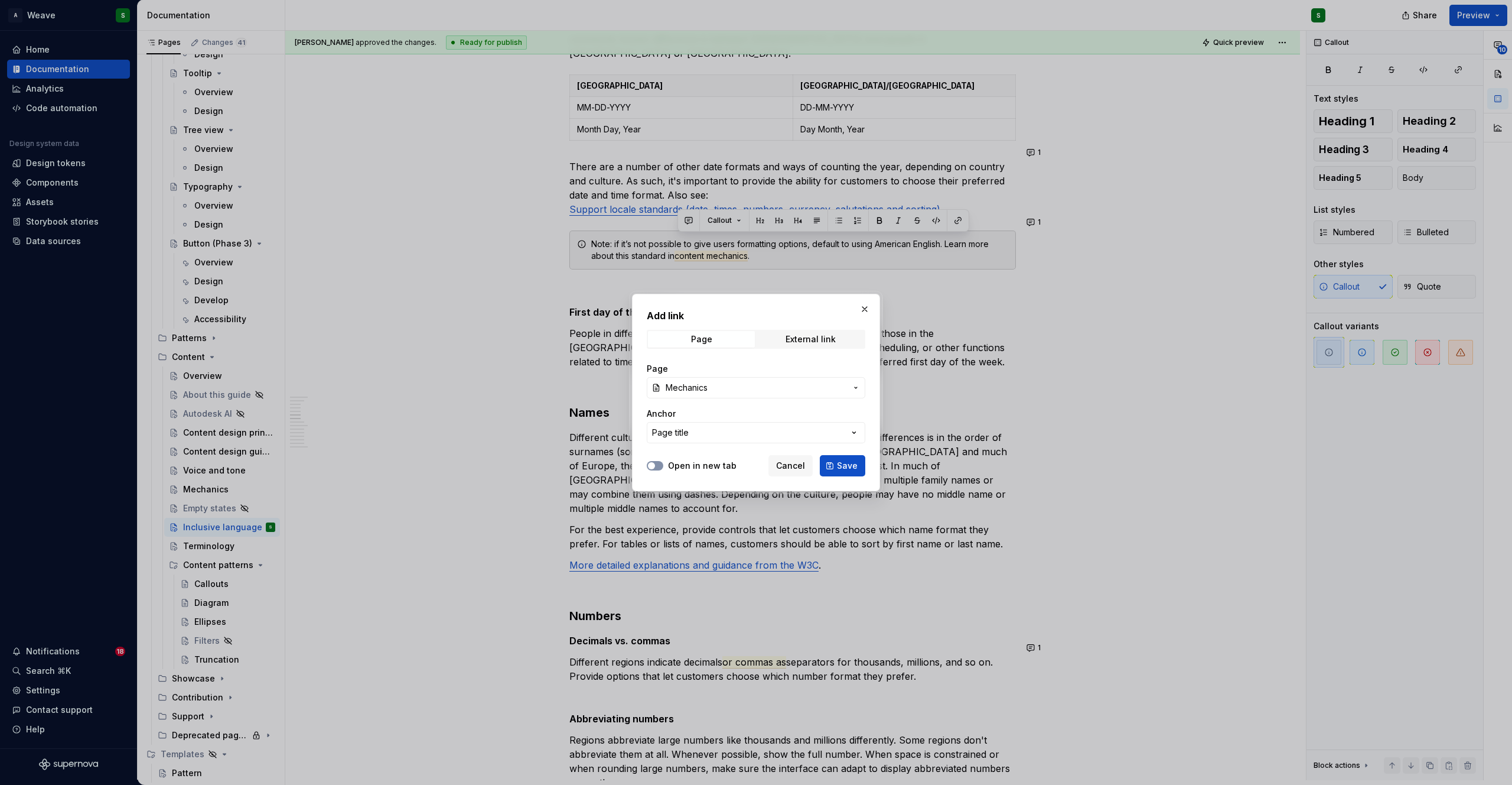
click at [661, 465] on button "Open in new tab" at bounding box center [655, 465] width 16 height 10
click at [850, 473] on button "Save" at bounding box center [843, 465] width 46 height 21
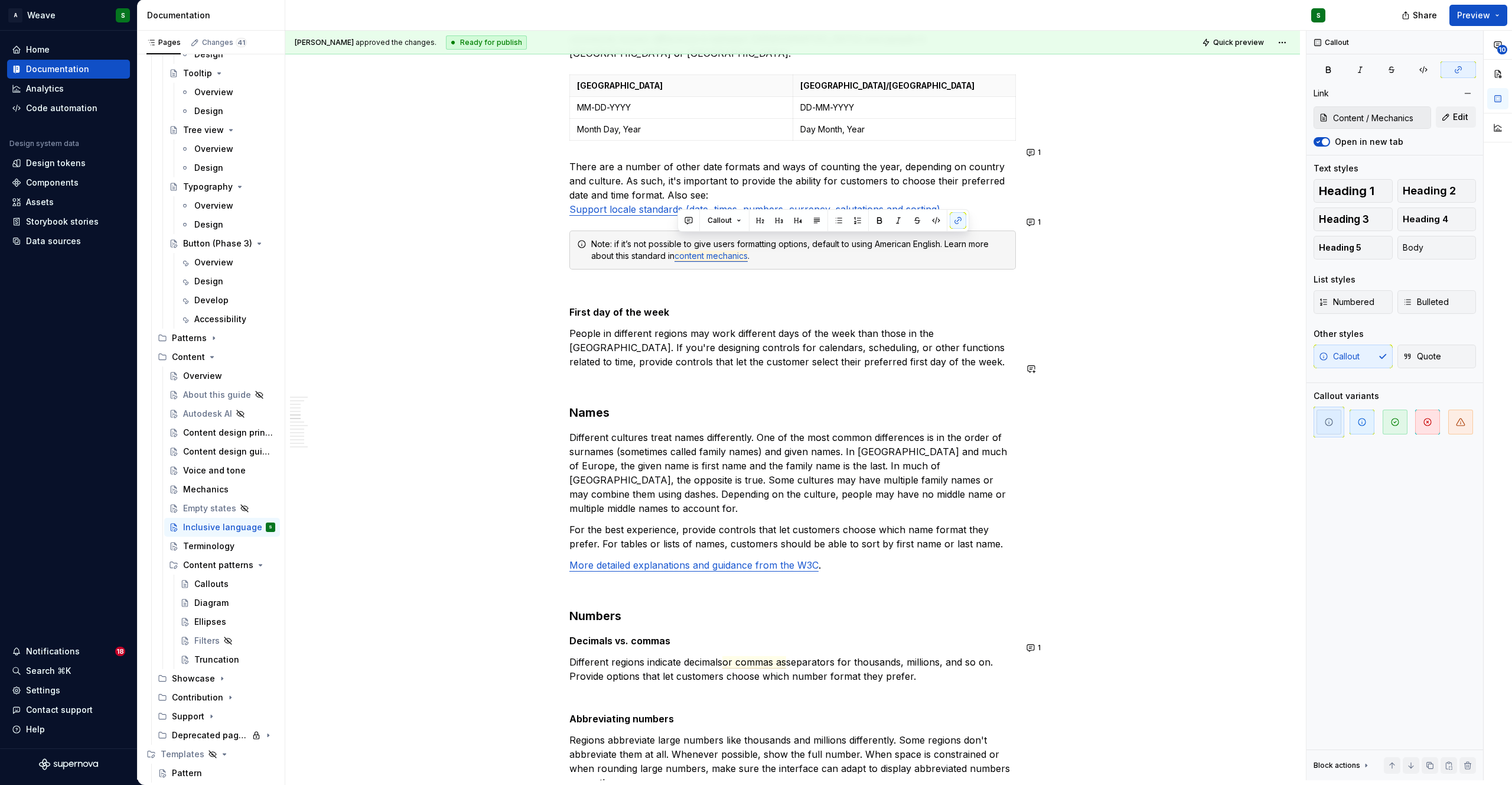
click at [850, 356] on div "Inclusive language ensures content is respectful, neutral, and accessible to di…" at bounding box center [792, 683] width 446 height 3077
drag, startPoint x: 950, startPoint y: 231, endPoint x: 751, endPoint y: 243, distance: 199.4
click at [751, 243] on div "Note: if it’s not possible to give users formatting options, default to using A…" at bounding box center [799, 250] width 417 height 24
click at [1028, 204] on button "button" at bounding box center [1032, 208] width 16 height 16
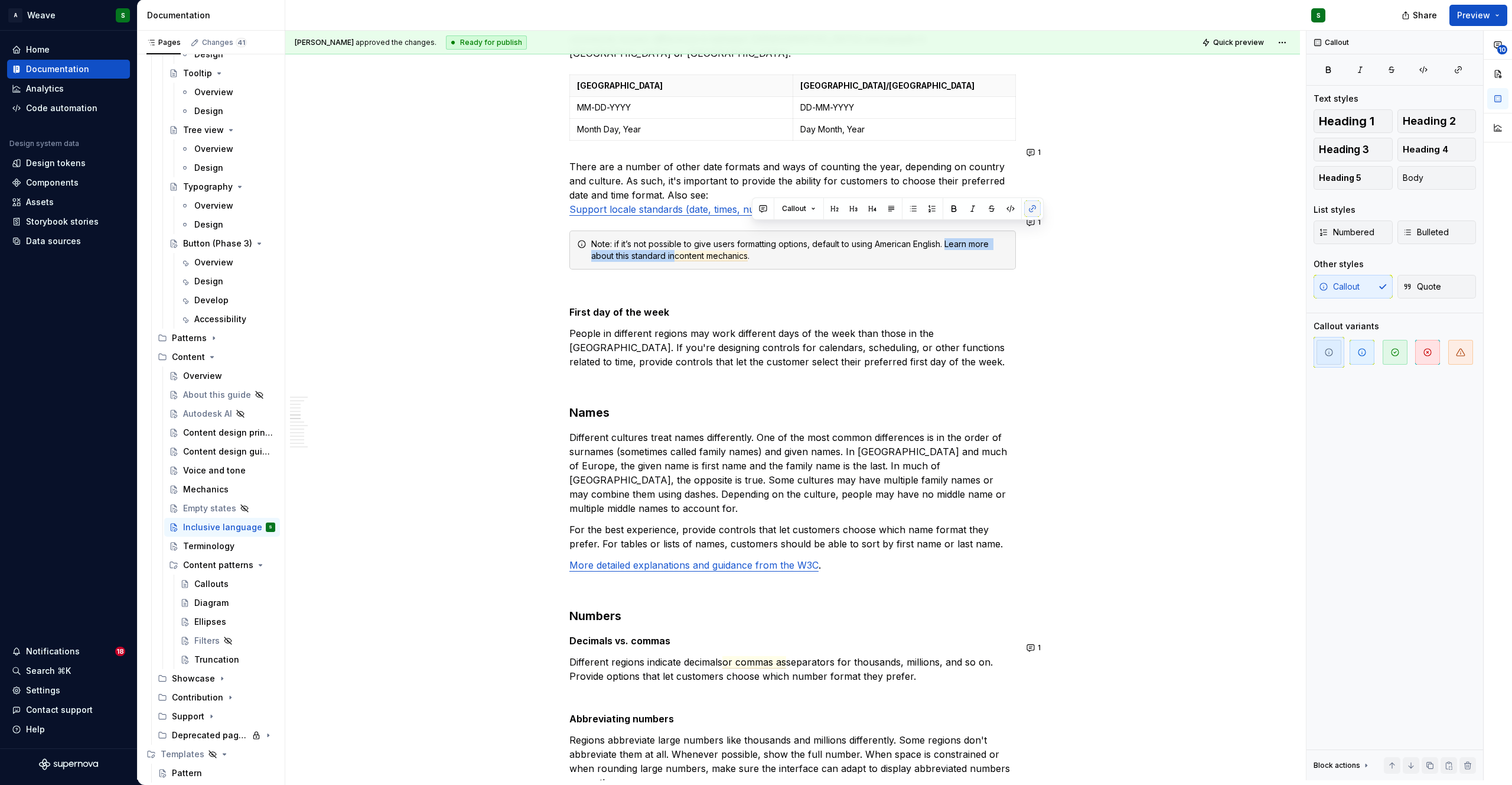
click at [1028, 204] on button "button" at bounding box center [1032, 208] width 16 height 16
click at [1464, 65] on button "button" at bounding box center [1458, 70] width 35 height 16
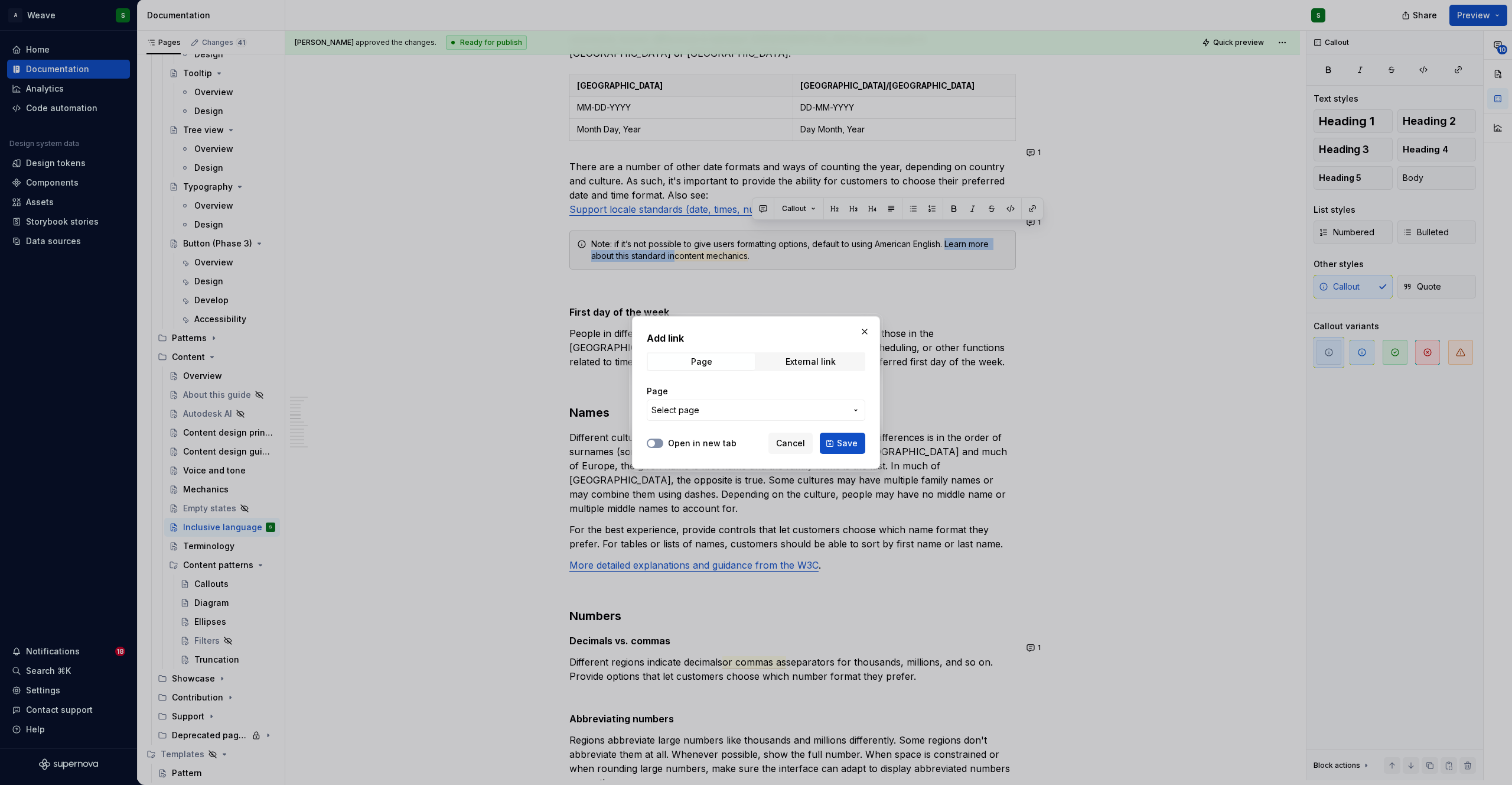
click at [658, 444] on button "Open in new tab" at bounding box center [655, 443] width 16 height 10
click at [683, 417] on button "Select page" at bounding box center [756, 410] width 219 height 21
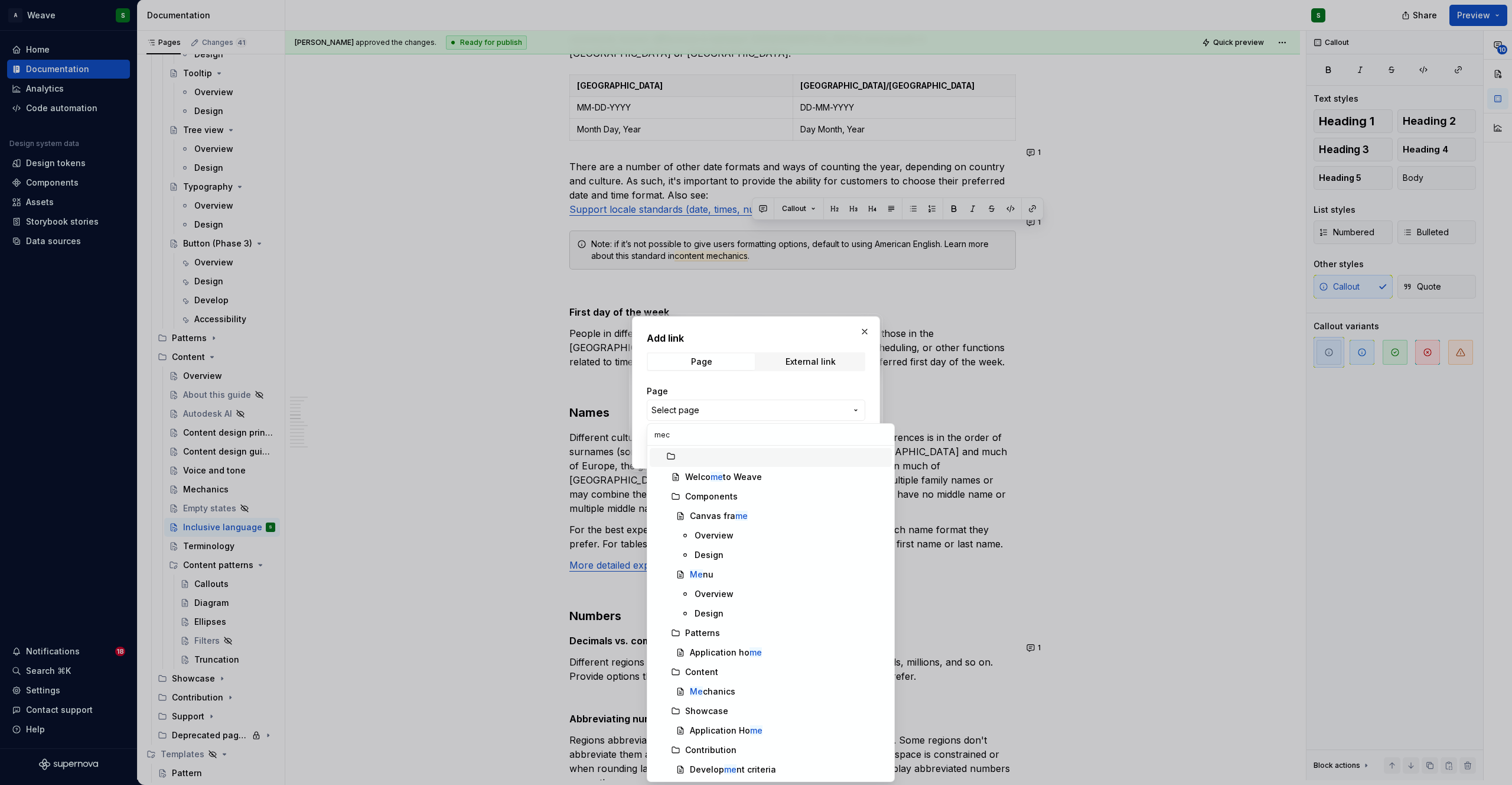
type input "mech"
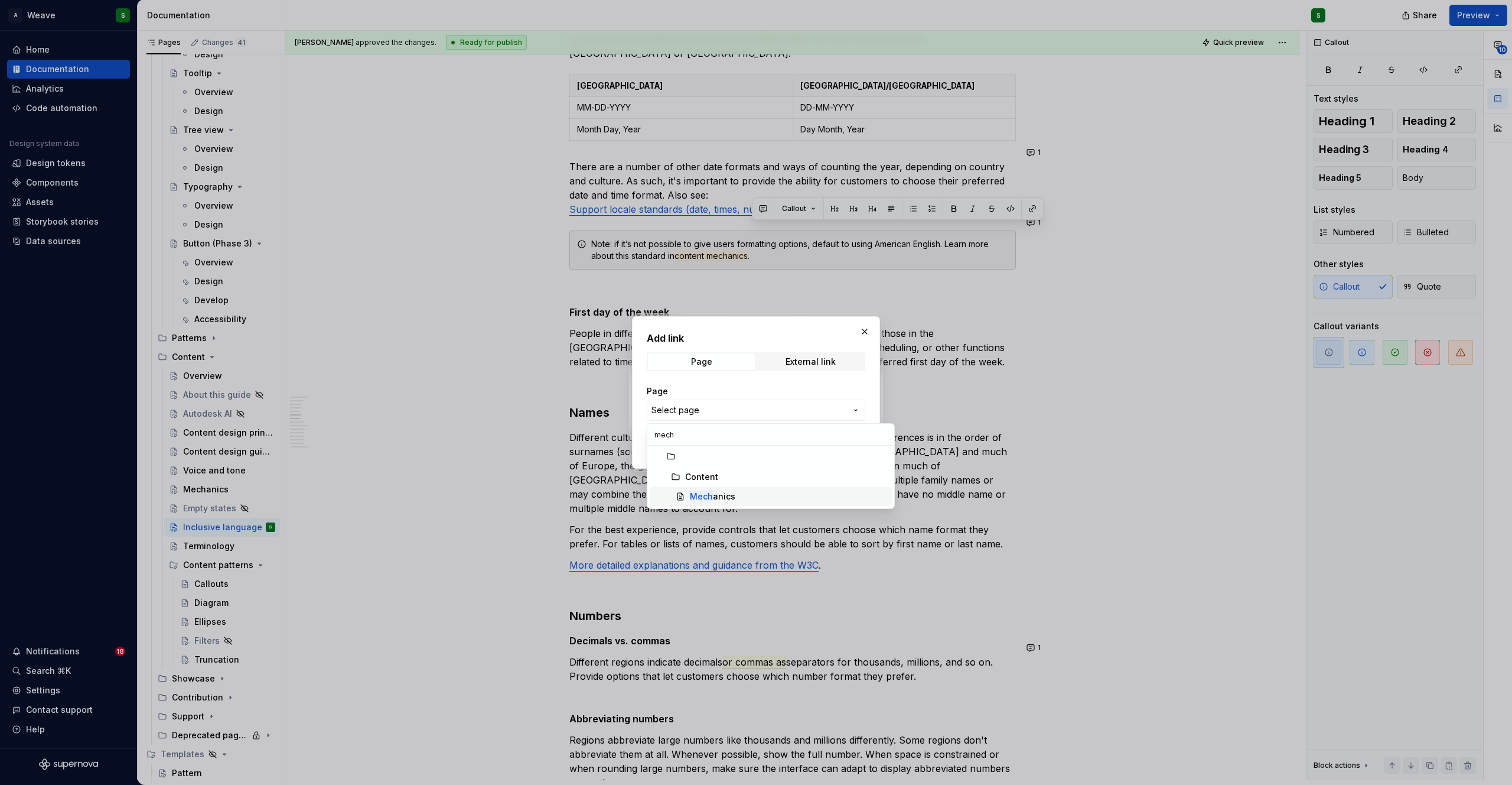
click at [707, 494] on mark "Mech" at bounding box center [701, 496] width 23 height 10
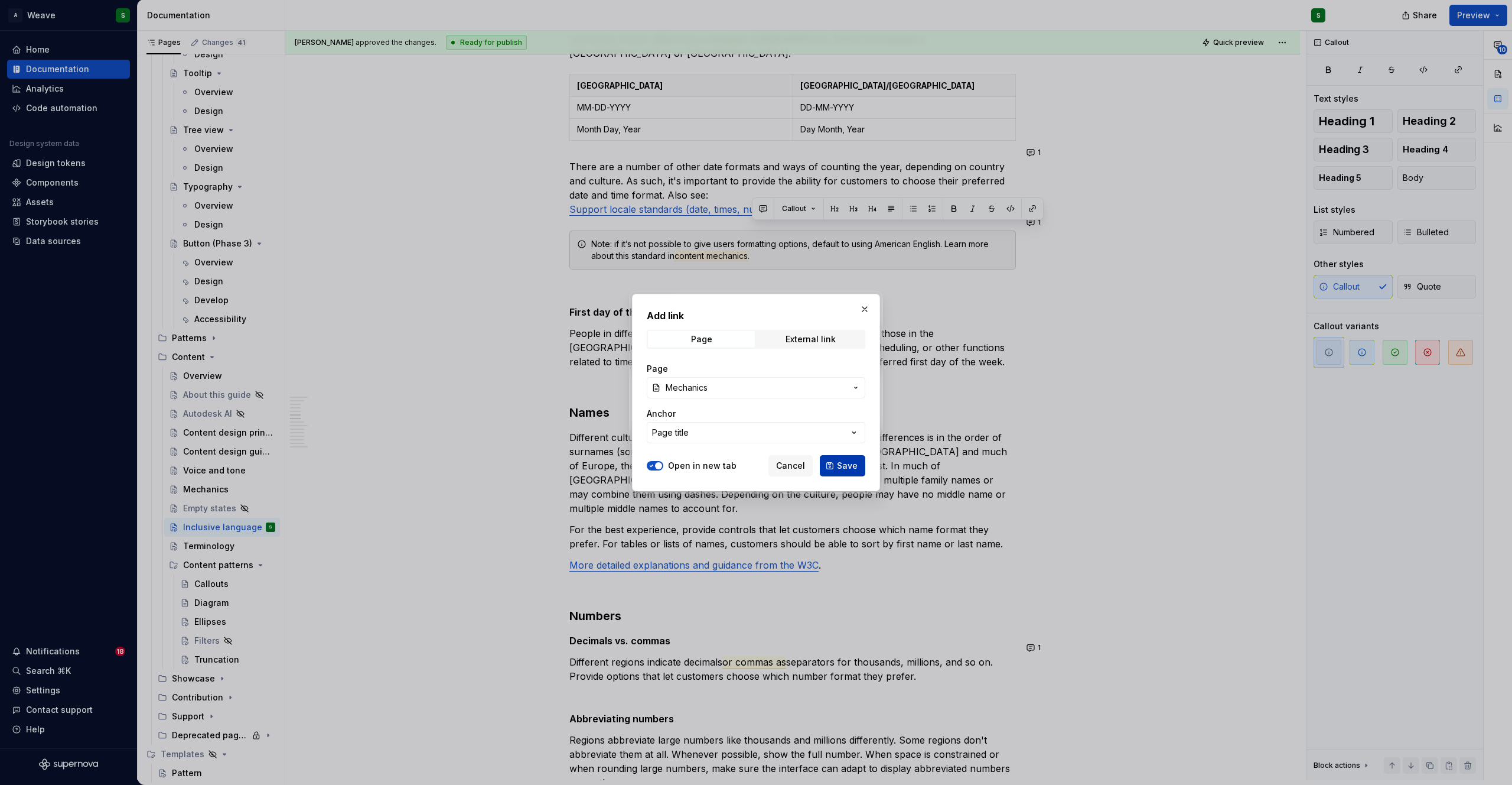
click at [844, 464] on span "Save" at bounding box center [847, 465] width 20 height 11
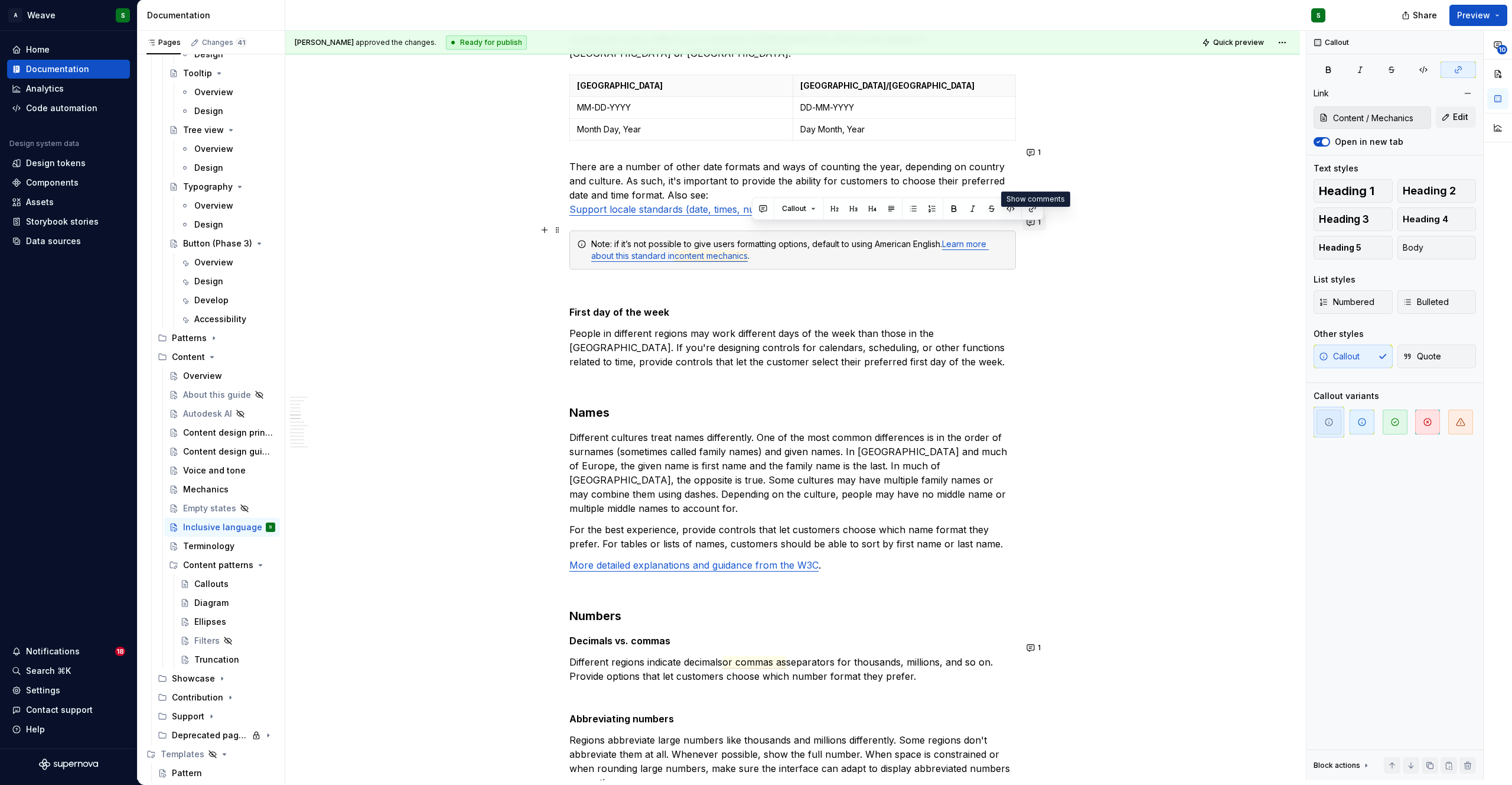
click at [1030, 221] on button "1" at bounding box center [1034, 222] width 23 height 16
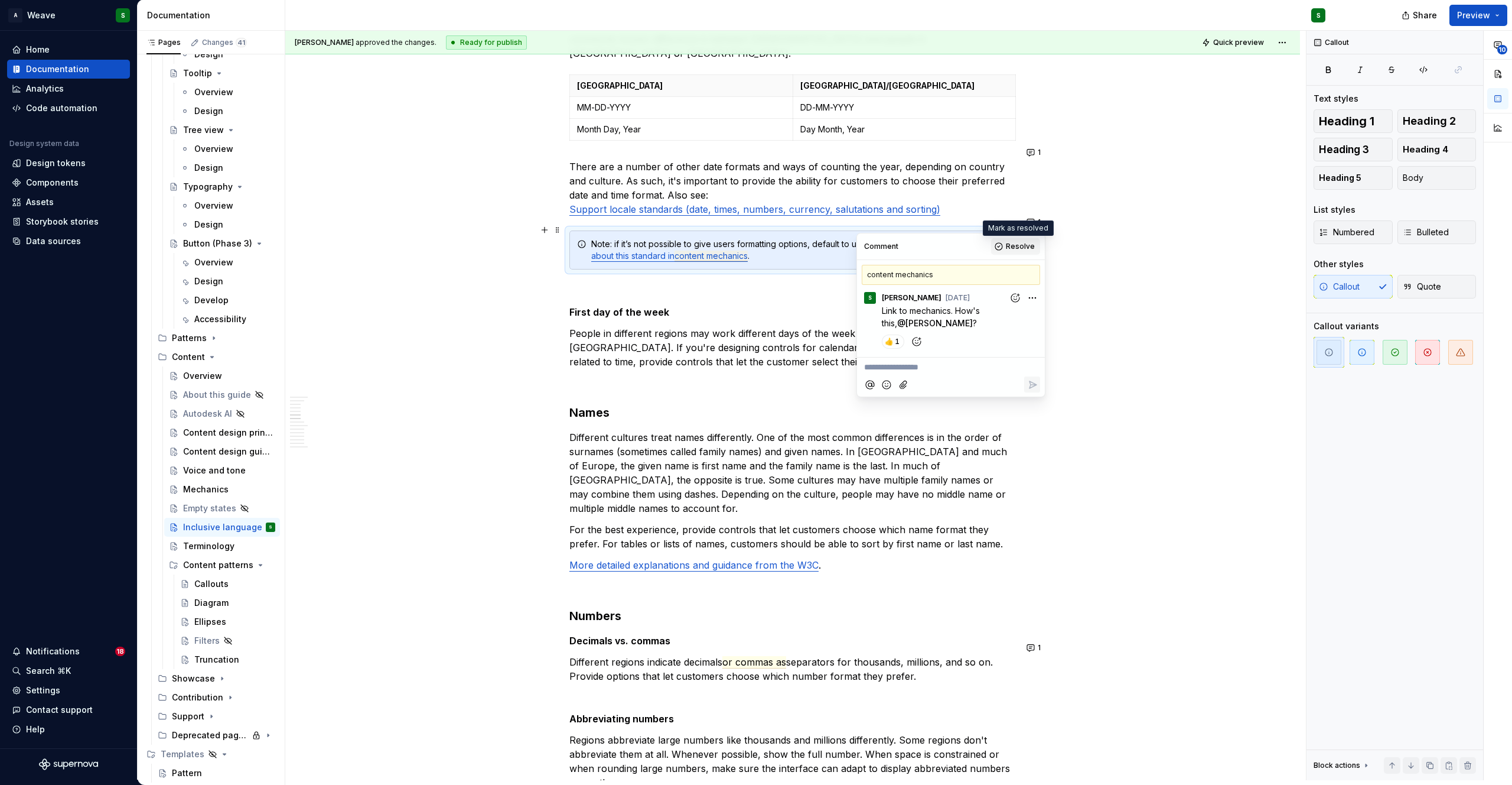
click at [1017, 243] on span "Resolve" at bounding box center [1020, 247] width 29 height 10
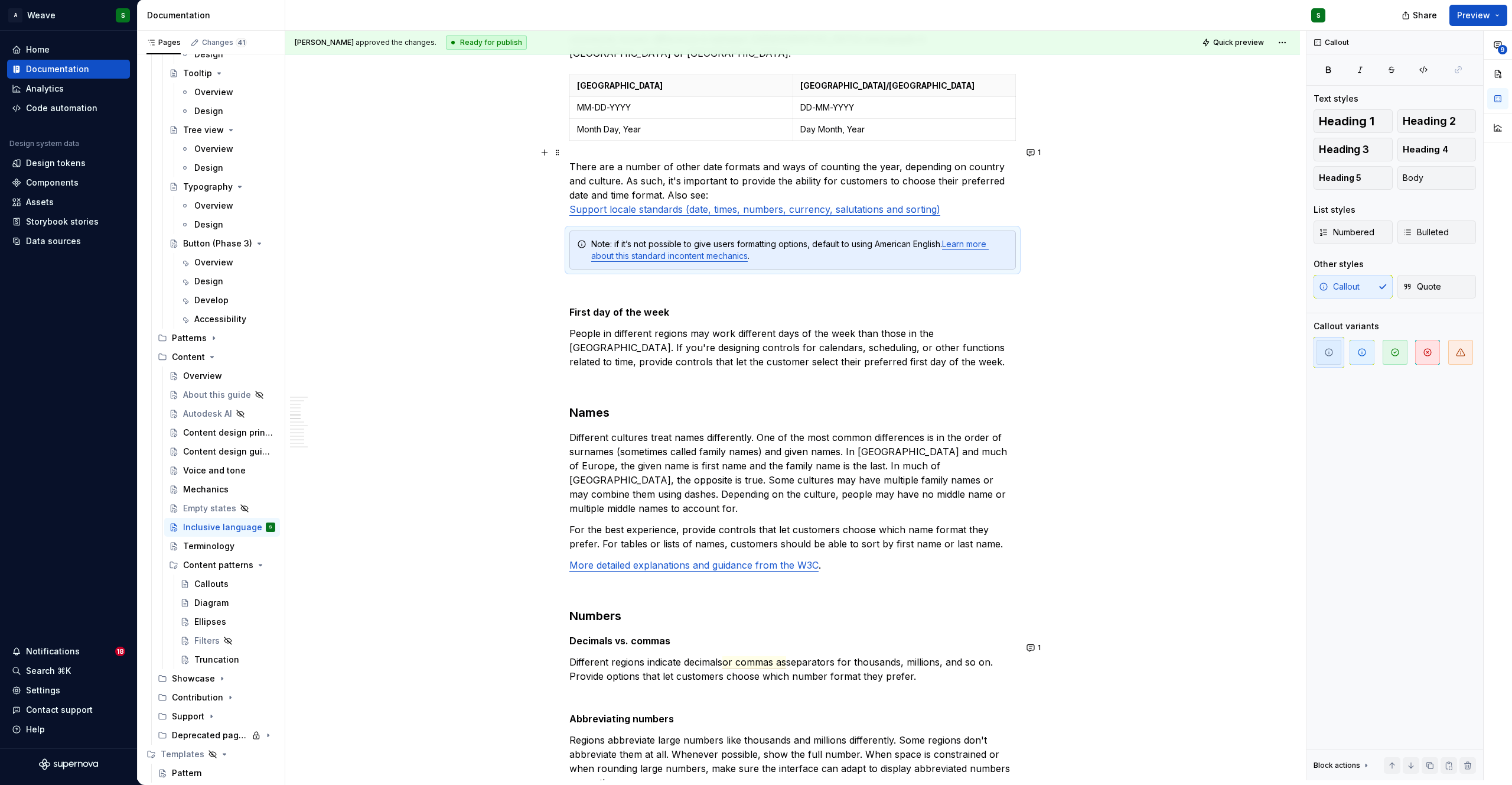
click at [966, 162] on p "There are a number of other date formats and ways of counting the year, dependi…" at bounding box center [792, 188] width 446 height 57
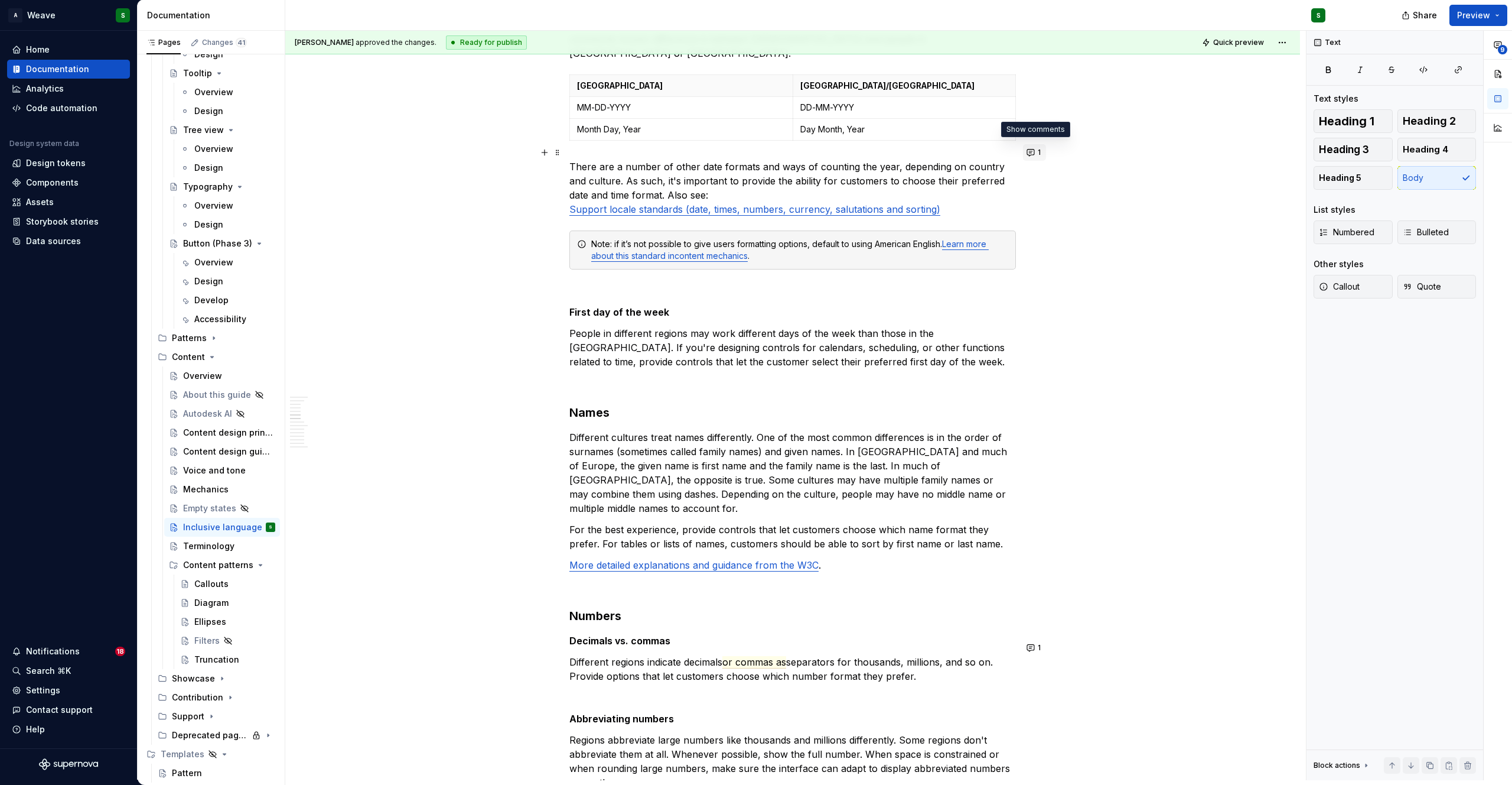
click at [1038, 149] on span "1" at bounding box center [1039, 152] width 3 height 10
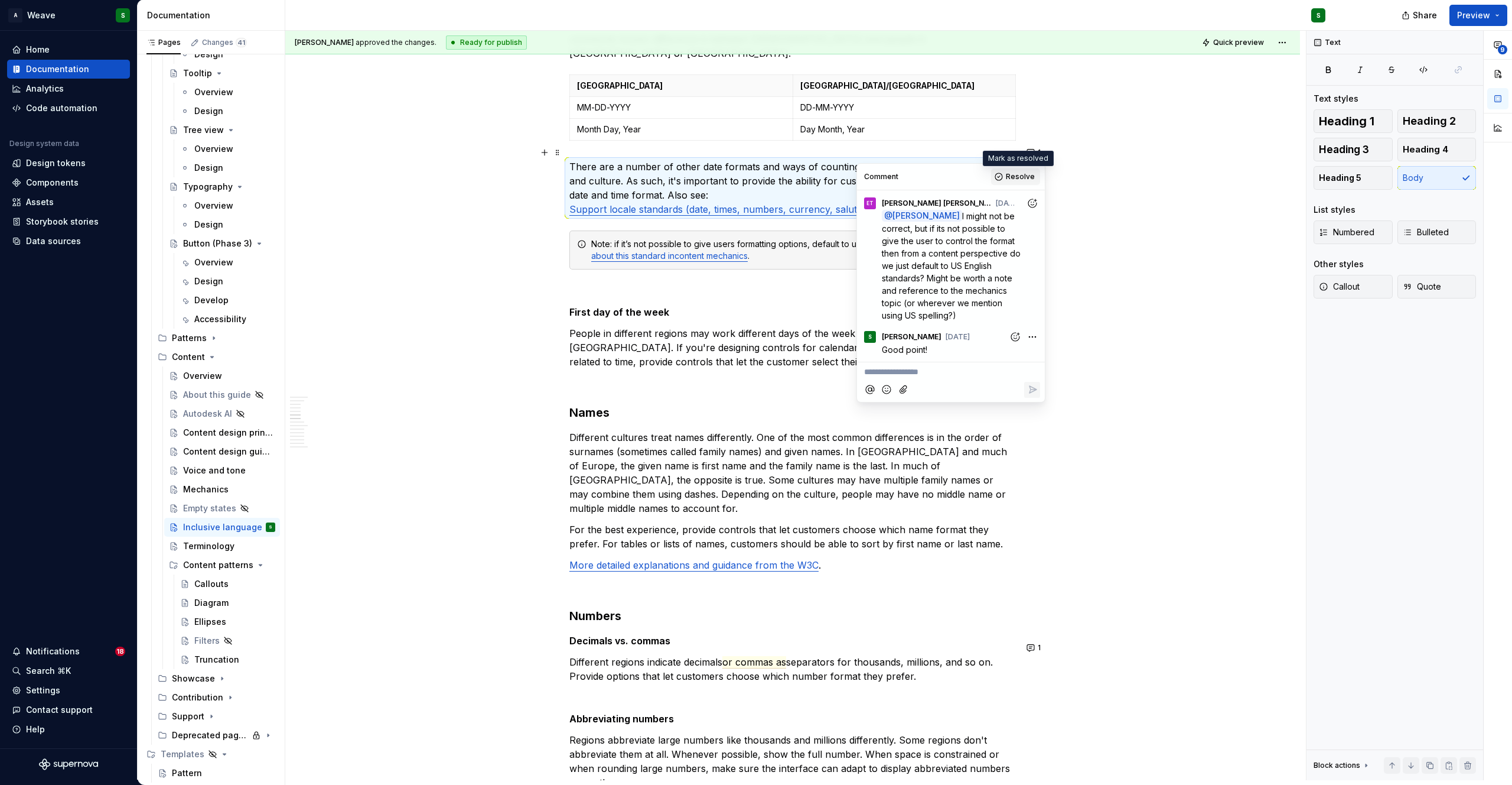
click at [1011, 177] on span "Resolve" at bounding box center [1020, 177] width 29 height 10
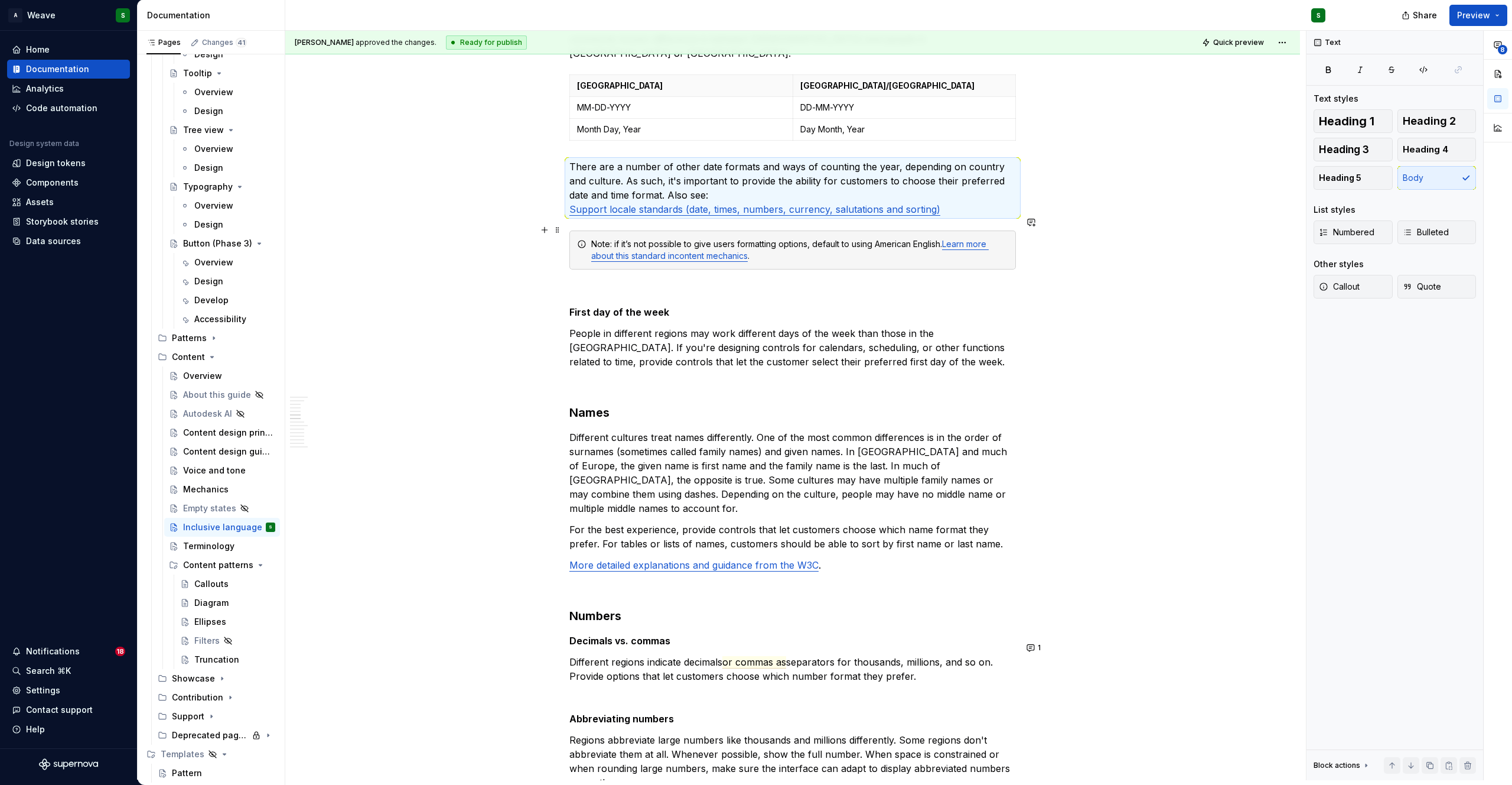
click at [770, 245] on div "Note: if it’s not possible to give users formatting options, default to using A…" at bounding box center [799, 250] width 417 height 24
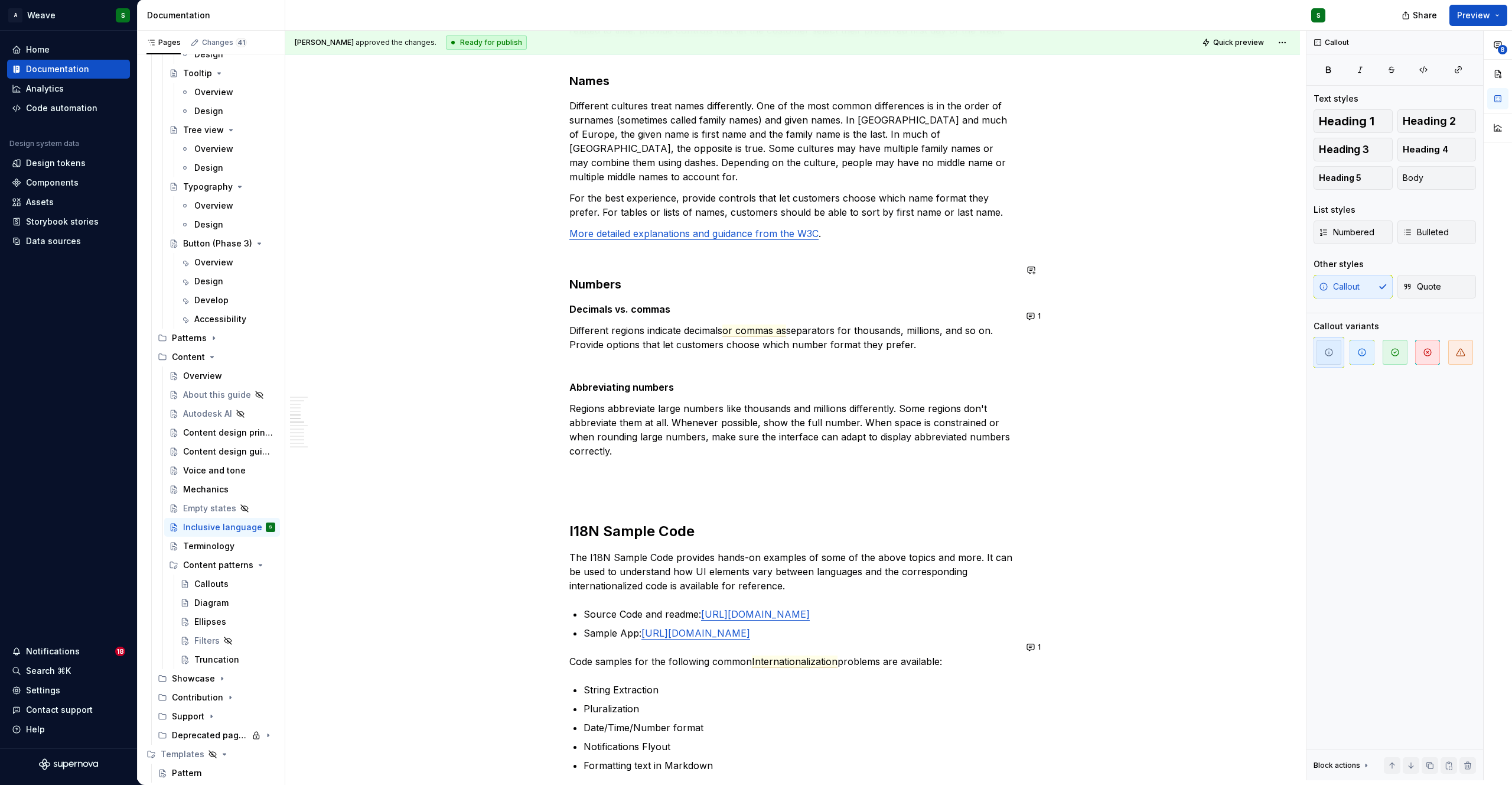
scroll to position [1451, 0]
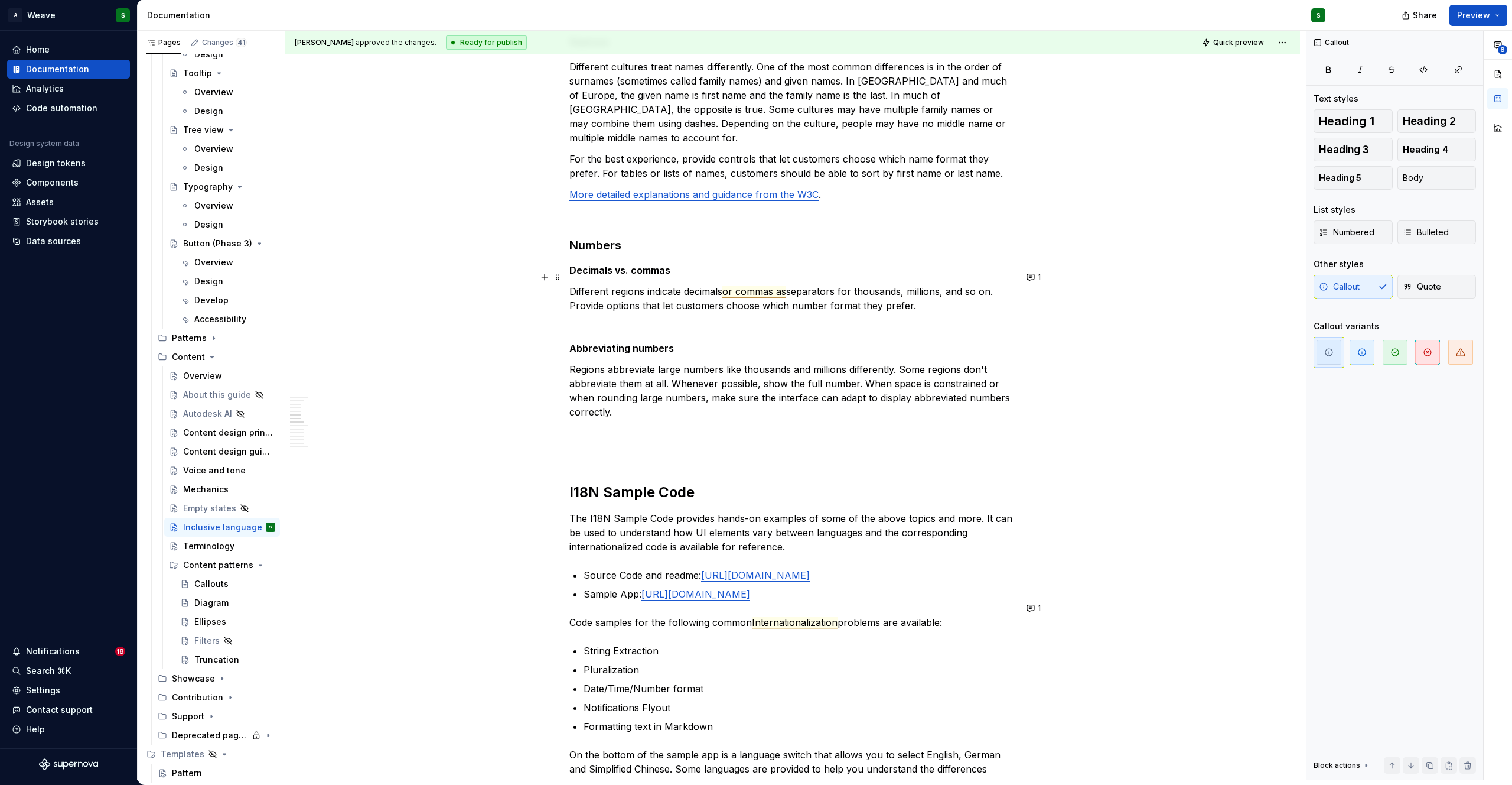
click at [736, 285] on span "or commas as" at bounding box center [754, 291] width 64 height 12
click at [1032, 270] on button "1" at bounding box center [1034, 277] width 23 height 16
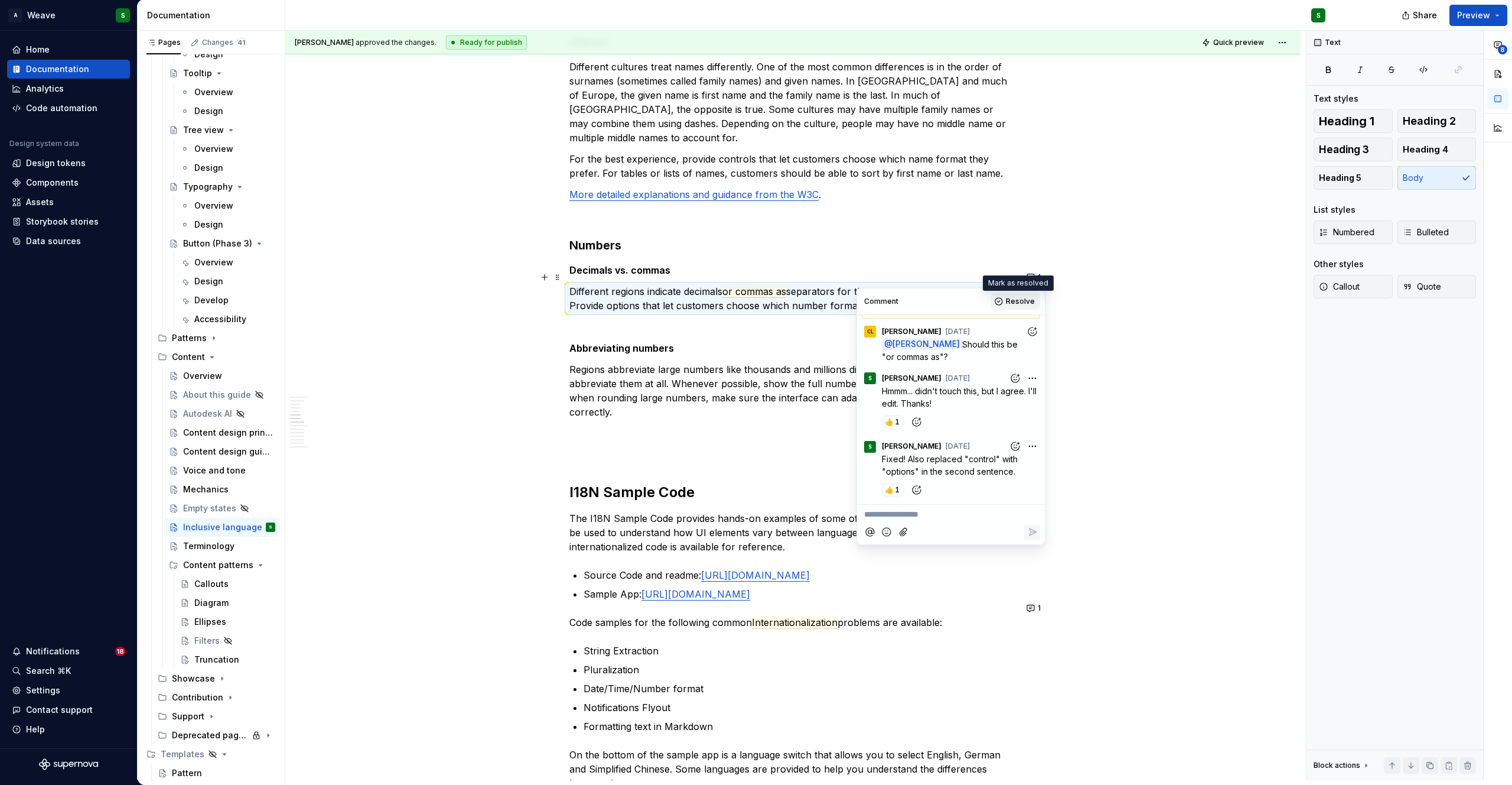
click at [1012, 298] on span "Resolve" at bounding box center [1020, 302] width 29 height 10
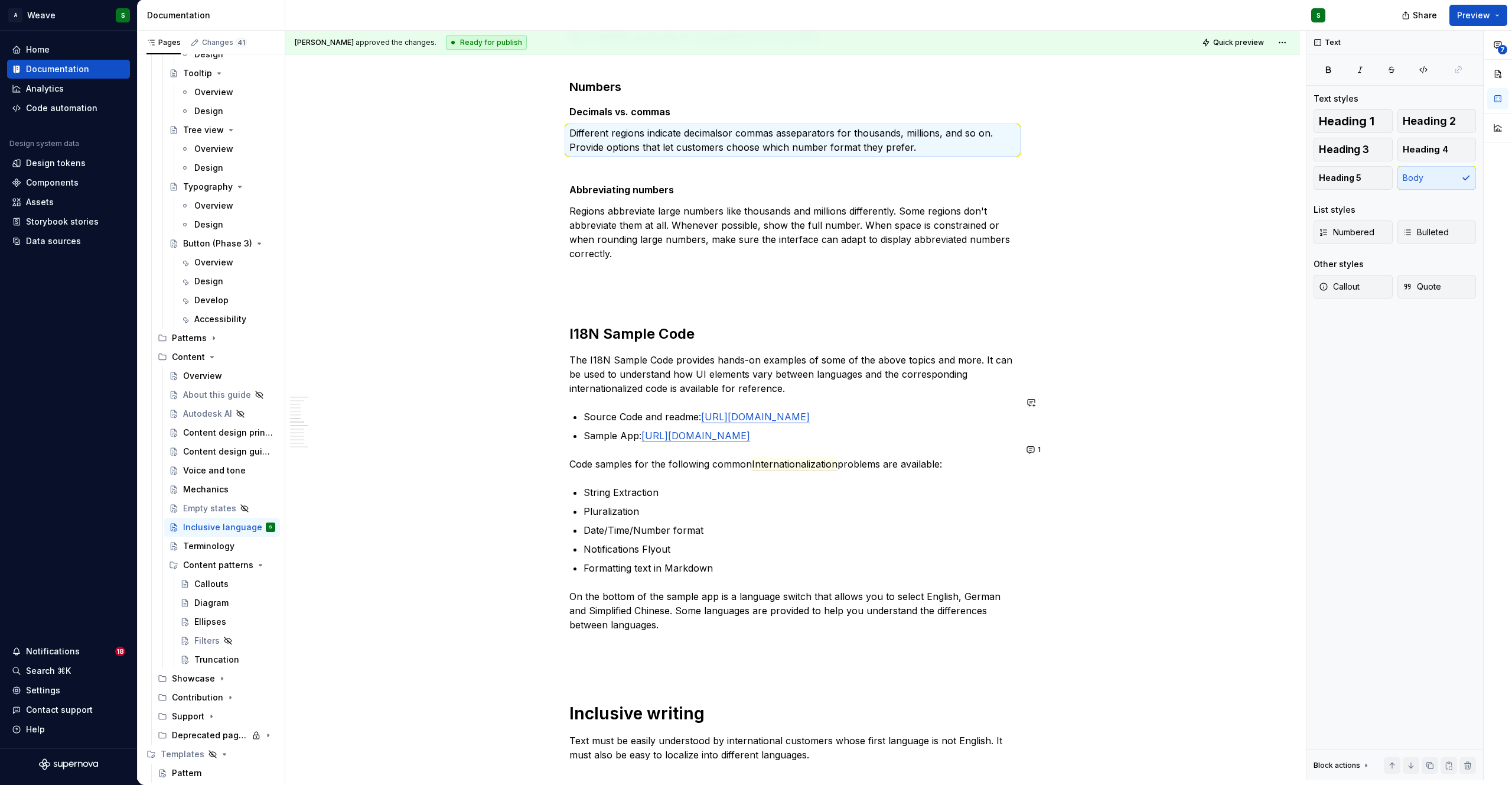
scroll to position [1610, 0]
click at [789, 457] on span "Internationalization" at bounding box center [794, 463] width 86 height 12
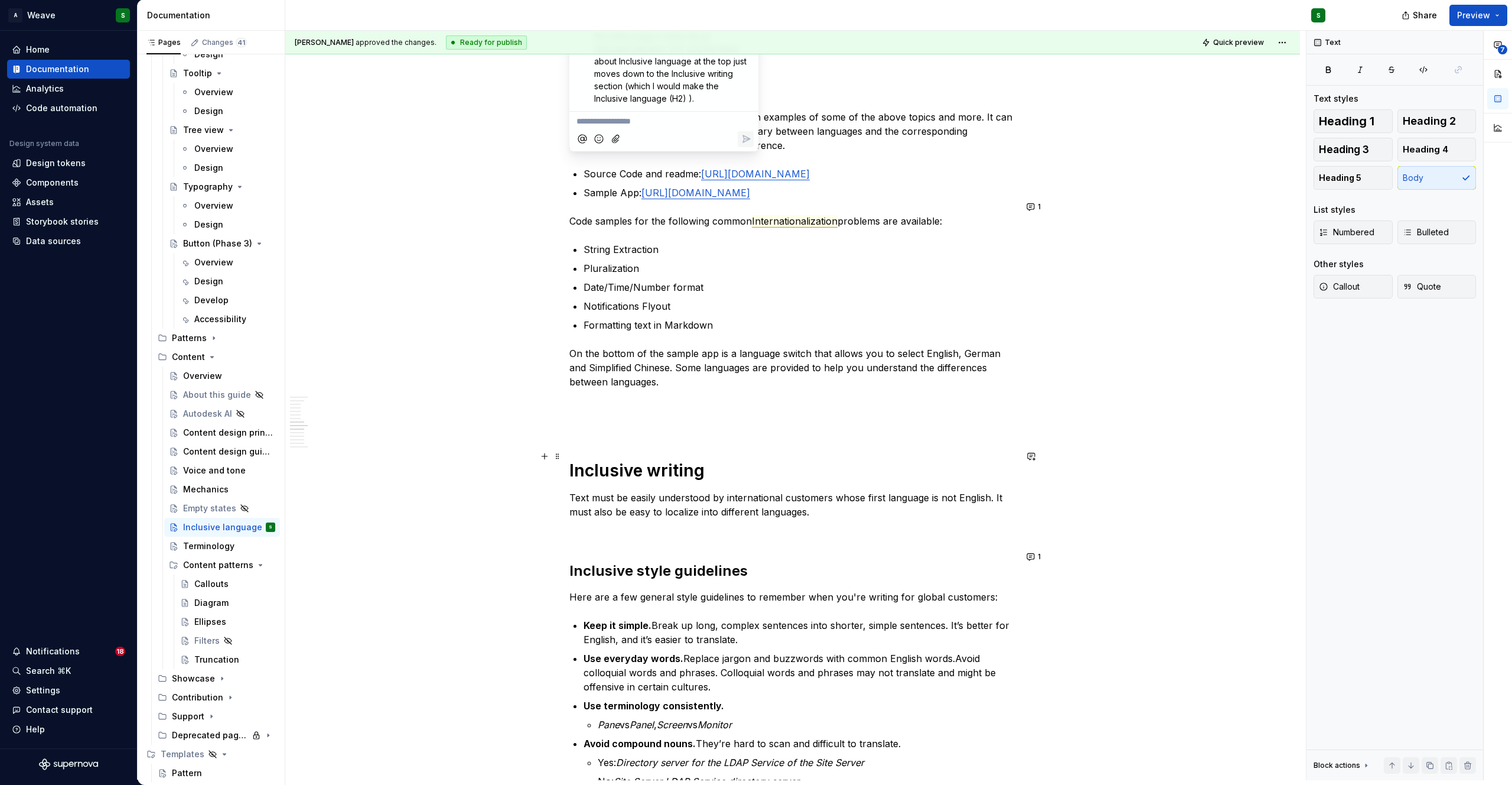
scroll to position [1860, 0]
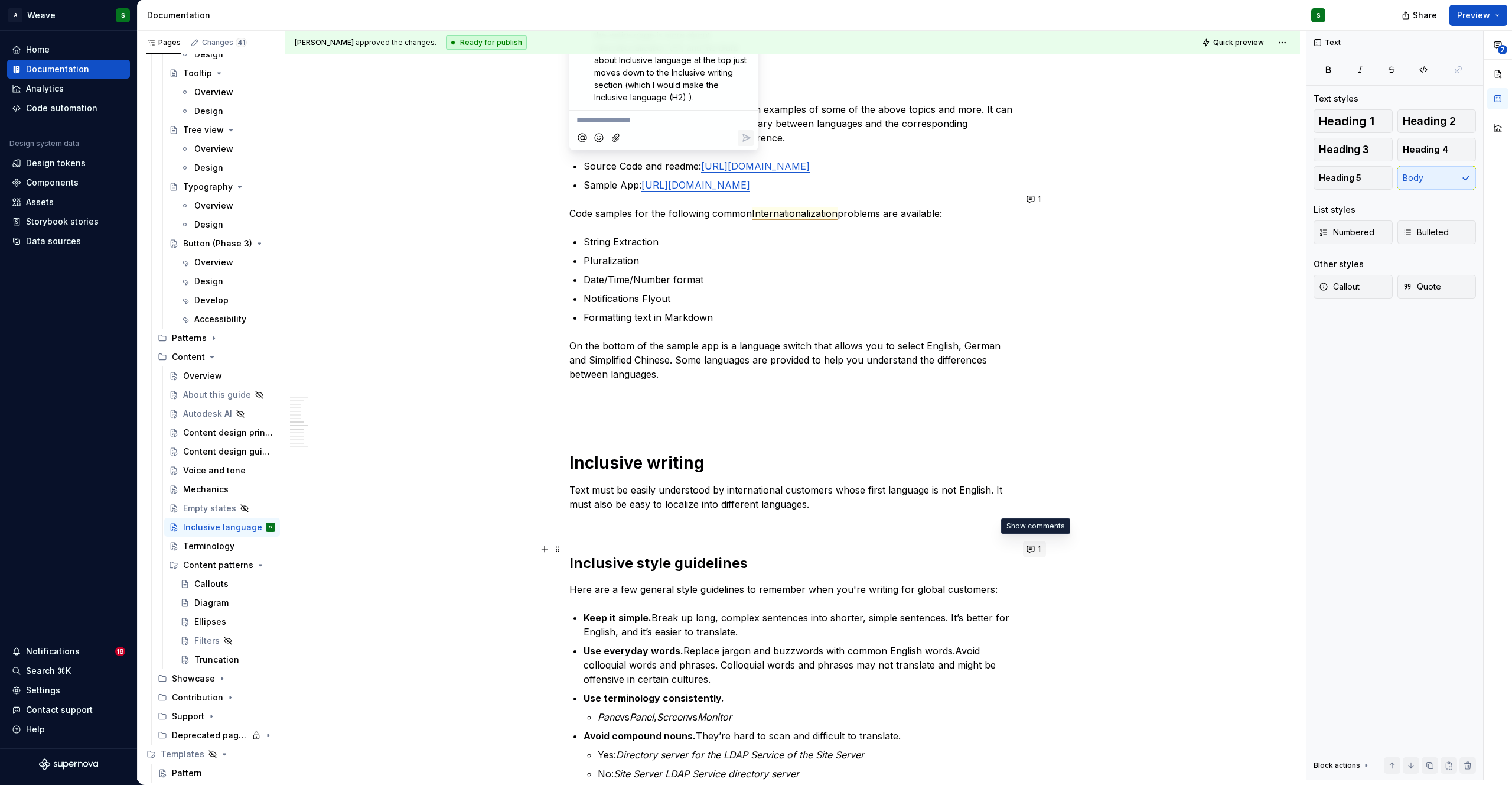
click at [1032, 547] on button "1" at bounding box center [1034, 549] width 23 height 16
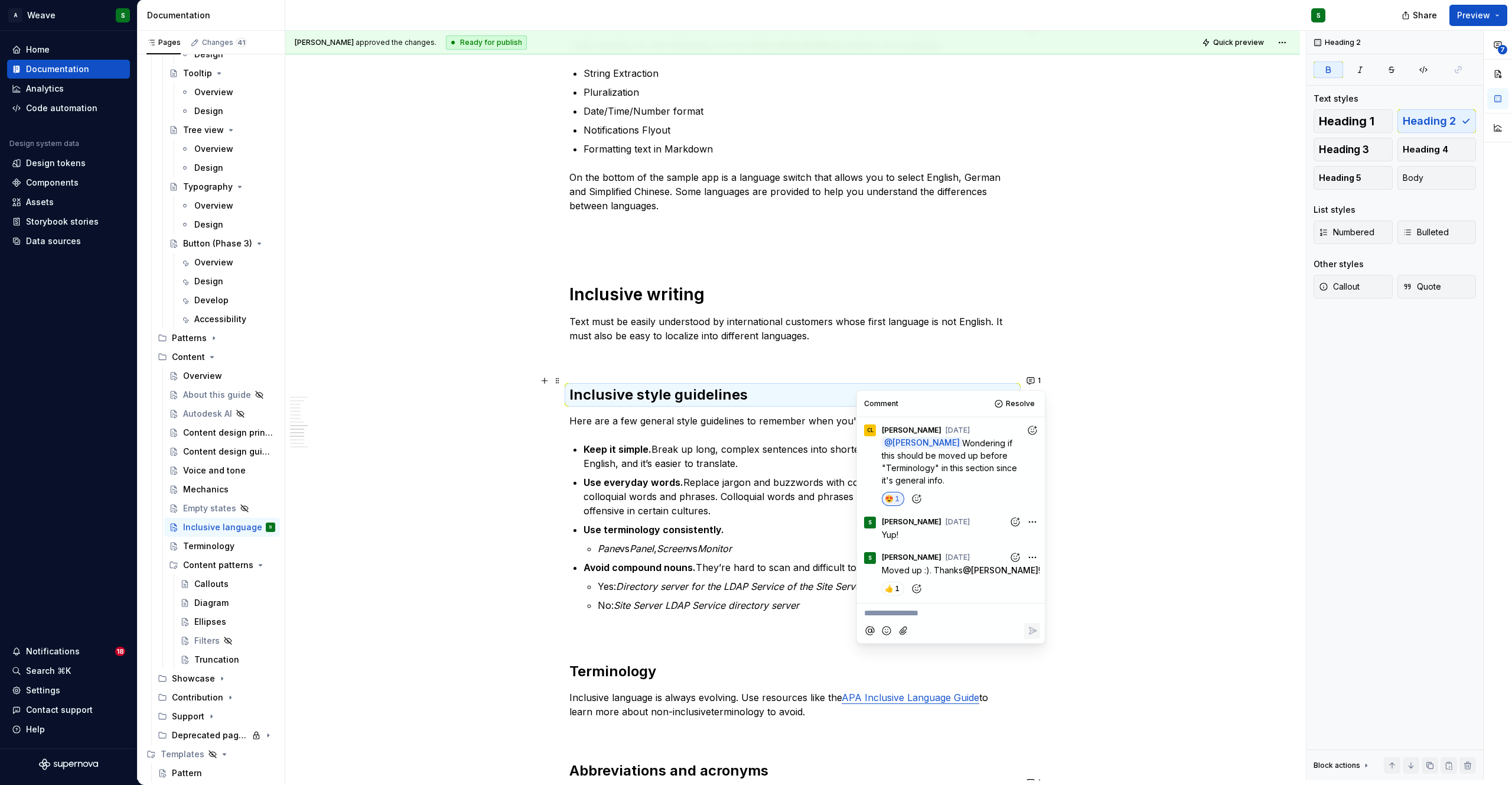
scroll to position [2031, 0]
click at [1014, 407] on span "Resolve" at bounding box center [1020, 403] width 29 height 10
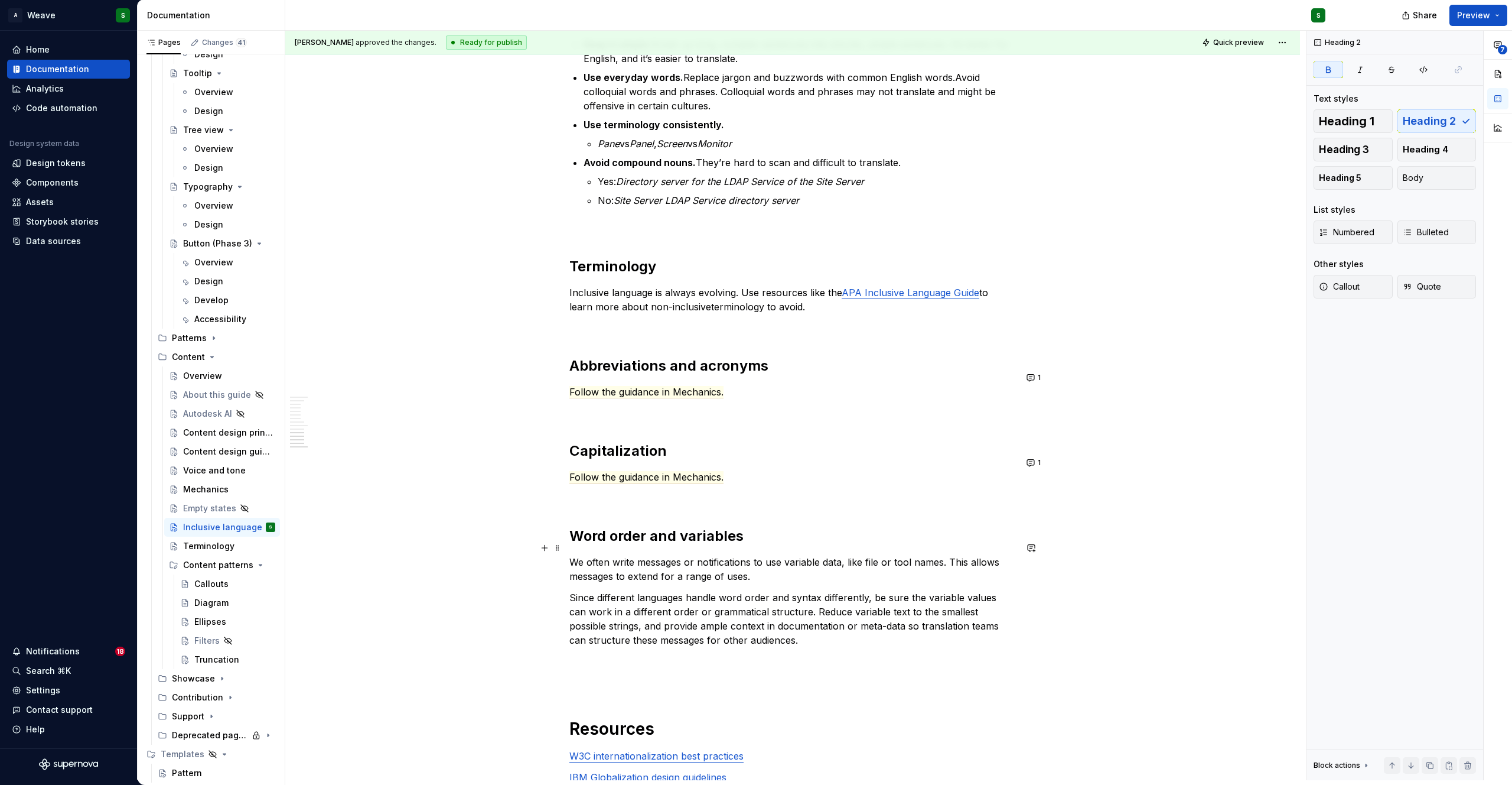
scroll to position [2436, 0]
click at [602, 383] on span "Follow the guidance in Mechanics." at bounding box center [646, 388] width 154 height 12
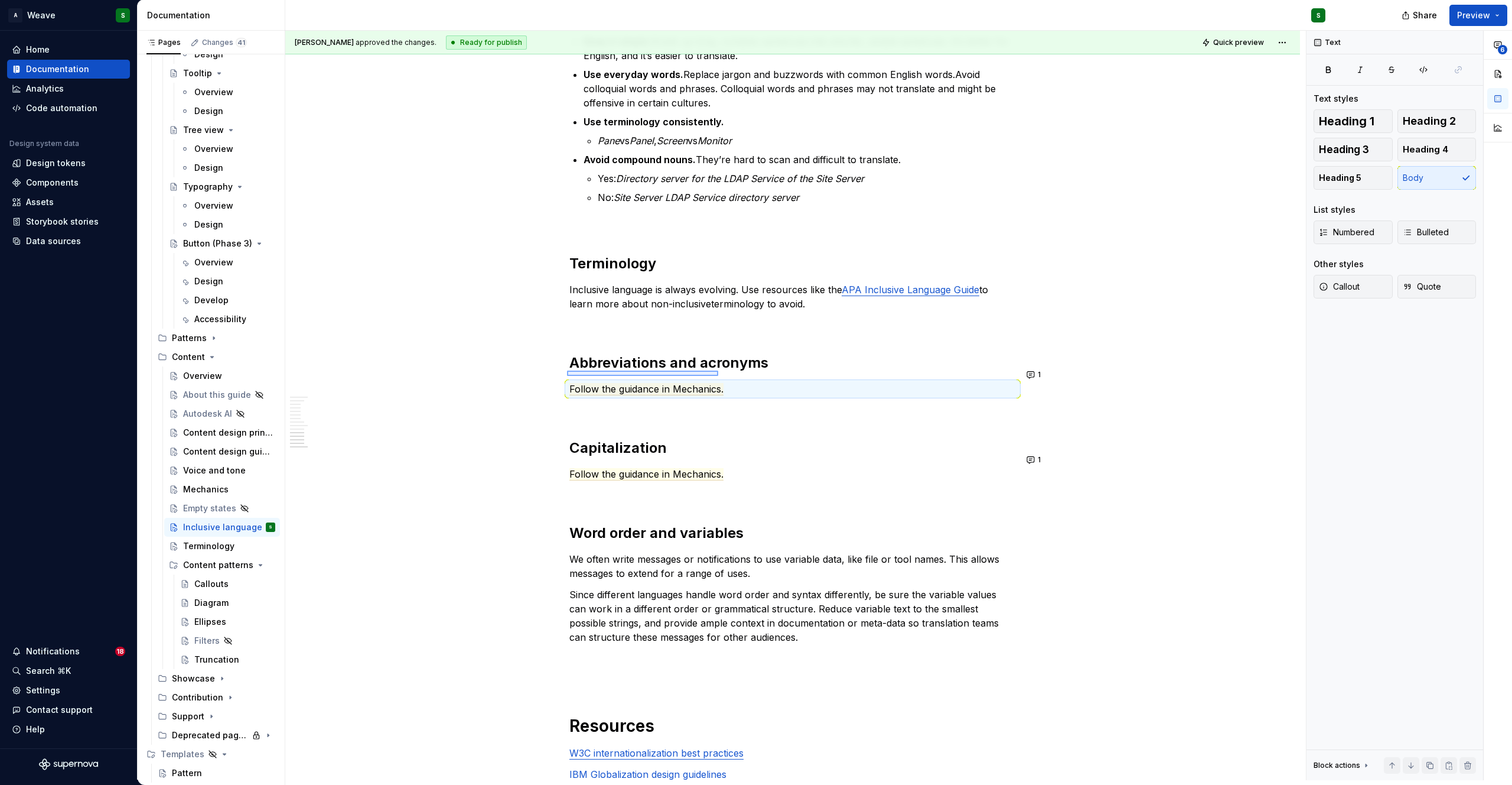
drag, startPoint x: 590, startPoint y: 373, endPoint x: 718, endPoint y: 370, distance: 128.0
click at [718, 370] on div "Christine Lee approved the changes. Ready for publish Quick preview Inclusive l…" at bounding box center [795, 405] width 1021 height 749
click at [742, 382] on p "Follow the guidance in Mechanics." at bounding box center [792, 388] width 446 height 14
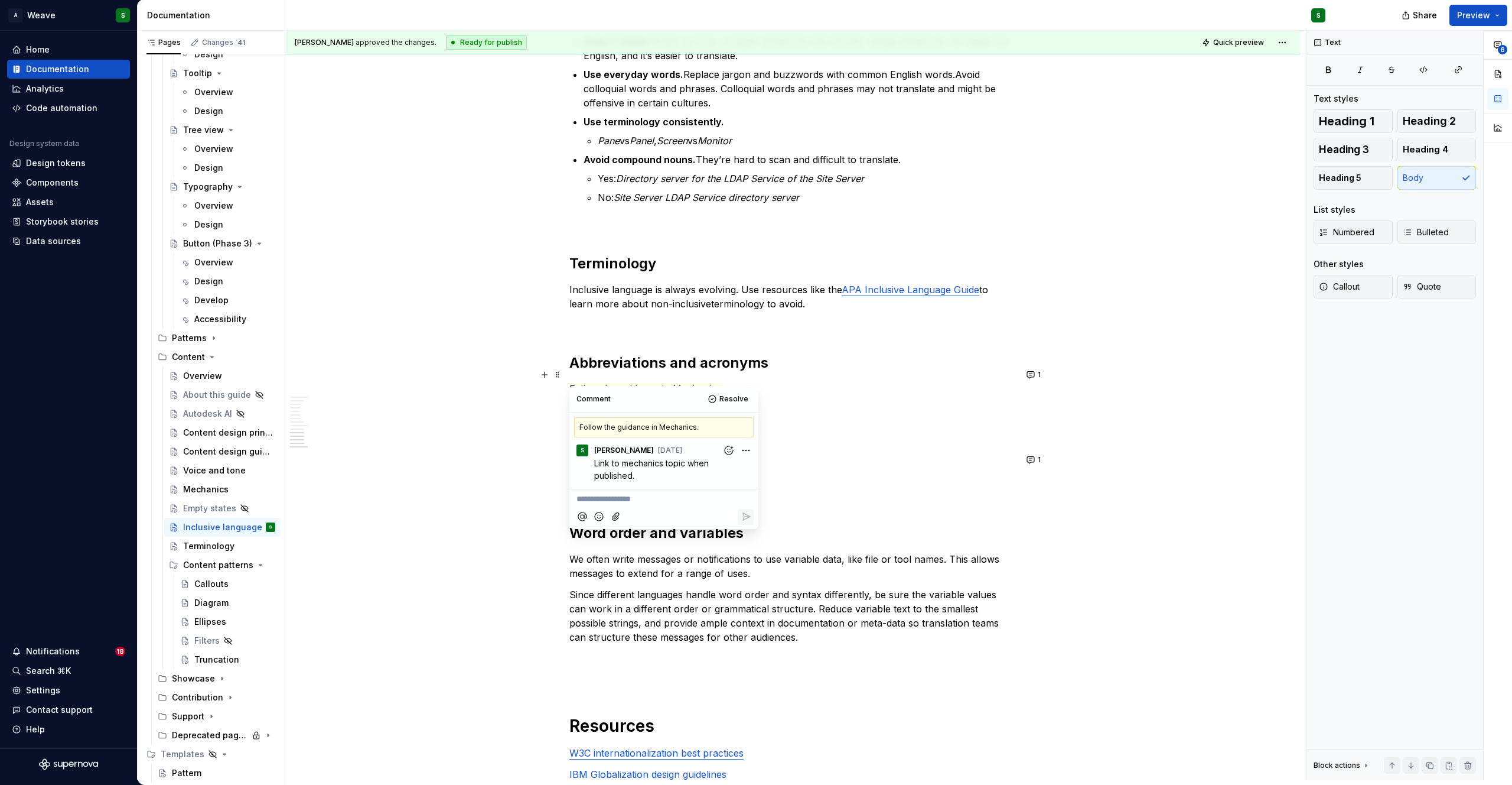
click at [702, 383] on span "Follow the guidance in Mechanics." at bounding box center [646, 388] width 154 height 12
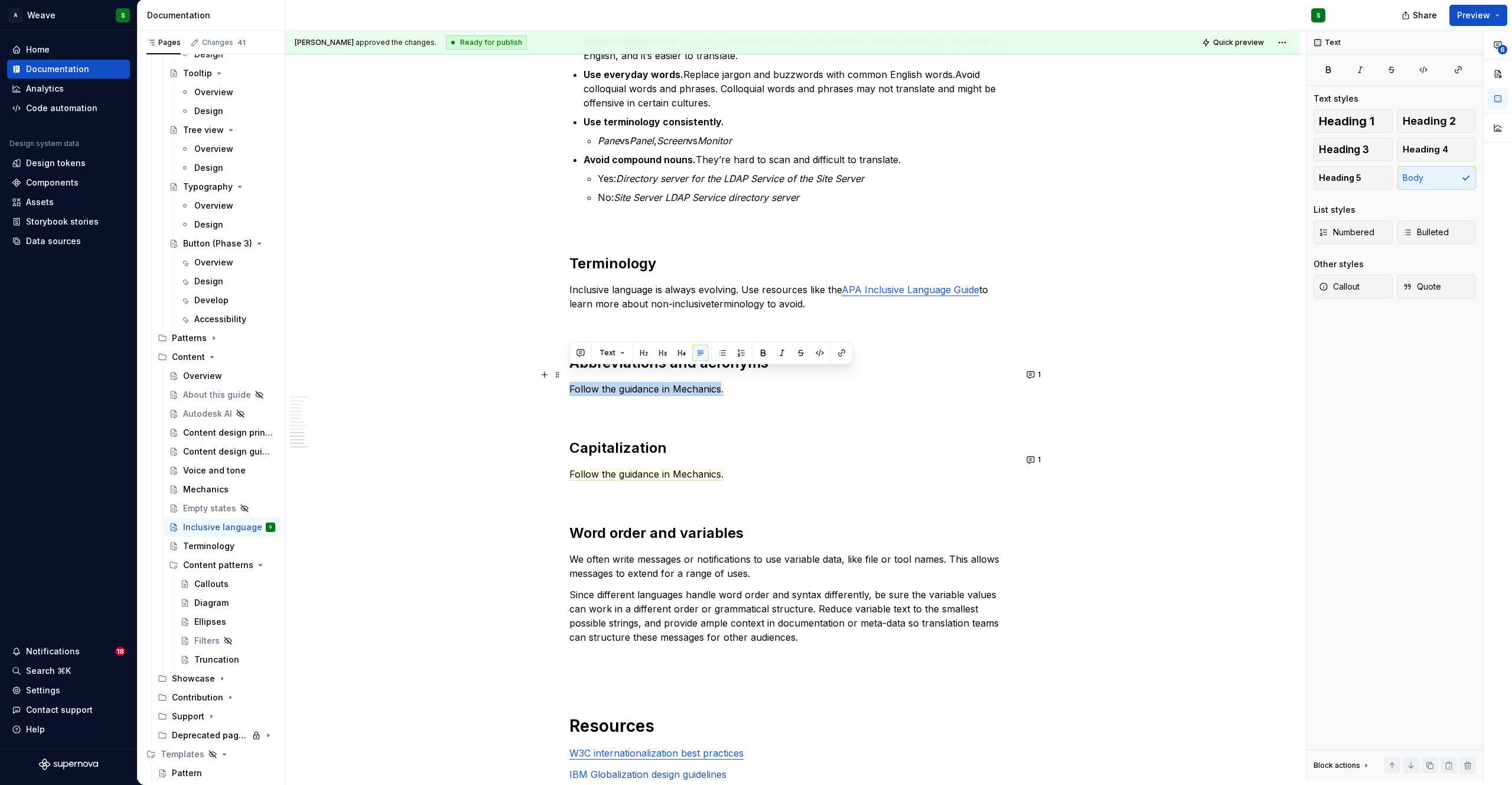
drag, startPoint x: 720, startPoint y: 378, endPoint x: 571, endPoint y: 378, distance: 149.0
click at [571, 383] on span "Follow the guidance in Mechanics." at bounding box center [646, 388] width 154 height 12
click at [844, 355] on button "button" at bounding box center [841, 352] width 16 height 16
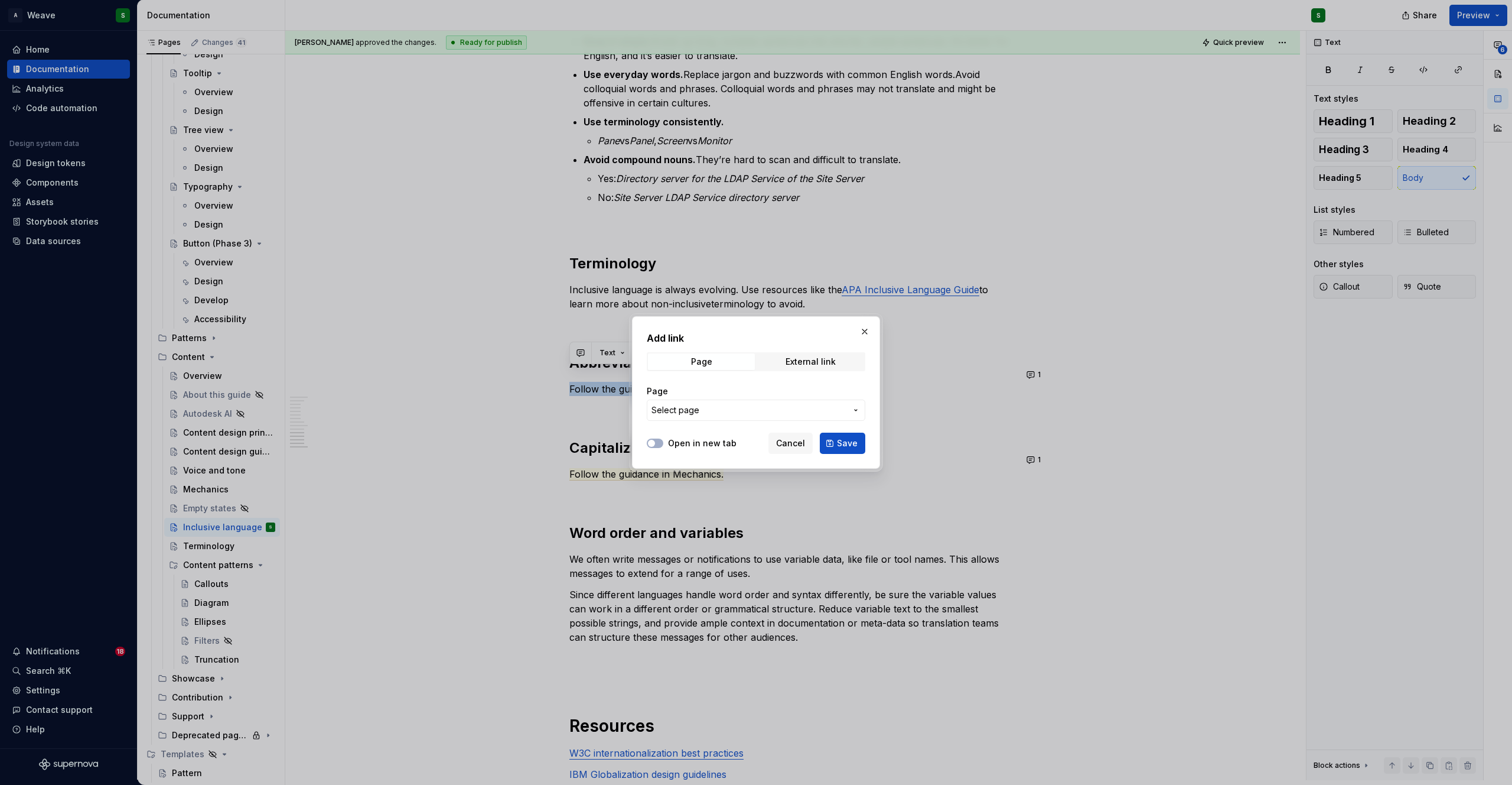
click at [724, 414] on span "Select page" at bounding box center [749, 410] width 195 height 11
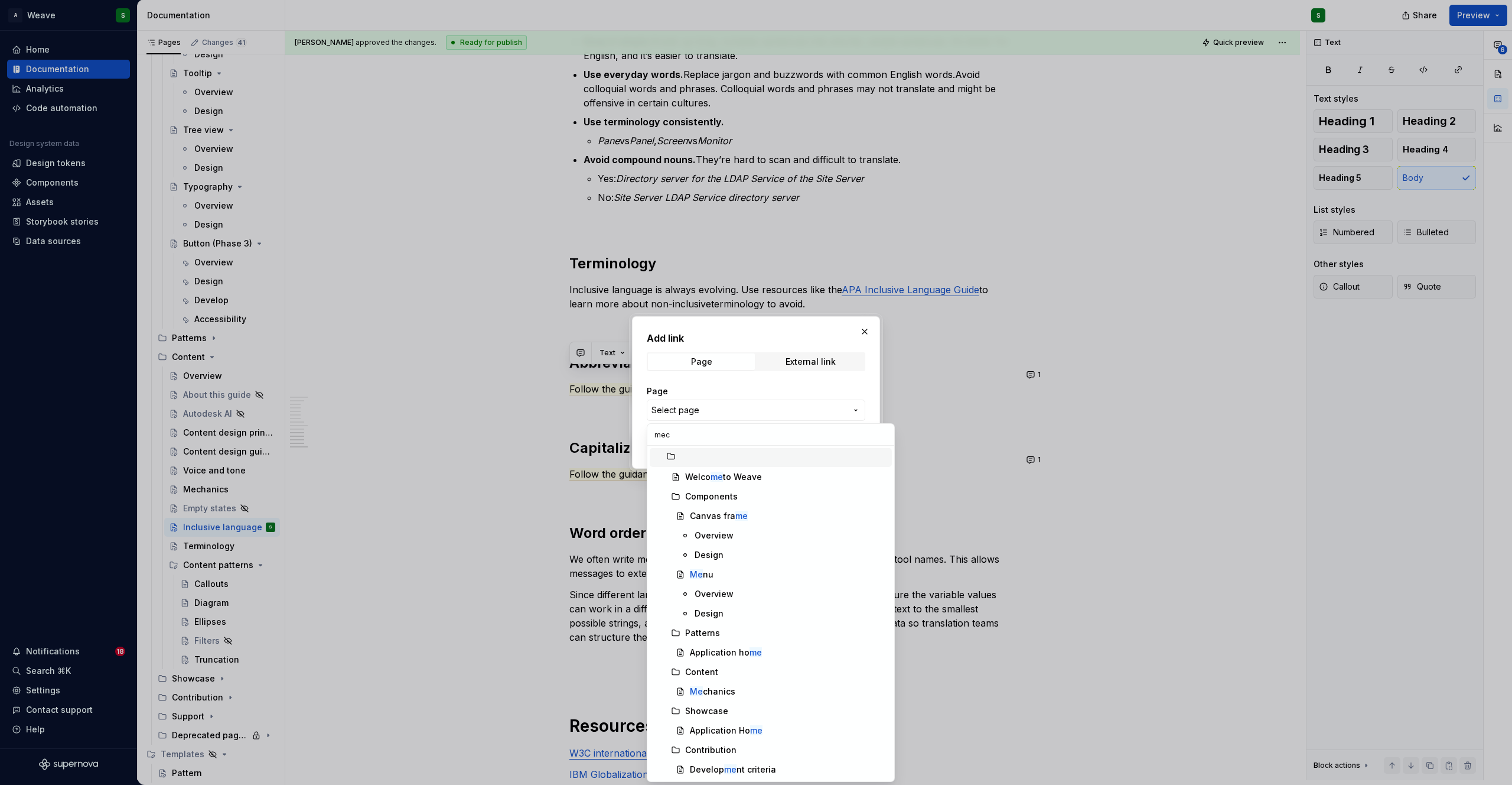
type input "mech"
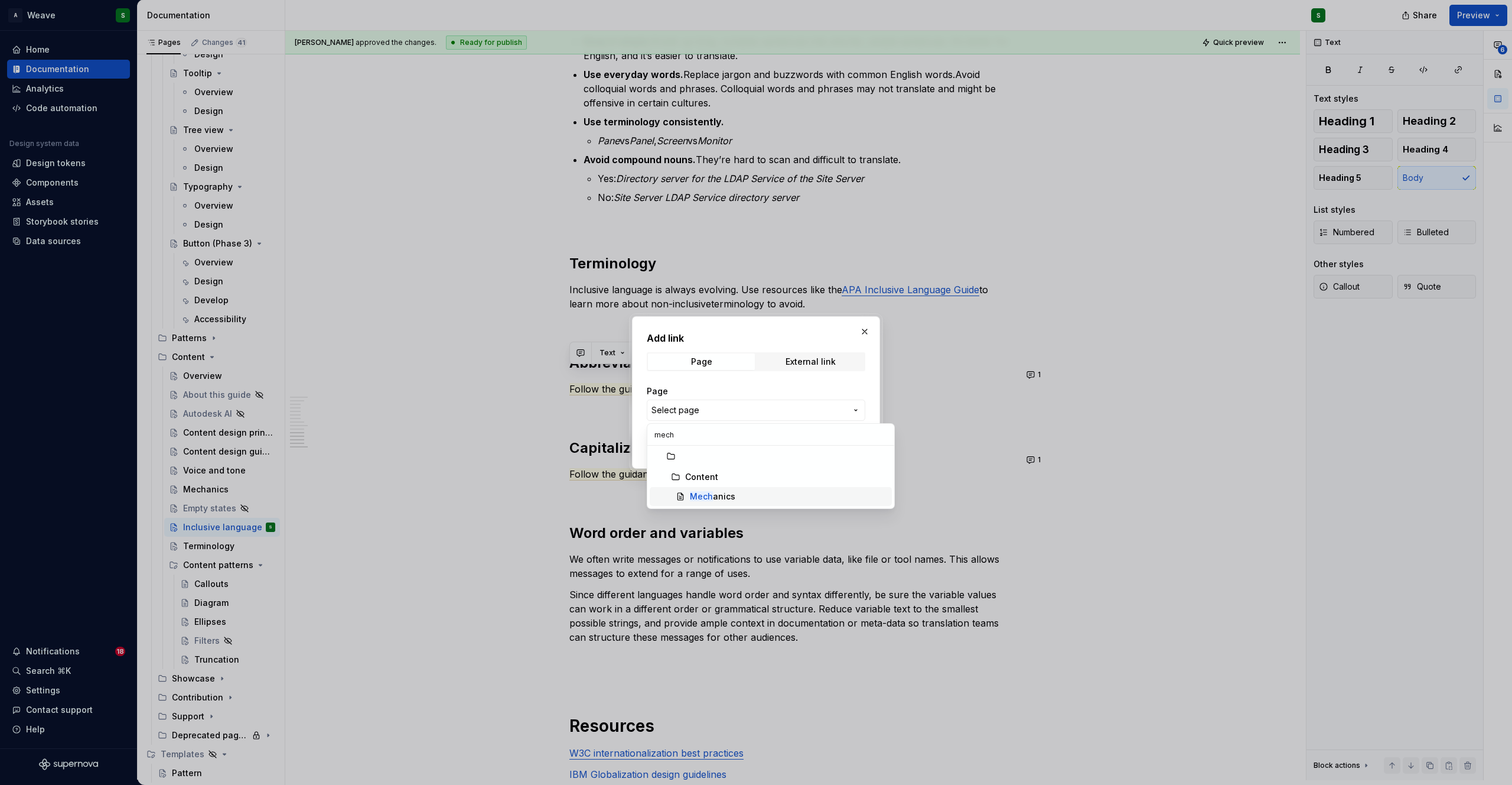
click at [713, 493] on div "Mech anics" at bounding box center [713, 496] width 46 height 11
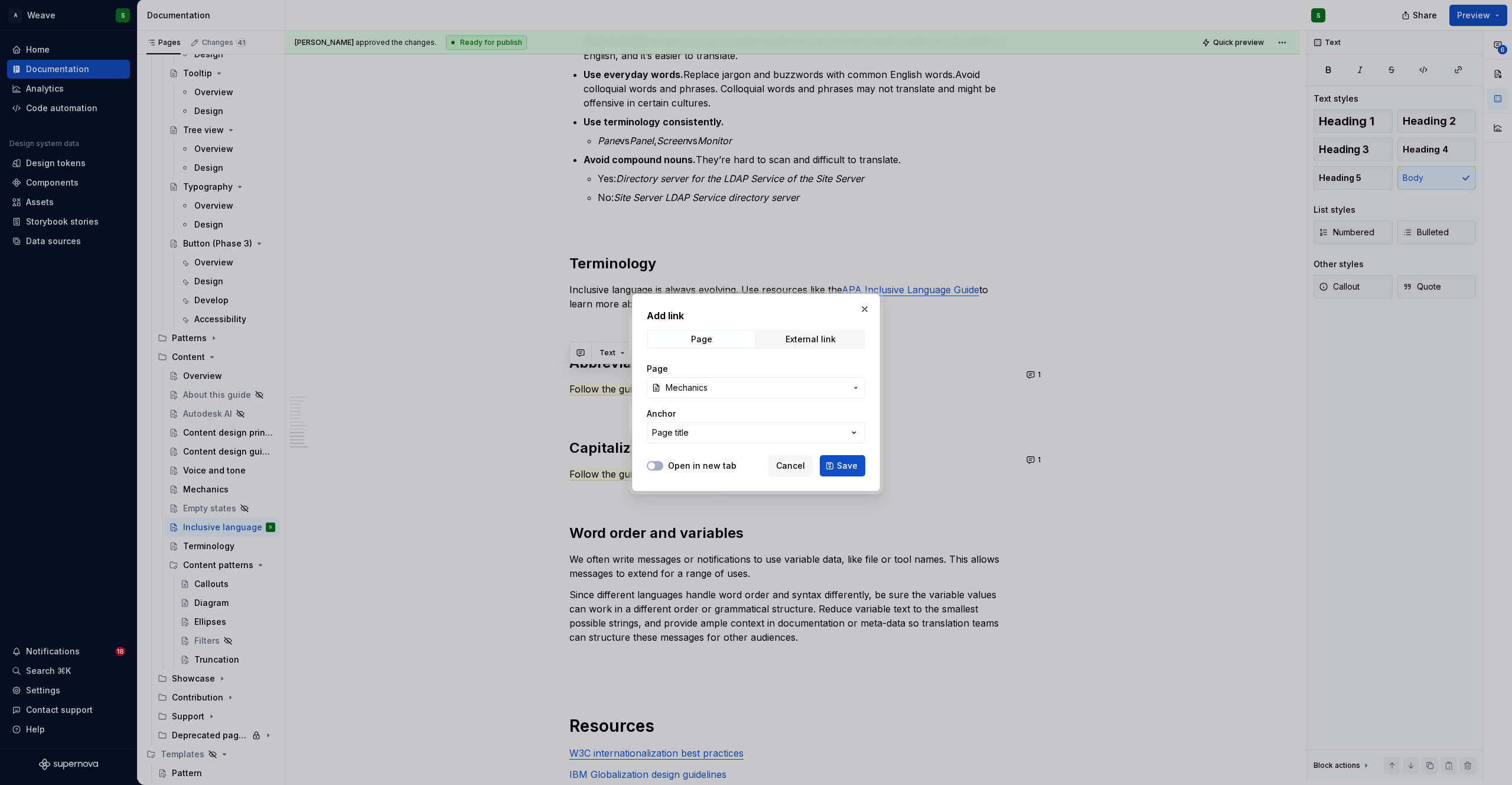
click at [663, 467] on div "Open in new tab" at bounding box center [692, 465] width 90 height 11
click at [657, 465] on button "Open in new tab" at bounding box center [655, 465] width 16 height 10
click at [845, 460] on span "Save" at bounding box center [847, 465] width 20 height 11
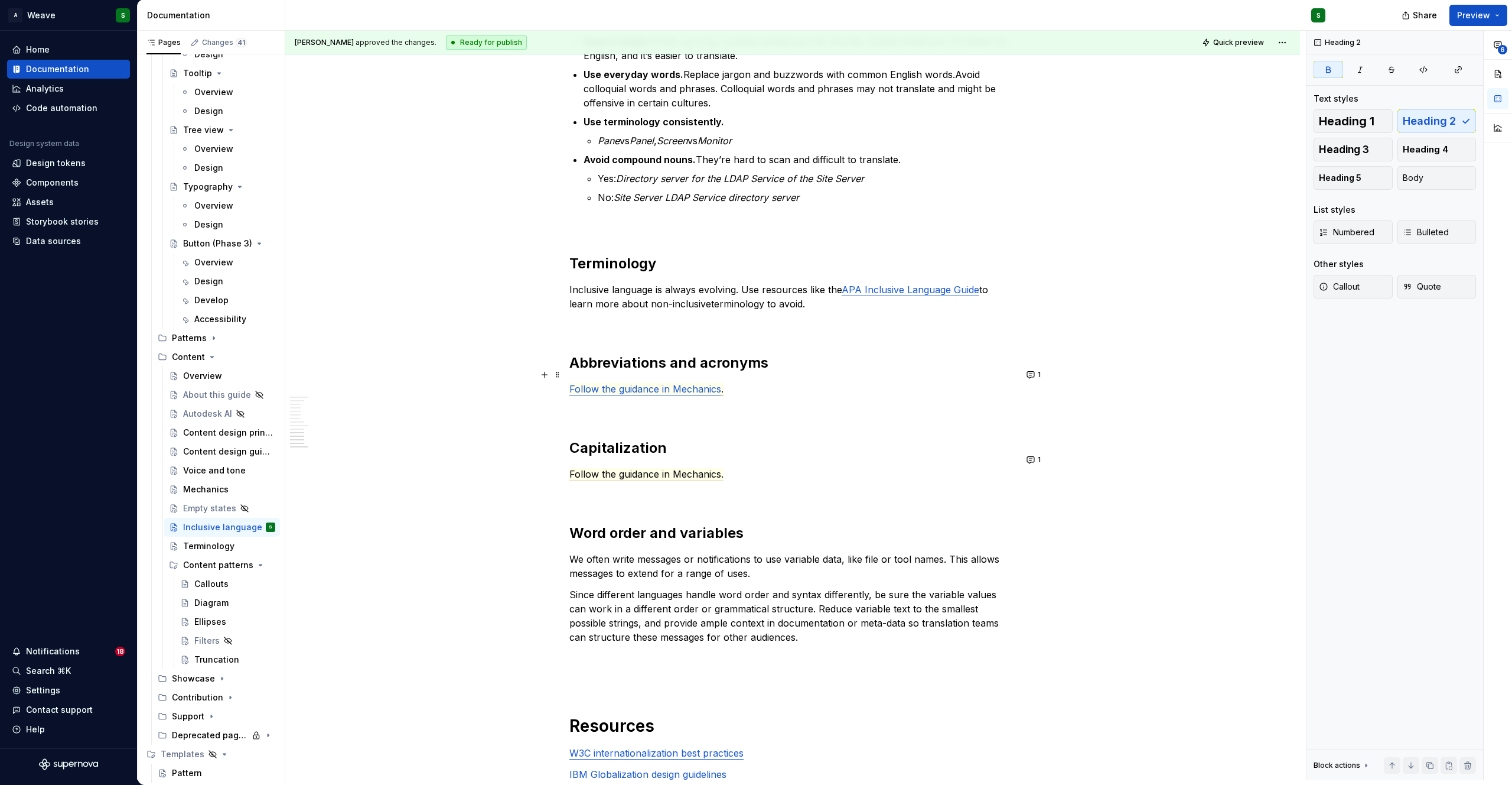
click at [698, 383] on span "Follow the guidance in Mechanics" at bounding box center [645, 388] width 152 height 12
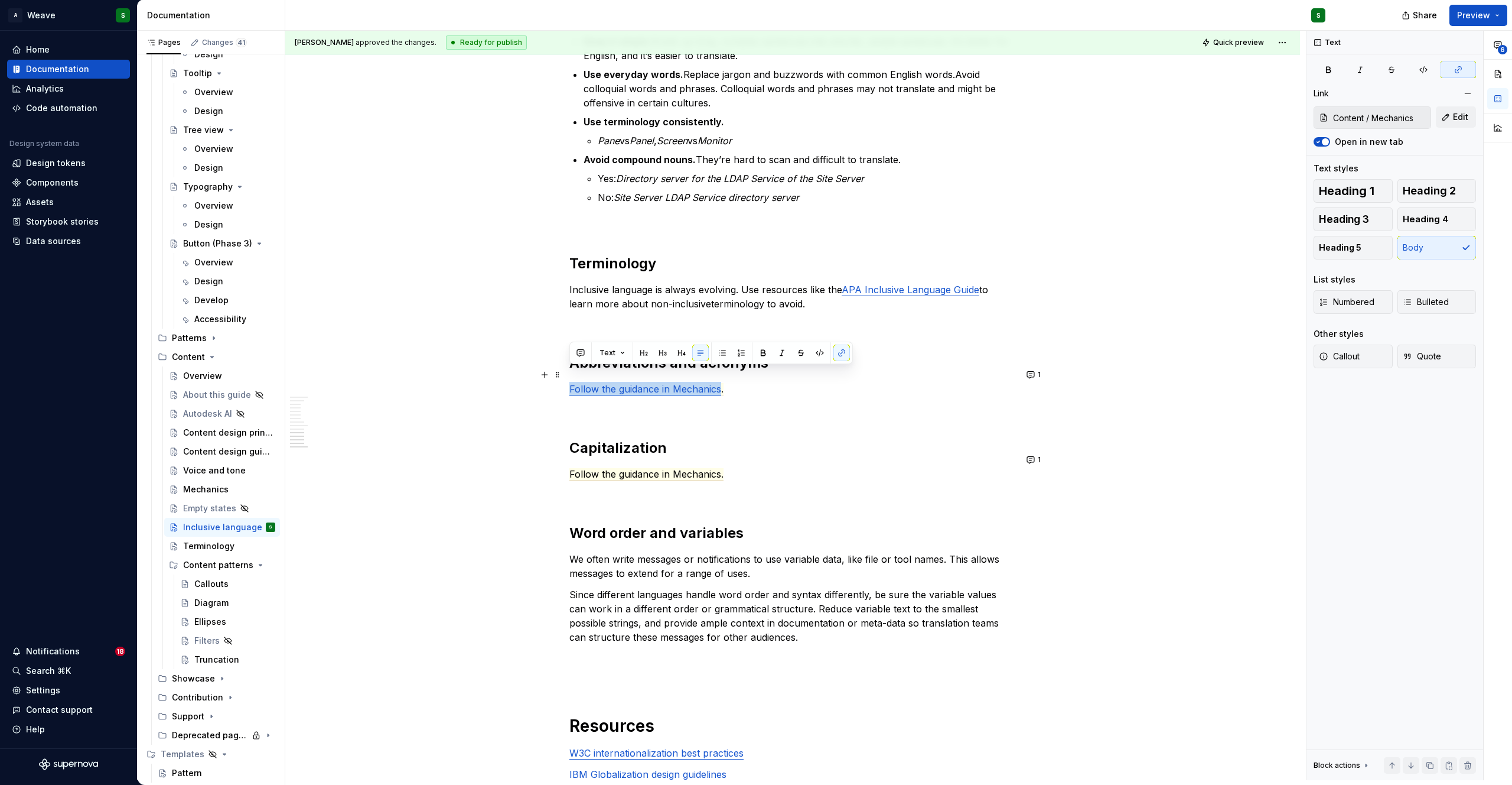
drag, startPoint x: 720, startPoint y: 375, endPoint x: 567, endPoint y: 376, distance: 153.0
click at [1463, 120] on span "Edit" at bounding box center [1460, 117] width 16 height 11
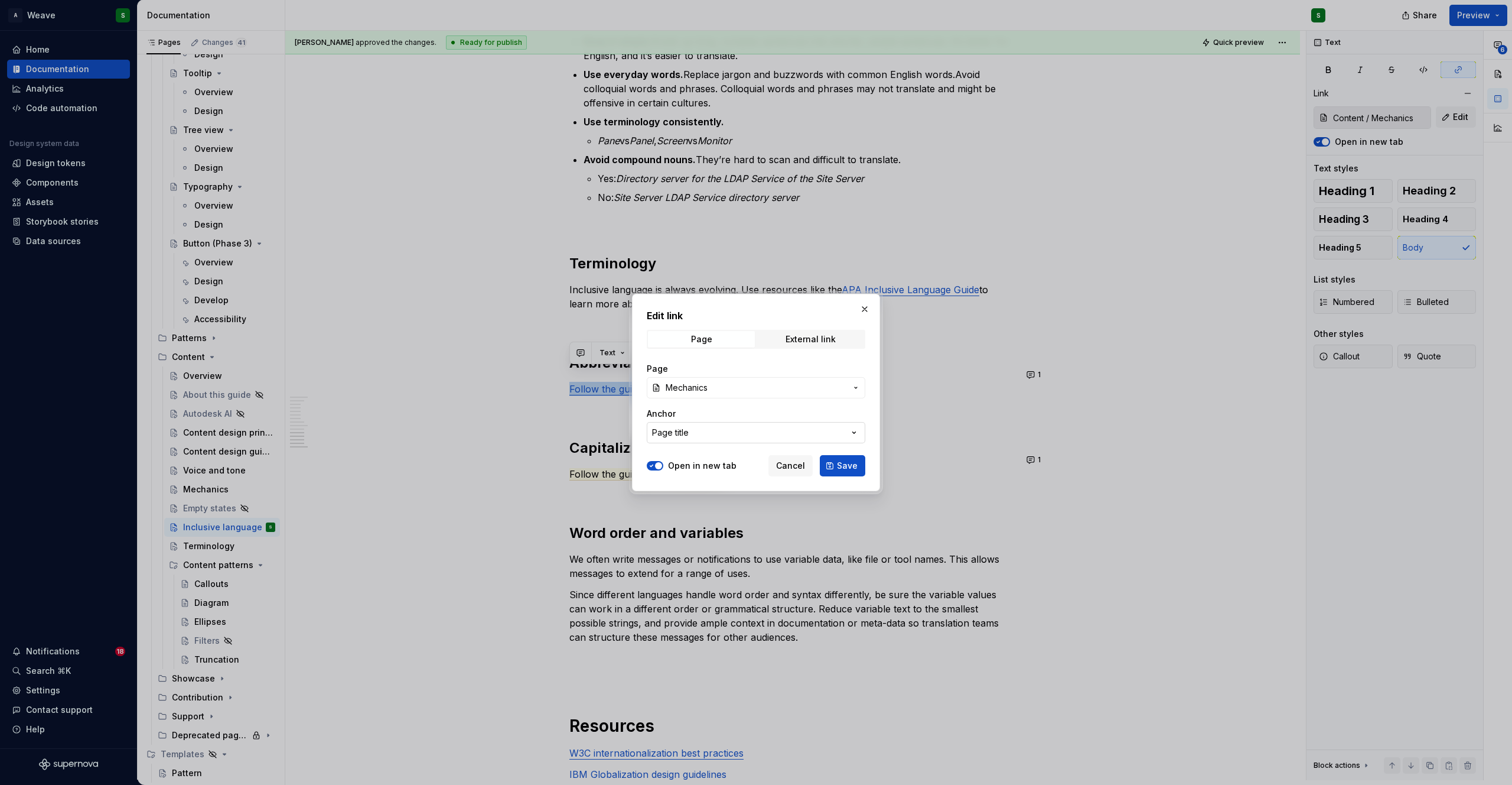
click at [731, 433] on button "Page title" at bounding box center [756, 433] width 219 height 21
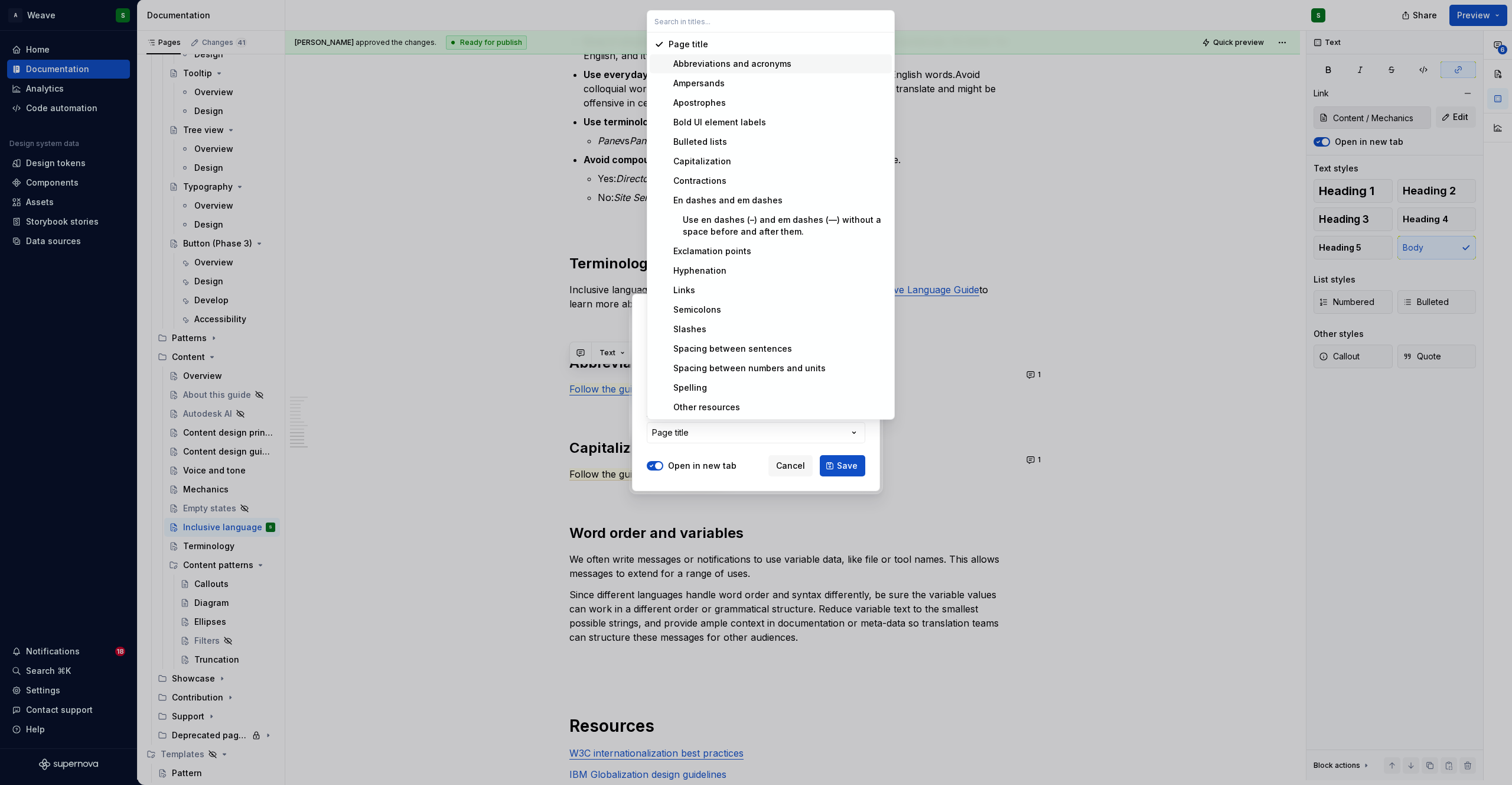
click at [756, 65] on div "Abbreviations and acronyms" at bounding box center [730, 64] width 123 height 11
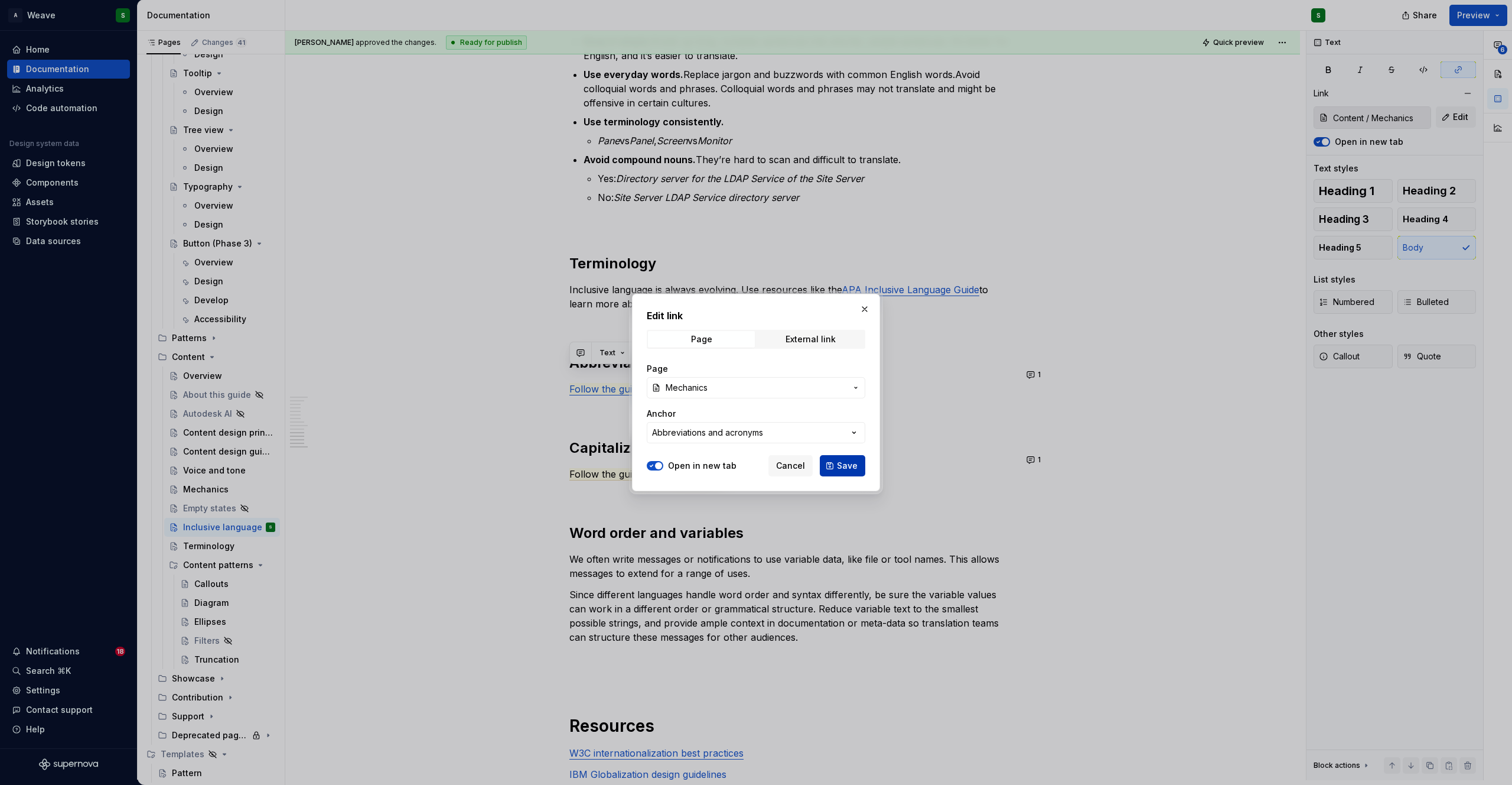
click at [835, 463] on button "Save" at bounding box center [843, 465] width 46 height 21
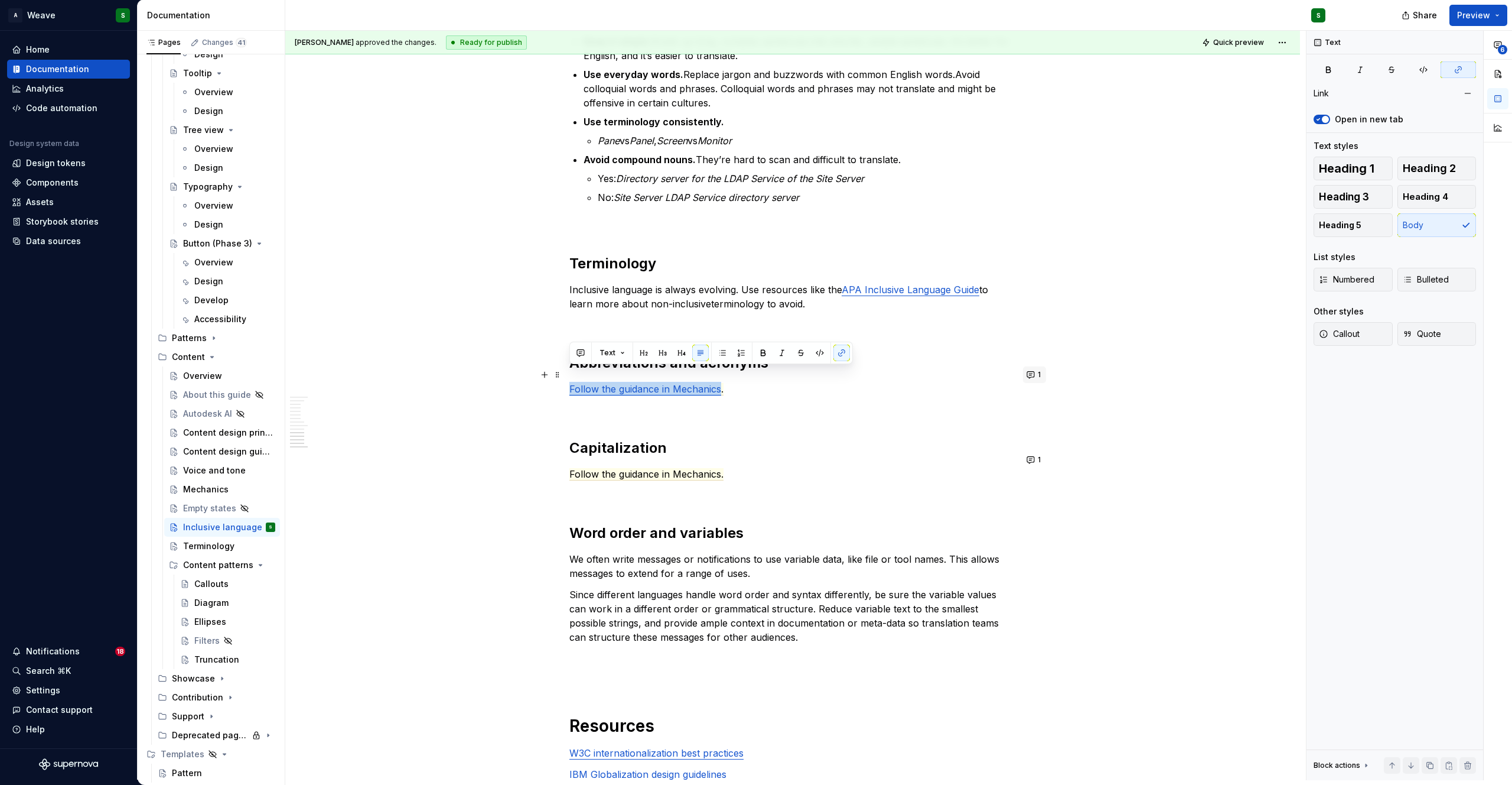
click at [1029, 370] on button "1" at bounding box center [1034, 374] width 23 height 16
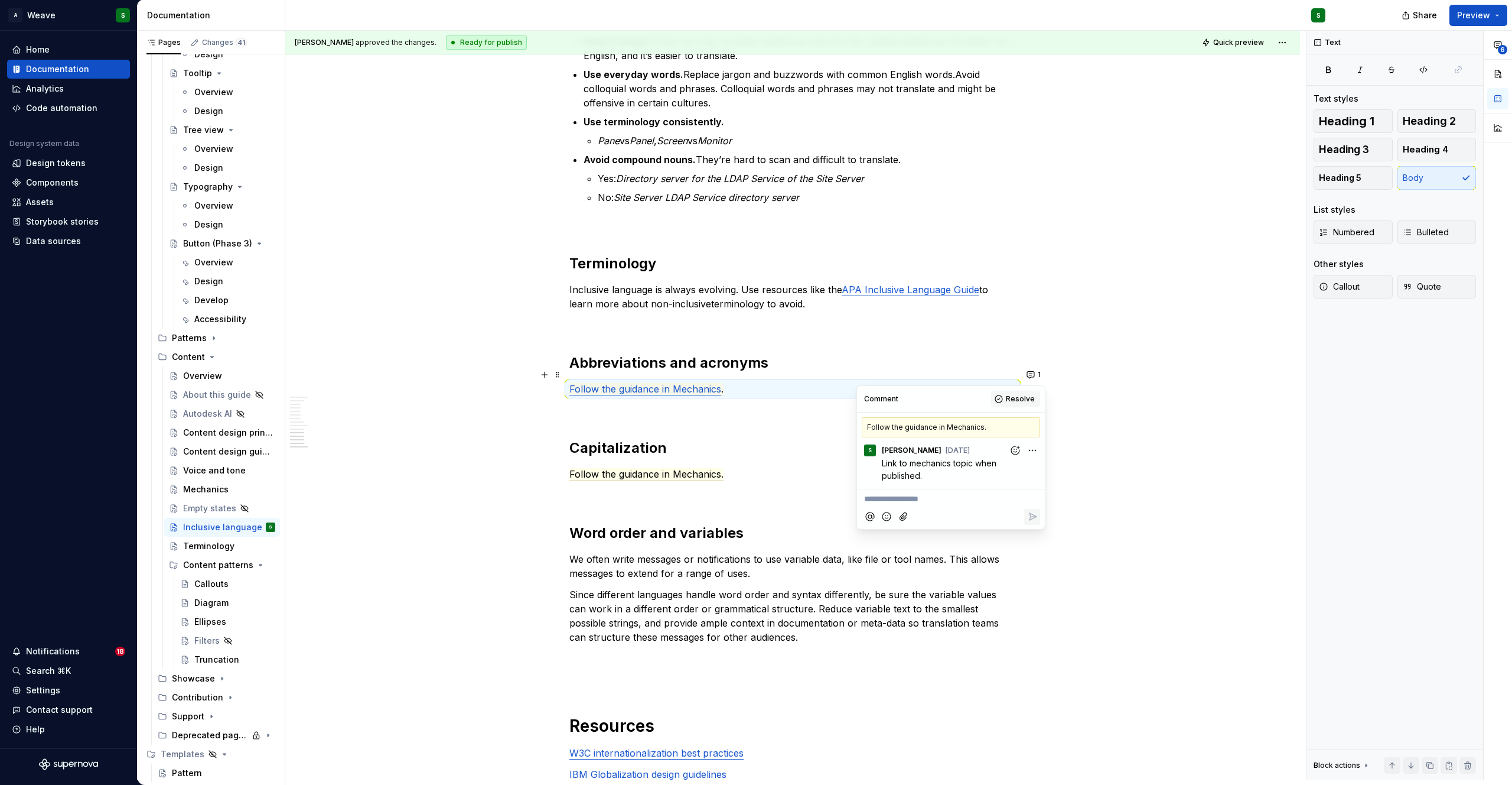
click at [1021, 395] on span "Resolve" at bounding box center [1020, 399] width 29 height 10
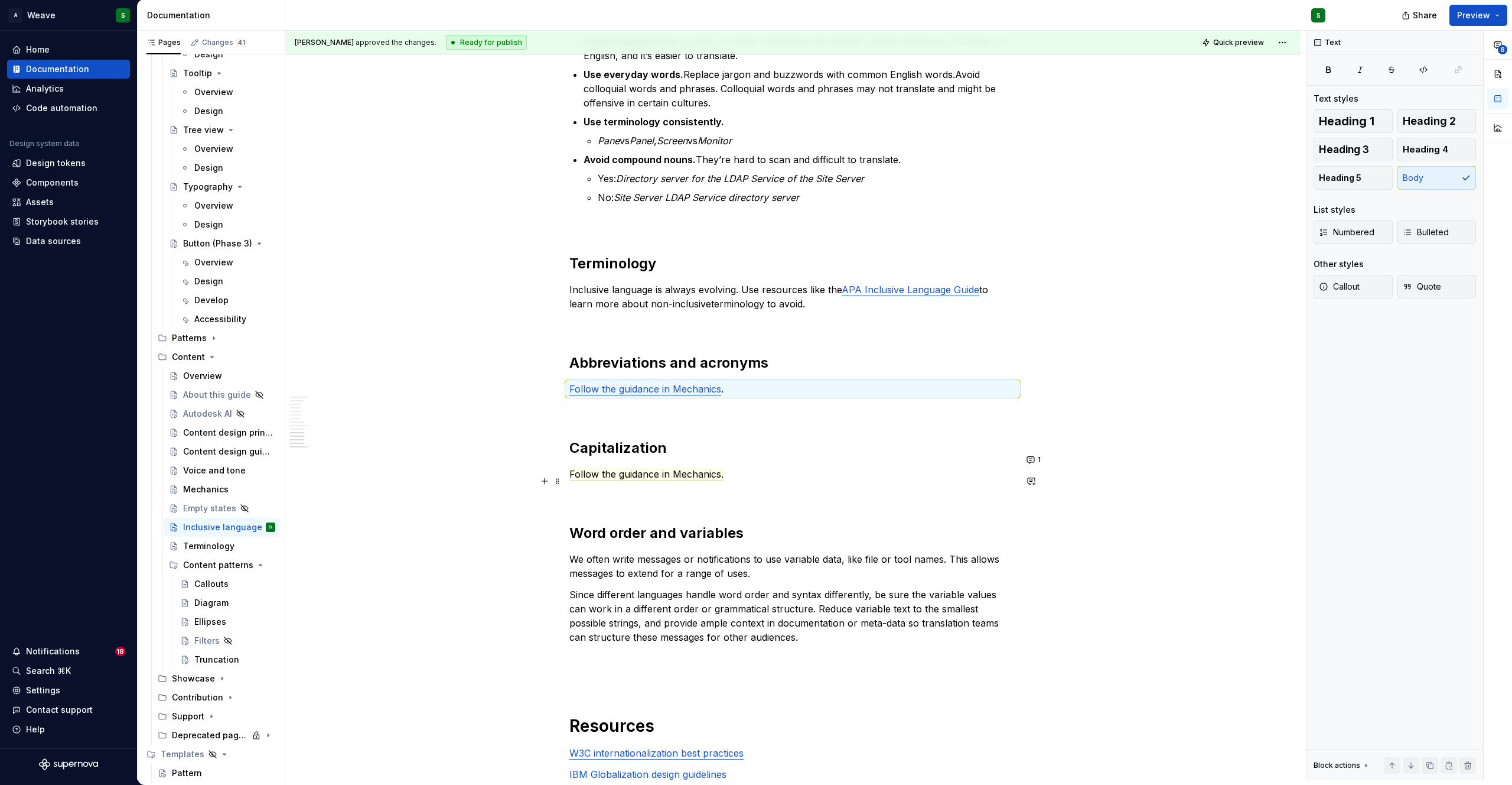
click at [789, 488] on p at bounding box center [792, 495] width 446 height 14
drag, startPoint x: 745, startPoint y: 461, endPoint x: 566, endPoint y: 463, distance: 179.0
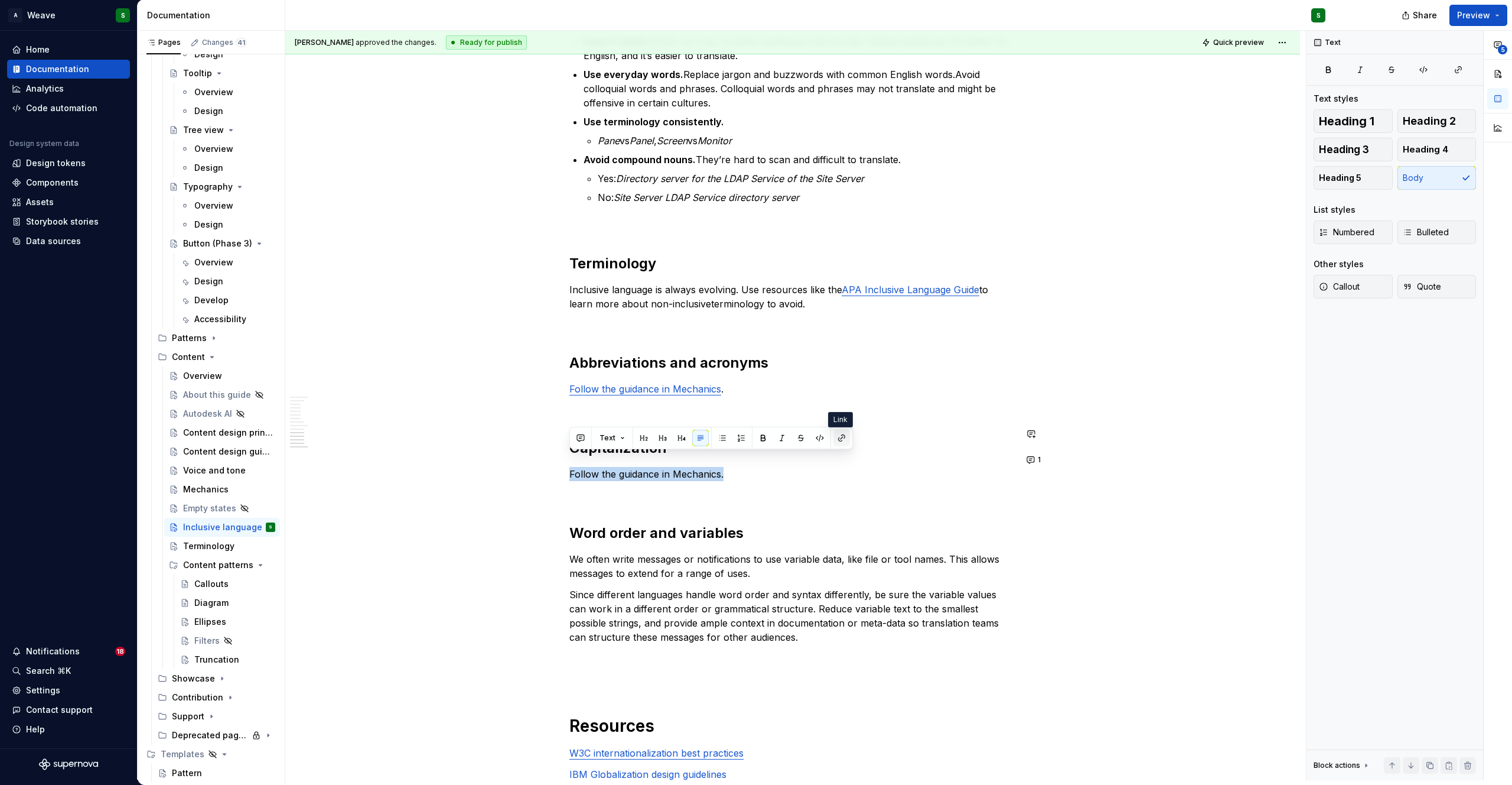
click at [841, 438] on button "button" at bounding box center [841, 438] width 16 height 16
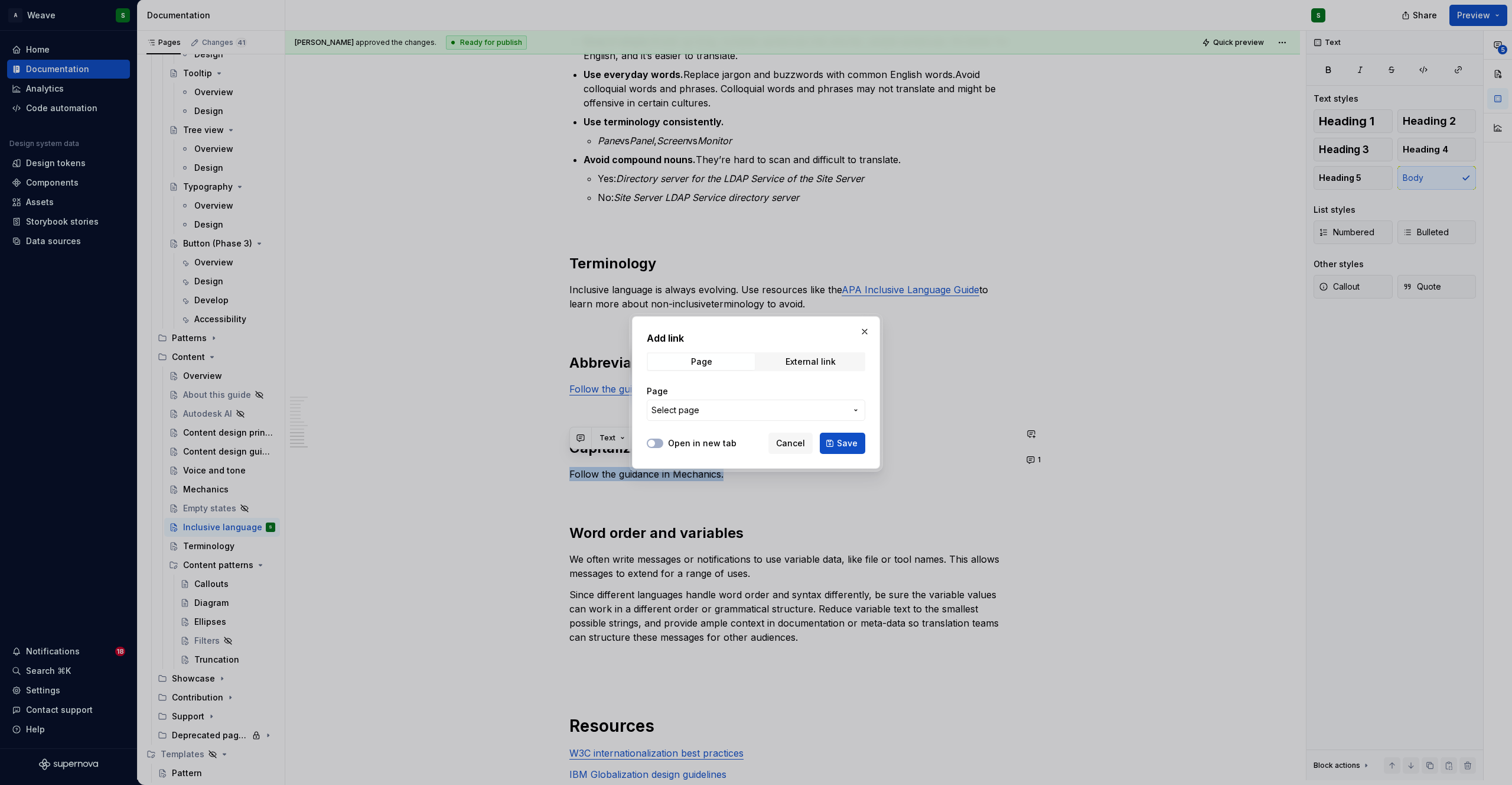
click at [714, 415] on span "Select page" at bounding box center [749, 410] width 195 height 11
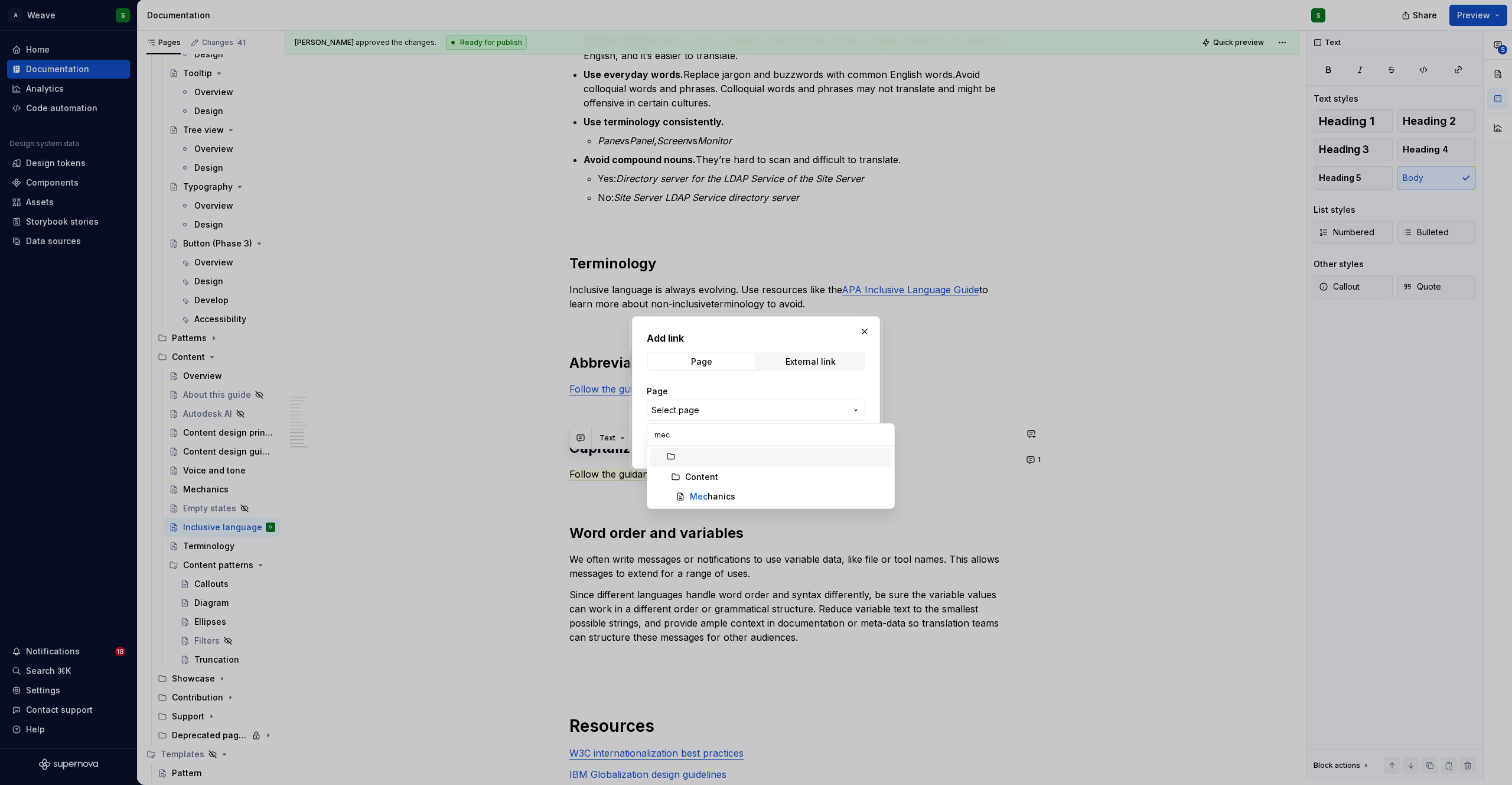
type input "mech"
click at [708, 491] on mark "Mech" at bounding box center [701, 496] width 23 height 10
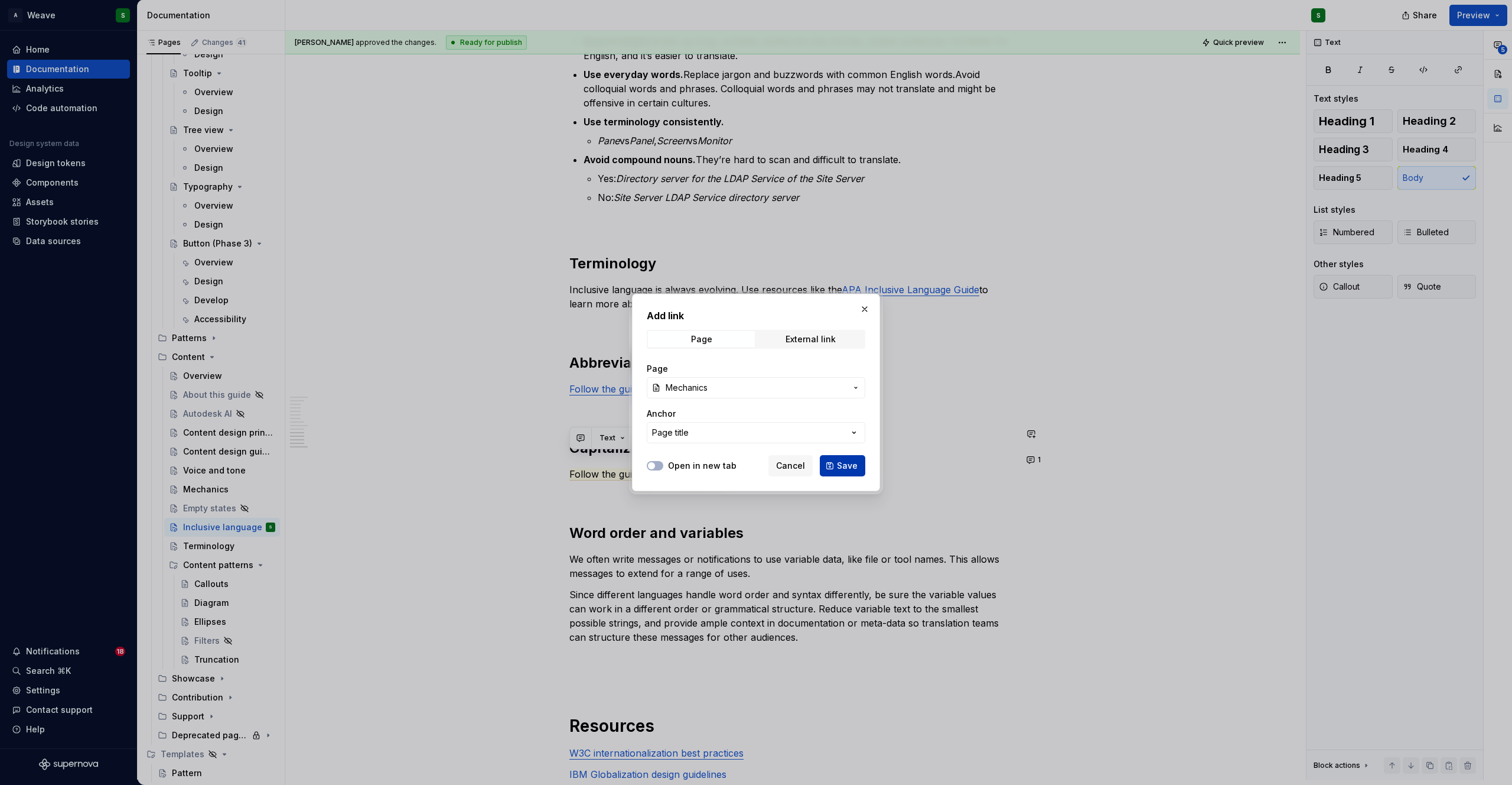
click at [847, 460] on span "Save" at bounding box center [847, 465] width 20 height 11
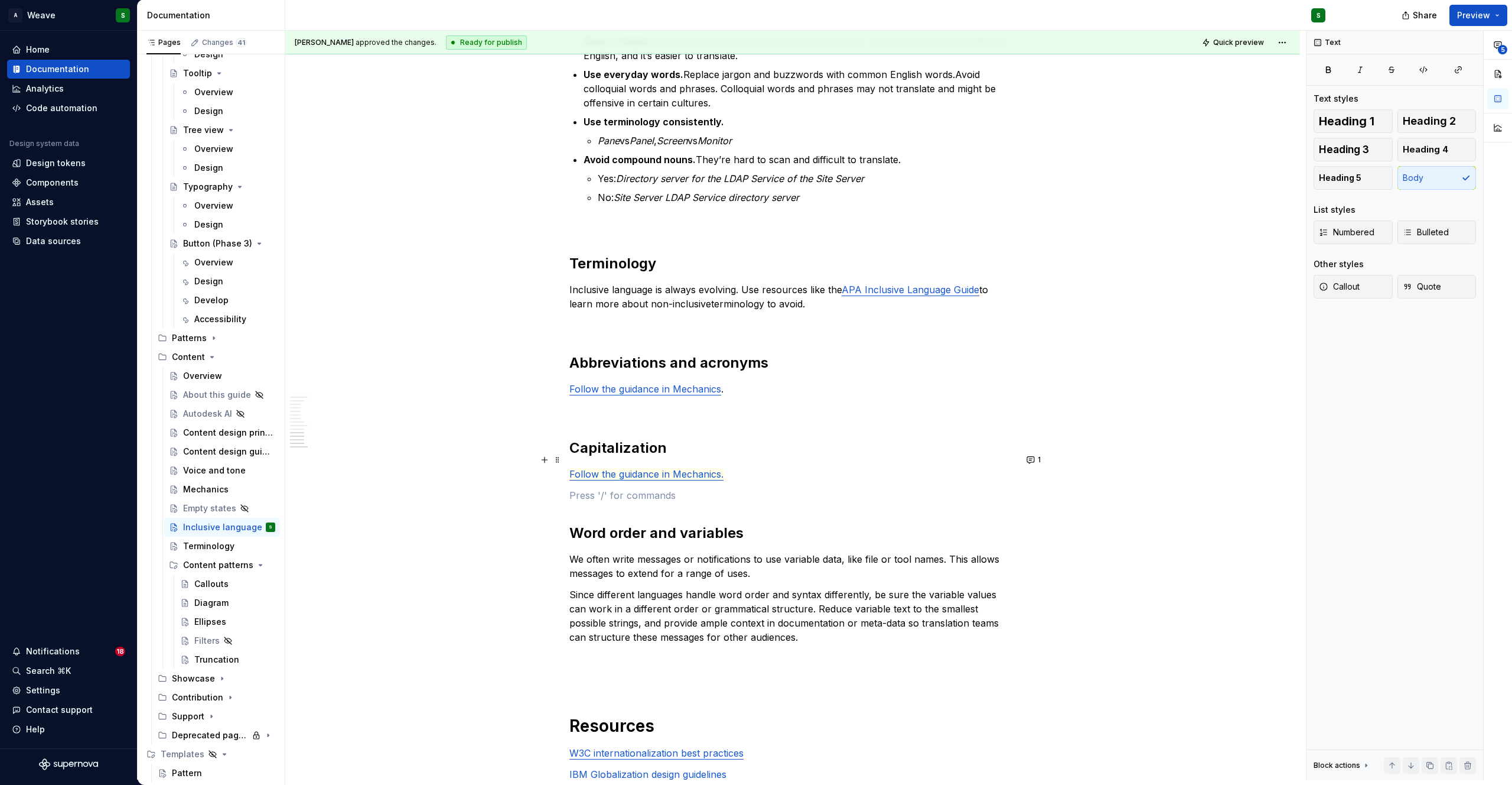
click at [695, 468] on span "Follow the guidance in Mechanics." at bounding box center [646, 474] width 154 height 12
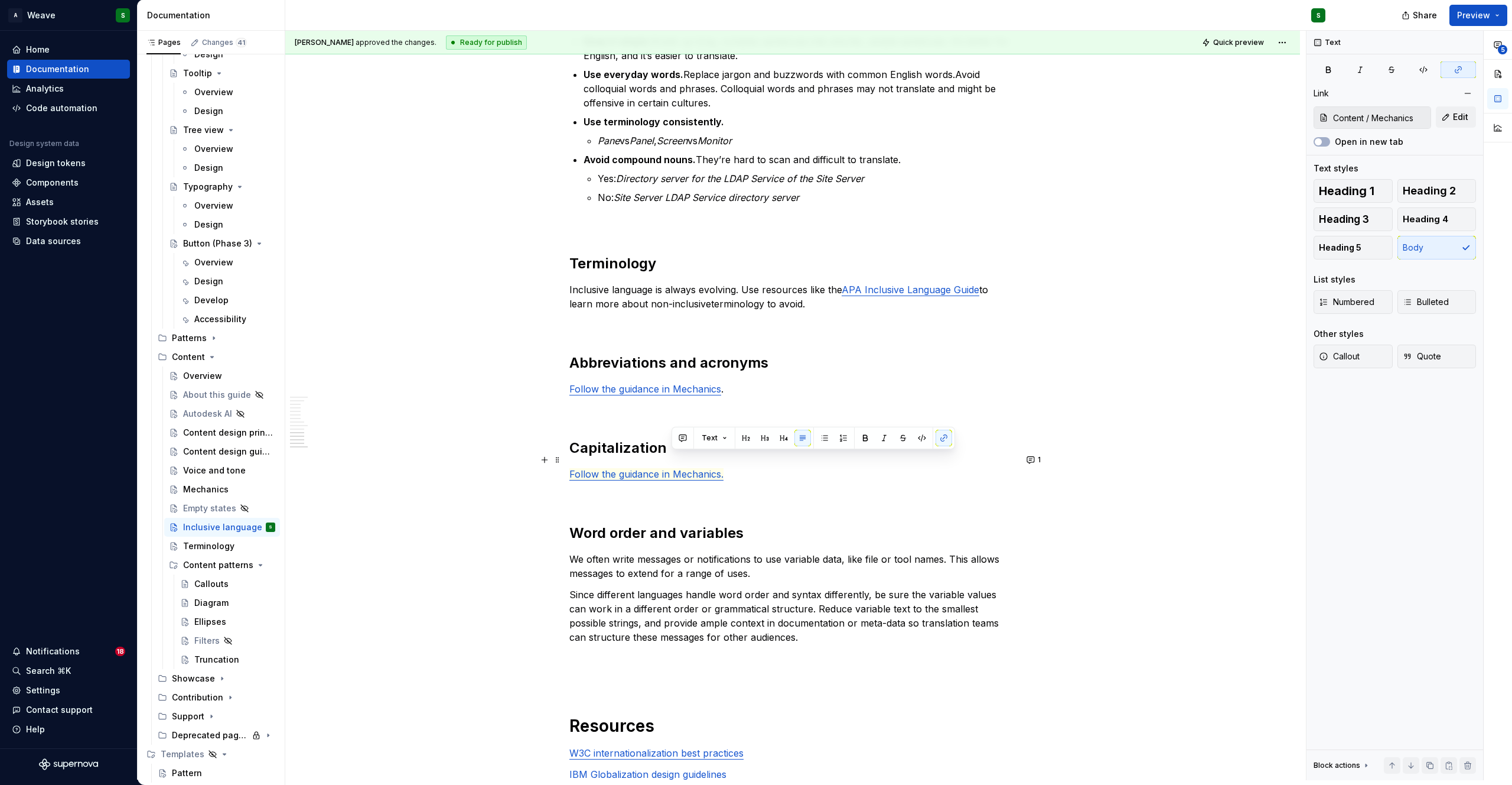
click at [695, 468] on span "Follow the guidance in Mechanics." at bounding box center [646, 474] width 154 height 12
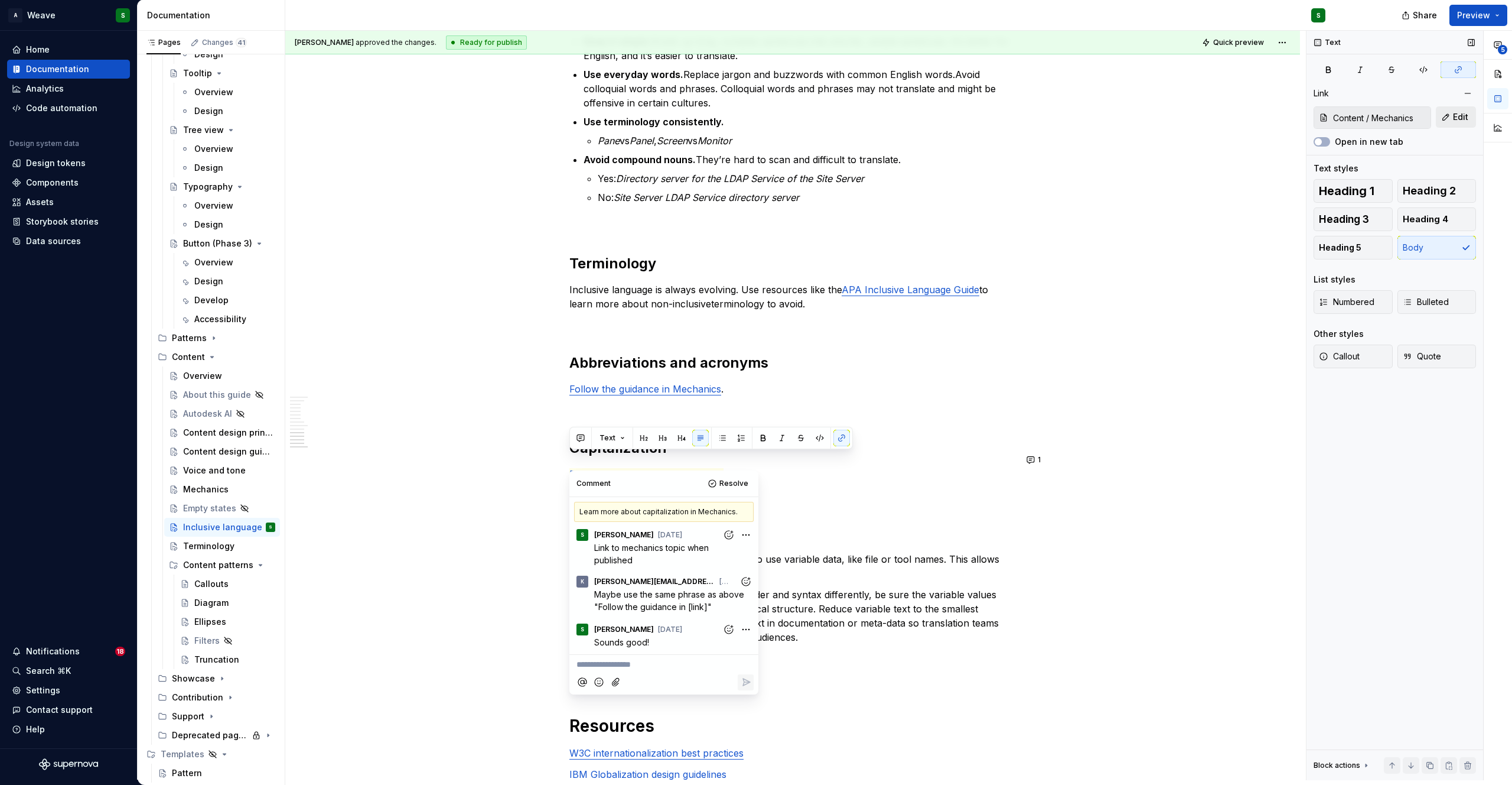
click at [1448, 116] on button "Edit" at bounding box center [1455, 117] width 40 height 21
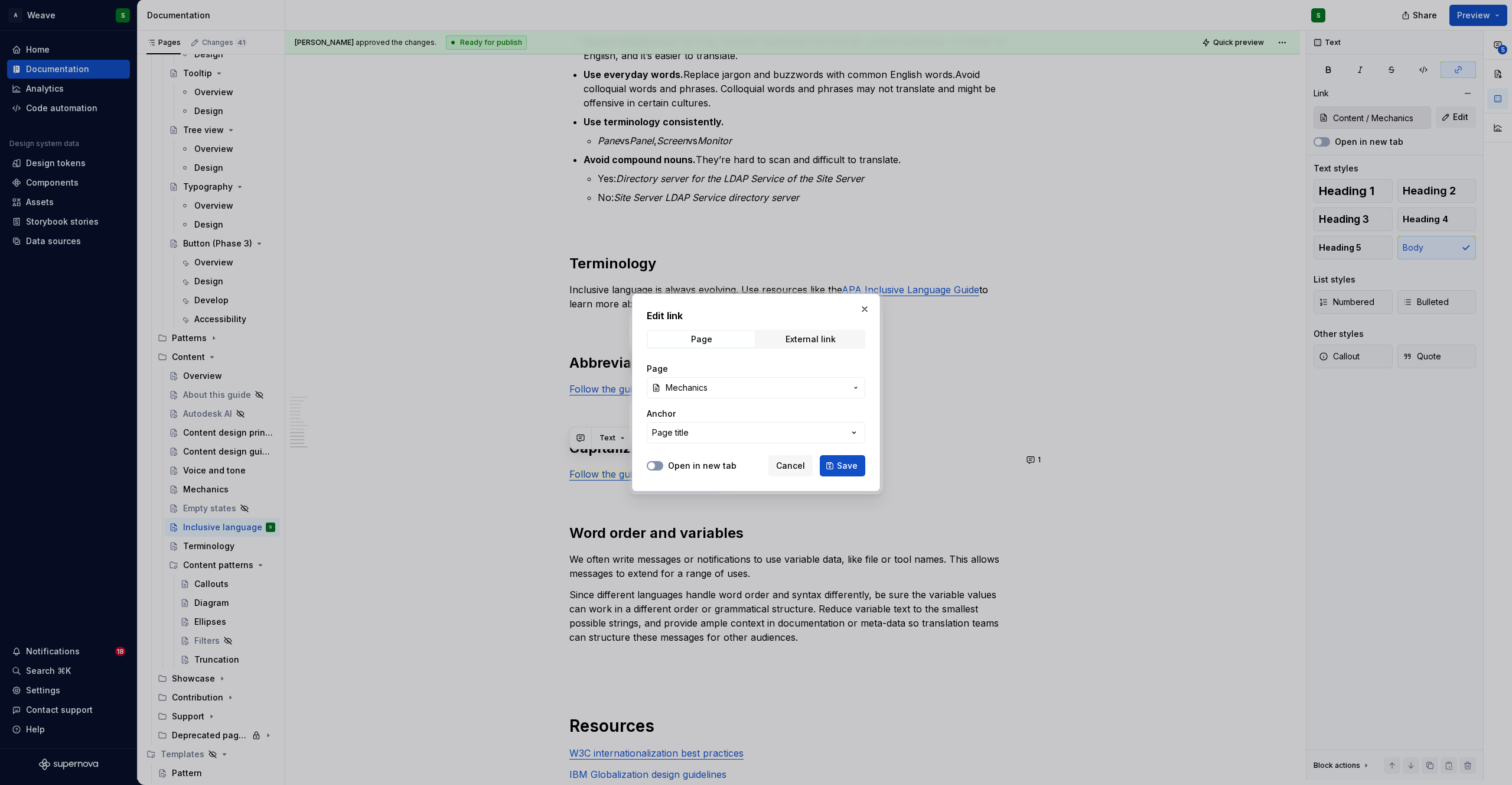
click at [658, 466] on button "Open in new tab" at bounding box center [655, 465] width 16 height 10
click at [704, 431] on button "Page title" at bounding box center [756, 433] width 219 height 21
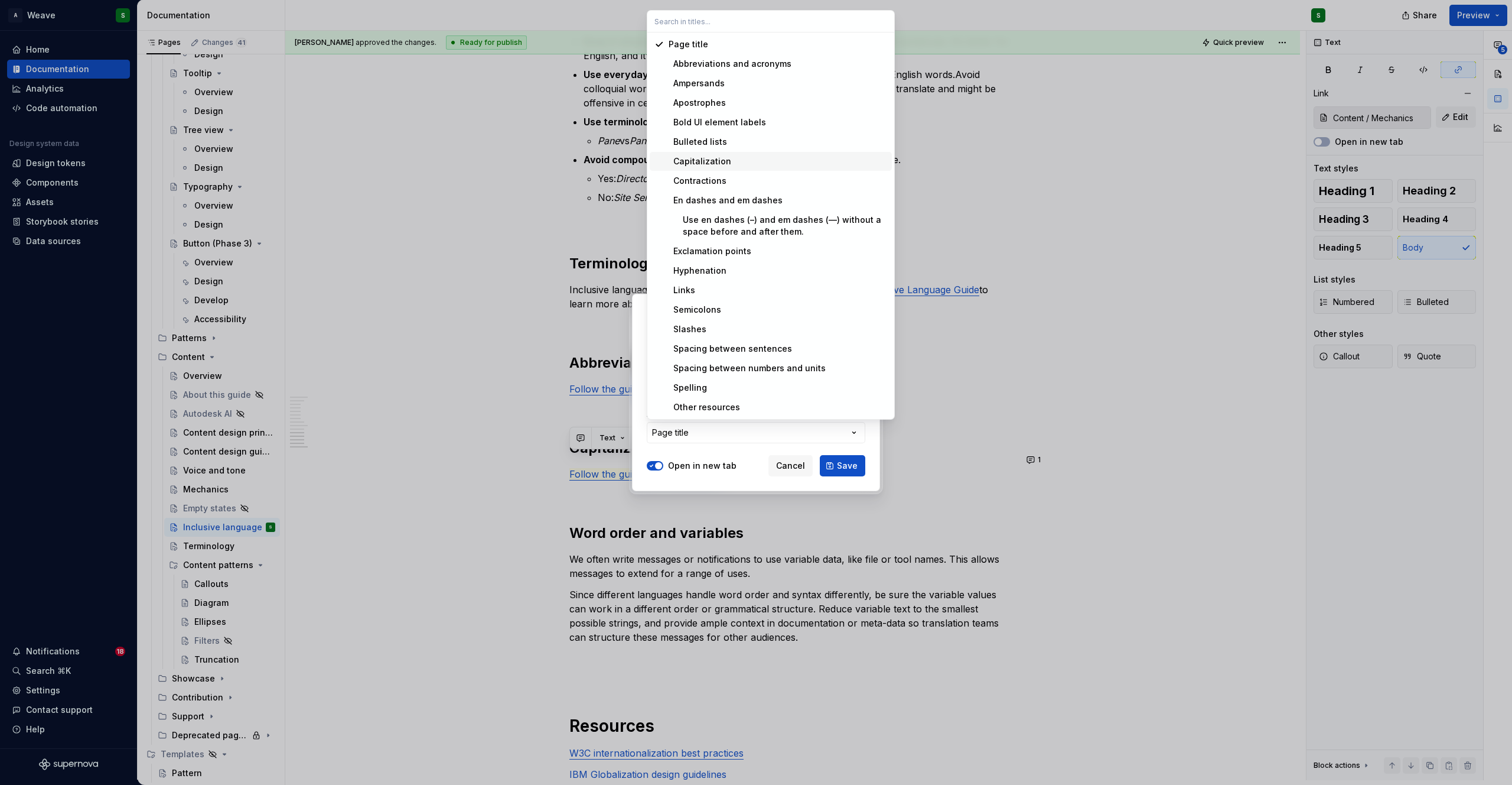
click at [705, 166] on div "Capitalization" at bounding box center [699, 161] width 62 height 11
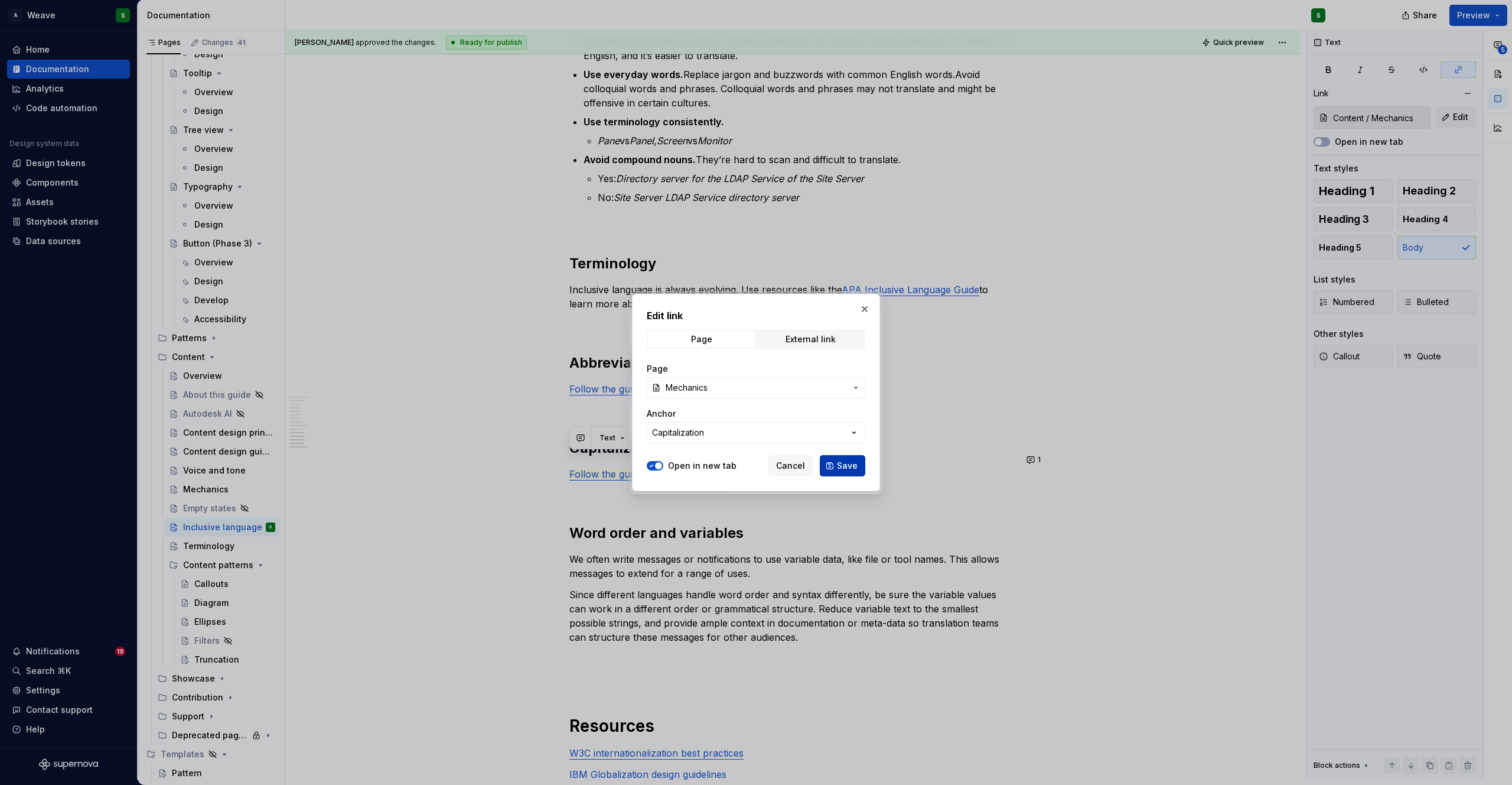
click at [846, 463] on span "Save" at bounding box center [847, 465] width 20 height 11
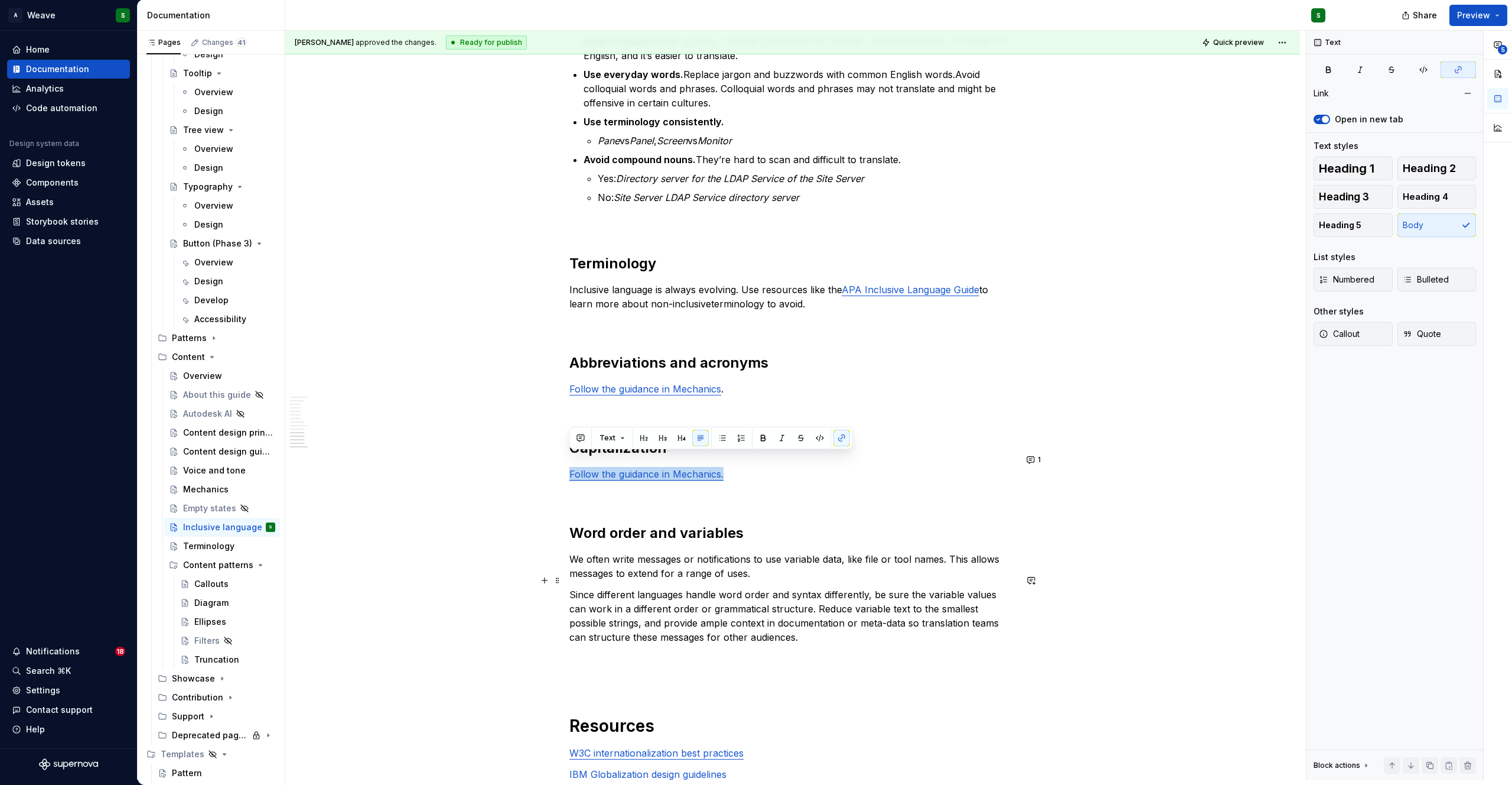
click at [871, 613] on p "Since different languages handle word order and syntax differently, be sure the…" at bounding box center [792, 615] width 446 height 57
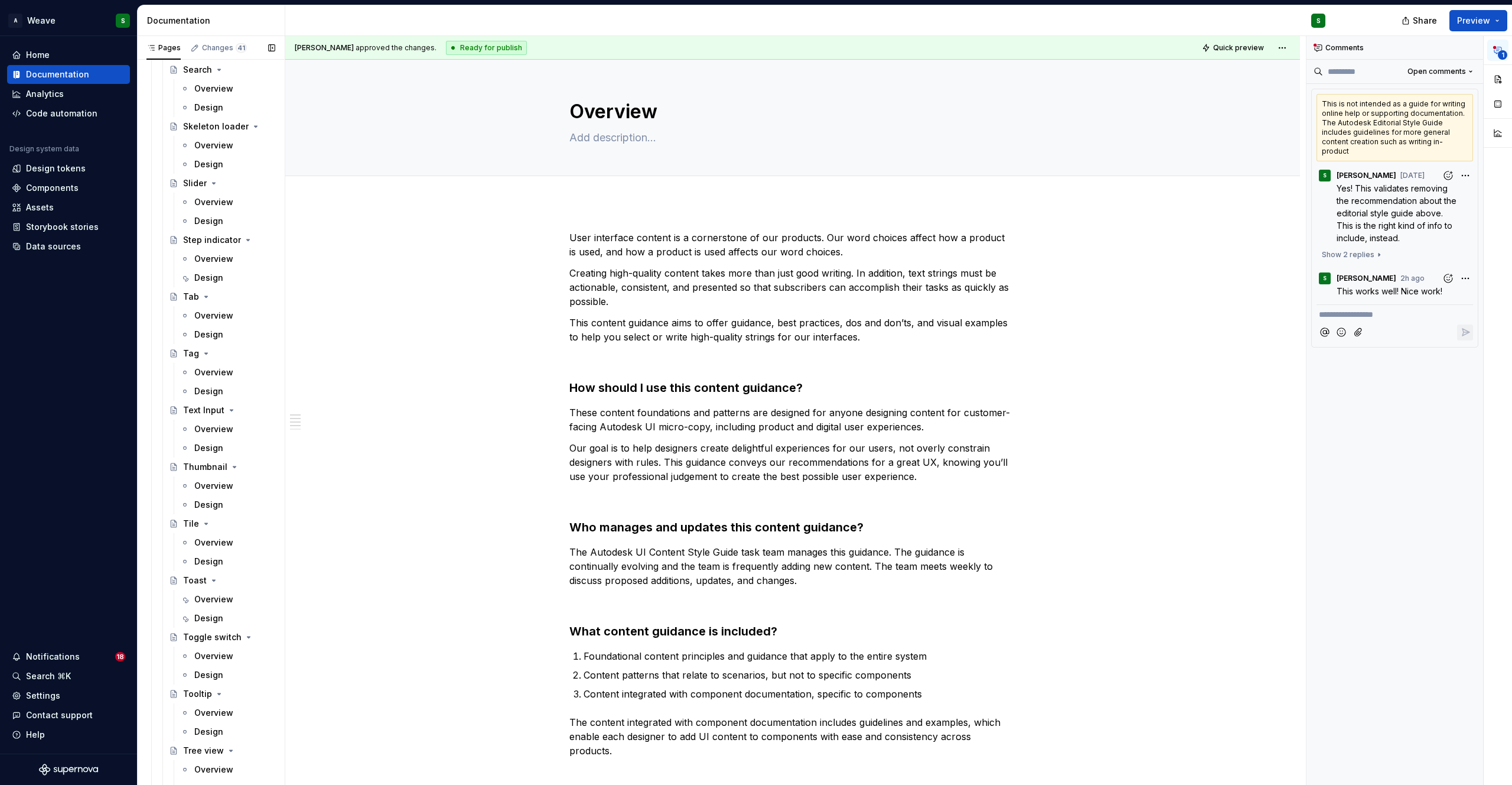
scroll to position [2804, 0]
click at [211, 271] on div "Design" at bounding box center [234, 279] width 81 height 16
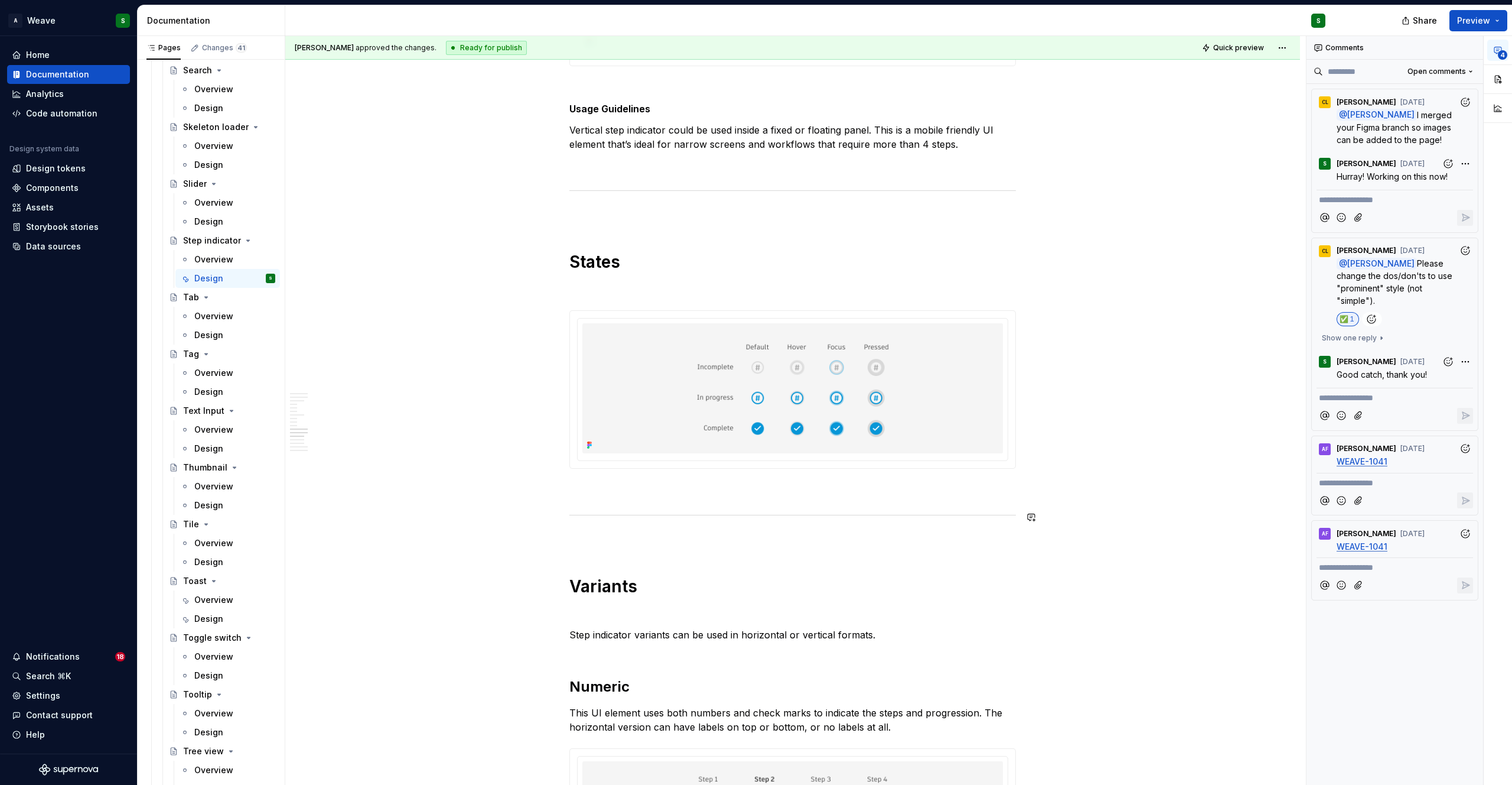
scroll to position [5048, 0]
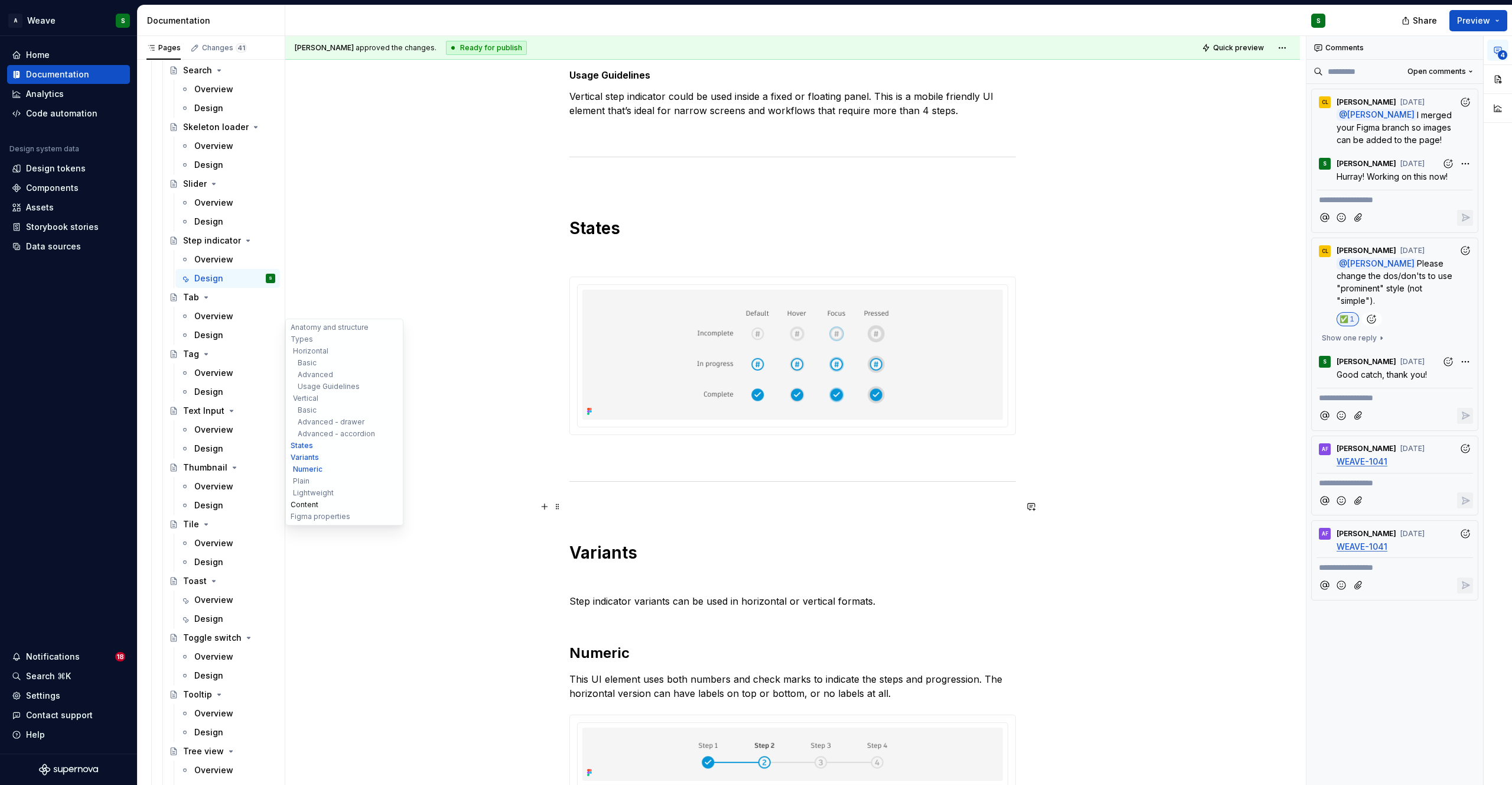
click at [305, 503] on button "Content" at bounding box center [344, 505] width 112 height 11
type textarea "*"
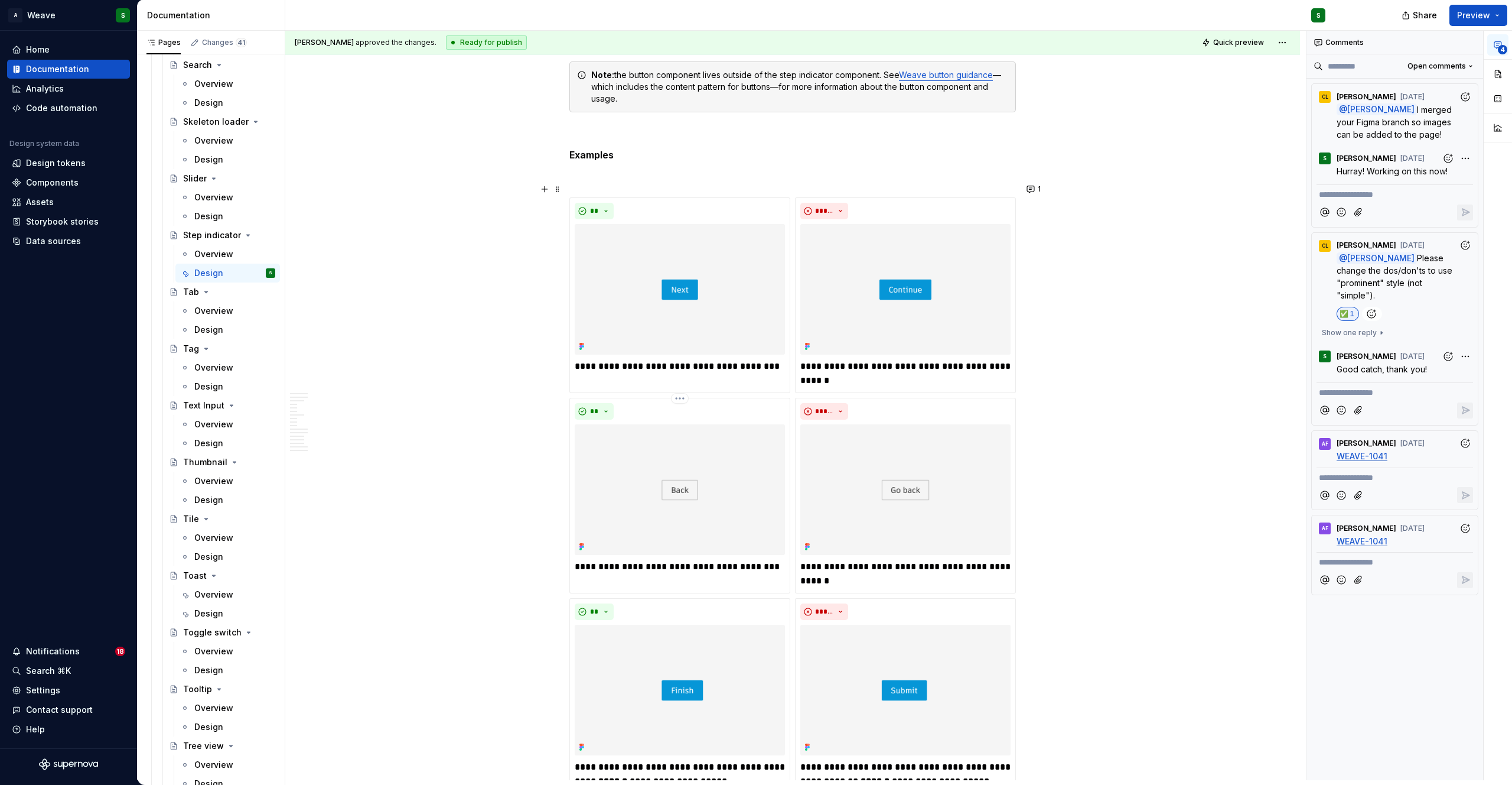
scroll to position [7530, 0]
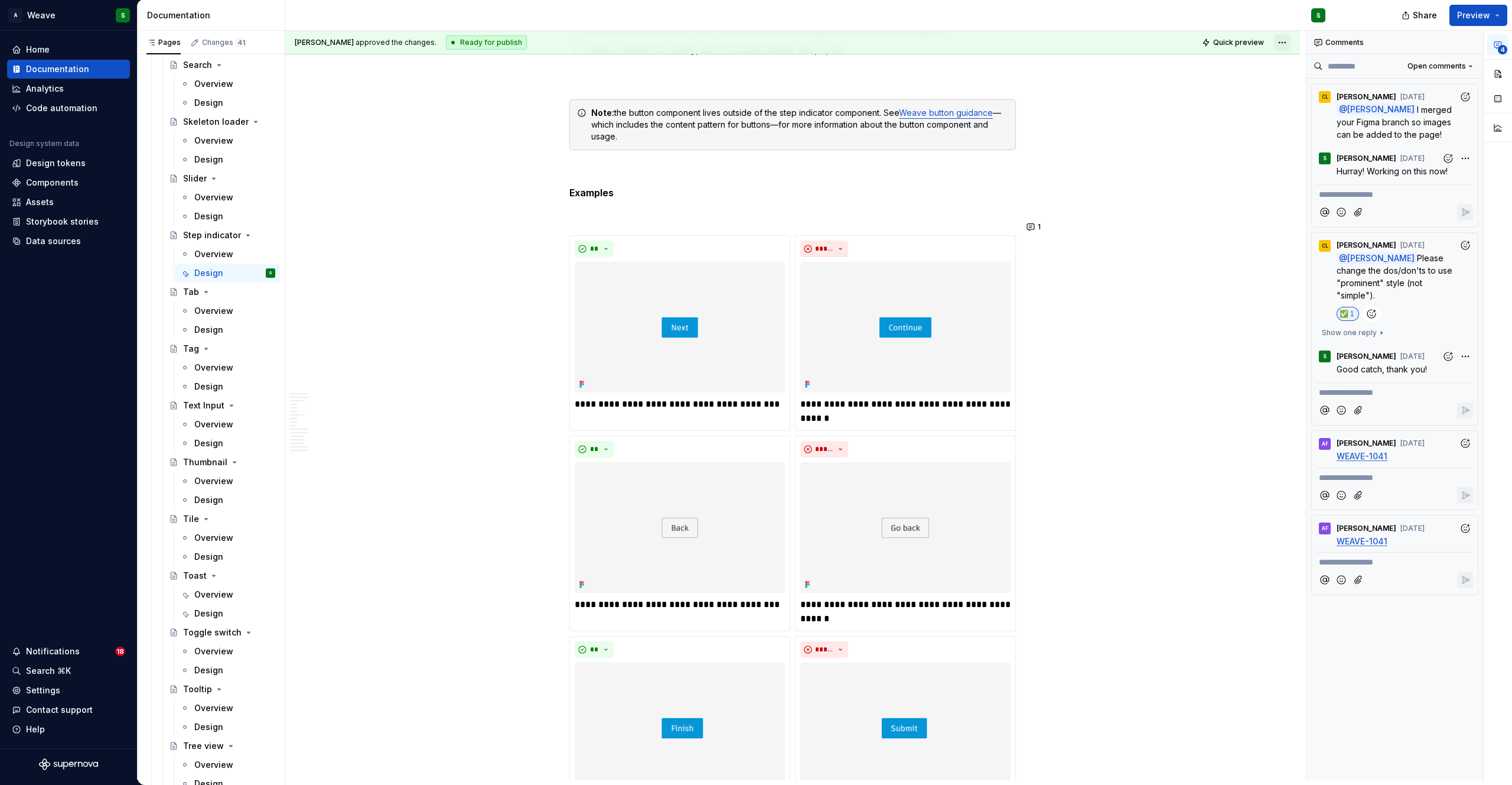
click at [1281, 43] on html "A Weave S Home Documentation Analytics Code automation Design system data Desig…" at bounding box center [756, 392] width 1512 height 785
click at [1301, 86] on div "Open preview" at bounding box center [1333, 84] width 77 height 11
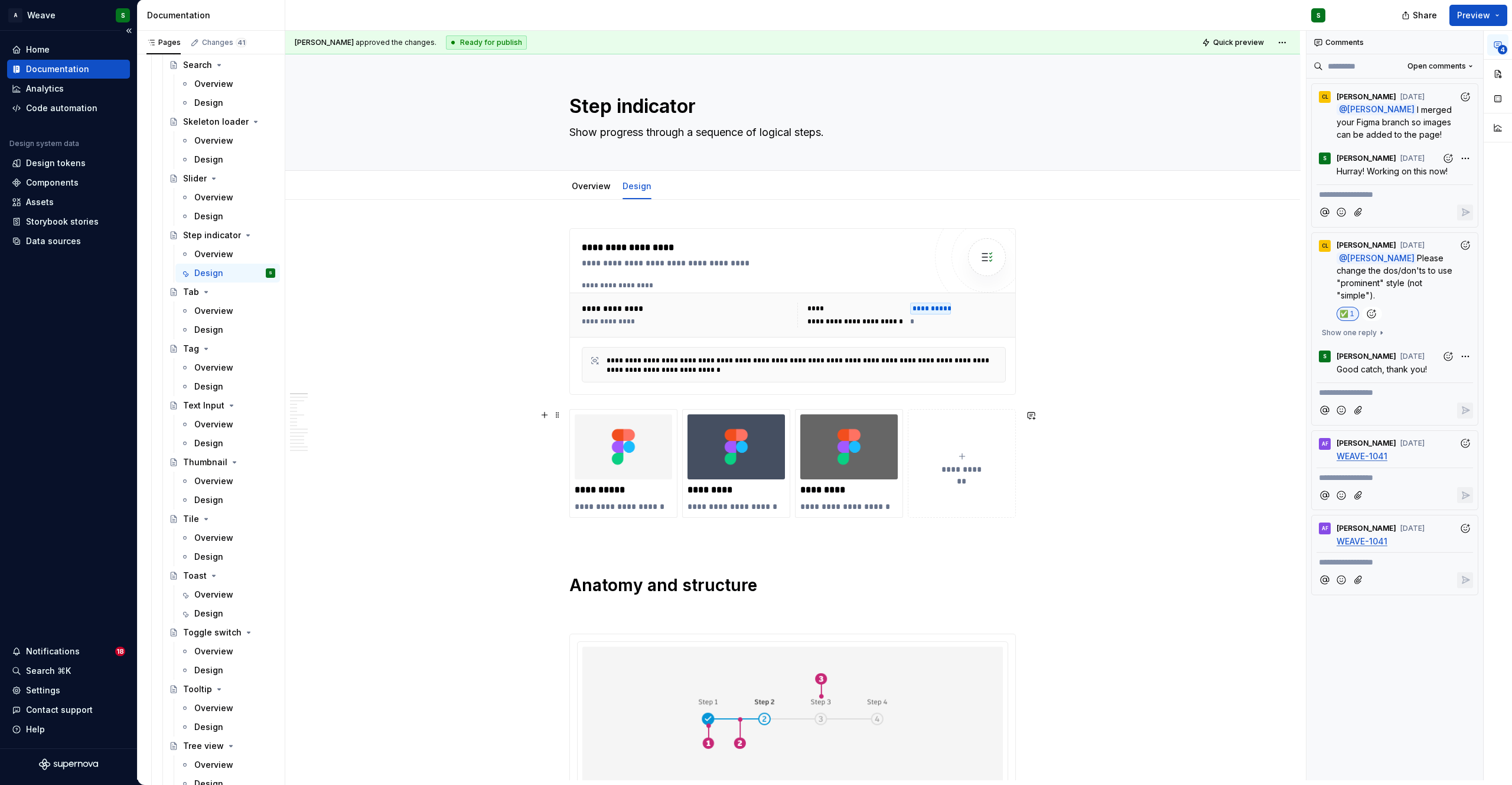
scroll to position [2803, 0]
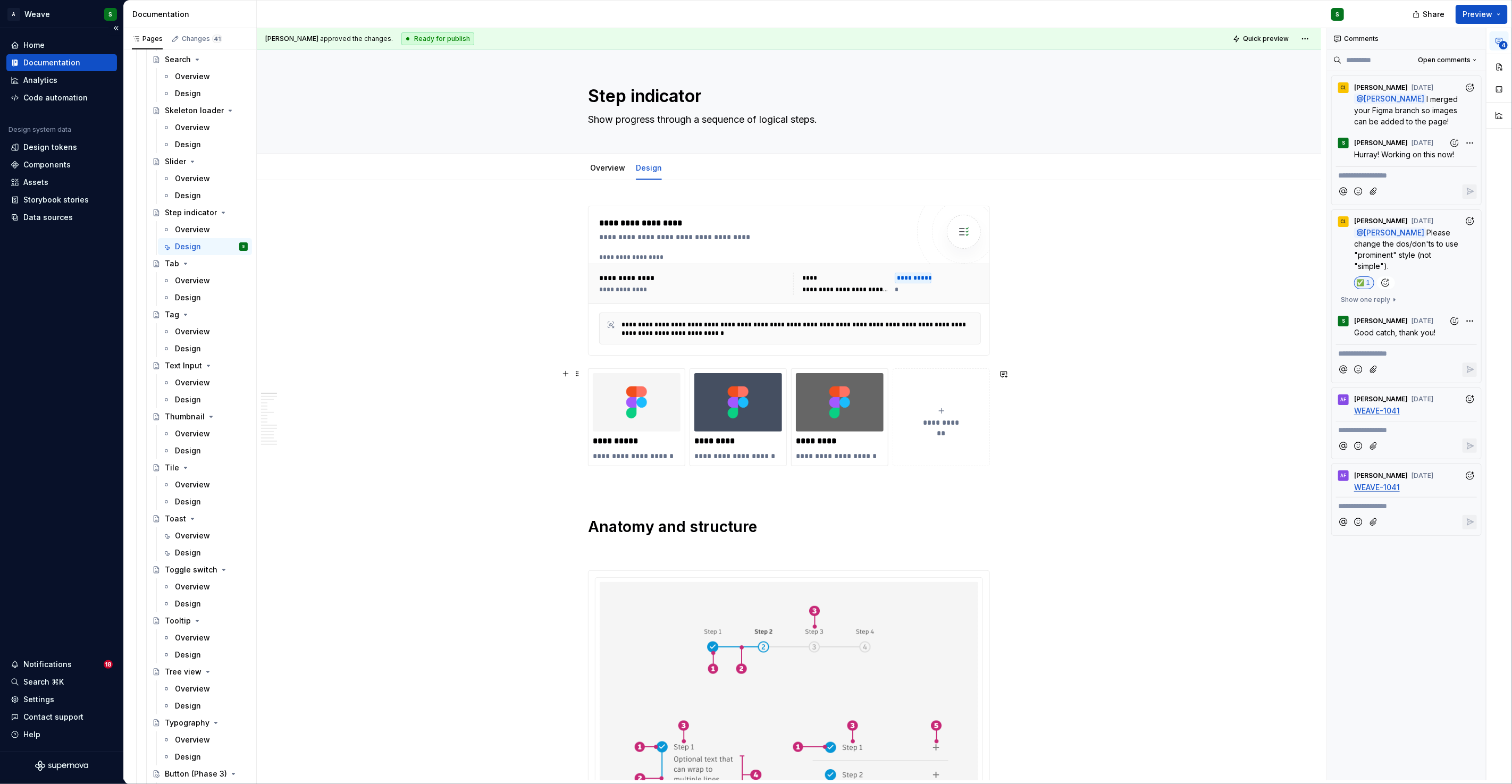
type textarea "*"
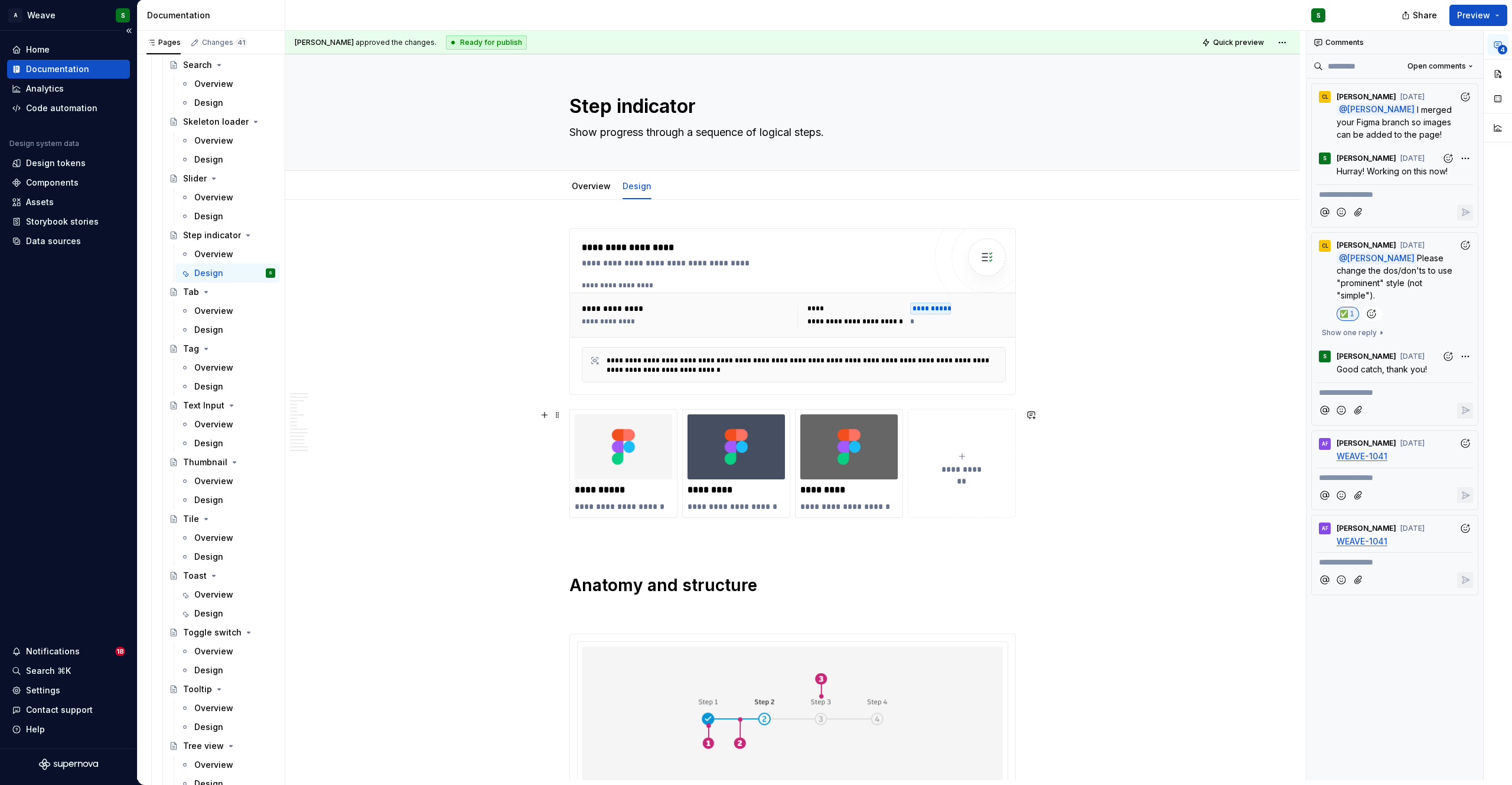
scroll to position [7222, 0]
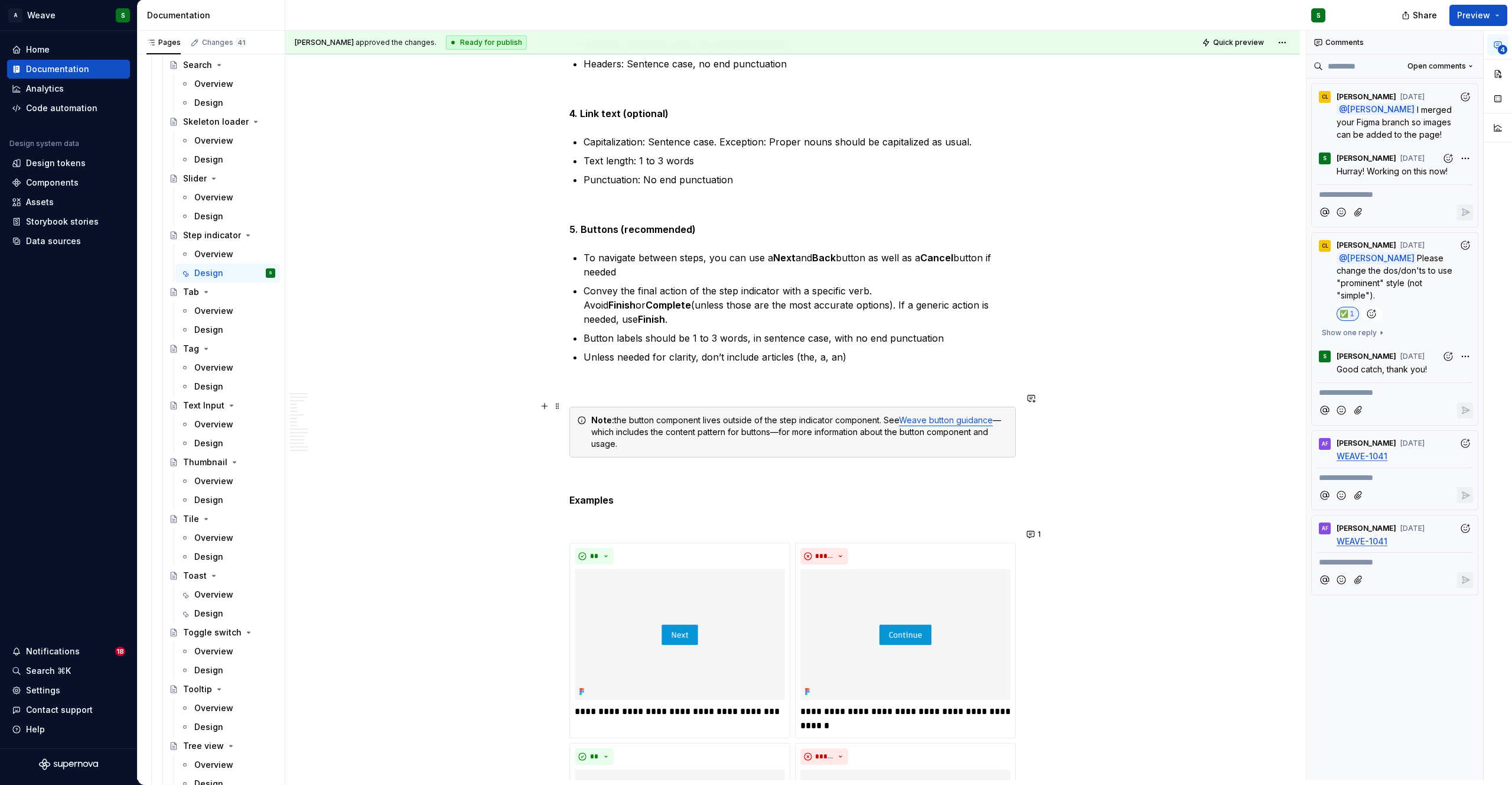
click at [1003, 414] on div "Note: the button component lives outside of the step indicator component. See W…" at bounding box center [799, 431] width 417 height 35
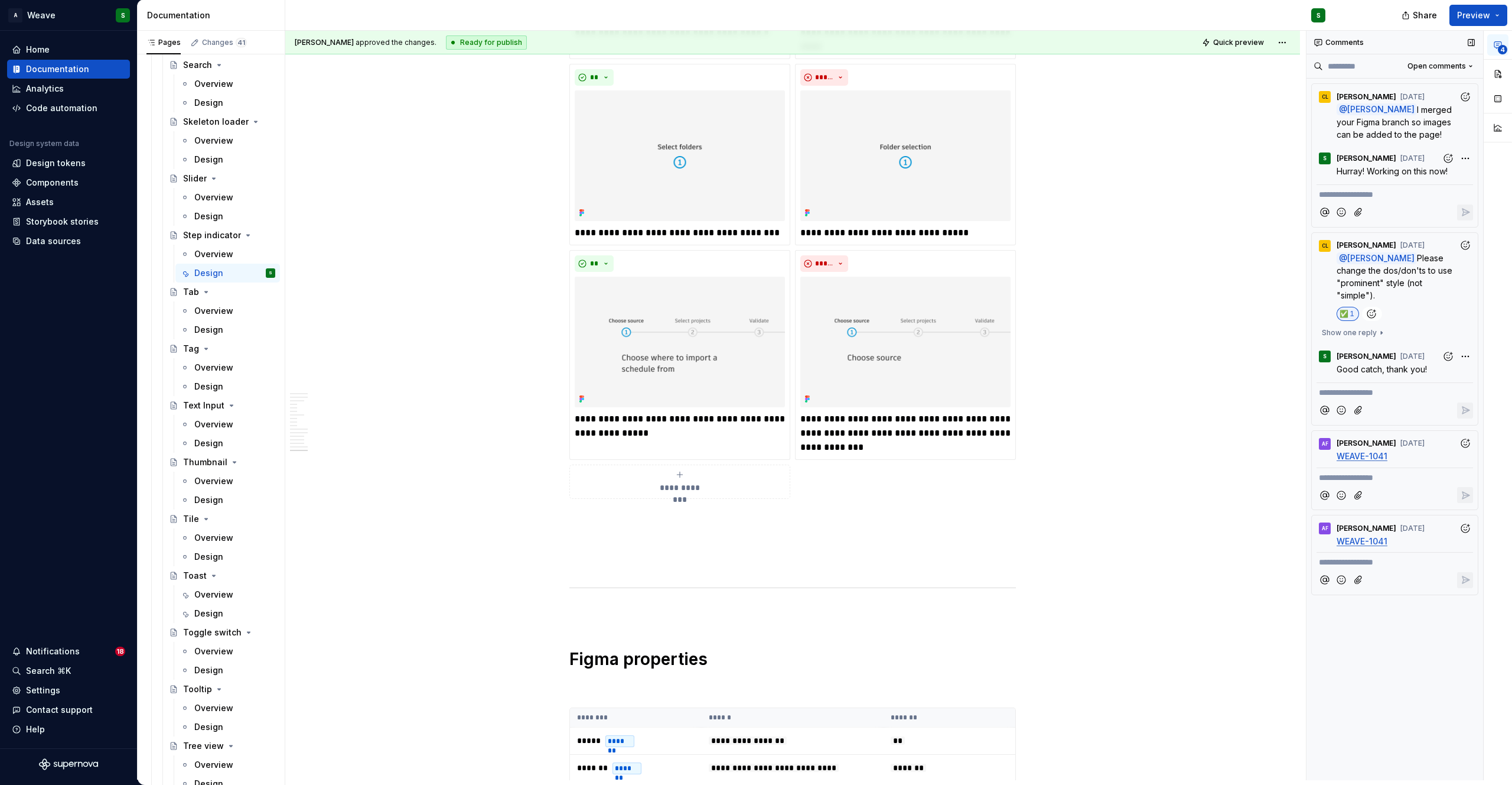
scroll to position [2106, 0]
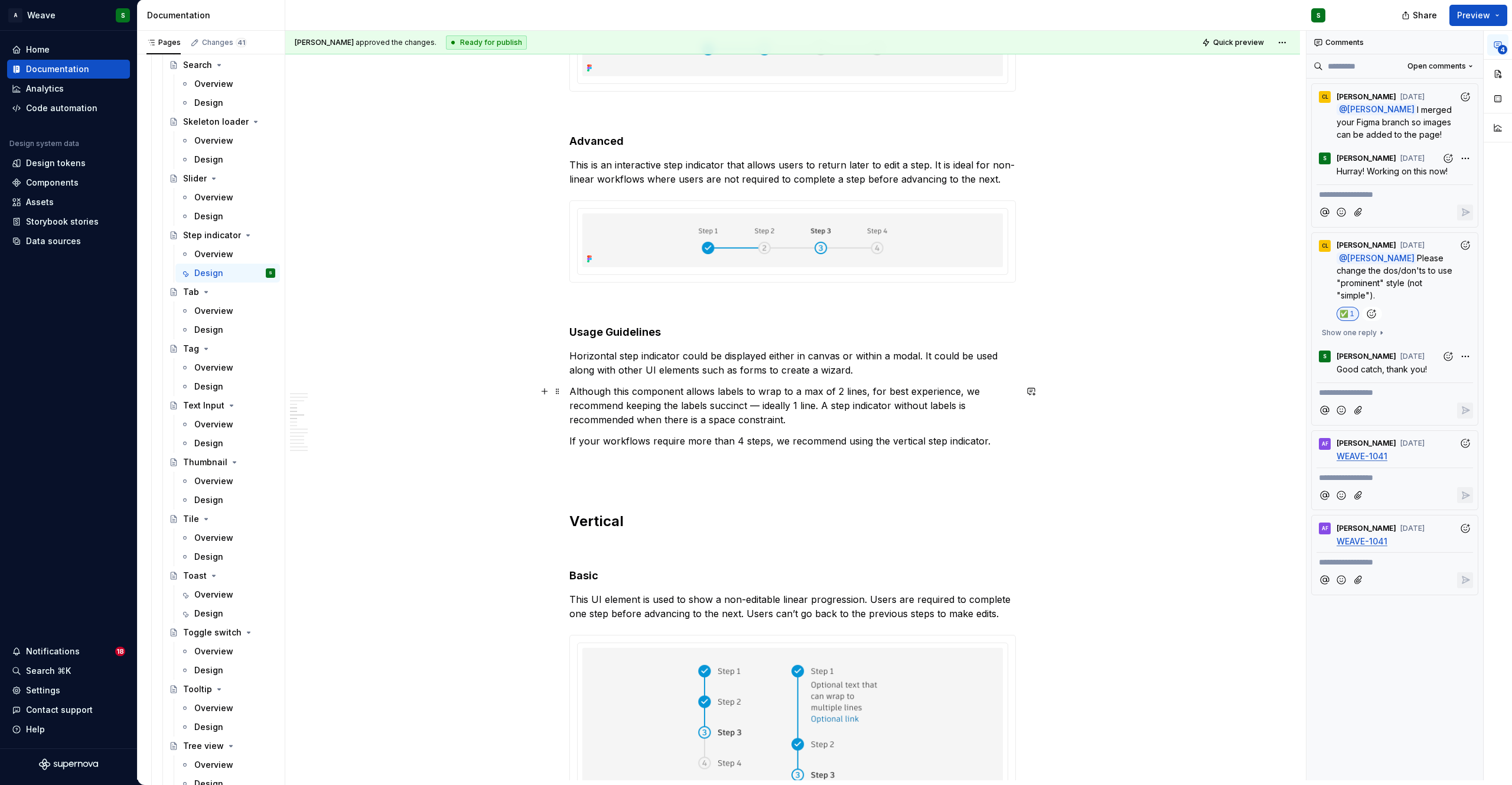
click at [761, 406] on p "Although this component allows labels to wrap to a max of 2 lines, for best exp…" at bounding box center [792, 406] width 446 height 43
click at [748, 408] on p "Although this component allows labels to wrap to a max of 2 lines, for best exp…" at bounding box center [792, 406] width 446 height 43
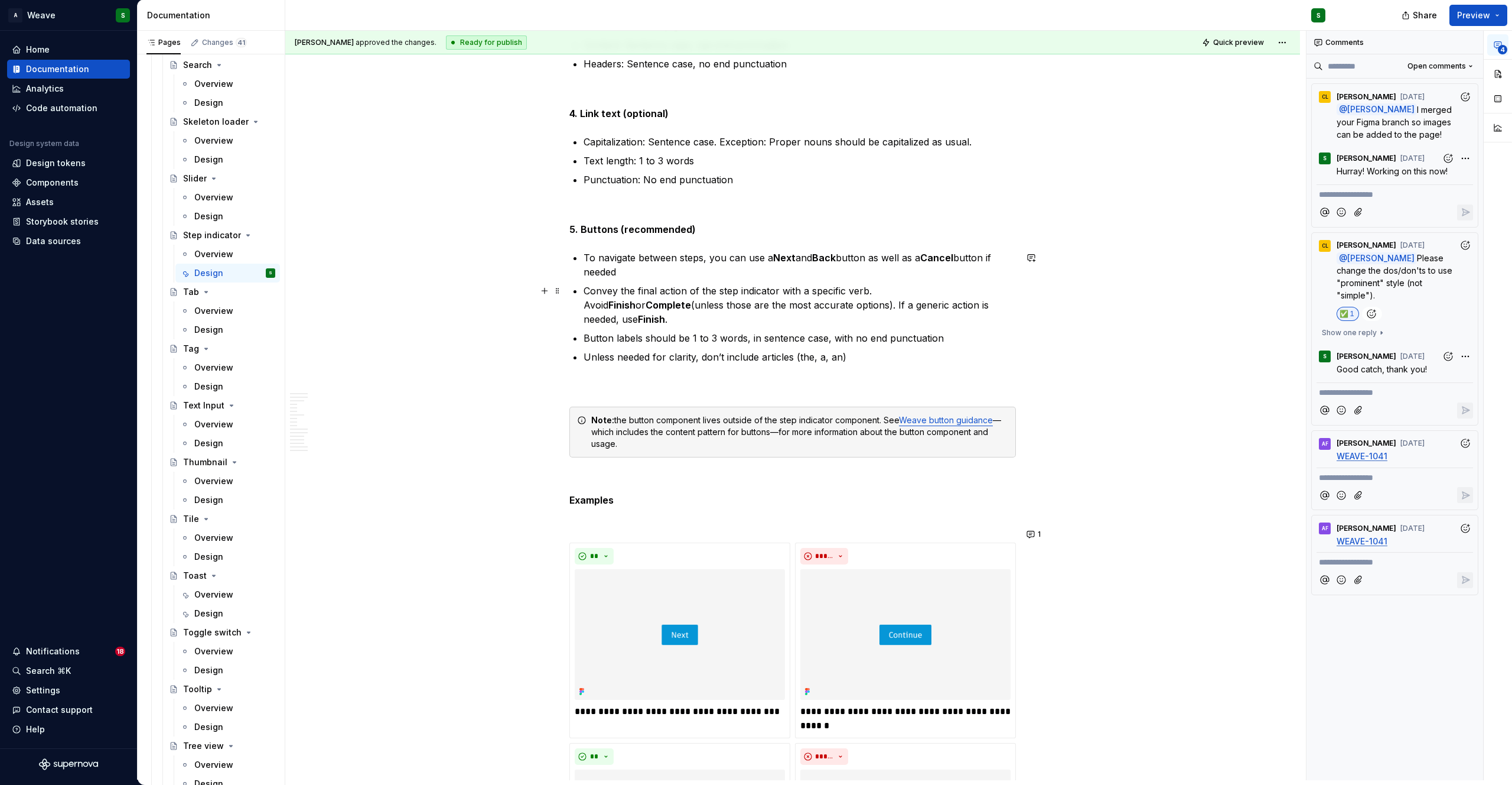
click at [691, 299] on strong "Complete" at bounding box center [668, 305] width 46 height 11
click at [217, 489] on div "Design" at bounding box center [208, 491] width 29 height 11
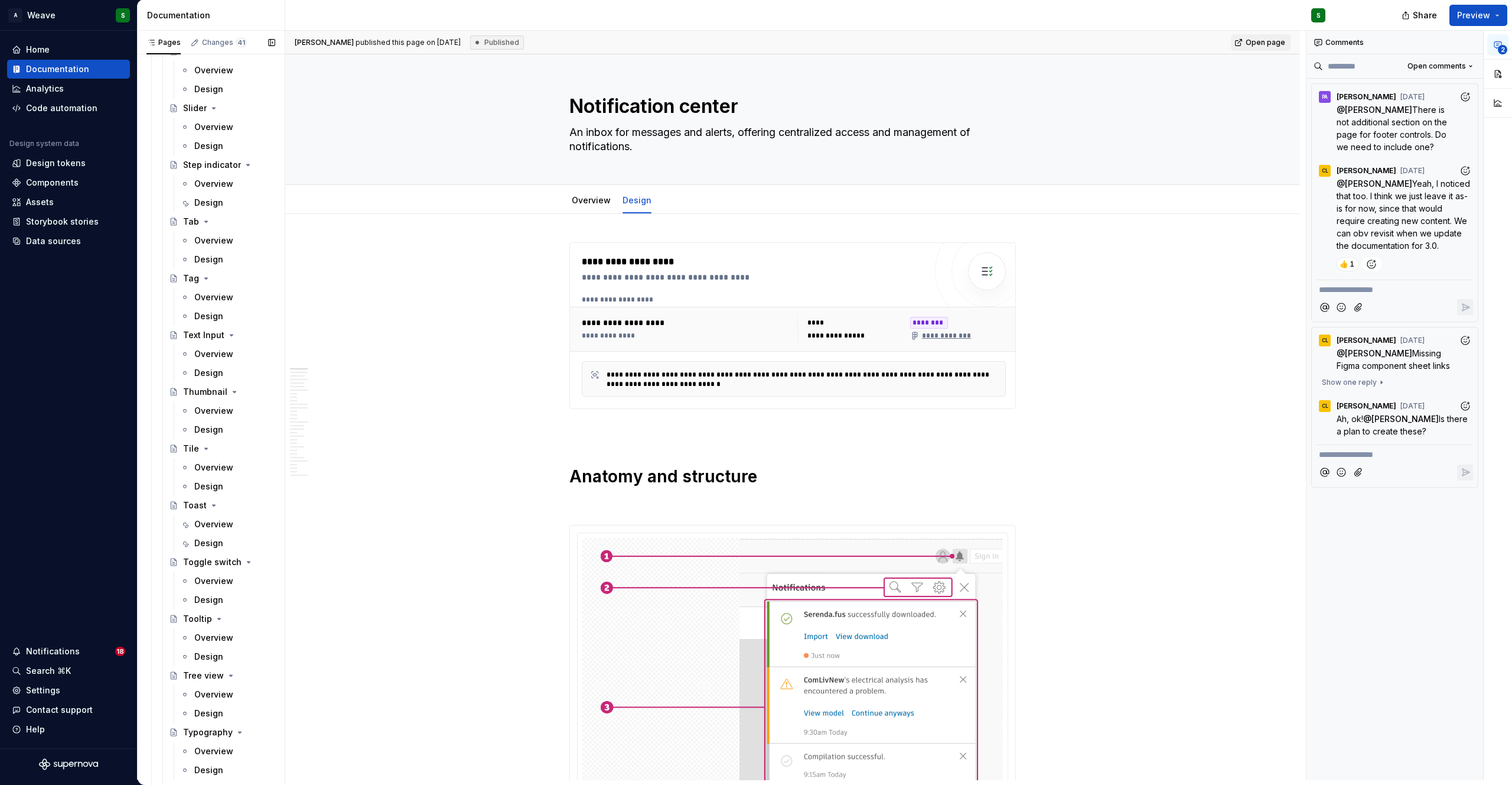
scroll to position [3420, 0]
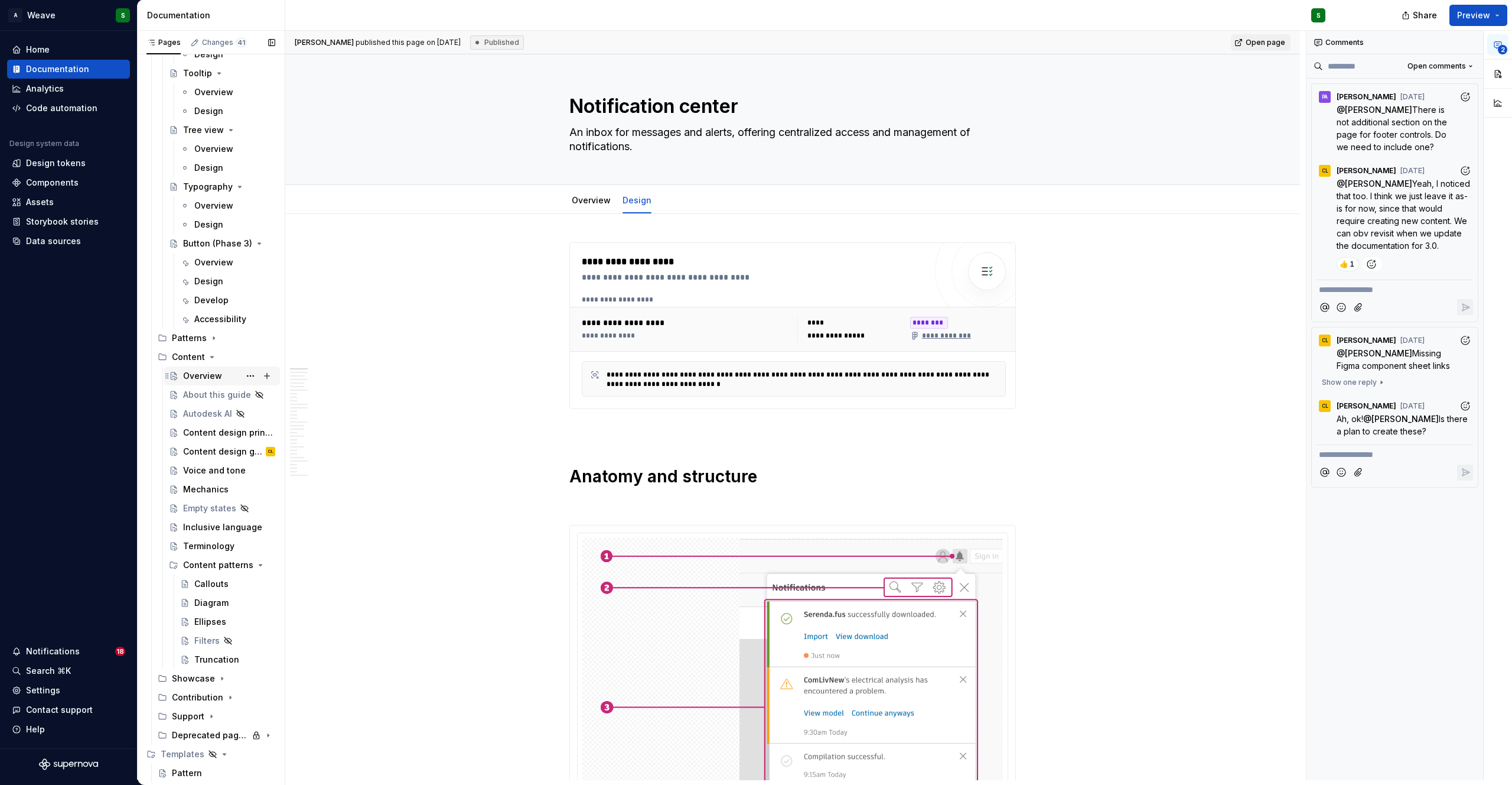
click at [206, 370] on div "Overview" at bounding box center [203, 375] width 39 height 11
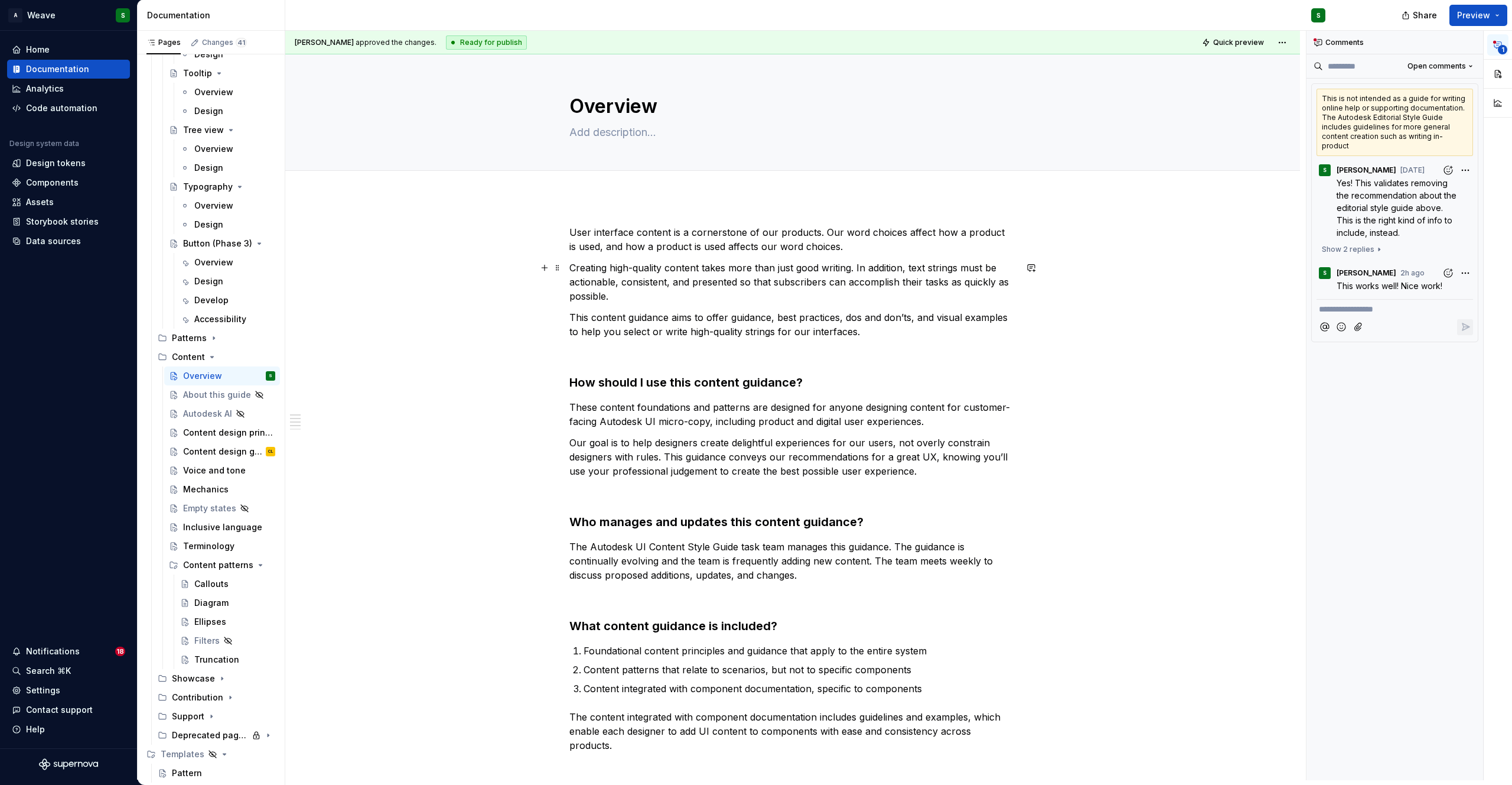
click at [906, 275] on p "Creating high-quality content takes more than just good writing. In addition, t…" at bounding box center [792, 282] width 446 height 43
click at [207, 439] on div "Content design principles" at bounding box center [229, 433] width 92 height 16
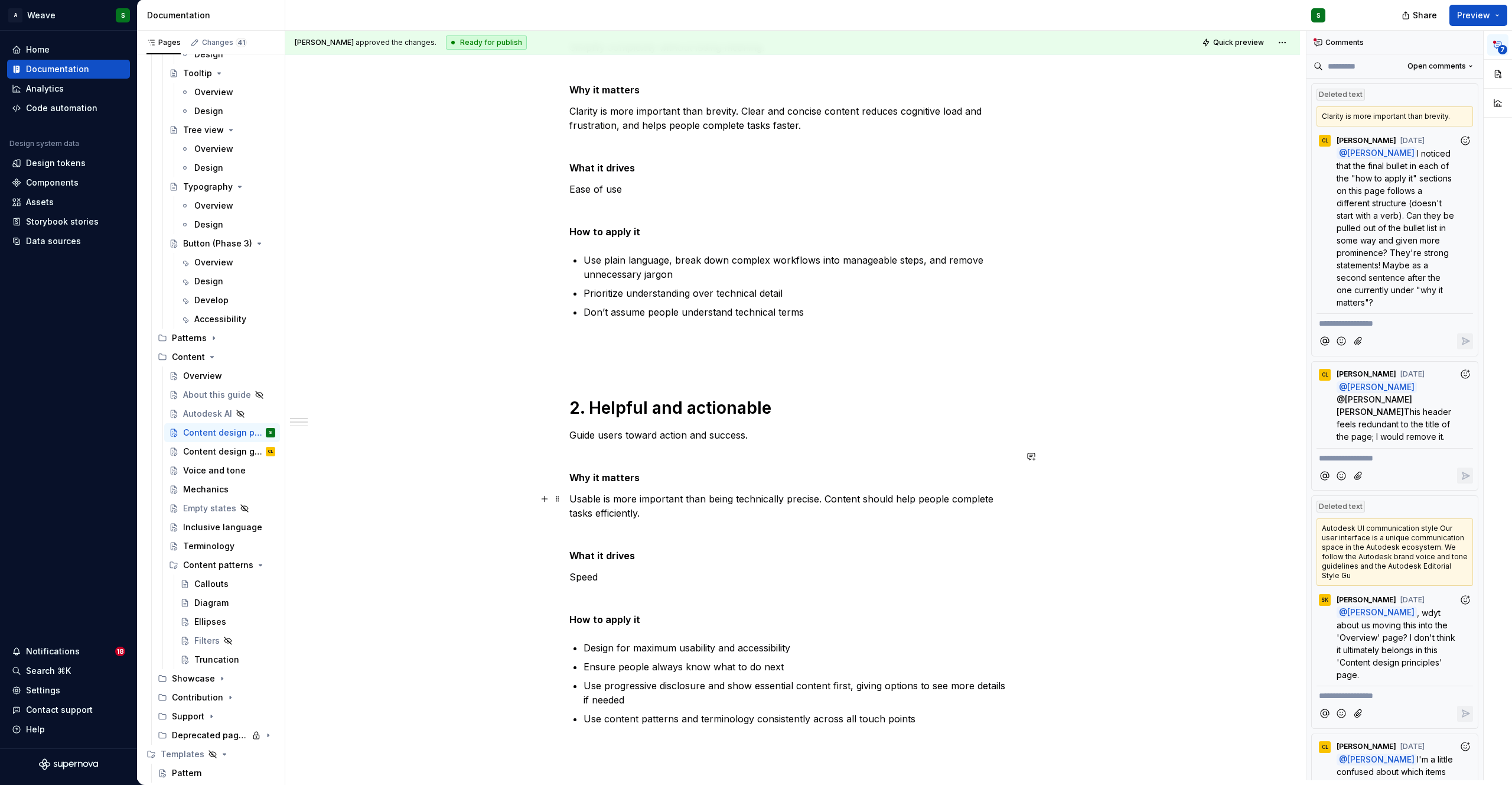
scroll to position [431, 0]
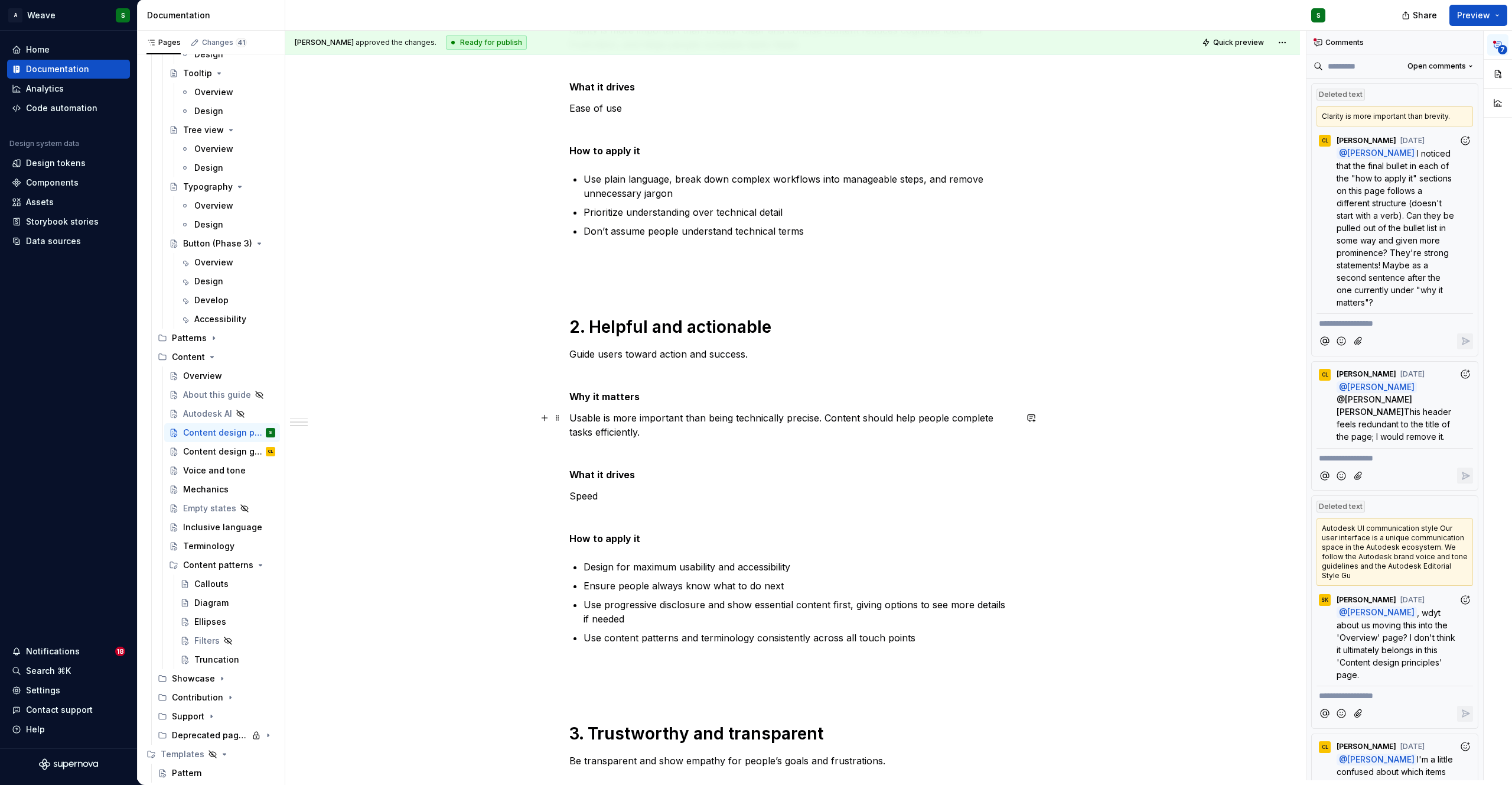
click at [807, 427] on p "Usable is more important than being technically precise. Content should help pe…" at bounding box center [792, 424] width 446 height 29
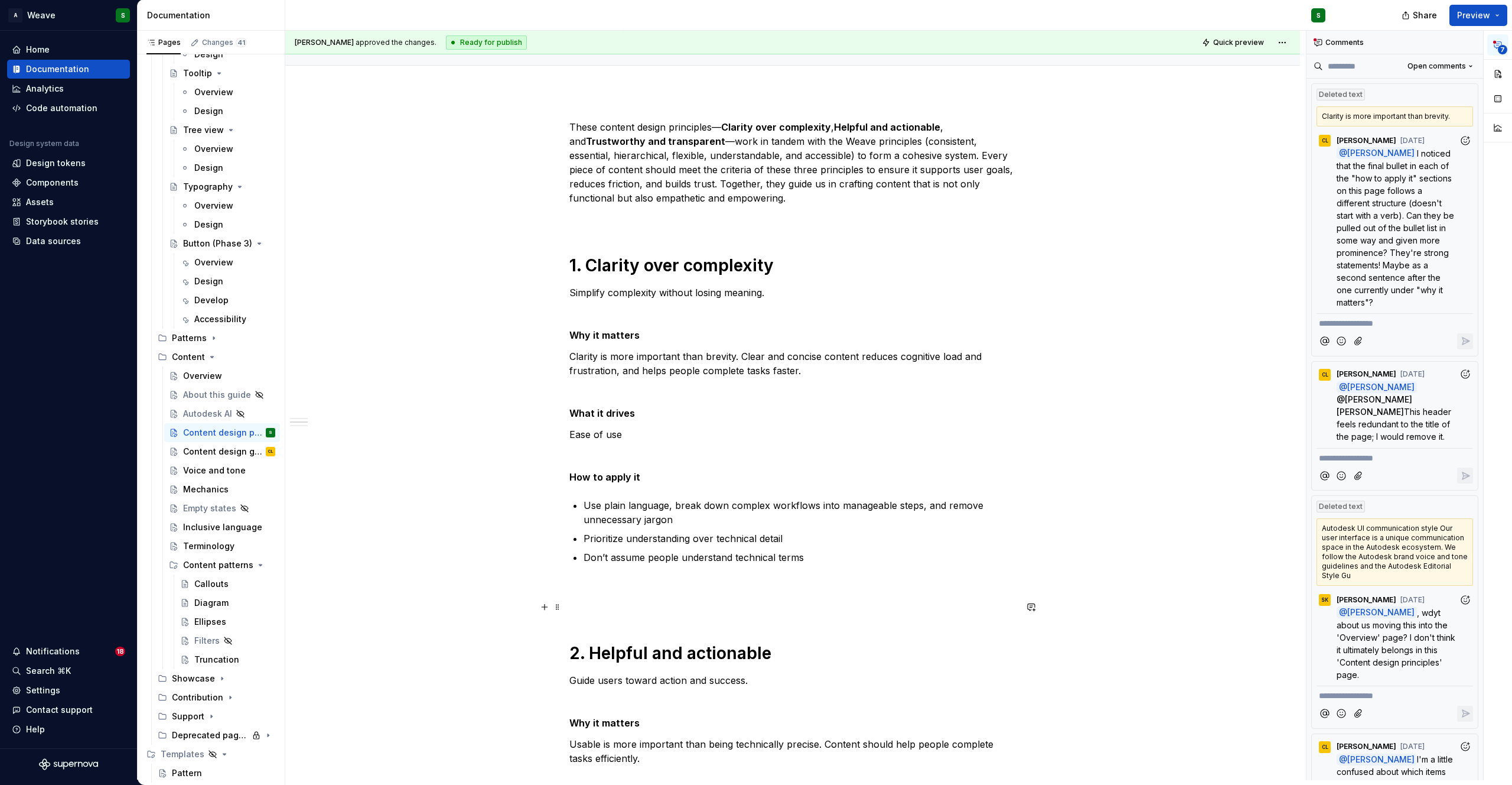
scroll to position [0, 0]
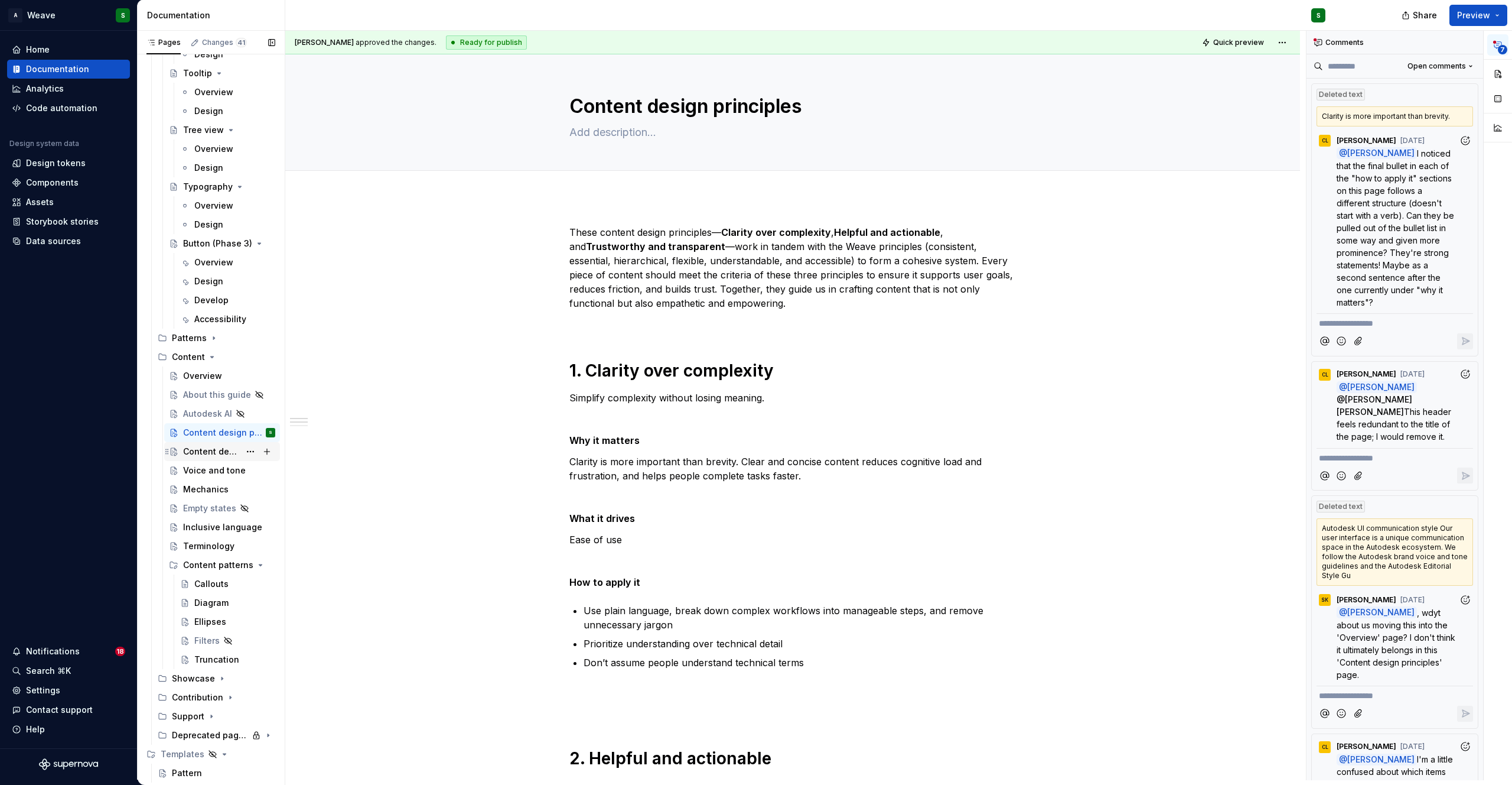
click at [190, 450] on div "Content design guidelines" at bounding box center [211, 451] width 57 height 11
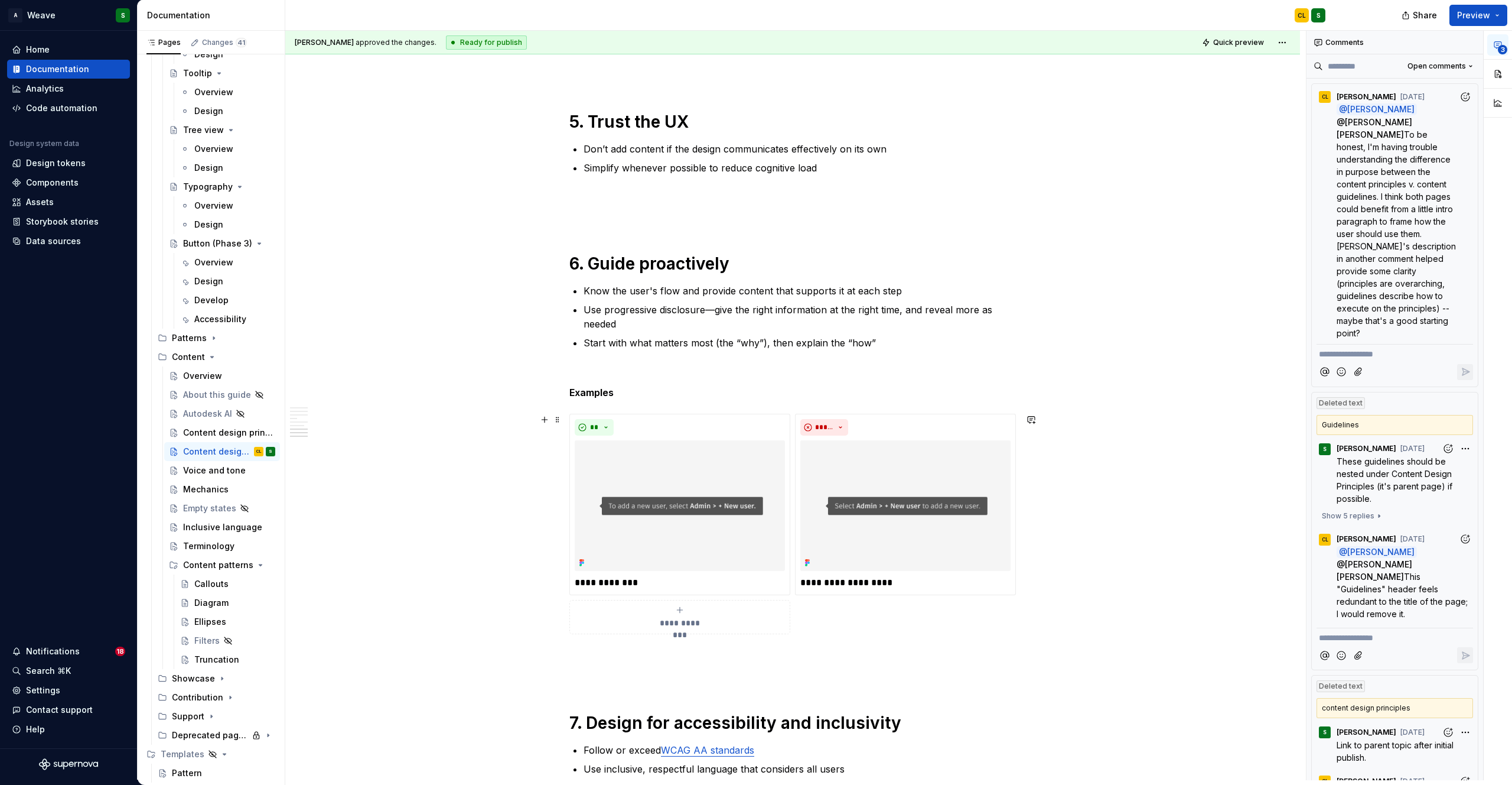
scroll to position [2886, 0]
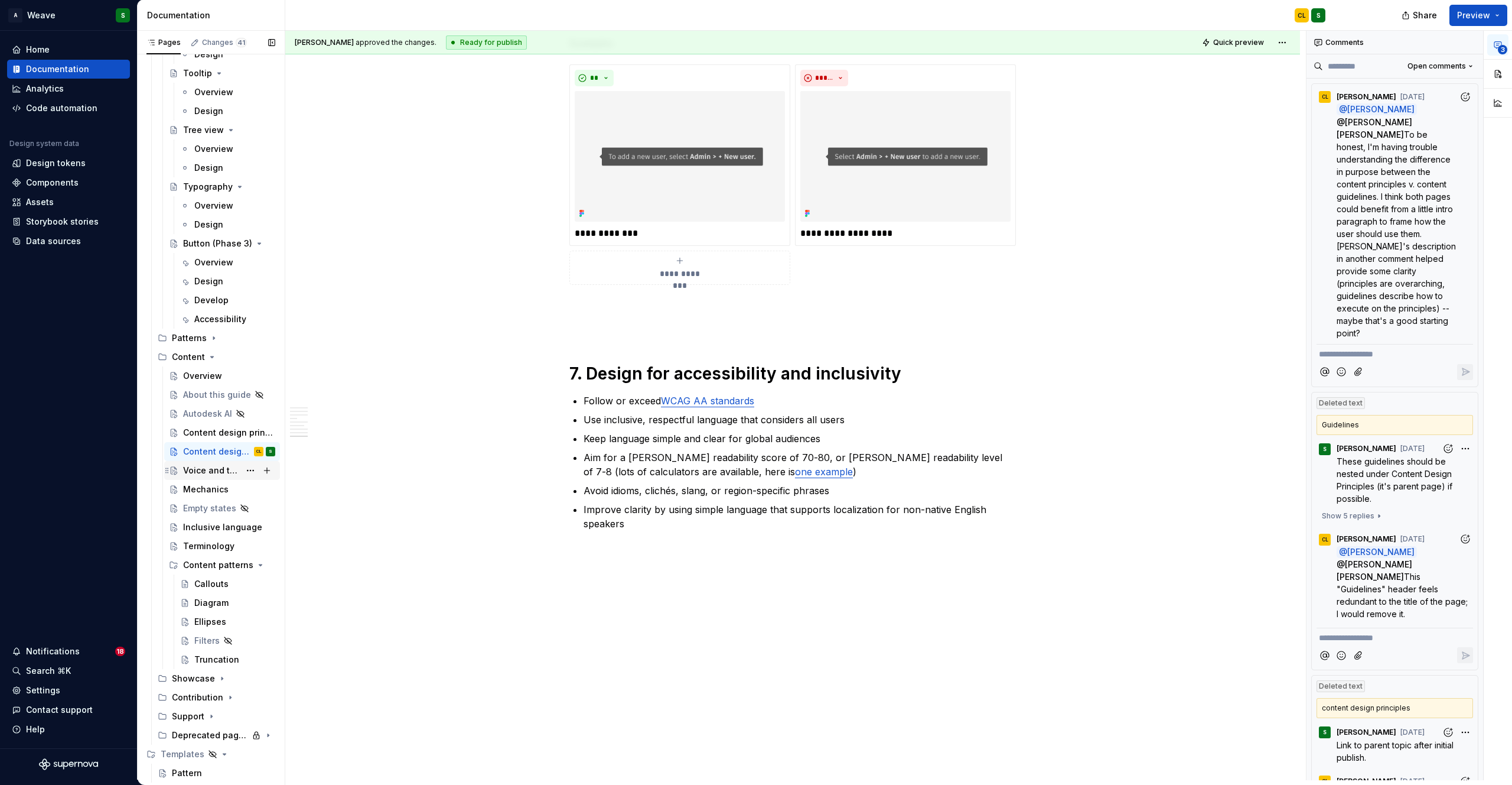
click at [205, 470] on div "Voice and tone" at bounding box center [211, 470] width 57 height 11
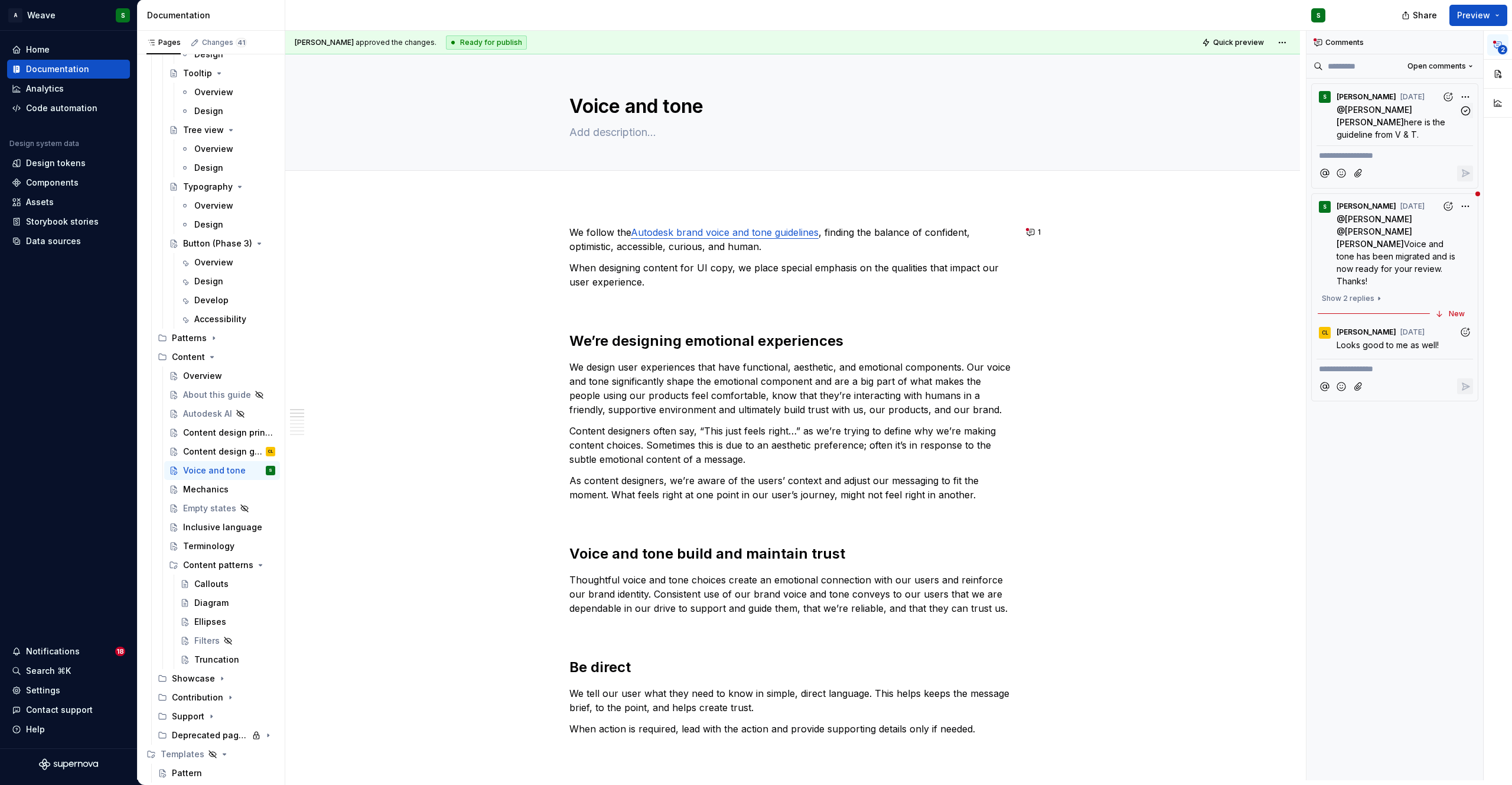
click at [1404, 117] on span "here is the guideline from V & T." at bounding box center [1392, 128] width 111 height 22
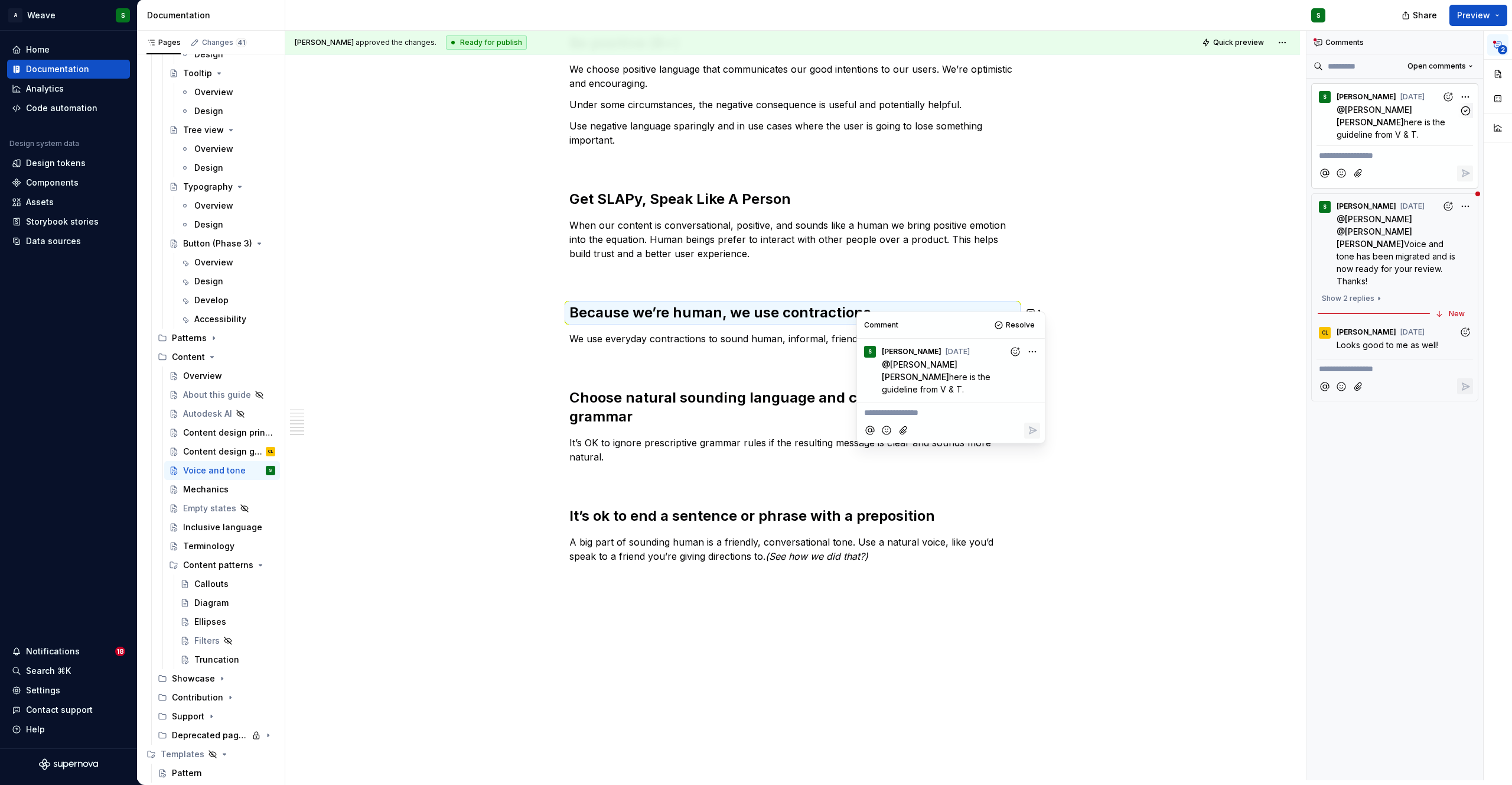
scroll to position [777, 0]
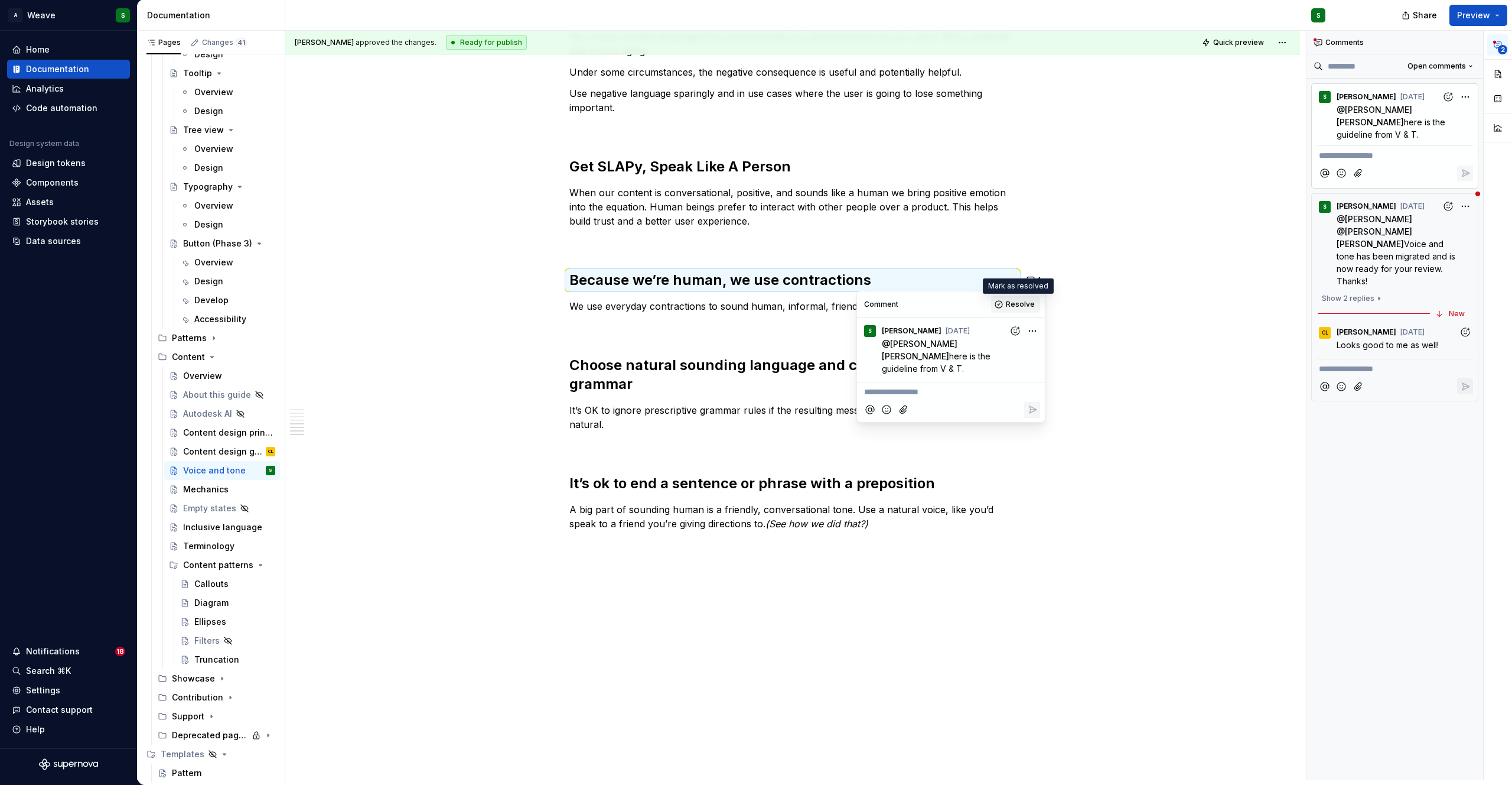
click at [1025, 302] on span "Resolve" at bounding box center [1020, 305] width 29 height 10
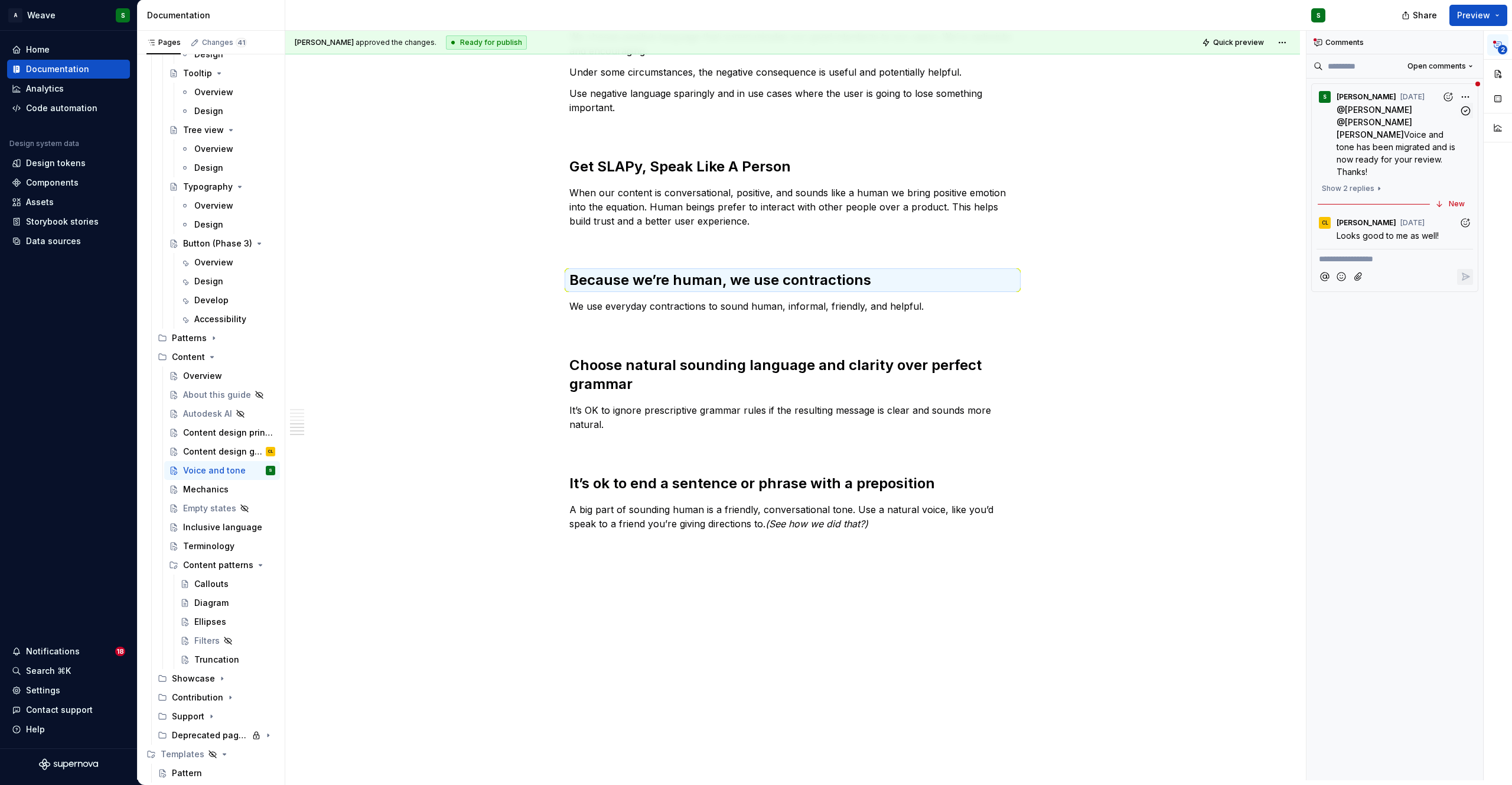
click at [1401, 143] on span "Voice and tone has been migrated and is now ready for your review. Thanks!" at bounding box center [1397, 153] width 121 height 48
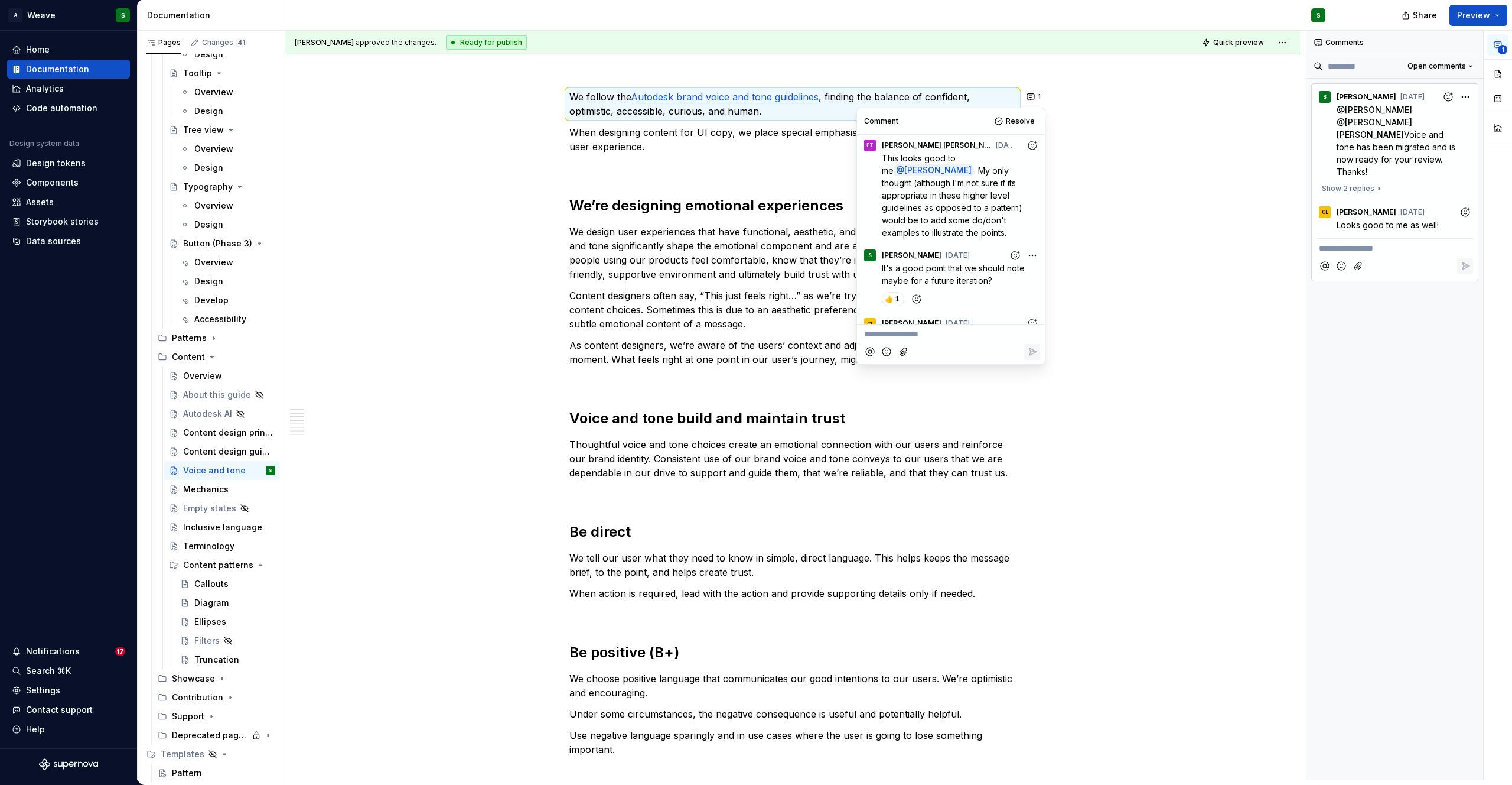
scroll to position [0, 0]
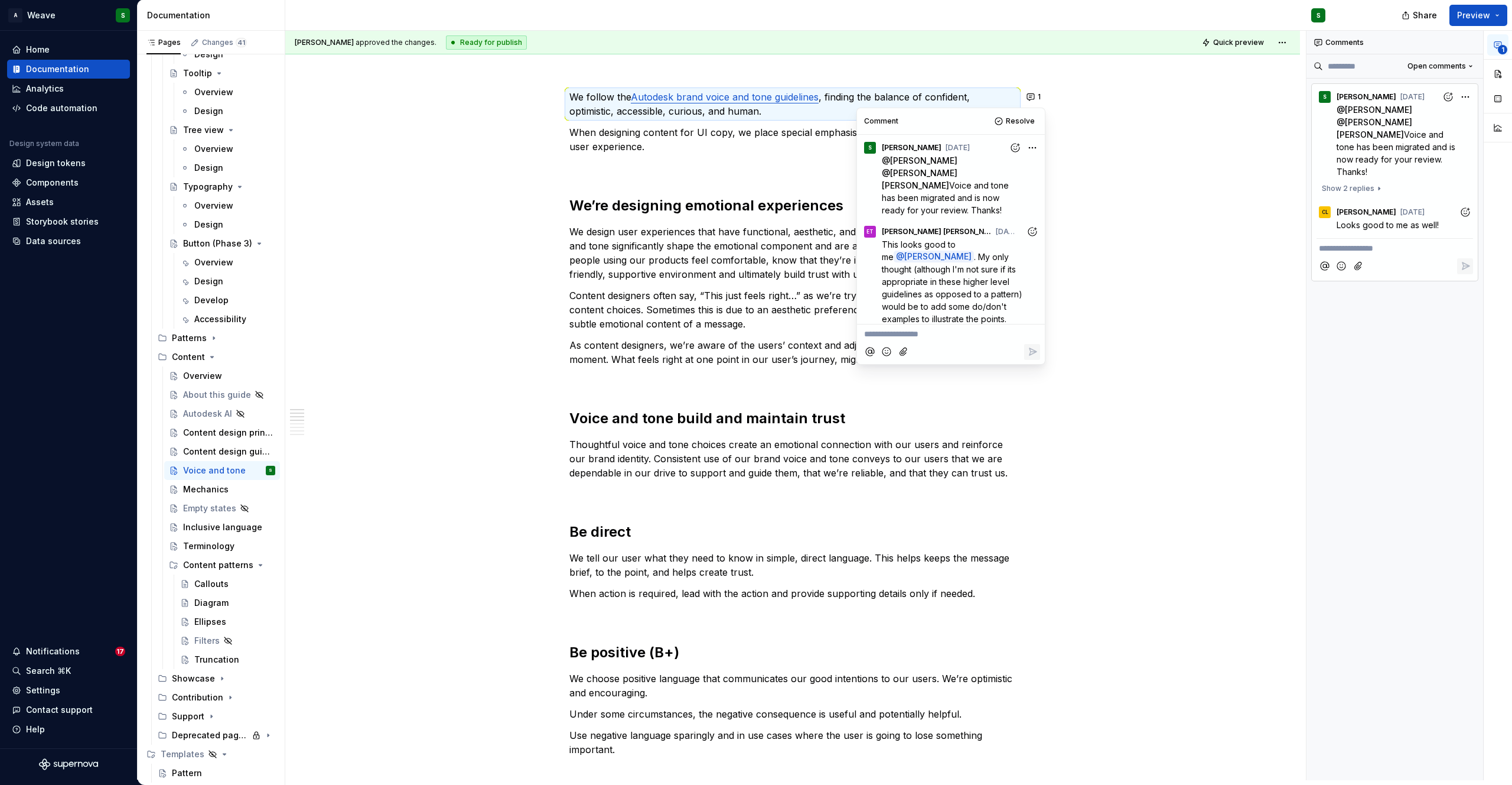
click at [662, 283] on div "We follow the Autodesk brand voice and tone guidelines , finding the balance of…" at bounding box center [792, 631] width 446 height 1082
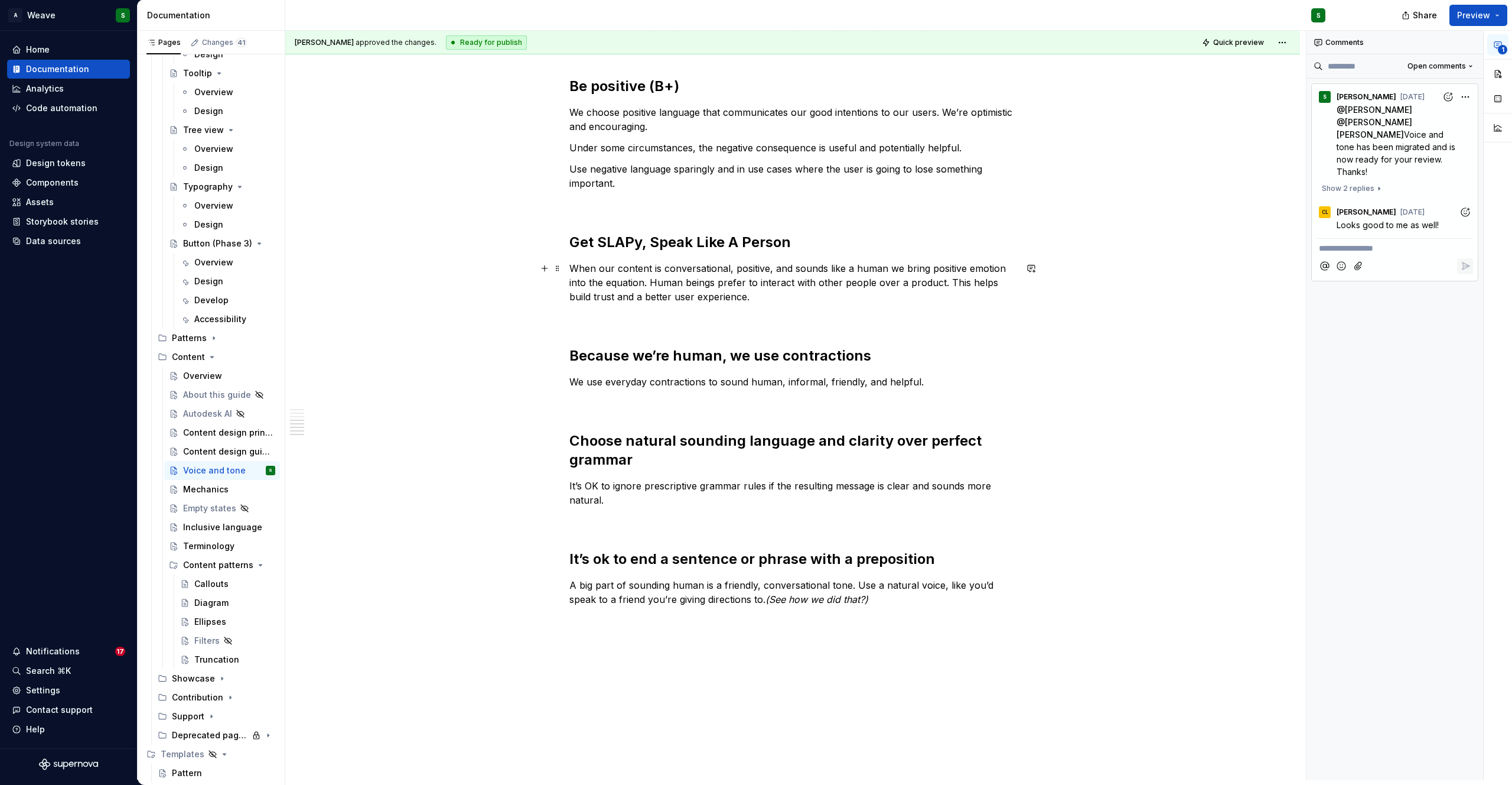
scroll to position [703, 0]
click at [197, 486] on div "Mechanics" at bounding box center [206, 489] width 46 height 11
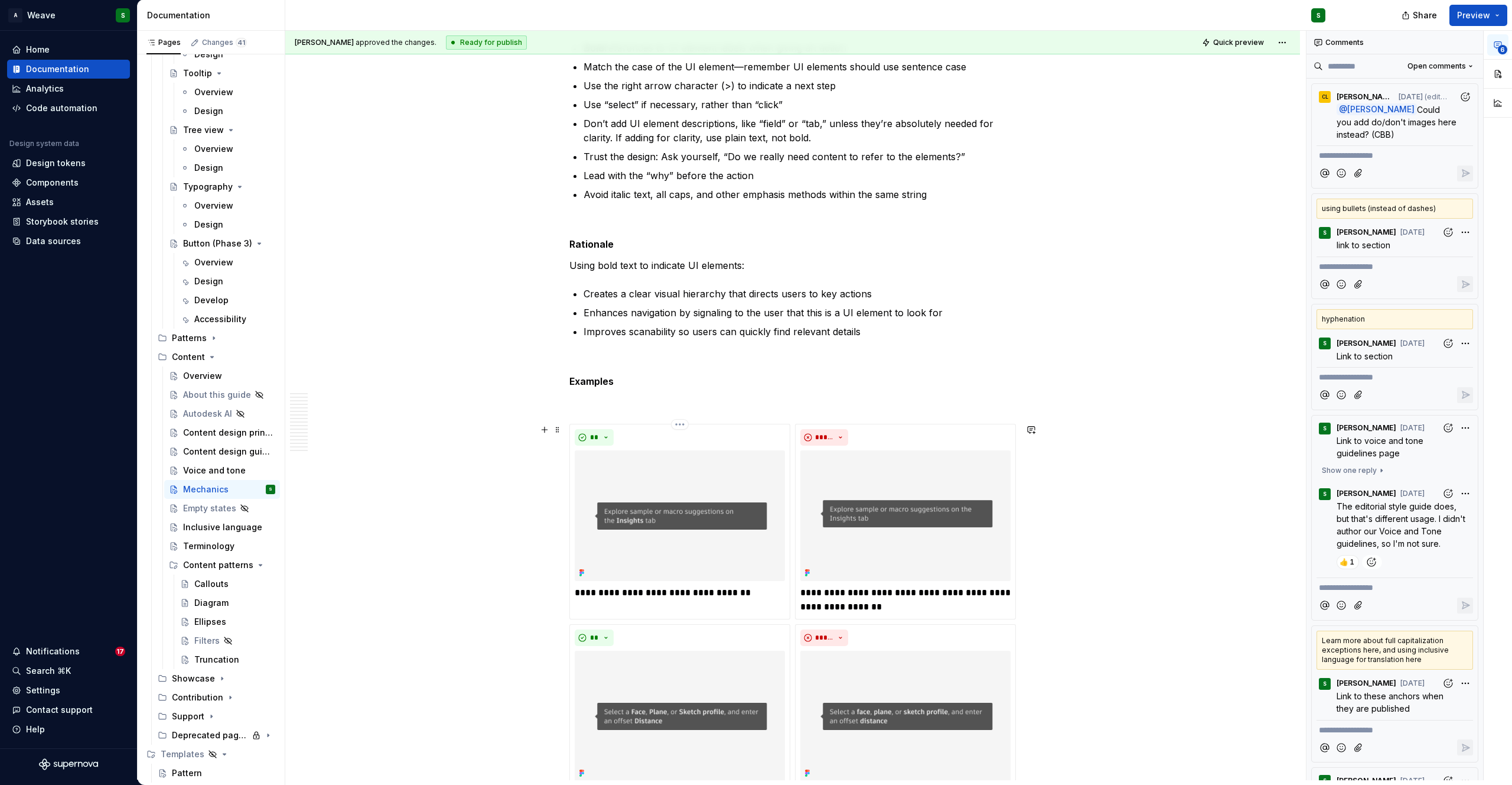
scroll to position [842, 0]
click at [789, 297] on p "Creates a clear visual hierarchy that directs users to key actions" at bounding box center [799, 294] width 432 height 14
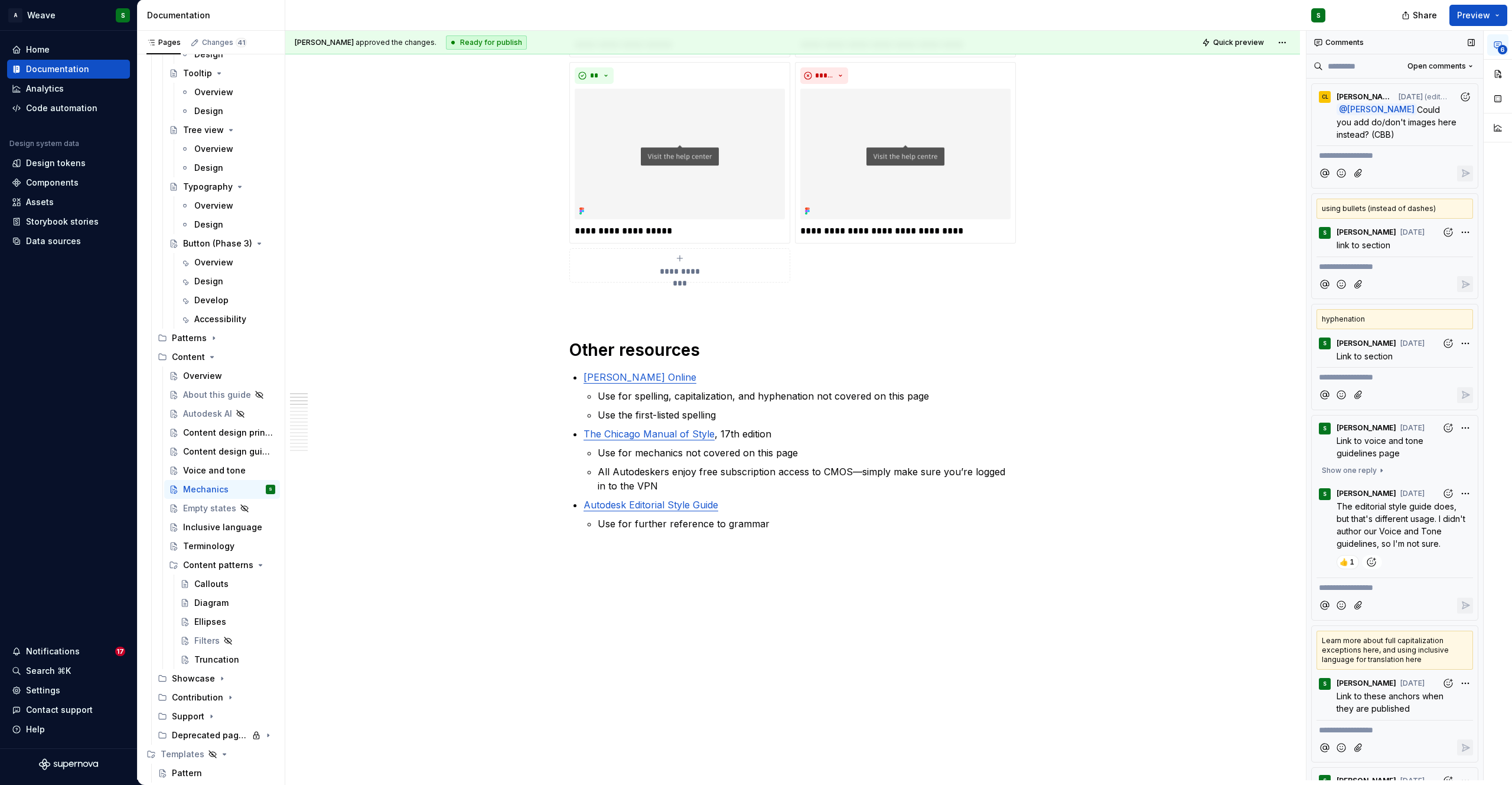
scroll to position [0, 0]
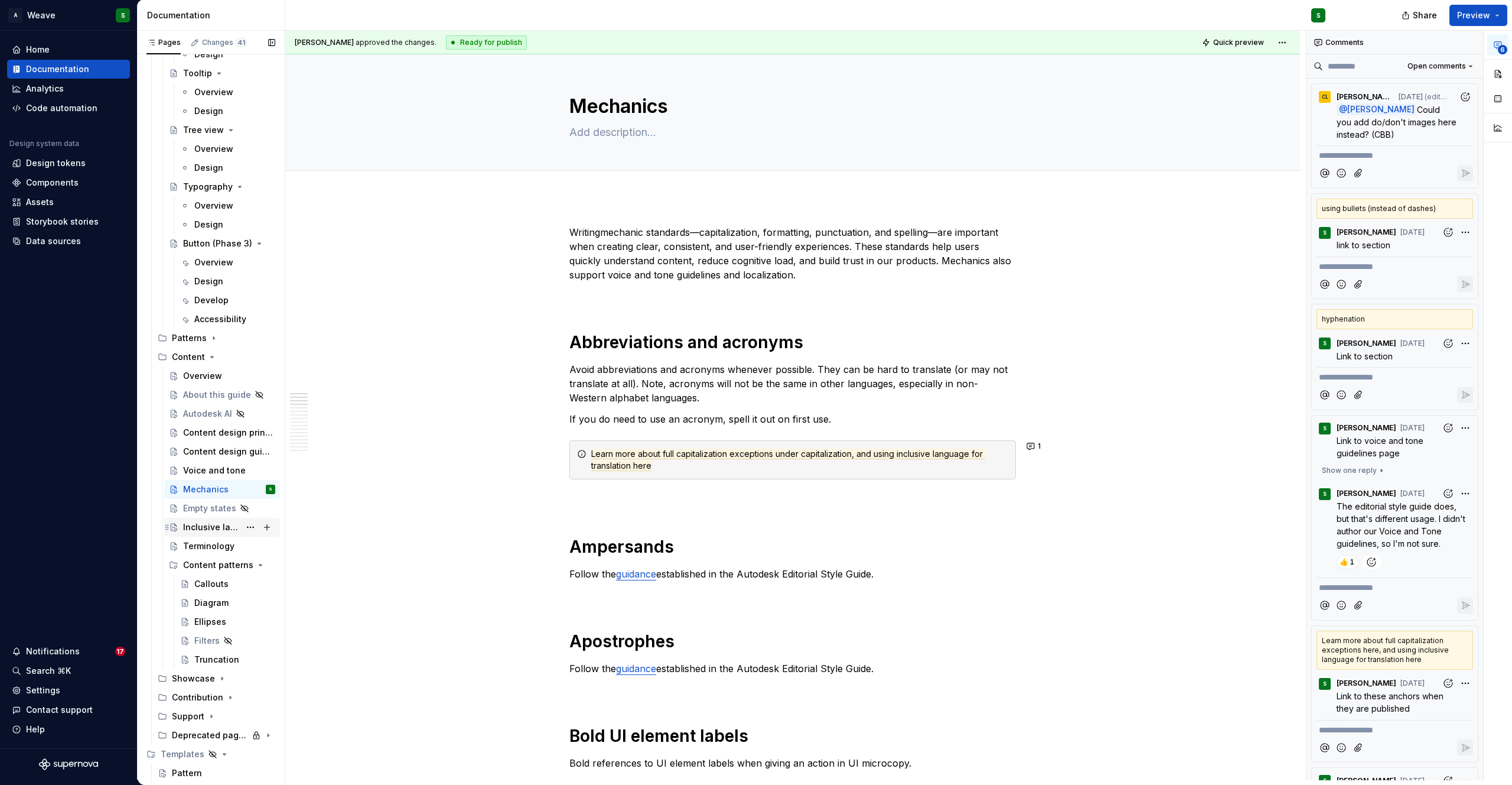
click at [192, 524] on div "Inclusive language" at bounding box center [211, 527] width 57 height 11
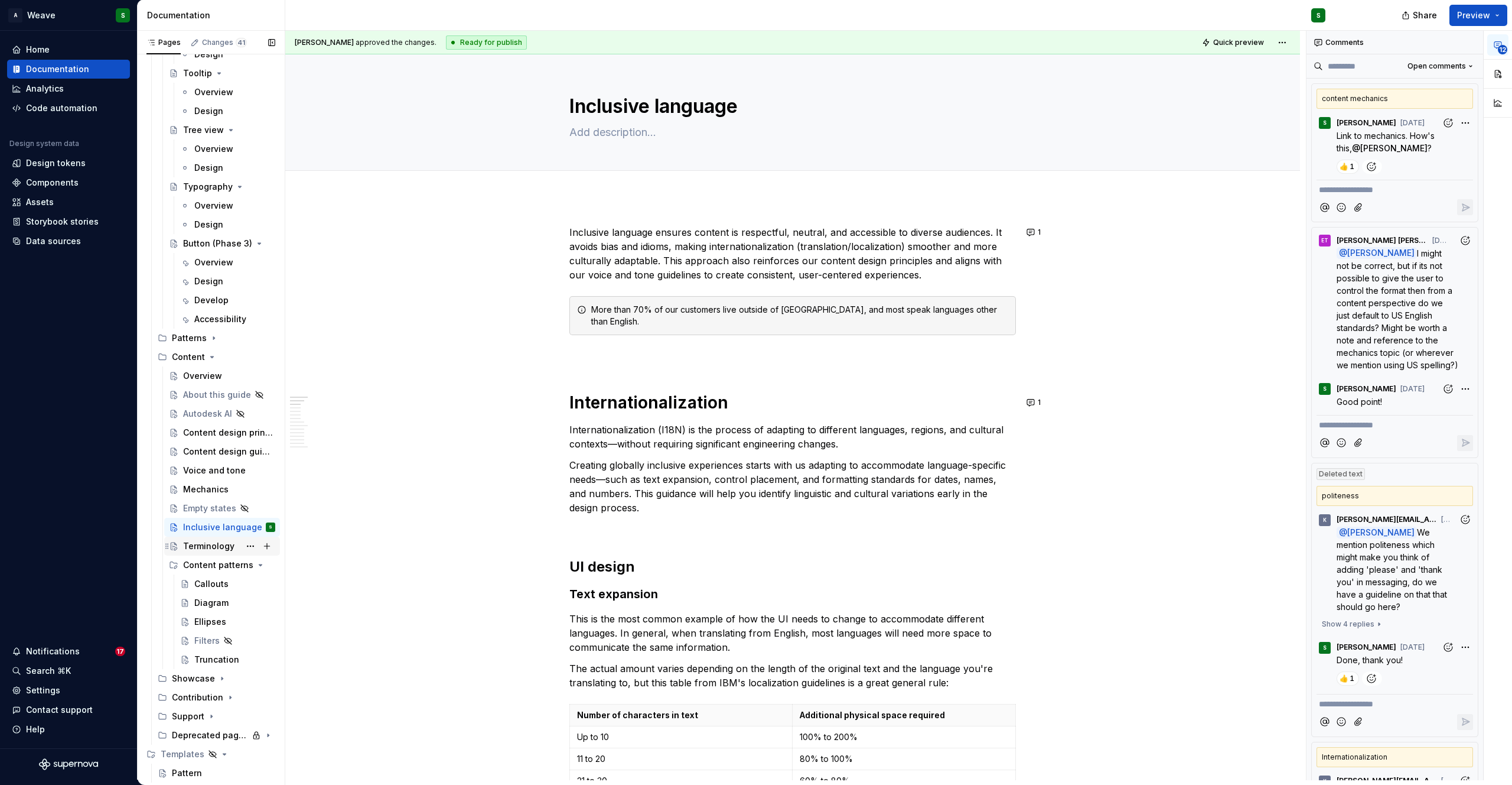
click at [201, 546] on div "Terminology" at bounding box center [209, 546] width 52 height 11
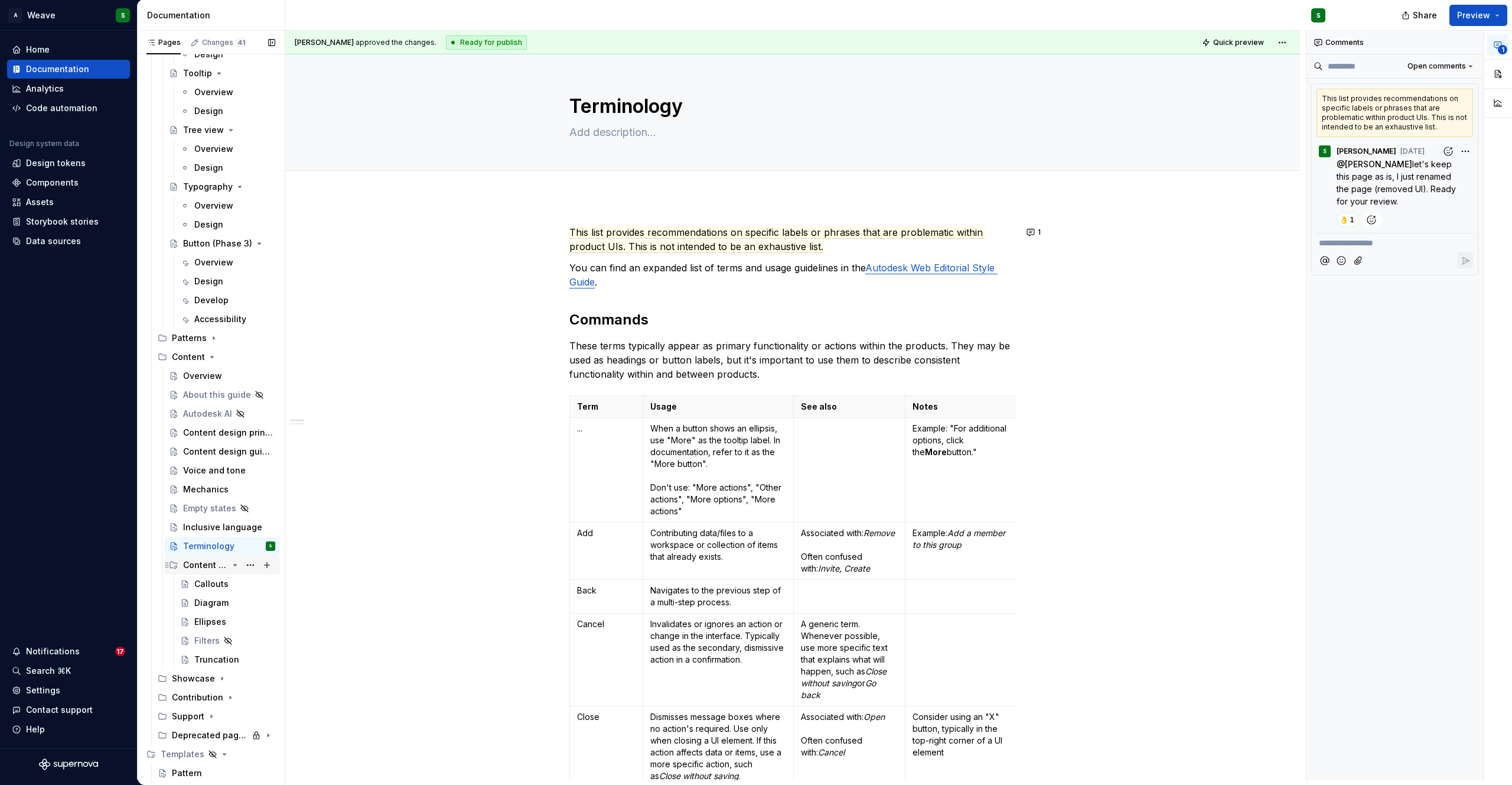
click at [201, 567] on div "Content patterns" at bounding box center [206, 565] width 45 height 11
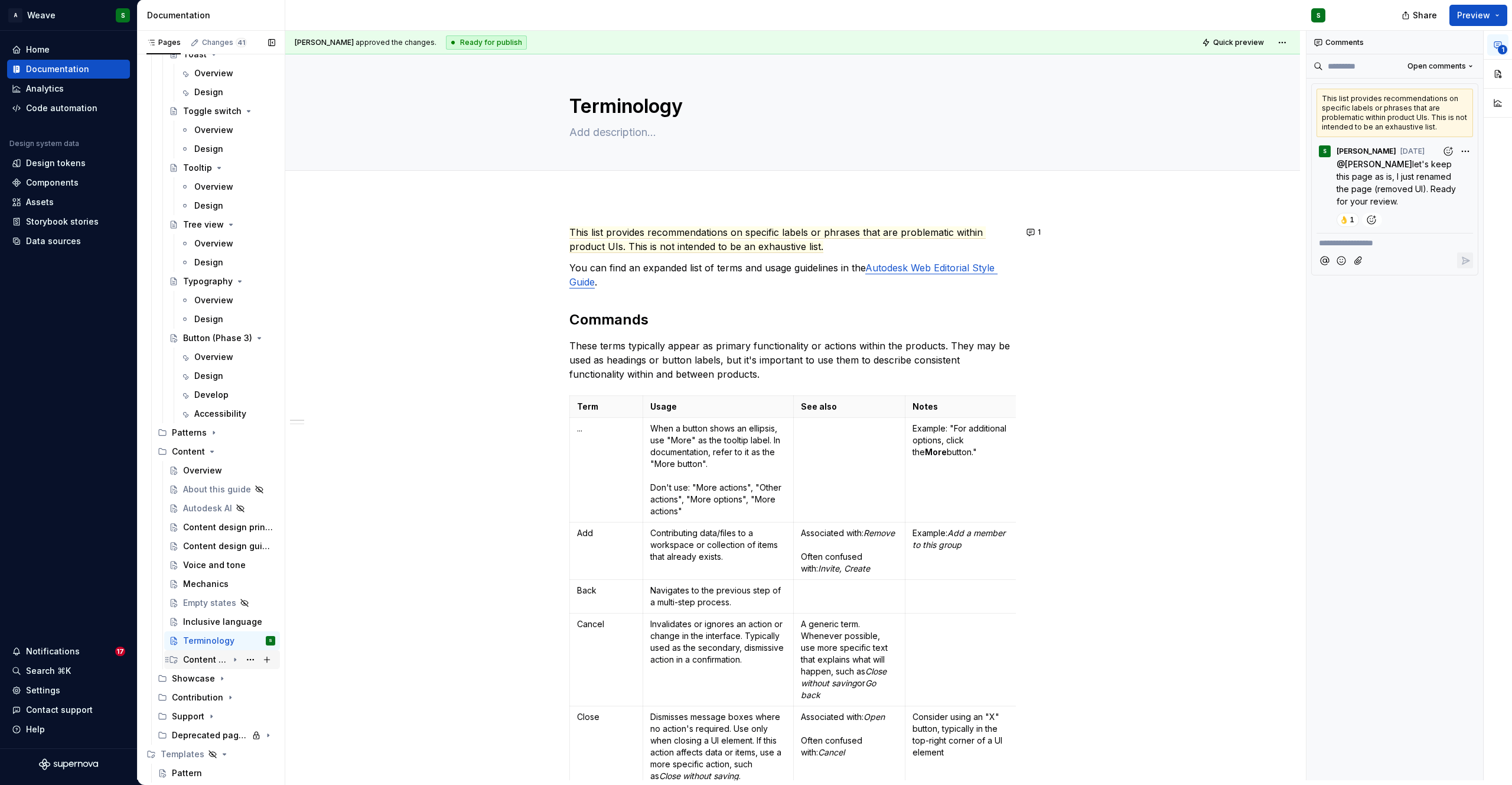
scroll to position [3325, 0]
click at [188, 563] on div "Voice and tone" at bounding box center [211, 565] width 57 height 11
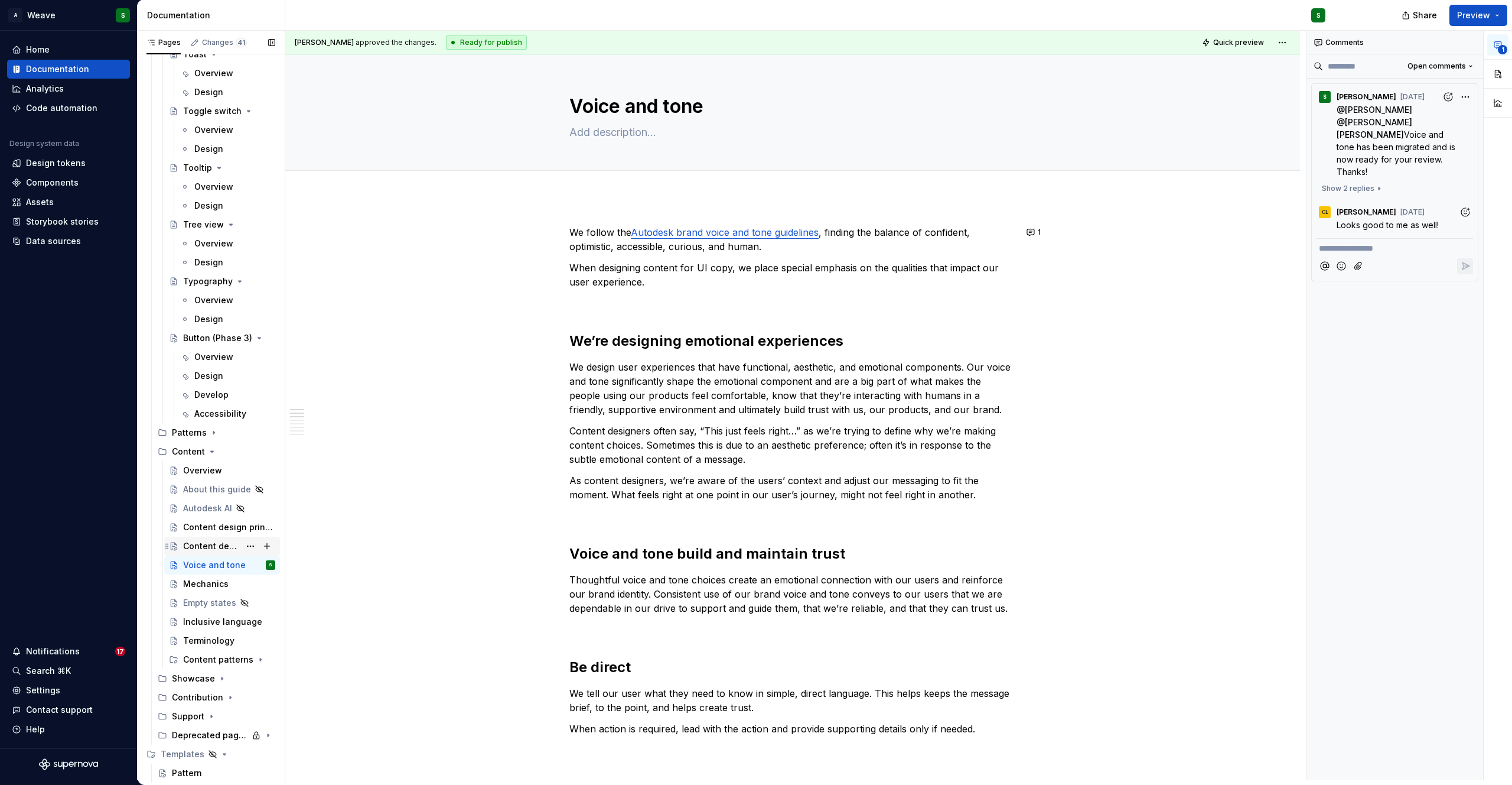
click at [210, 546] on div "Content design guidelines" at bounding box center [211, 546] width 57 height 11
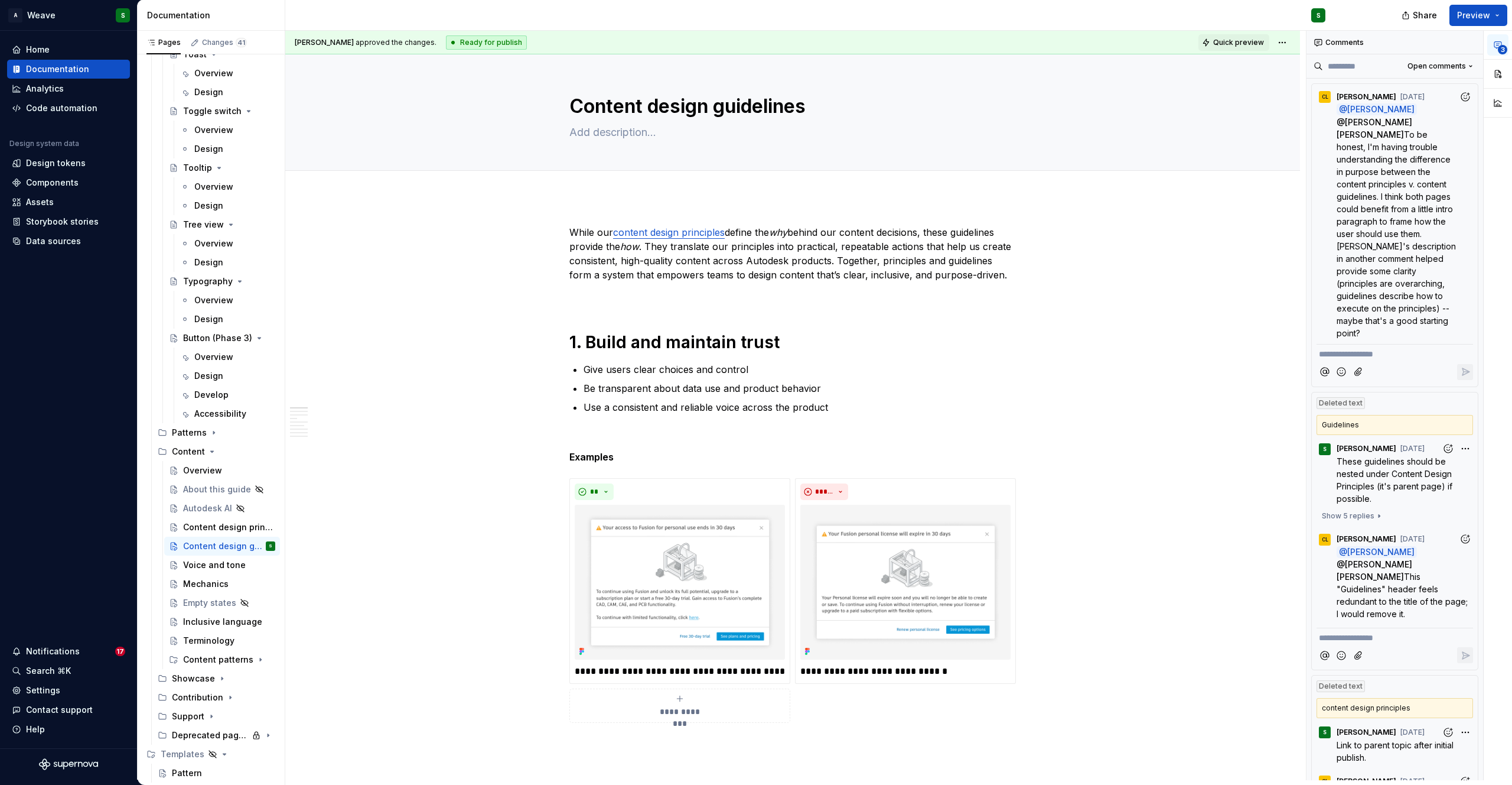
scroll to position [450, 0]
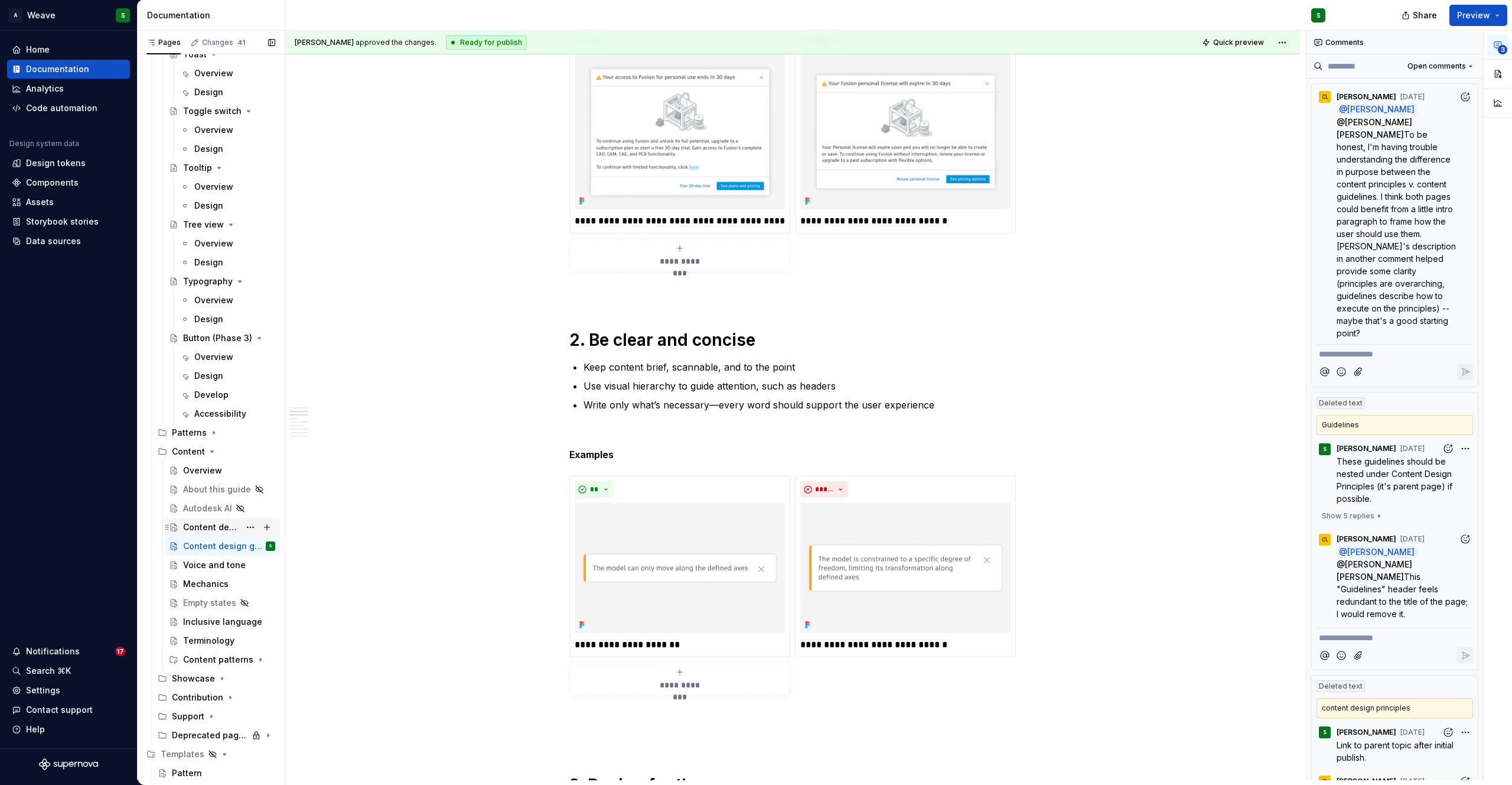
click at [203, 529] on div "Content design principles" at bounding box center [211, 527] width 57 height 11
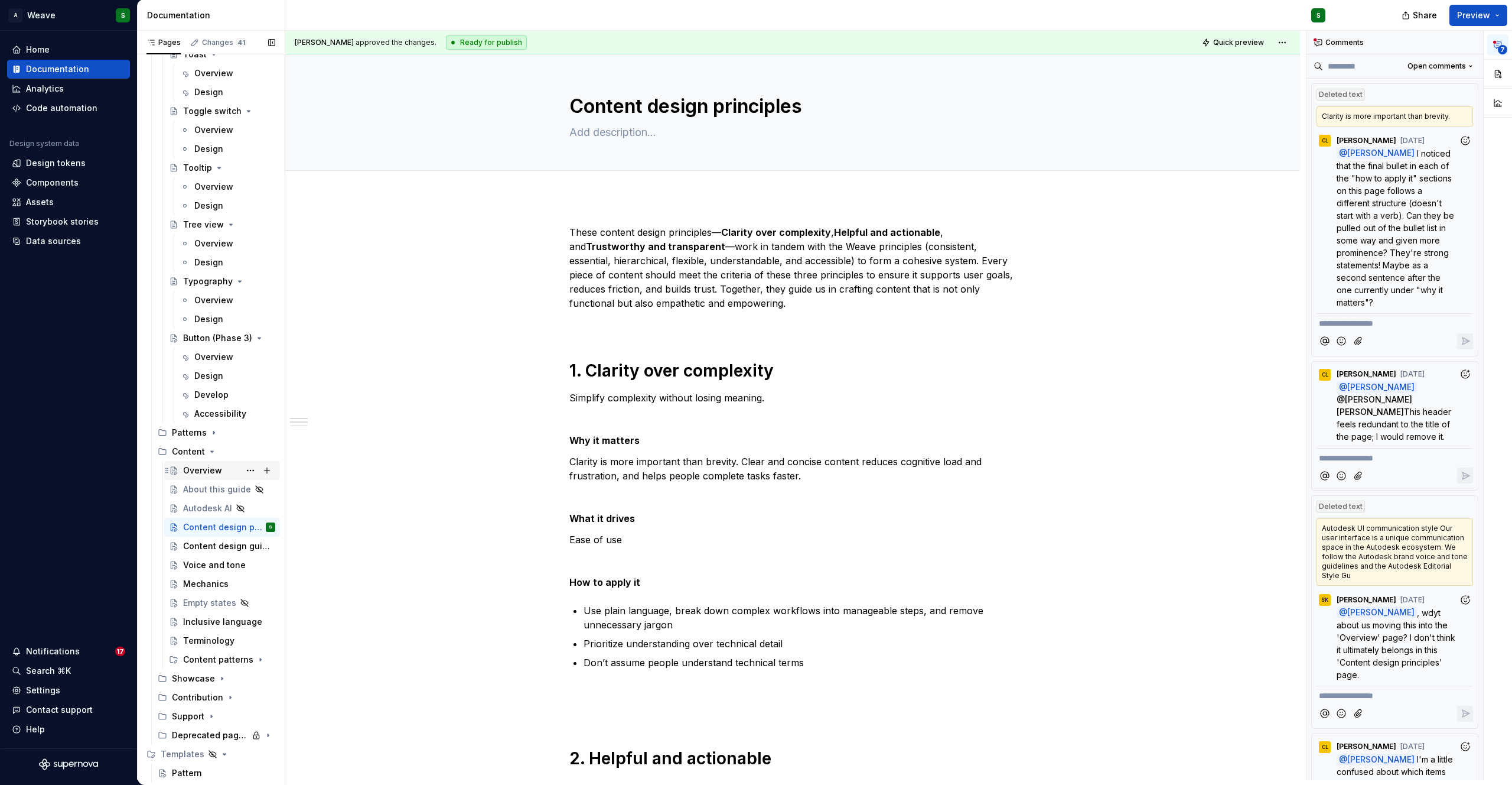
click at [201, 467] on div "Overview" at bounding box center [203, 470] width 39 height 11
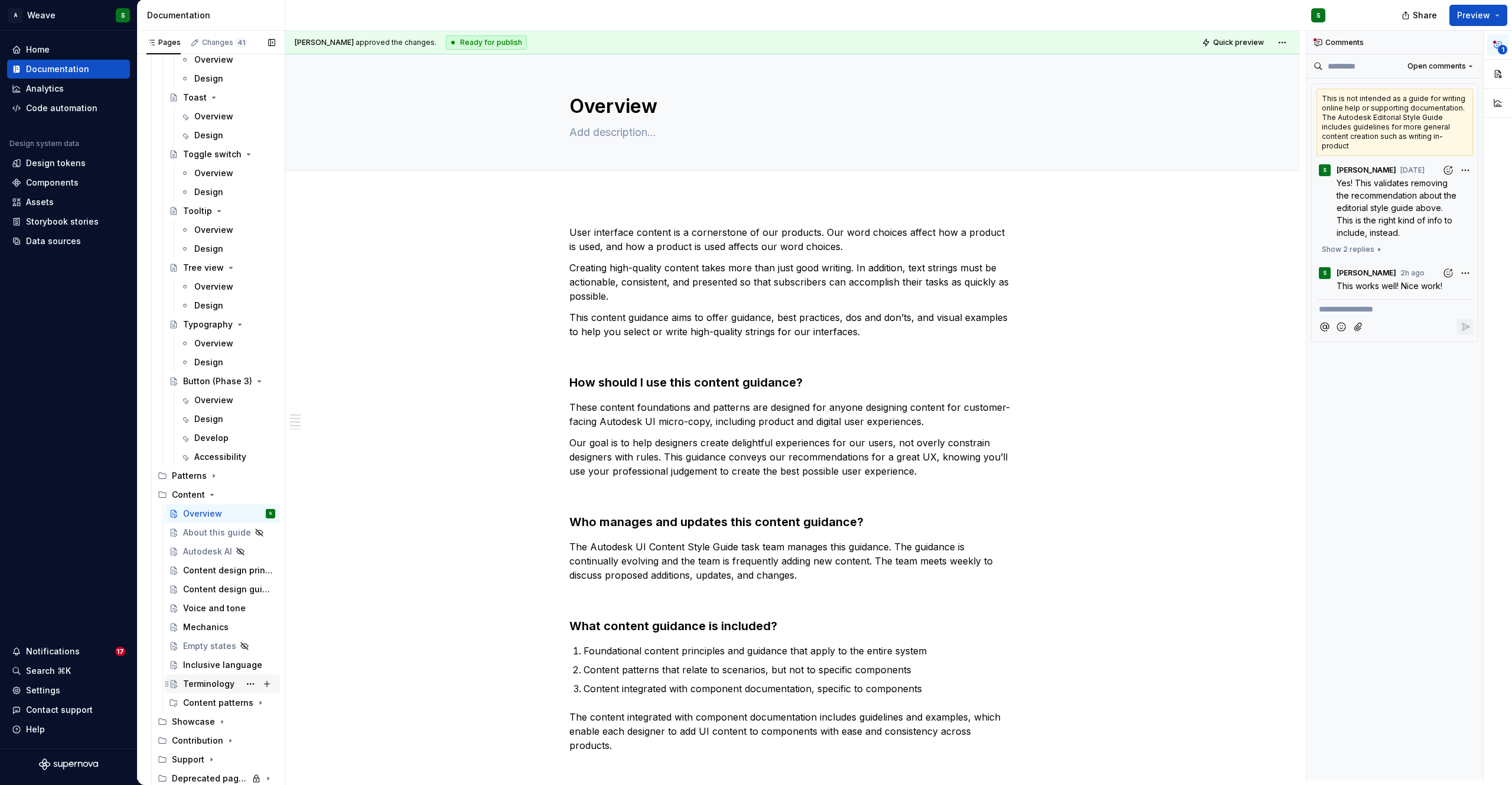
scroll to position [3325, 0]
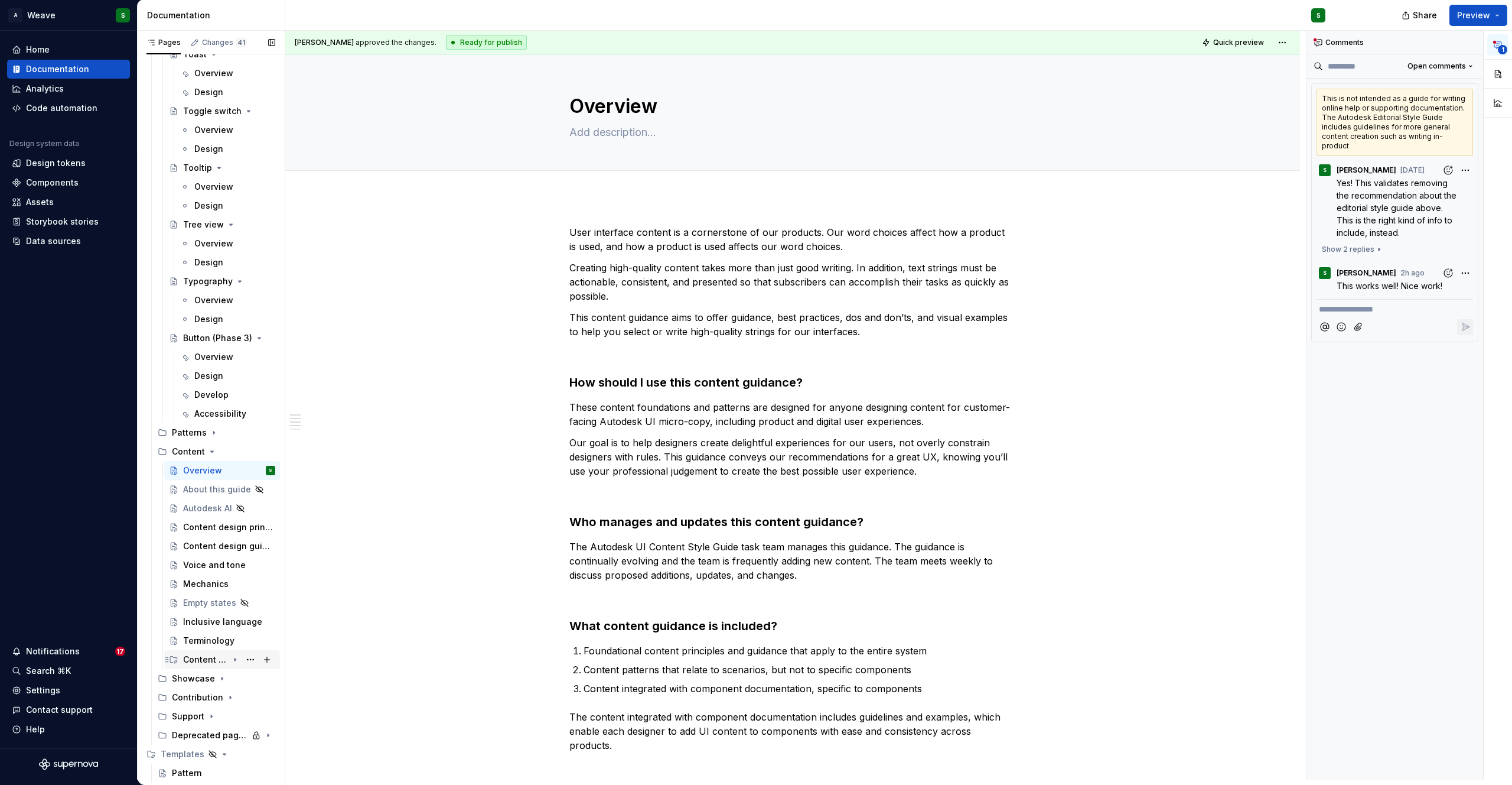
click at [205, 660] on div "Content patterns" at bounding box center [206, 659] width 45 height 11
click at [215, 674] on div "Callouts" at bounding box center [211, 678] width 34 height 11
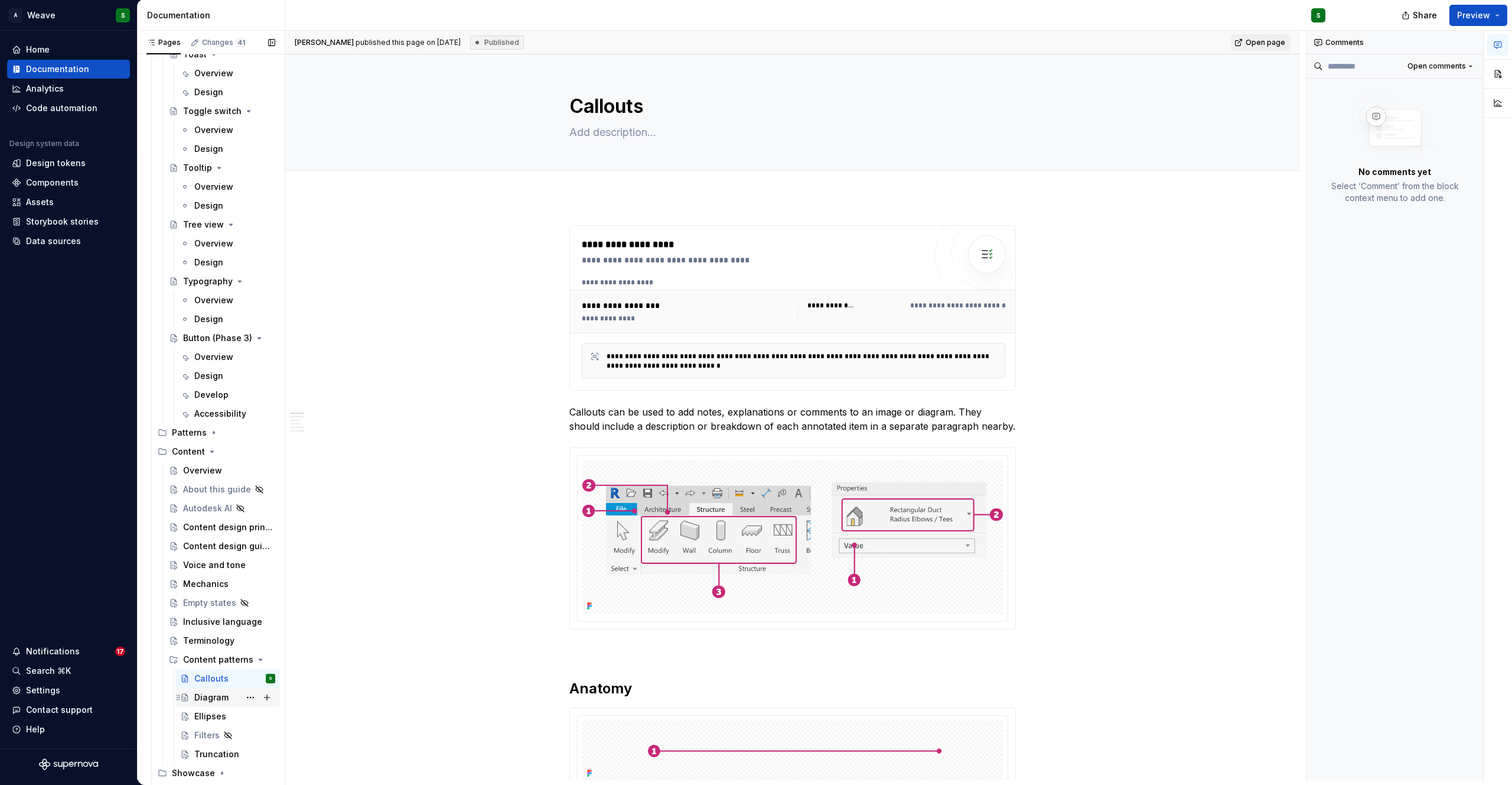
click at [202, 698] on div "Diagram" at bounding box center [211, 697] width 34 height 11
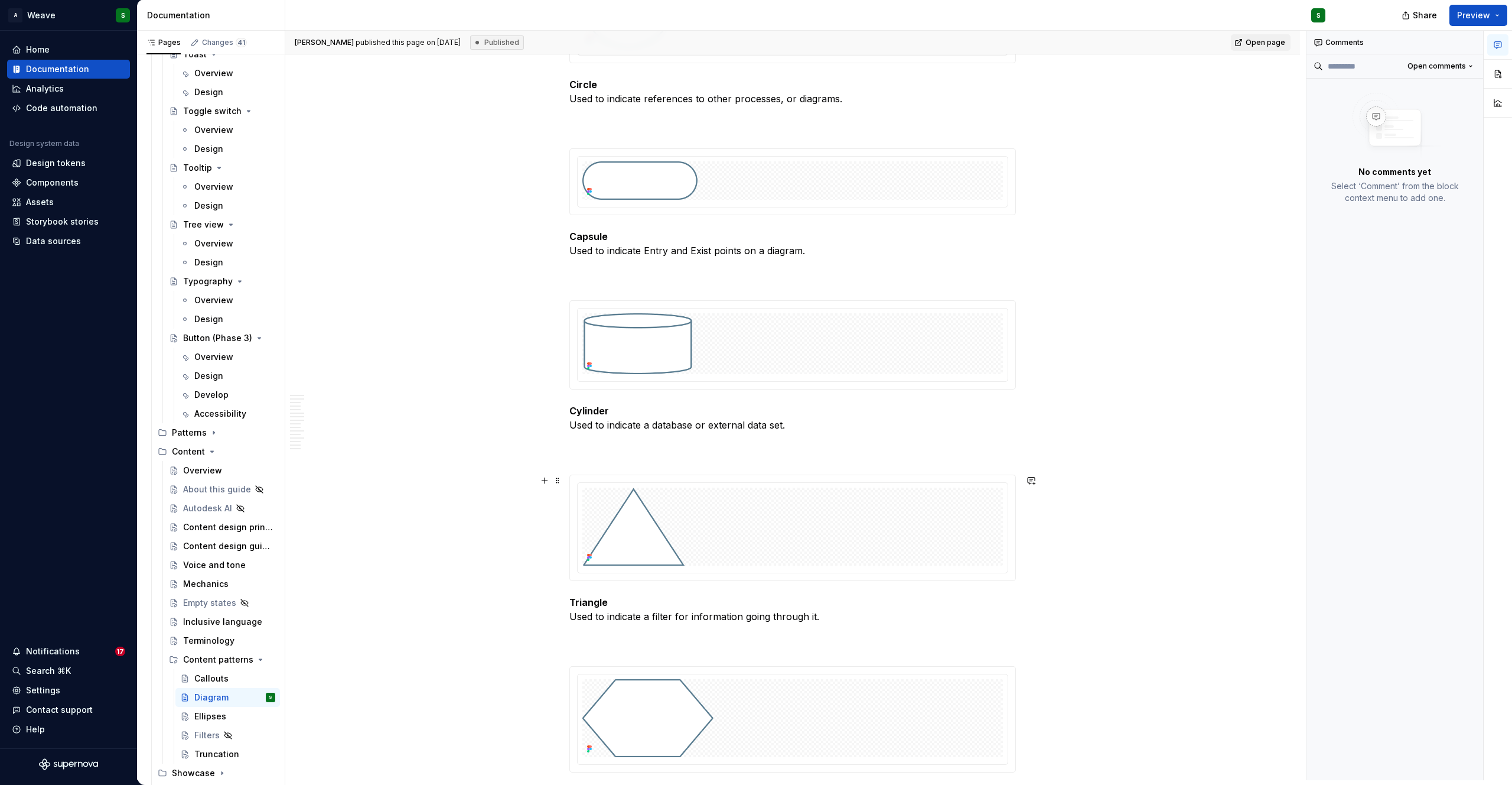
scroll to position [1615, 0]
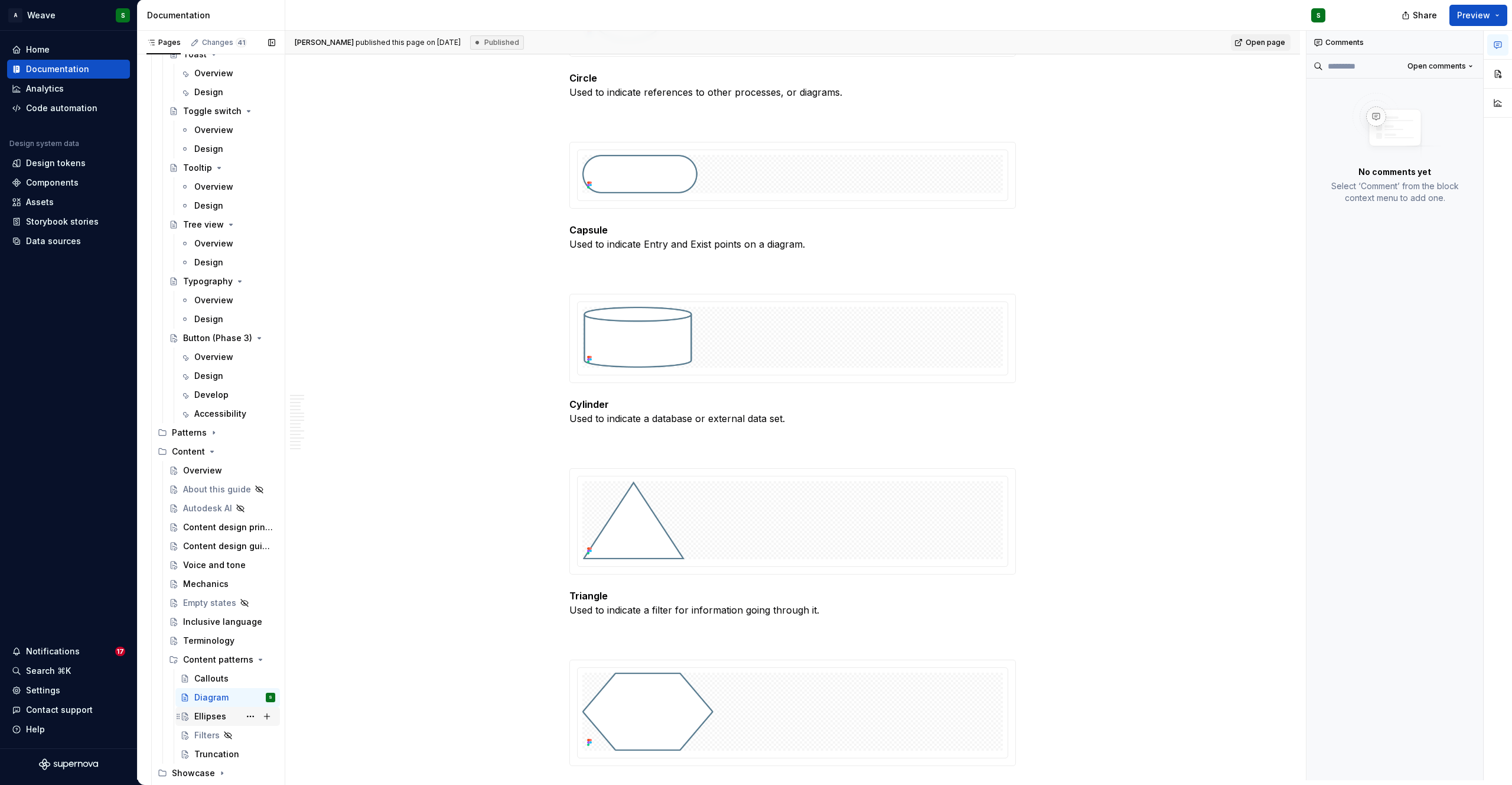
click at [211, 719] on div "Ellipses" at bounding box center [210, 716] width 32 height 11
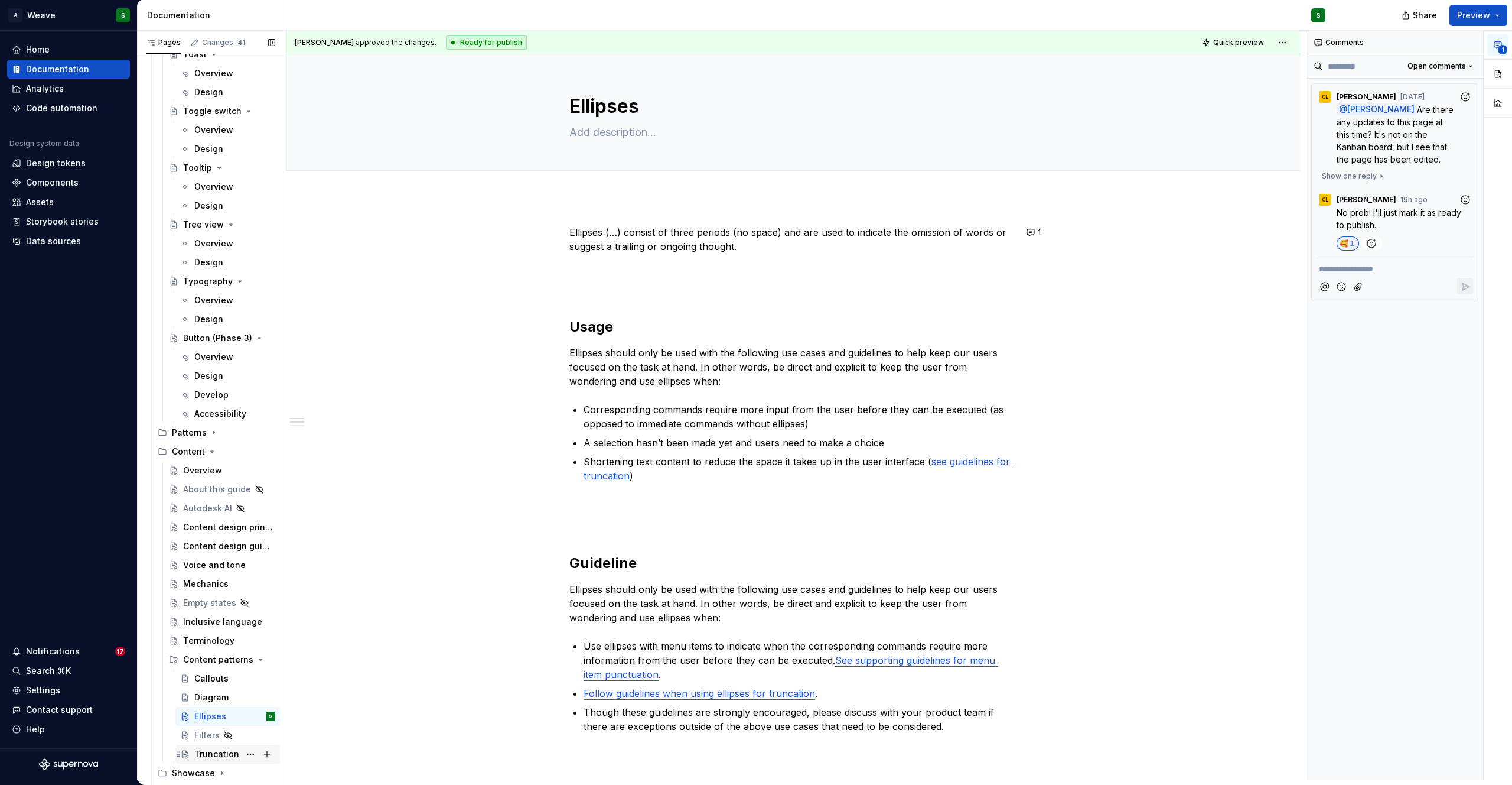
click at [202, 751] on div "Truncation" at bounding box center [216, 754] width 45 height 11
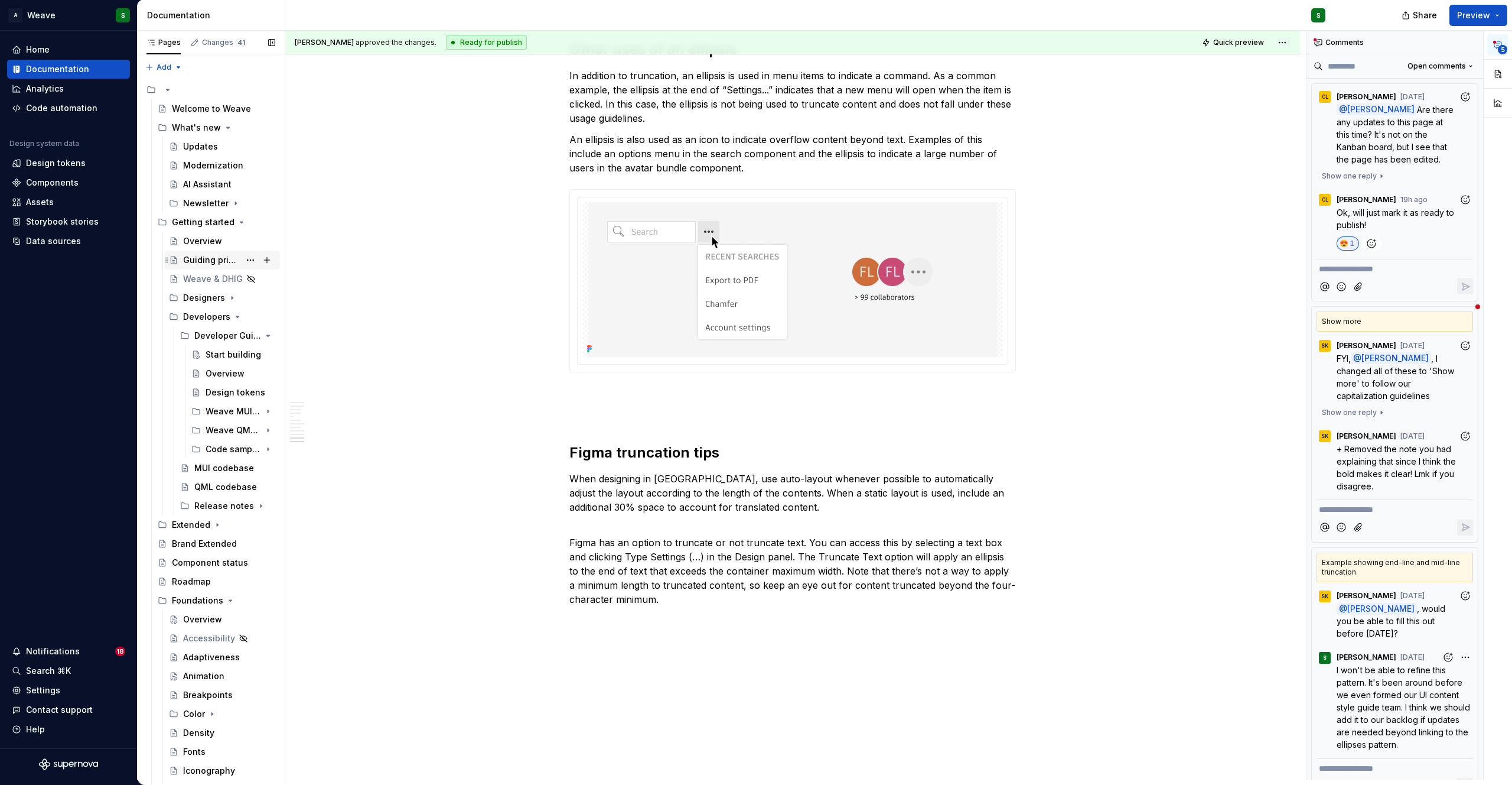
click at [210, 260] on div "Guiding principles" at bounding box center [211, 260] width 57 height 11
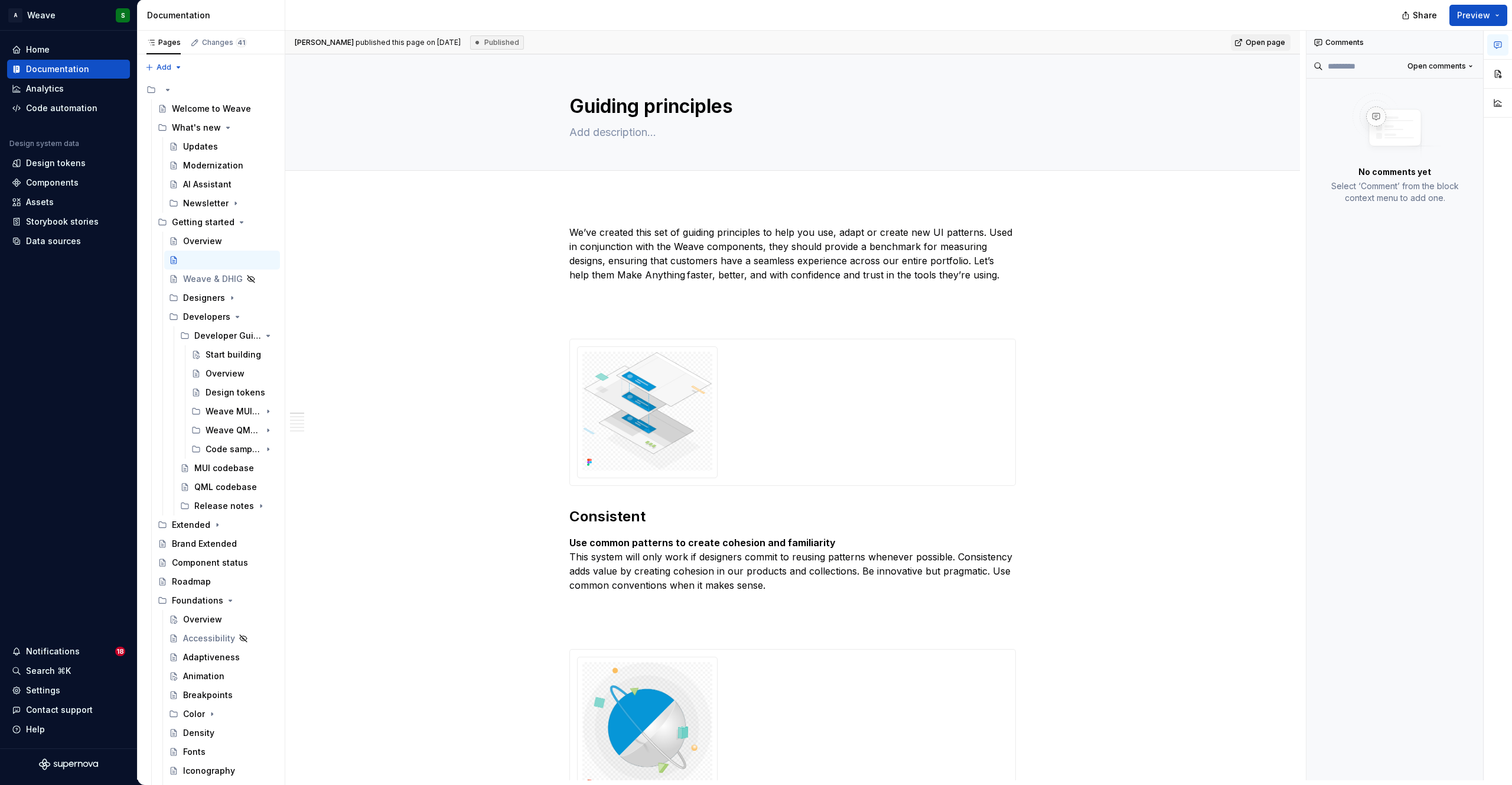
type textarea "*"
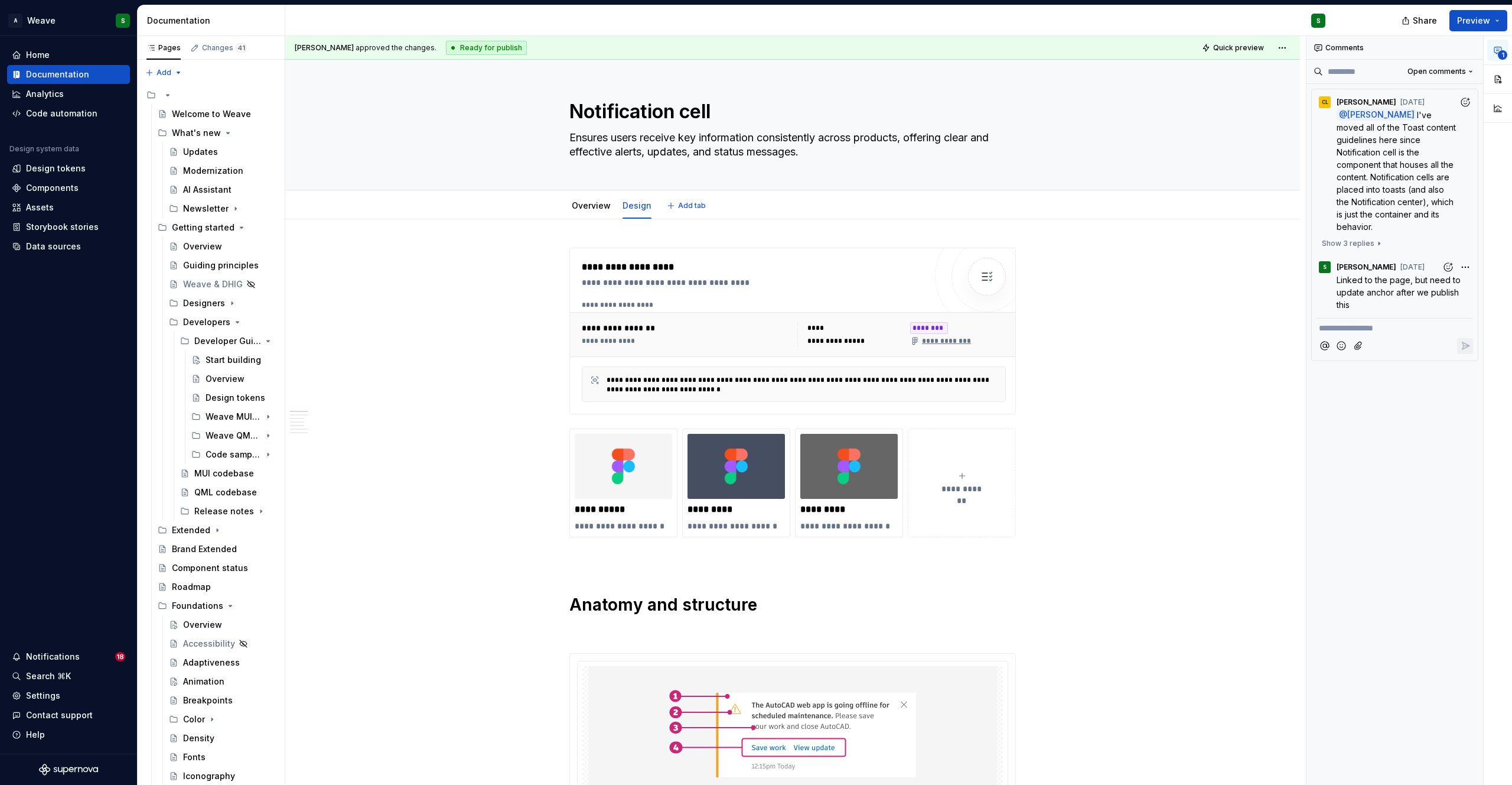
type textarea "*"
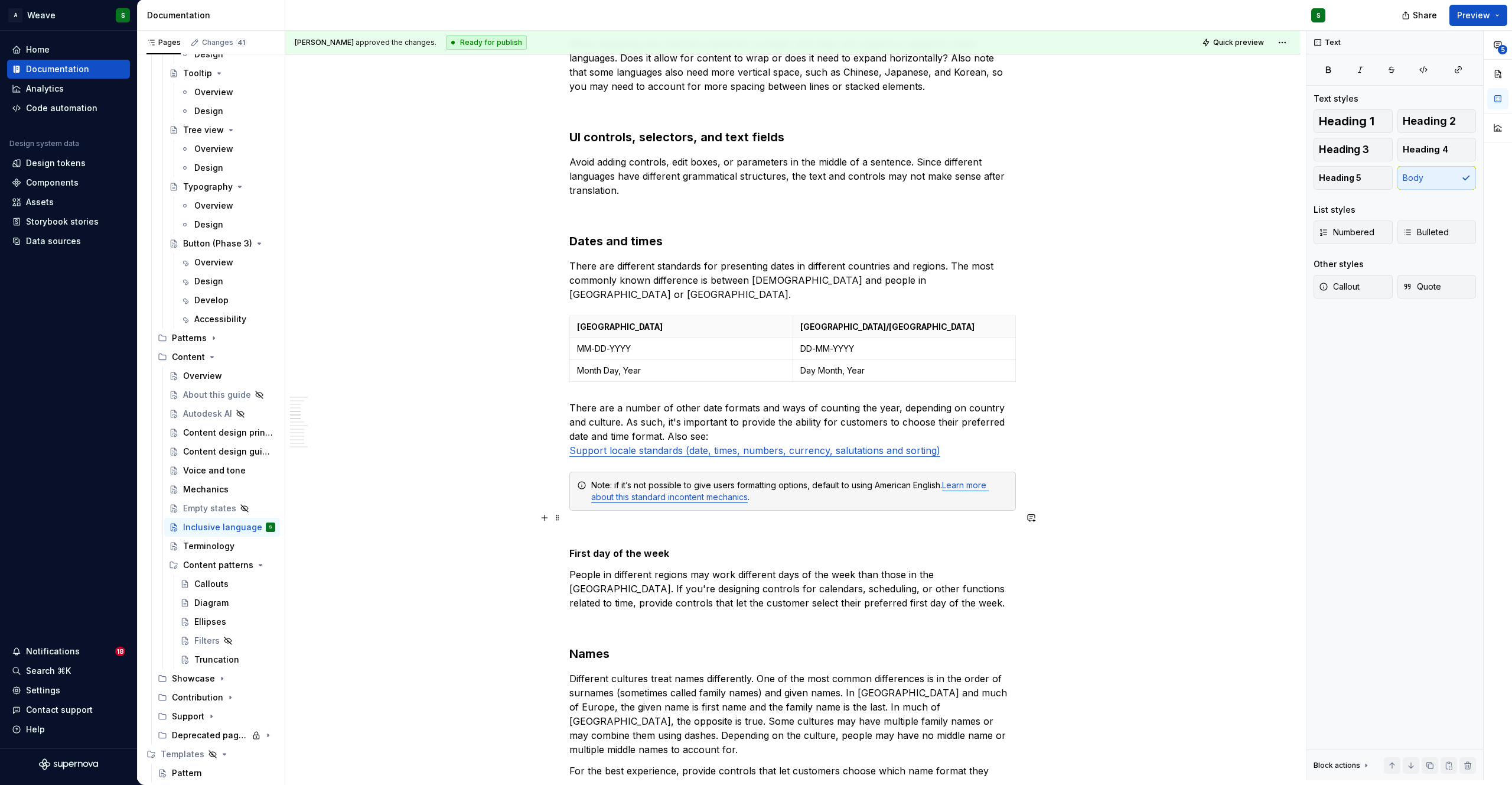
scroll to position [510, 0]
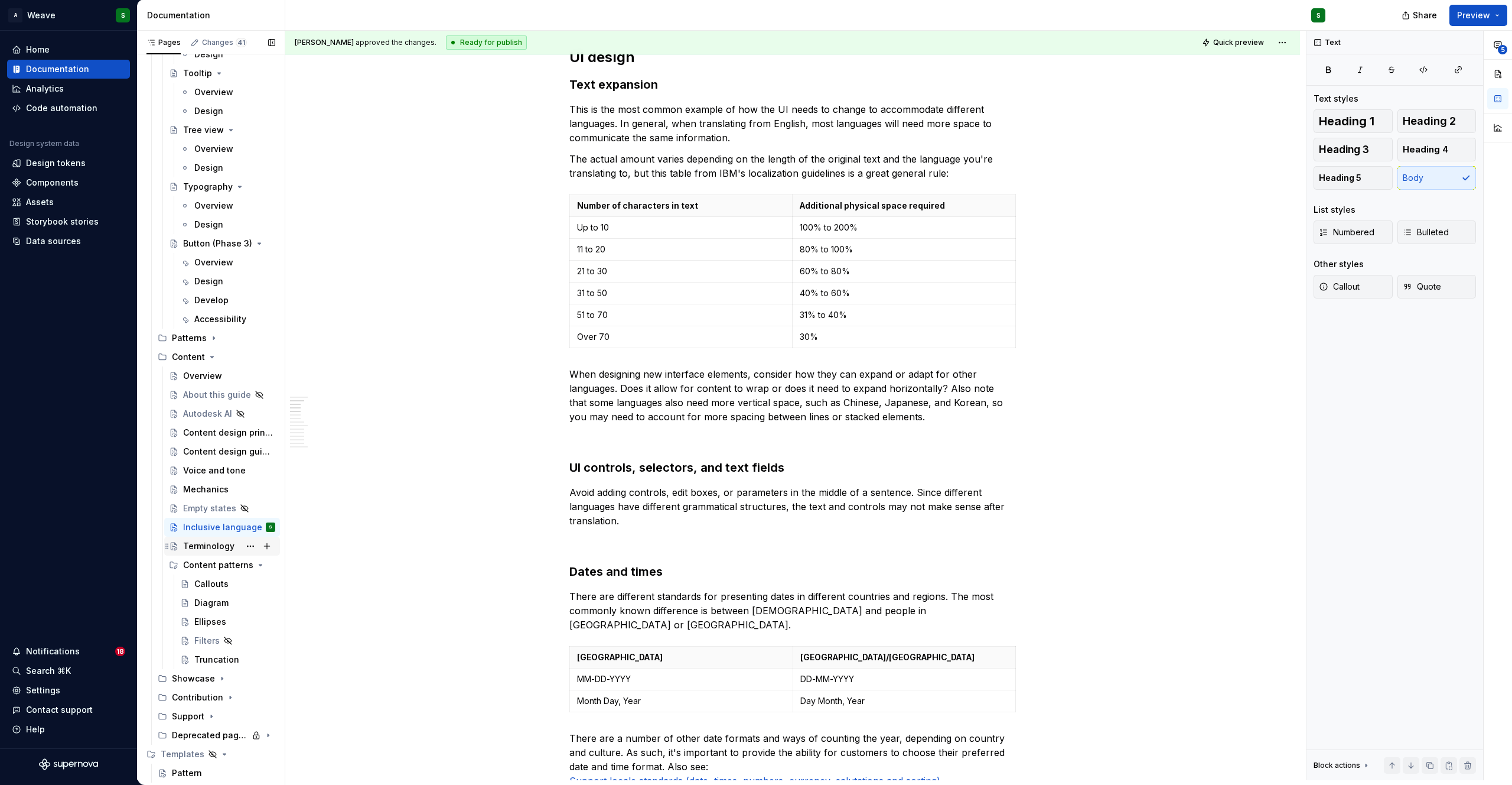
click at [205, 547] on div "Terminology" at bounding box center [209, 546] width 52 height 11
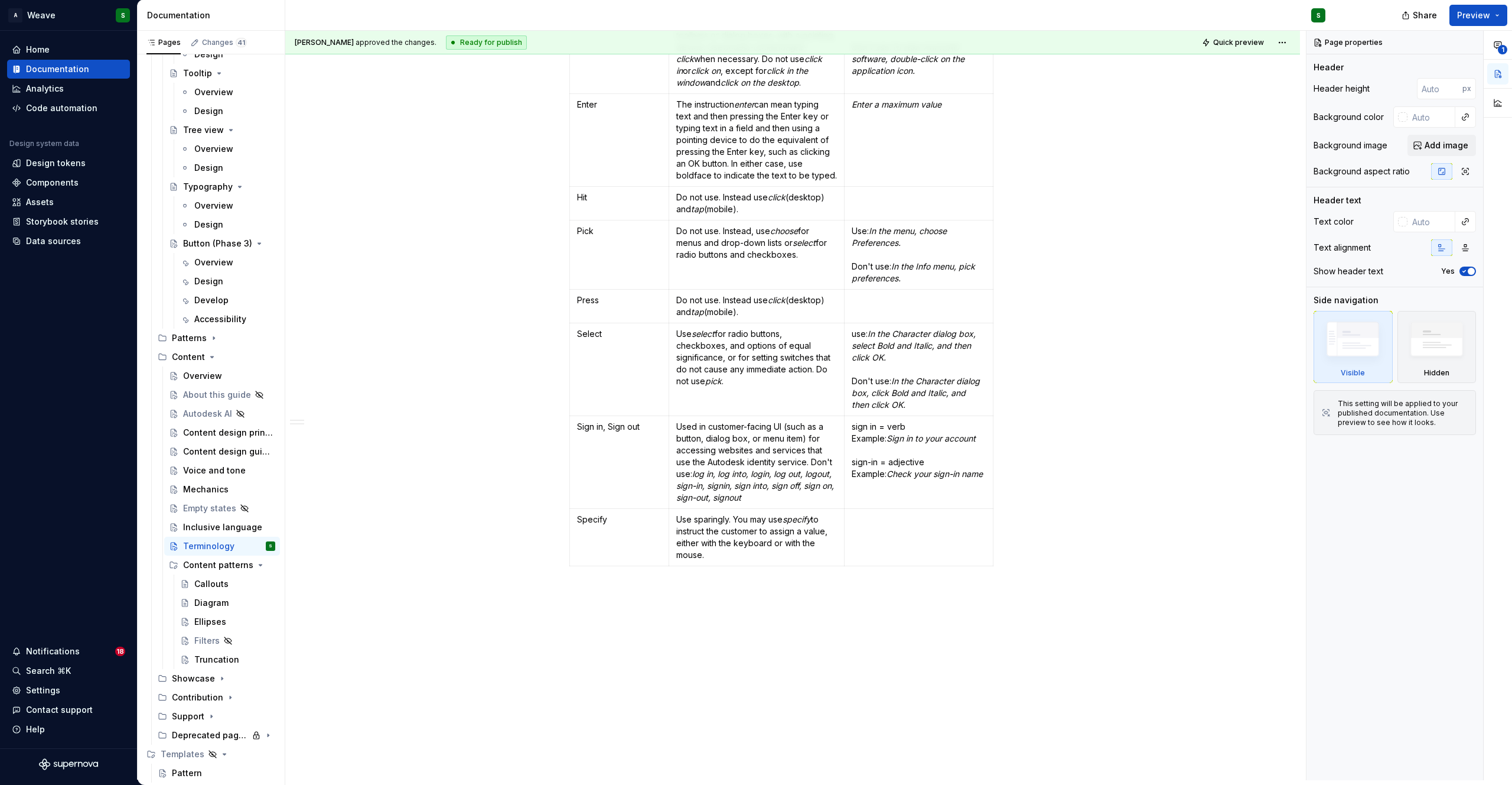
scroll to position [2839, 0]
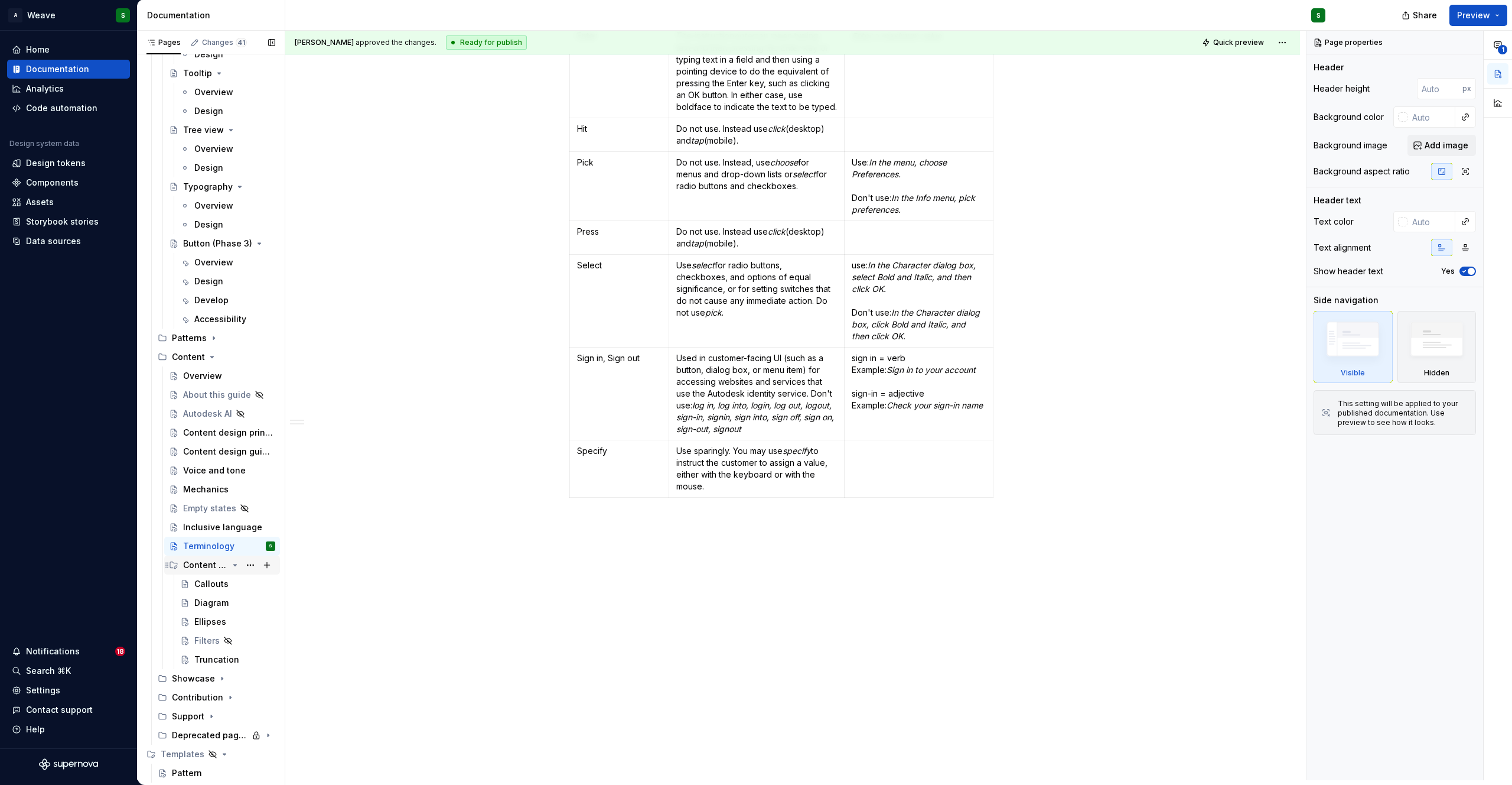
click at [201, 562] on div "Content patterns" at bounding box center [206, 565] width 45 height 11
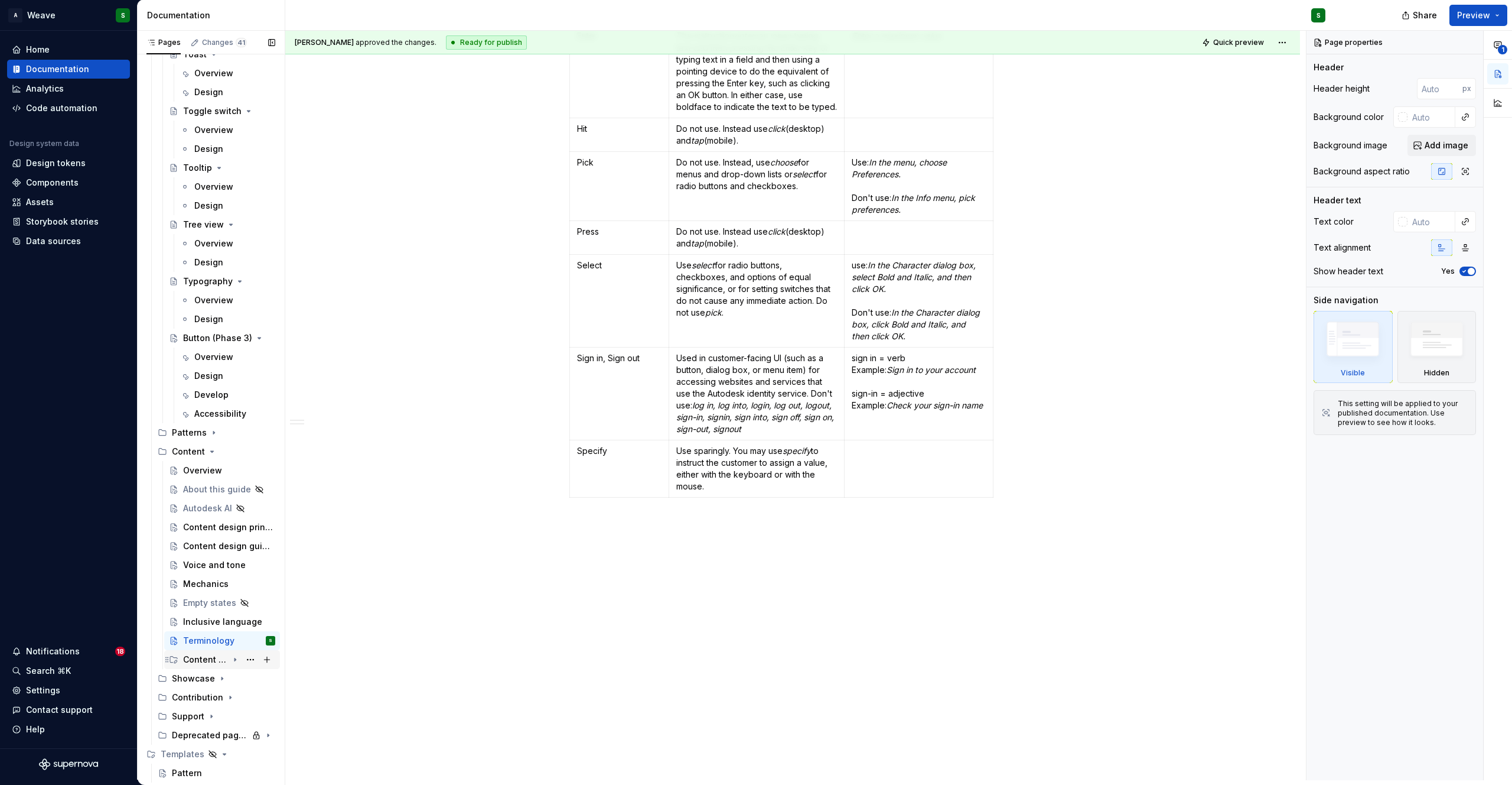
scroll to position [3325, 0]
click at [195, 655] on div "Content patterns" at bounding box center [206, 659] width 45 height 11
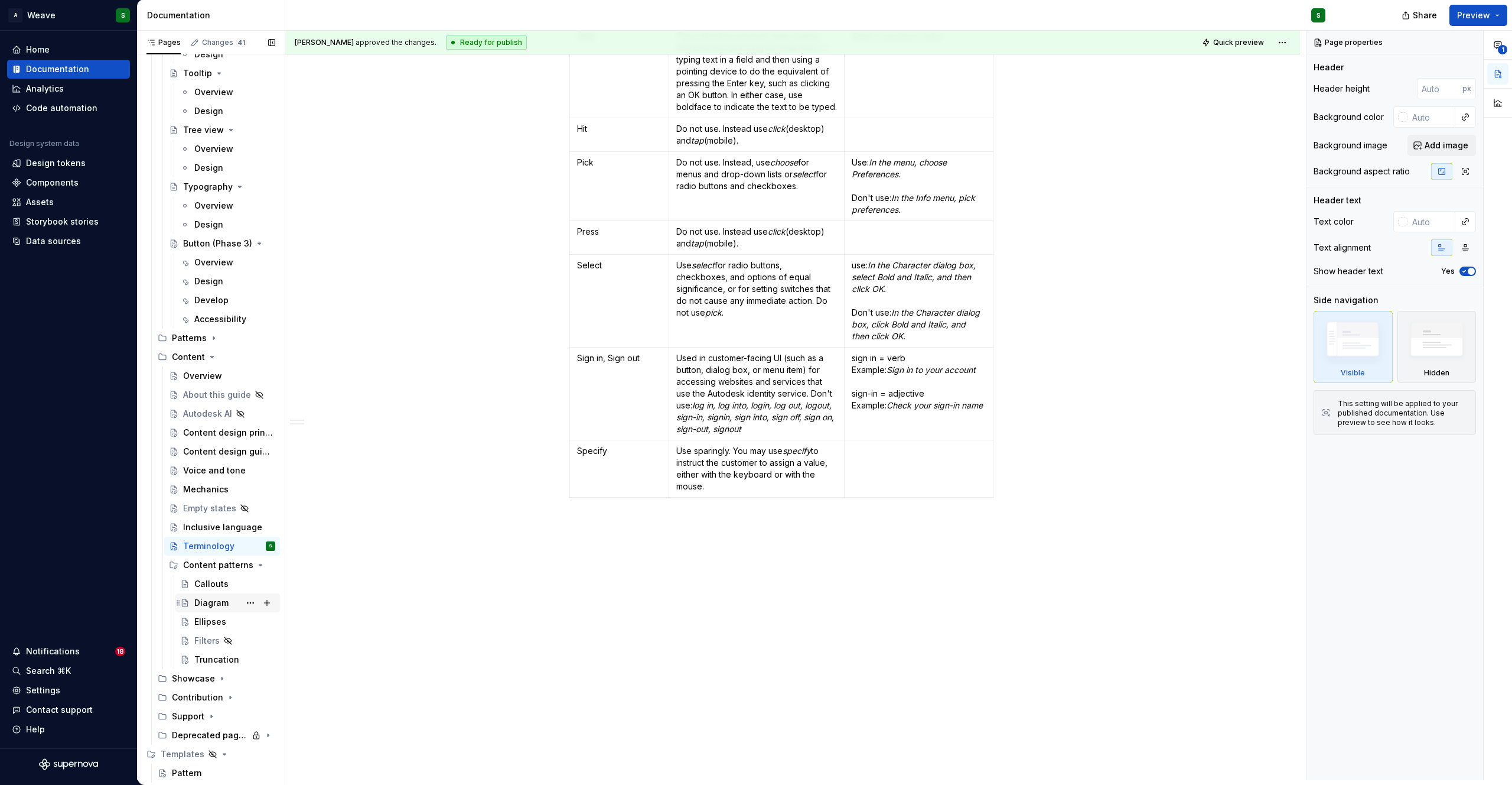
click at [203, 602] on div "Diagram" at bounding box center [211, 602] width 34 height 11
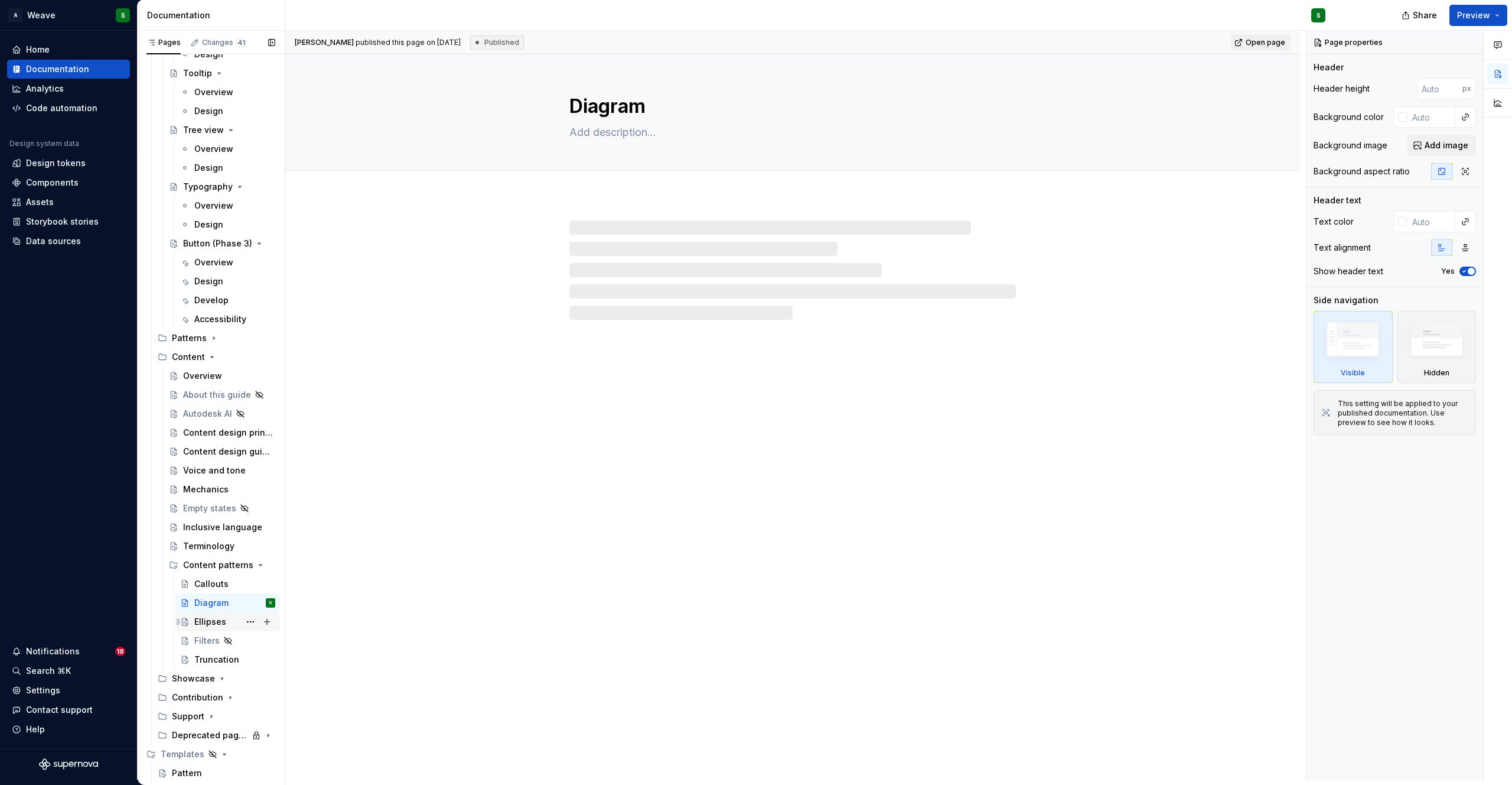
click at [202, 621] on div "Ellipses" at bounding box center [210, 621] width 32 height 11
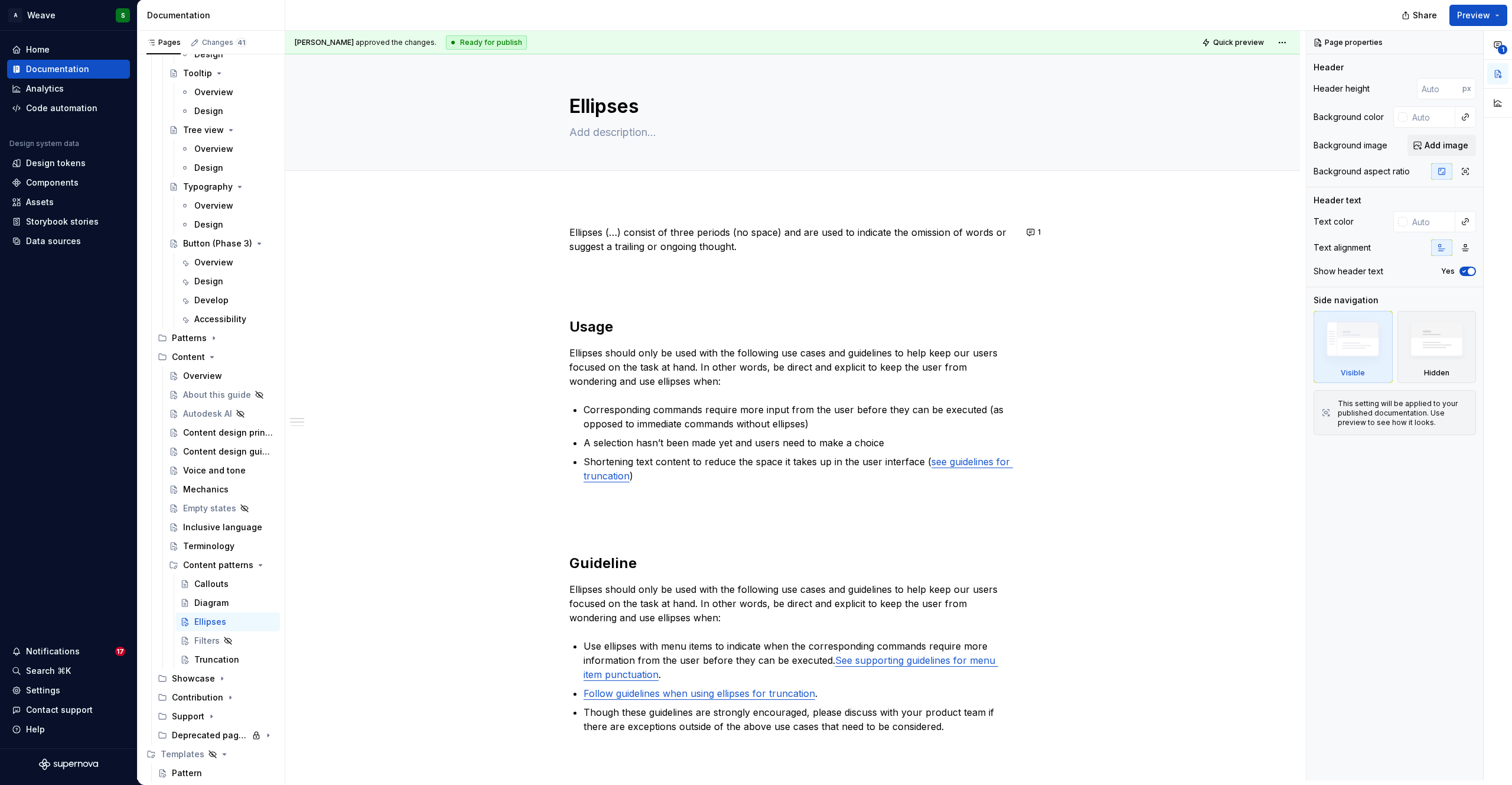
type textarea "*"
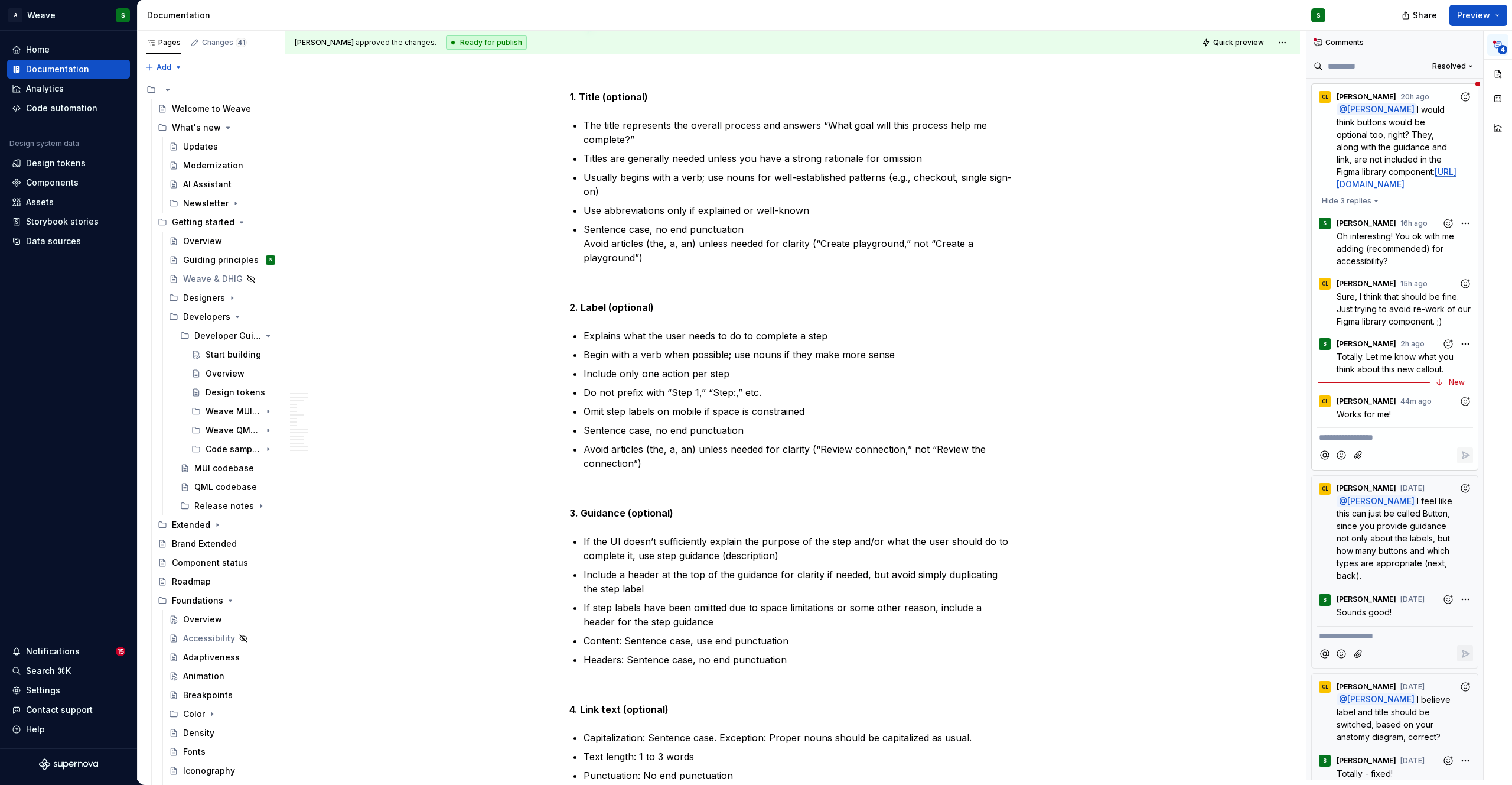
scroll to position [6697, 0]
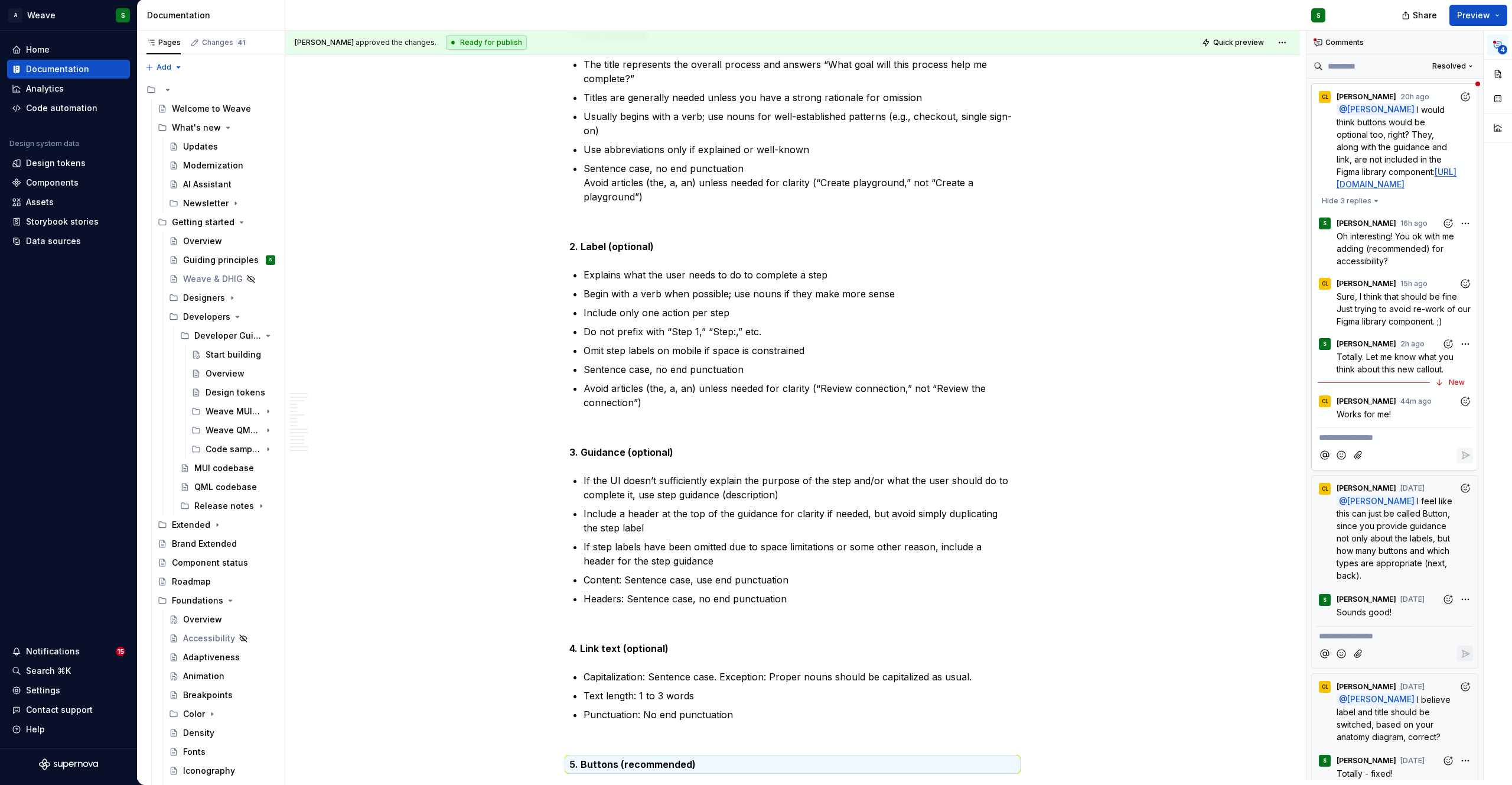
type textarea "*"
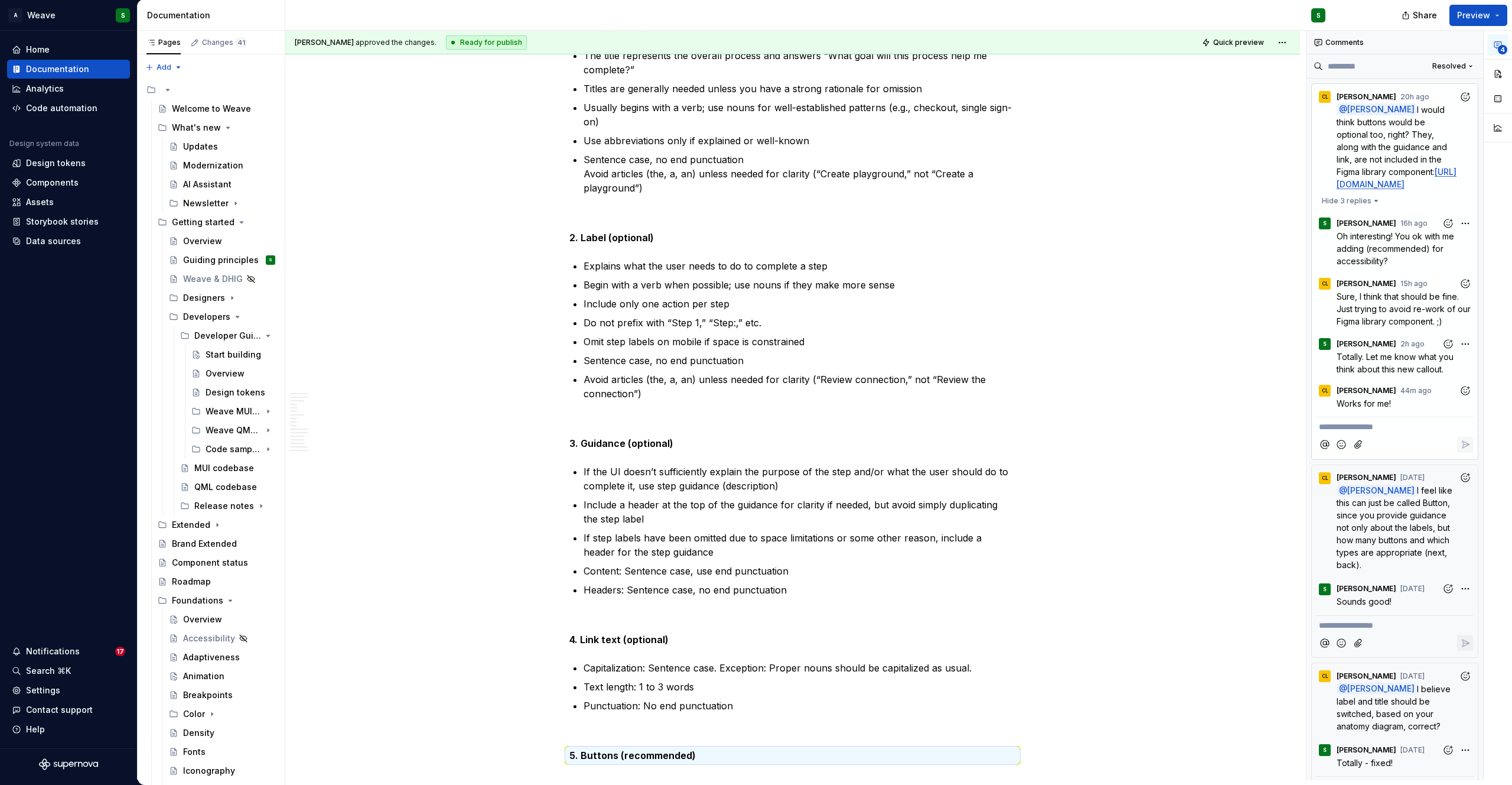
click at [1379, 408] on span "Works for me!" at bounding box center [1364, 403] width 54 height 10
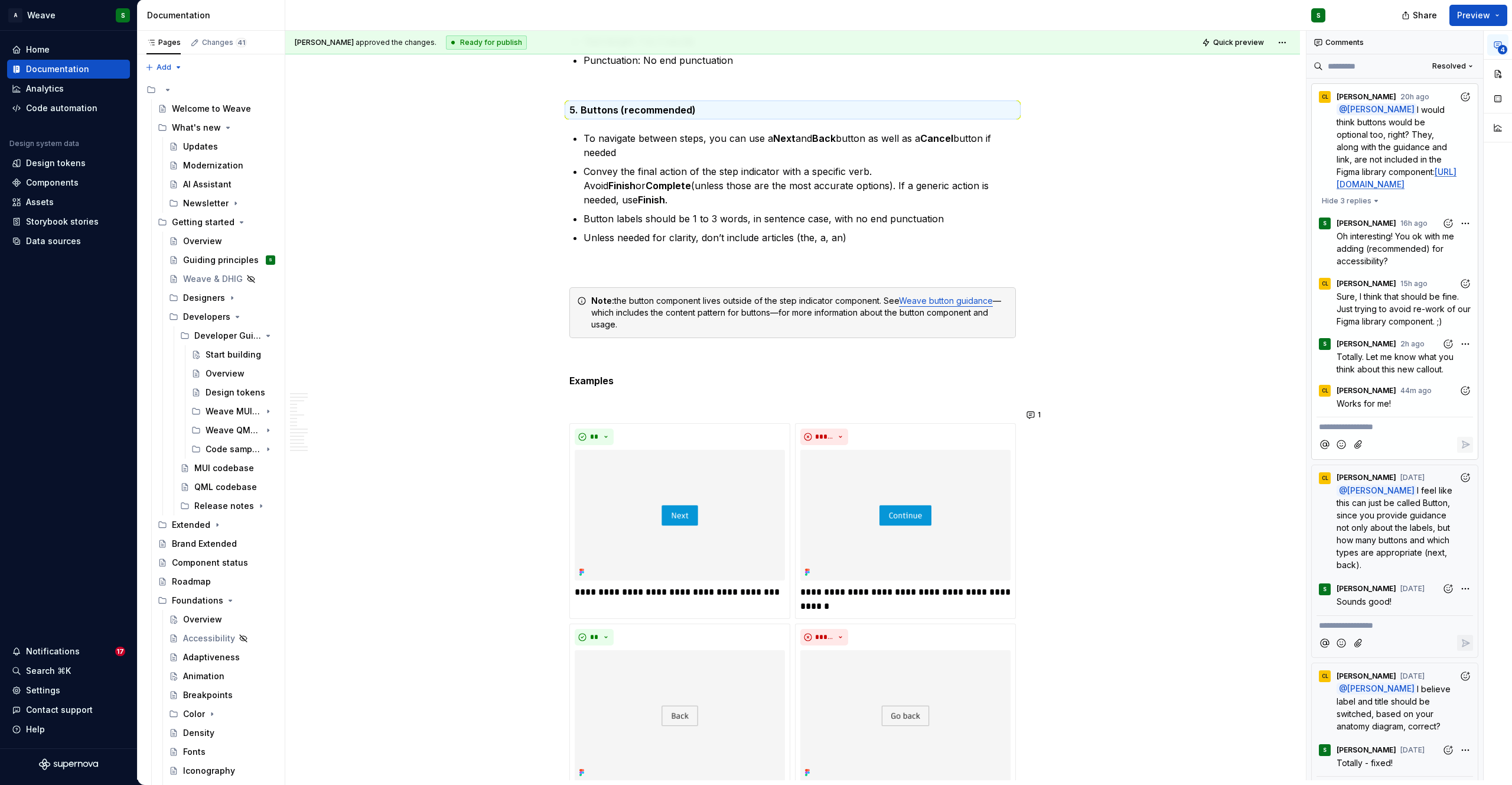
scroll to position [7355, 0]
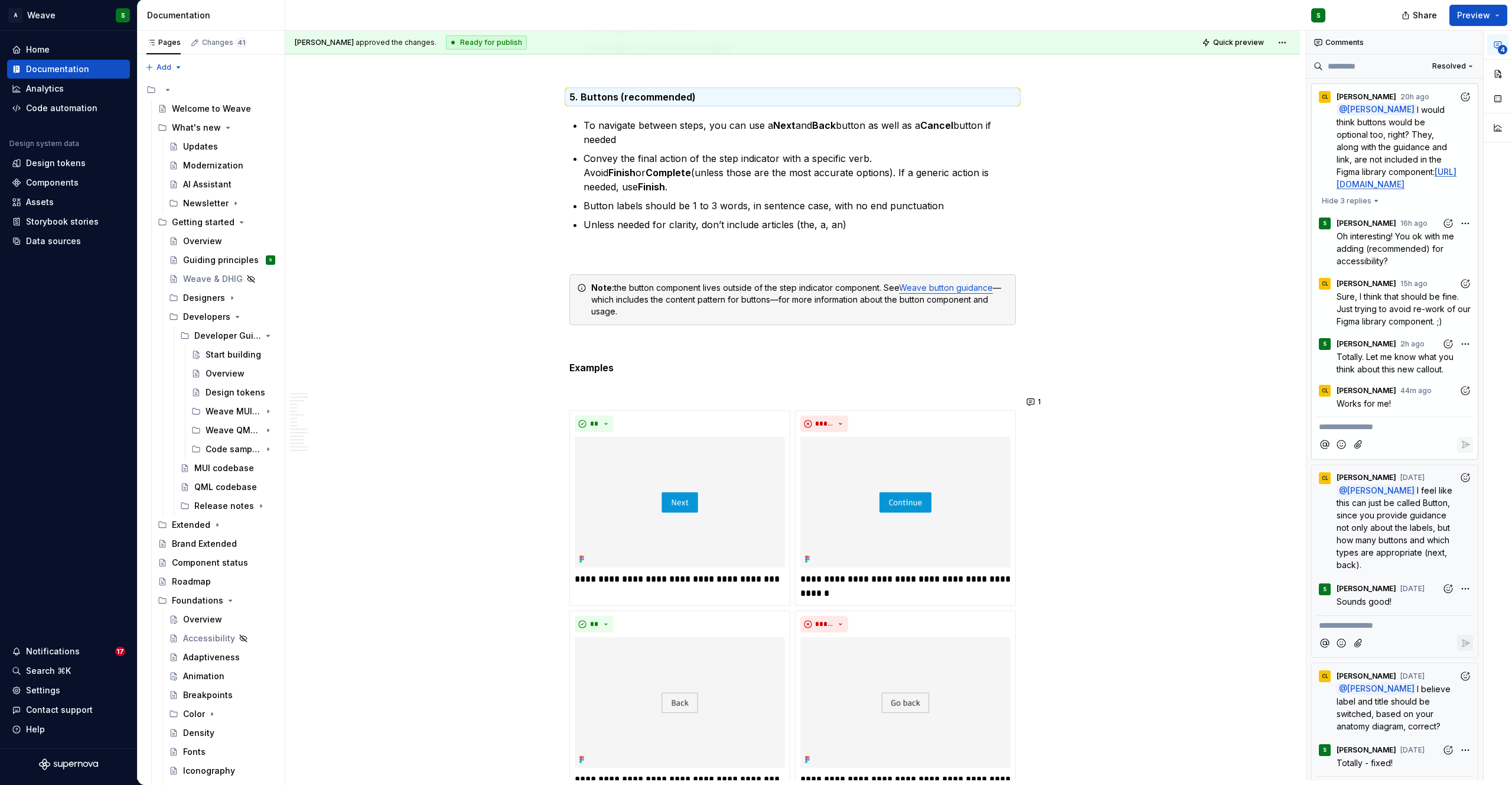
click at [1460, 397] on icon "Add reaction" at bounding box center [1465, 390] width 11 height 11
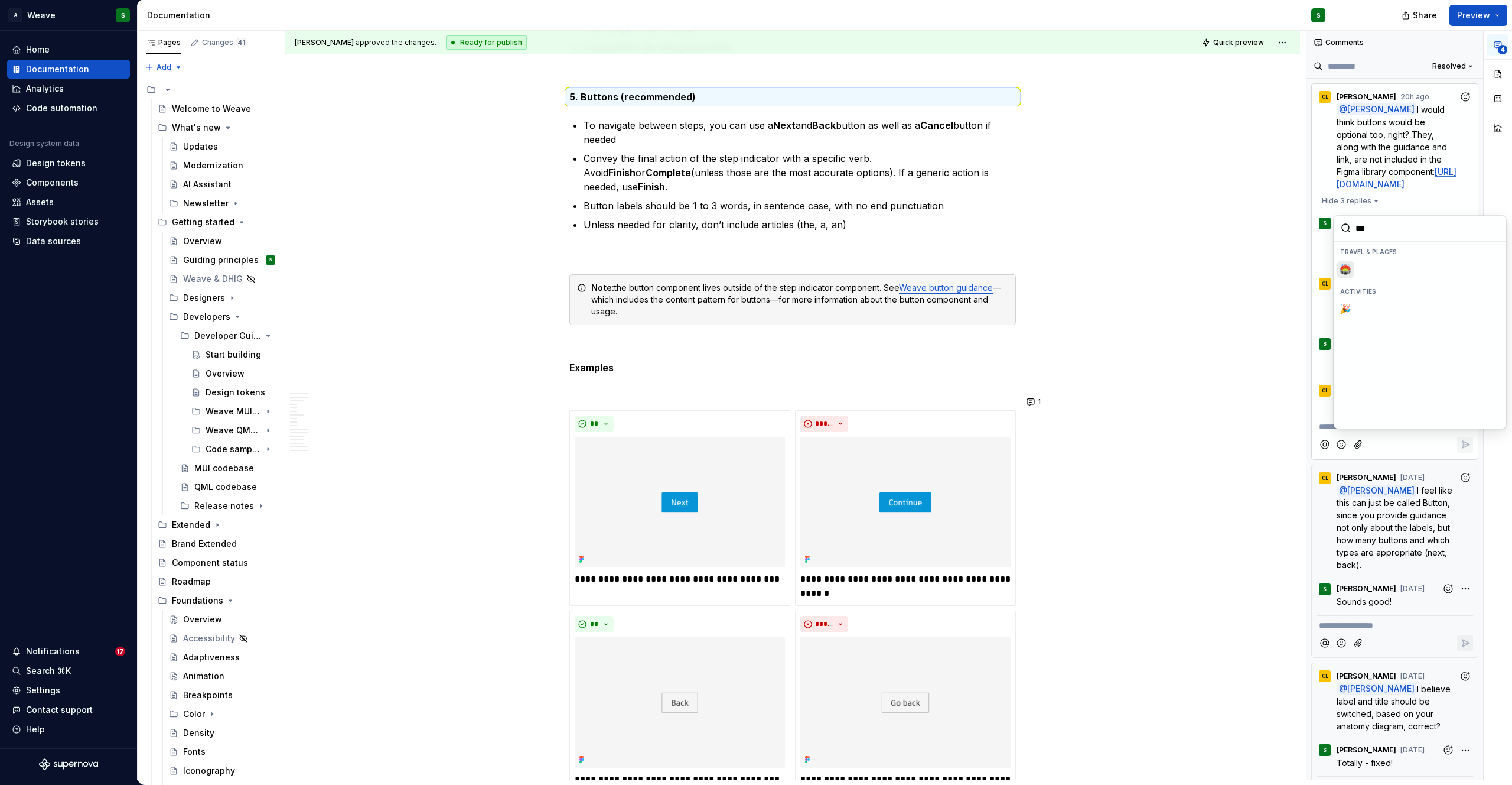
type input "****"
click at [1347, 273] on span "🎉" at bounding box center [1346, 270] width 10 height 11
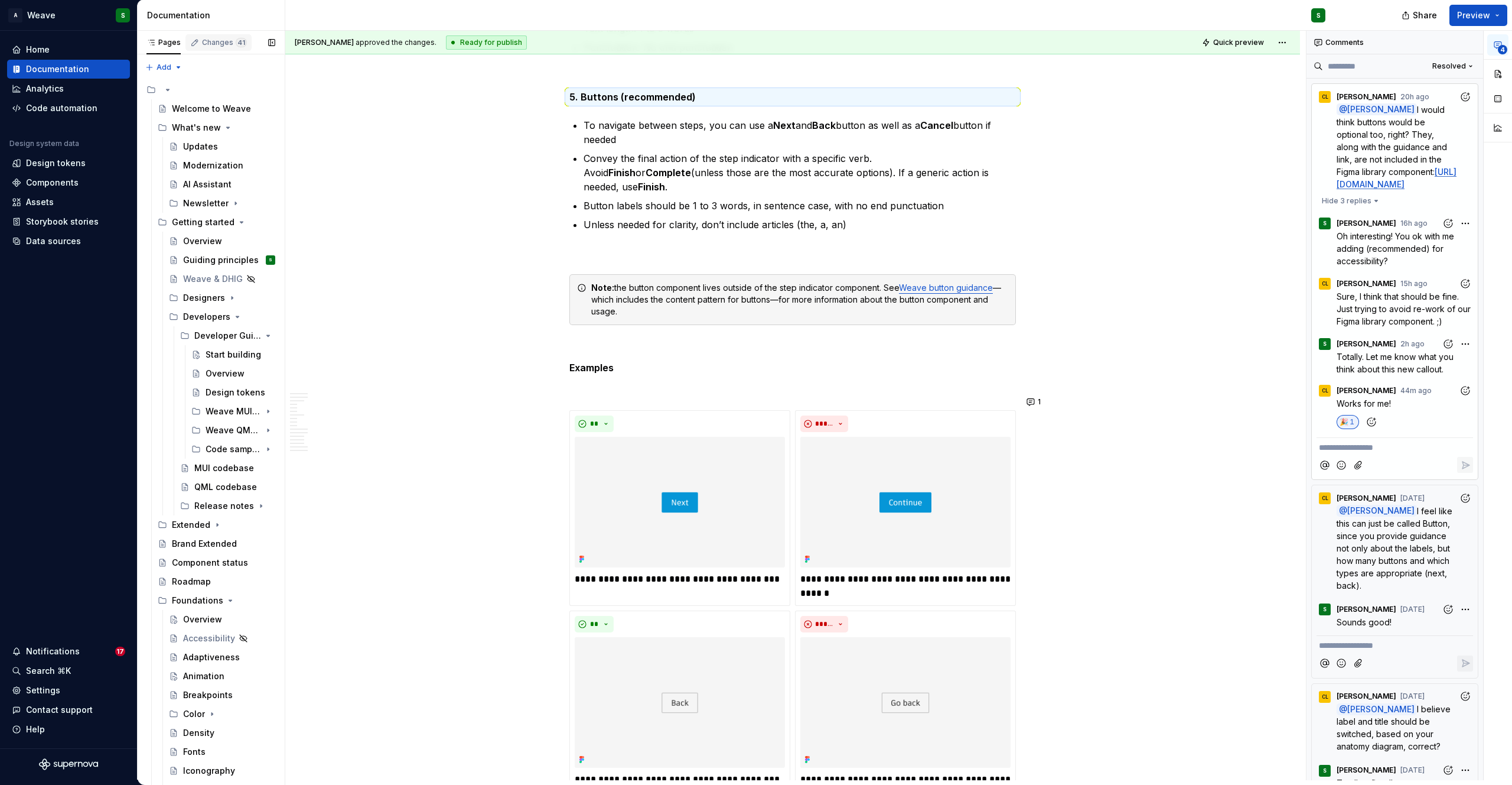
click at [221, 39] on div "Changes 41" at bounding box center [224, 43] width 45 height 10
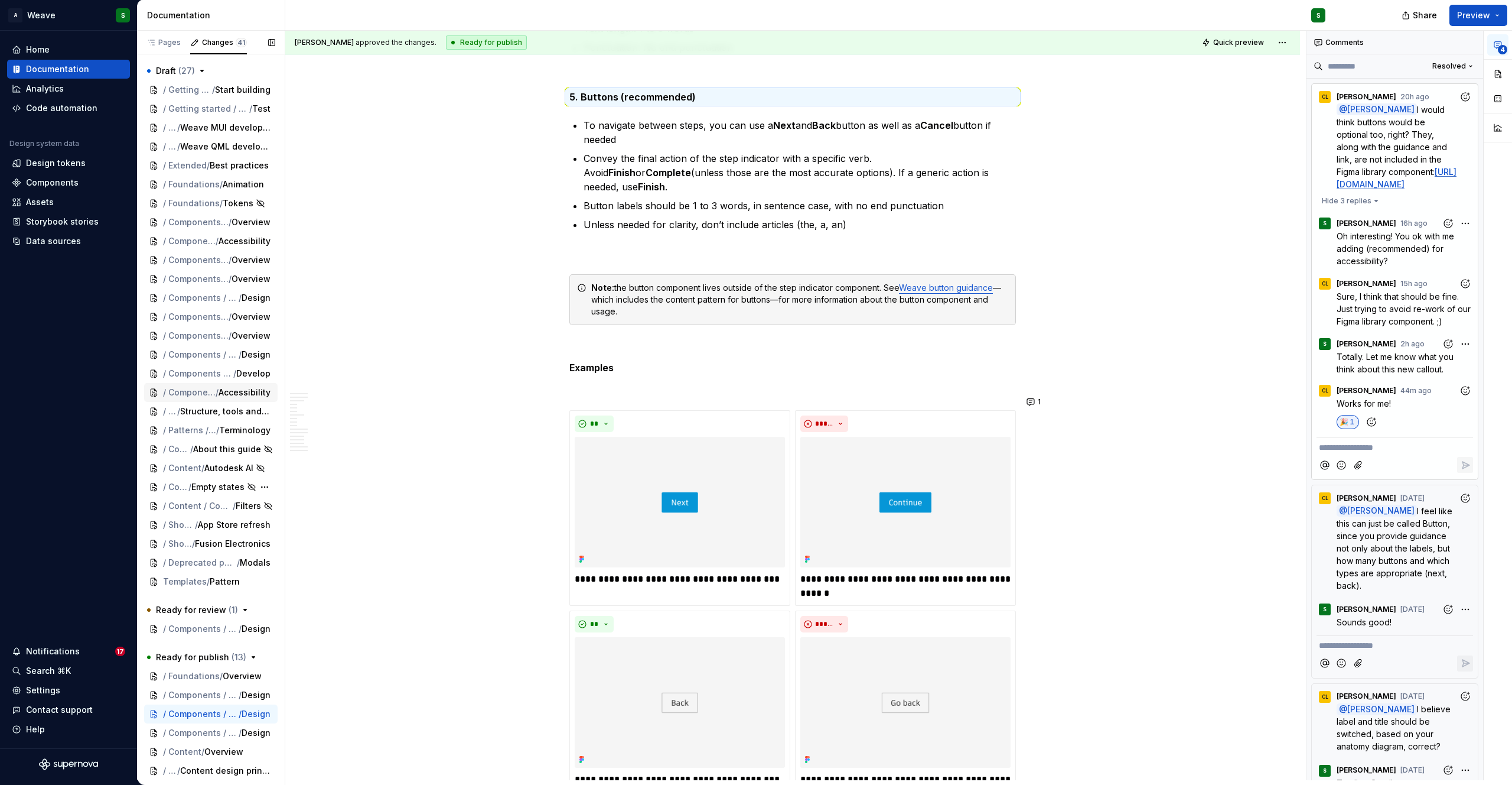
scroll to position [134, 0]
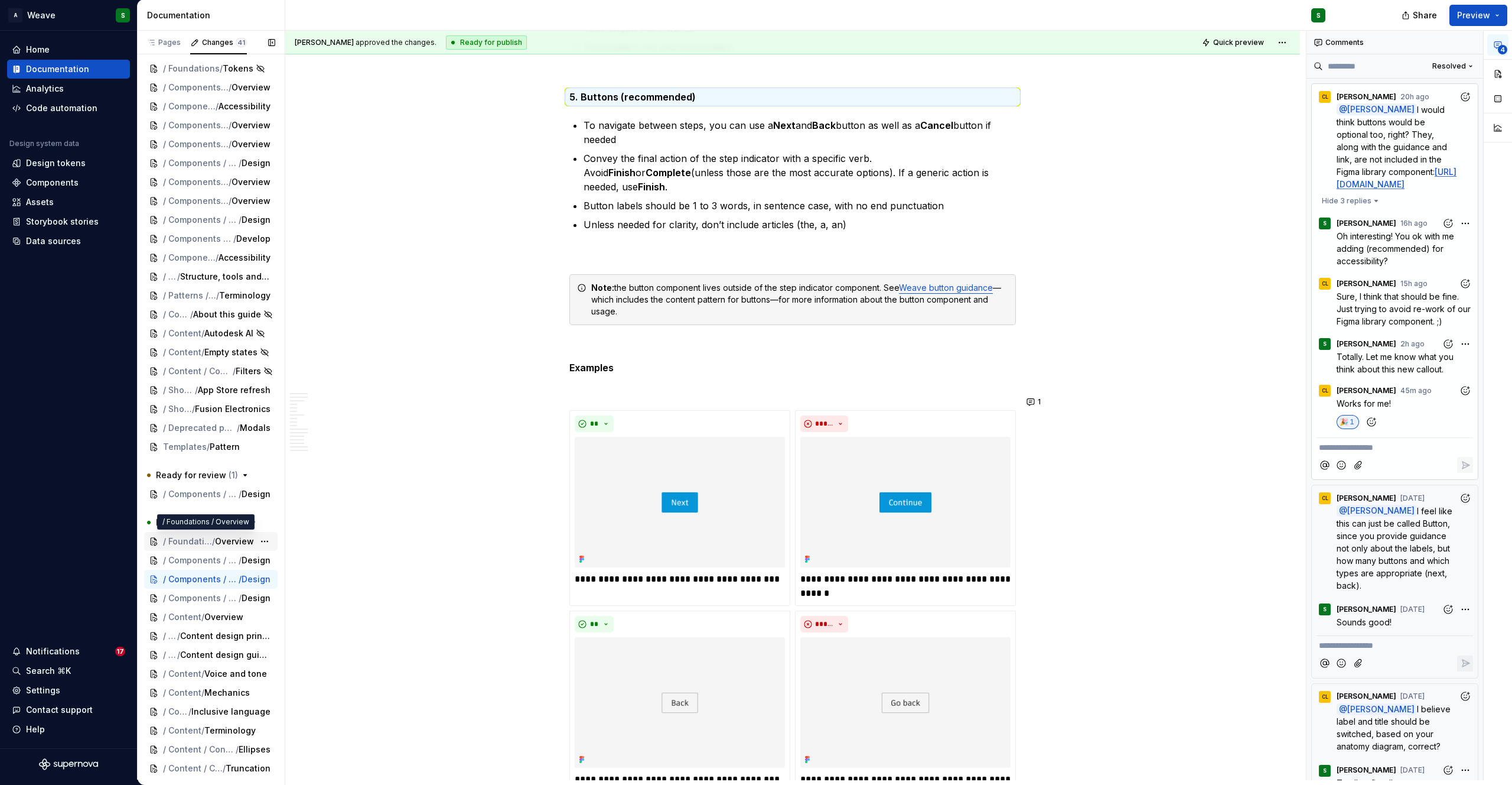
click at [238, 542] on span "Overview" at bounding box center [234, 541] width 39 height 11
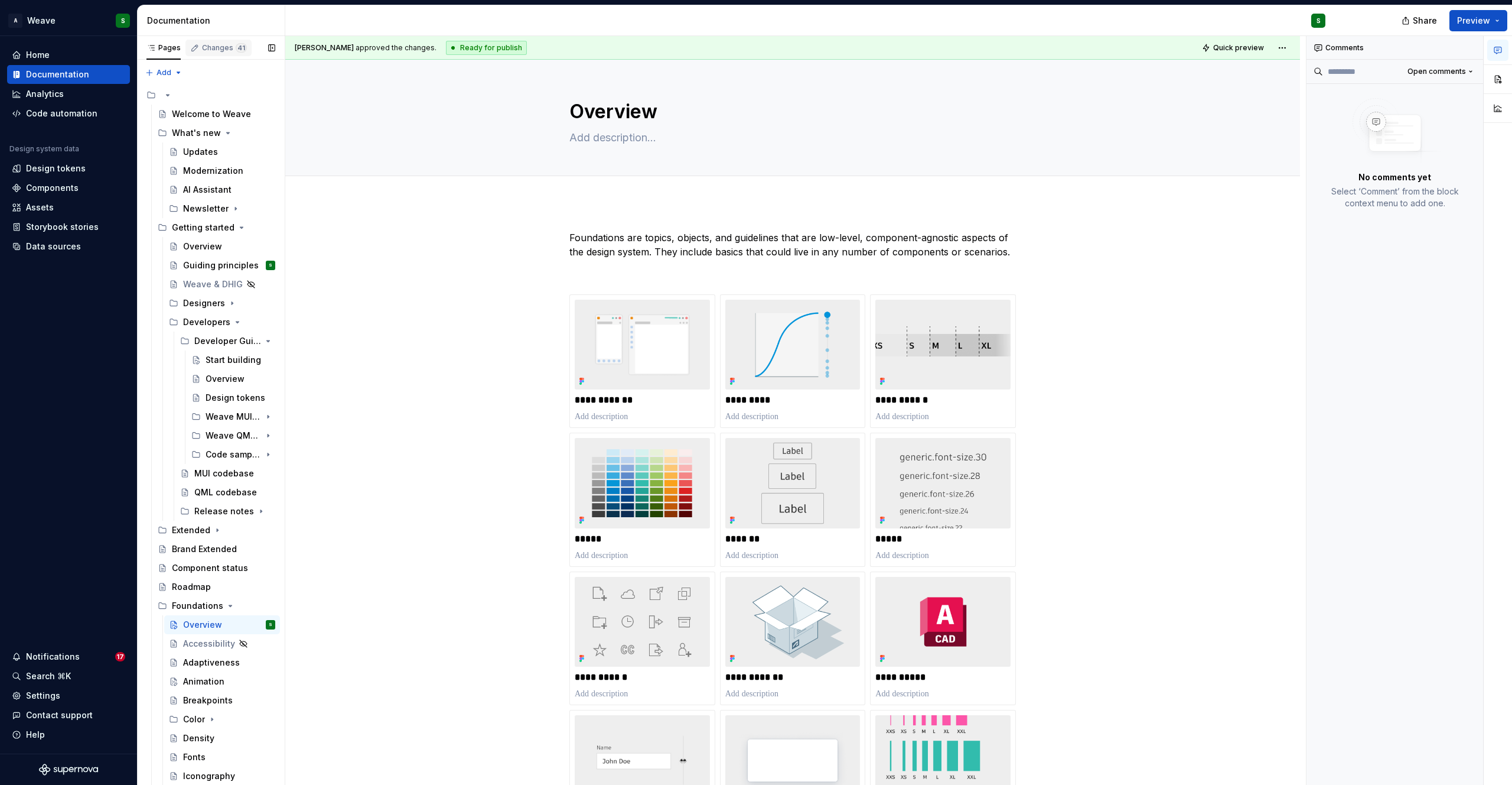
click at [206, 55] on div "Changes 41" at bounding box center [218, 48] width 66 height 16
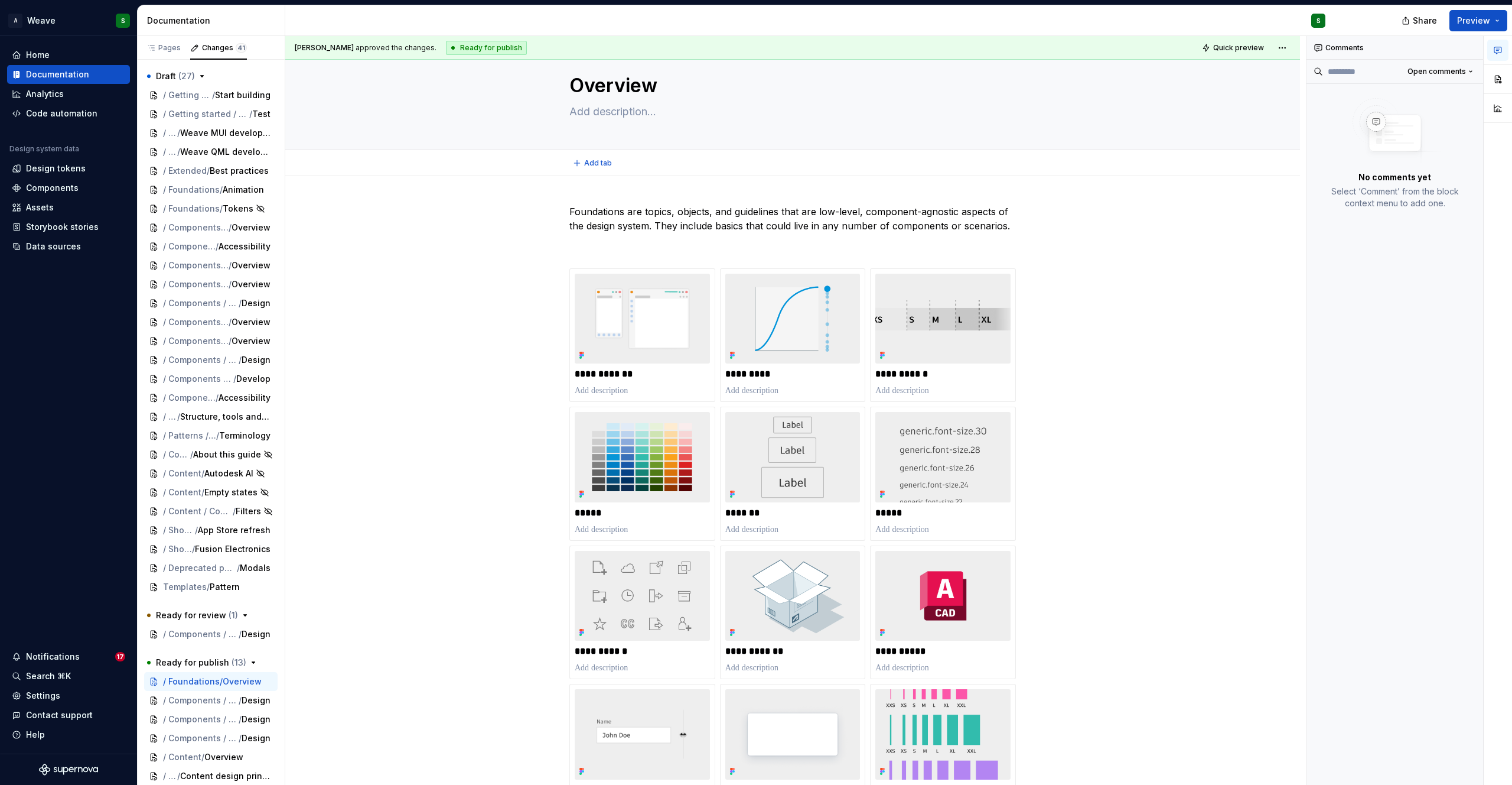
type textarea "*"
